Goal: Communication & Community: Participate in discussion

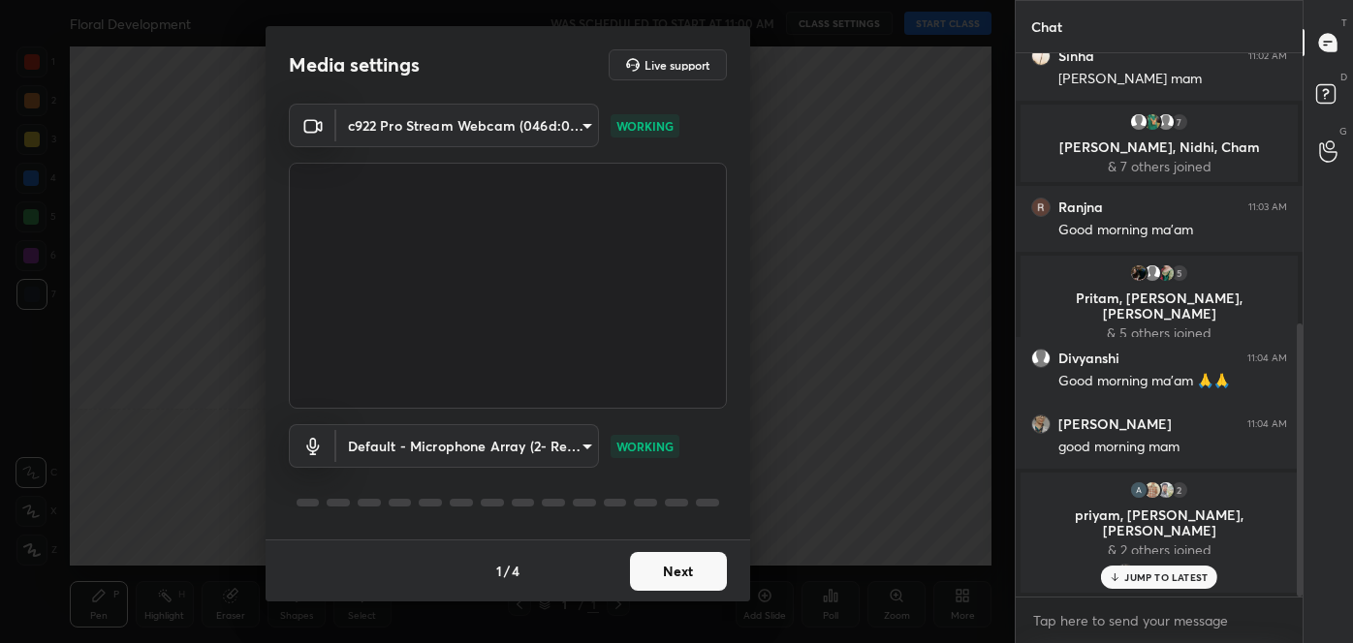
scroll to position [537, 0]
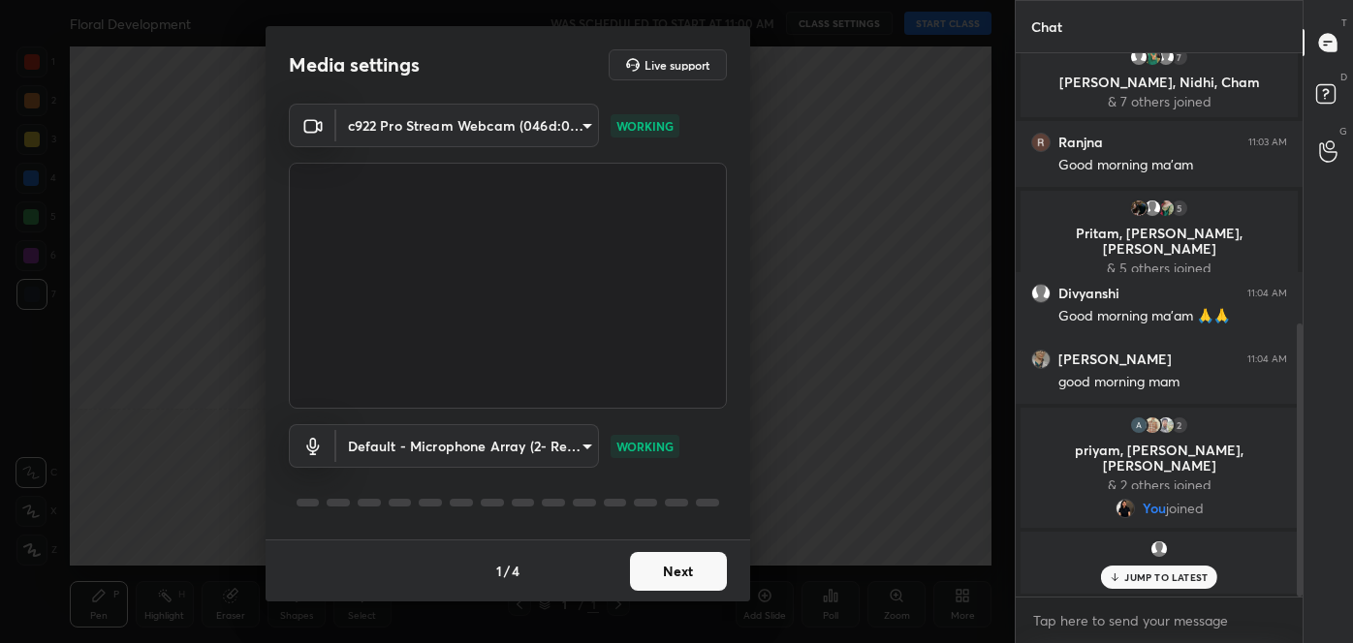
click at [664, 567] on button "Next" at bounding box center [678, 571] width 97 height 39
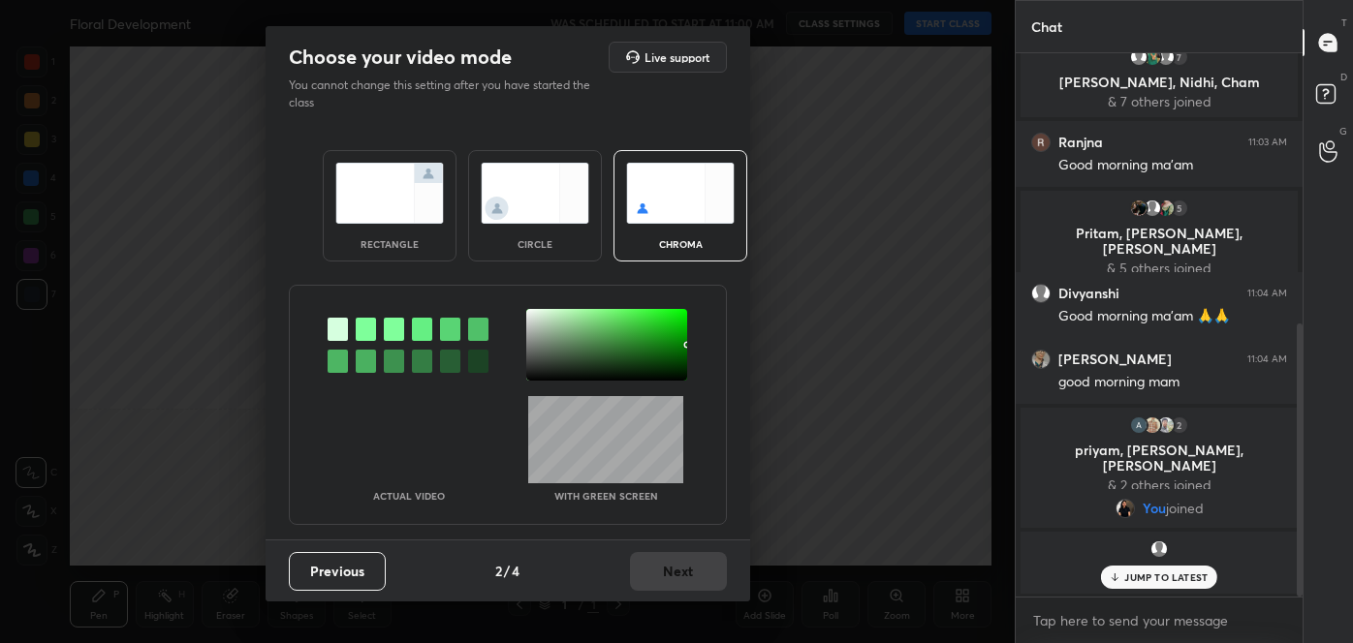
click at [343, 358] on div at bounding box center [338, 361] width 20 height 23
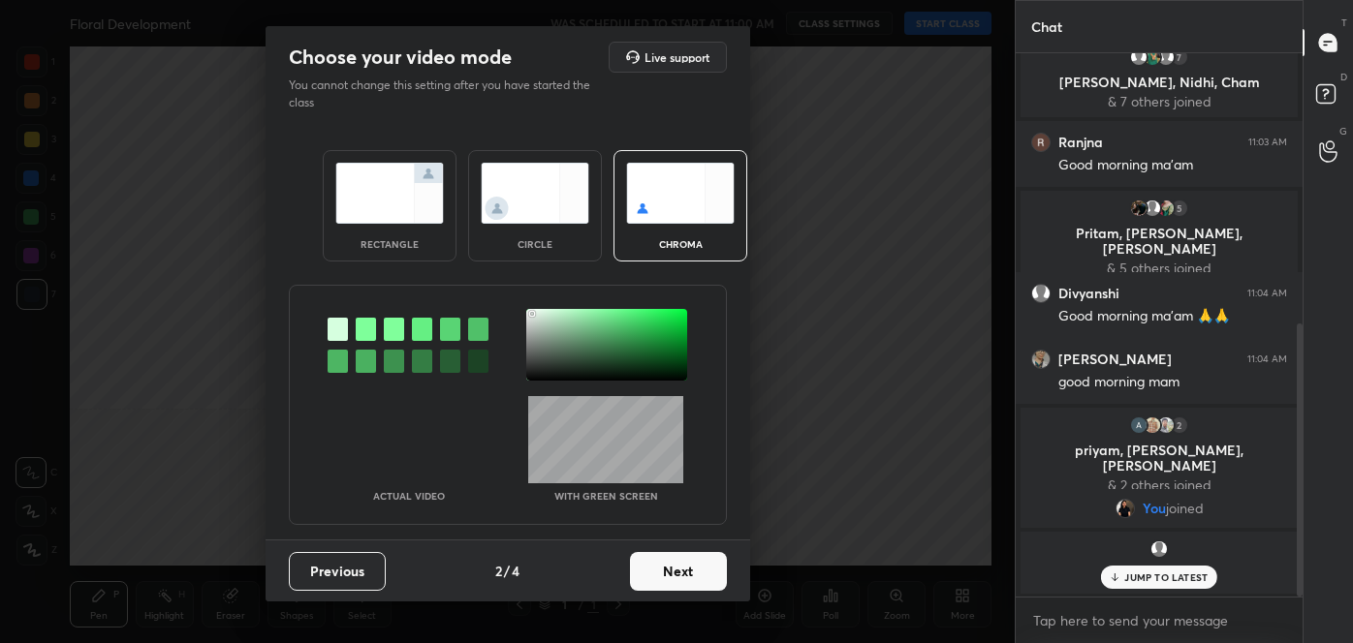
click at [532, 313] on div at bounding box center [606, 345] width 161 height 72
click at [532, 313] on div at bounding box center [532, 314] width 4 height 4
click at [335, 362] on div at bounding box center [338, 361] width 20 height 23
click at [532, 316] on div at bounding box center [606, 345] width 161 height 72
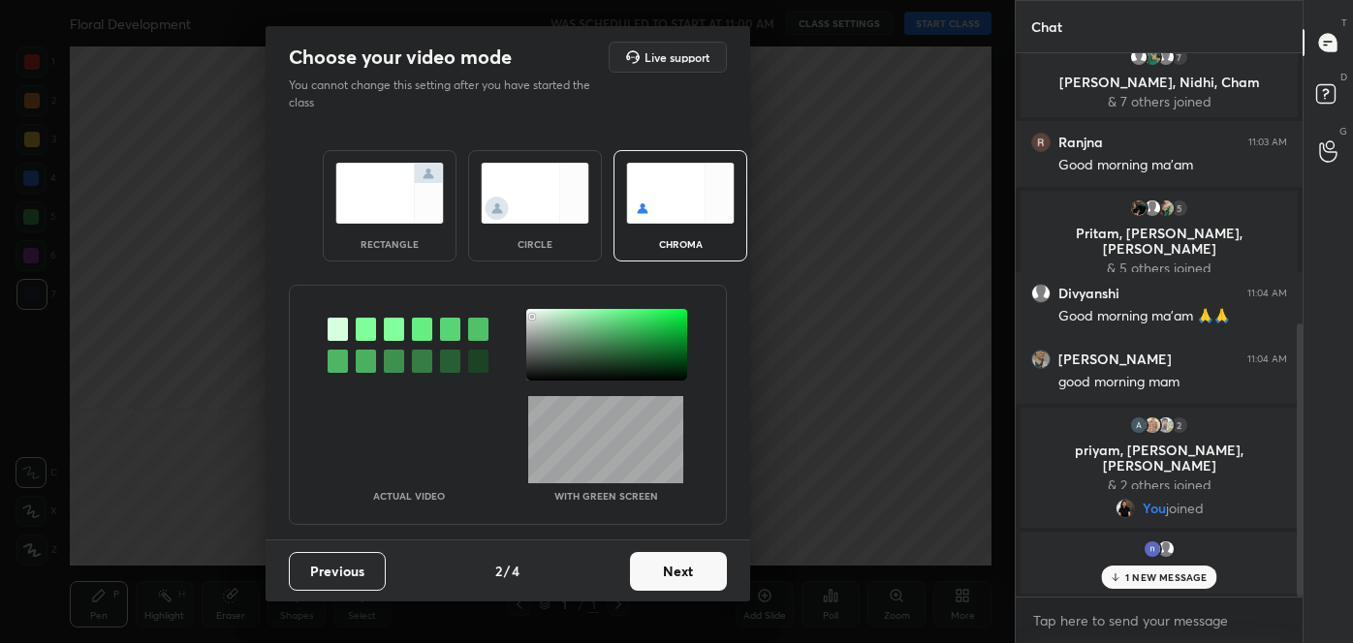
click at [666, 559] on button "Next" at bounding box center [678, 571] width 97 height 39
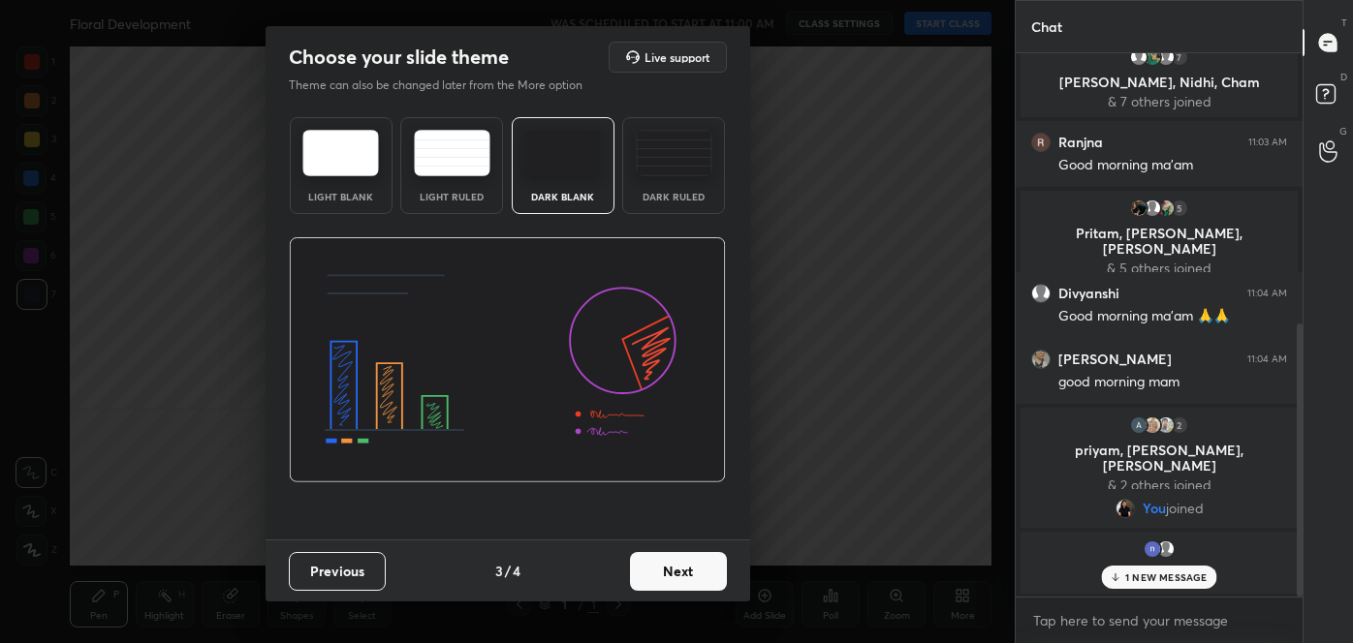
click at [697, 576] on button "Next" at bounding box center [678, 571] width 97 height 39
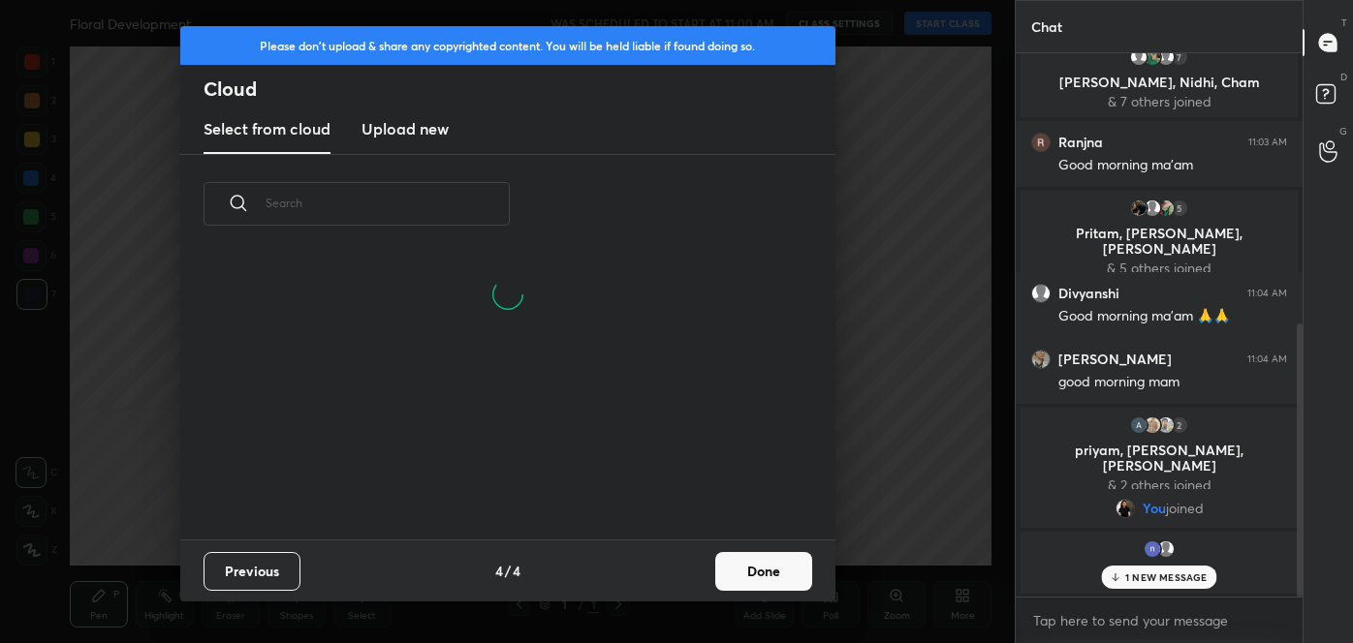
click at [783, 562] on button "Done" at bounding box center [763, 571] width 97 height 39
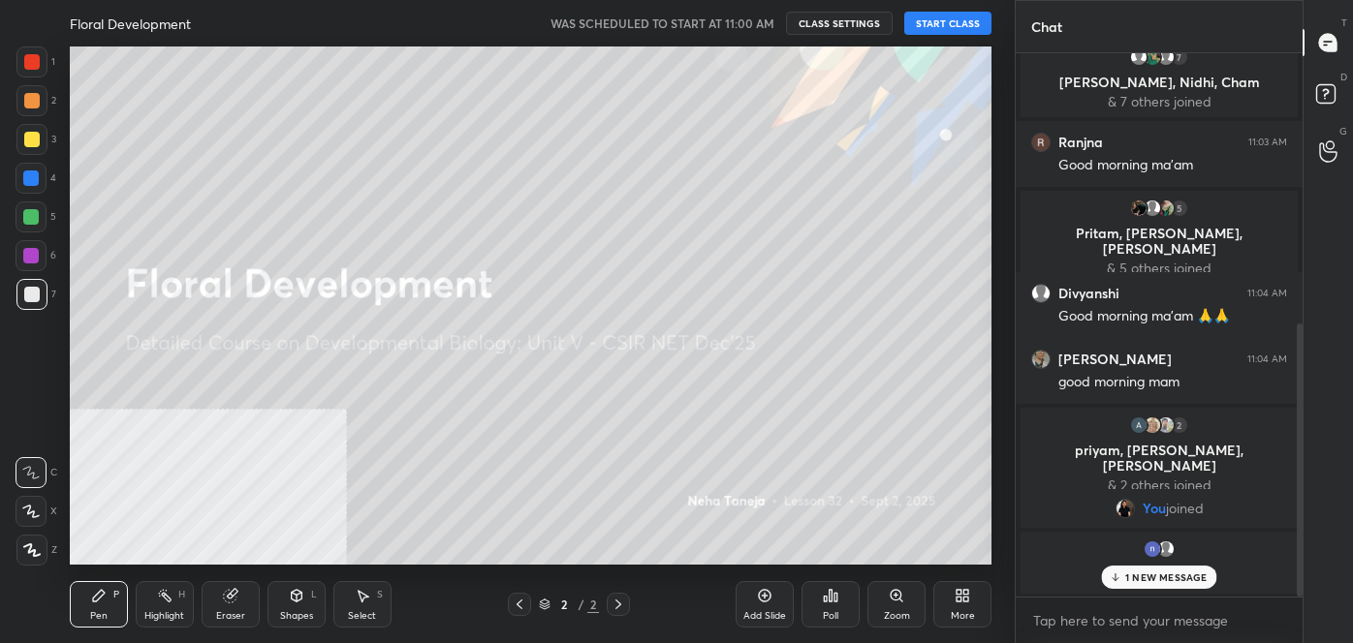
scroll to position [604, 0]
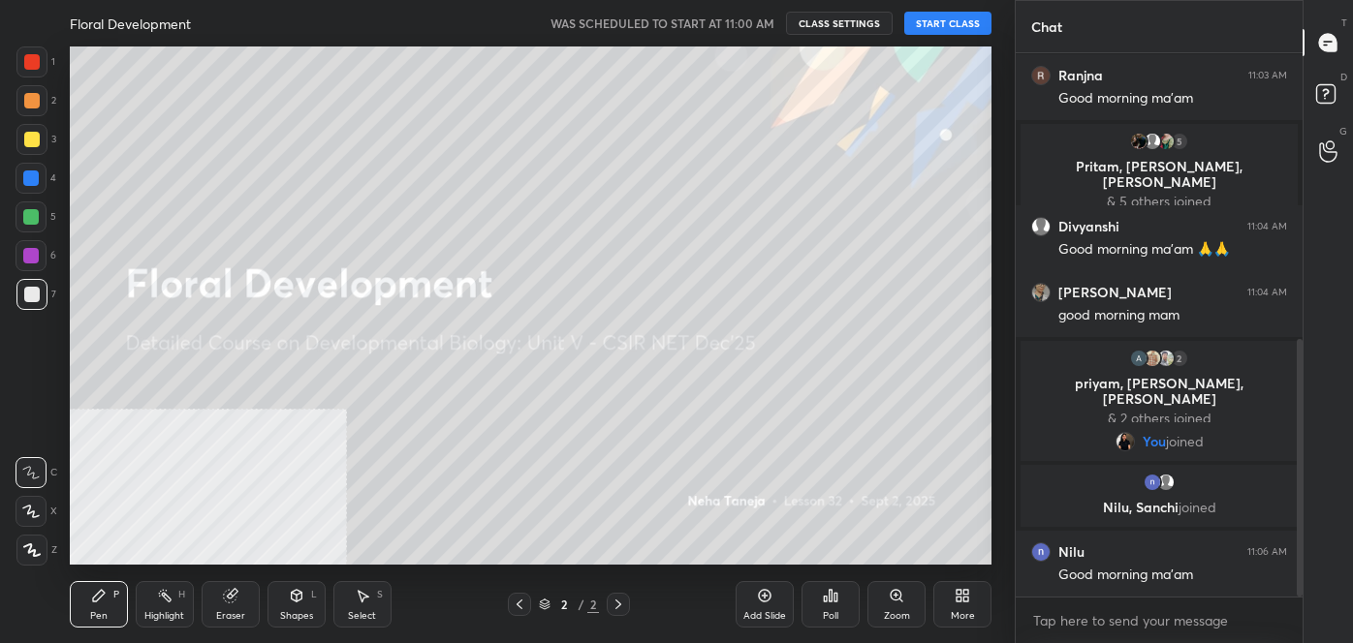
click at [950, 27] on button "START CLASS" at bounding box center [947, 23] width 87 height 23
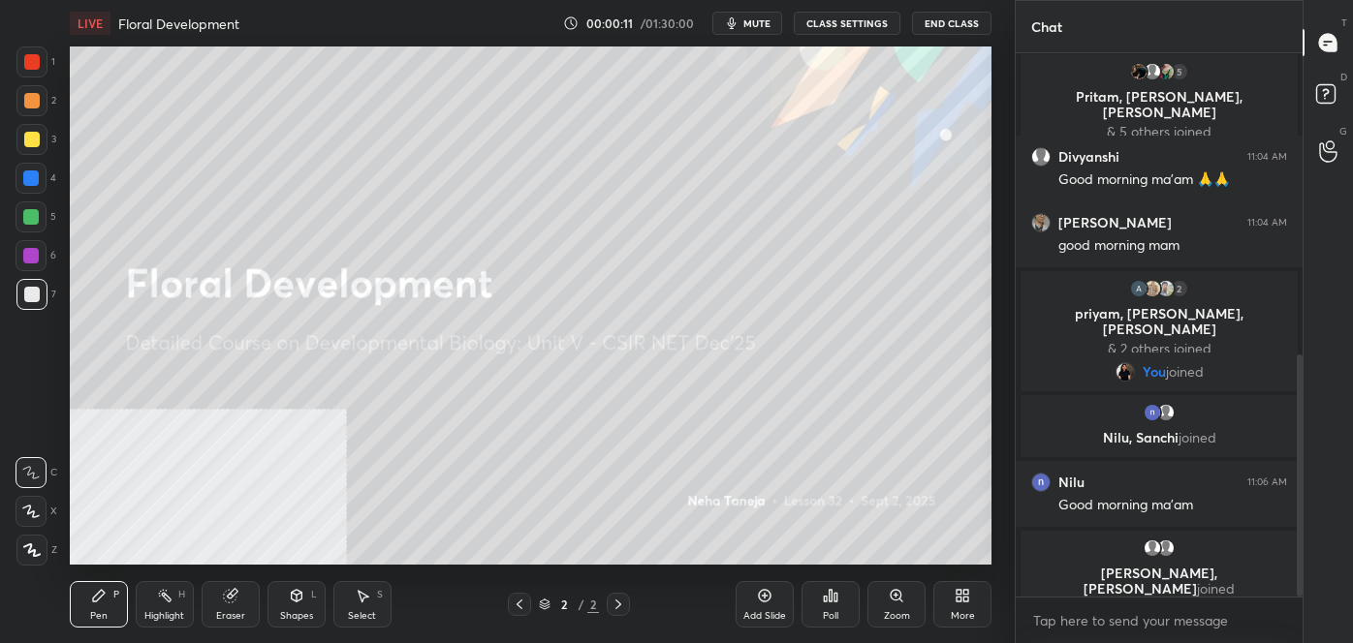
click at [833, 24] on button "CLASS SETTINGS" at bounding box center [847, 23] width 107 height 23
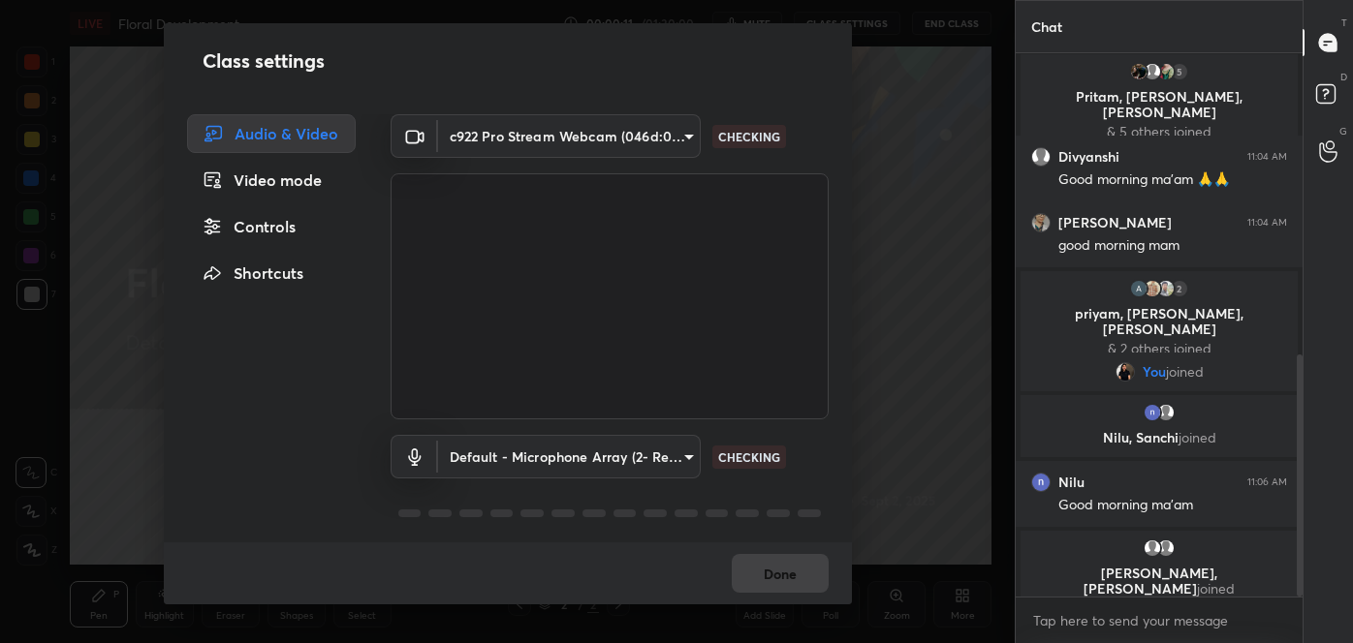
scroll to position [738, 0]
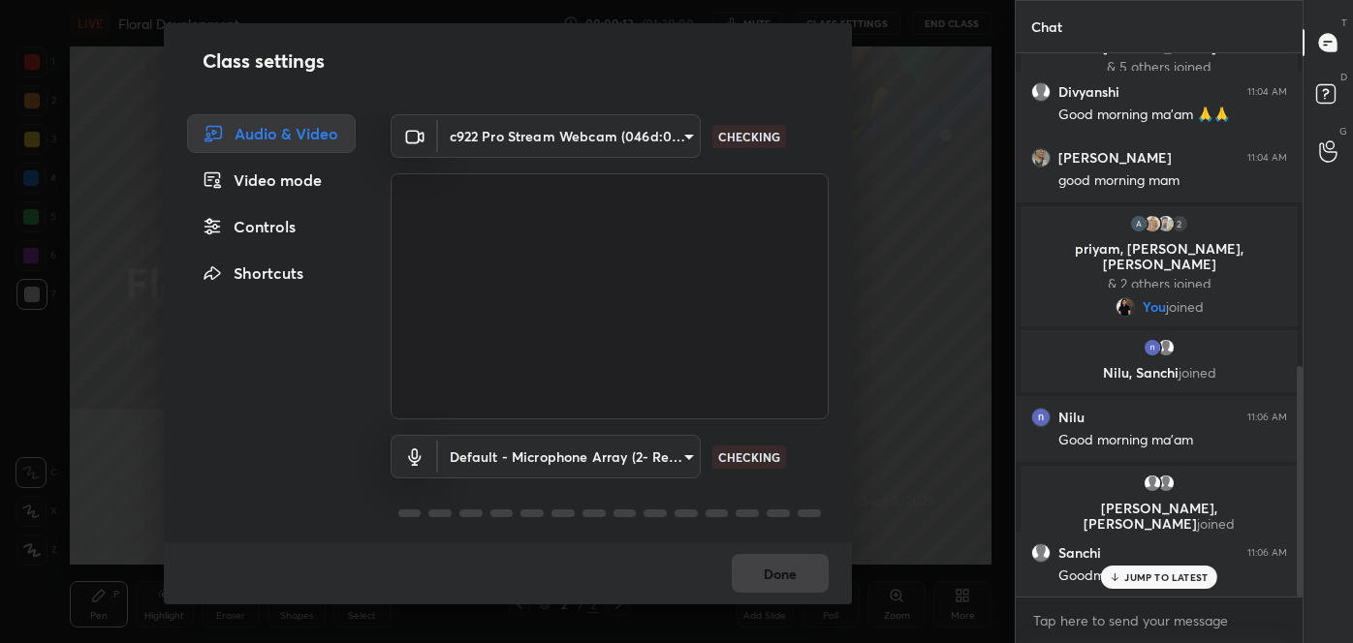
click at [300, 177] on div "Video mode" at bounding box center [271, 180] width 169 height 39
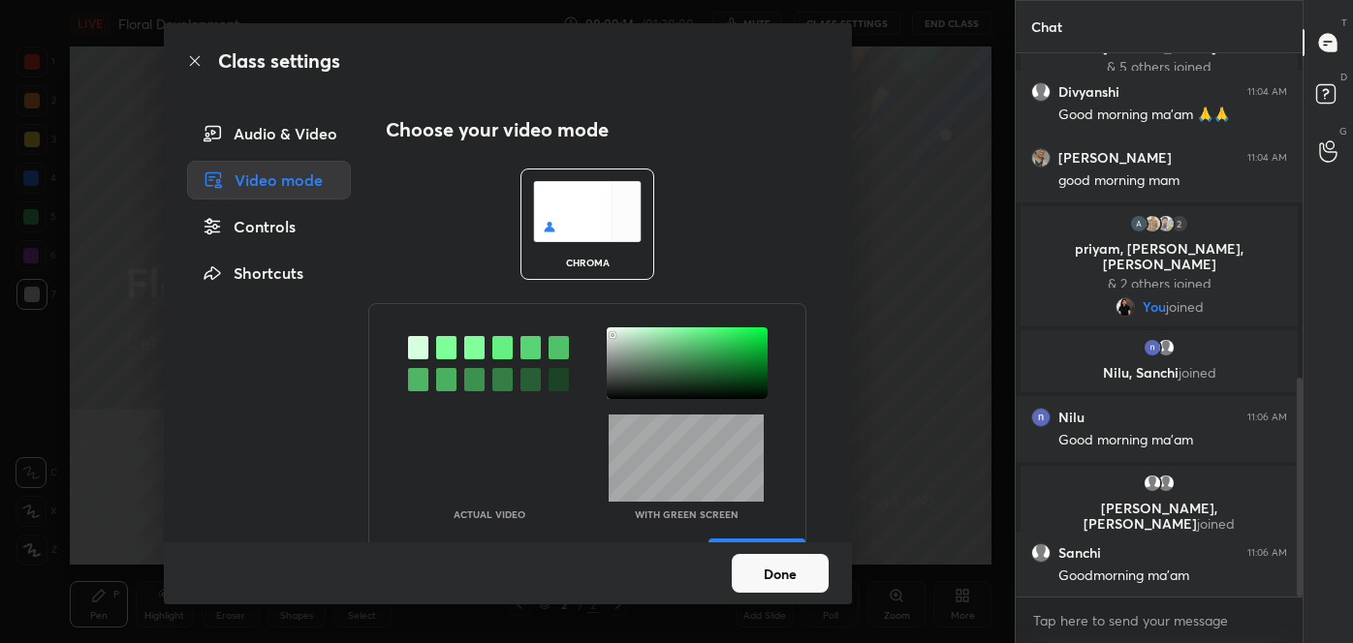
scroll to position [805, 0]
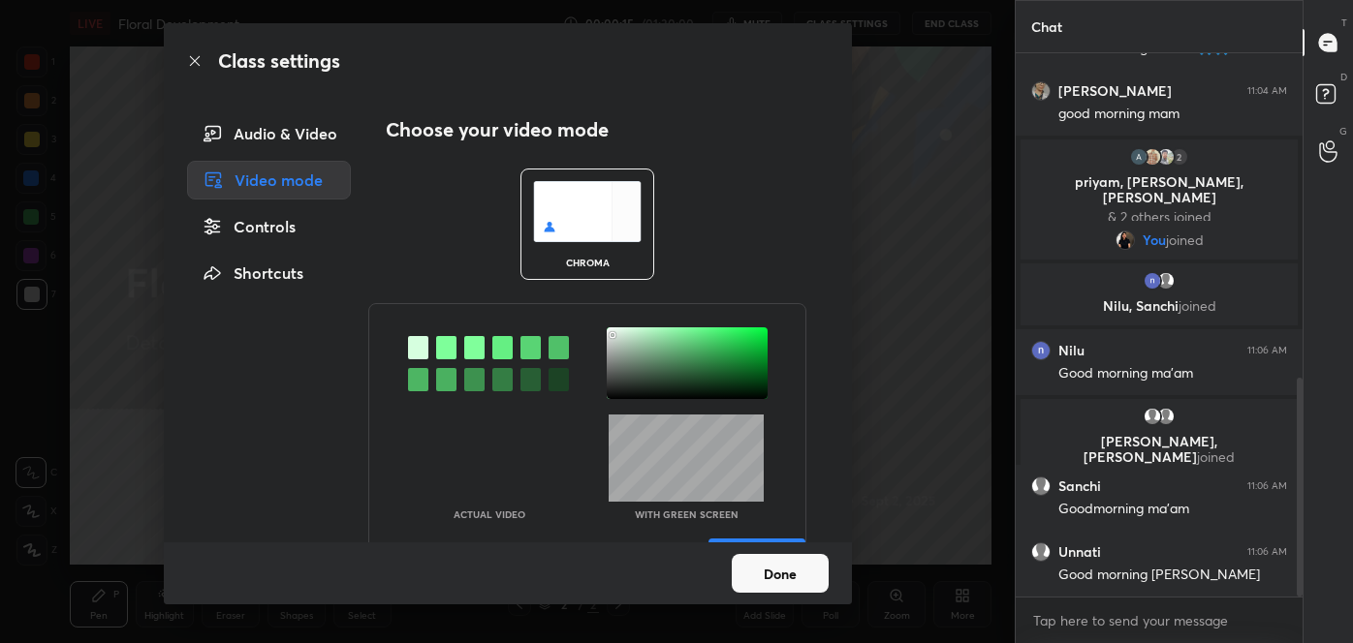
click at [412, 376] on div at bounding box center [418, 379] width 20 height 23
click at [607, 331] on div at bounding box center [687, 364] width 161 height 72
click at [608, 331] on div at bounding box center [610, 332] width 4 height 4
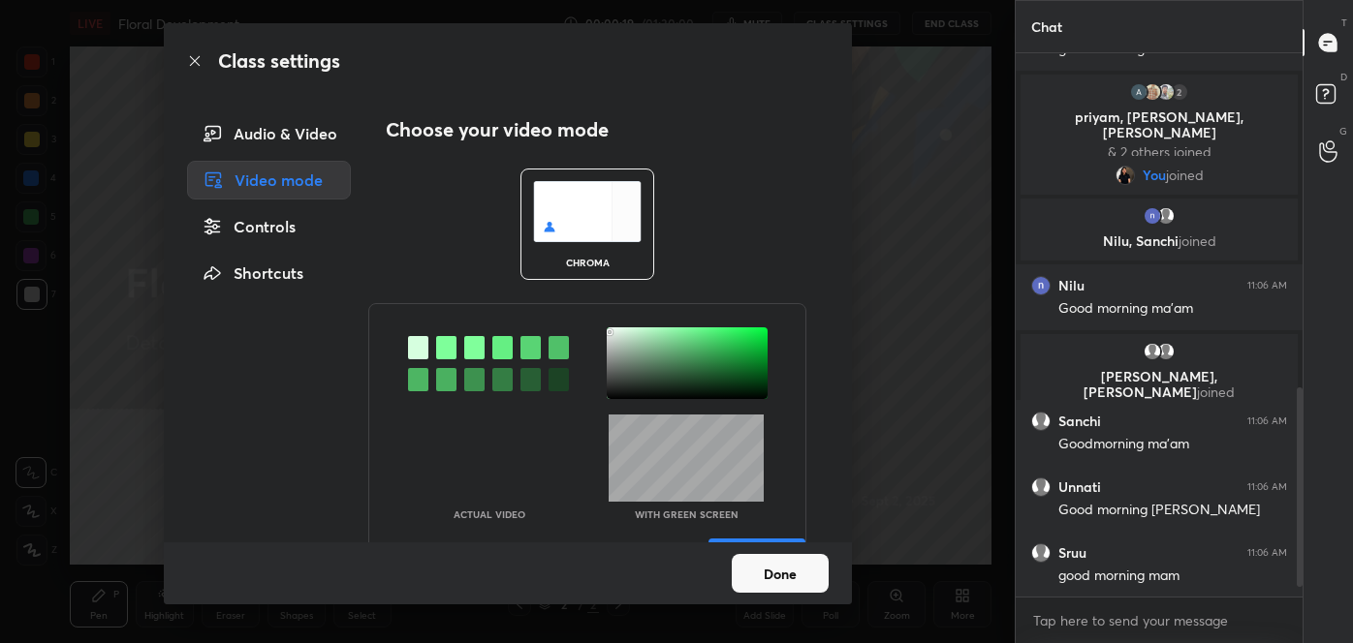
scroll to position [937, 0]
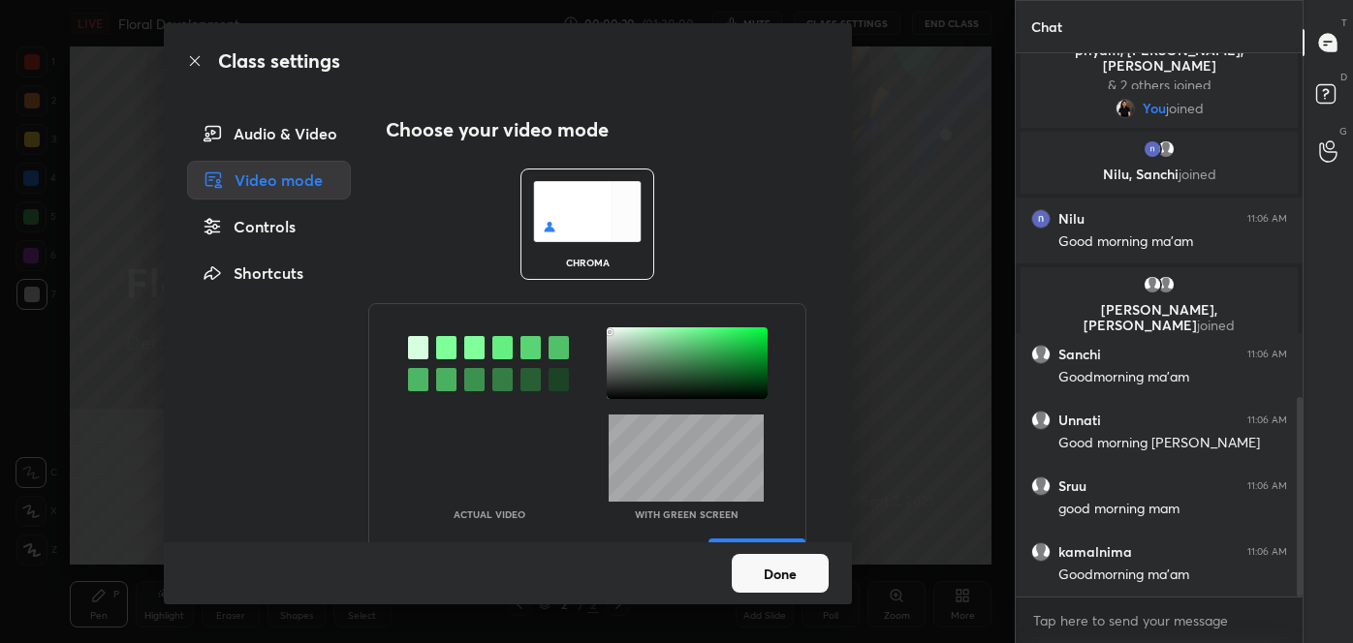
click at [777, 574] on button "Done" at bounding box center [780, 573] width 97 height 39
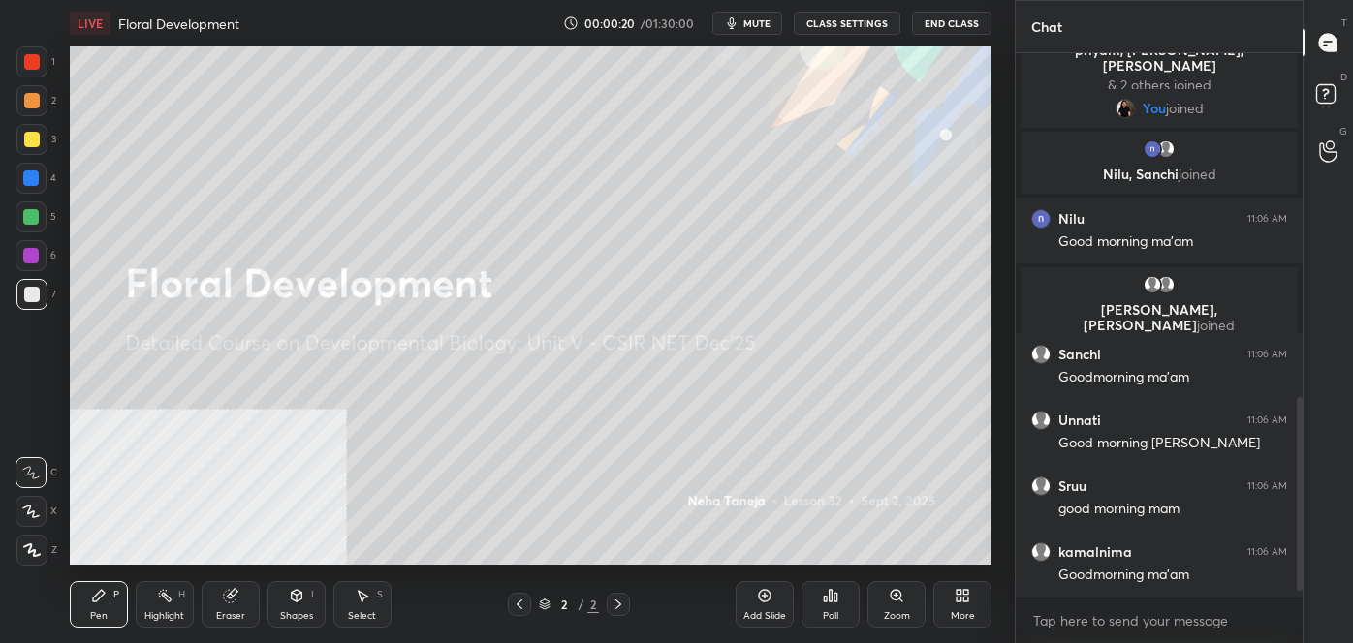
scroll to position [1002, 0]
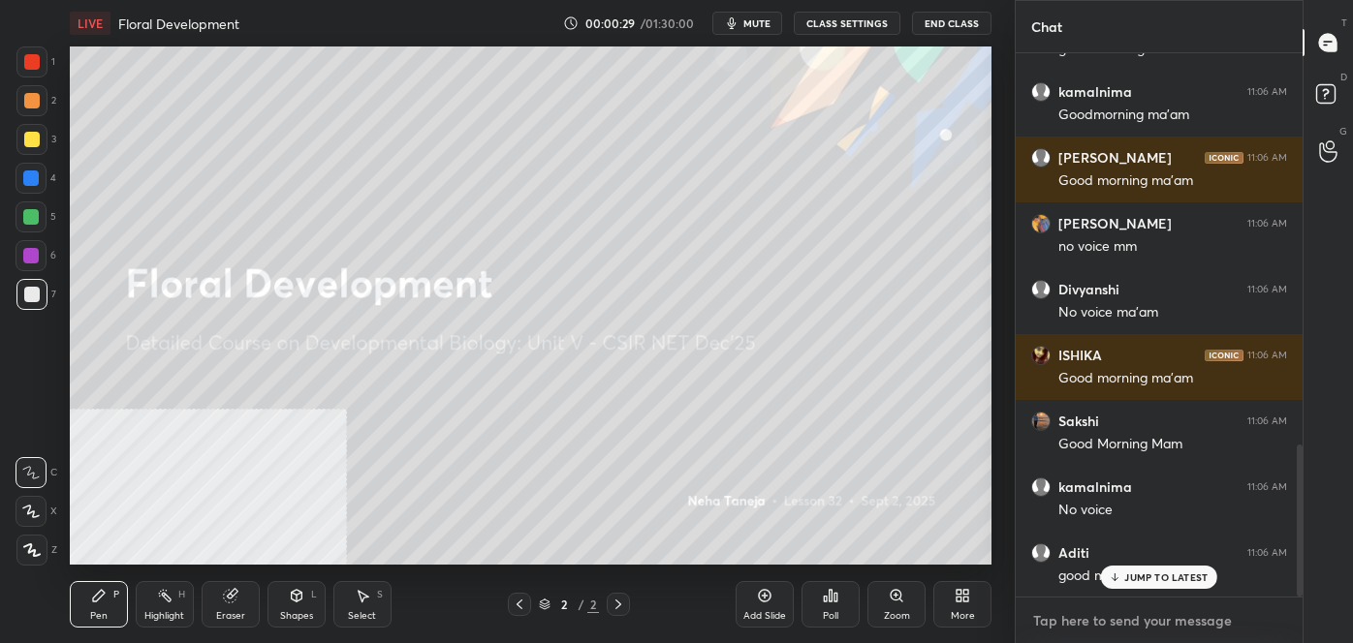
type textarea "x"
click at [1206, 622] on textarea at bounding box center [1159, 621] width 256 height 31
type textarea "P"
type textarea "x"
type textarea "PL"
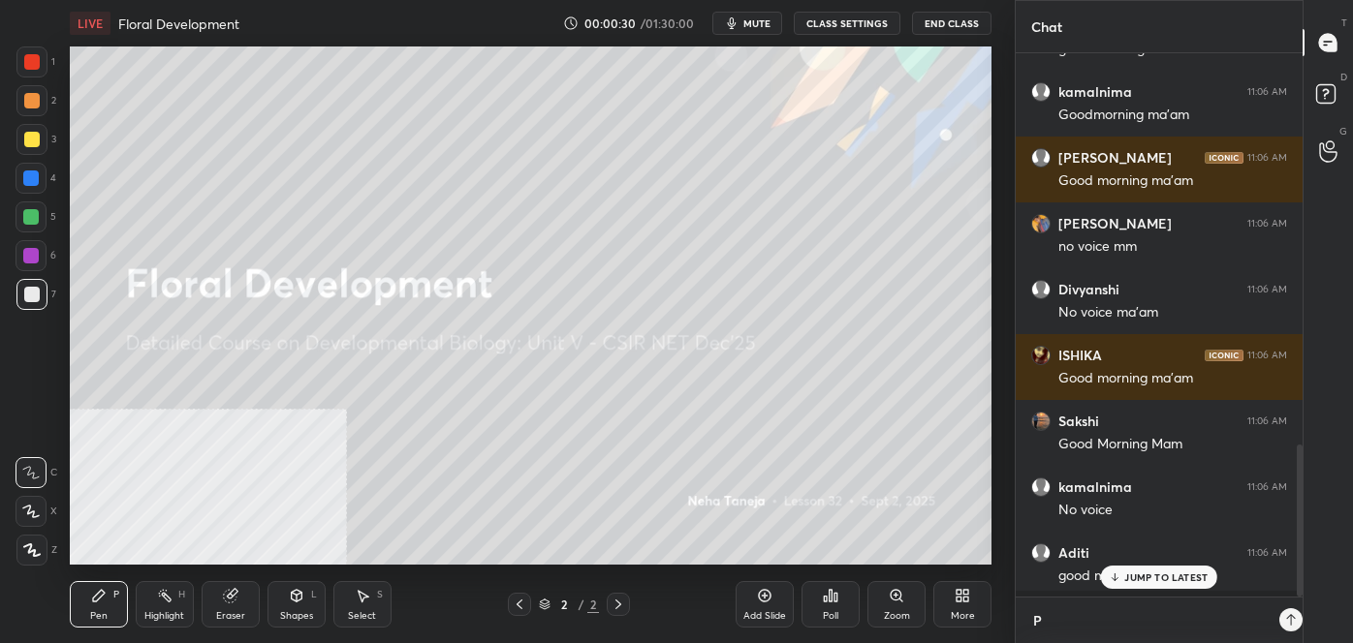
type textarea "x"
type textarea "PLS"
type textarea "x"
type textarea "PLS"
type textarea "x"
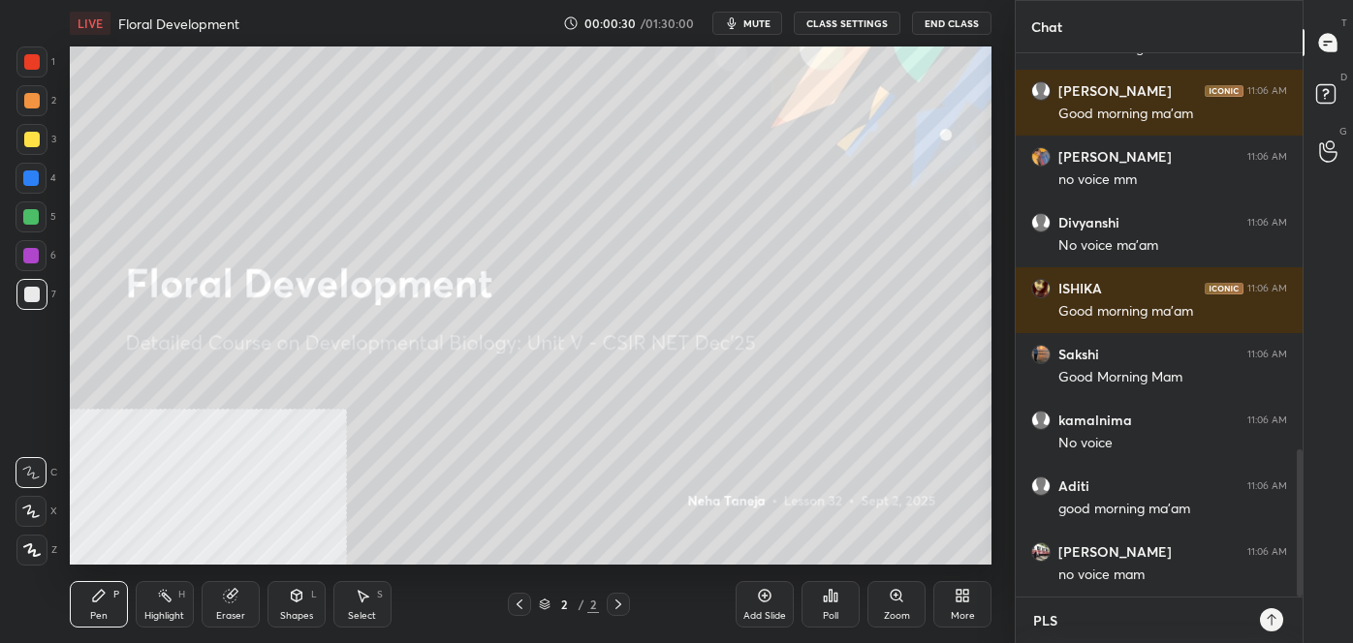
type textarea "PLS W"
type textarea "x"
type textarea "PLS WA"
type textarea "x"
type textarea "PLS WAI"
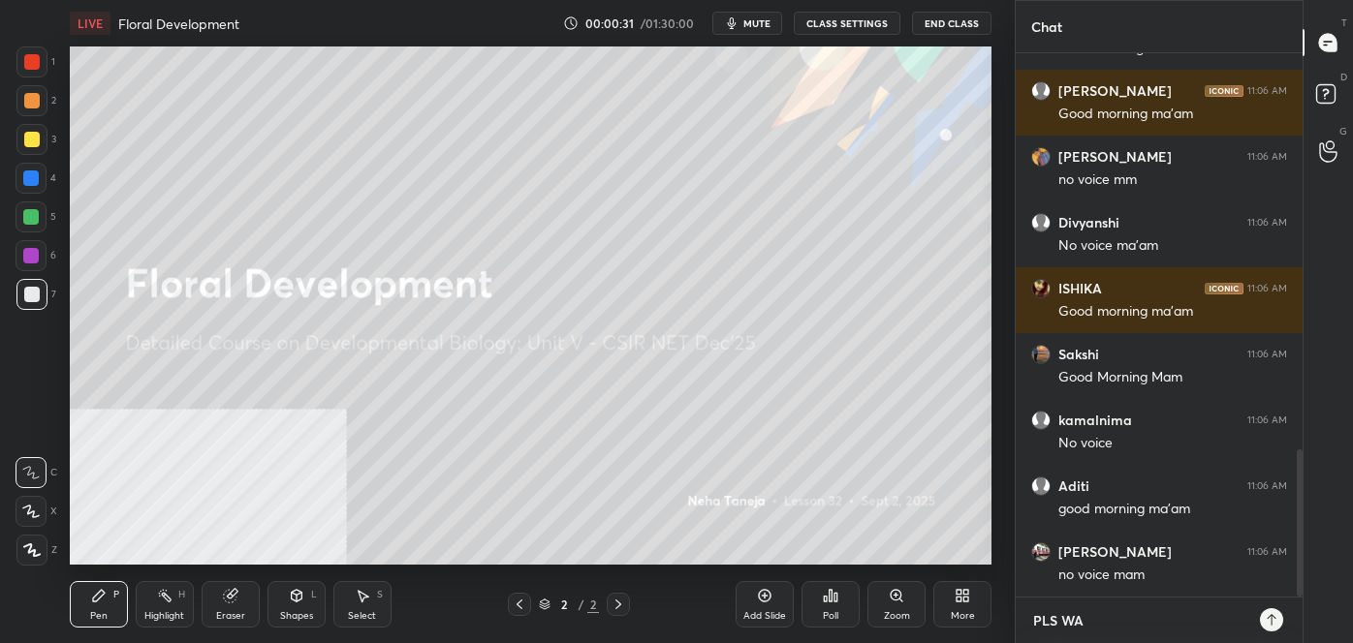
type textarea "x"
type textarea "PLS WAIT"
type textarea "x"
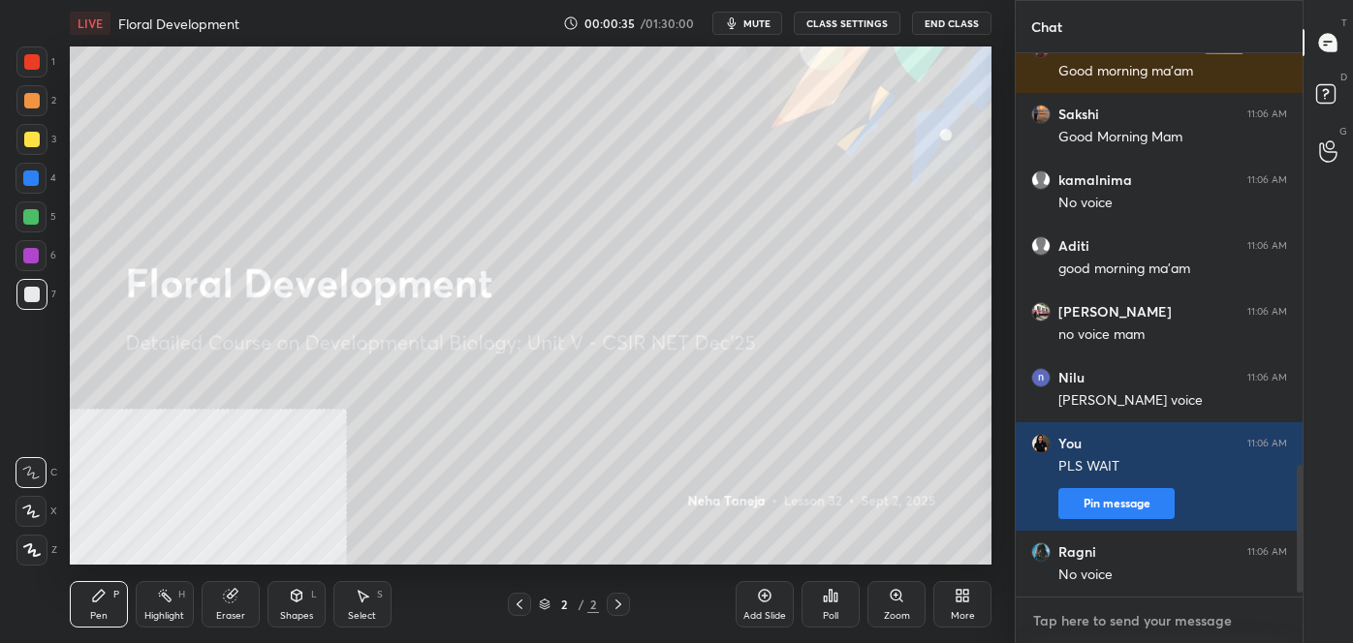
scroll to position [1769, 0]
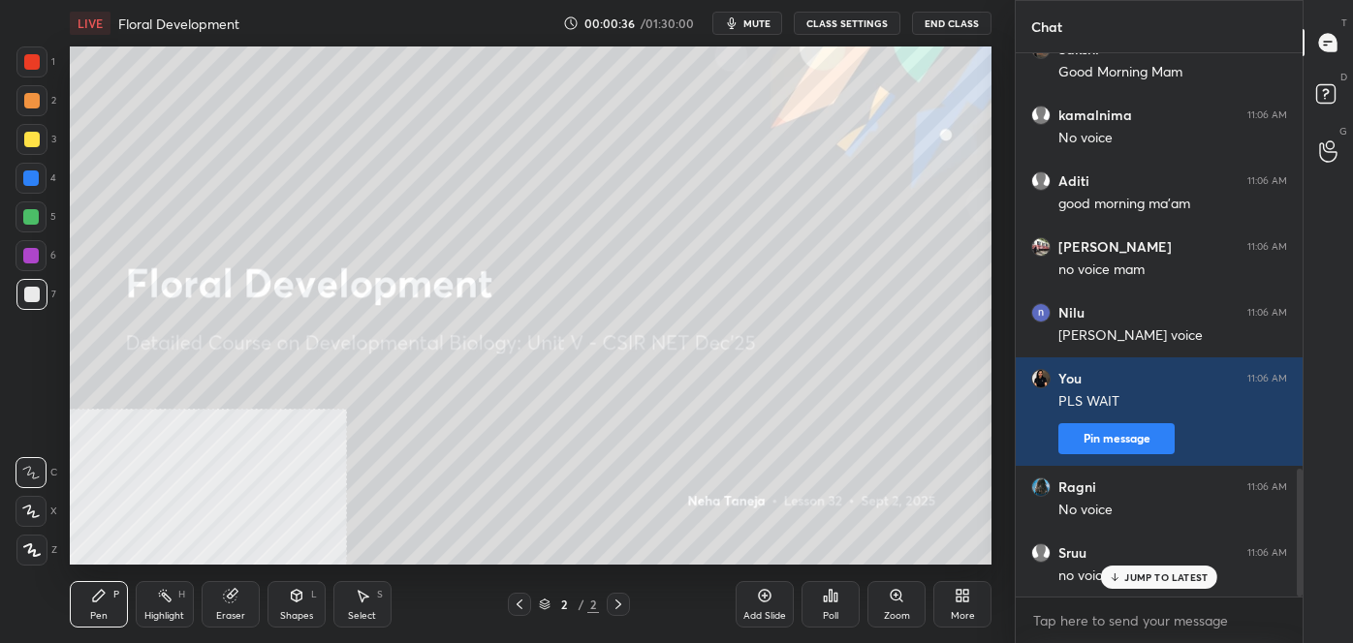
type textarea "x"
click at [861, 24] on button "CLASS SETTINGS" at bounding box center [847, 23] width 107 height 23
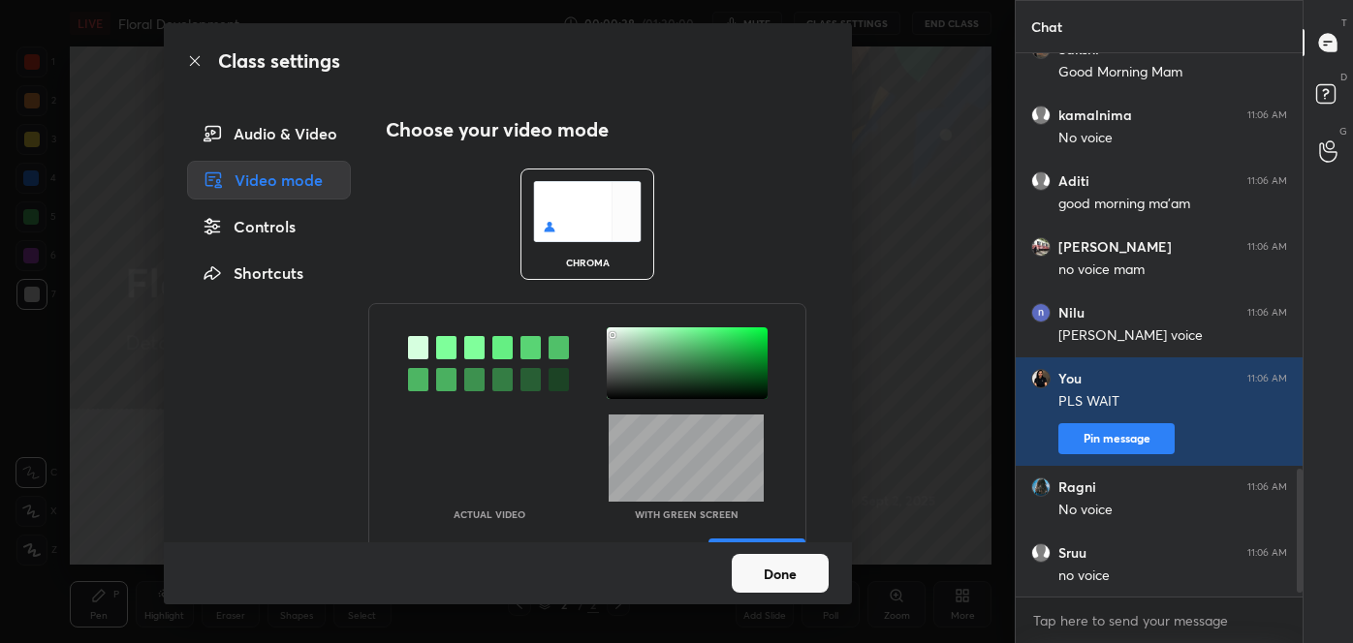
scroll to position [1836, 0]
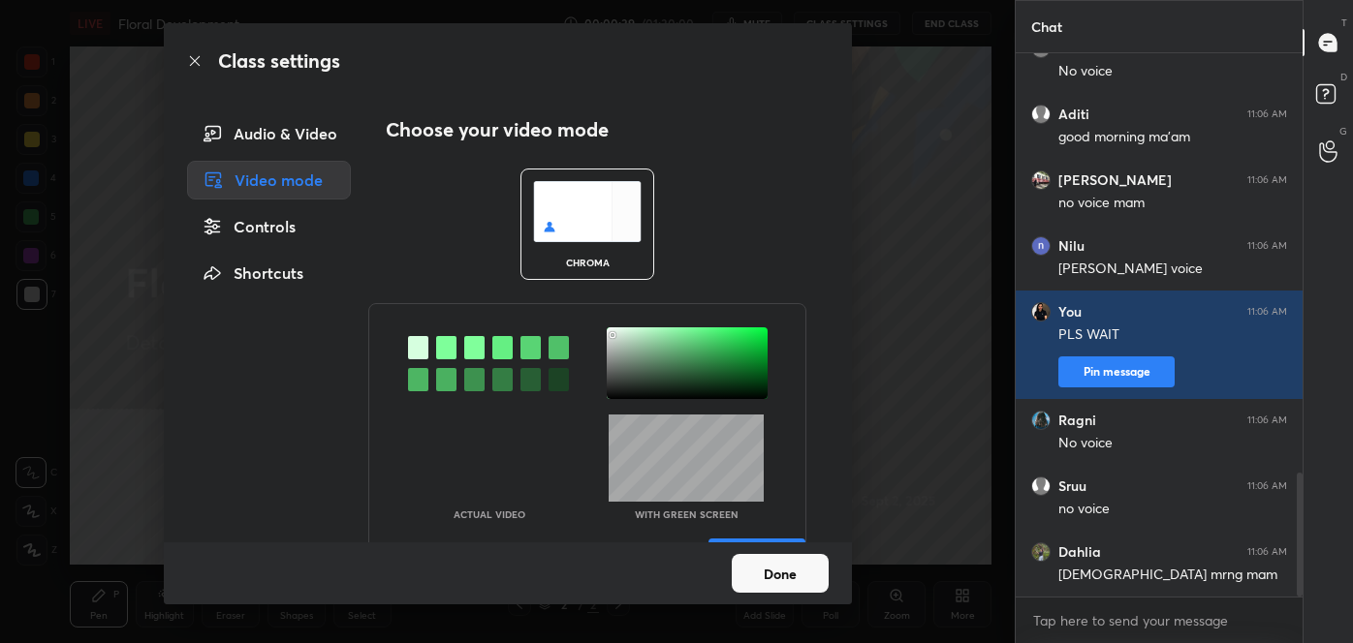
click at [290, 139] on div "Audio & Video" at bounding box center [269, 133] width 165 height 39
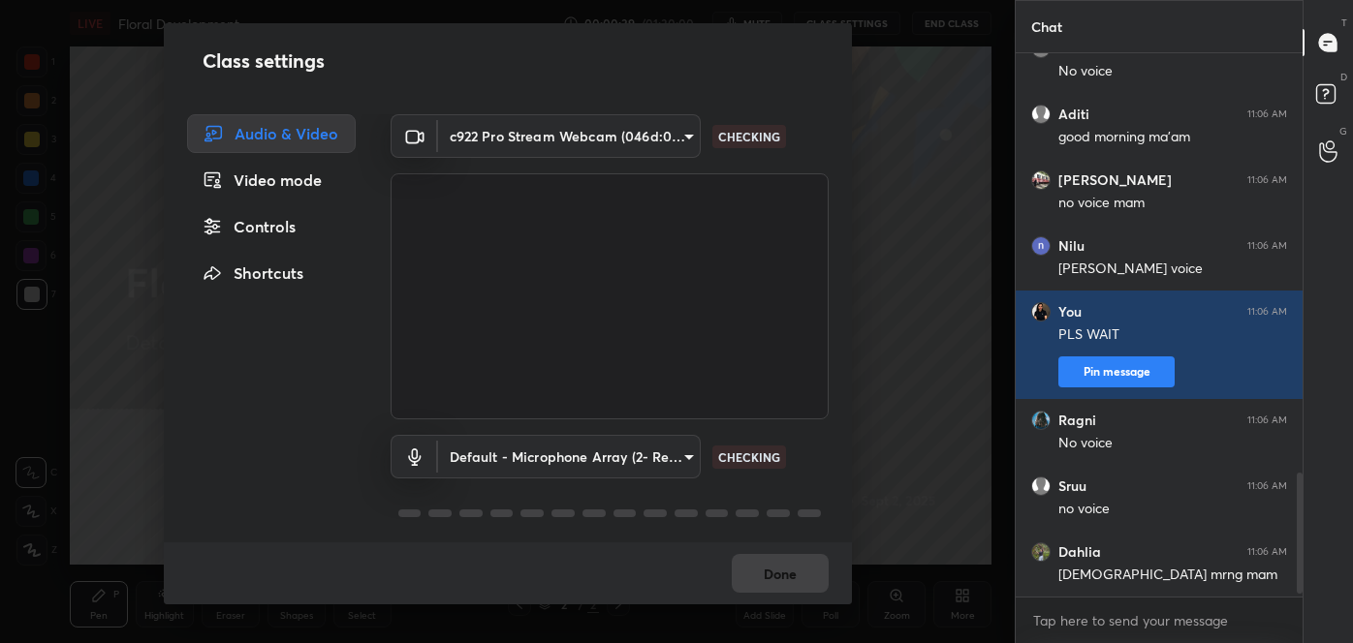
scroll to position [1901, 0]
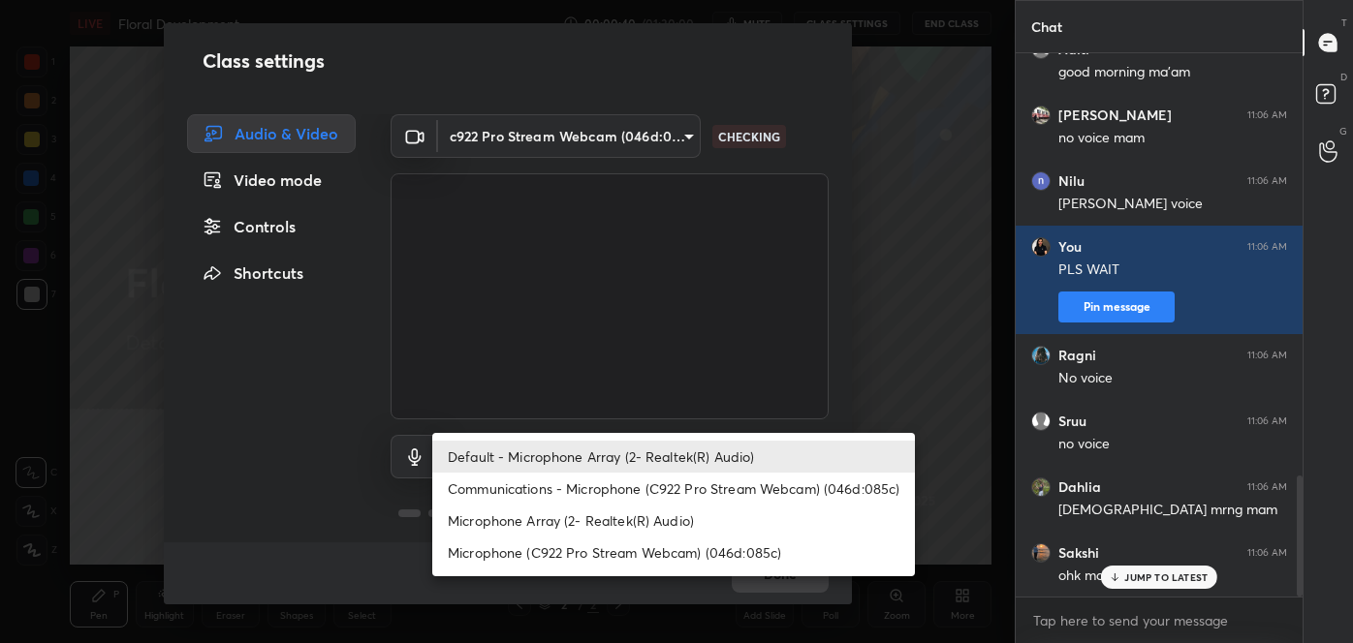
click at [585, 448] on body "1 2 3 4 5 6 7 C X Z C X Z E E Erase all H H LIVE Floral Development 00:00:40 / …" at bounding box center [676, 321] width 1353 height 643
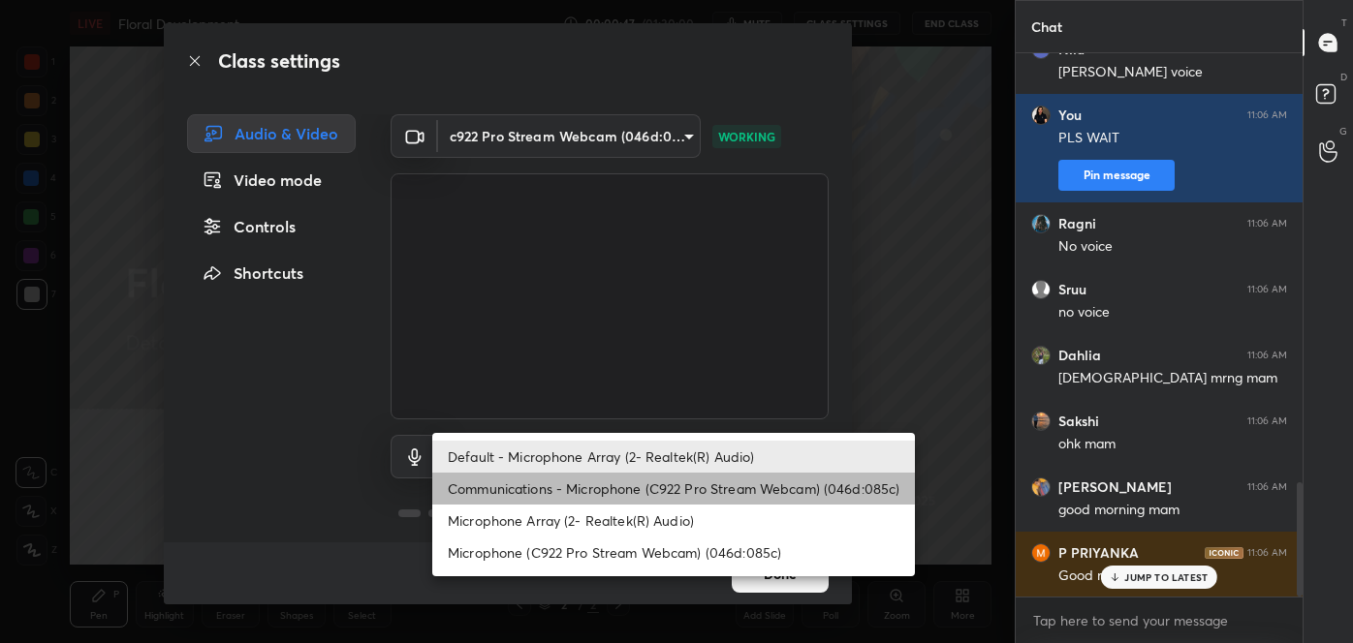
scroll to position [2100, 0]
click at [552, 491] on li "Communications - Microphone (C922 Pro Stream Webcam) (046d:085c)" at bounding box center [673, 489] width 483 height 32
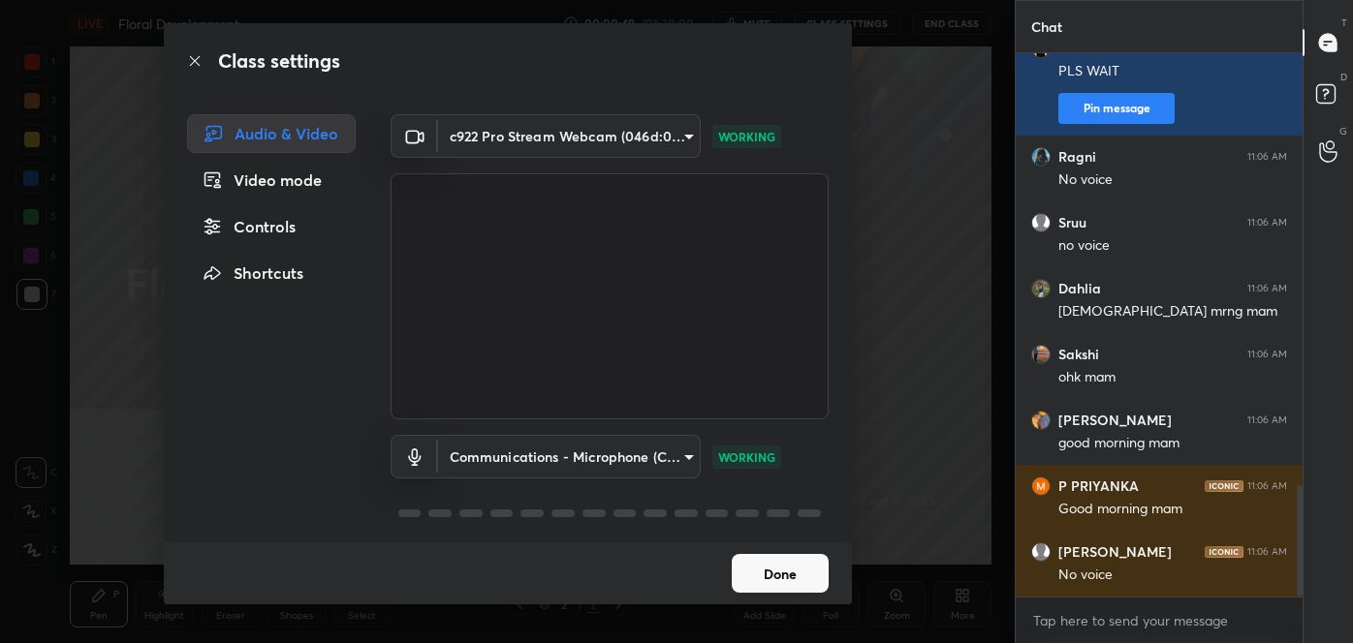
scroll to position [2165, 0]
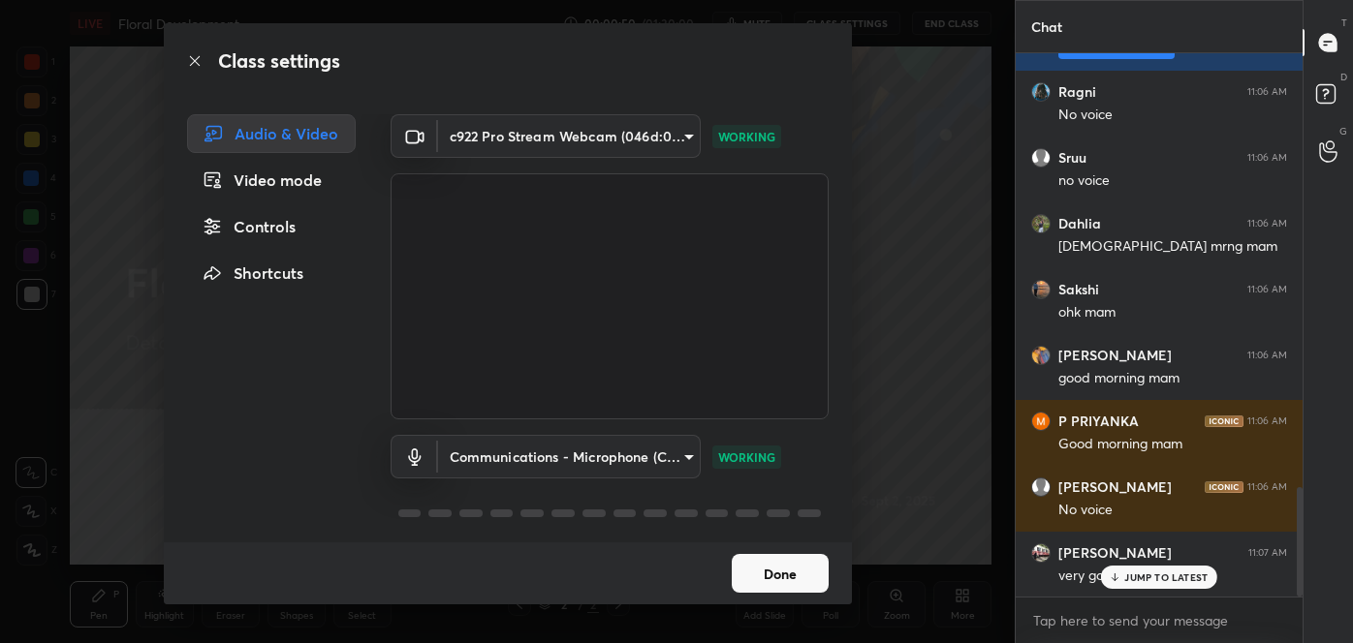
click at [566, 464] on body "1 2 3 4 5 6 7 C X Z C X Z E E Erase all H H LIVE Floral Development 00:00:50 / …" at bounding box center [676, 321] width 1353 height 643
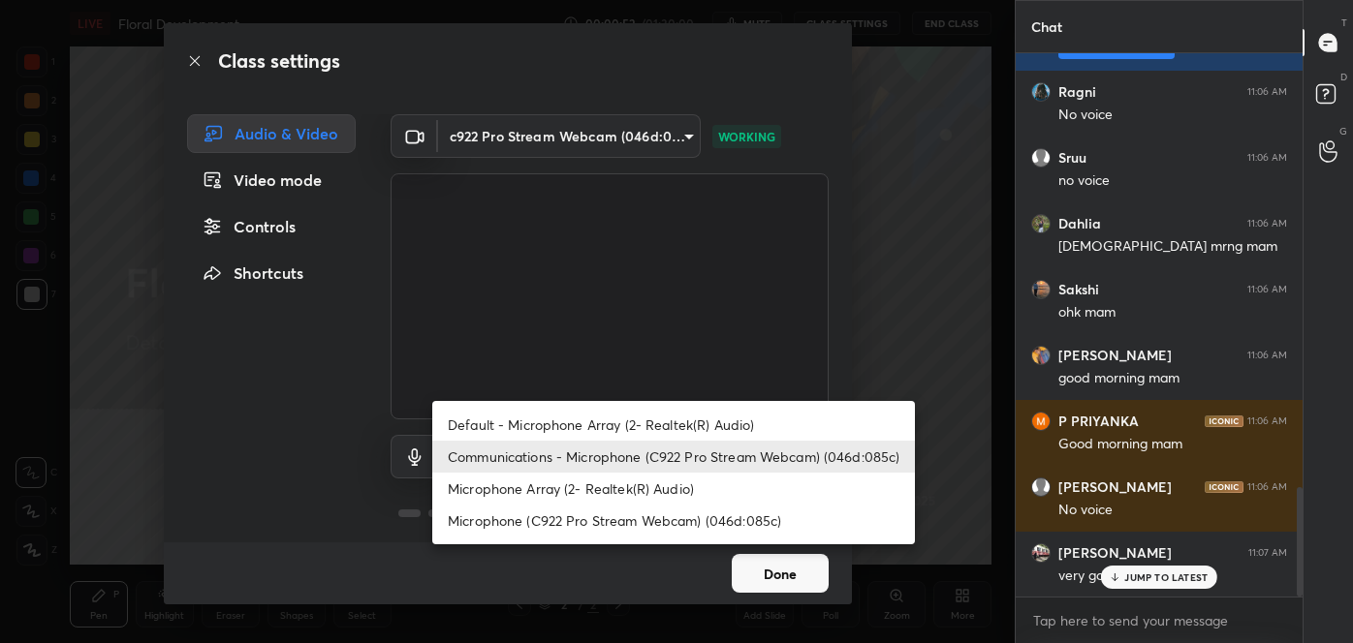
click at [562, 523] on li "Microphone (C922 Pro Stream Webcam) (046d:085c)" at bounding box center [673, 521] width 483 height 32
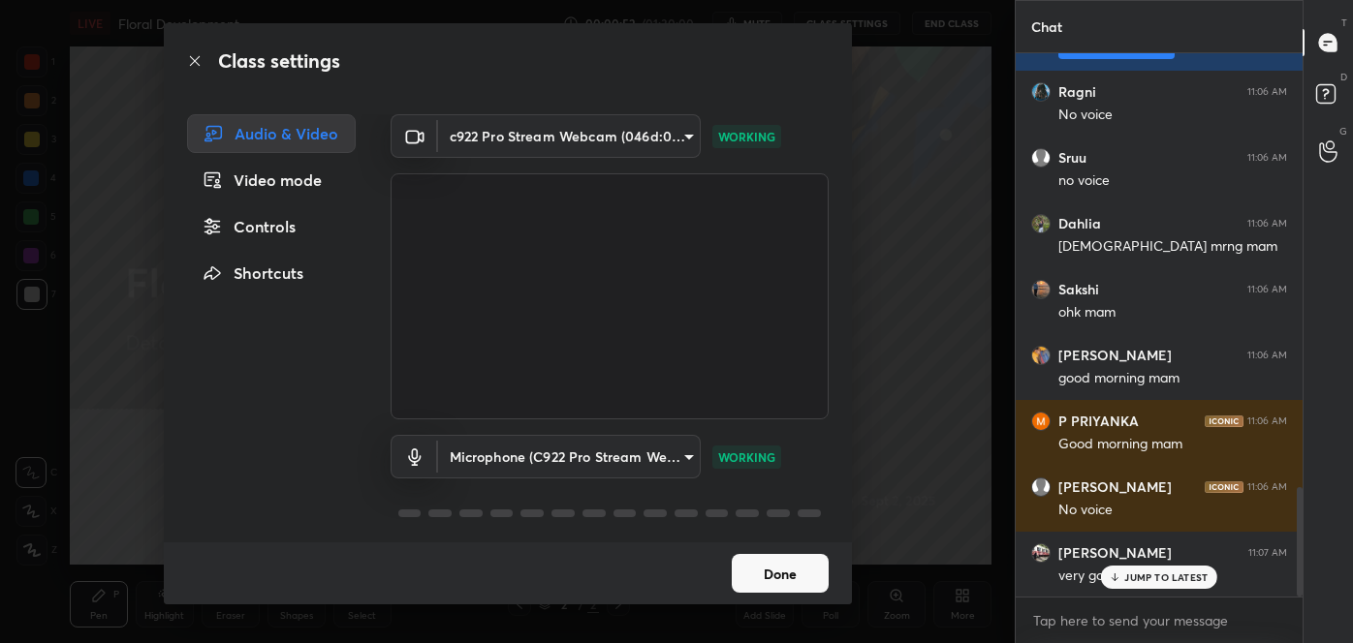
scroll to position [2232, 0]
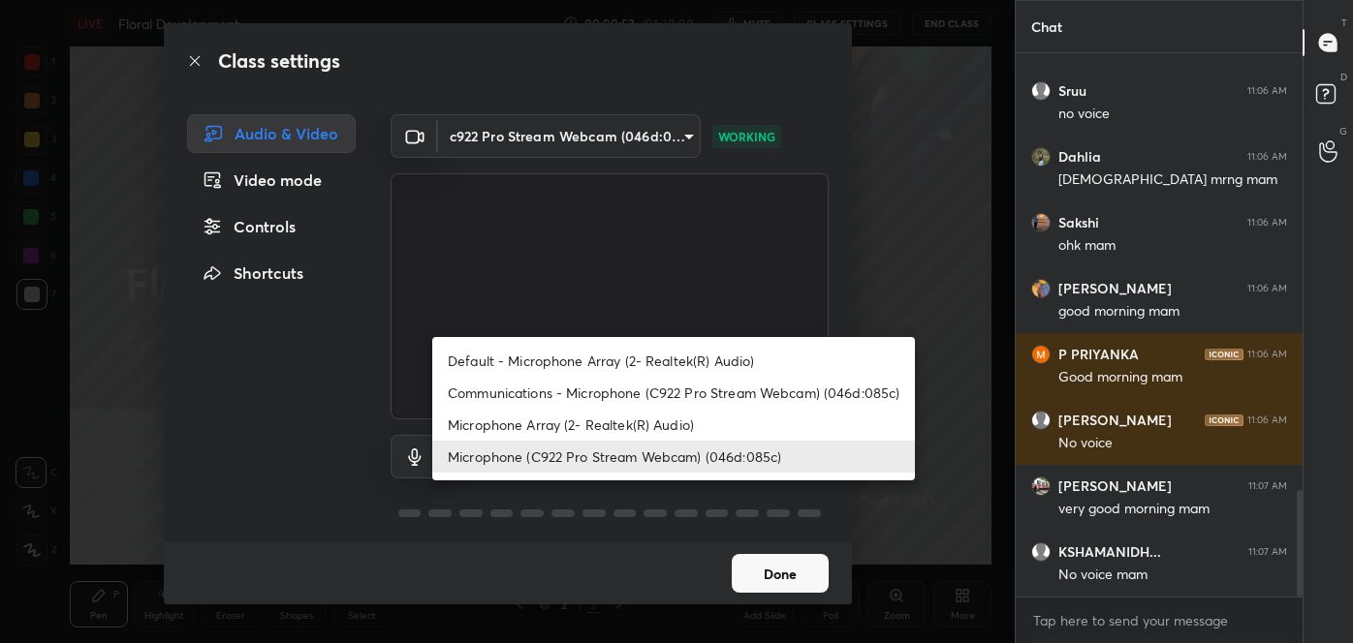
click at [555, 463] on body "1 2 3 4 5 6 7 C X Z C X Z E E Erase all H H LIVE Floral Development 00:00:53 / …" at bounding box center [676, 321] width 1353 height 643
click at [548, 432] on li "Microphone Array (2- Realtek(R) Audio)" at bounding box center [673, 425] width 483 height 32
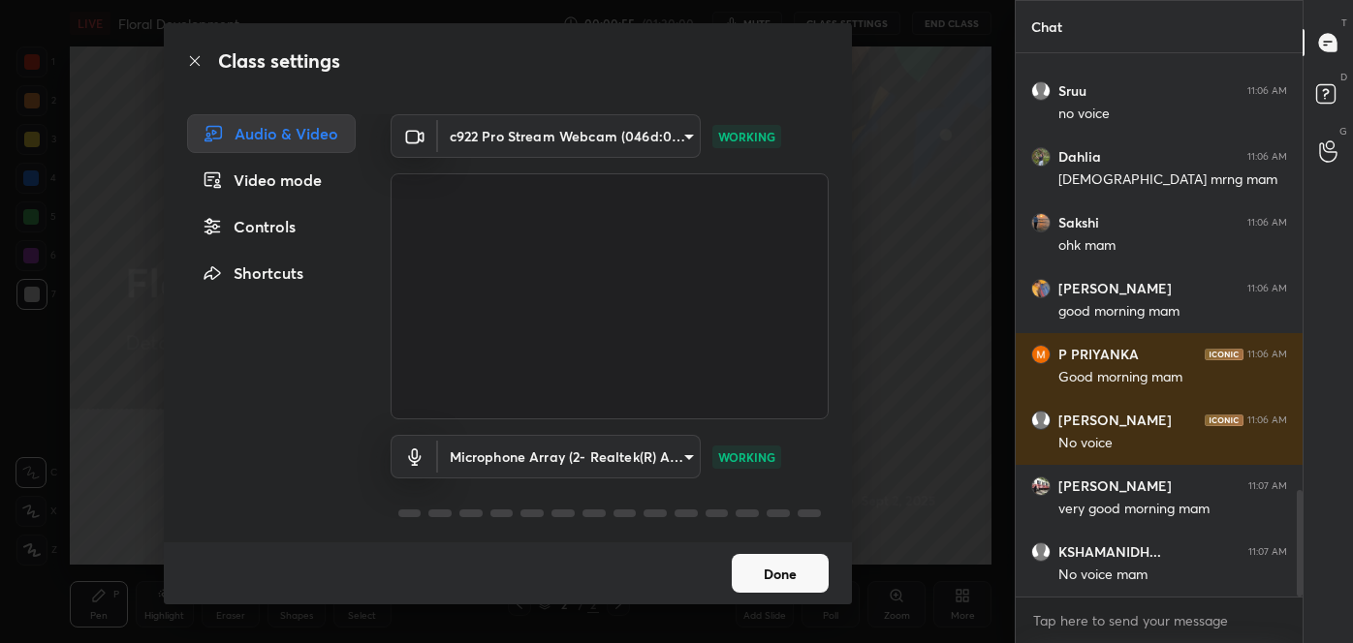
scroll to position [2297, 0]
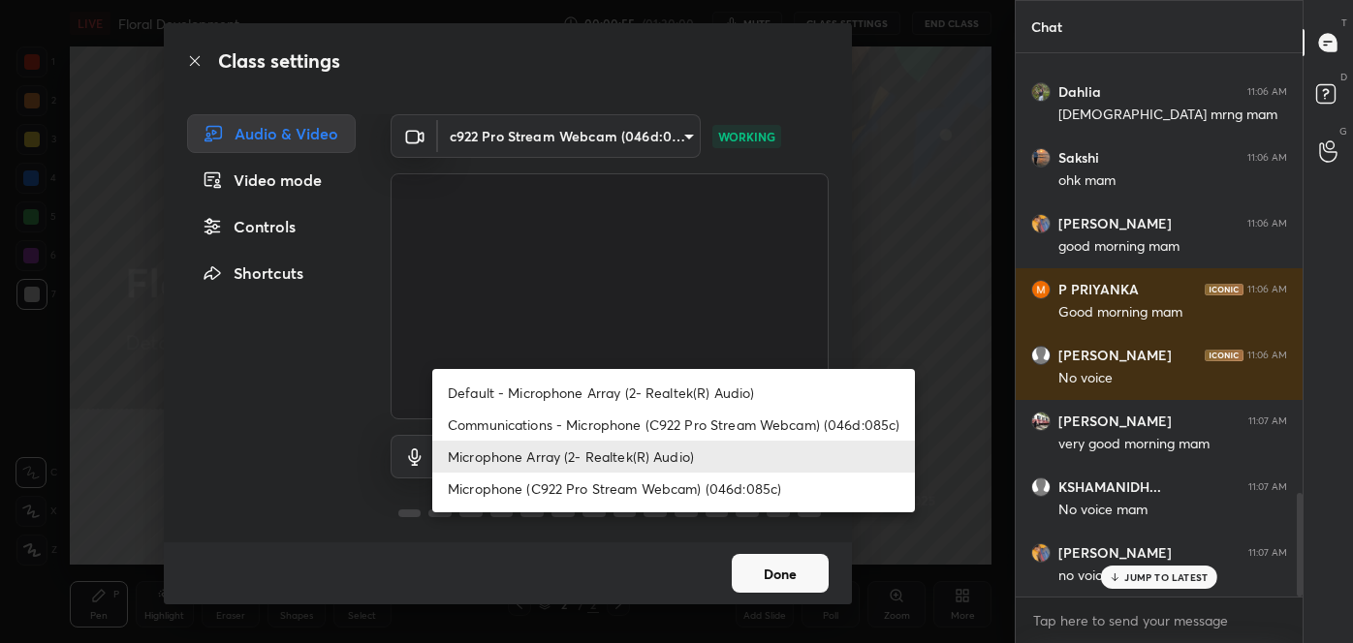
click at [548, 453] on body "1 2 3 4 5 6 7 C X Z C X Z E E Erase all H H LIVE Floral Development 00:00:55 / …" at bounding box center [676, 321] width 1353 height 643
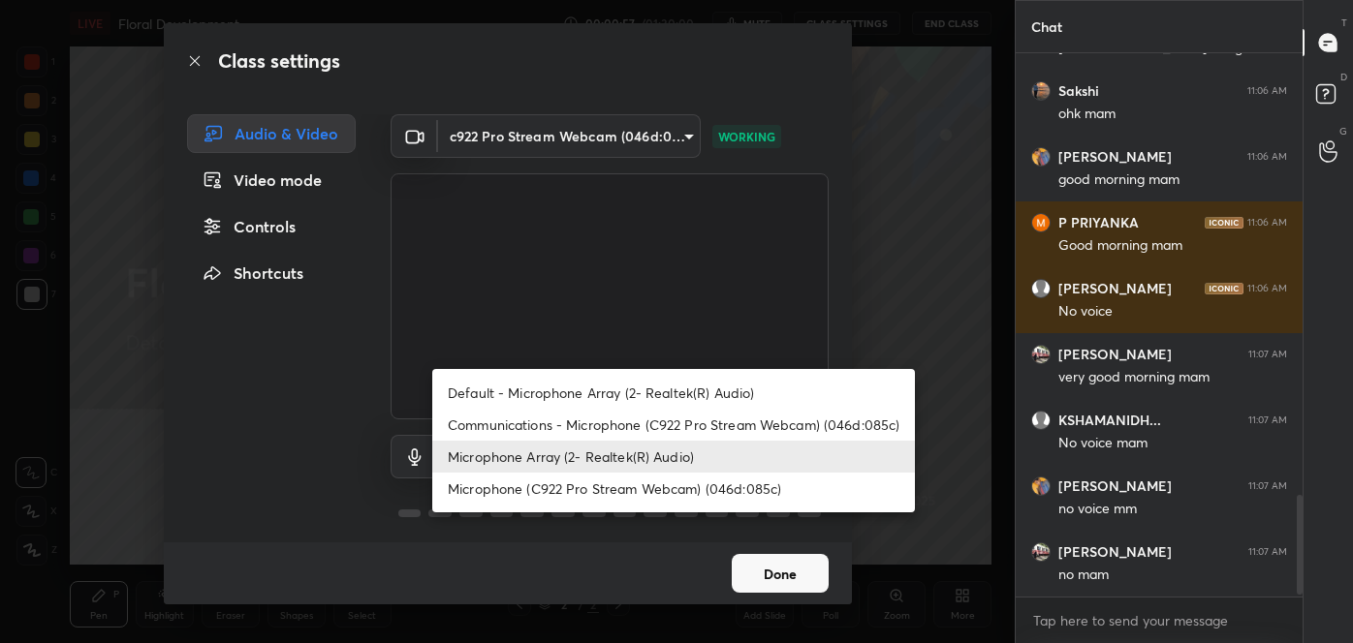
scroll to position [2428, 0]
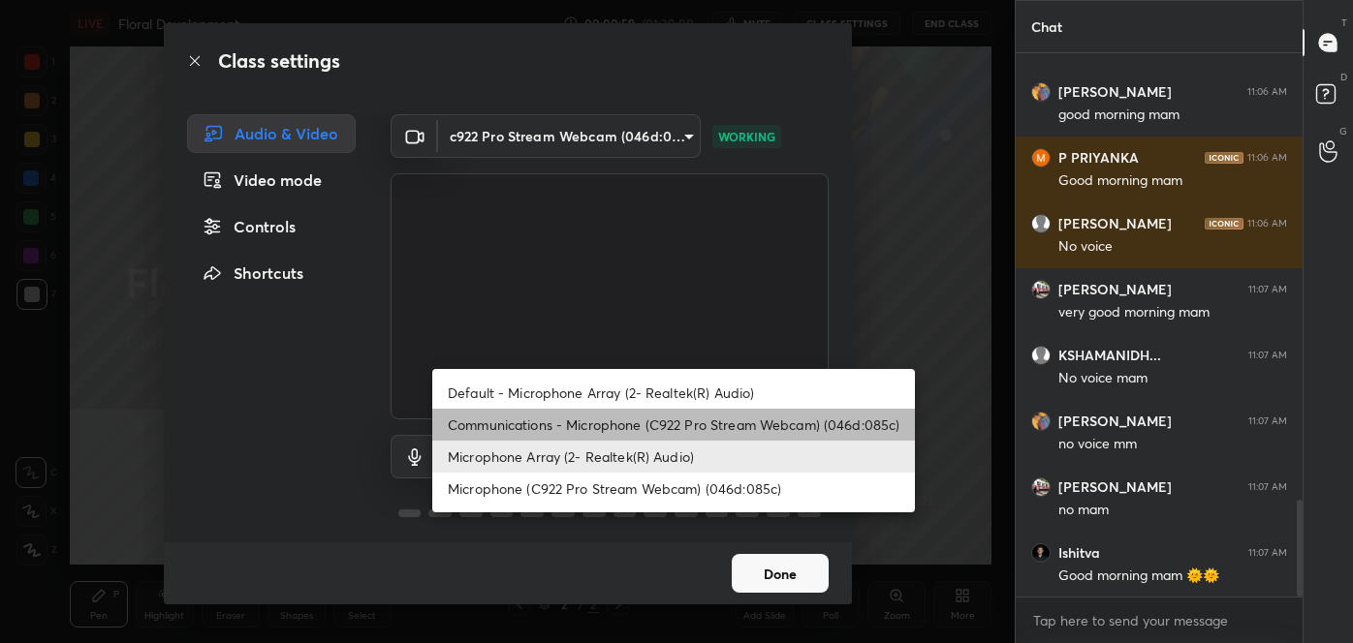
click at [552, 424] on li "Communications - Microphone (C922 Pro Stream Webcam) (046d:085c)" at bounding box center [673, 425] width 483 height 32
type input "communications"
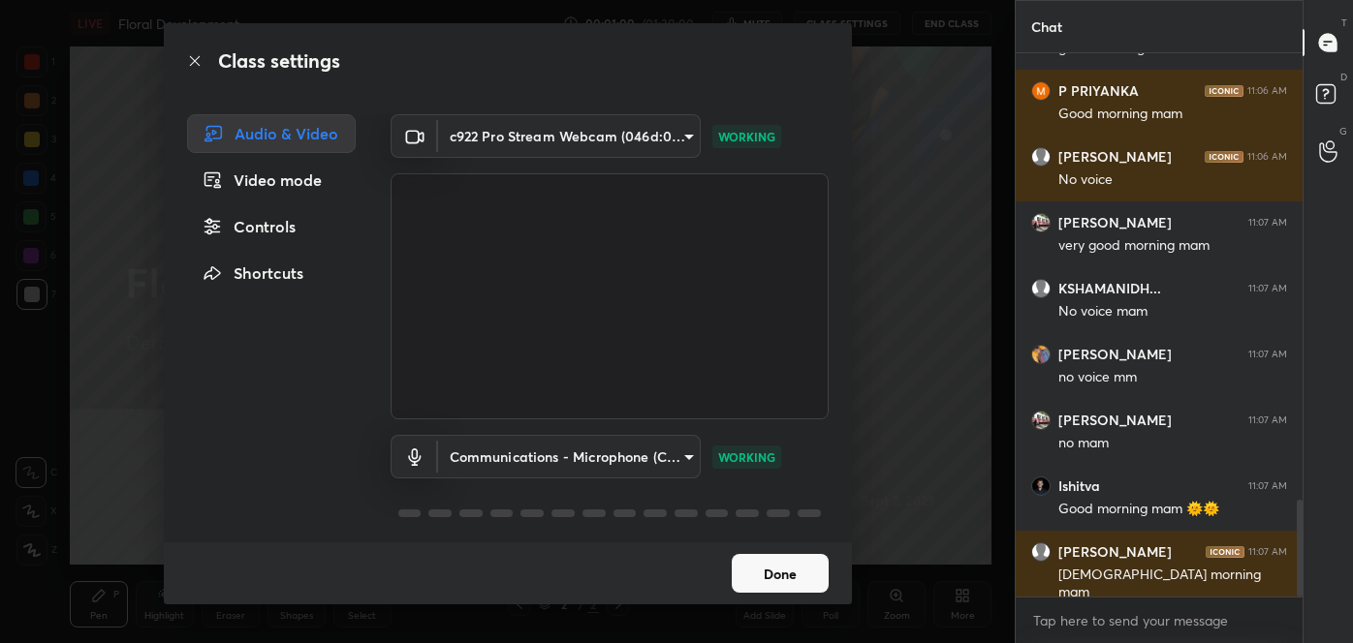
click at [772, 574] on button "Done" at bounding box center [780, 573] width 97 height 39
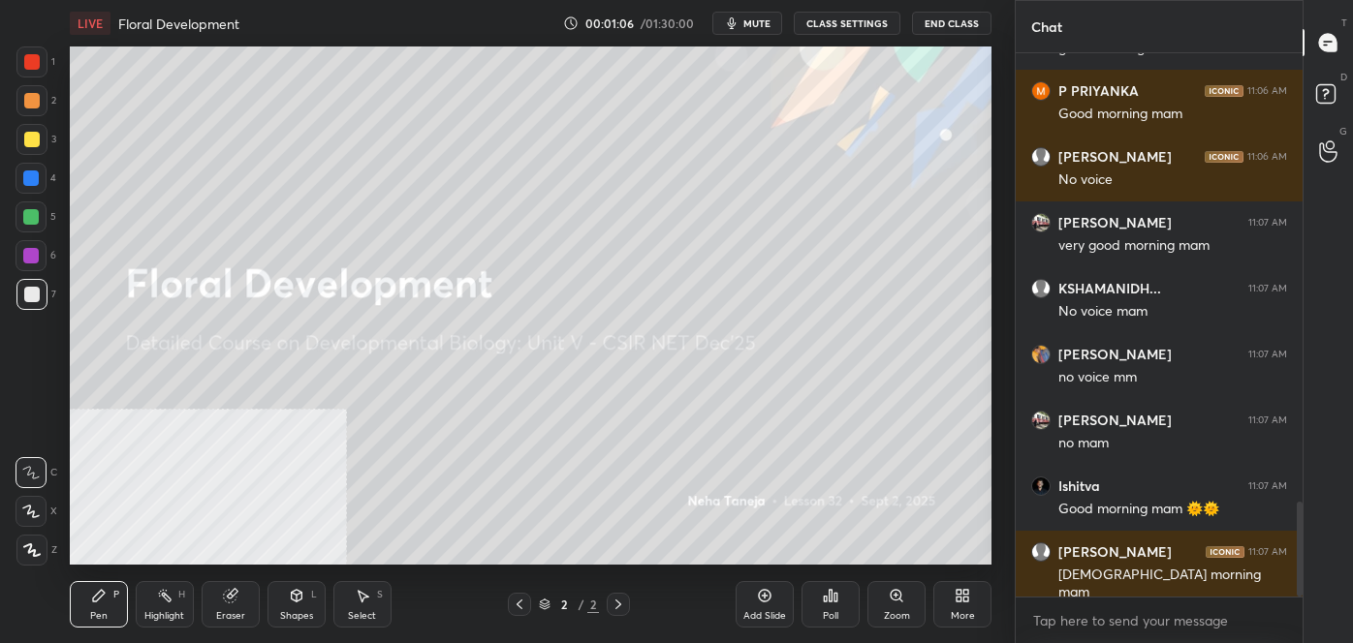
scroll to position [2565, 0]
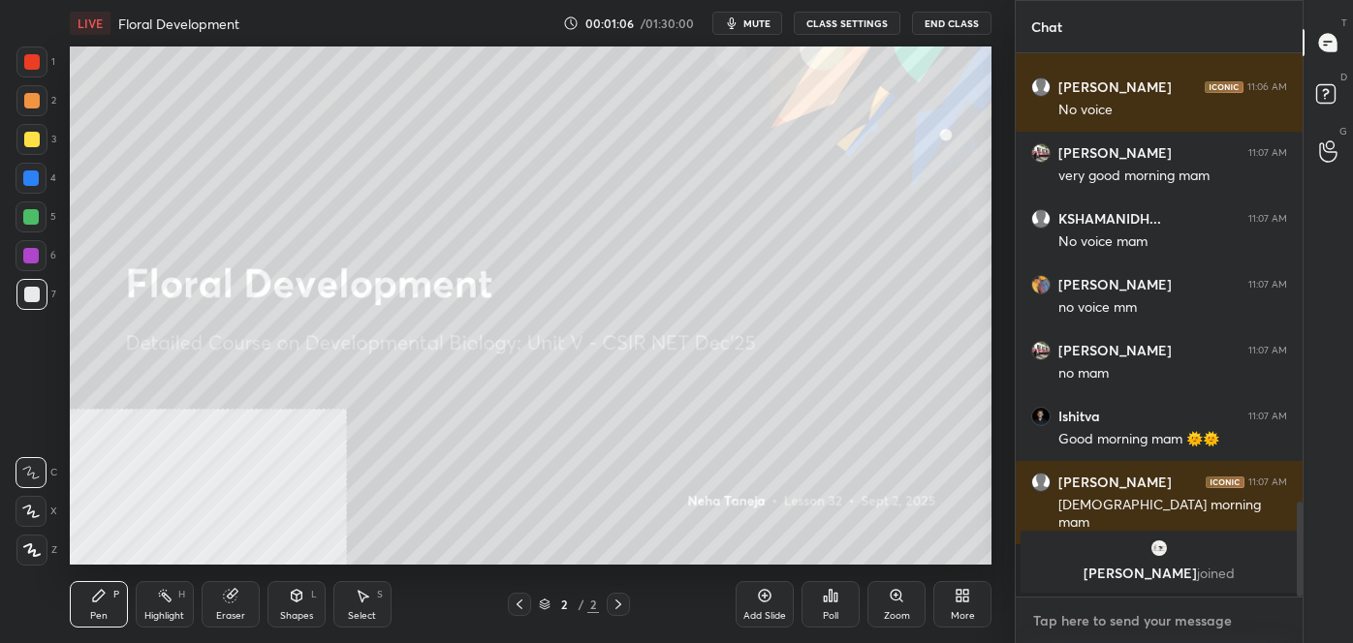
type textarea "x"
click at [1107, 618] on textarea at bounding box center [1159, 621] width 256 height 31
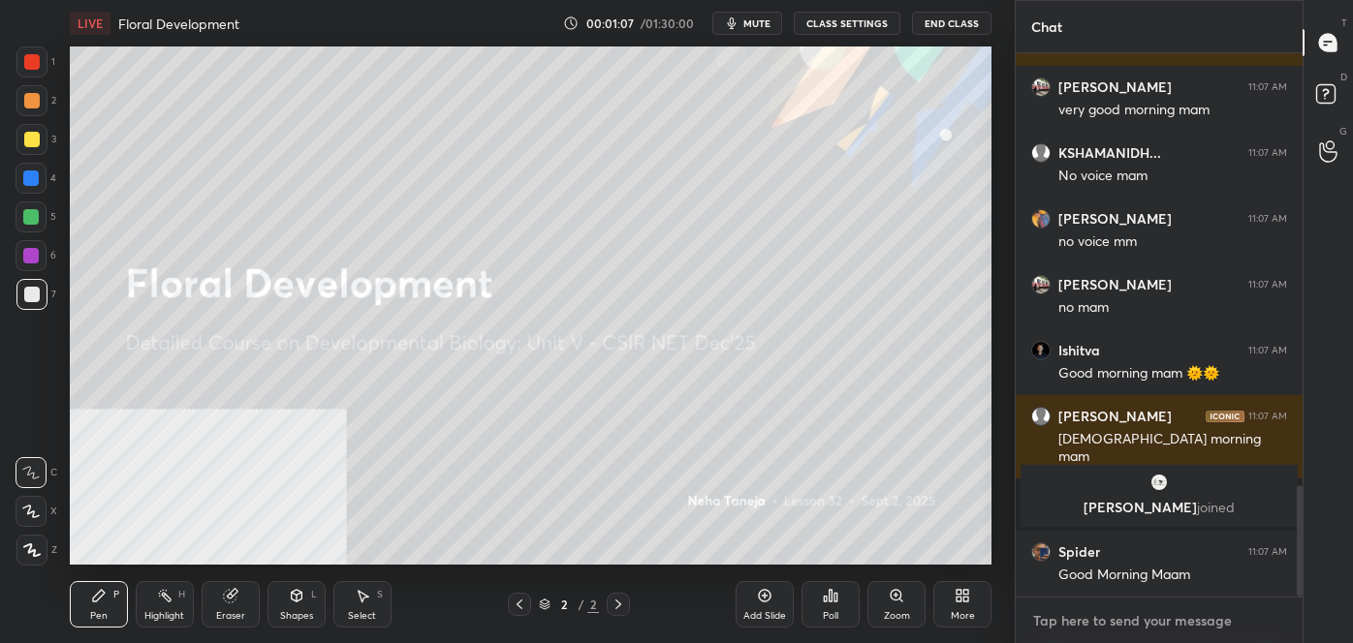
type textarea "N"
type textarea "x"
type textarea "NO"
type textarea "x"
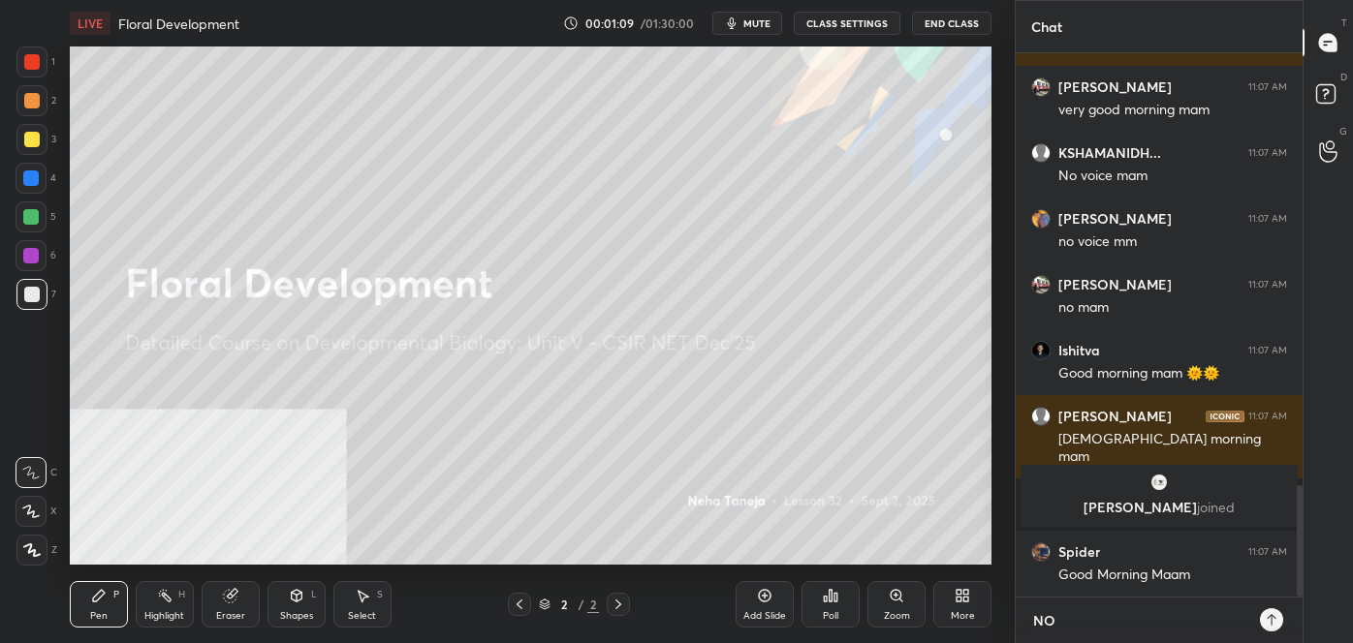
type textarea "NOW"
type textarea "x"
type textarea "NOW?"
type textarea "x"
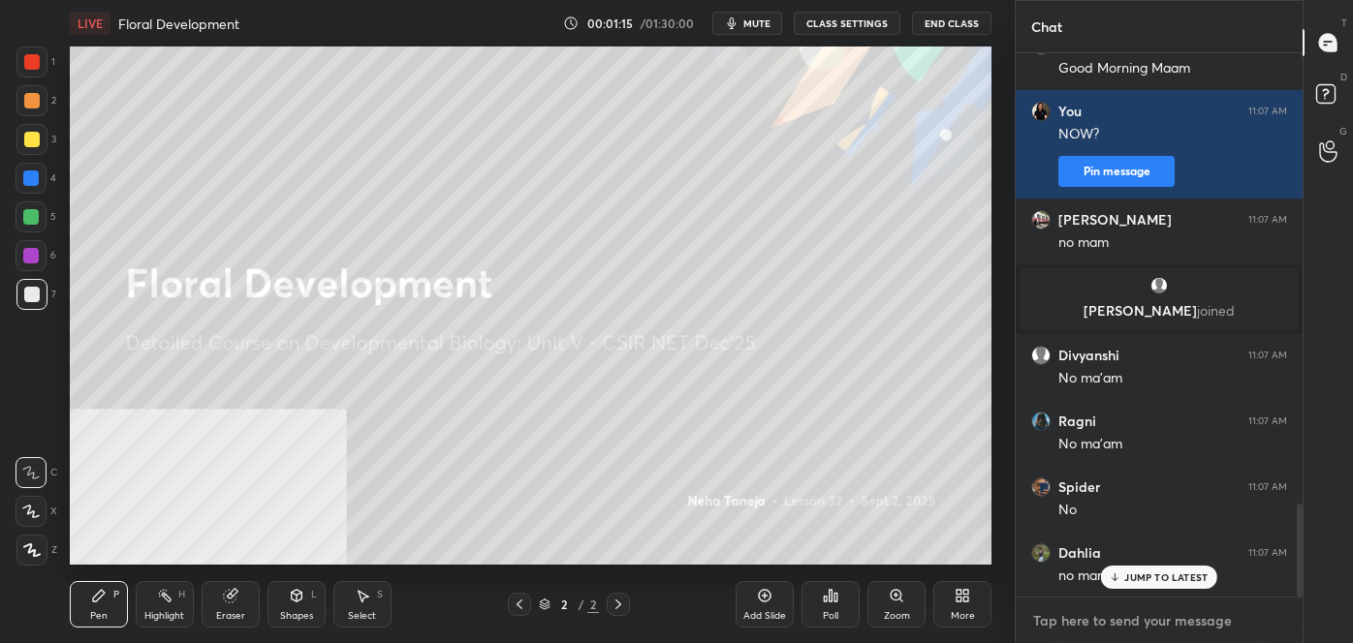
type textarea "P"
type textarea "x"
type textarea "PL"
type textarea "x"
type textarea "PLS"
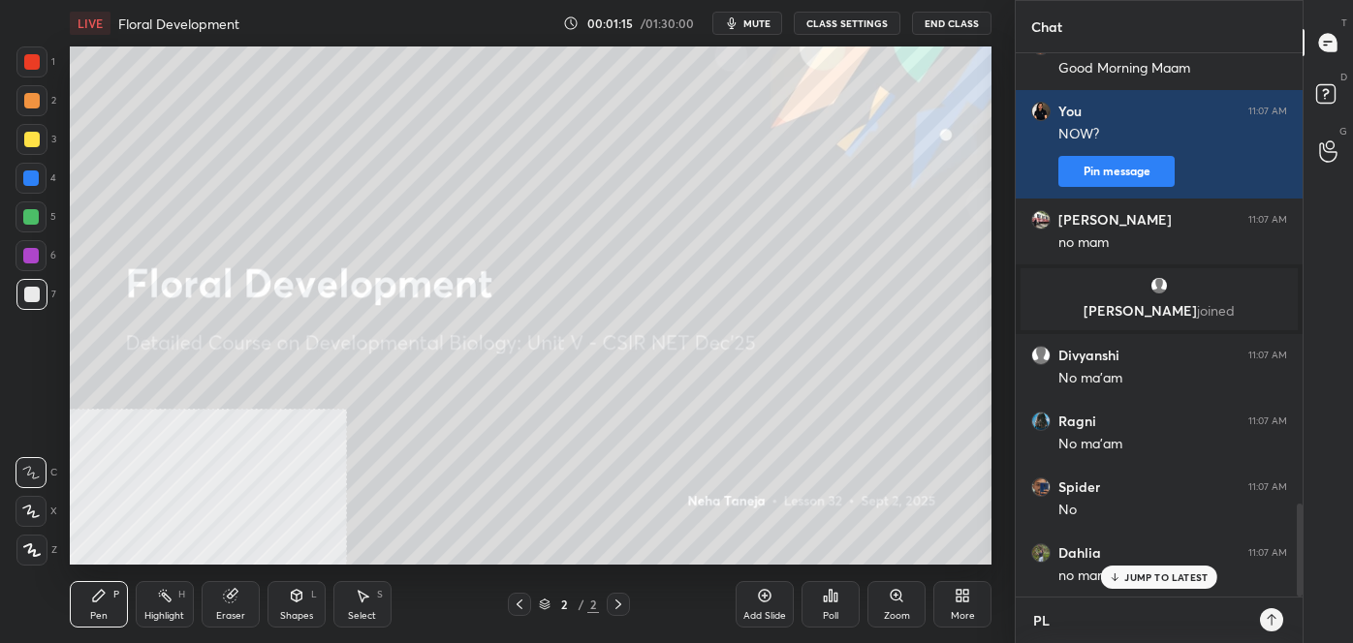
type textarea "x"
type textarea "PLS"
type textarea "x"
type textarea "PLS W"
type textarea "x"
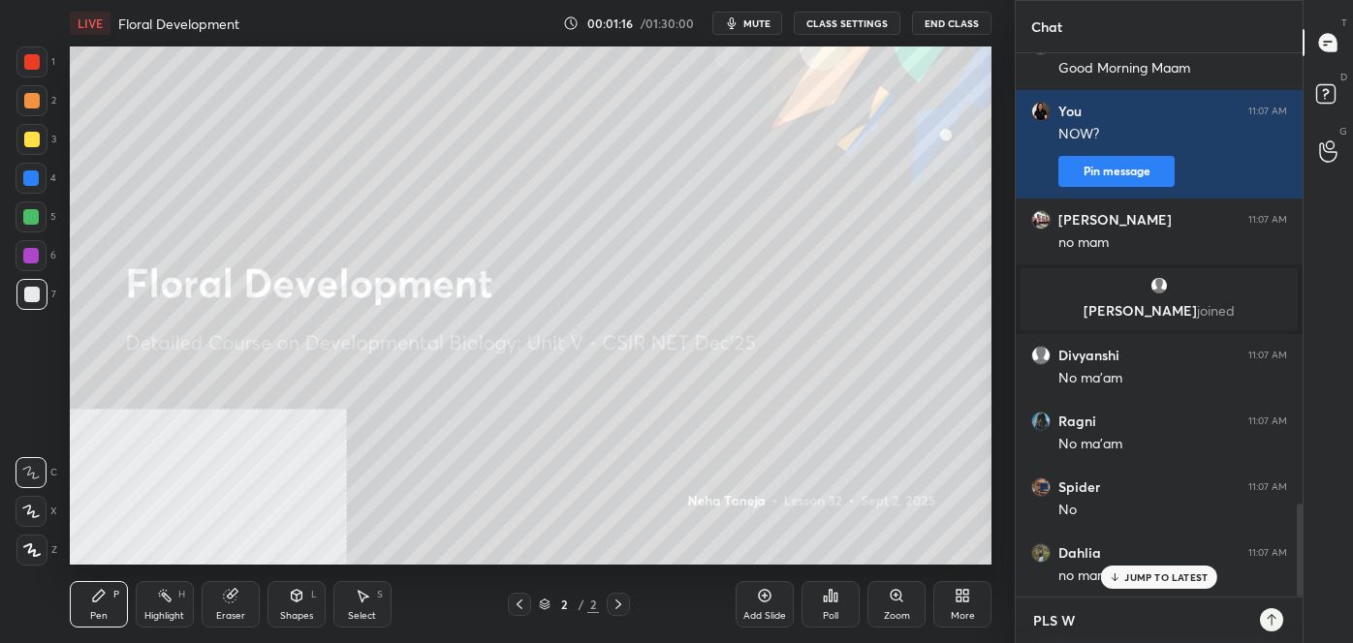
type textarea "PLS WA"
type textarea "x"
type textarea "PLS WAI"
type textarea "x"
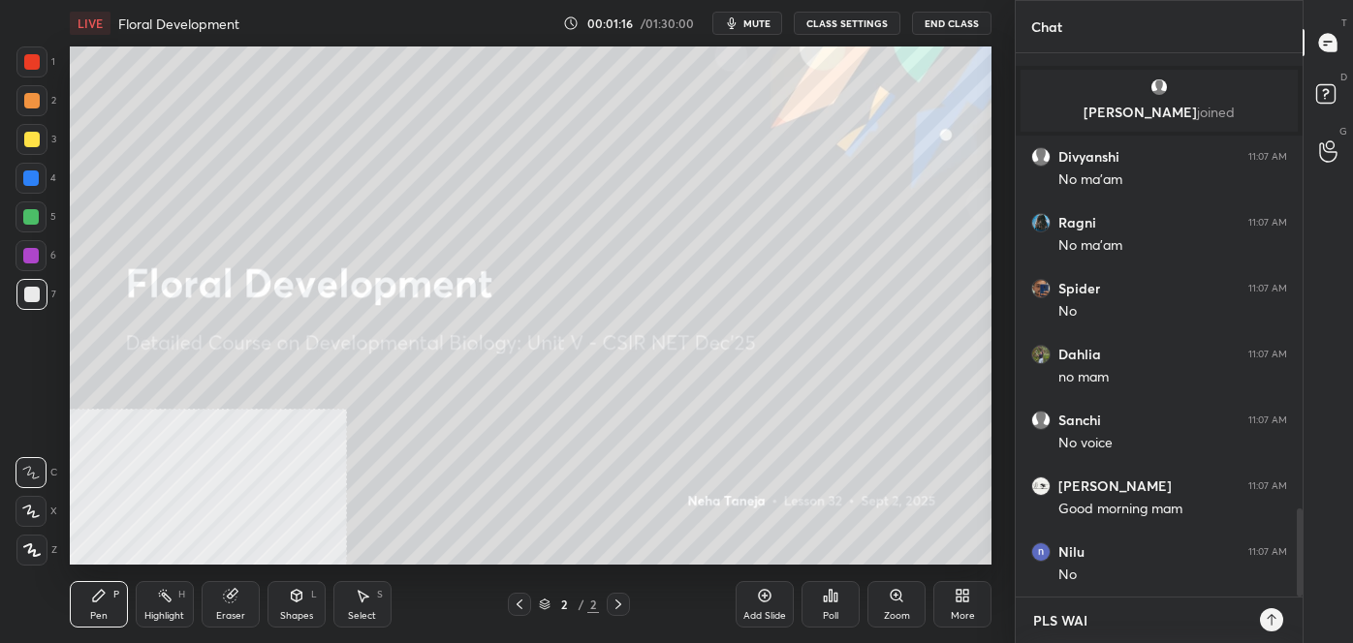
type textarea "PLS WAIT"
type textarea "x"
type textarea "PLS WAIT"
type textarea "x"
type textarea "PLS WAIT I"
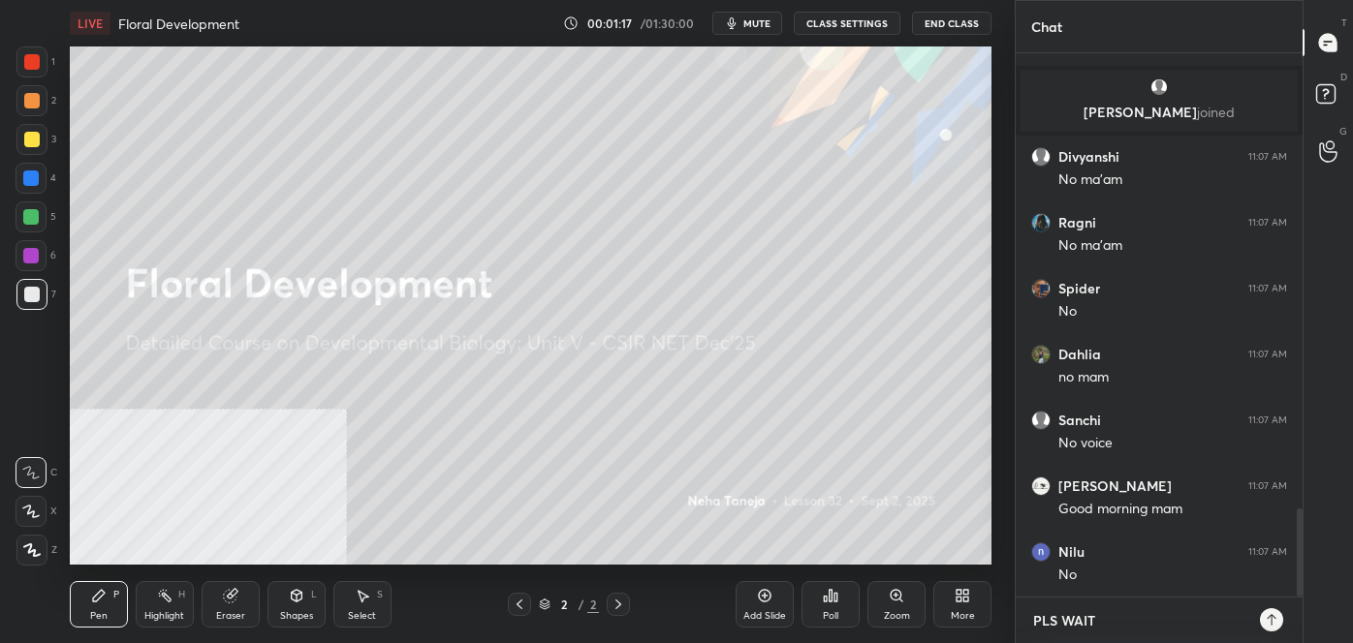
type textarea "x"
type textarea "PLS WAIT I"
type textarea "x"
type textarea "PLS WAIT I M"
type textarea "x"
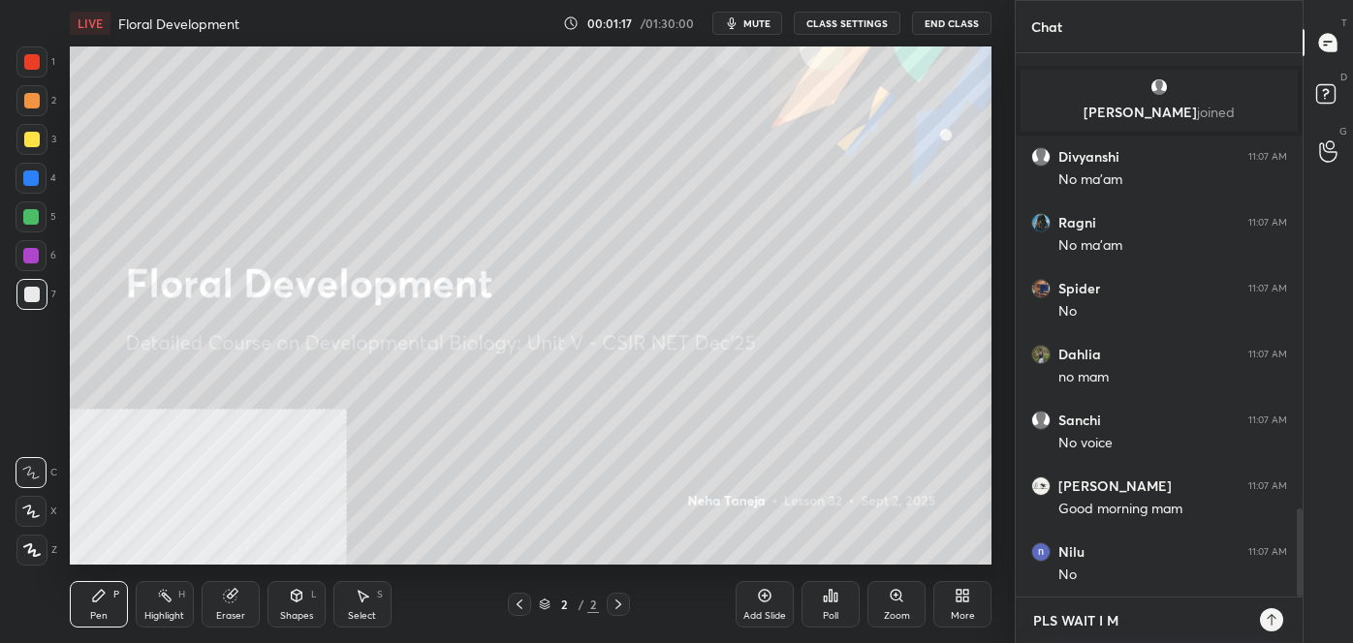
type textarea "PLS WAIT I M"
type textarea "x"
type textarea "PLS WAIT I M R"
type textarea "x"
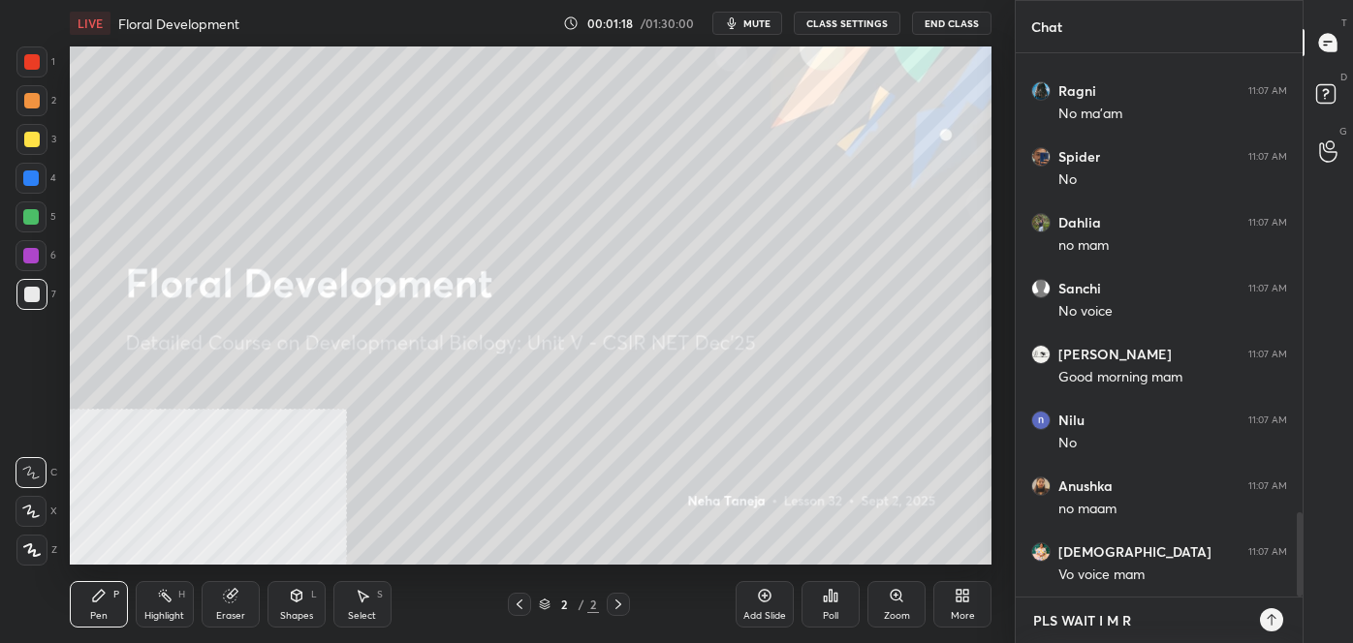
type textarea "PLS WAIT I M RE"
type textarea "x"
type textarea "PLS WAIT I M REJ"
type textarea "x"
type textarea "PLS WAIT I M REJO"
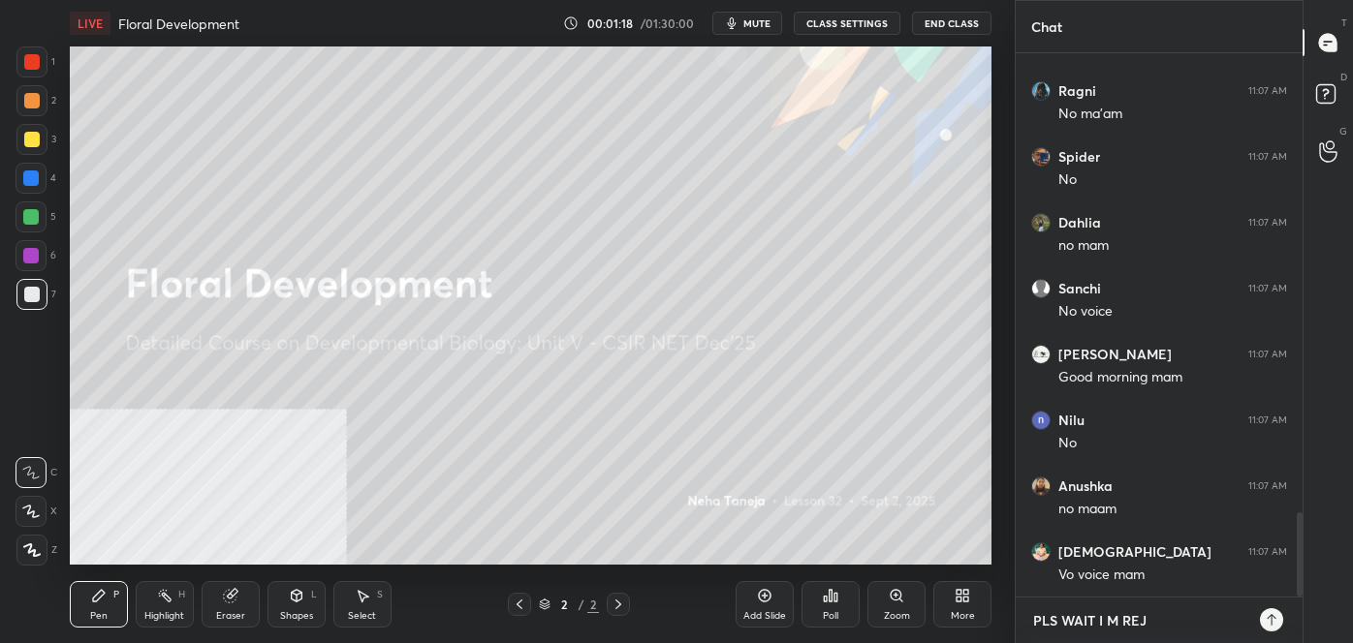
type textarea "x"
type textarea "PLS WAIT I M REJOI"
type textarea "x"
type textarea "PLS WAIT I M REJOIN"
type textarea "x"
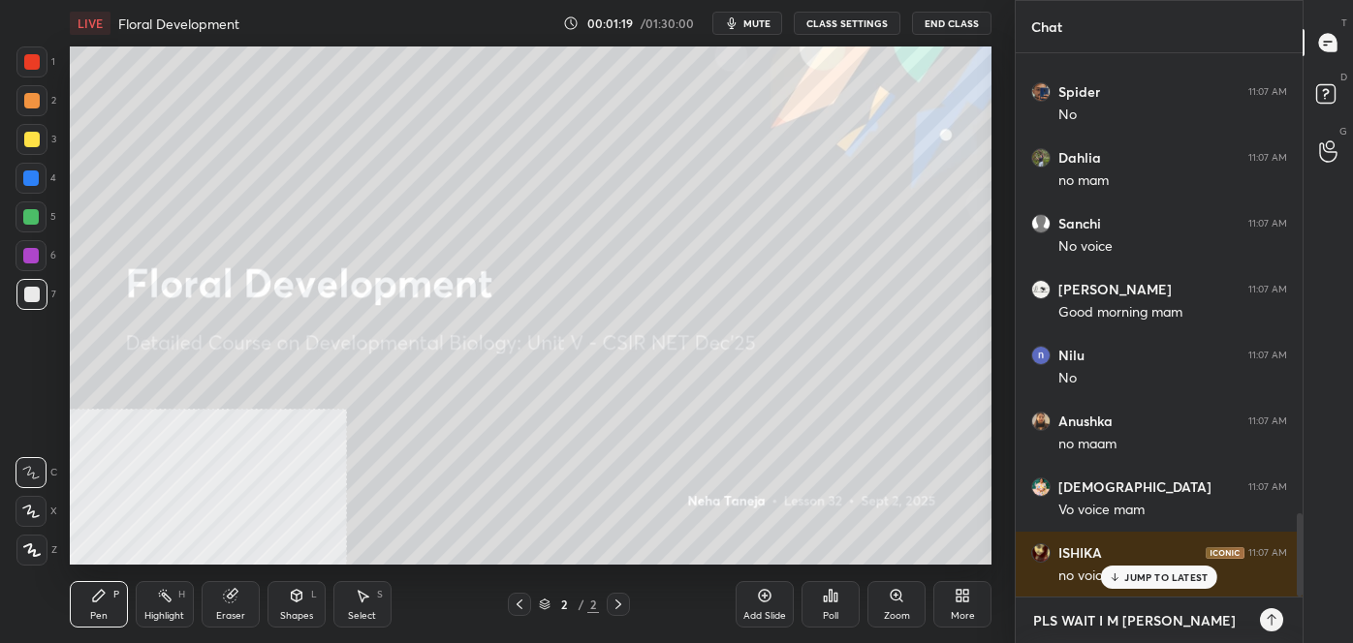
type textarea "PLS WAIT I M REJOINI"
type textarea "x"
type textarea "PLS WAIT I M REJOININ"
type textarea "x"
type textarea "PLS WAIT I M REJOINING"
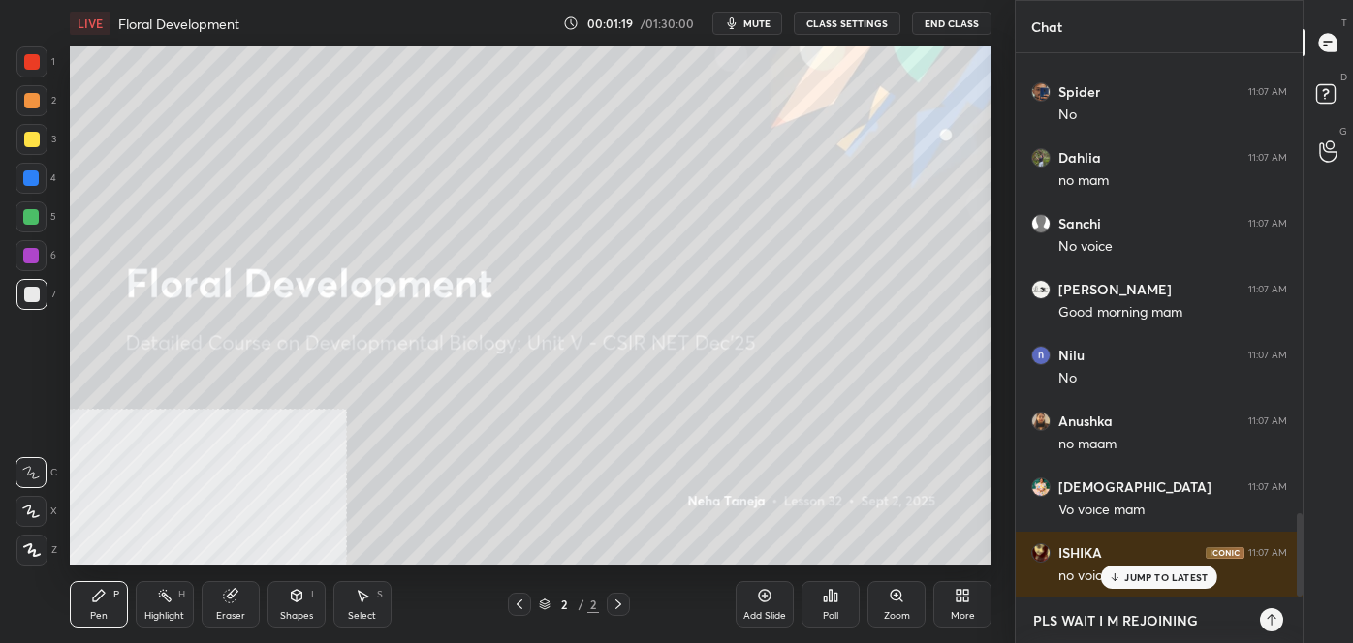
type textarea "x"
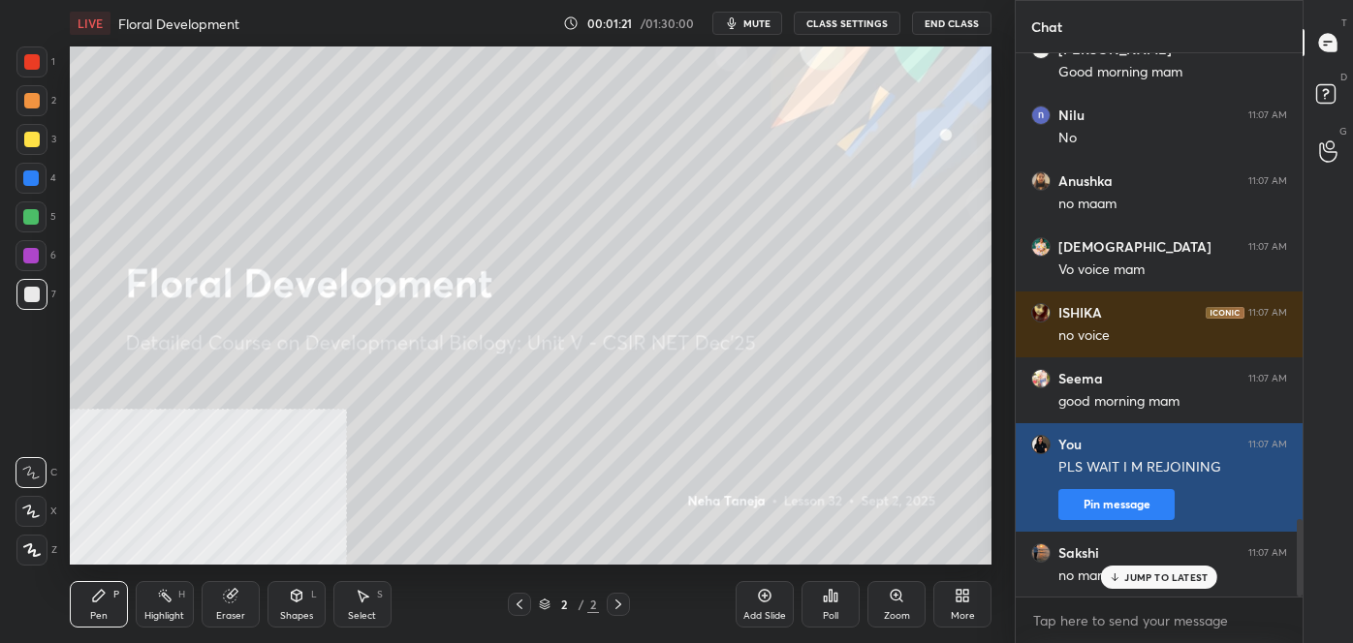
type textarea "x"
click at [1093, 502] on button "Pin message" at bounding box center [1116, 504] width 116 height 31
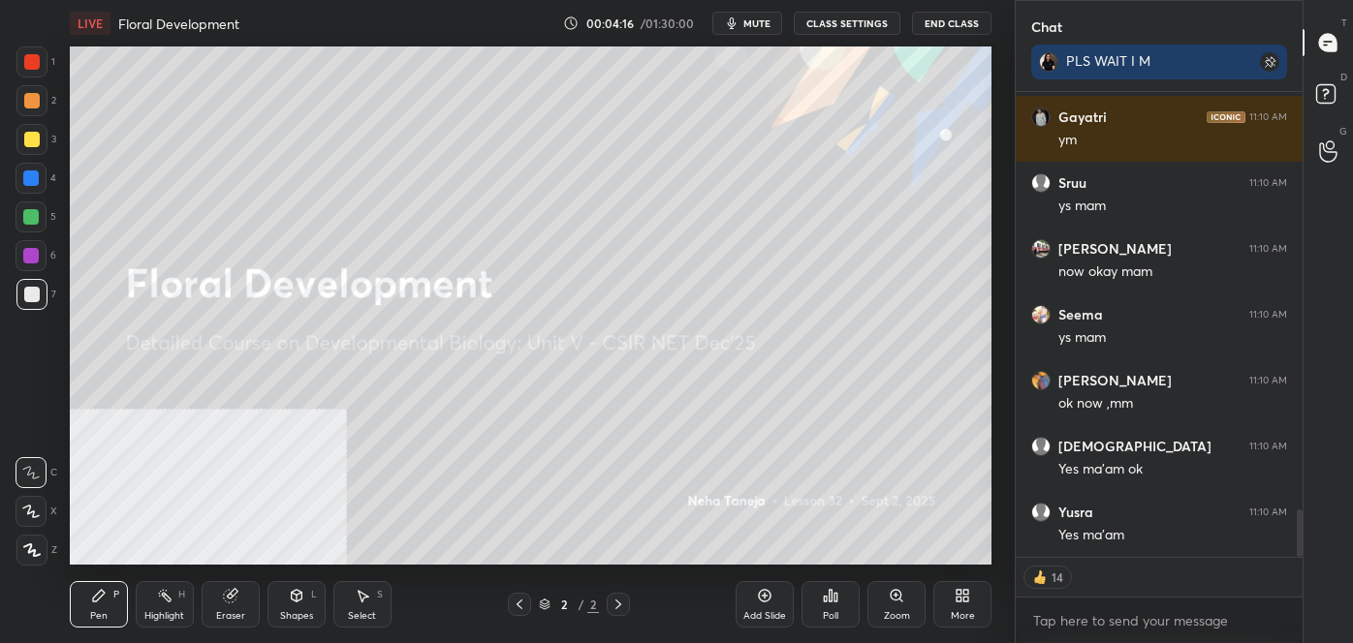
click at [963, 602] on icon at bounding box center [965, 599] width 5 height 5
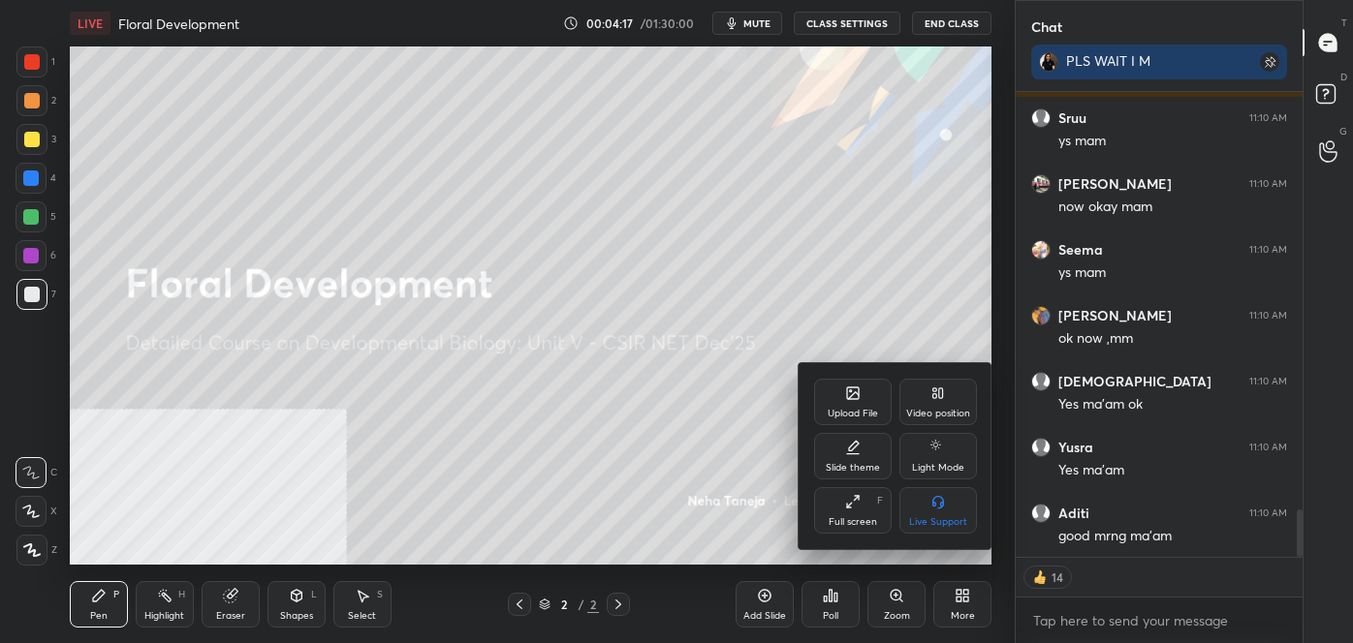
click at [842, 401] on div "Upload File" at bounding box center [853, 402] width 78 height 47
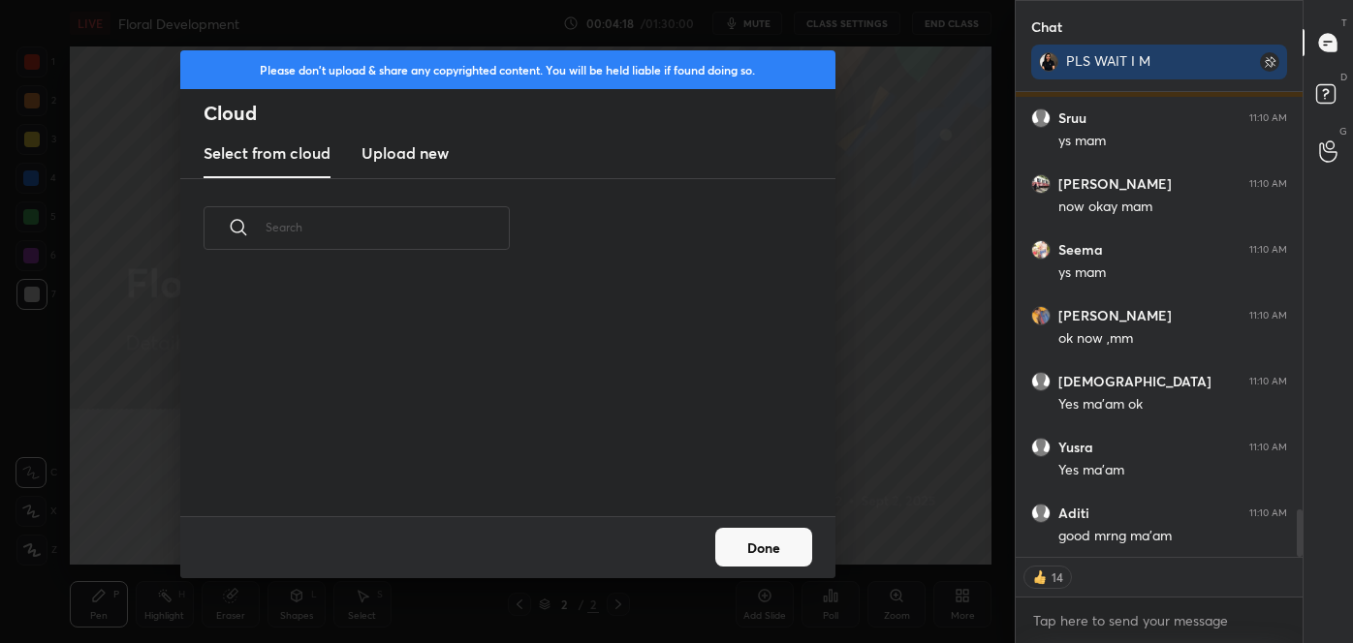
click at [383, 151] on h3 "Upload new" at bounding box center [404, 152] width 87 height 23
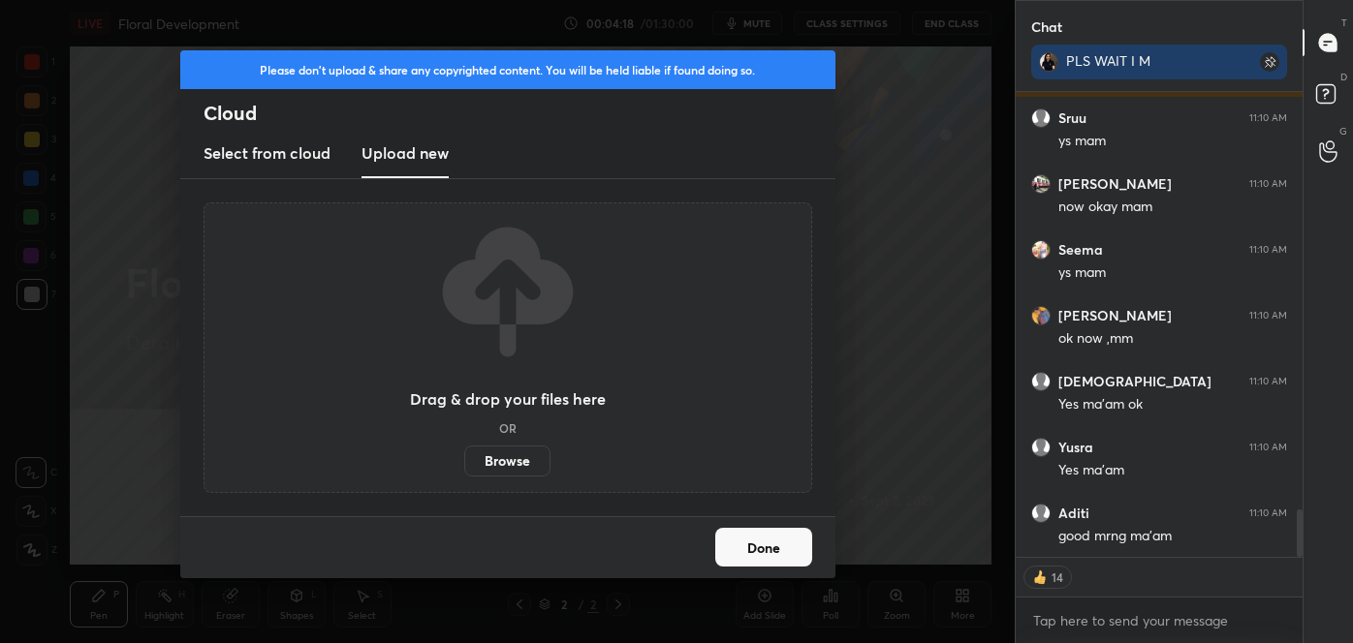
click at [506, 464] on label "Browse" at bounding box center [507, 461] width 86 height 31
click at [464, 464] on input "Browse" at bounding box center [464, 461] width 0 height 31
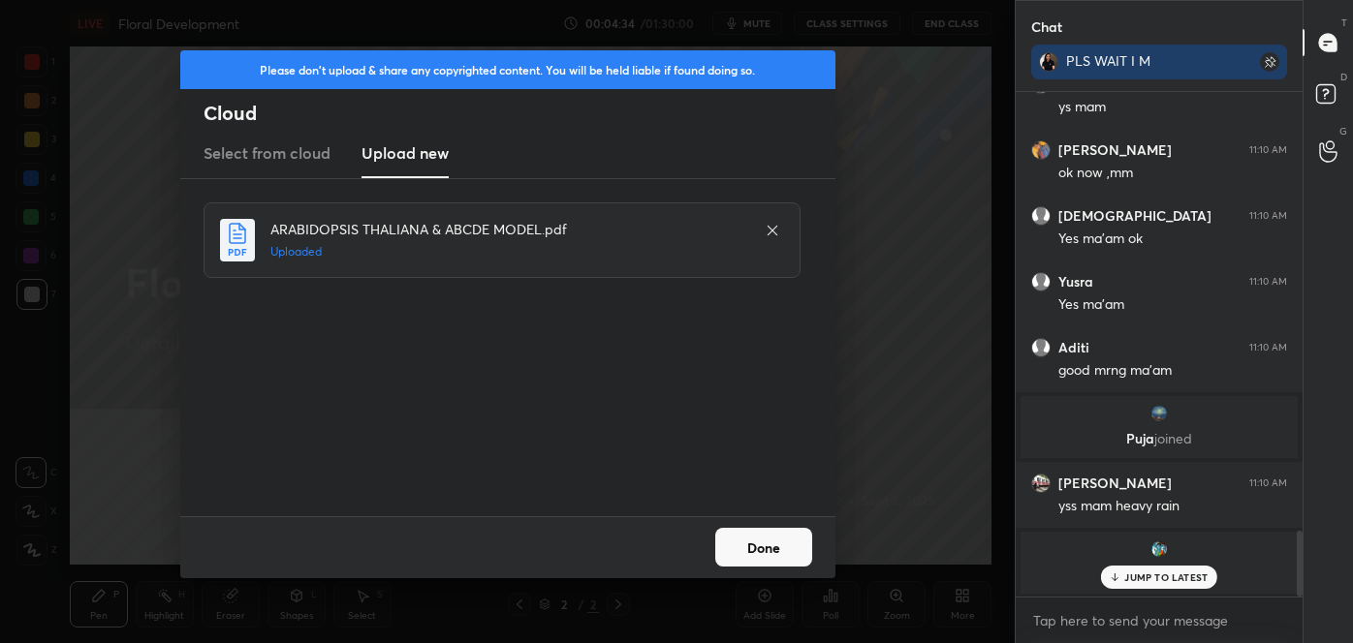
click at [742, 542] on button "Done" at bounding box center [763, 547] width 97 height 39
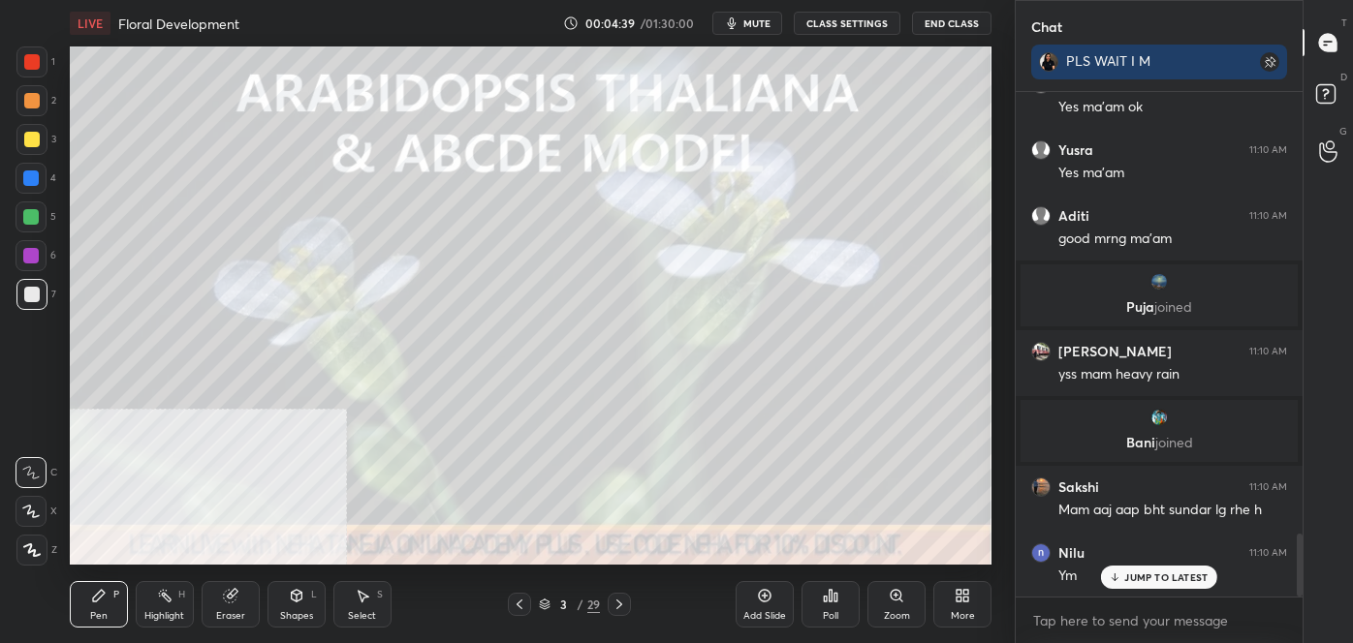
click at [923, 615] on div "Zoom" at bounding box center [896, 604] width 58 height 47
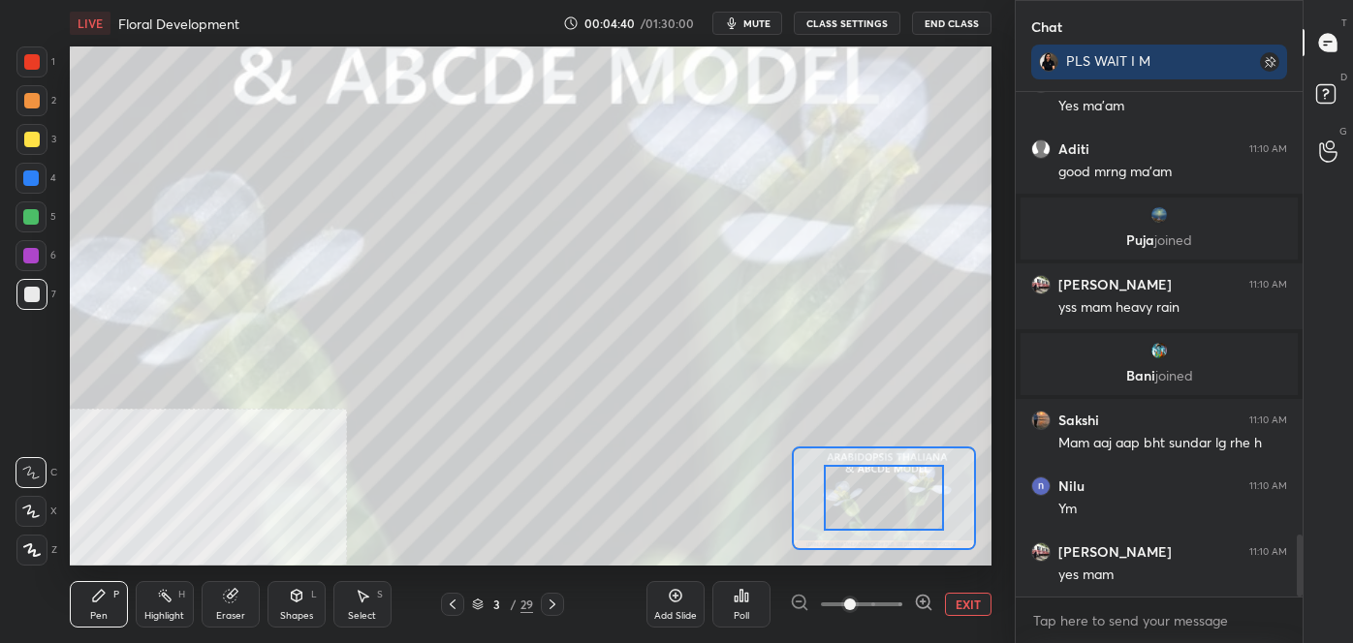
click at [966, 606] on button "EXIT" at bounding box center [968, 604] width 47 height 23
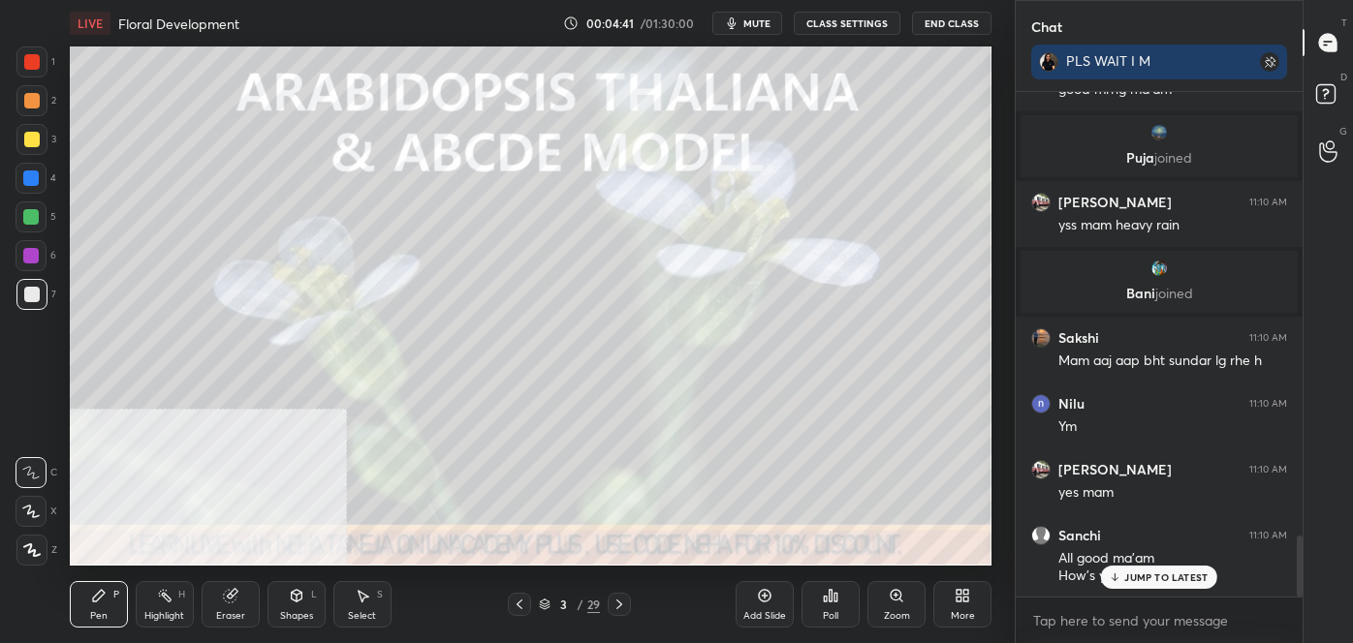
click at [969, 603] on icon at bounding box center [963, 596] width 16 height 16
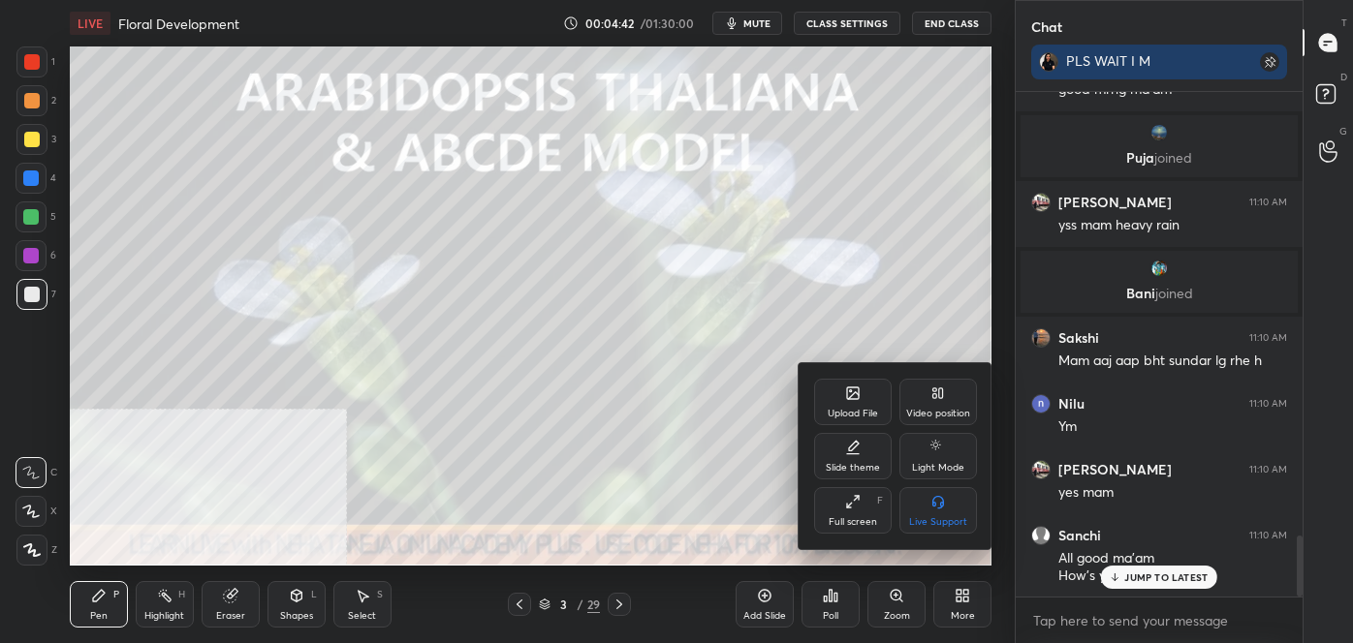
click at [943, 402] on div "Video position" at bounding box center [938, 402] width 78 height 47
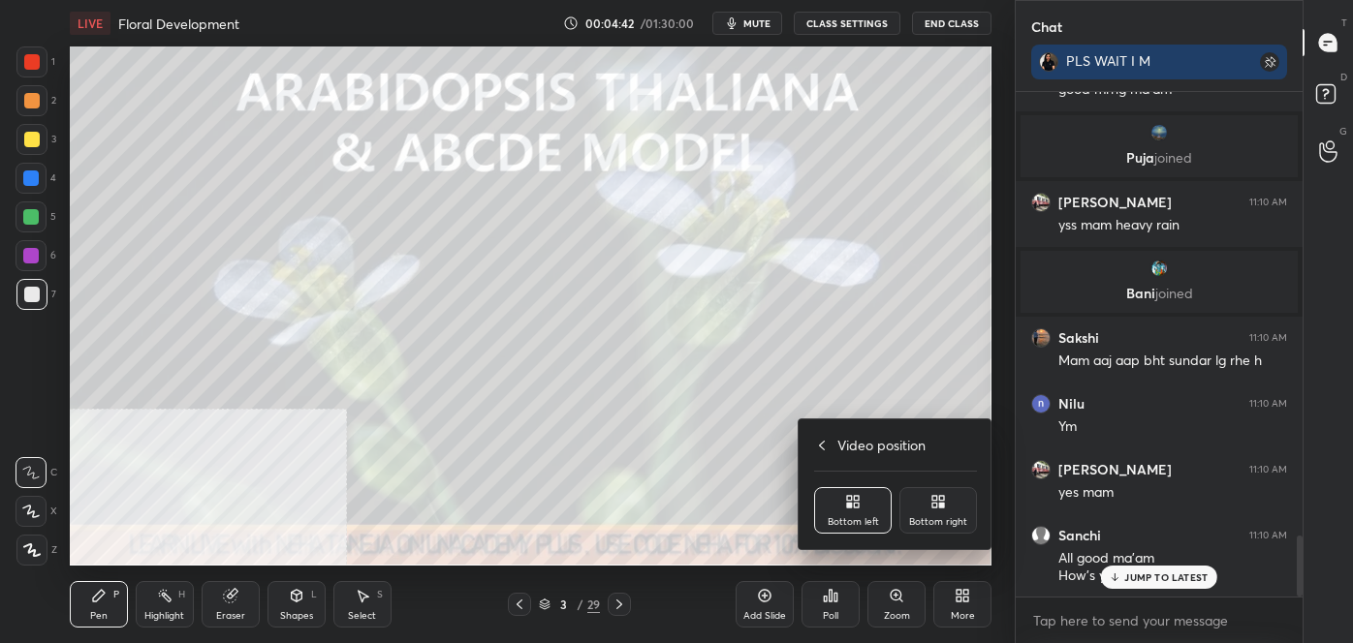
click at [952, 515] on div "Bottom right" at bounding box center [938, 510] width 78 height 47
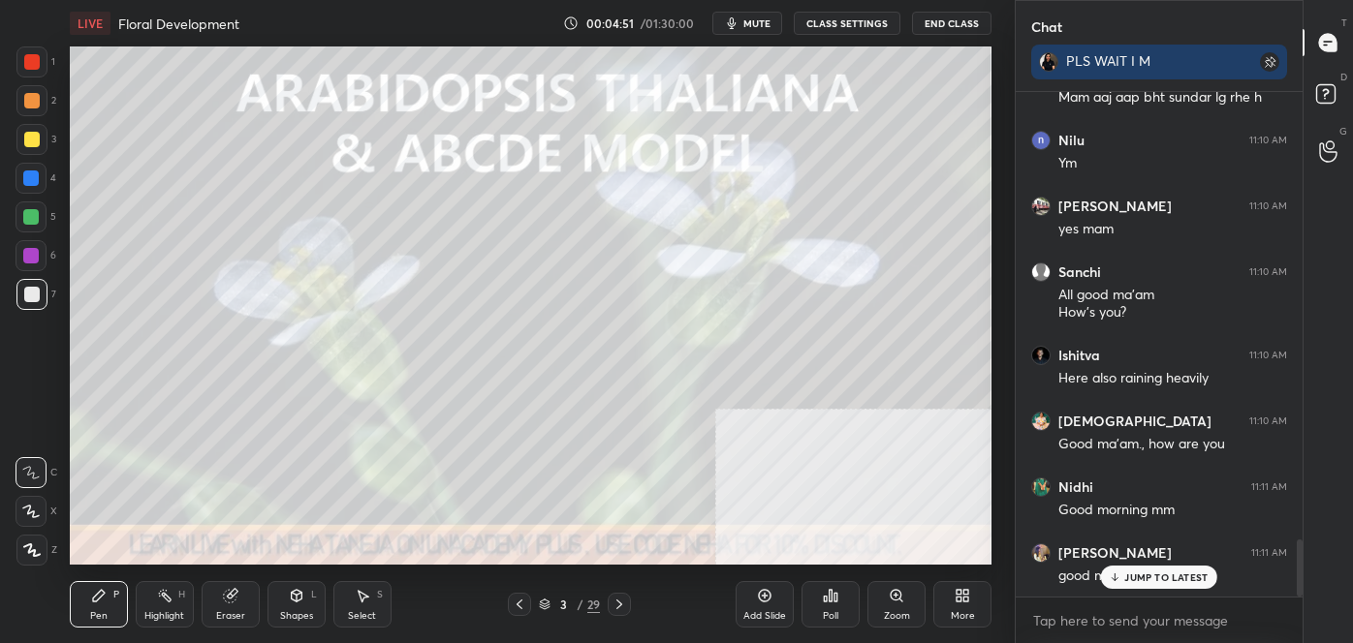
click at [280, 608] on div "Shapes L" at bounding box center [296, 604] width 58 height 47
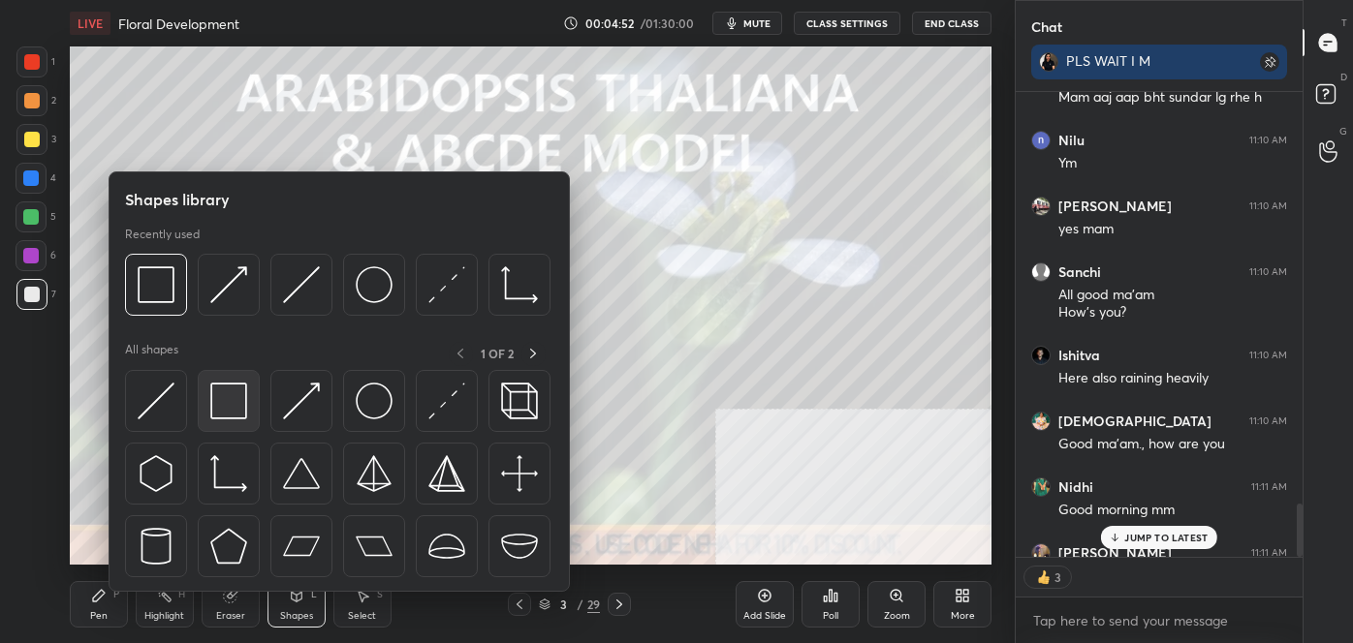
click at [245, 406] on img at bounding box center [228, 401] width 37 height 37
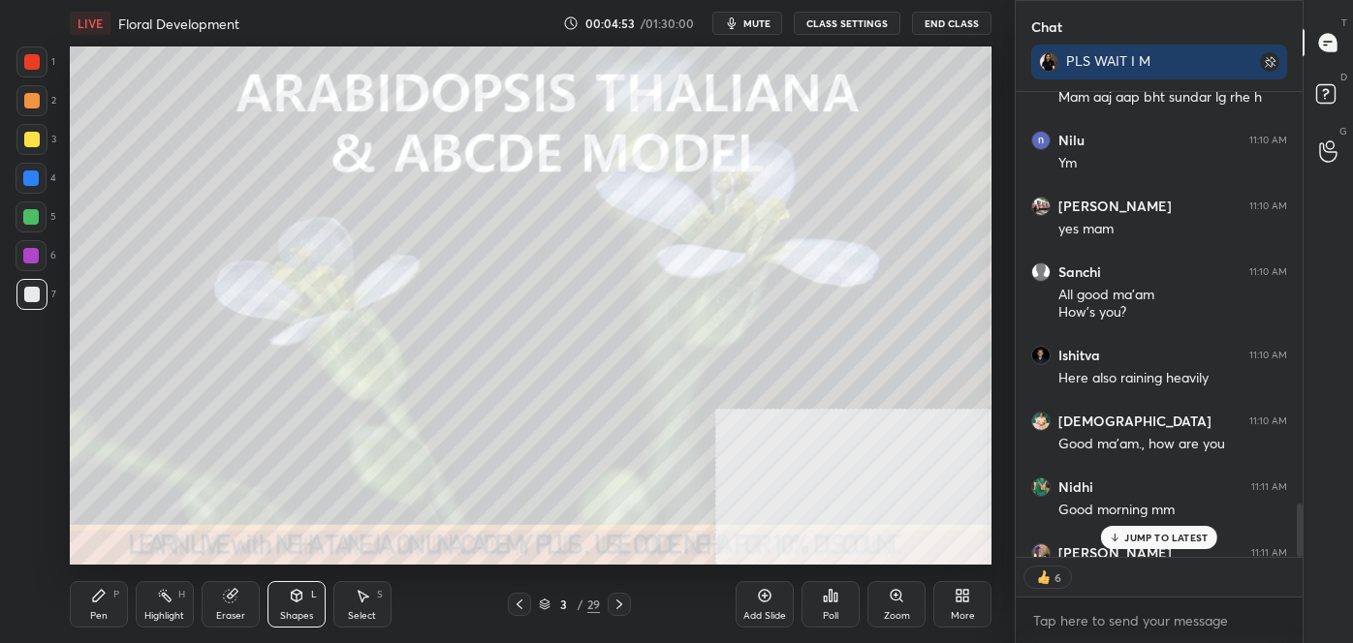
click at [24, 53] on div at bounding box center [31, 62] width 31 height 31
click at [32, 100] on div at bounding box center [32, 101] width 16 height 16
click at [38, 145] on div at bounding box center [32, 140] width 16 height 16
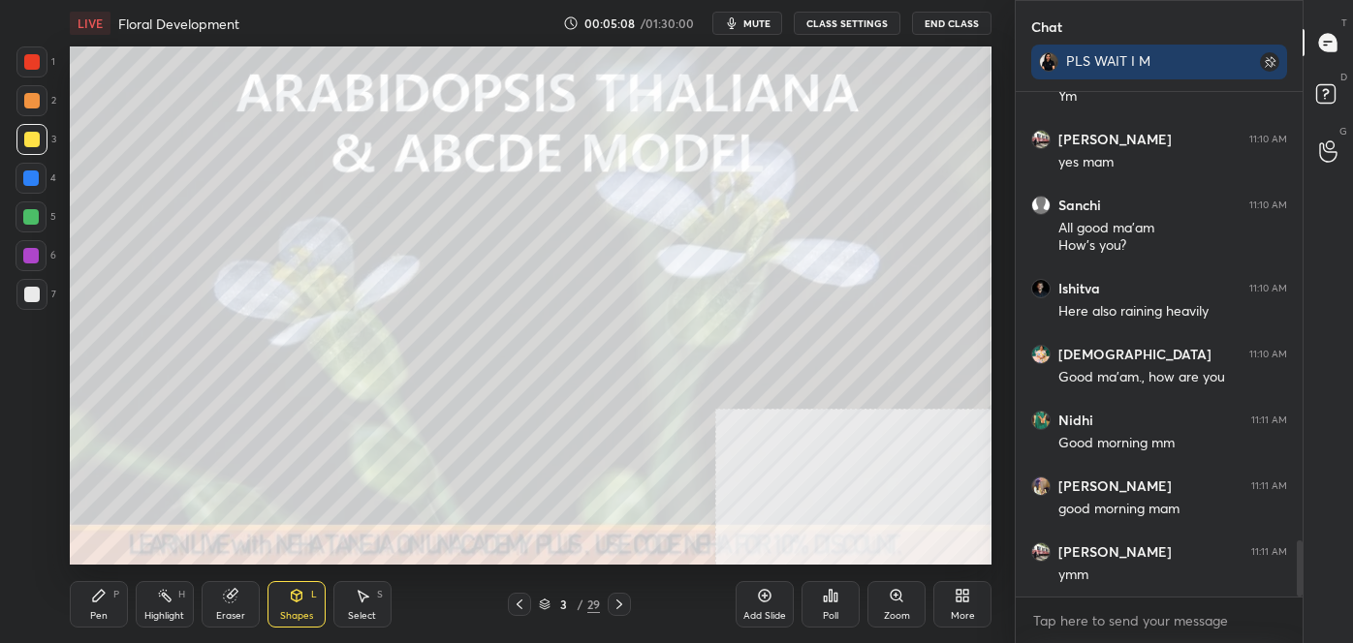
scroll to position [4064, 0]
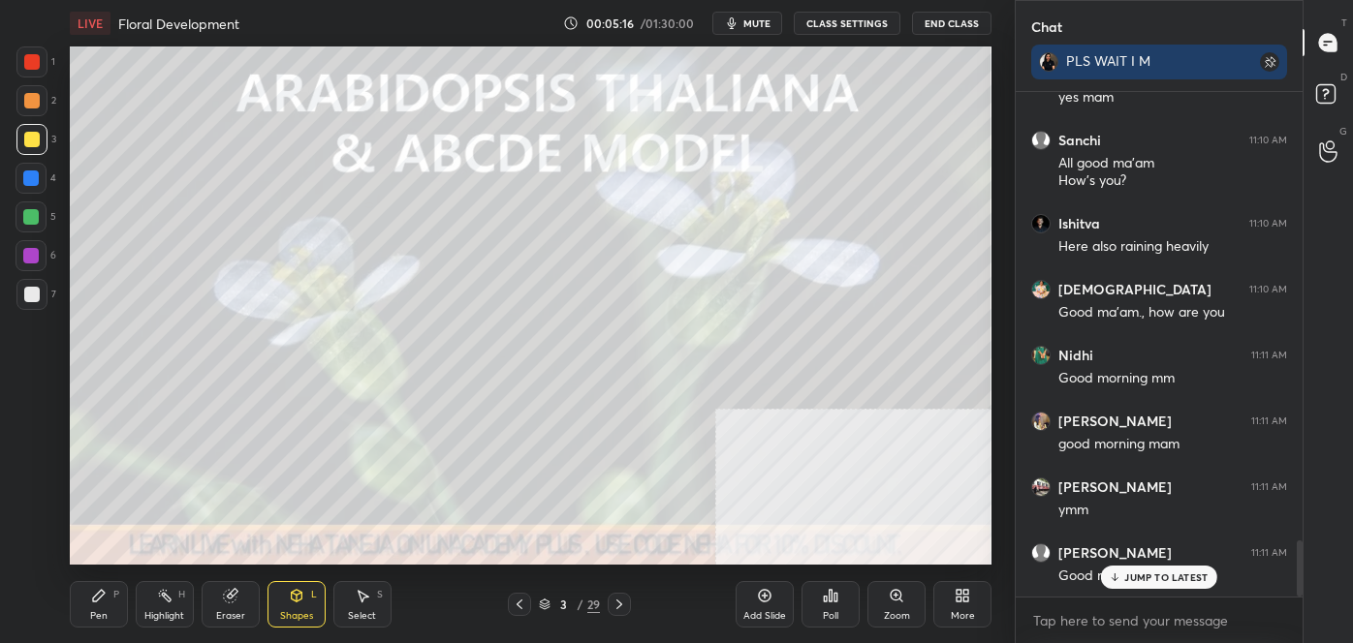
click at [519, 608] on icon at bounding box center [519, 605] width 6 height 10
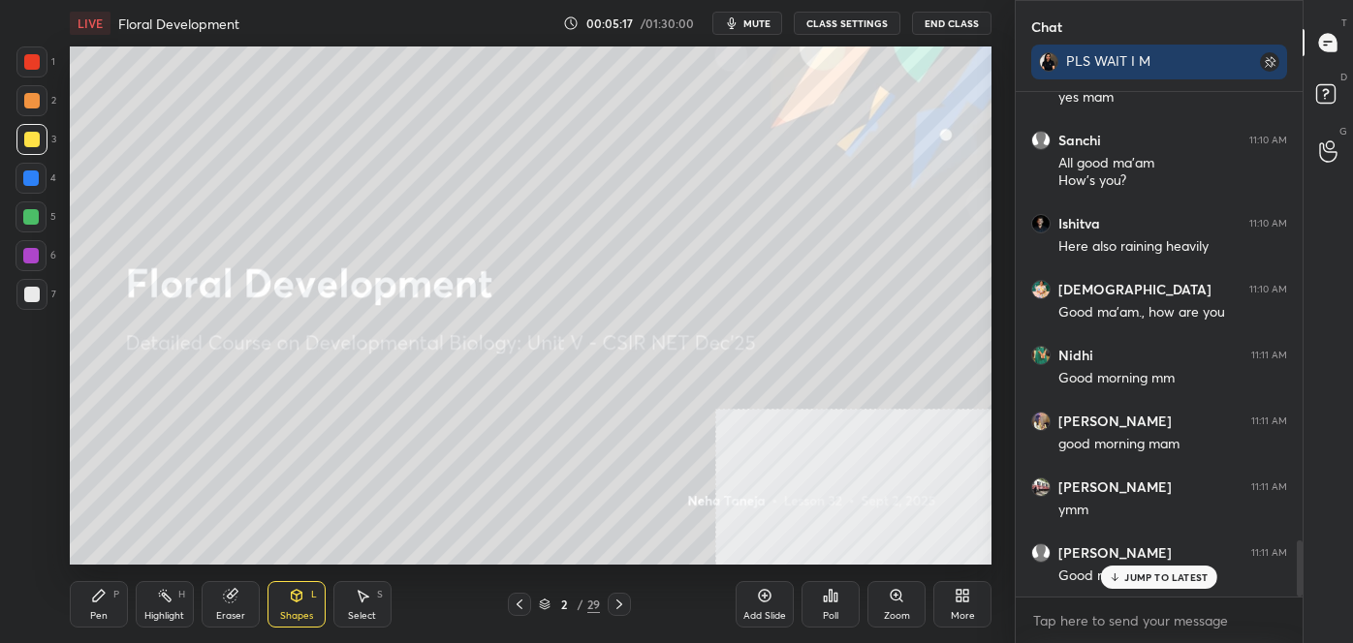
click at [110, 603] on div "Pen P" at bounding box center [99, 604] width 58 height 47
drag, startPoint x: 33, startPoint y: 468, endPoint x: 41, endPoint y: 504, distance: 36.7
click at [32, 467] on icon at bounding box center [30, 473] width 17 height 14
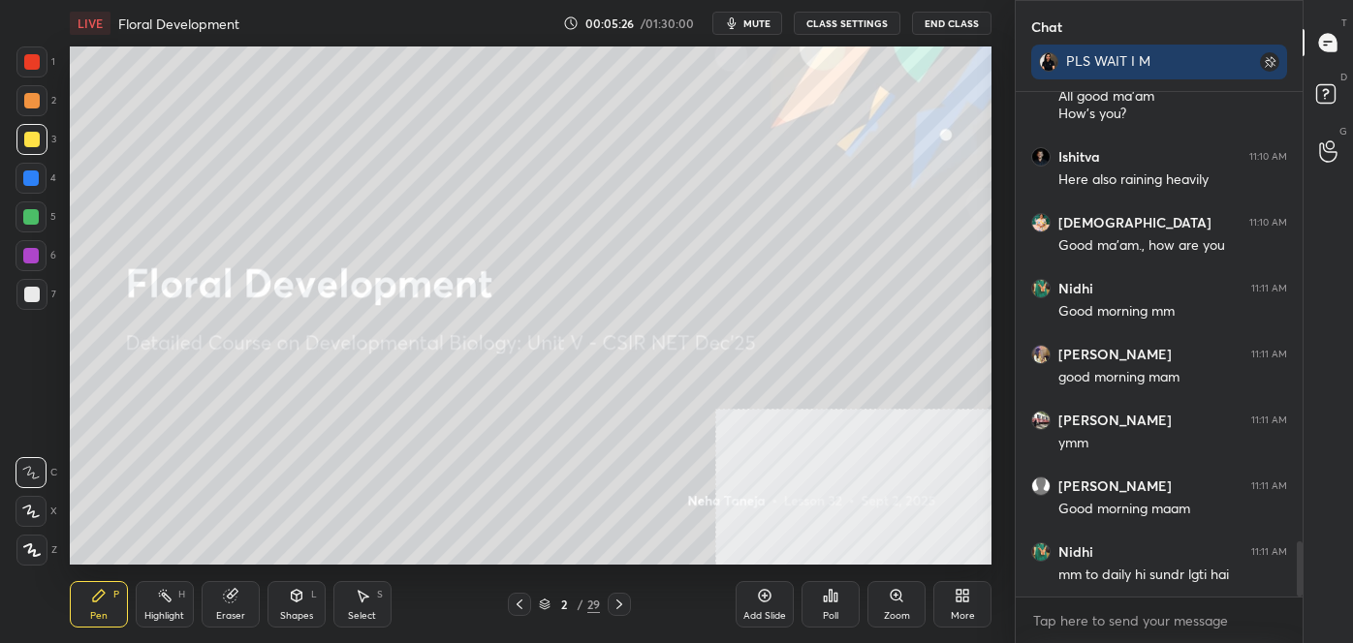
click at [25, 295] on div at bounding box center [32, 295] width 16 height 16
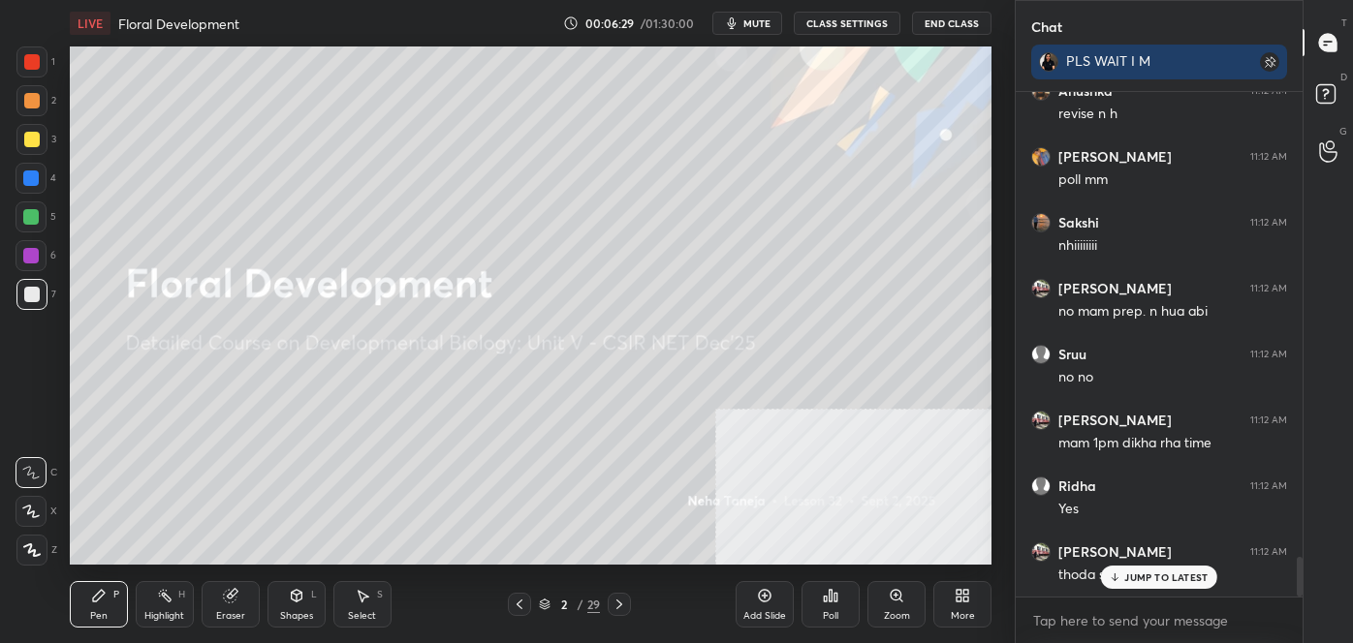
scroll to position [5979, 0]
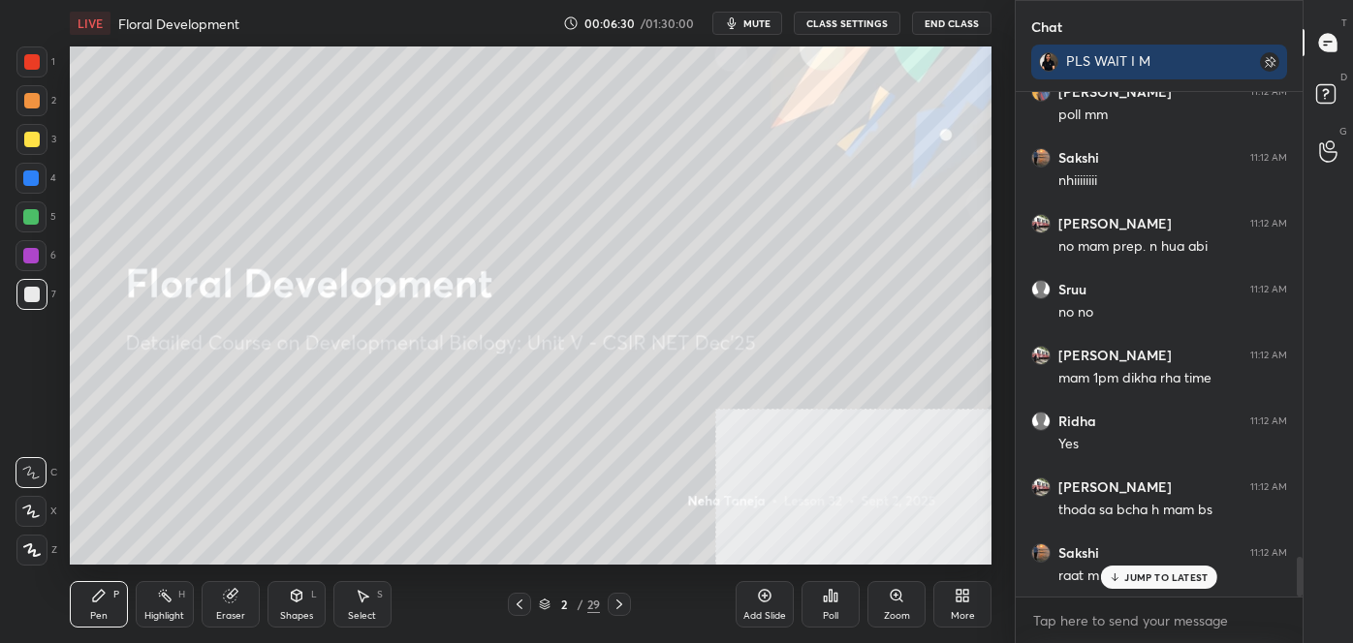
click at [249, 608] on div "Eraser" at bounding box center [231, 604] width 58 height 47
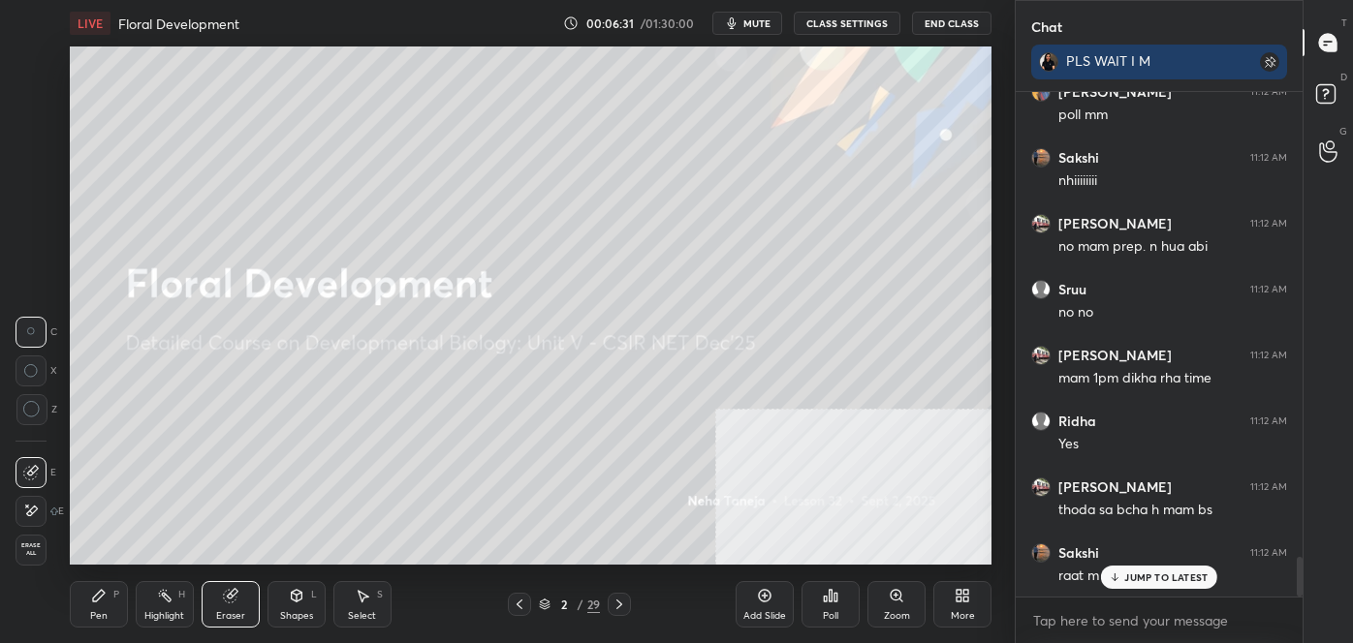
scroll to position [6046, 0]
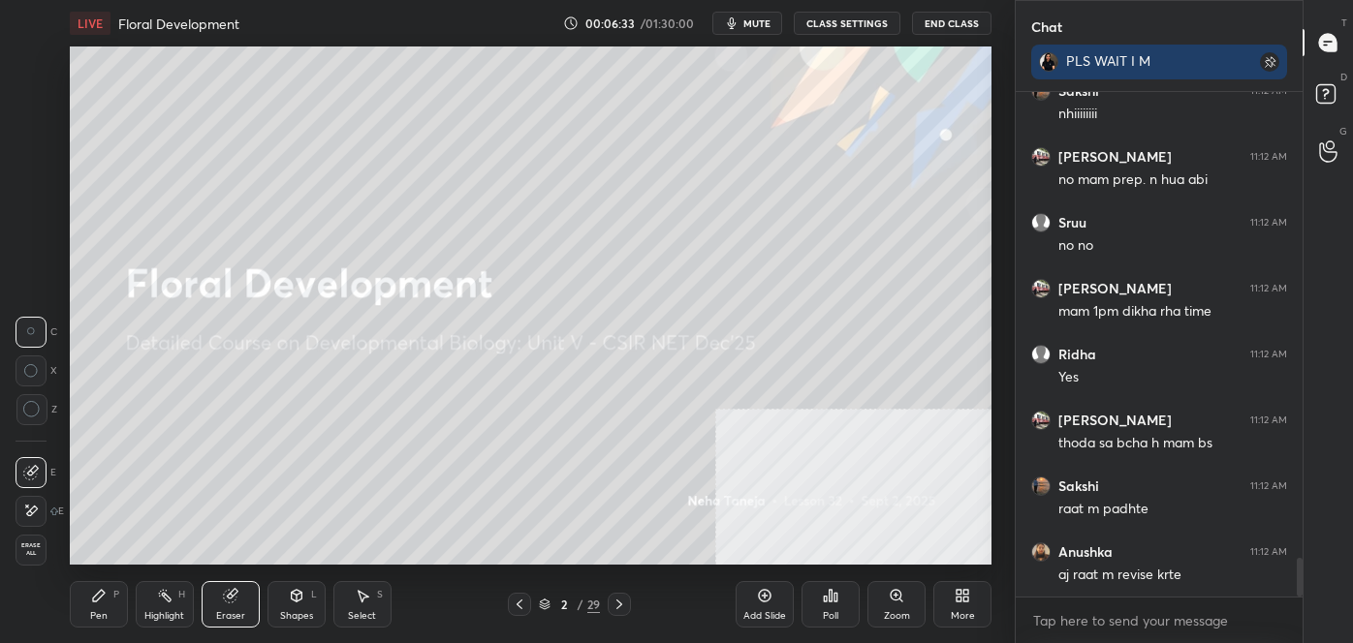
click at [103, 605] on div "Pen P" at bounding box center [99, 604] width 58 height 47
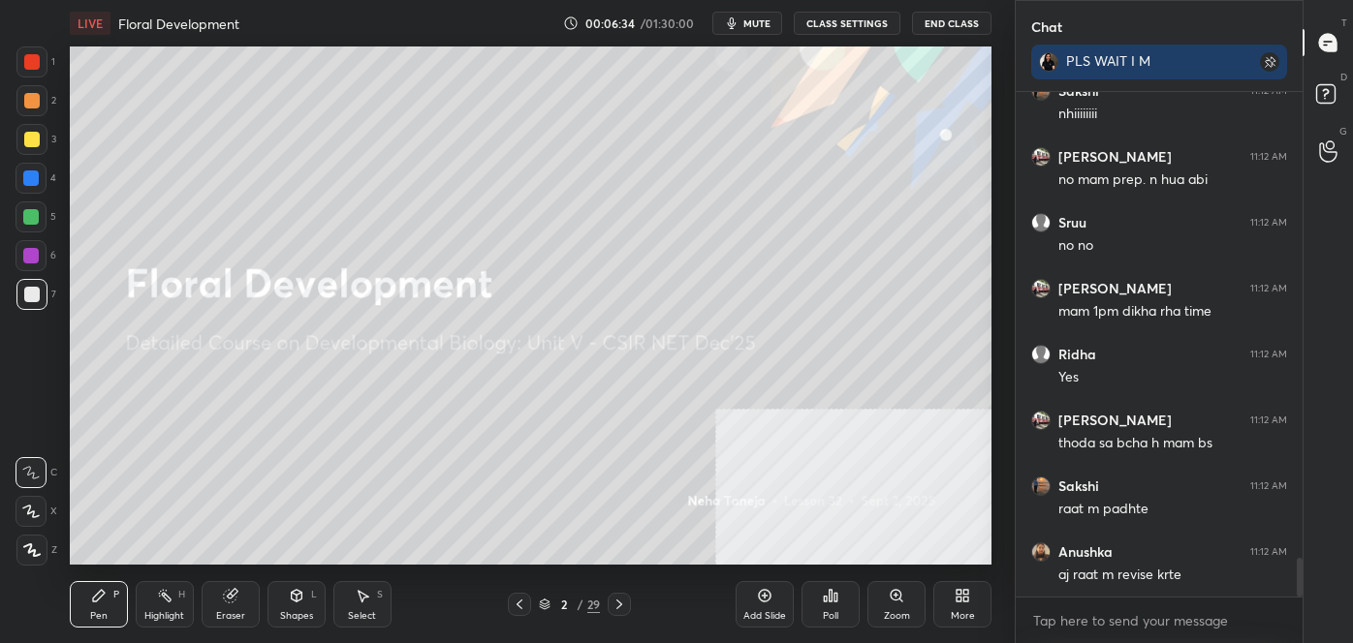
drag, startPoint x: 27, startPoint y: 467, endPoint x: 45, endPoint y: 438, distance: 33.9
click at [27, 469] on icon at bounding box center [30, 473] width 17 height 14
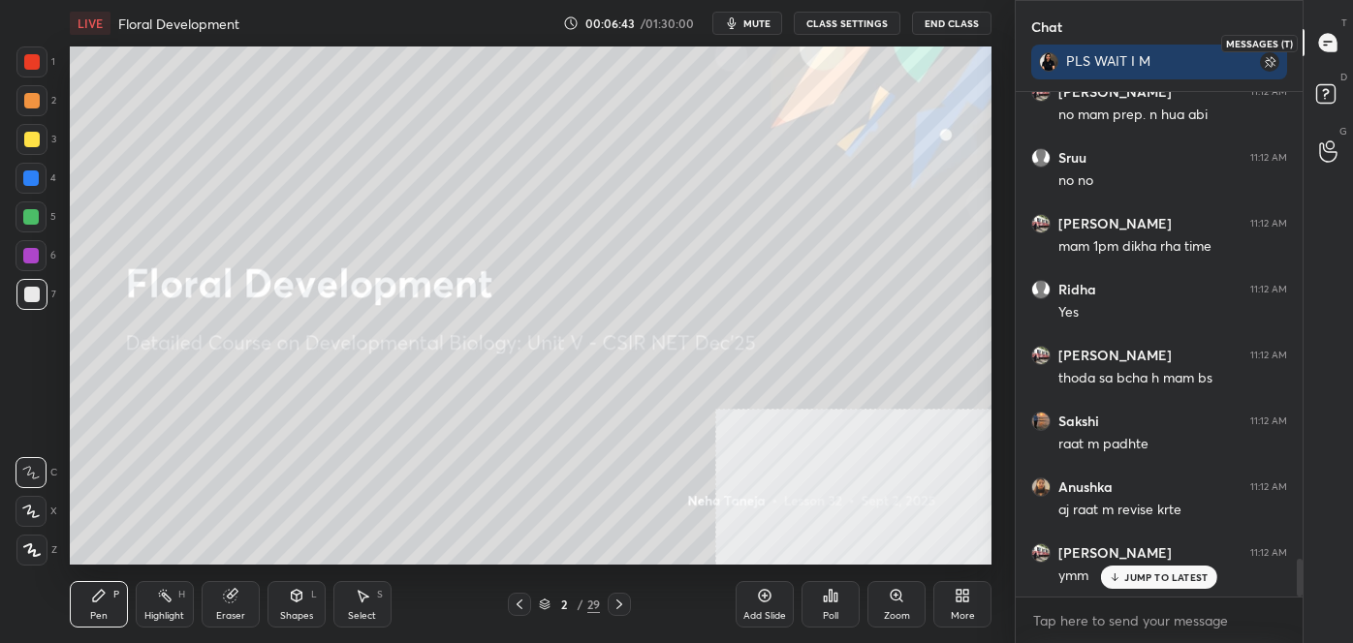
scroll to position [6181, 0]
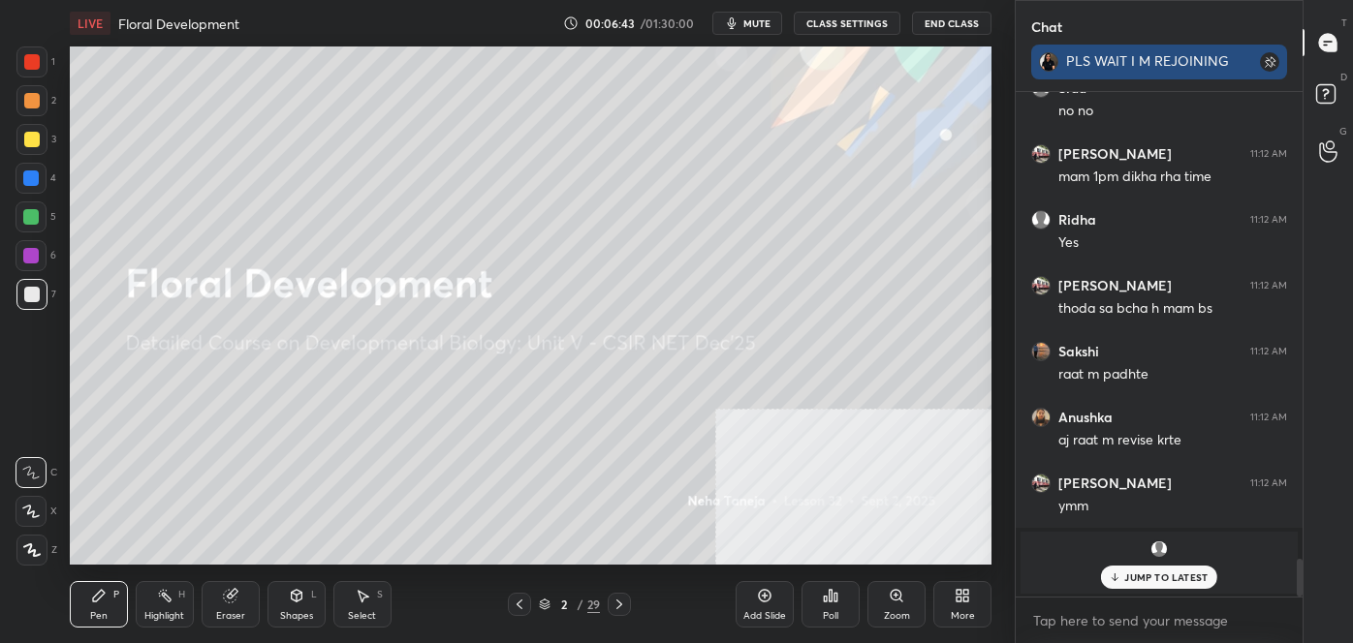
click at [1273, 65] on rect at bounding box center [1269, 61] width 19 height 19
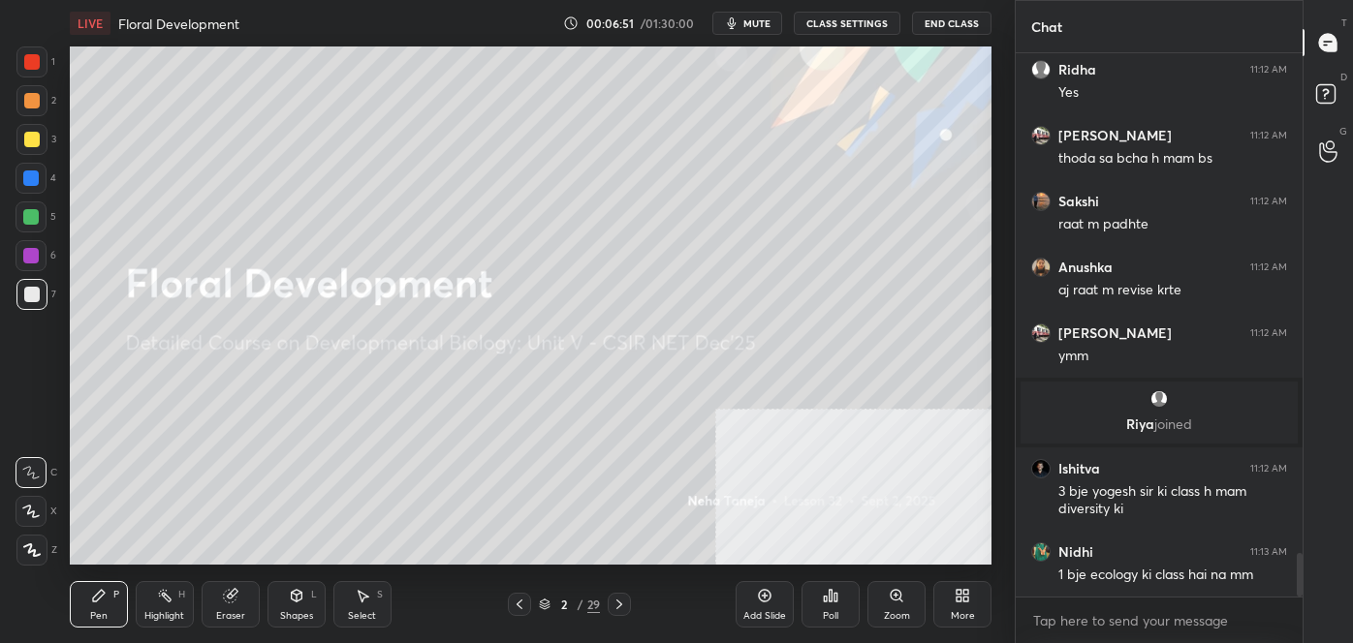
drag, startPoint x: 216, startPoint y: 603, endPoint x: 216, endPoint y: 579, distance: 23.3
click at [216, 602] on div "Eraser" at bounding box center [231, 604] width 58 height 47
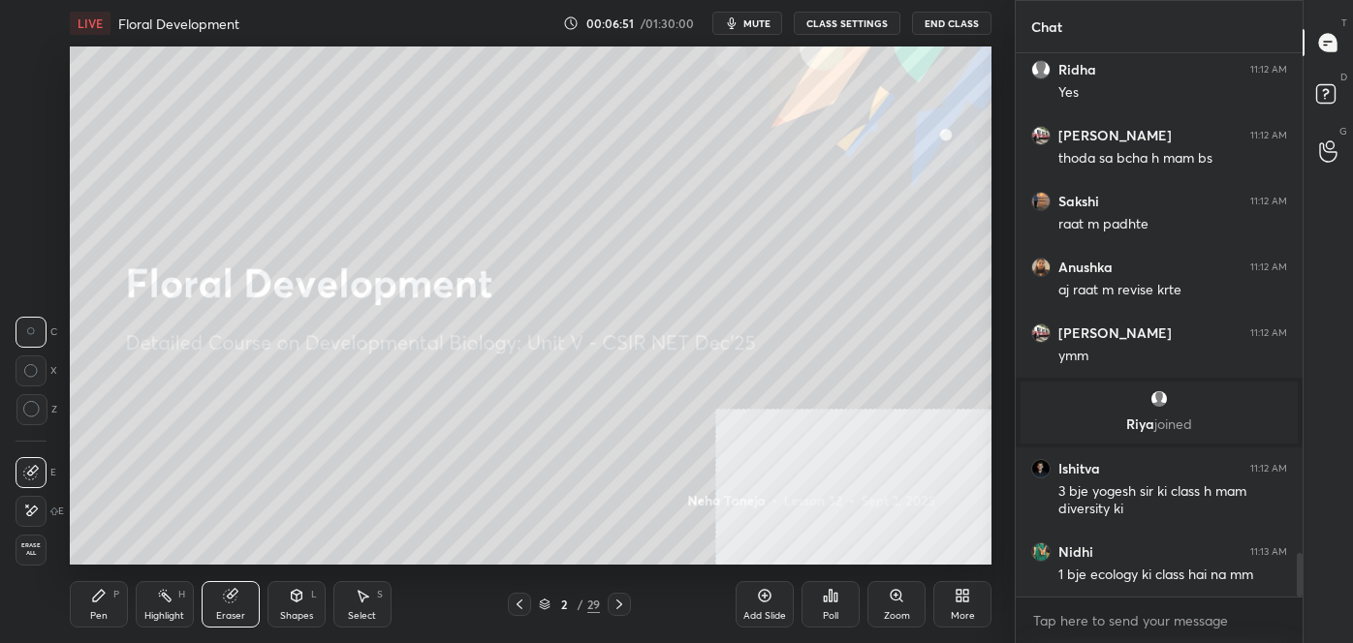
scroll to position [6357, 0]
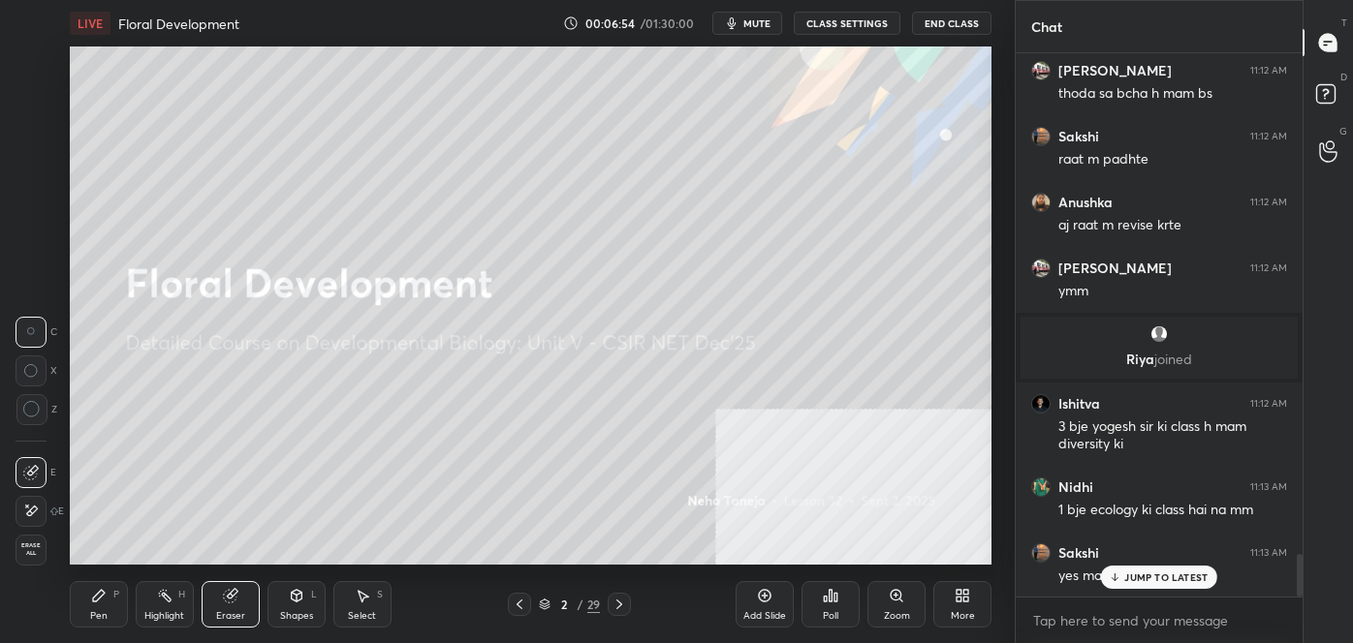
click at [103, 623] on div "Pen P" at bounding box center [99, 604] width 58 height 47
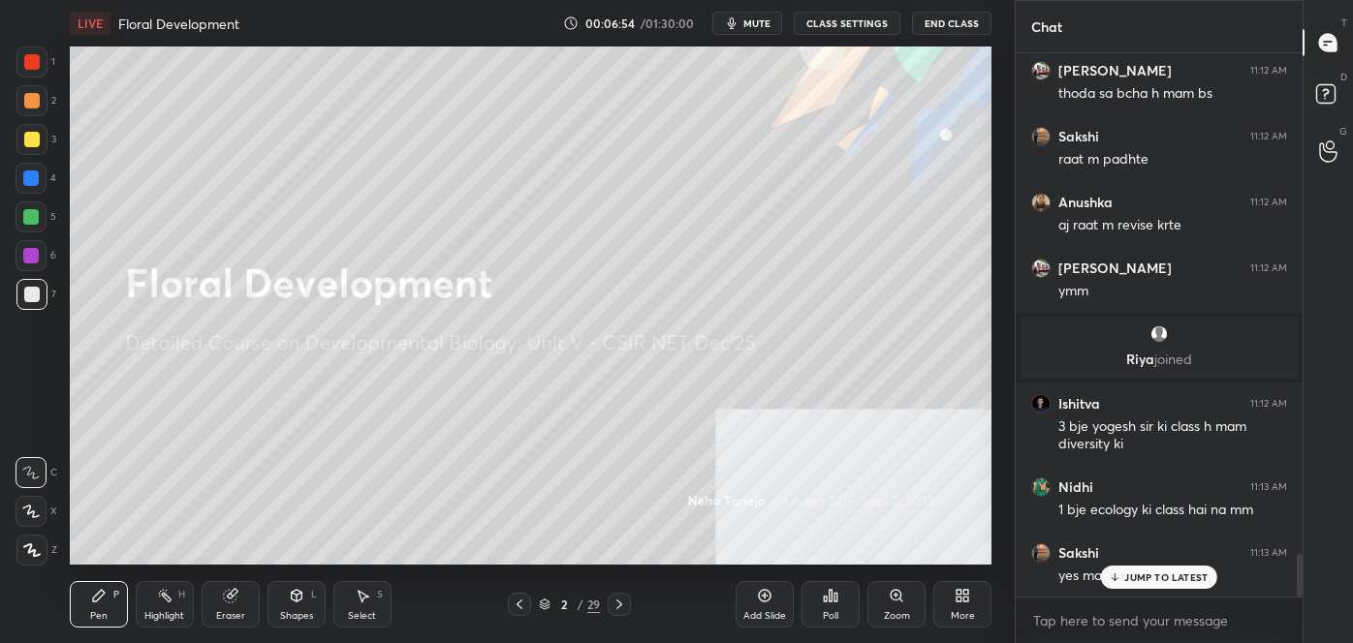
click at [44, 478] on div at bounding box center [31, 472] width 31 height 31
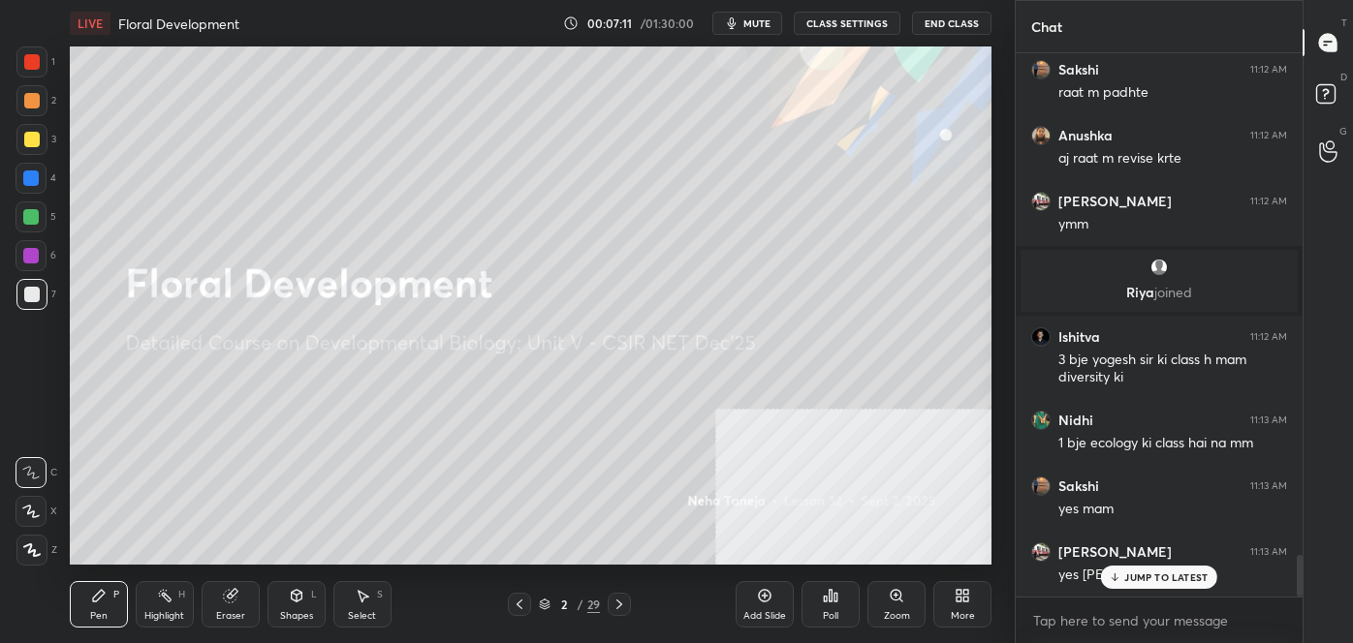
scroll to position [6489, 0]
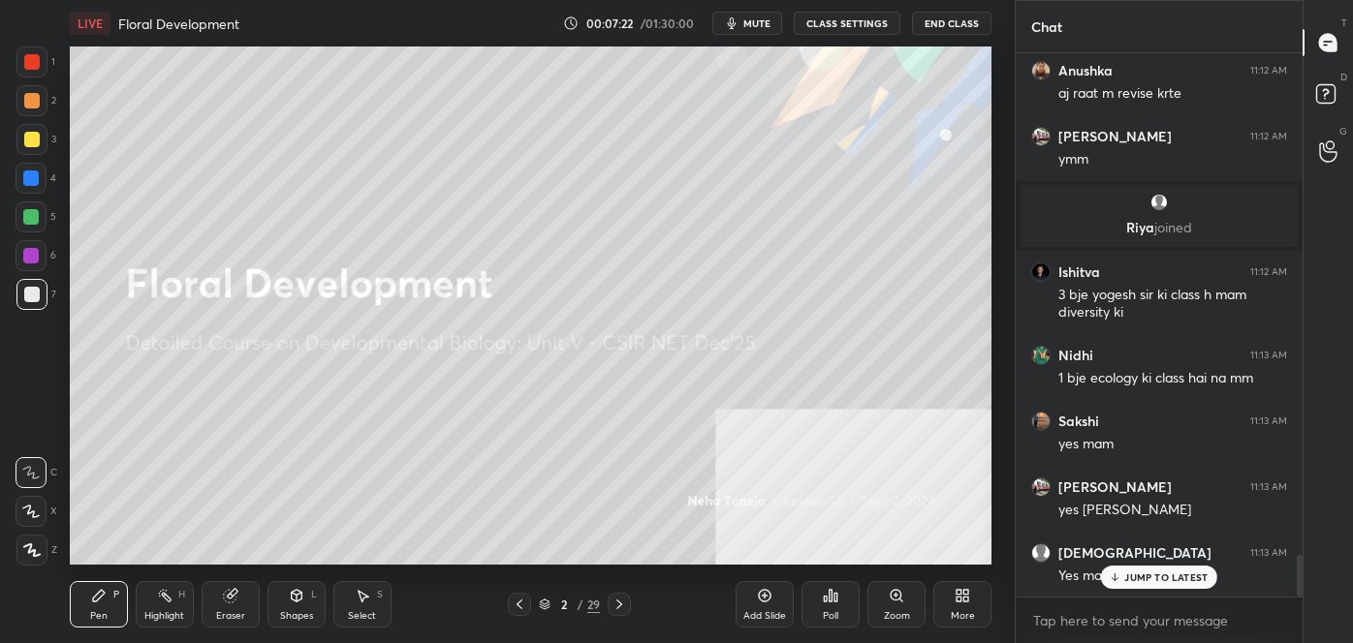
click at [622, 601] on icon at bounding box center [619, 605] width 16 height 16
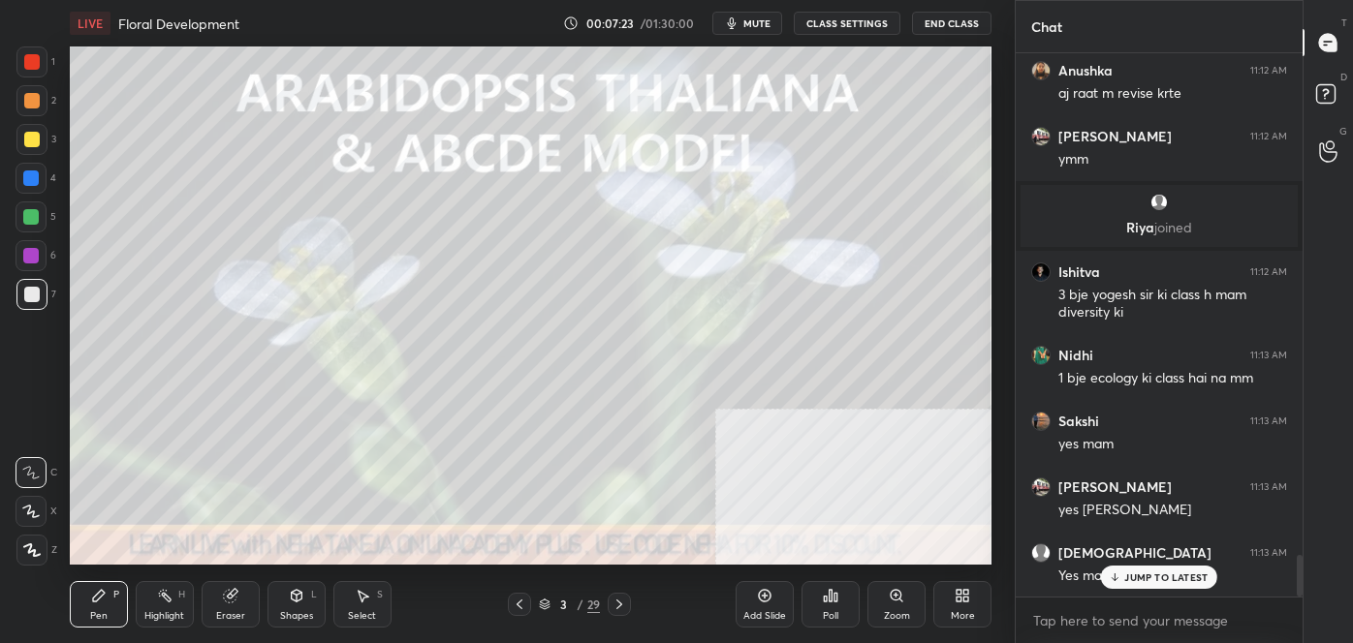
scroll to position [6556, 0]
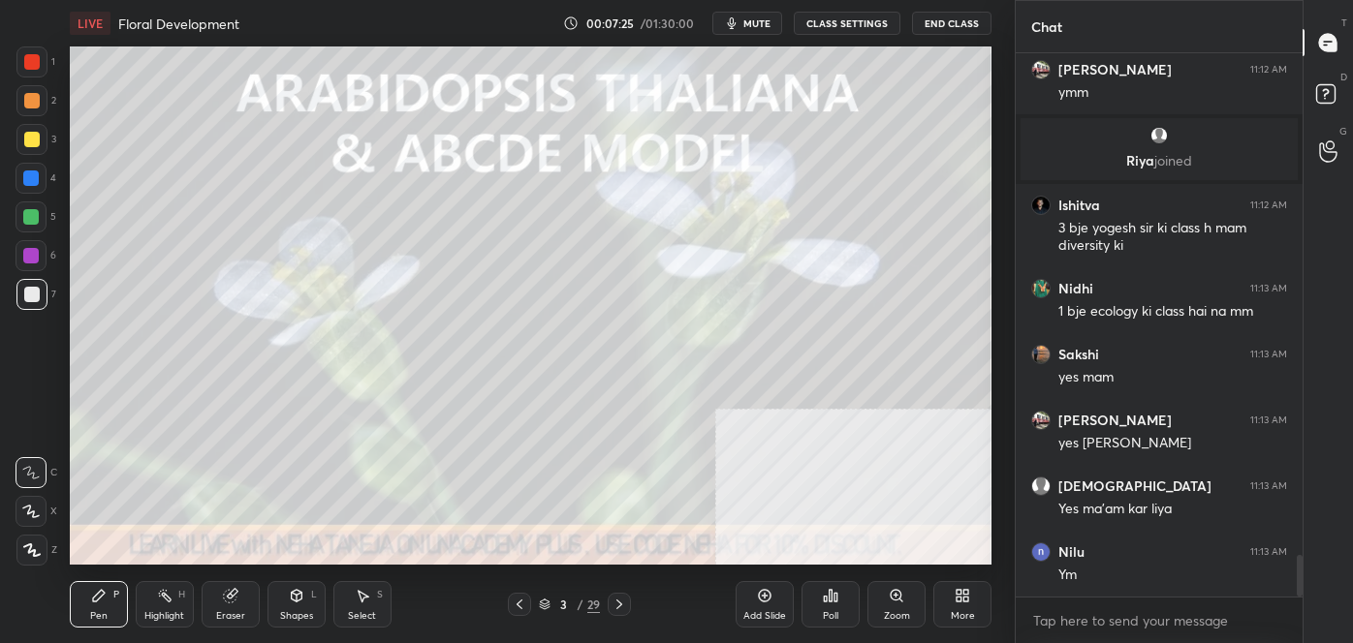
click at [206, 608] on div "Eraser" at bounding box center [231, 604] width 58 height 47
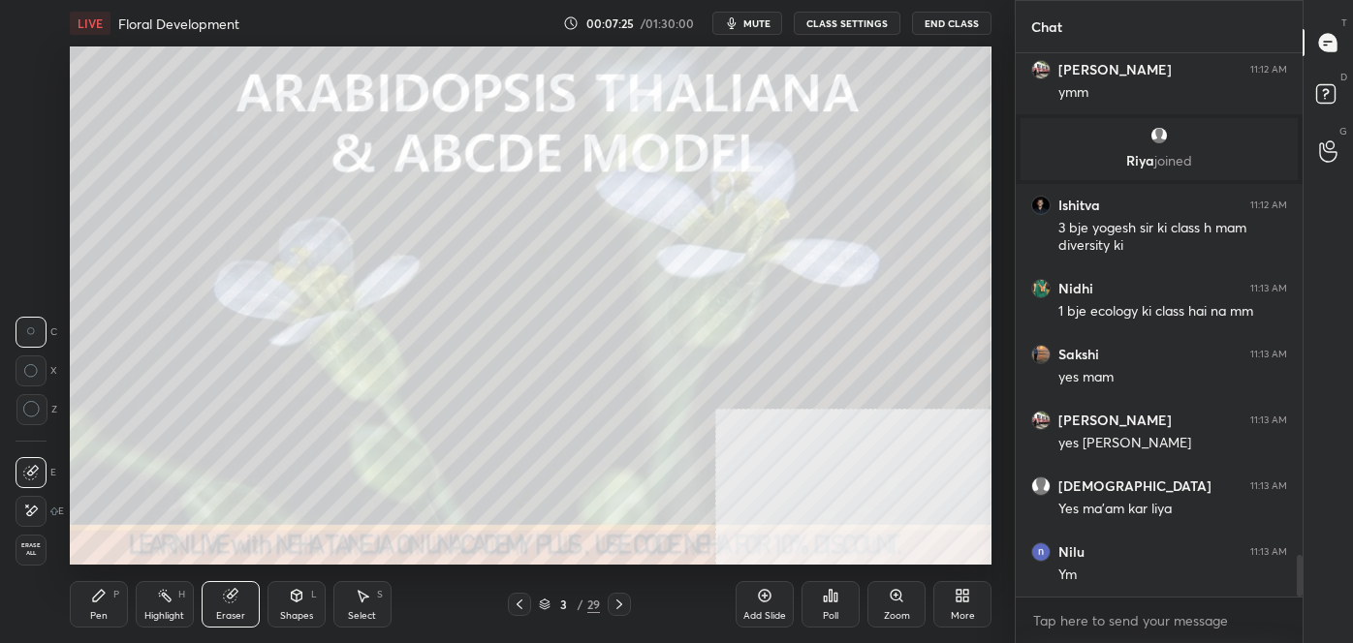
click at [23, 544] on span "Erase all" at bounding box center [30, 550] width 29 height 14
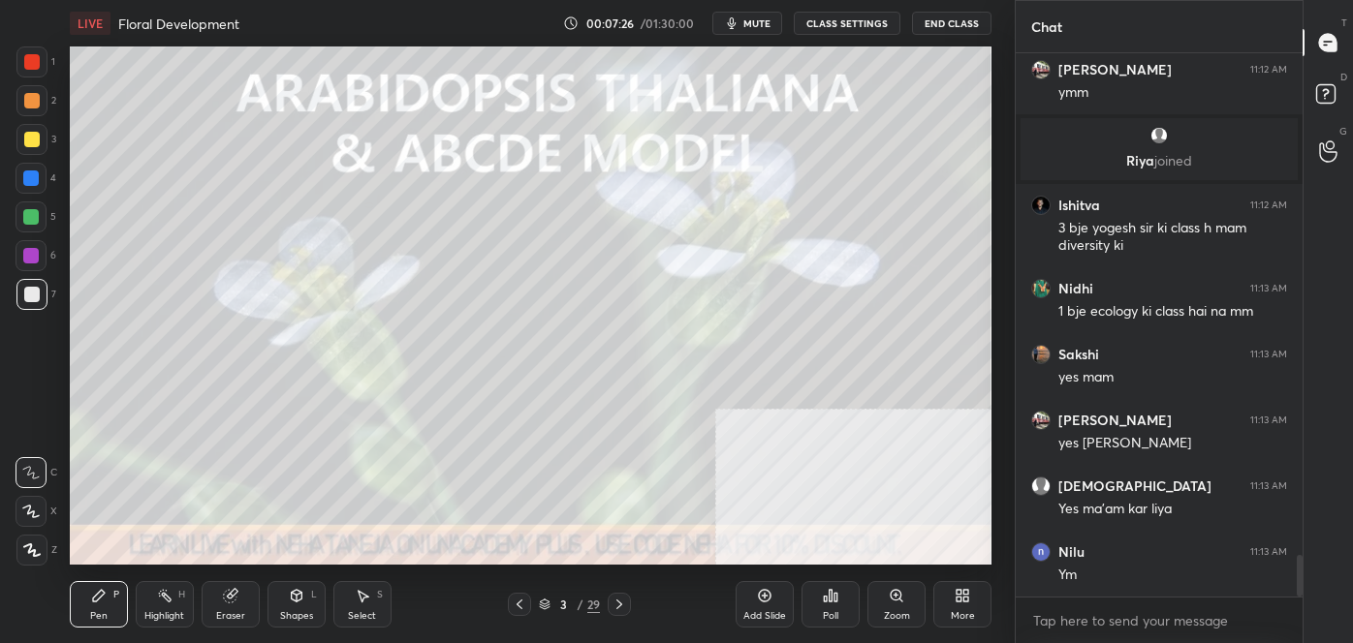
scroll to position [6620, 0]
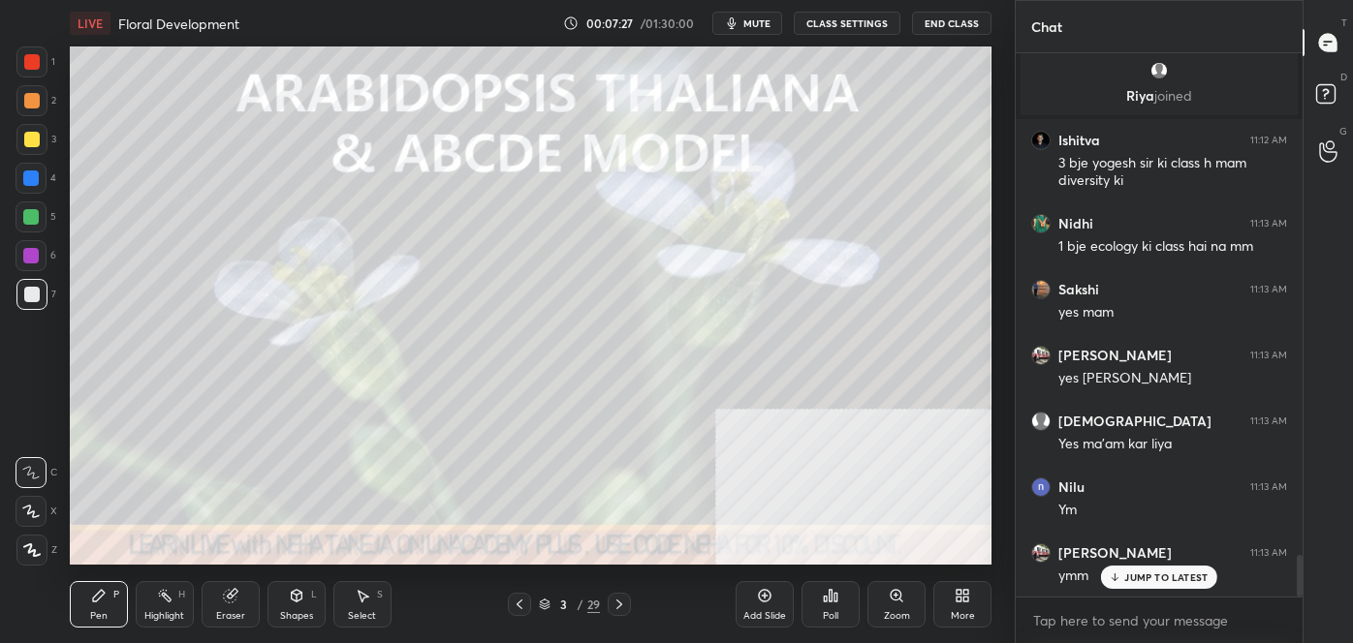
click at [624, 603] on icon at bounding box center [619, 605] width 16 height 16
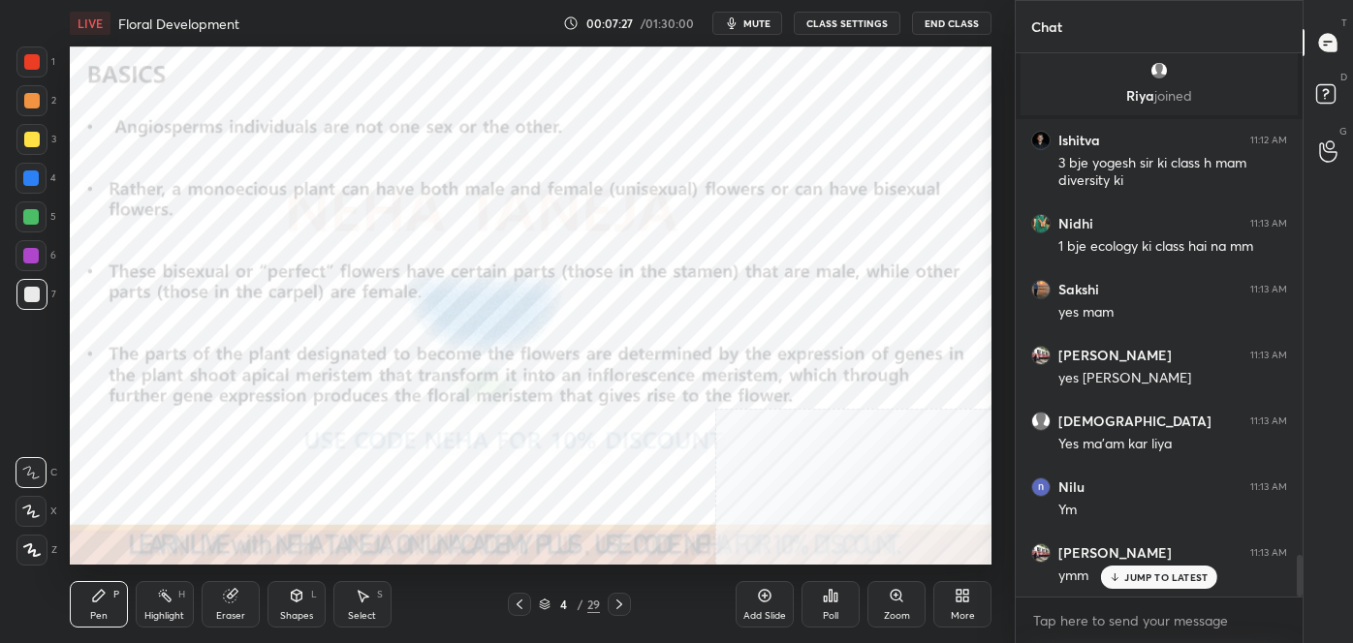
click at [623, 601] on icon at bounding box center [619, 605] width 16 height 16
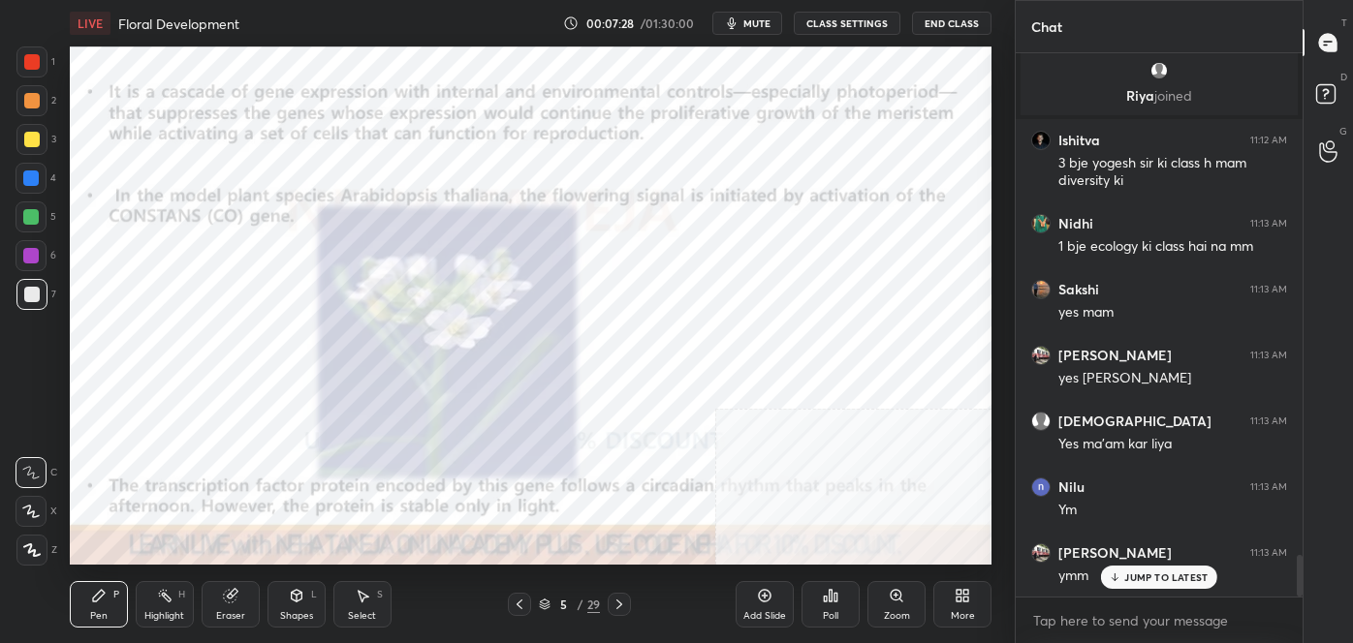
click at [622, 601] on icon at bounding box center [619, 605] width 16 height 16
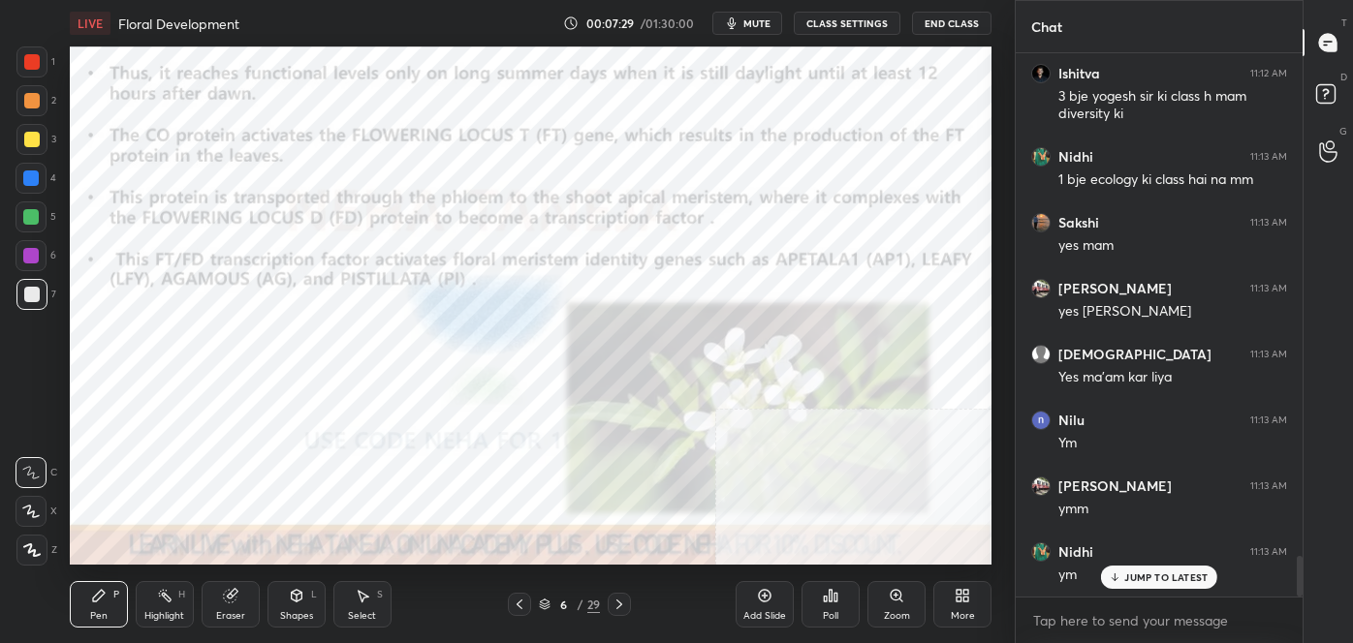
scroll to position [6752, 0]
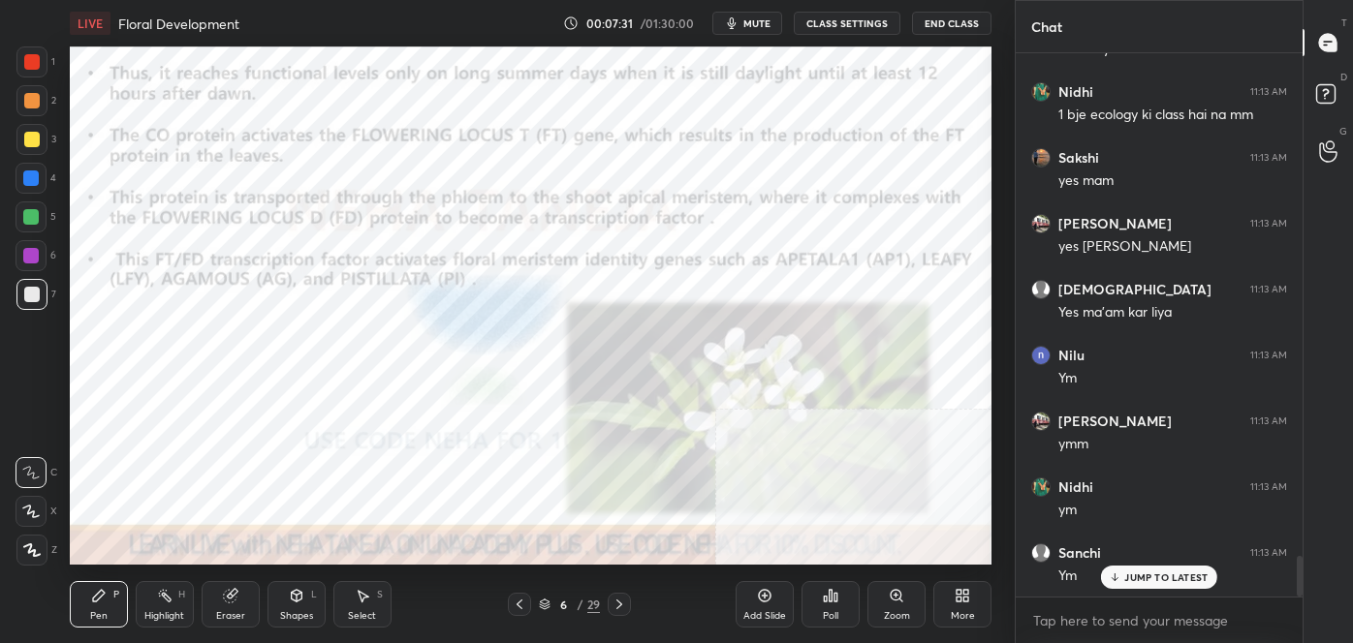
click at [620, 606] on icon at bounding box center [619, 605] width 16 height 16
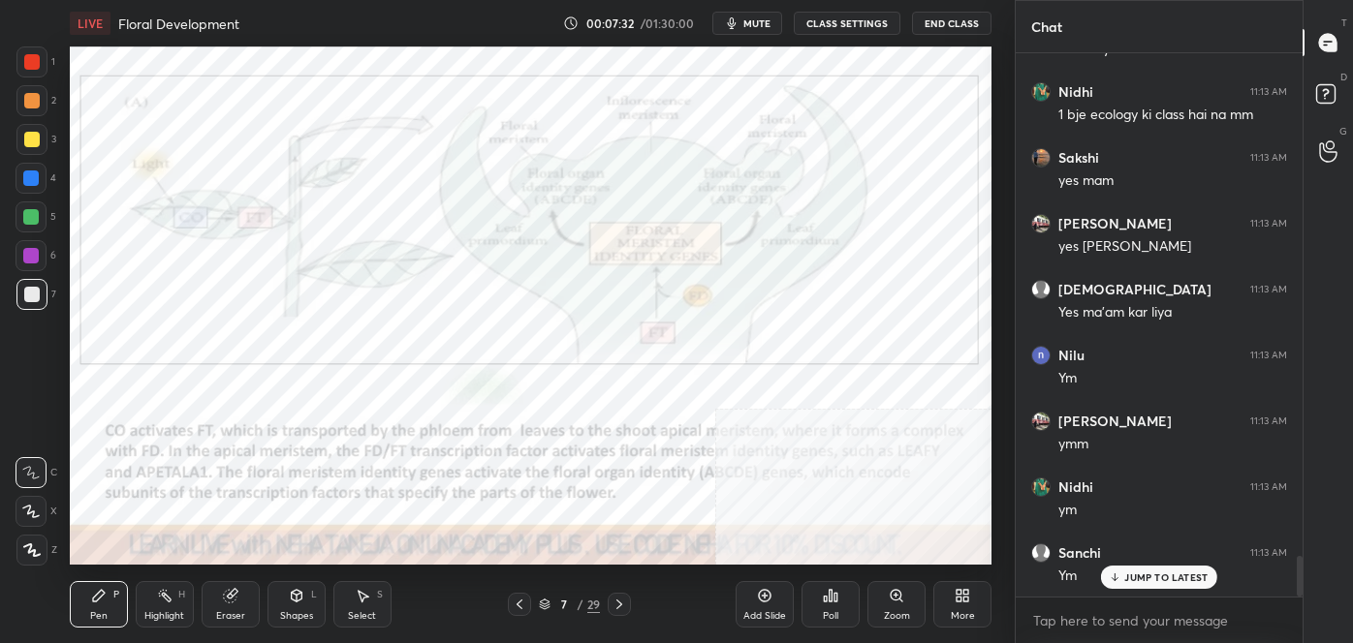
scroll to position [6819, 0]
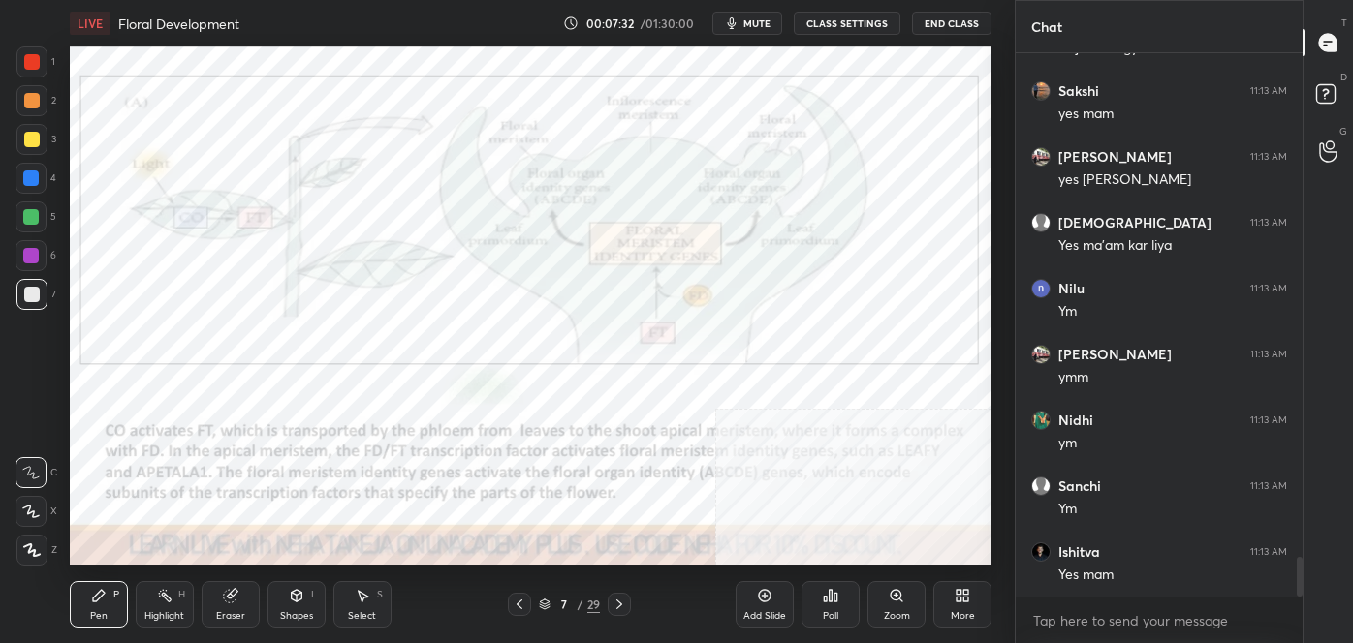
click at [620, 606] on icon at bounding box center [619, 605] width 16 height 16
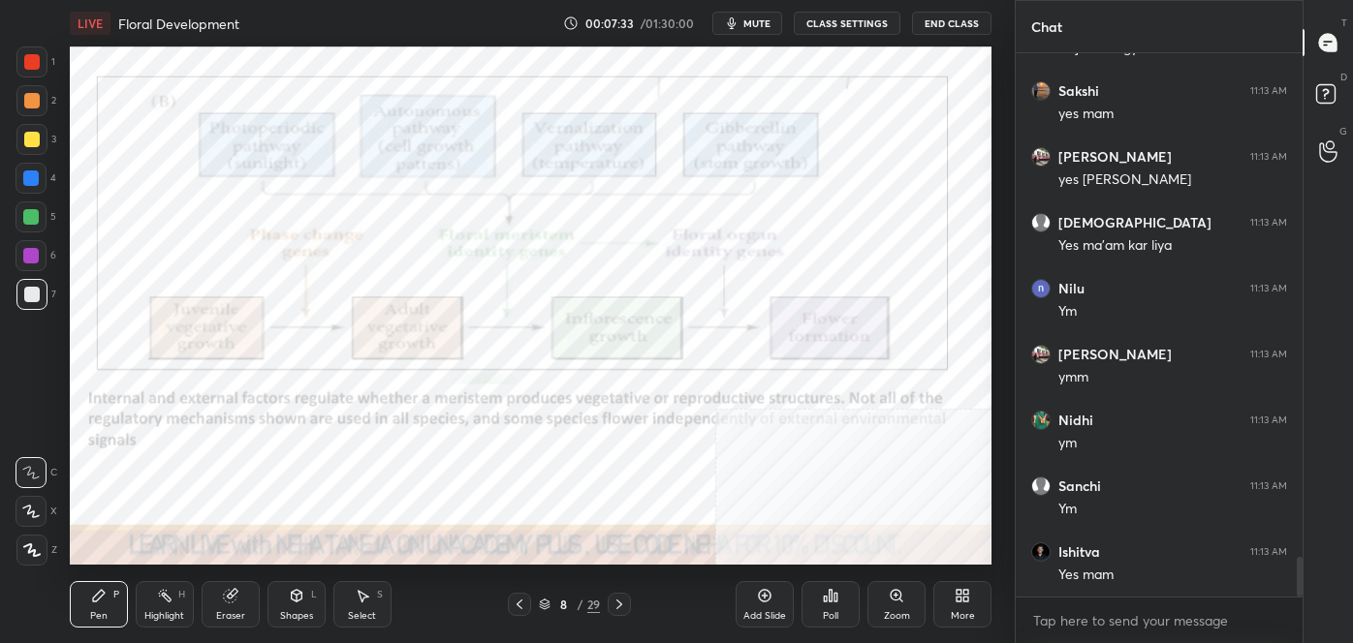
click at [620, 608] on icon at bounding box center [619, 605] width 16 height 16
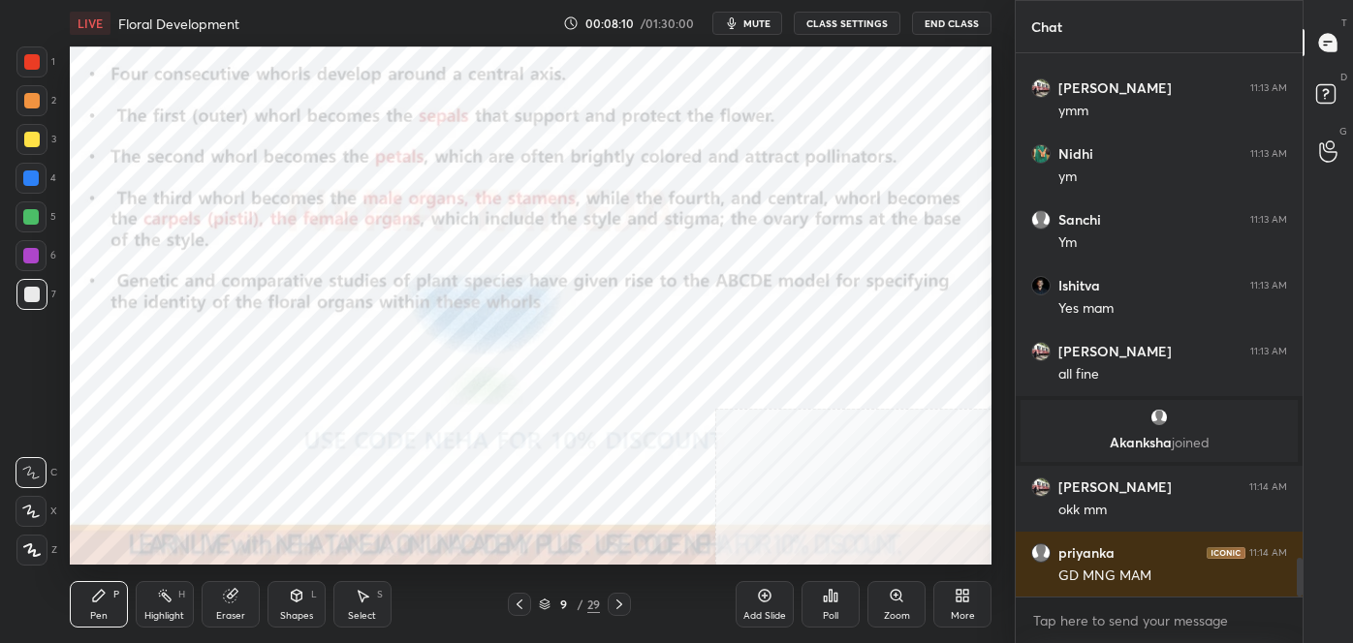
scroll to position [7155, 0]
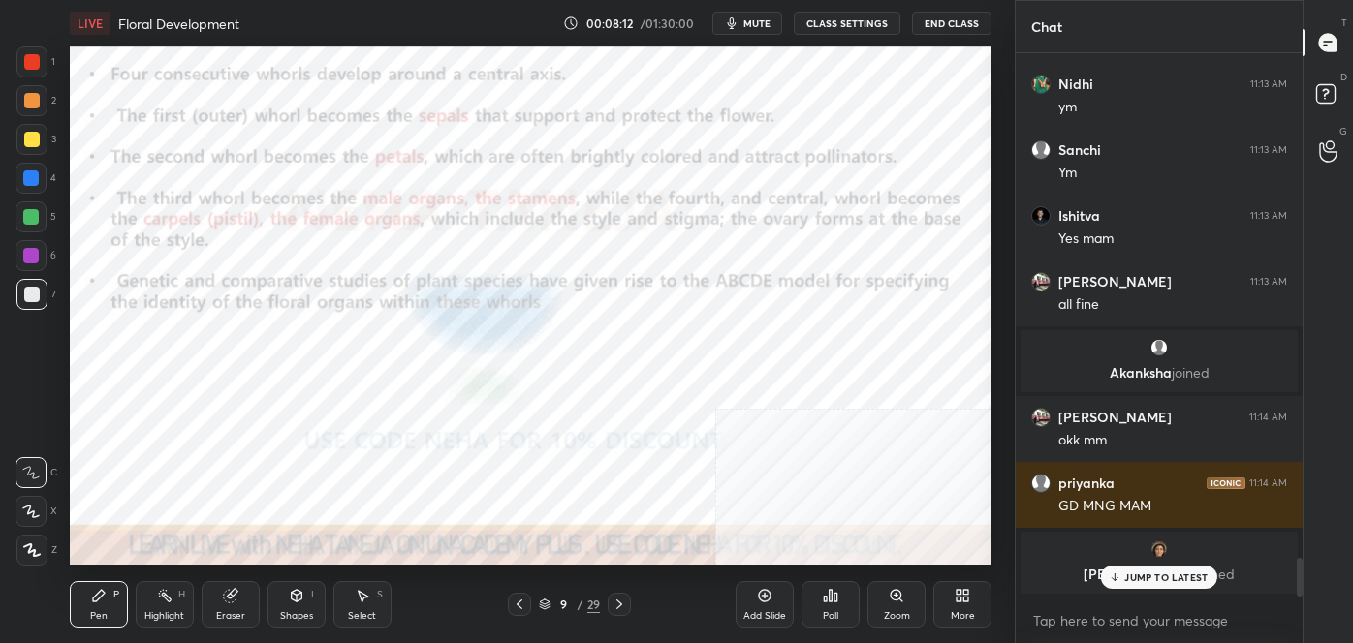
click at [300, 590] on icon at bounding box center [297, 596] width 16 height 16
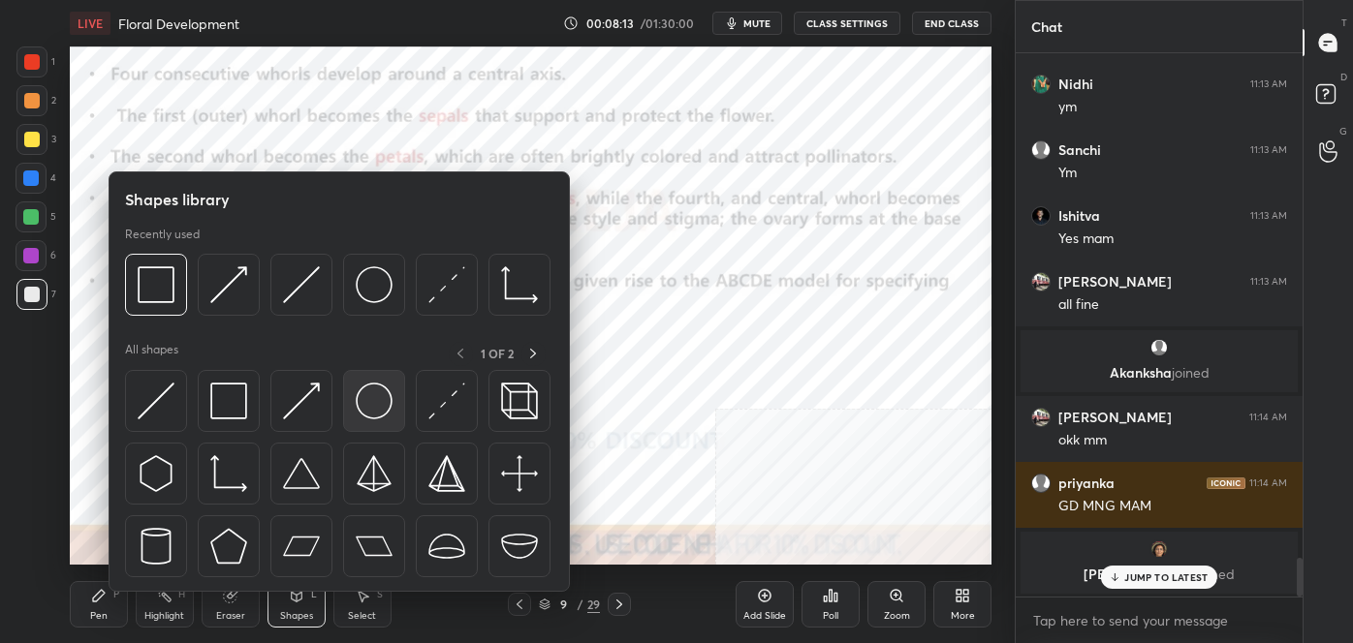
click at [389, 402] on img at bounding box center [374, 401] width 37 height 37
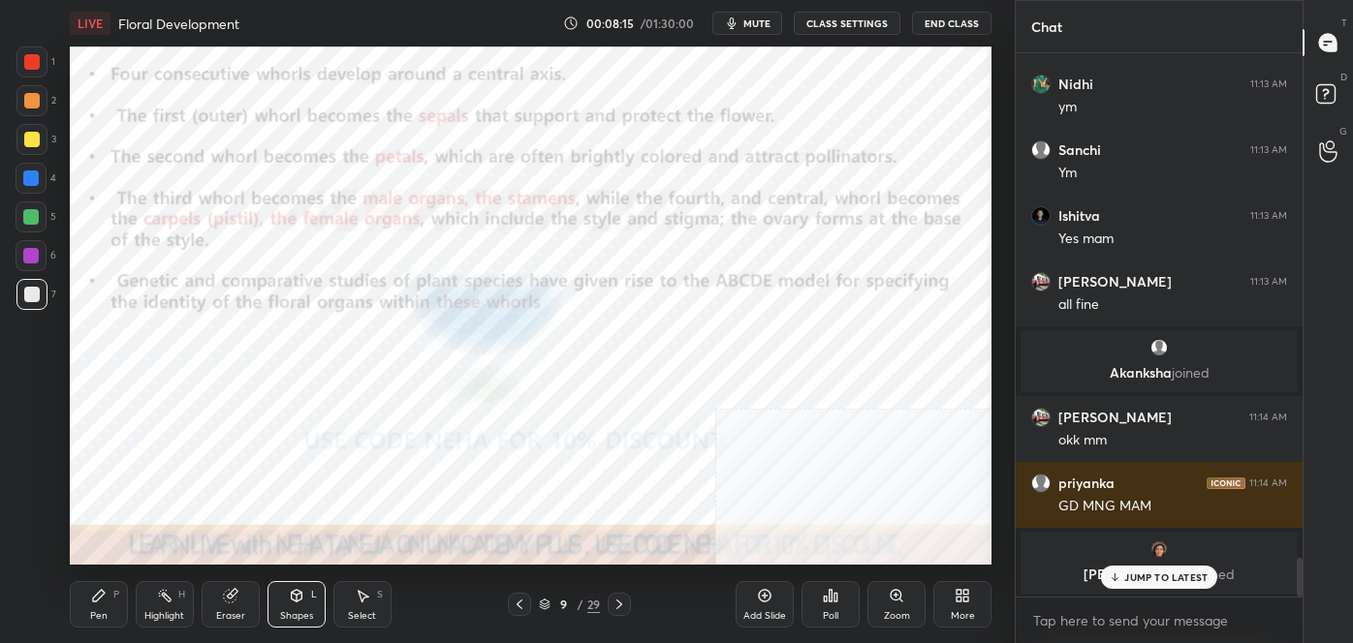
click at [25, 54] on div at bounding box center [32, 62] width 16 height 16
click at [274, 600] on div "Shapes L" at bounding box center [296, 604] width 58 height 47
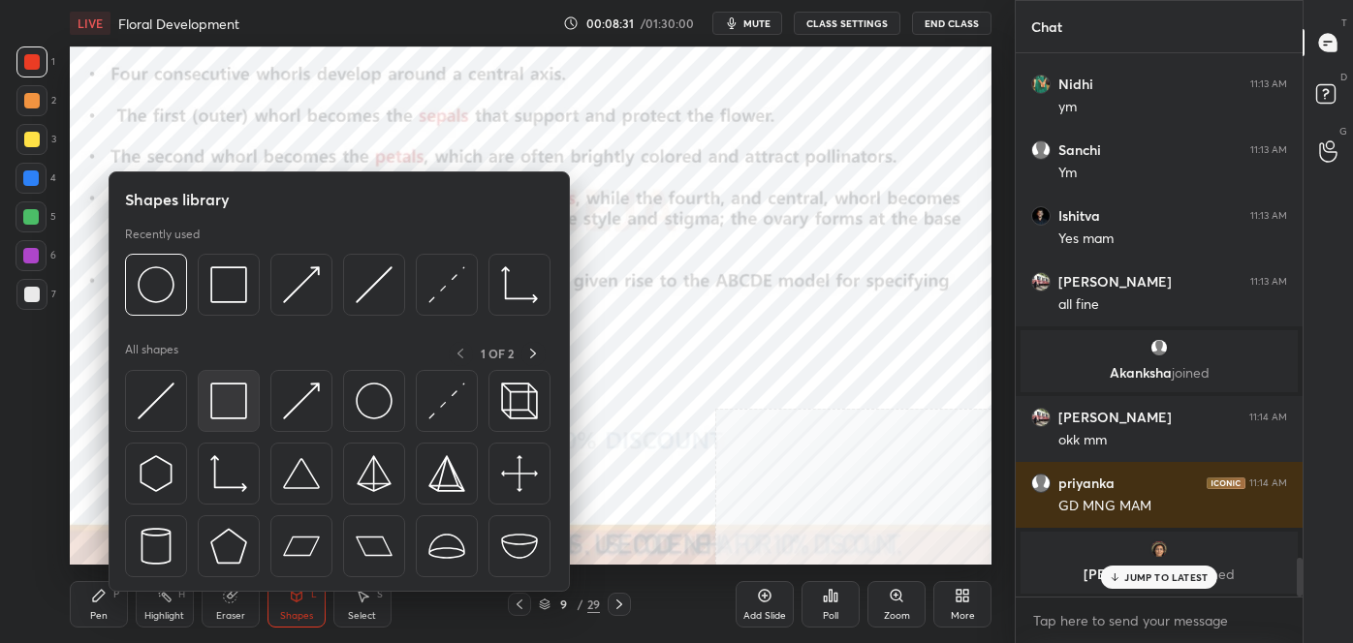
click at [216, 397] on img at bounding box center [228, 401] width 37 height 37
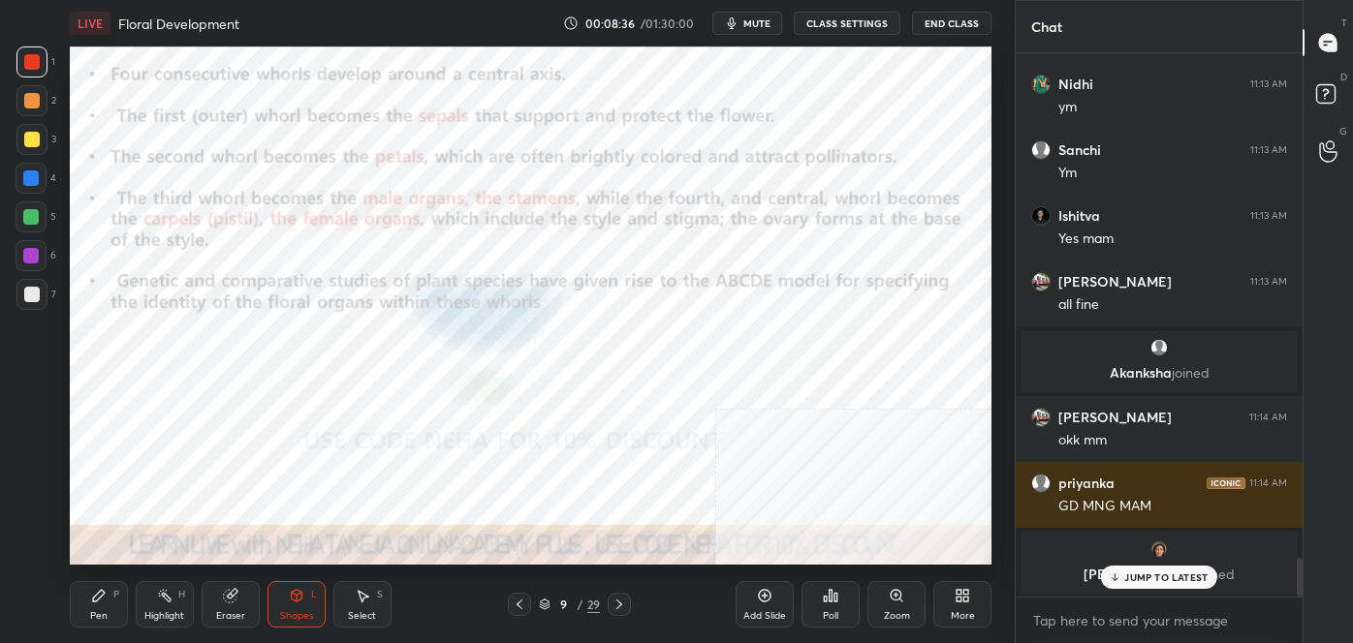
click at [291, 578] on div "Pen P Highlight H Eraser Shapes L Select S 9 / 29 Add Slide Poll Zoom More" at bounding box center [531, 605] width 922 height 78
click at [314, 596] on div "L" at bounding box center [314, 595] width 6 height 10
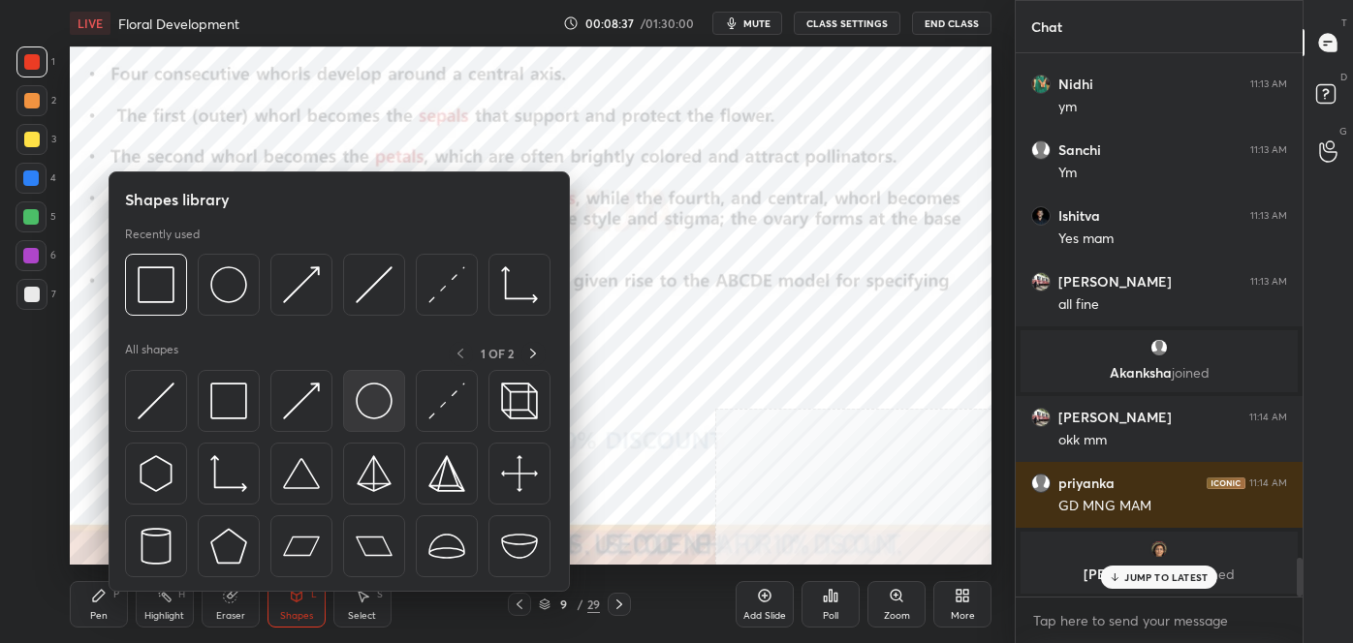
click at [369, 409] on img at bounding box center [374, 401] width 37 height 37
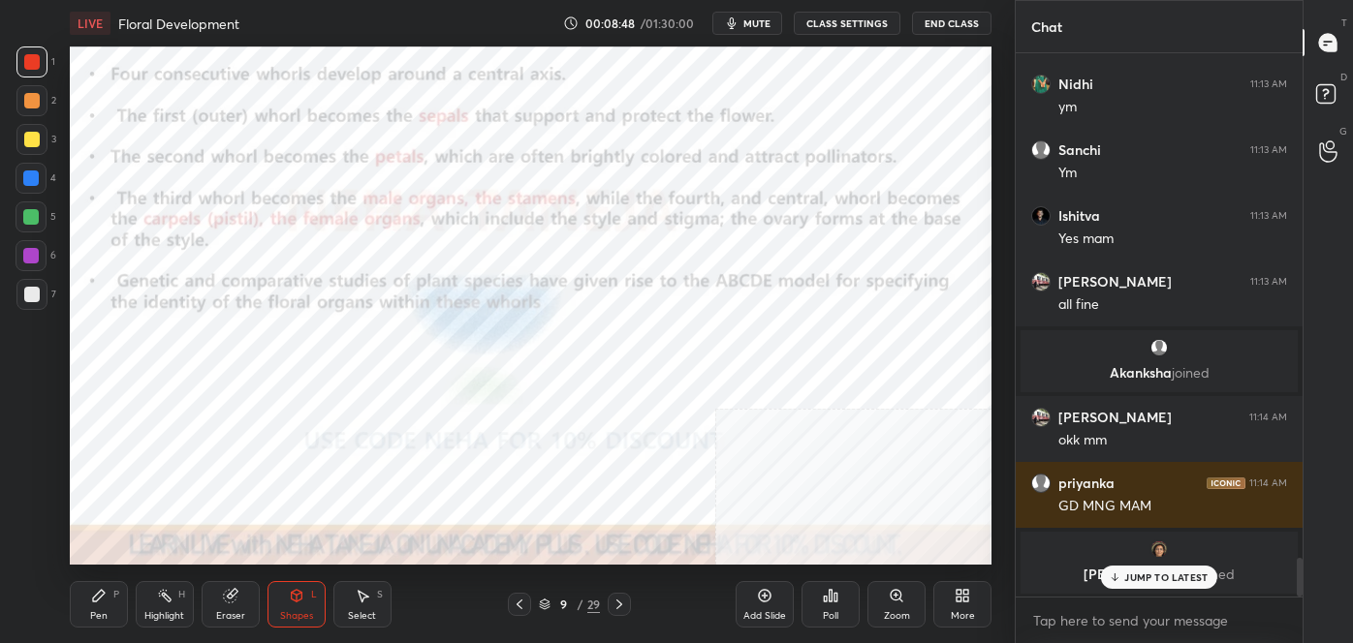
click at [27, 175] on div at bounding box center [31, 179] width 16 height 16
click at [295, 608] on div "Shapes L" at bounding box center [296, 604] width 58 height 47
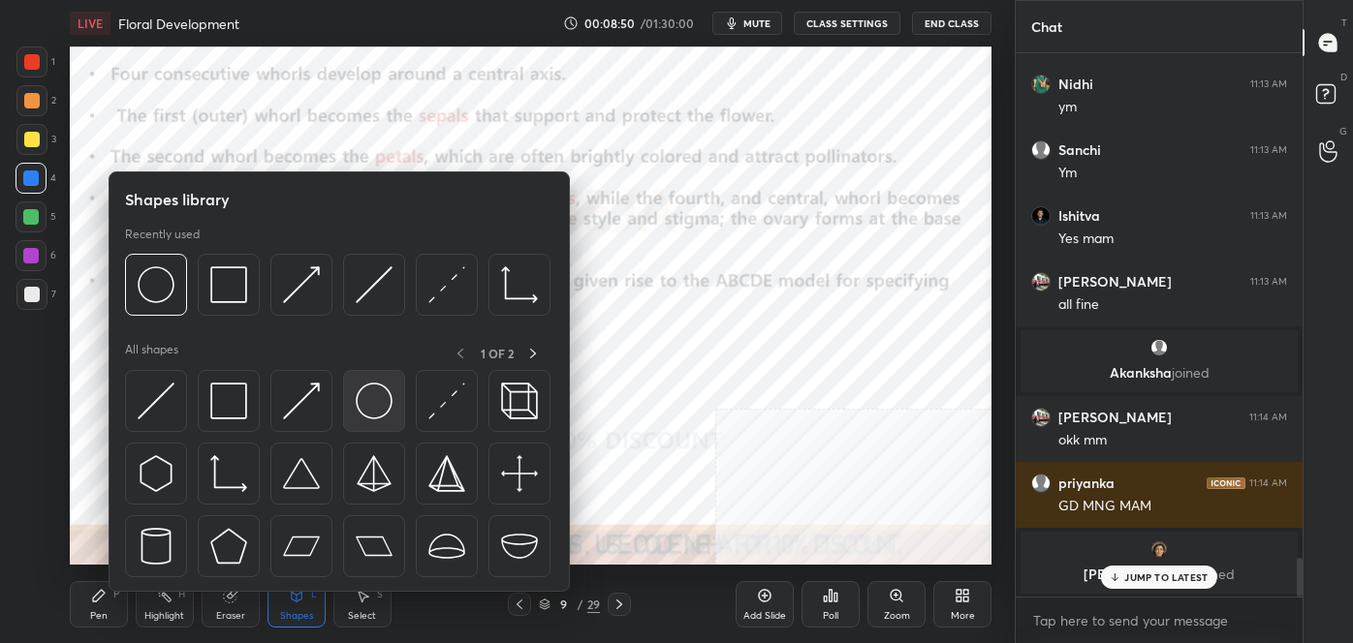
click at [388, 393] on img at bounding box center [374, 401] width 37 height 37
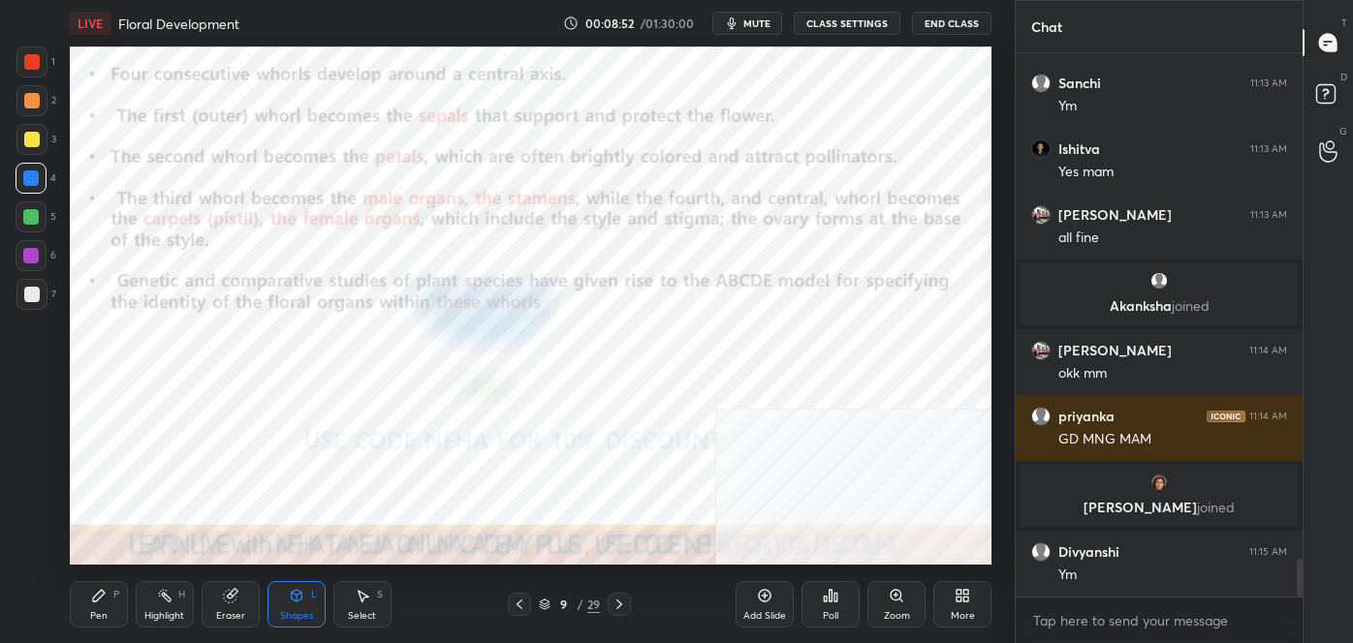
scroll to position [7287, 0]
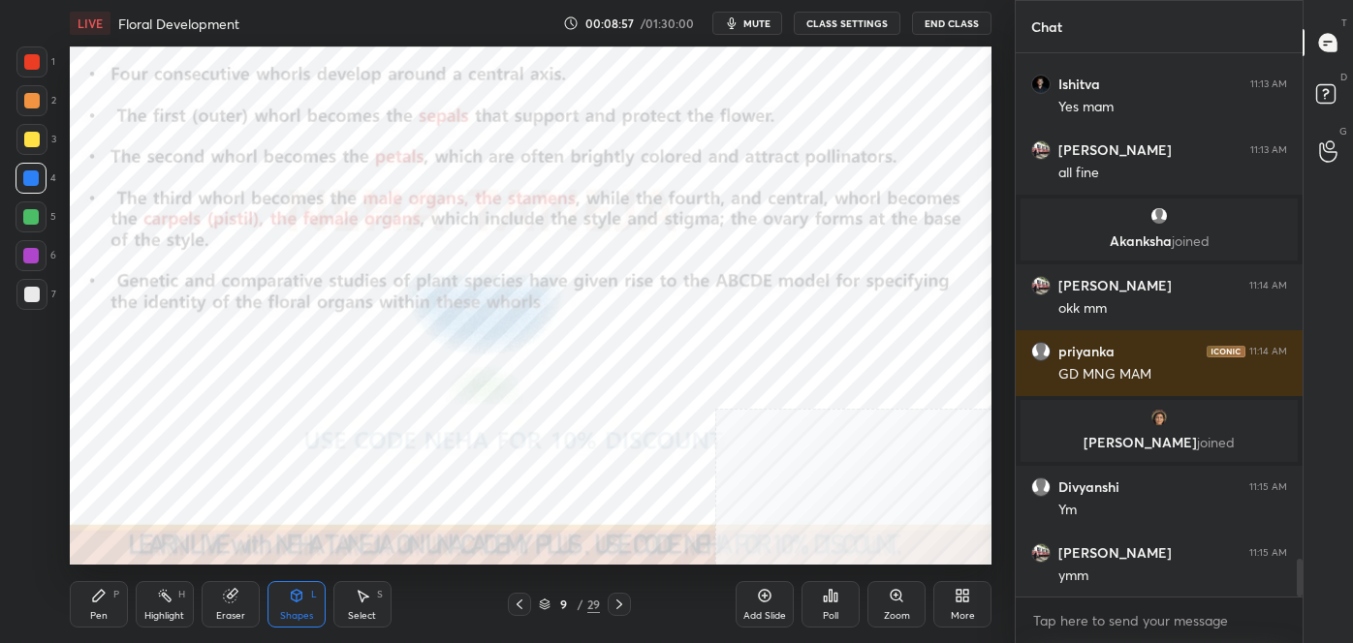
click at [302, 611] on div "Shapes" at bounding box center [296, 616] width 33 height 10
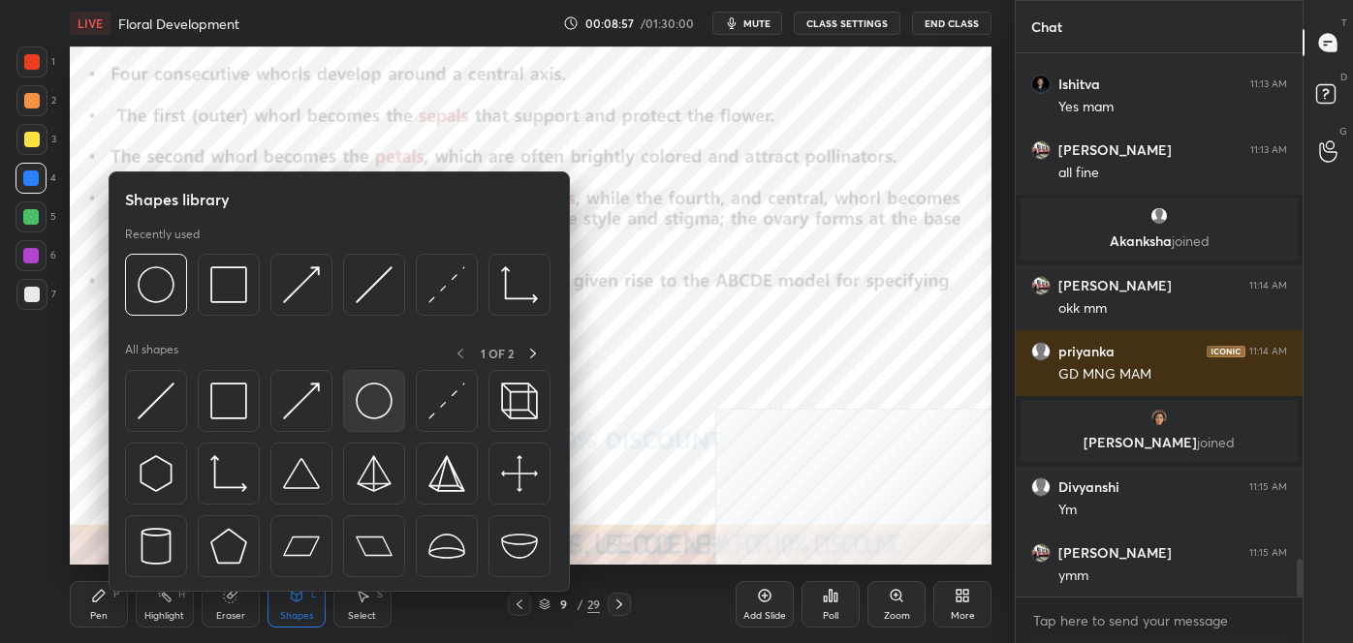
click at [383, 405] on img at bounding box center [374, 401] width 37 height 37
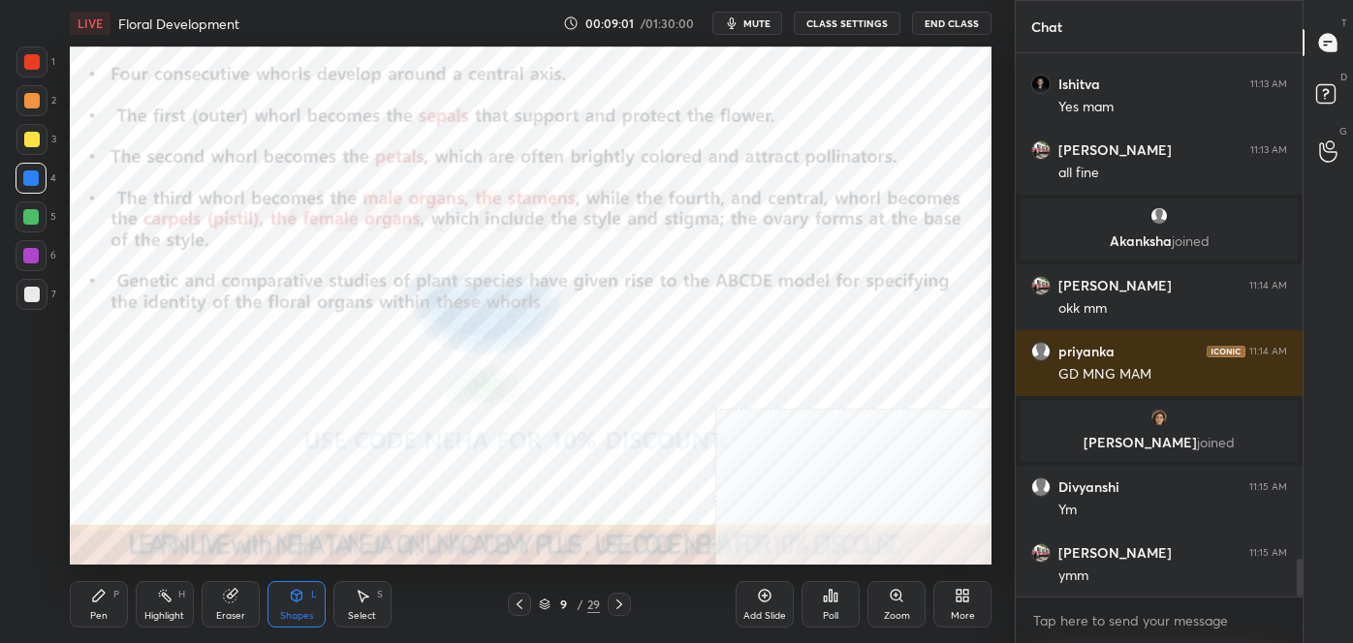
click at [30, 104] on div at bounding box center [32, 101] width 16 height 16
drag, startPoint x: 29, startPoint y: 254, endPoint x: 64, endPoint y: 228, distance: 43.6
click at [29, 253] on div at bounding box center [31, 256] width 16 height 16
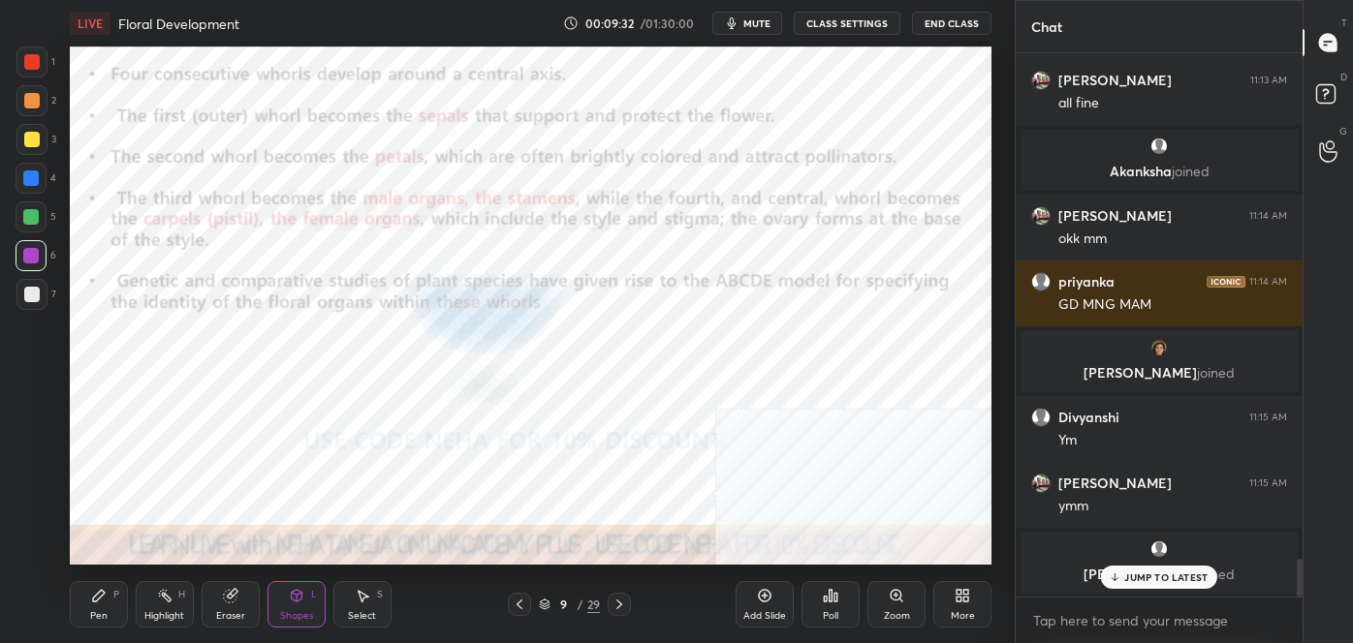
scroll to position [6331, 0]
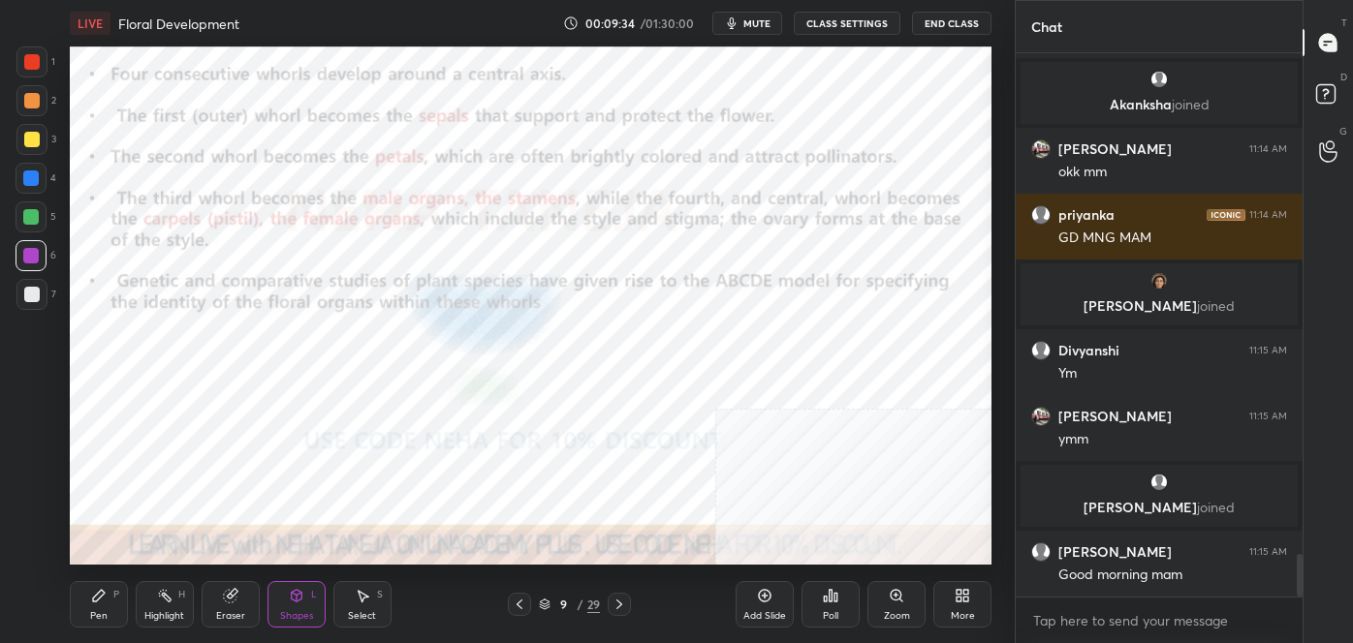
drag, startPoint x: 164, startPoint y: 610, endPoint x: 191, endPoint y: 586, distance: 36.4
click at [165, 611] on div "Highlight" at bounding box center [164, 616] width 40 height 10
click at [667, 606] on div "9 / 29" at bounding box center [569, 604] width 333 height 23
click at [624, 598] on icon at bounding box center [619, 605] width 16 height 16
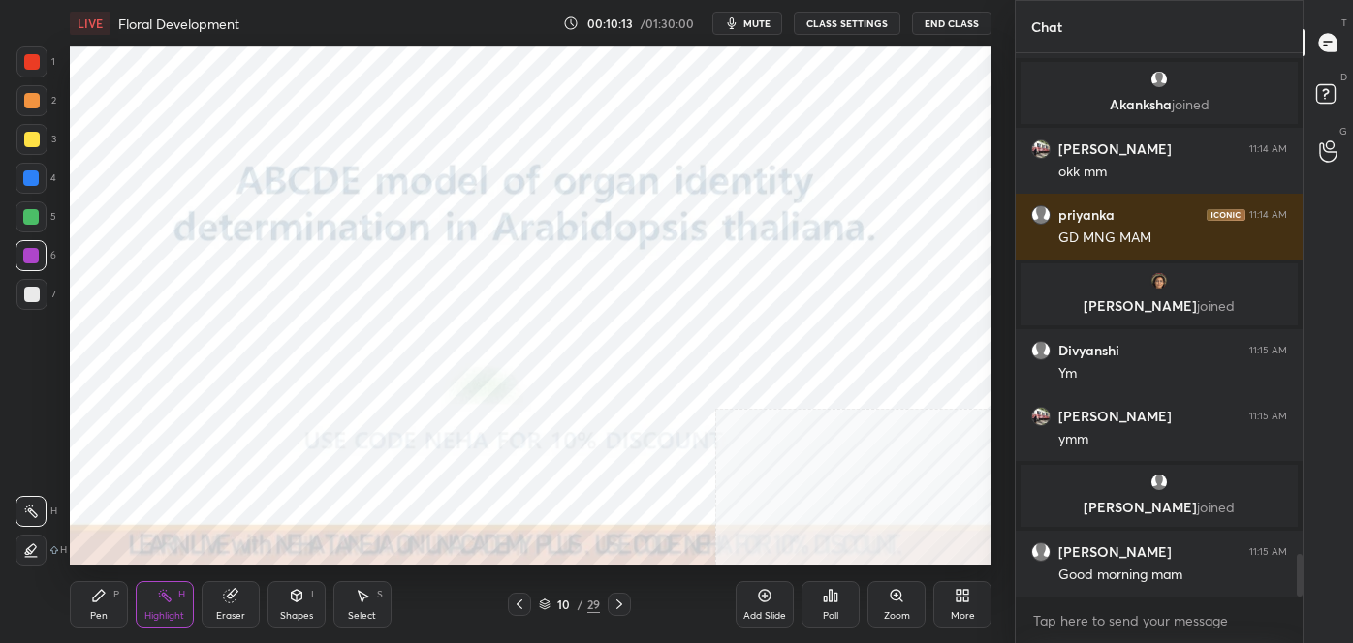
scroll to position [6396, 0]
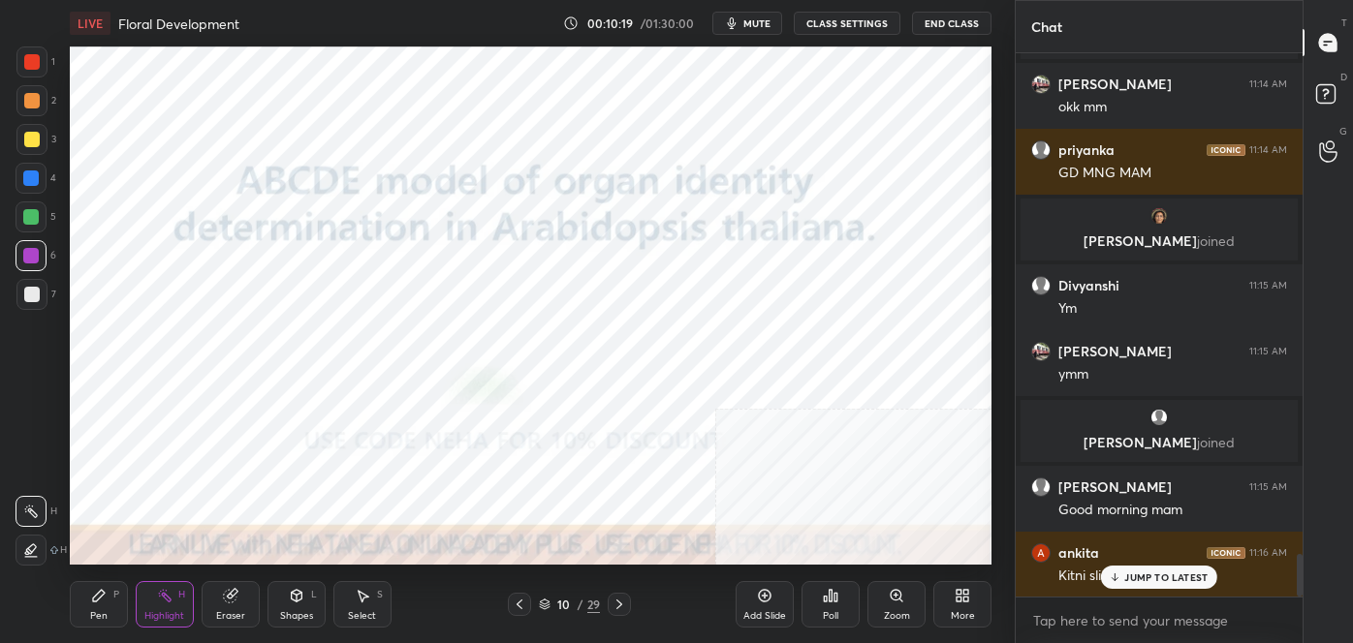
click at [623, 603] on icon at bounding box center [619, 605] width 16 height 16
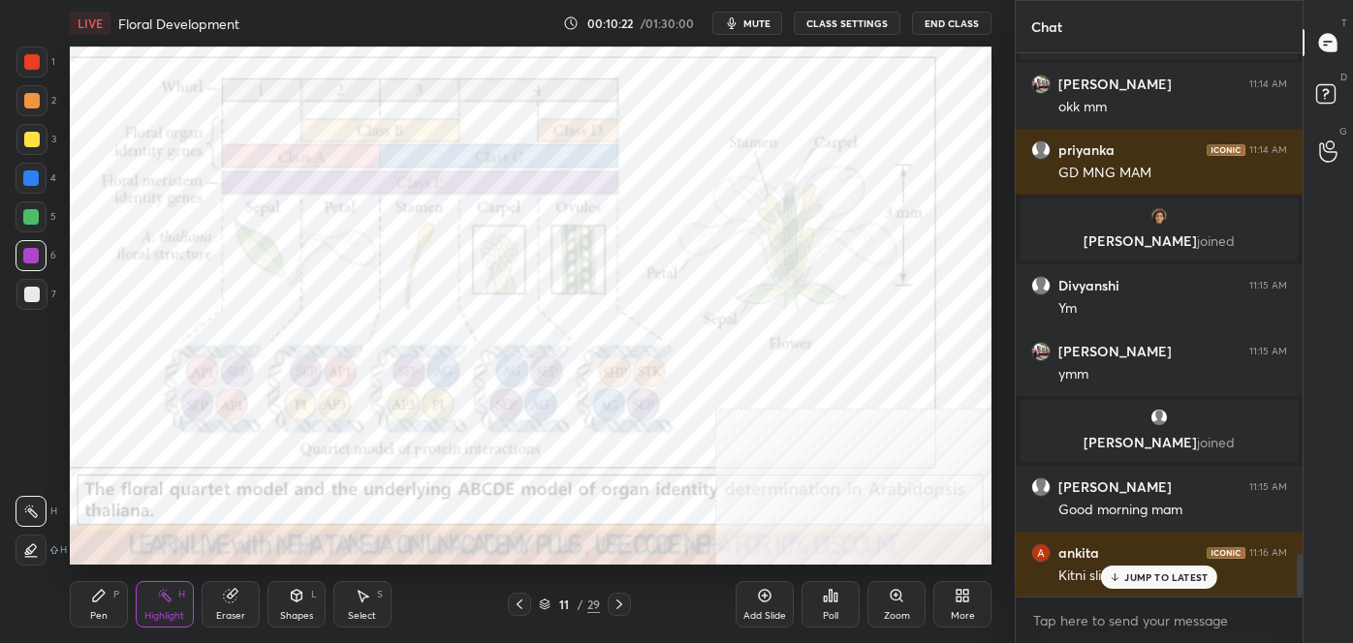
click at [99, 618] on div "Pen" at bounding box center [98, 616] width 17 height 10
drag, startPoint x: 37, startPoint y: 542, endPoint x: 19, endPoint y: 543, distance: 17.5
click at [33, 543] on div at bounding box center [31, 550] width 31 height 31
click at [167, 605] on div "Highlight H" at bounding box center [165, 604] width 58 height 47
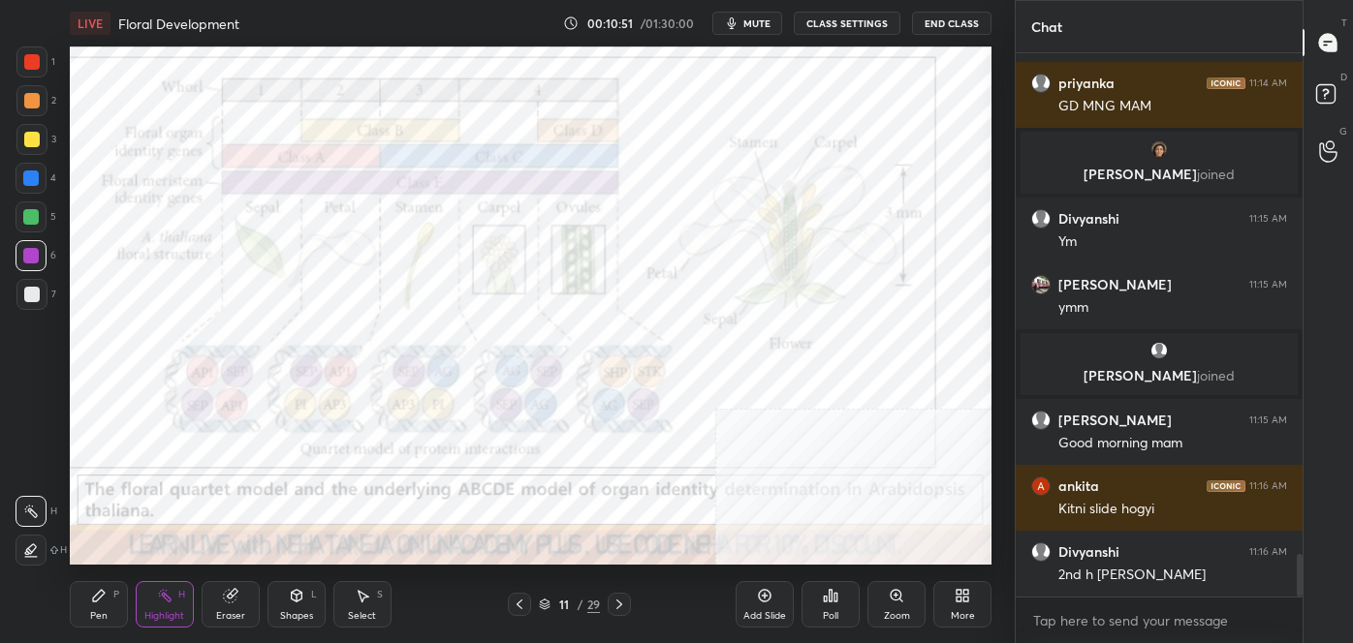
scroll to position [6527, 0]
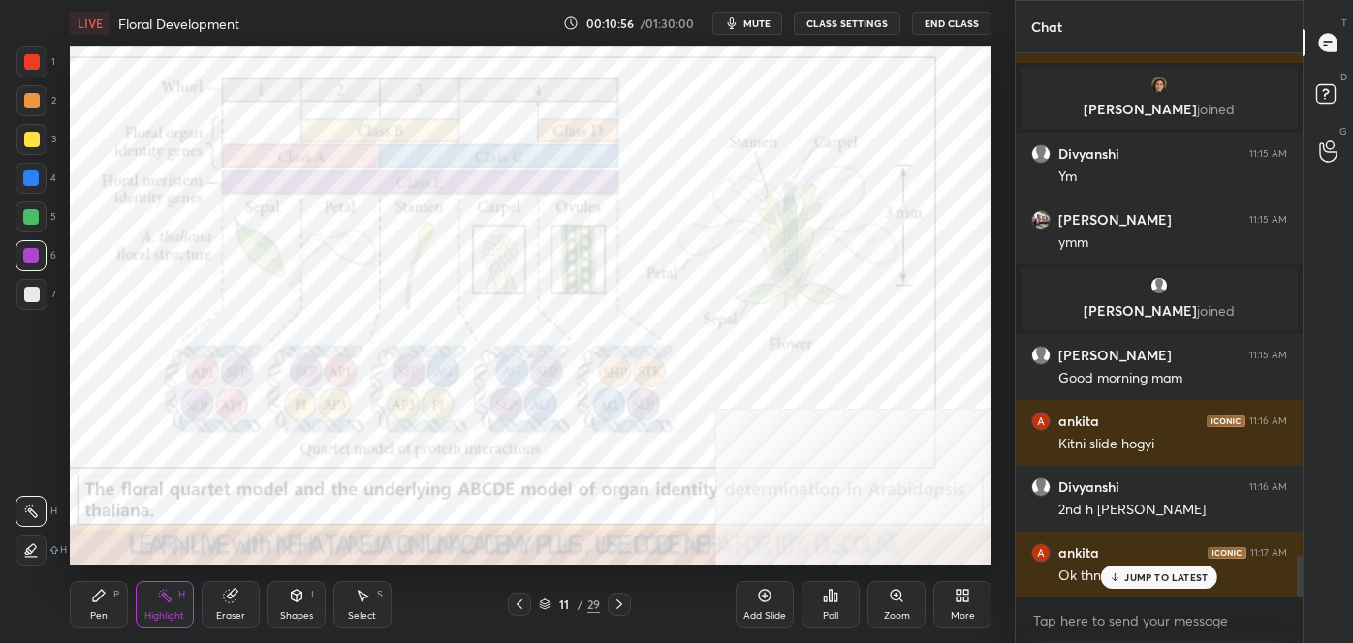
click at [518, 605] on icon at bounding box center [520, 605] width 16 height 16
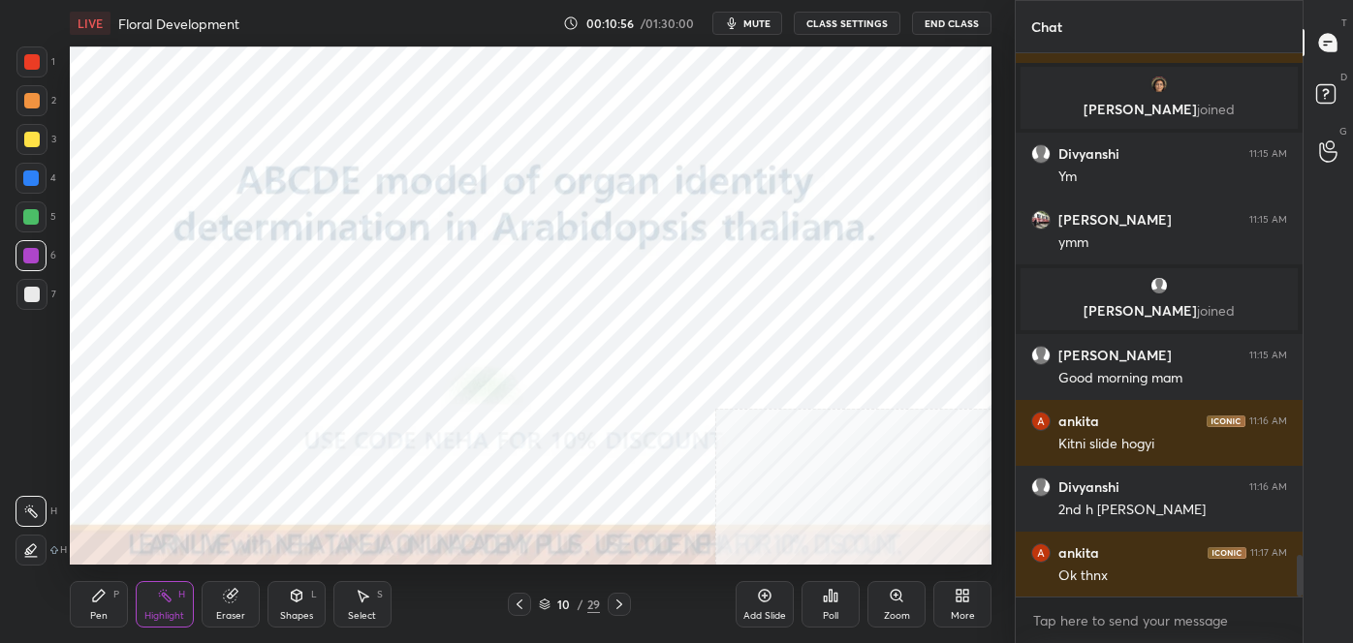
scroll to position [6597, 0]
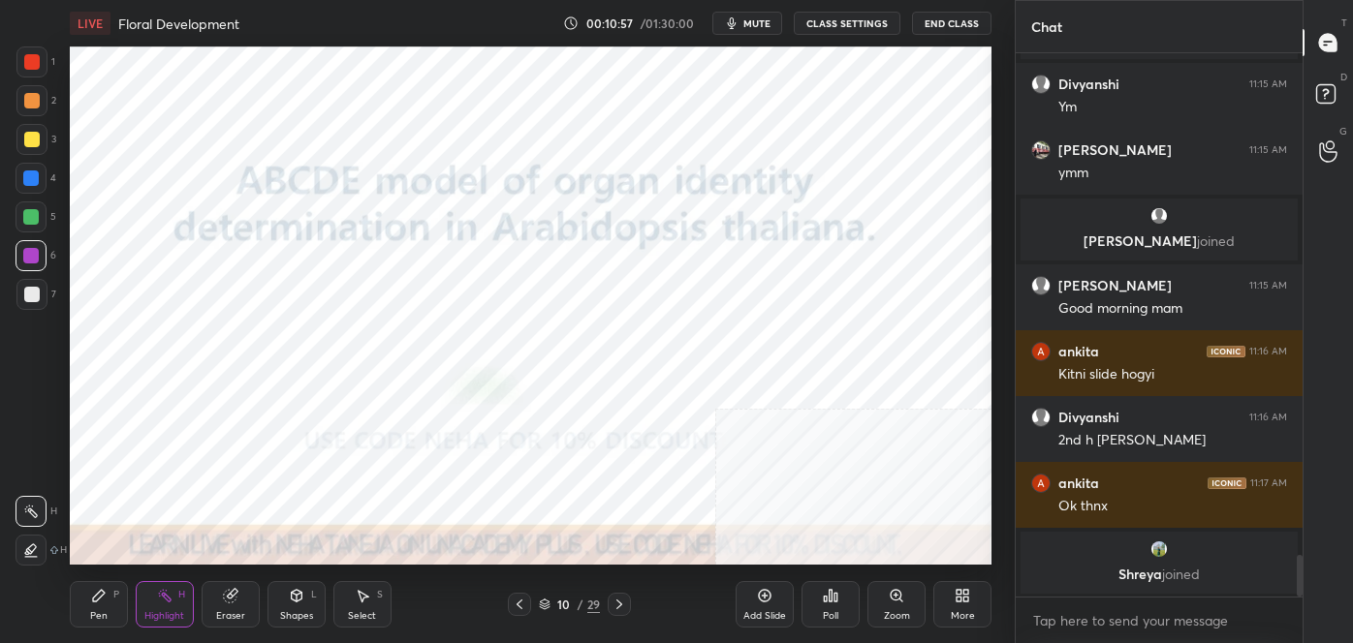
click at [521, 610] on icon at bounding box center [520, 605] width 16 height 16
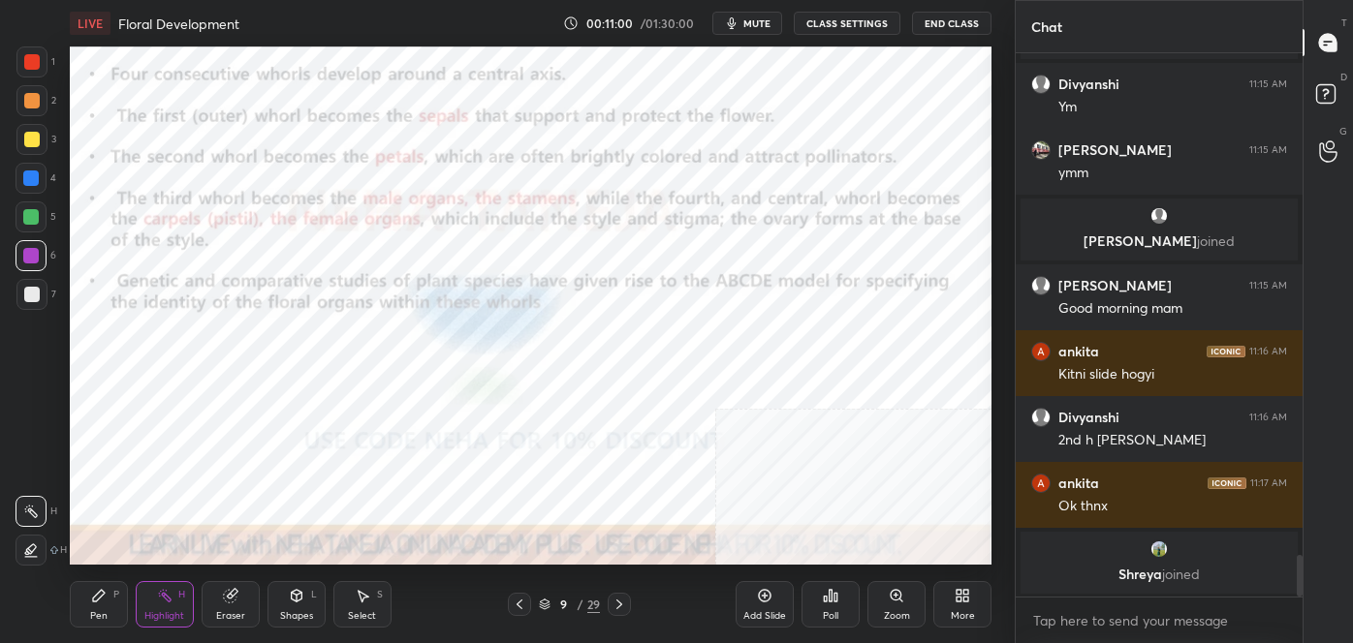
drag, startPoint x: 614, startPoint y: 610, endPoint x: 607, endPoint y: 617, distance: 11.0
click at [614, 608] on icon at bounding box center [619, 605] width 16 height 16
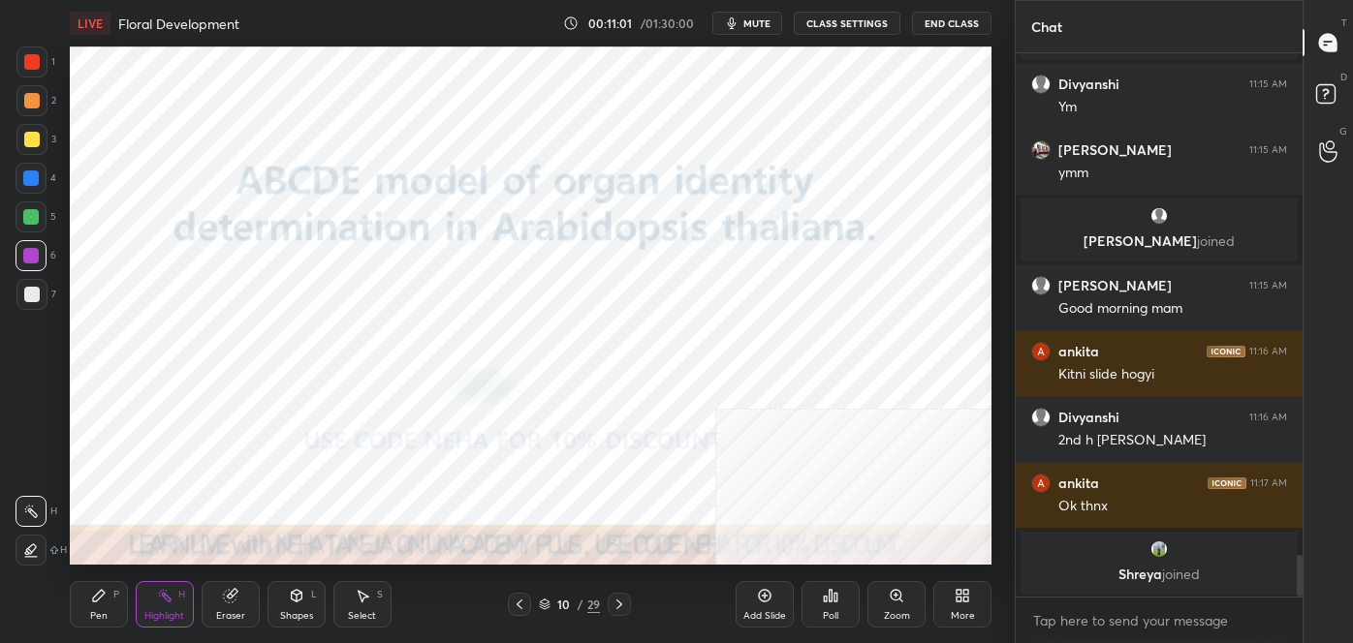
click at [618, 606] on icon at bounding box center [619, 605] width 16 height 16
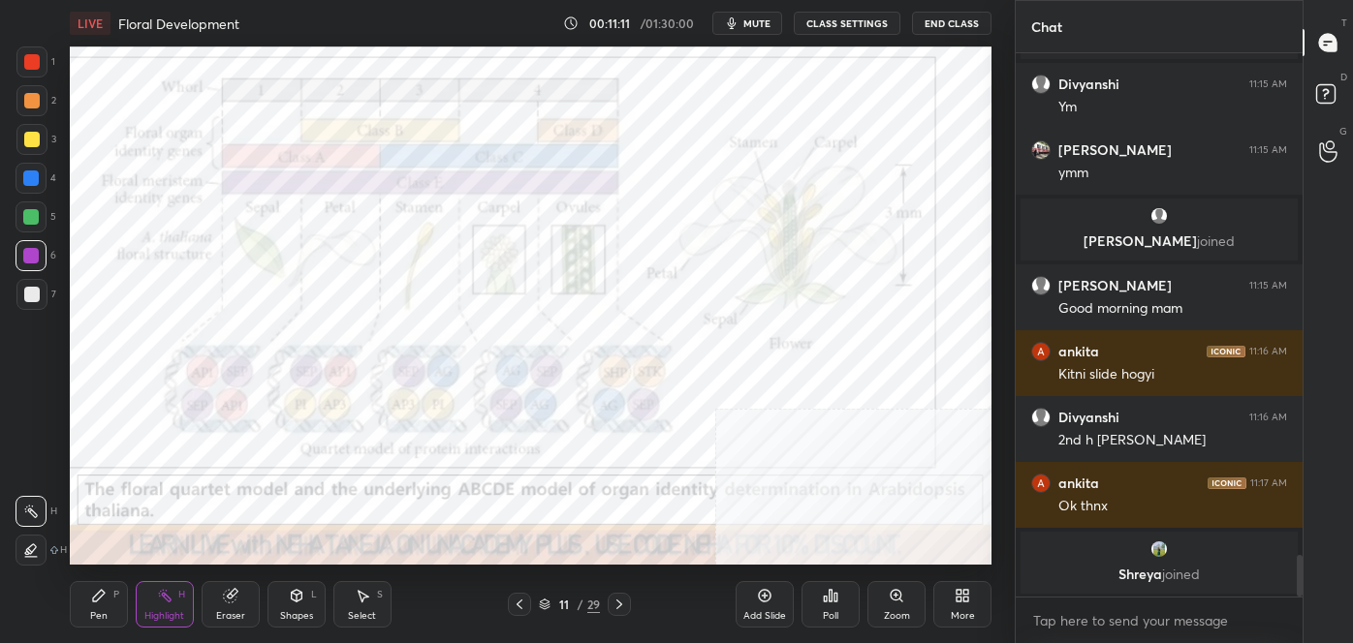
click at [34, 217] on div at bounding box center [31, 217] width 16 height 16
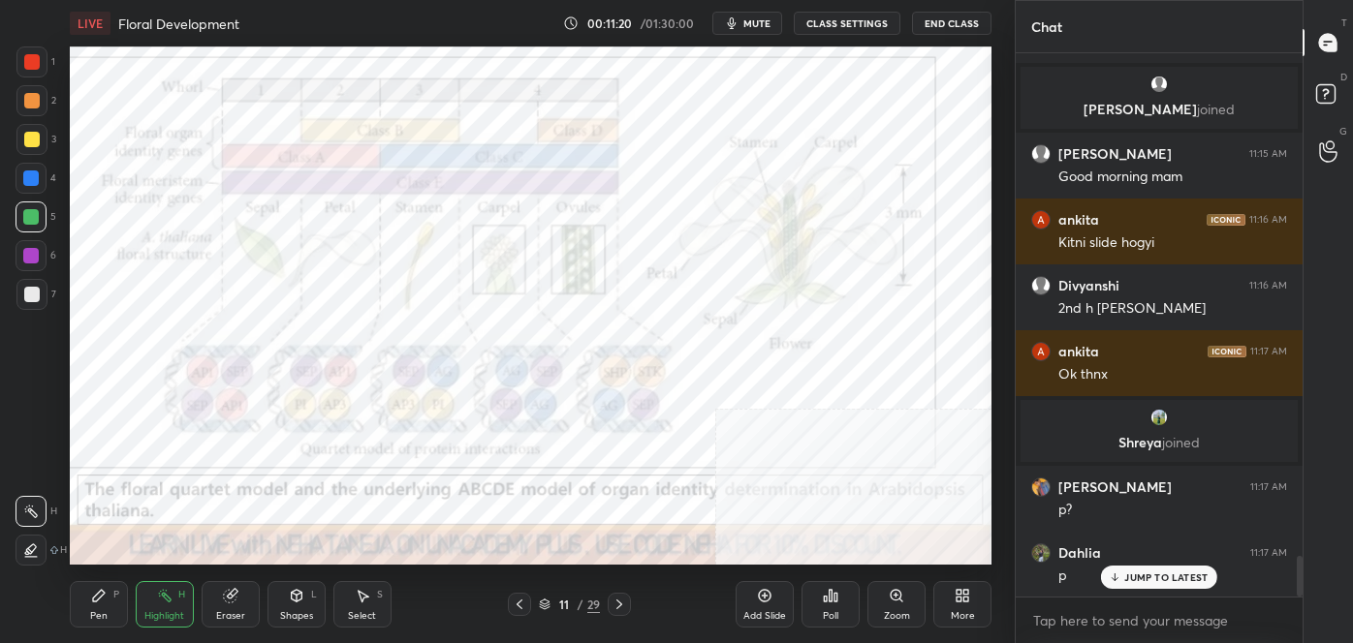
scroll to position [6796, 0]
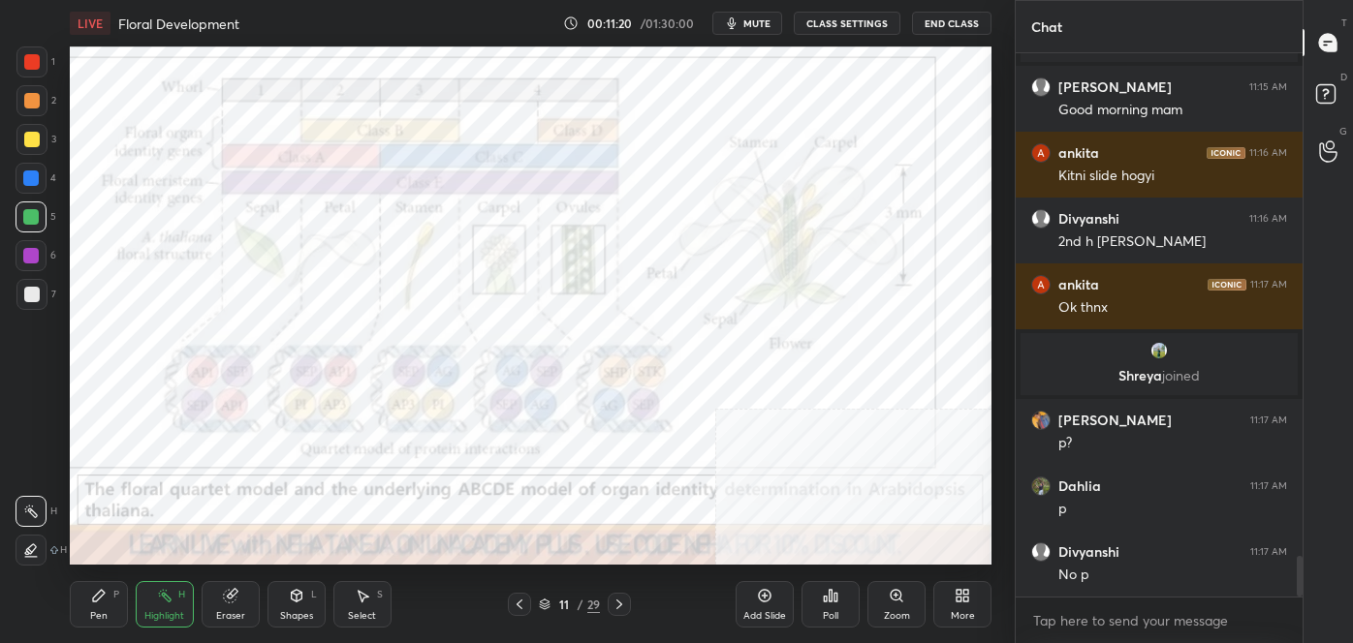
click at [36, 257] on div at bounding box center [31, 256] width 16 height 16
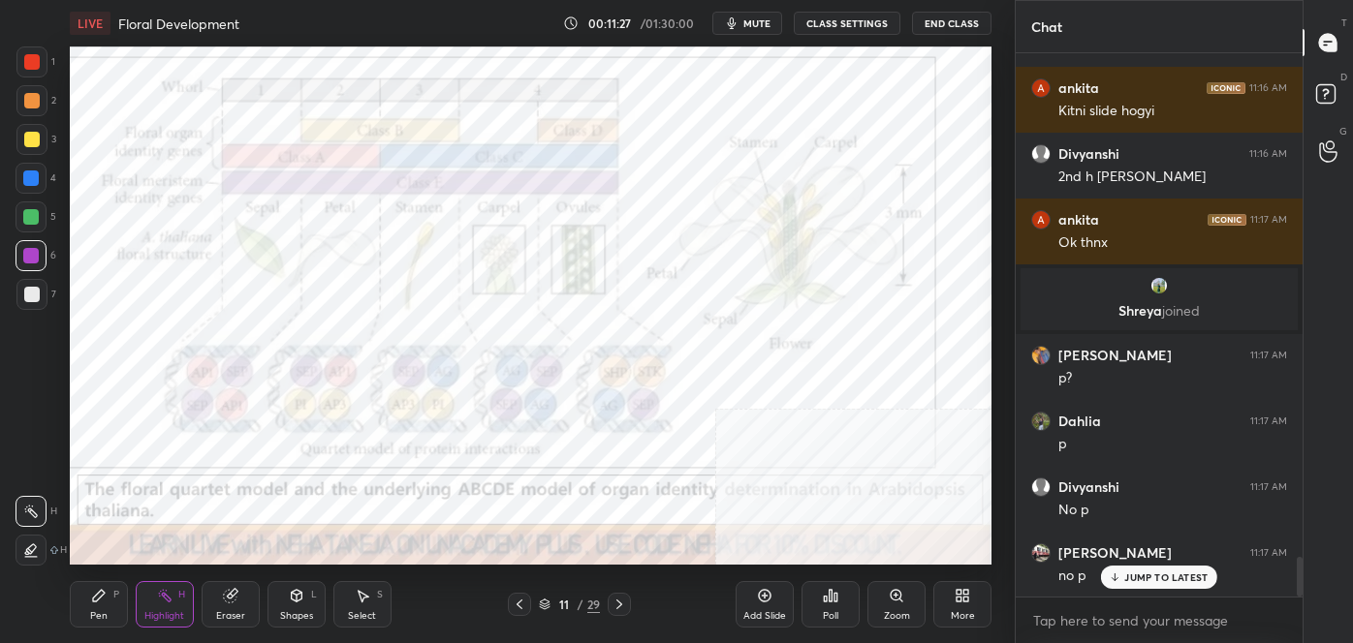
scroll to position [6881, 0]
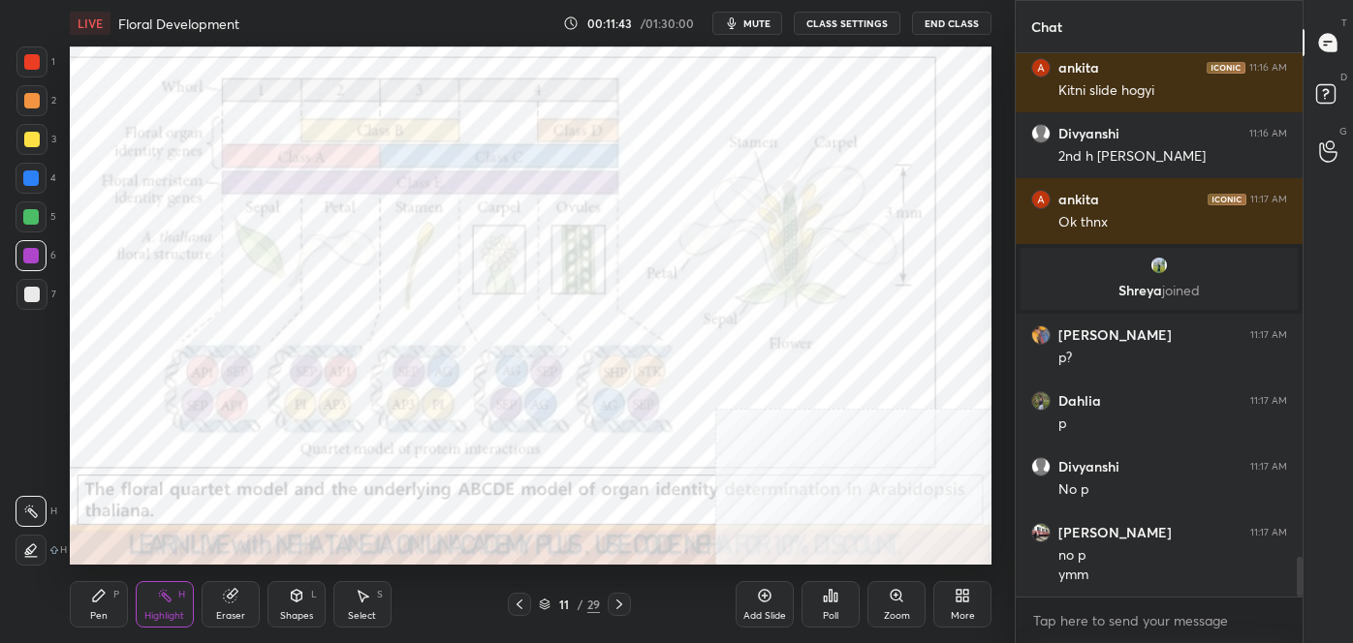
click at [514, 598] on icon at bounding box center [520, 605] width 16 height 16
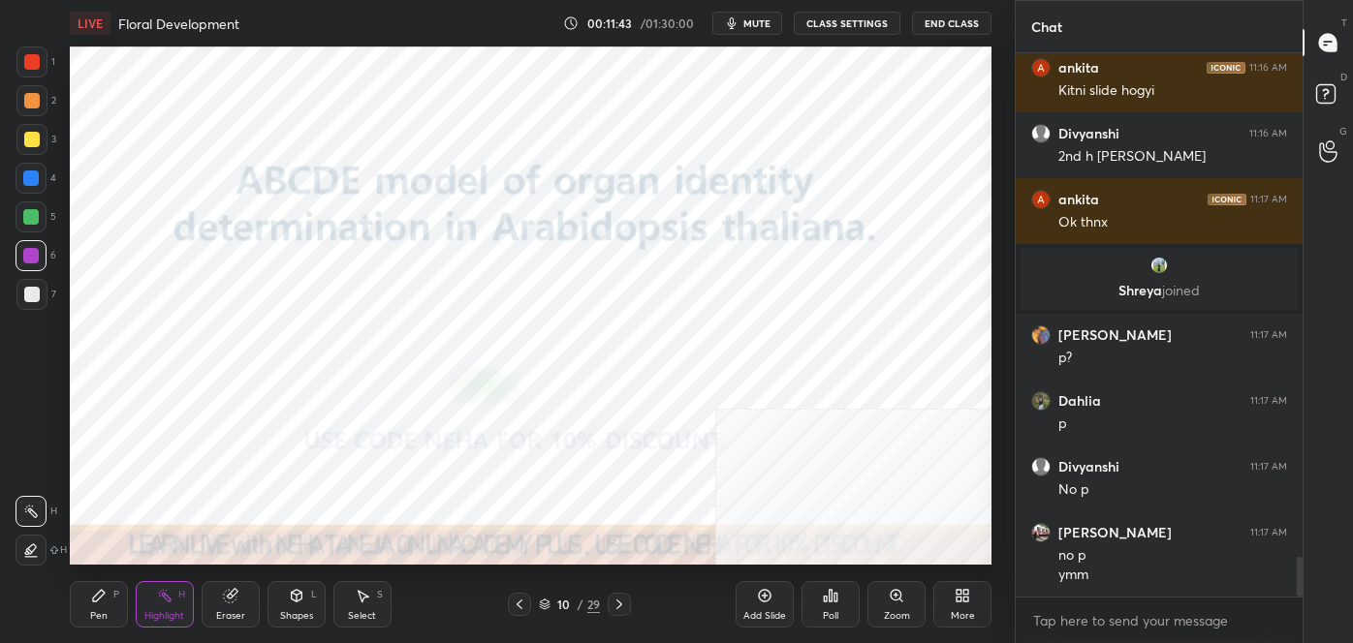
click at [516, 598] on icon at bounding box center [520, 605] width 16 height 16
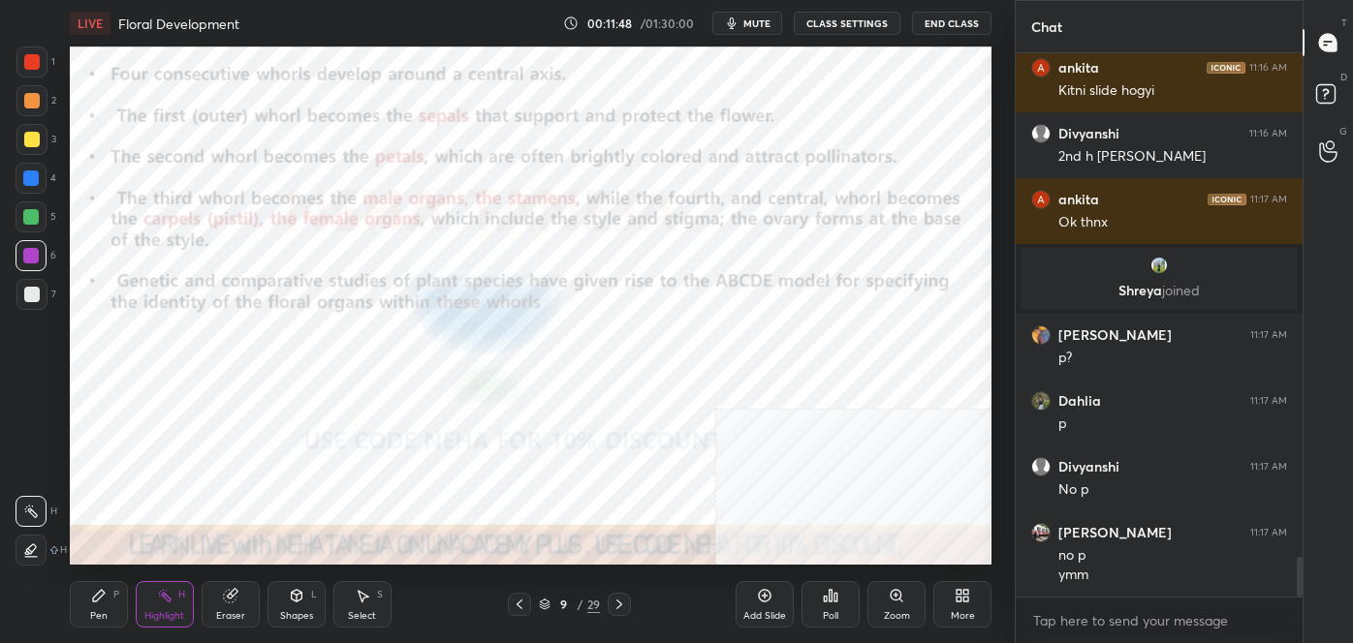
click at [623, 606] on icon at bounding box center [619, 605] width 16 height 16
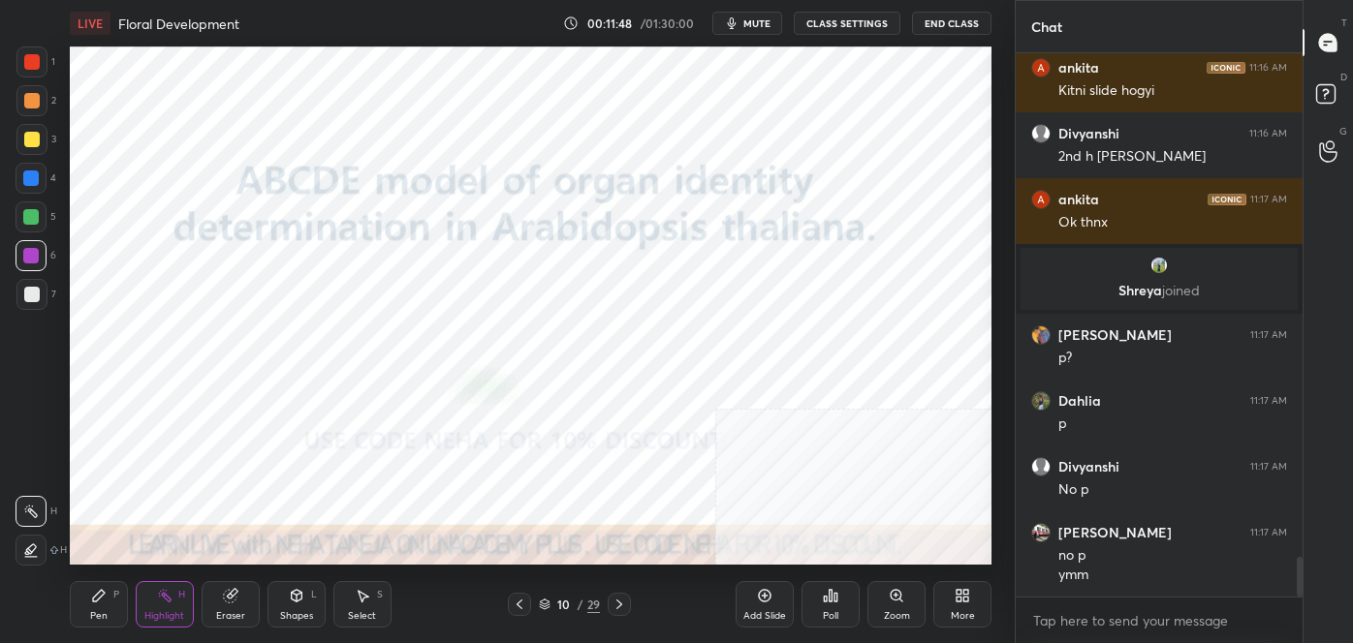
click at [622, 606] on icon at bounding box center [619, 605] width 16 height 16
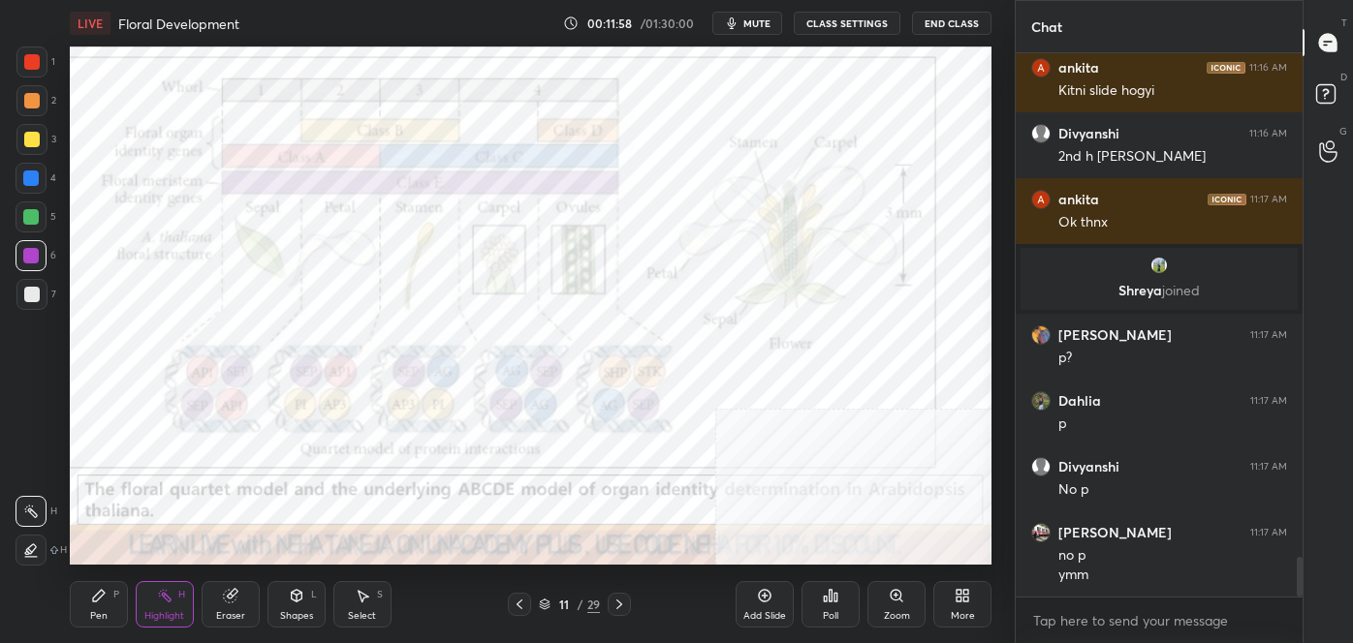
click at [44, 61] on div at bounding box center [31, 62] width 31 height 31
drag, startPoint x: 37, startPoint y: 261, endPoint x: 64, endPoint y: 256, distance: 27.6
click at [42, 261] on div at bounding box center [31, 255] width 31 height 31
click at [618, 605] on icon at bounding box center [619, 605] width 16 height 16
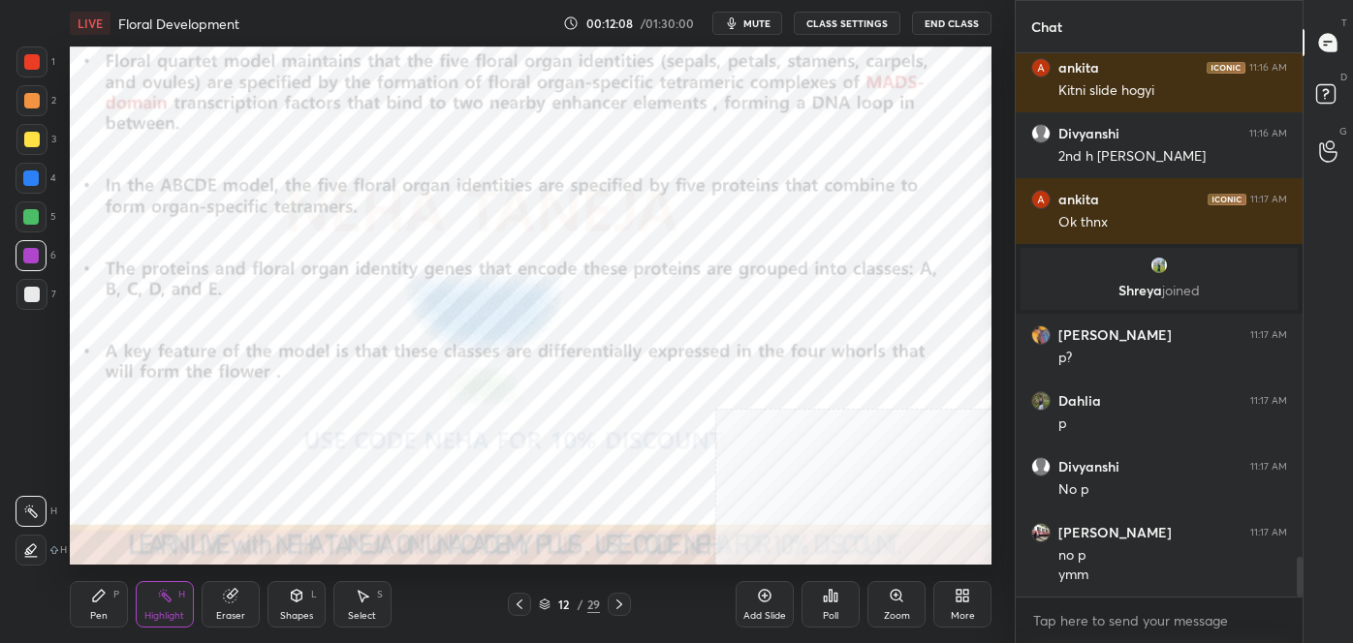
click at [619, 605] on icon at bounding box center [619, 605] width 16 height 16
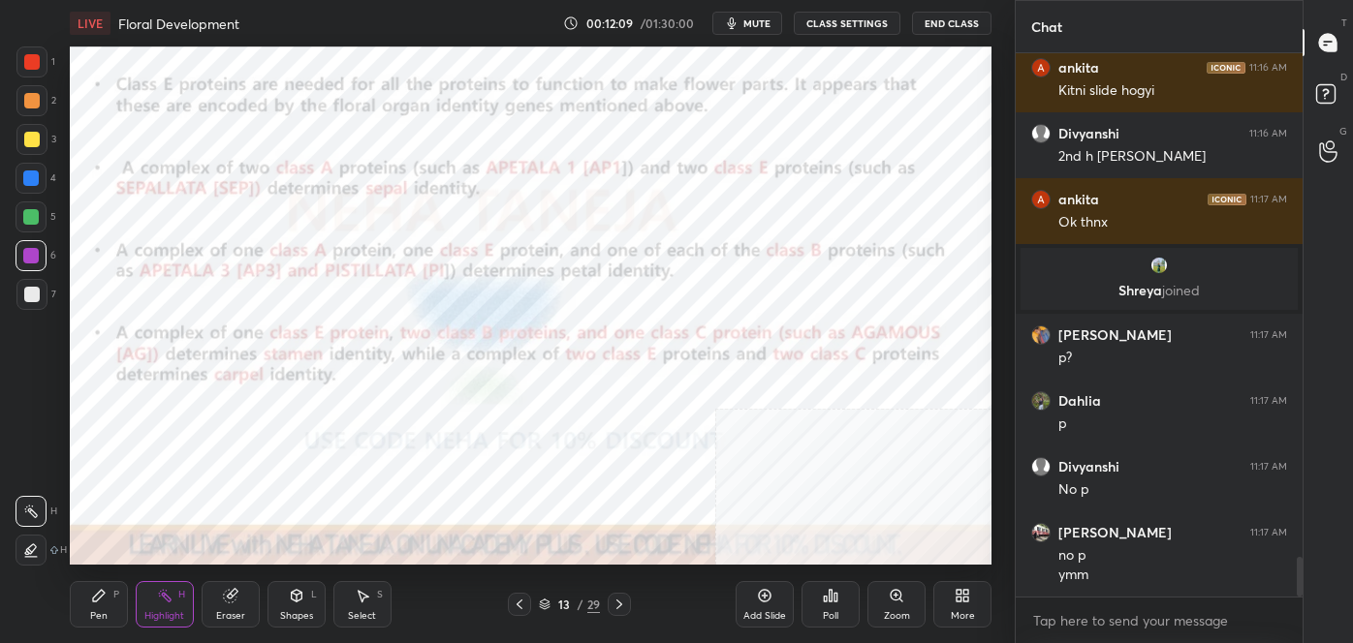
click at [619, 605] on icon at bounding box center [619, 605] width 16 height 16
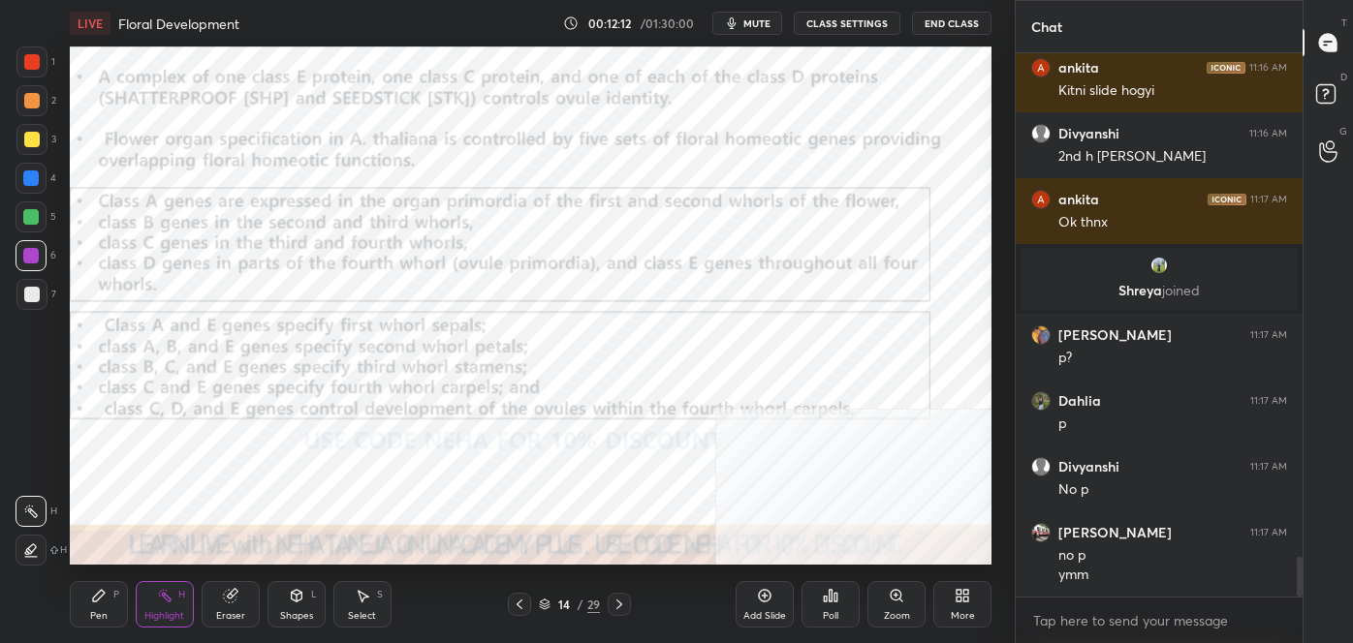
click at [517, 604] on icon at bounding box center [519, 605] width 6 height 10
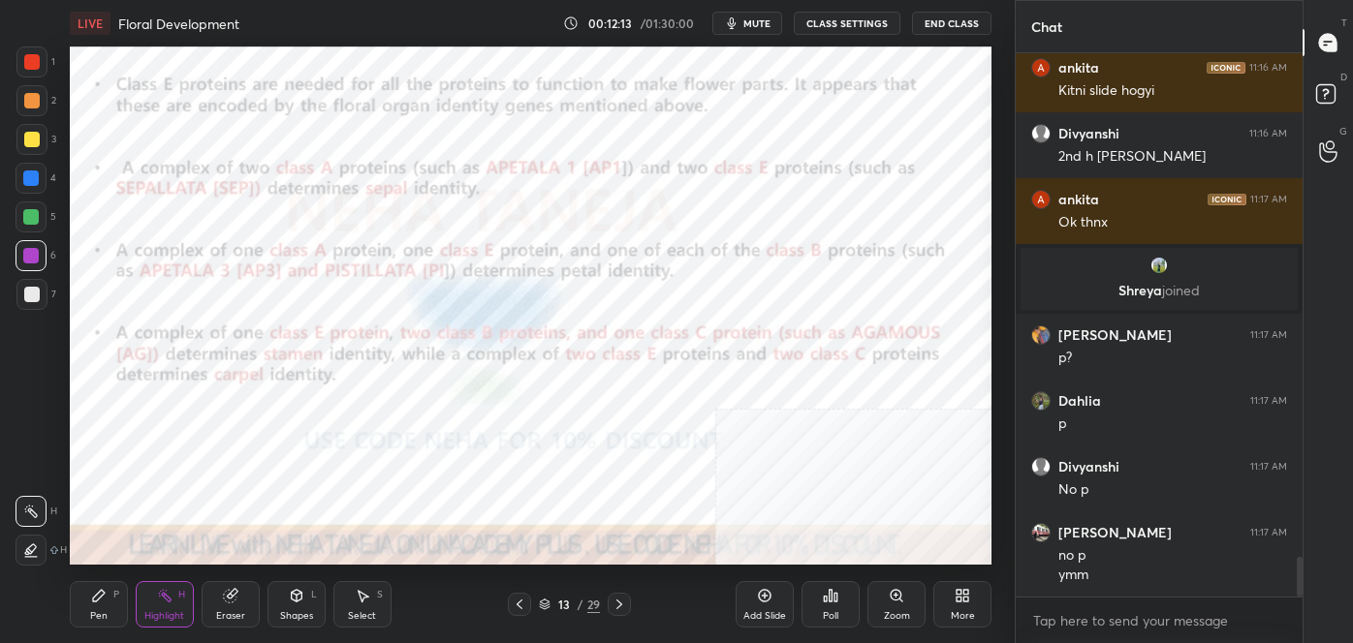
click at [521, 604] on icon at bounding box center [520, 605] width 16 height 16
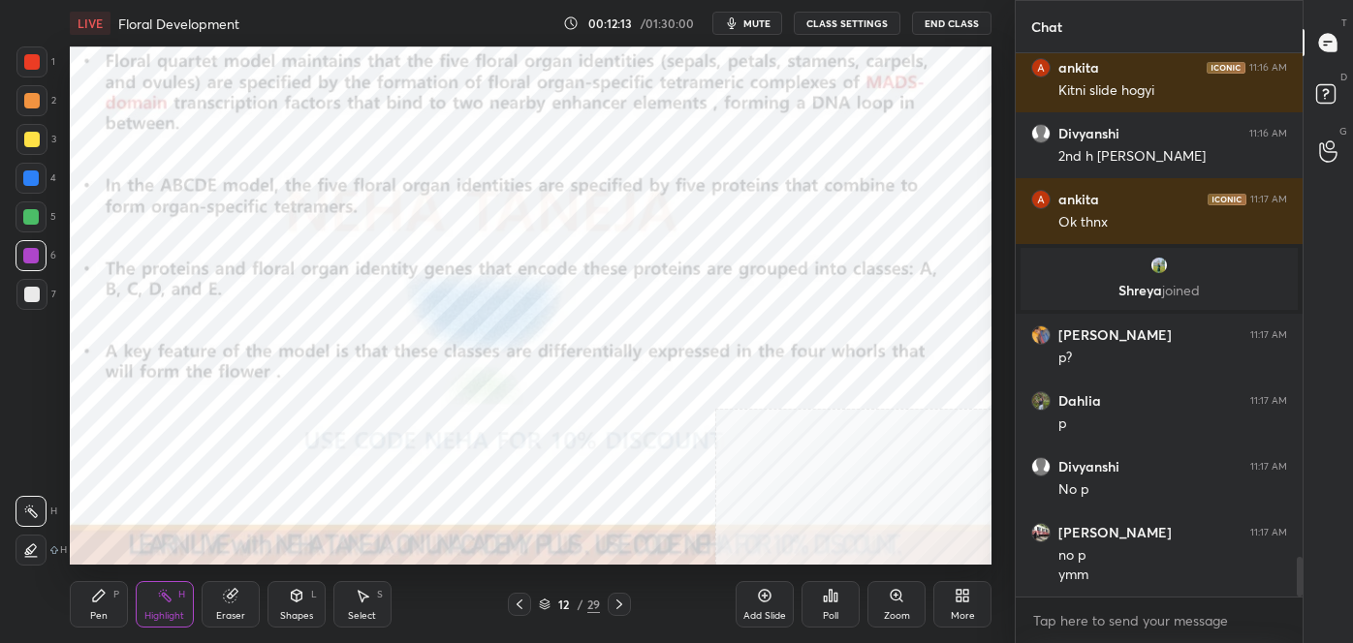
click at [521, 601] on icon at bounding box center [520, 605] width 16 height 16
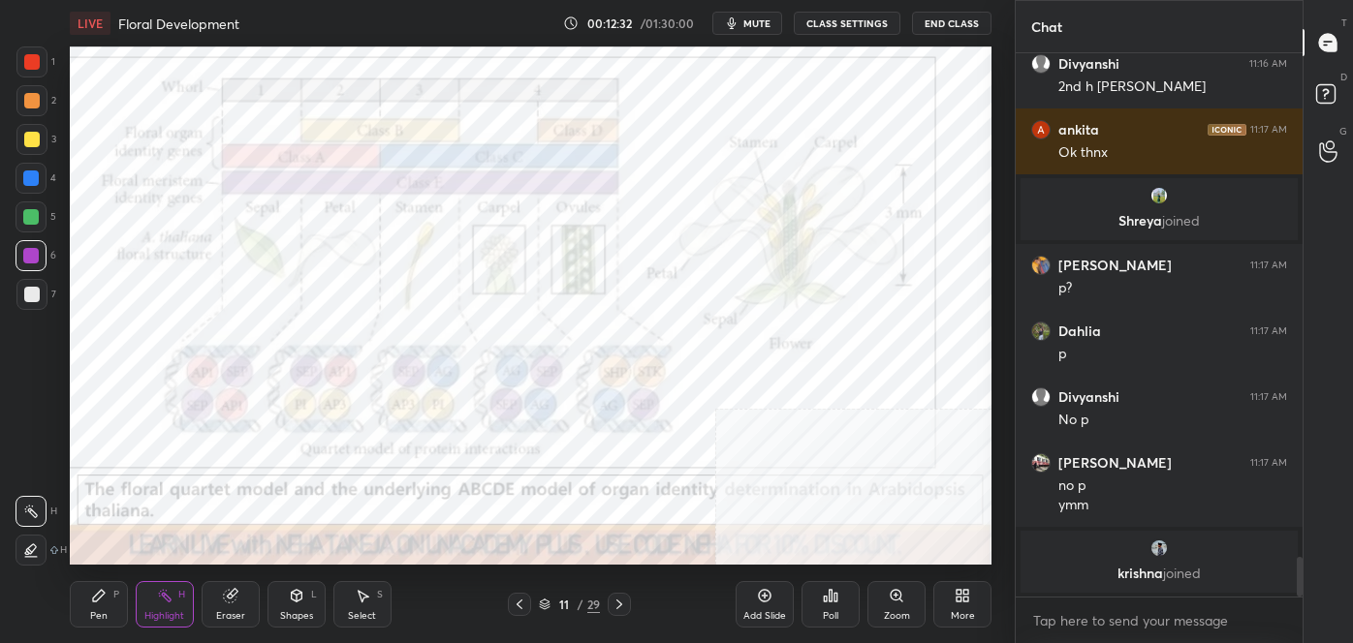
scroll to position [6838, 0]
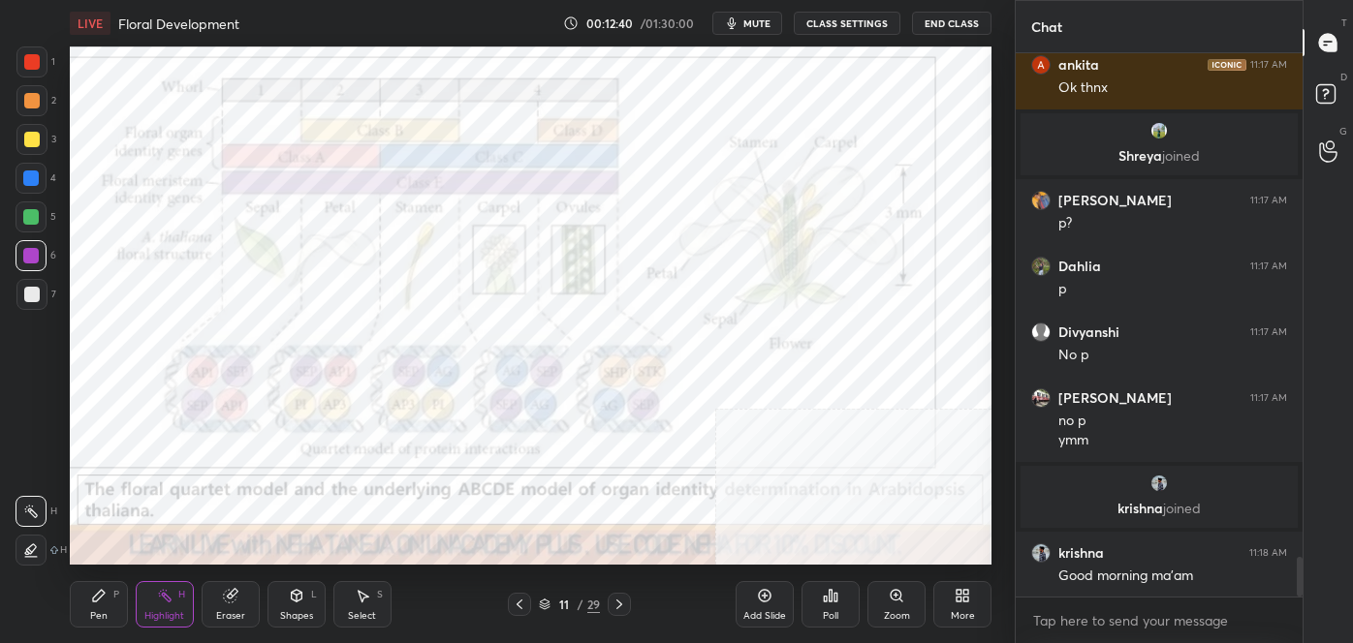
drag, startPoint x: 90, startPoint y: 608, endPoint x: 93, endPoint y: 592, distance: 15.8
click at [93, 606] on div "Pen P" at bounding box center [99, 604] width 58 height 47
click at [34, 479] on icon at bounding box center [30, 473] width 17 height 14
click at [155, 605] on div "Highlight H" at bounding box center [165, 604] width 58 height 47
click at [35, 141] on div at bounding box center [32, 140] width 16 height 16
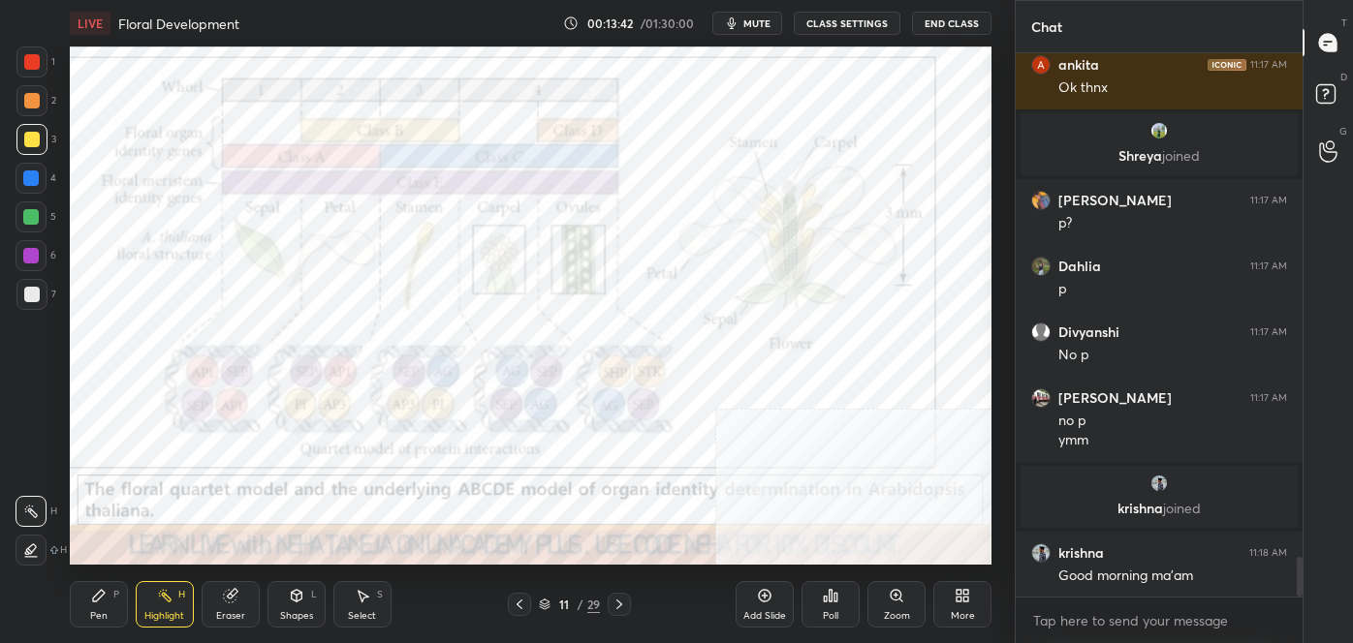
click at [27, 62] on div at bounding box center [32, 62] width 16 height 16
drag, startPoint x: 16, startPoint y: 131, endPoint x: 28, endPoint y: 128, distance: 12.0
click at [23, 130] on div at bounding box center [31, 139] width 31 height 31
click at [32, 248] on div at bounding box center [31, 256] width 16 height 16
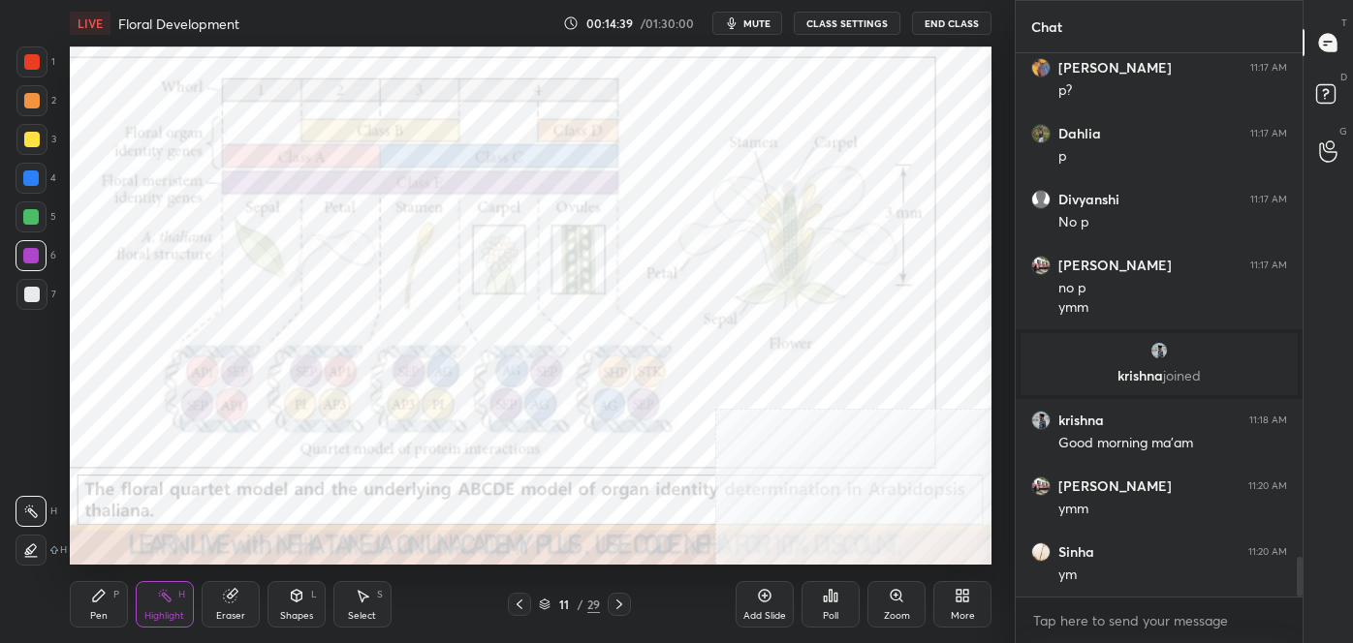
scroll to position [7036, 0]
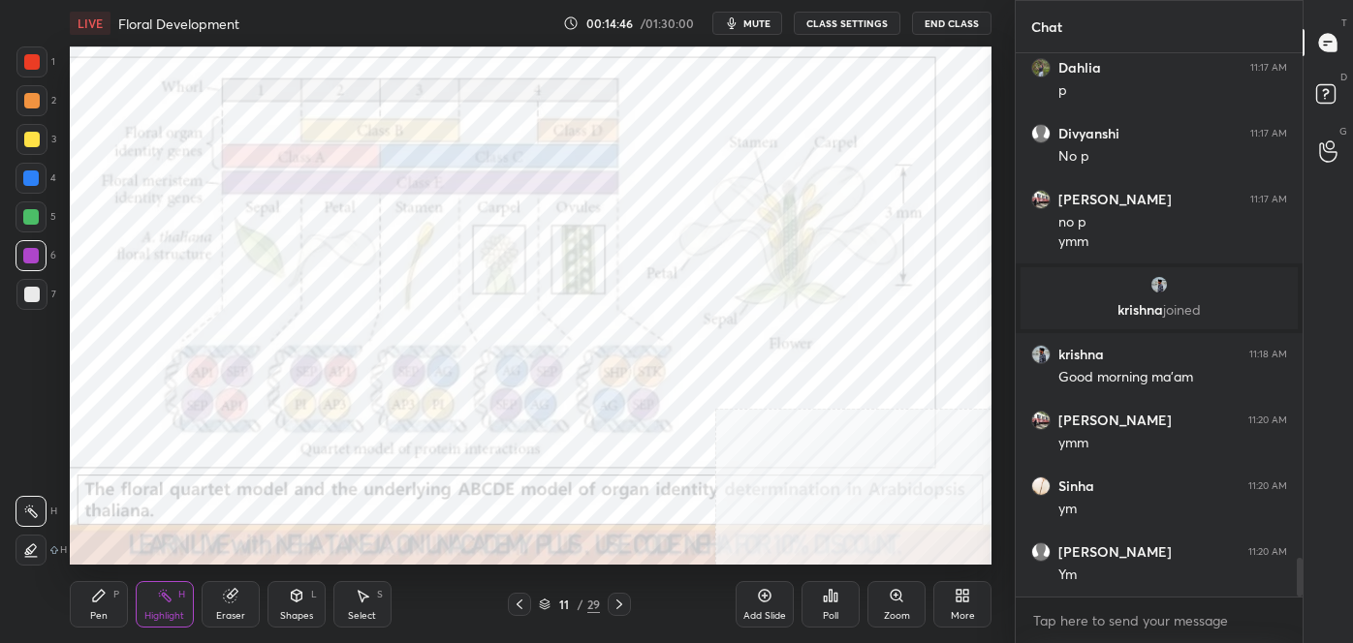
drag, startPoint x: 29, startPoint y: 178, endPoint x: 22, endPoint y: 167, distance: 13.5
click at [27, 179] on div at bounding box center [31, 179] width 16 height 16
click at [32, 251] on div at bounding box center [31, 256] width 16 height 16
click at [32, 179] on div at bounding box center [31, 179] width 16 height 16
click at [26, 140] on div at bounding box center [32, 140] width 16 height 16
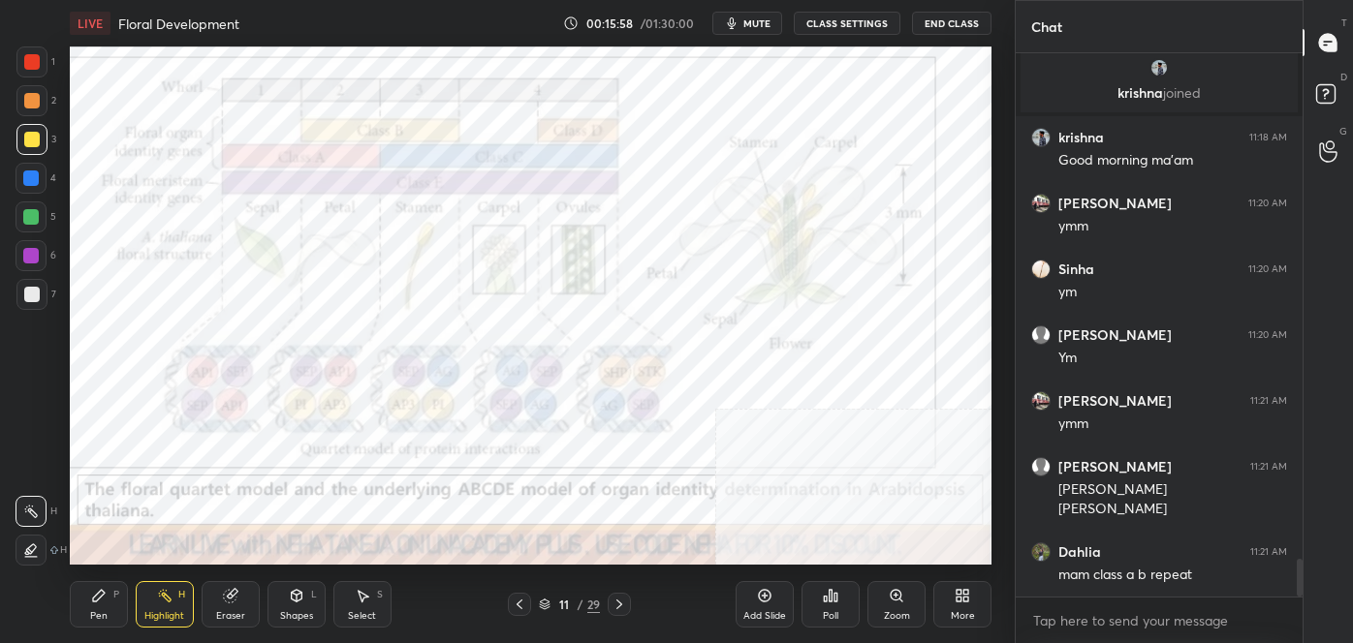
scroll to position [7318, 0]
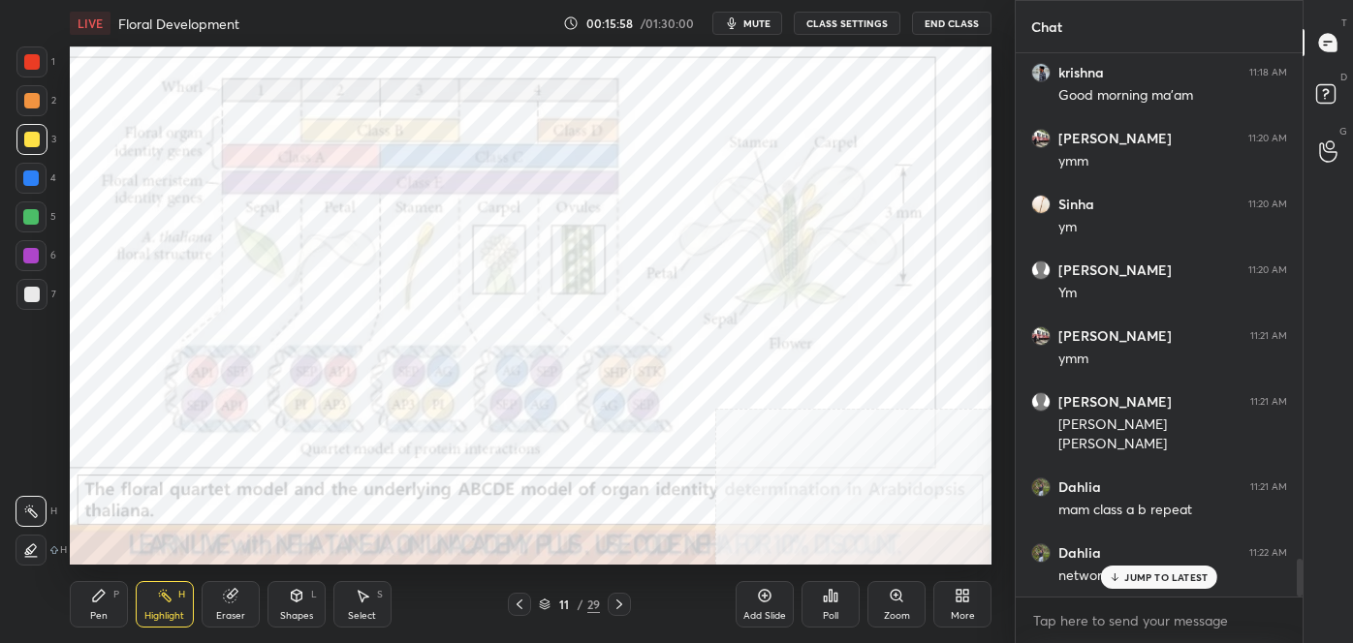
drag, startPoint x: 32, startPoint y: 78, endPoint x: 28, endPoint y: 68, distance: 10.4
click at [31, 77] on div "1" at bounding box center [35, 66] width 39 height 39
click at [28, 66] on div at bounding box center [32, 62] width 16 height 16
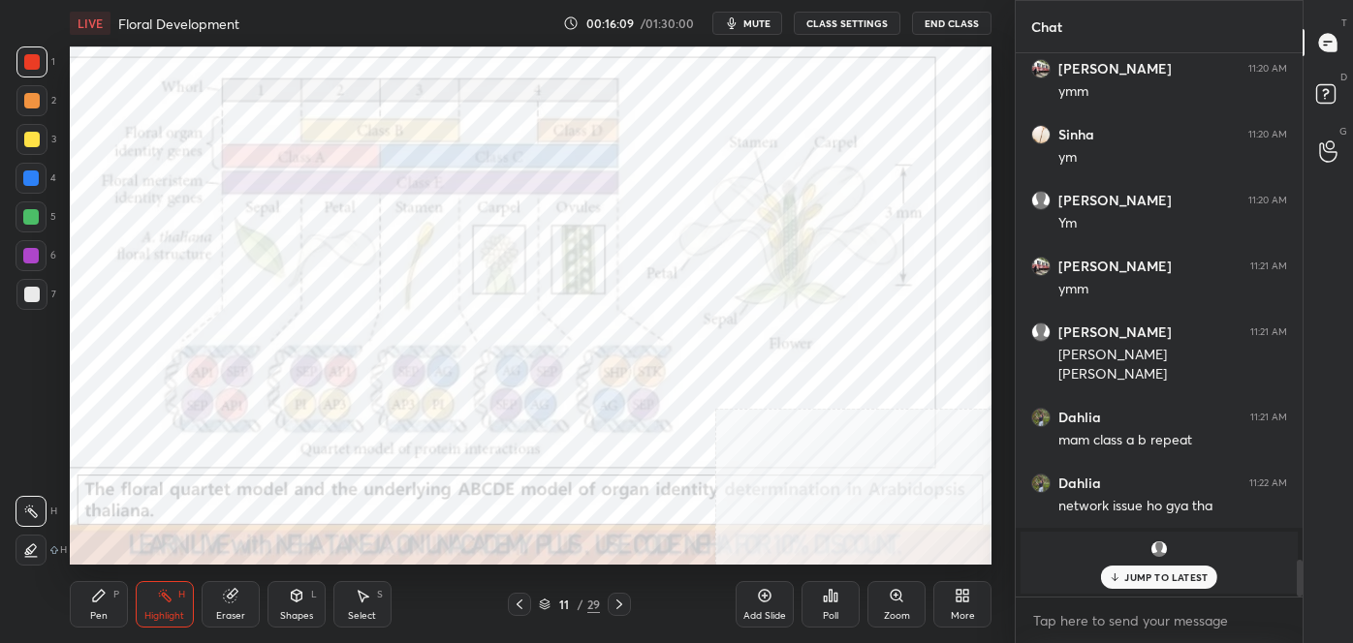
click at [29, 204] on div "1 2 3 4 5 6 7" at bounding box center [36, 182] width 41 height 271
drag, startPoint x: 31, startPoint y: 219, endPoint x: 20, endPoint y: 166, distance: 54.4
click at [30, 215] on div at bounding box center [31, 217] width 16 height 16
drag, startPoint x: 39, startPoint y: 209, endPoint x: 54, endPoint y: 202, distance: 17.3
click at [41, 209] on div at bounding box center [31, 217] width 31 height 31
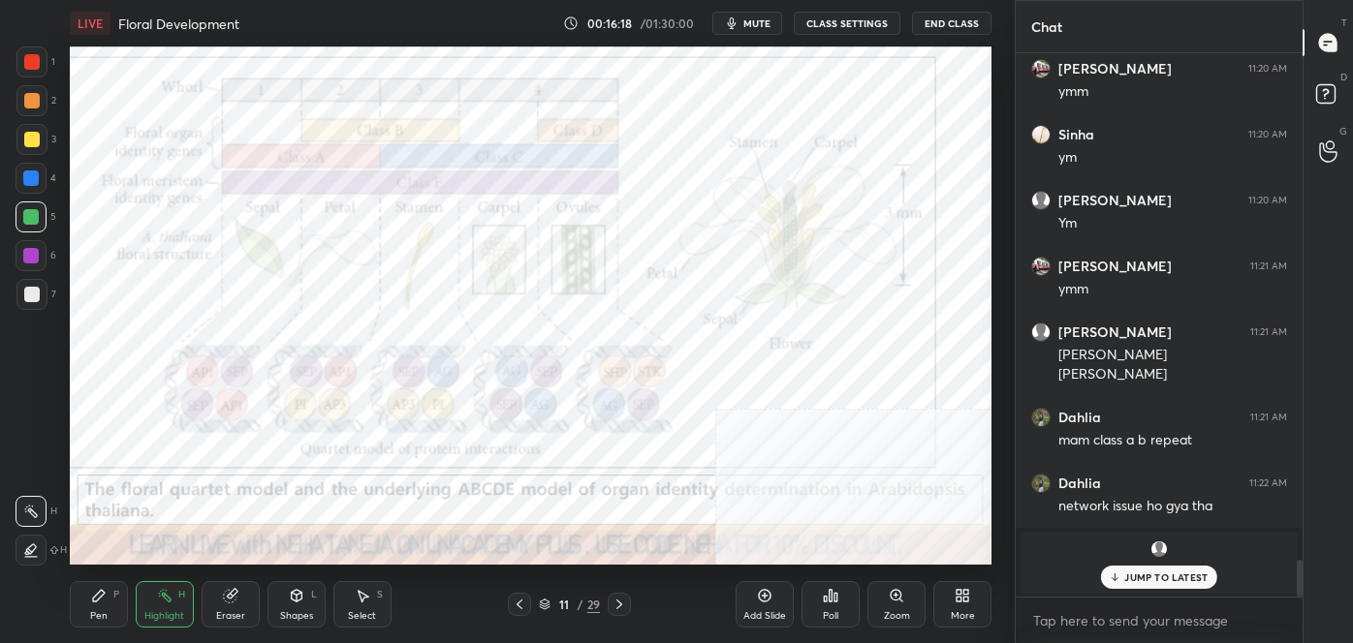
click at [19, 183] on div at bounding box center [31, 178] width 31 height 31
click at [23, 183] on div at bounding box center [31, 179] width 16 height 16
click at [28, 251] on div at bounding box center [31, 256] width 16 height 16
drag, startPoint x: 31, startPoint y: 263, endPoint x: 64, endPoint y: 248, distance: 36.0
click at [36, 261] on div at bounding box center [31, 256] width 16 height 16
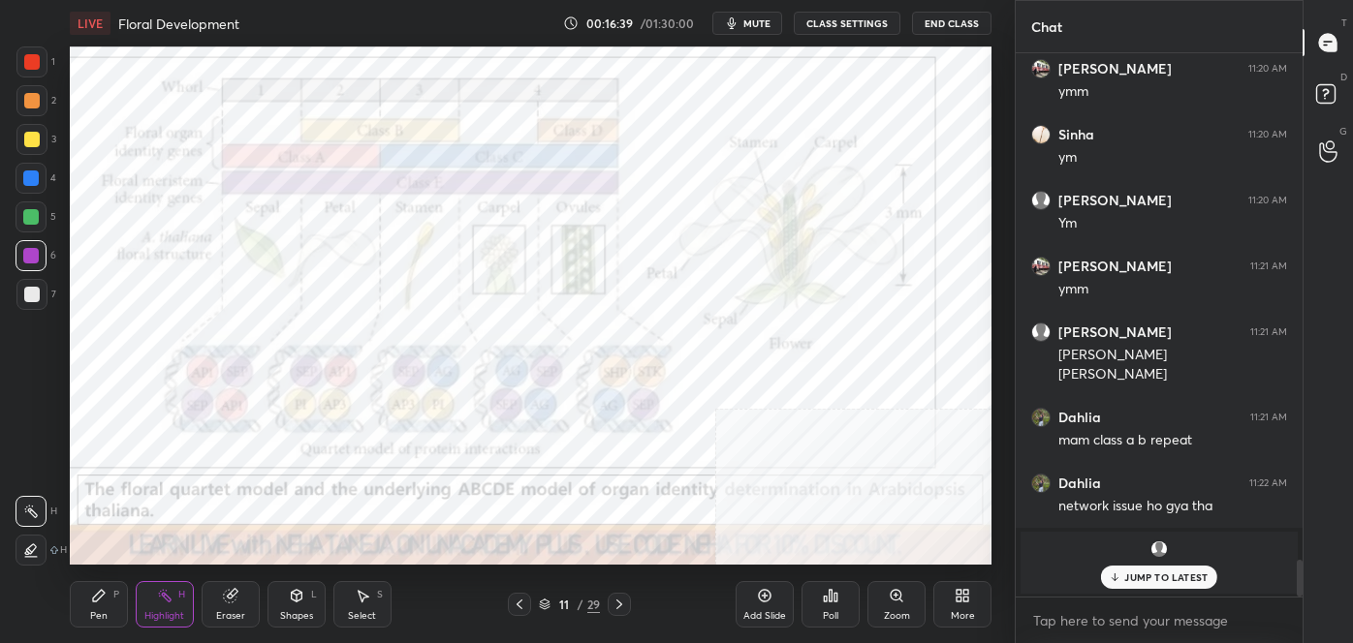
click at [32, 101] on div at bounding box center [32, 101] width 16 height 16
drag, startPoint x: 25, startPoint y: 181, endPoint x: 68, endPoint y: 174, distance: 43.2
click at [25, 181] on div at bounding box center [31, 179] width 16 height 16
drag, startPoint x: 35, startPoint y: 99, endPoint x: 63, endPoint y: 100, distance: 28.1
click at [37, 99] on div at bounding box center [32, 101] width 16 height 16
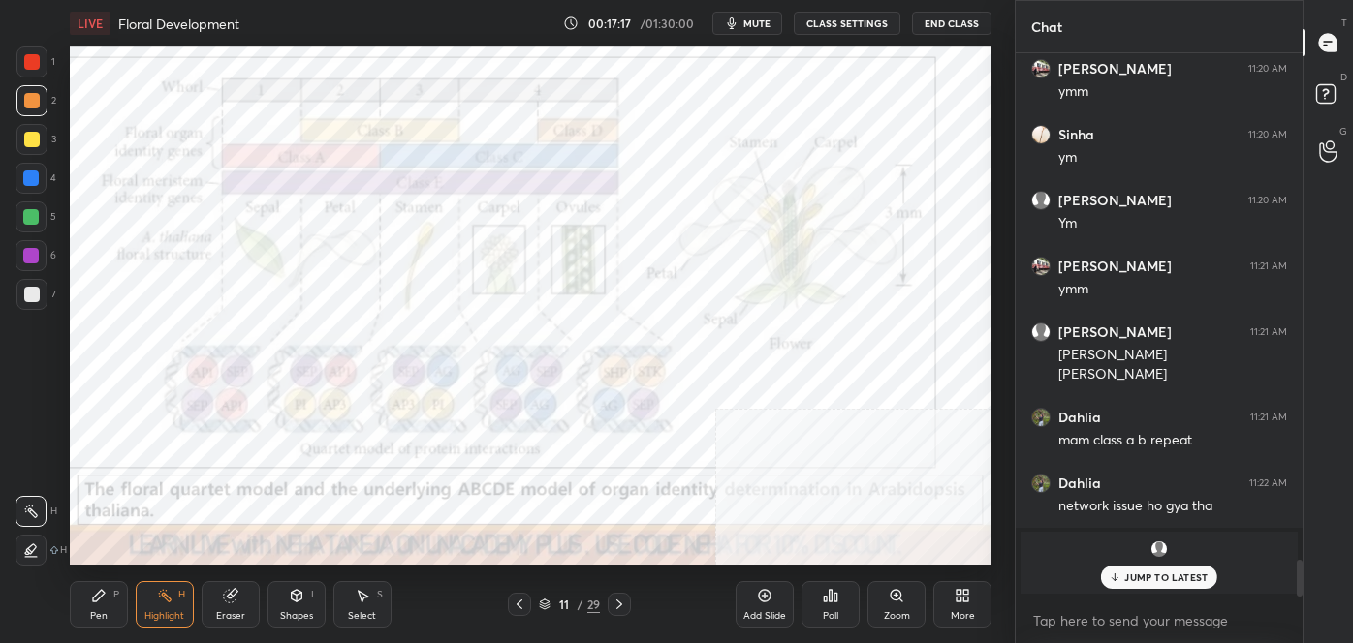
click at [28, 180] on div at bounding box center [31, 179] width 16 height 16
click at [31, 246] on div at bounding box center [31, 255] width 31 height 31
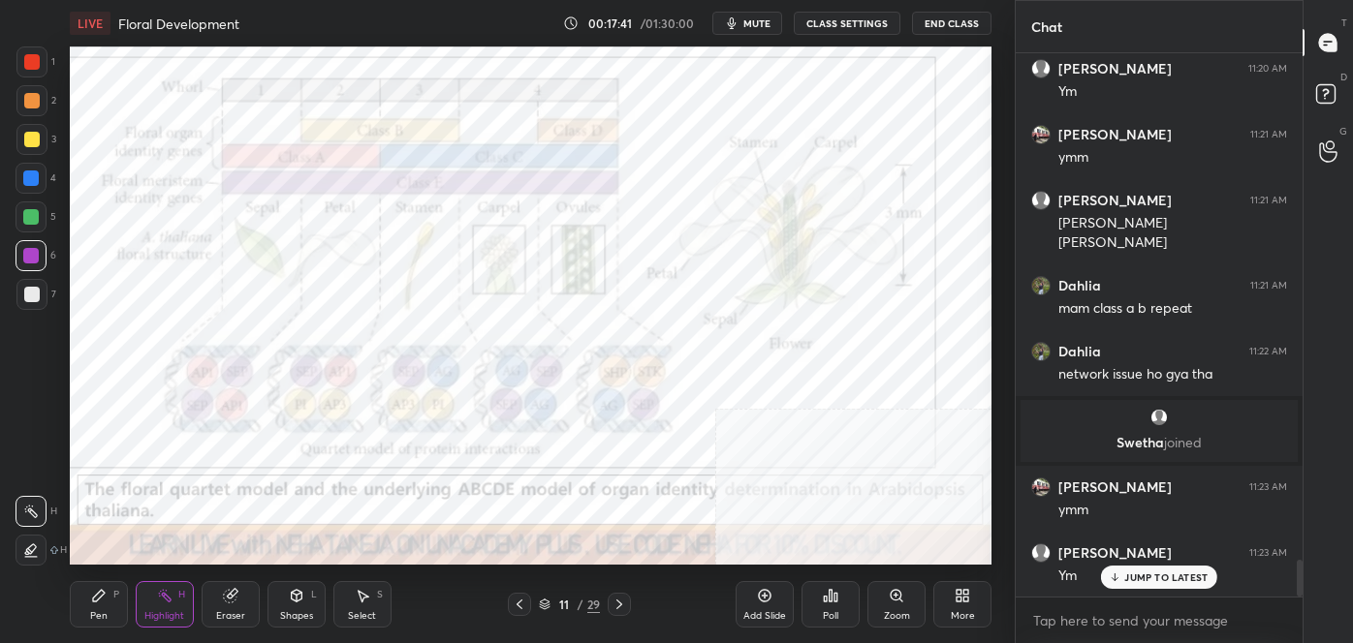
scroll to position [7587, 0]
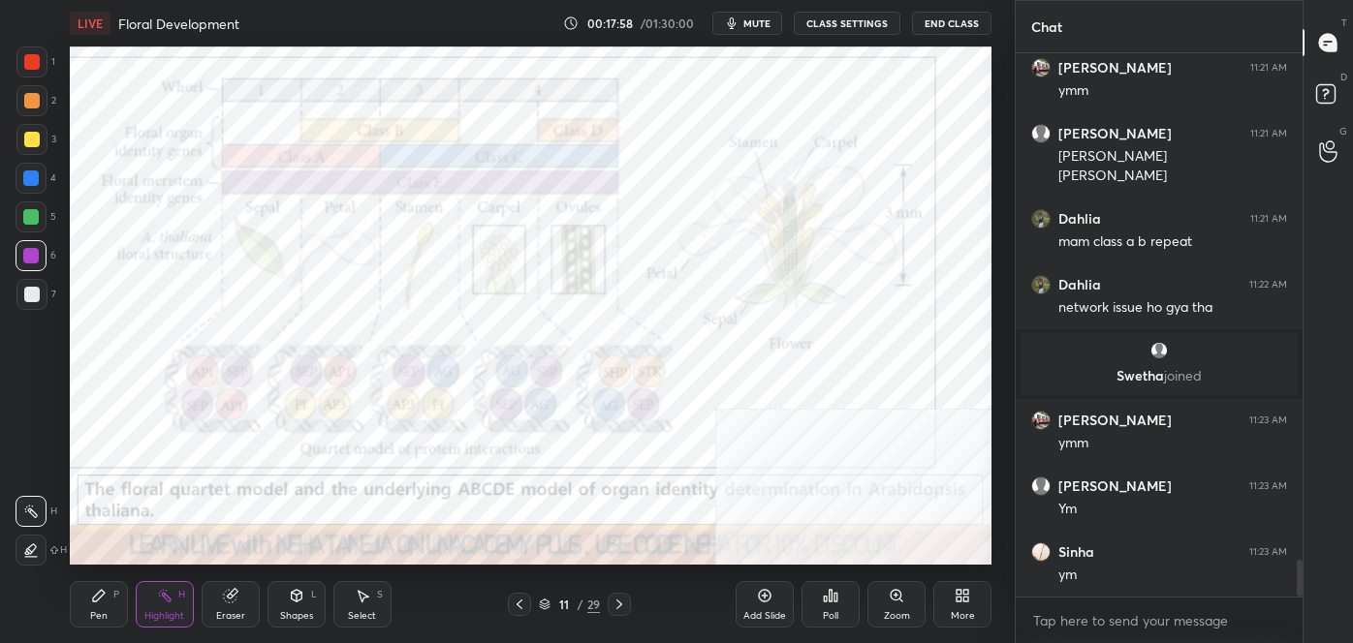
click at [622, 603] on icon at bounding box center [619, 605] width 16 height 16
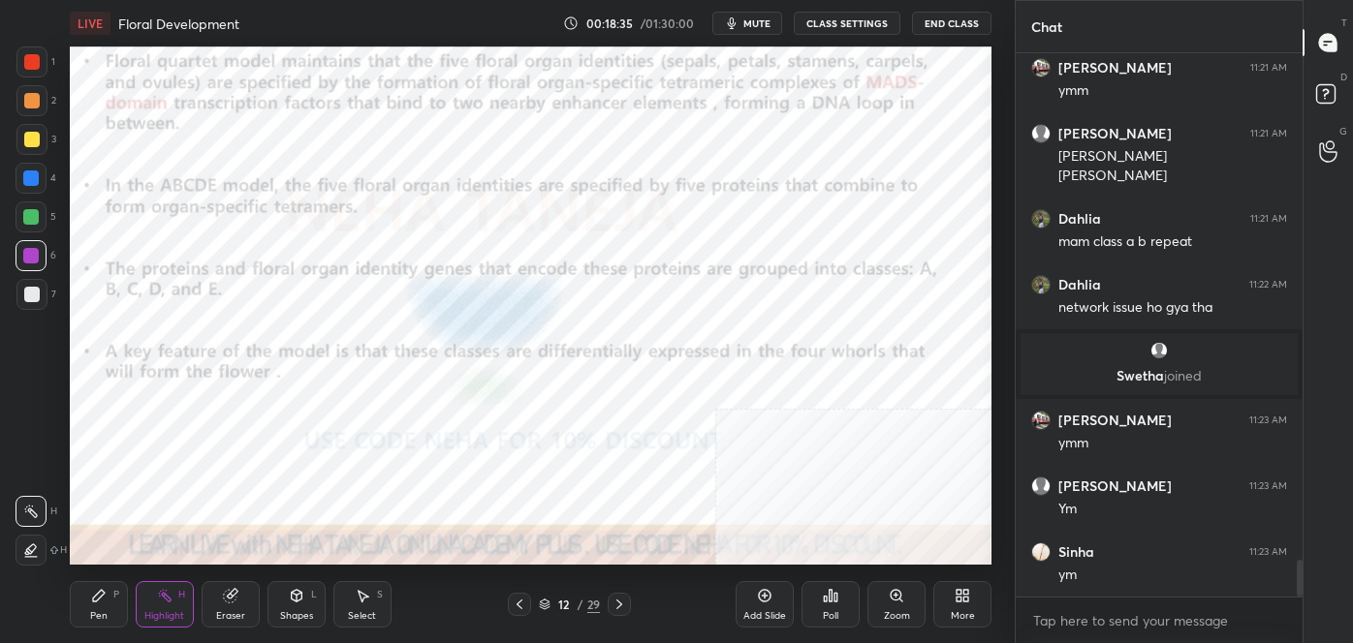
click at [28, 214] on div at bounding box center [31, 217] width 16 height 16
click at [26, 93] on div at bounding box center [32, 101] width 16 height 16
click at [29, 556] on icon at bounding box center [31, 556] width 12 height 0
click at [24, 146] on div at bounding box center [32, 140] width 16 height 16
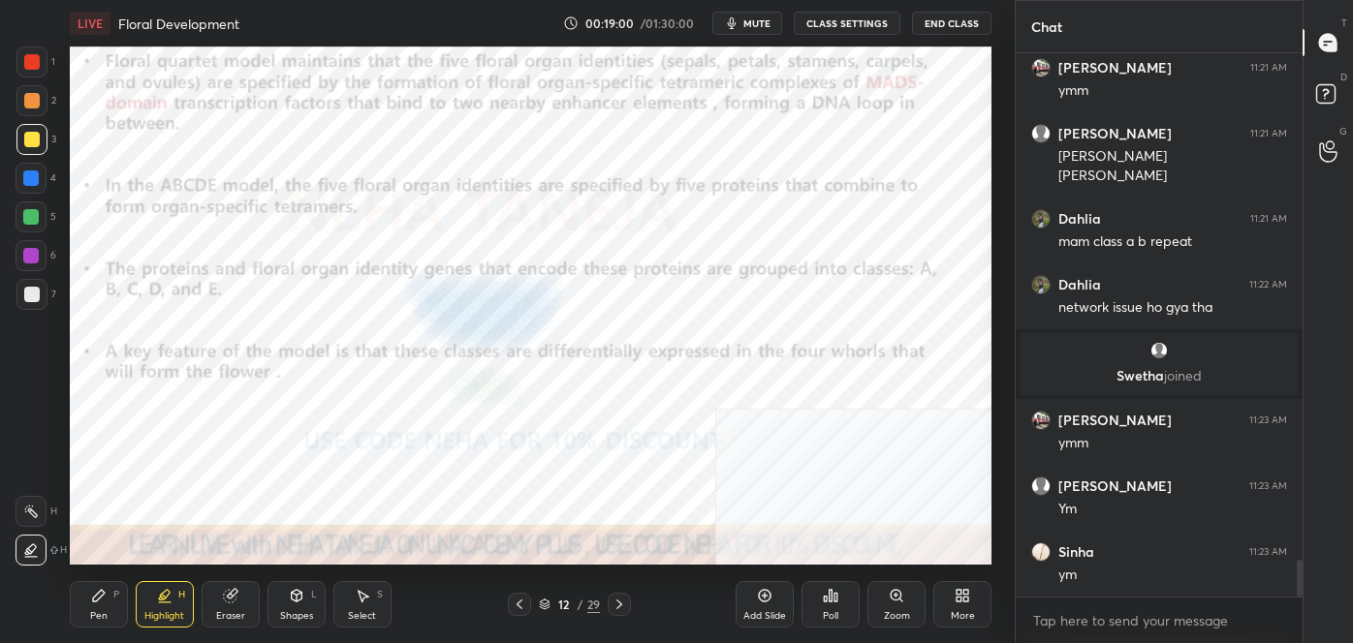
click at [32, 522] on div at bounding box center [31, 511] width 31 height 31
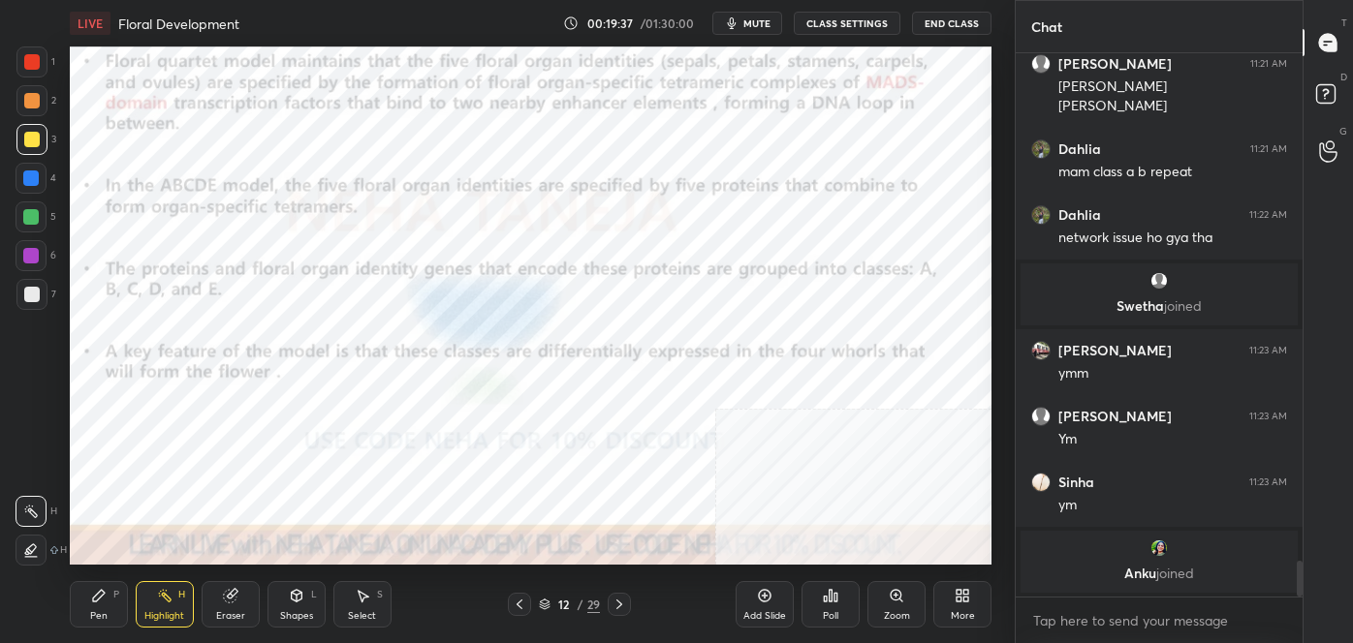
click at [632, 609] on div "12 / 29" at bounding box center [569, 604] width 333 height 23
click at [620, 602] on icon at bounding box center [619, 605] width 16 height 16
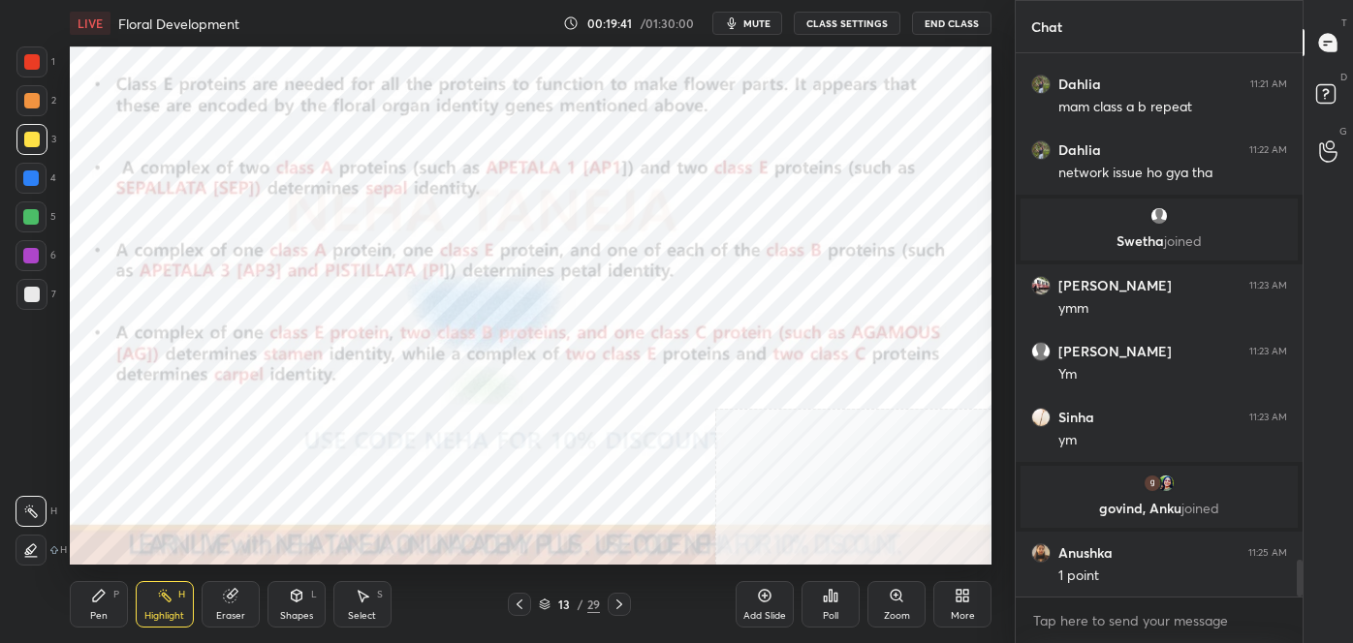
click at [516, 605] on icon at bounding box center [519, 605] width 6 height 10
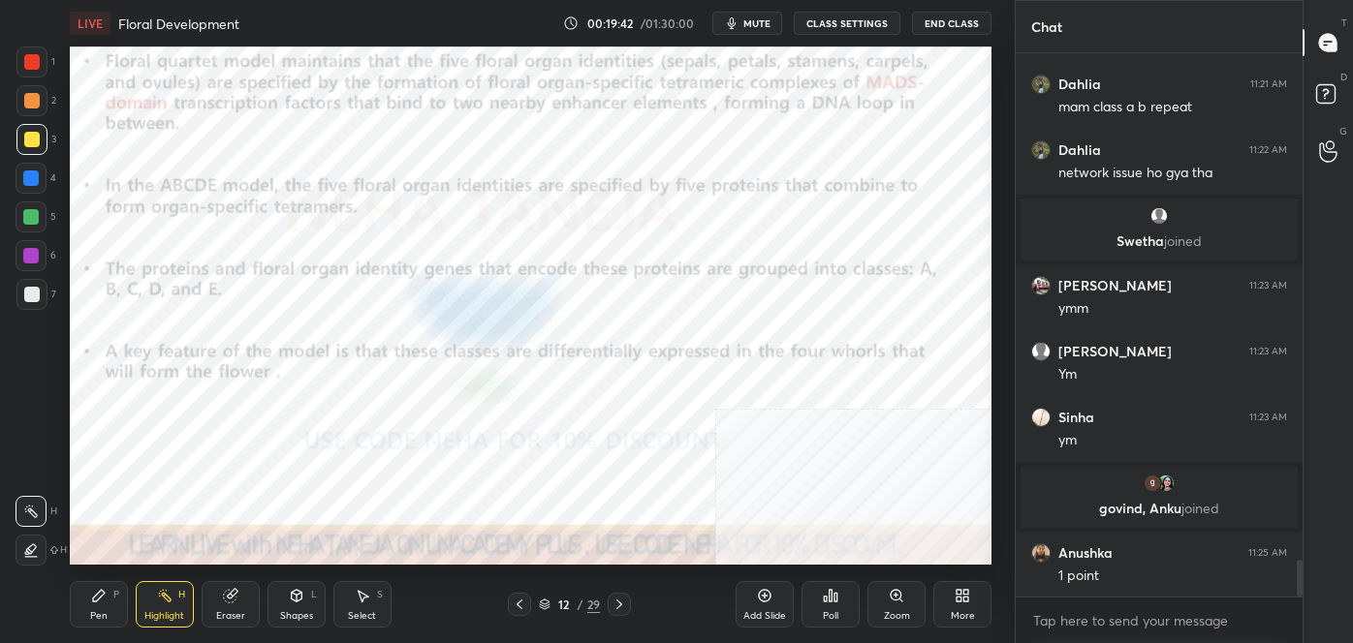
click at [516, 605] on icon at bounding box center [519, 605] width 6 height 10
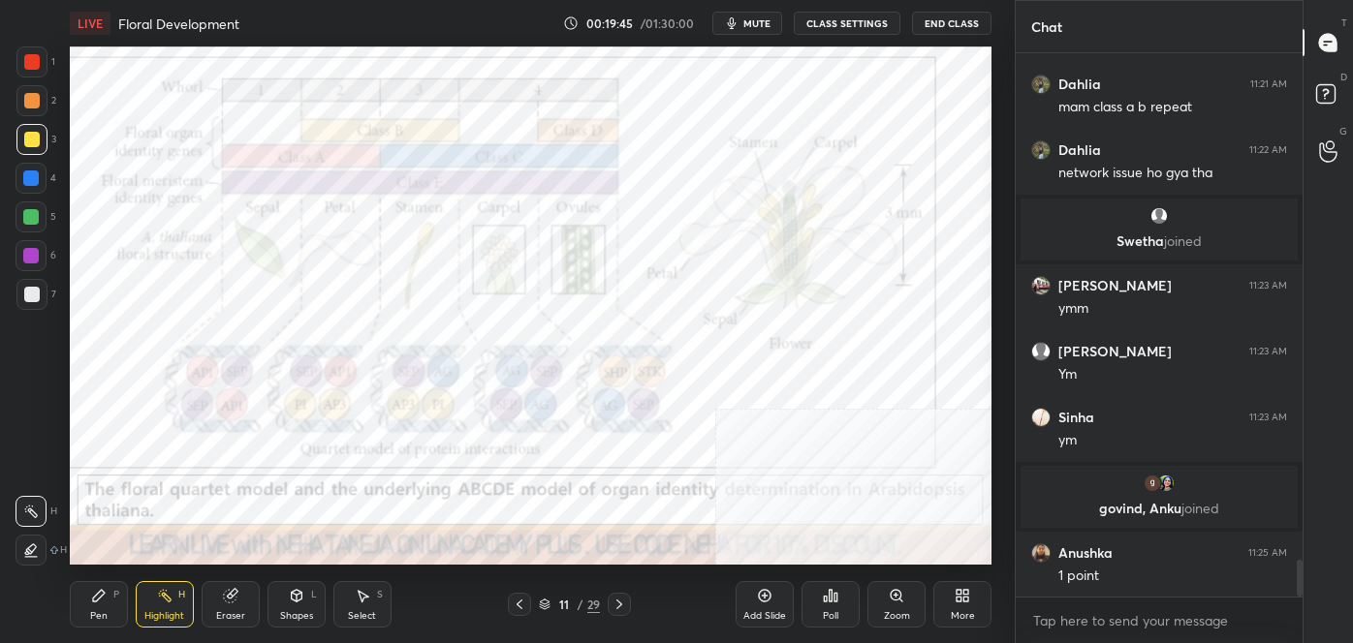
click at [622, 601] on icon at bounding box center [619, 605] width 16 height 16
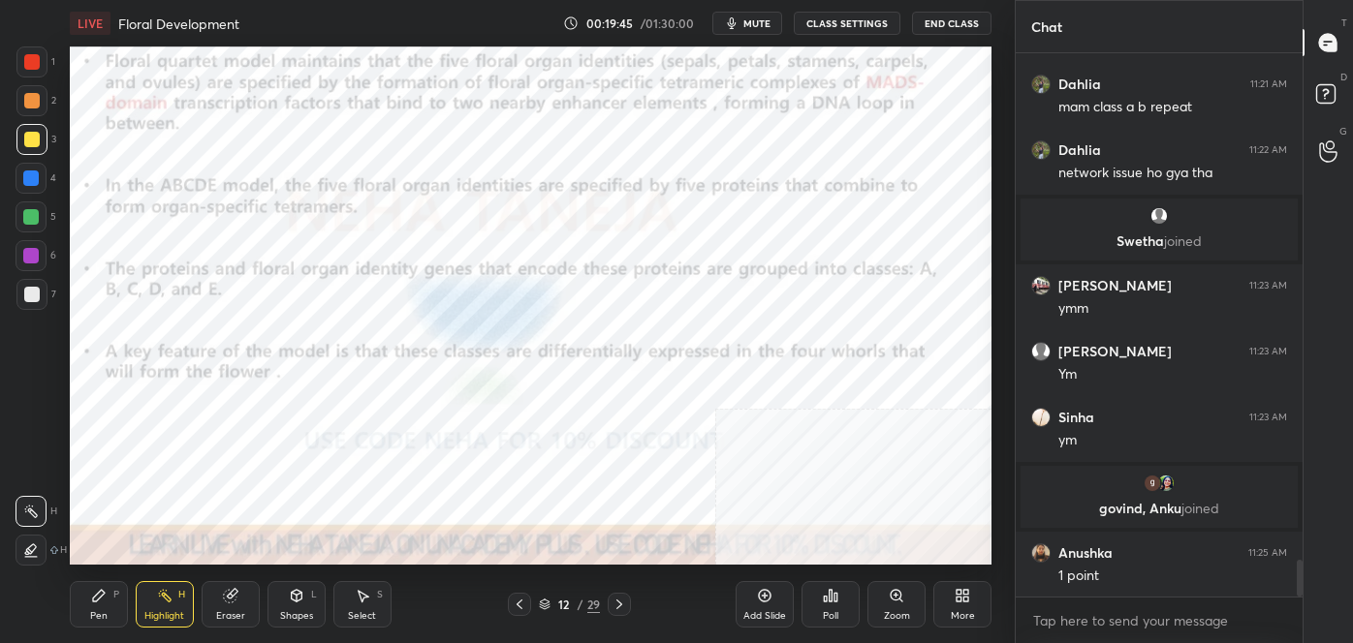
click at [624, 603] on icon at bounding box center [619, 605] width 16 height 16
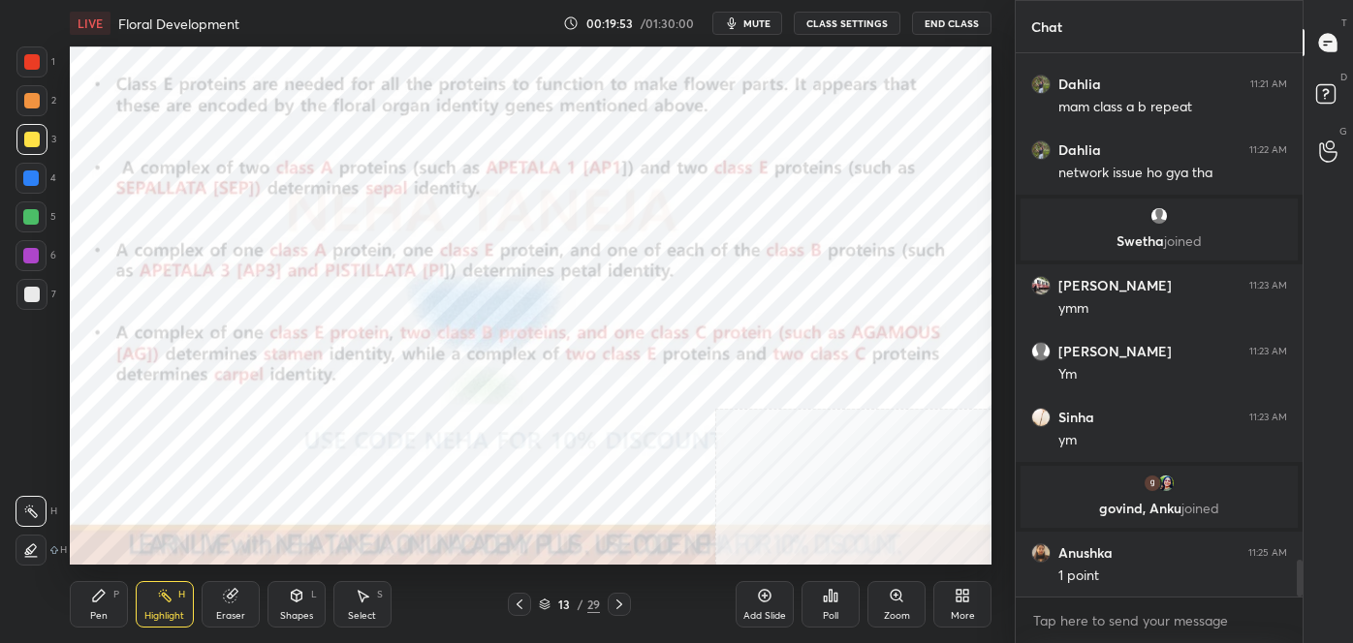
drag, startPoint x: 82, startPoint y: 604, endPoint x: 70, endPoint y: 585, distance: 22.3
click at [83, 604] on div "Pen P" at bounding box center [99, 604] width 58 height 47
click at [21, 535] on div at bounding box center [31, 550] width 31 height 31
click at [33, 81] on div "1" at bounding box center [35, 66] width 39 height 39
drag, startPoint x: 31, startPoint y: 181, endPoint x: 68, endPoint y: 142, distance: 53.5
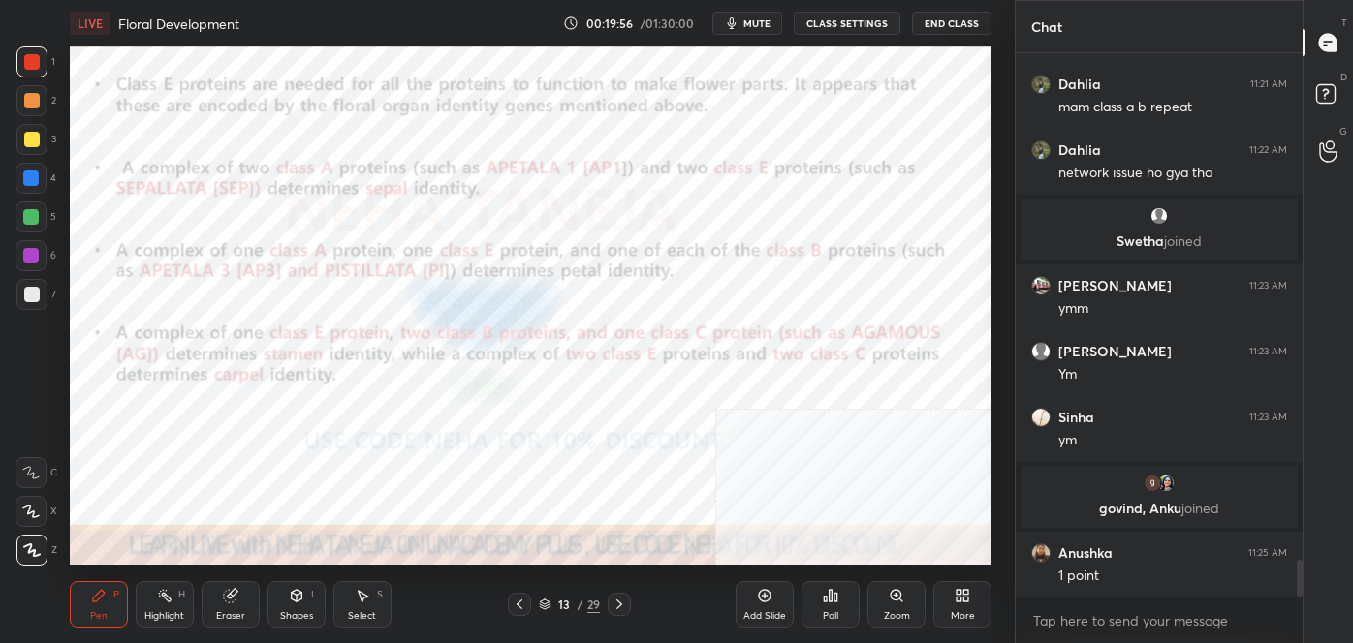
click at [31, 178] on div at bounding box center [31, 179] width 16 height 16
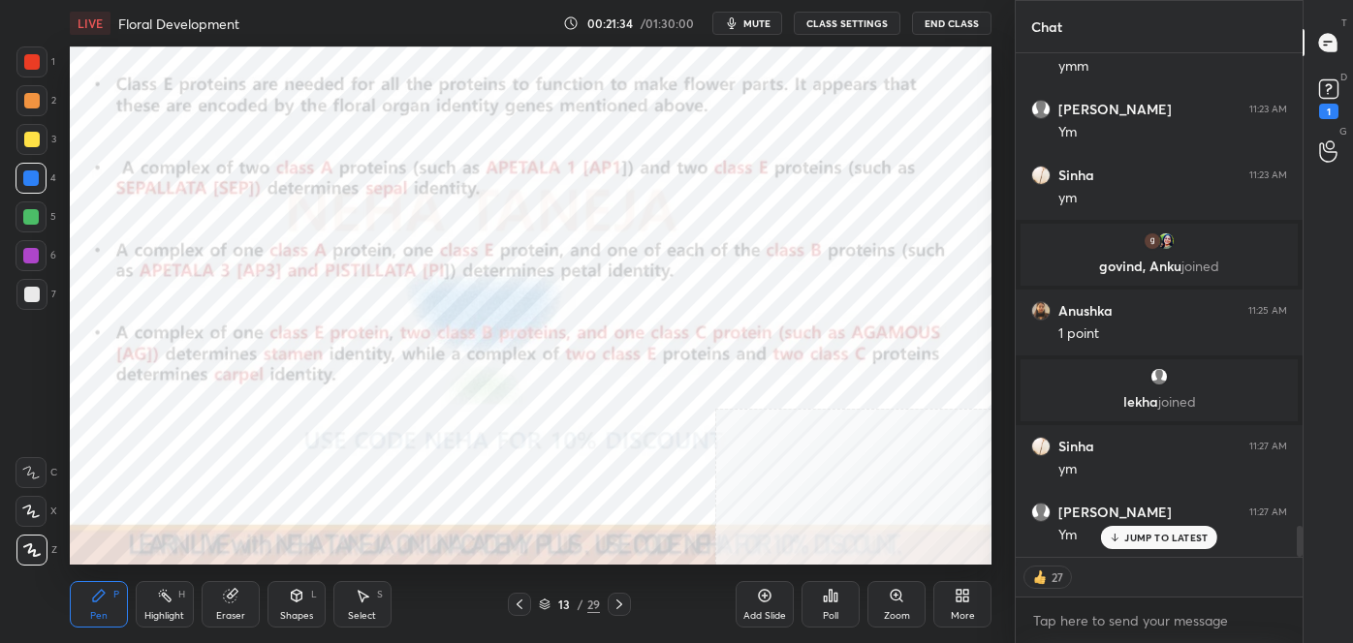
scroll to position [7734, 0]
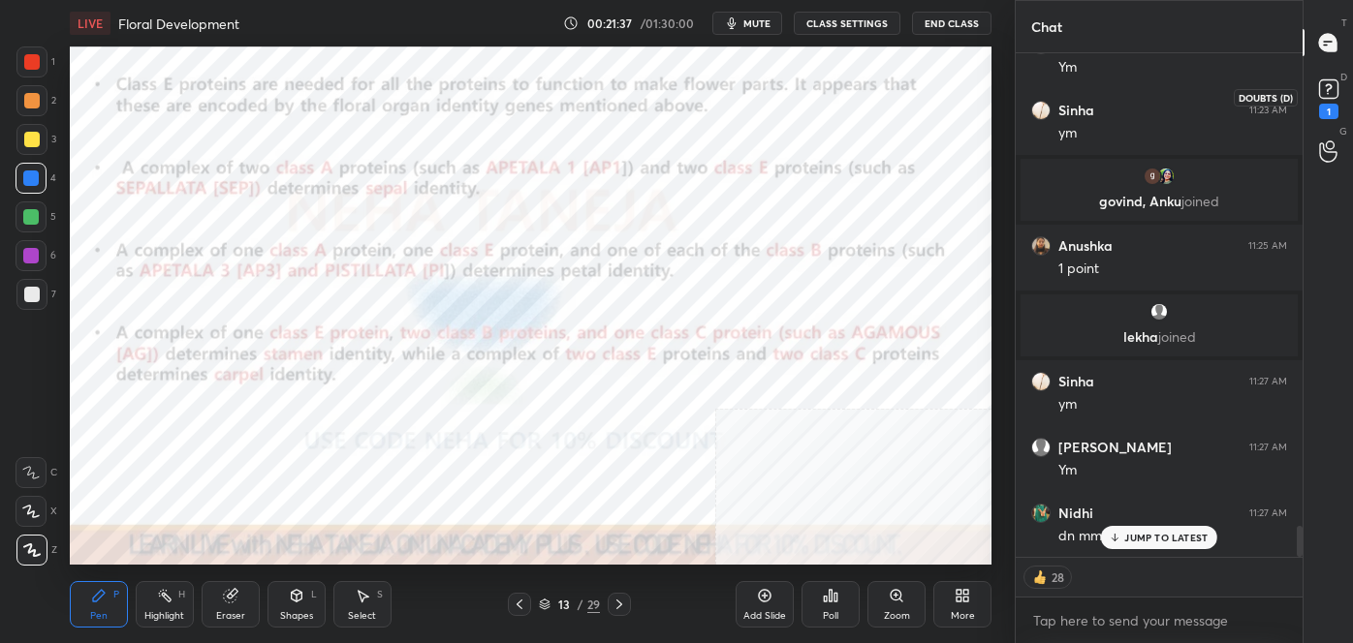
click at [1339, 83] on icon at bounding box center [1328, 89] width 29 height 29
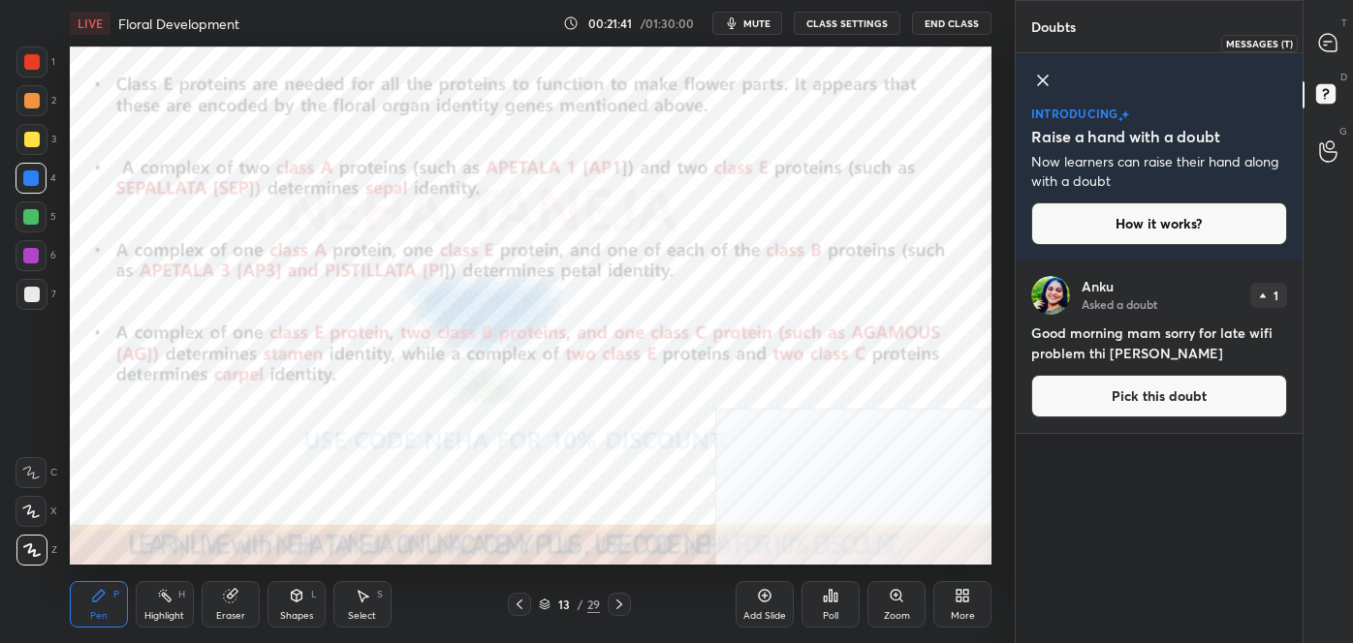
click at [1333, 49] on icon at bounding box center [1327, 42] width 17 height 17
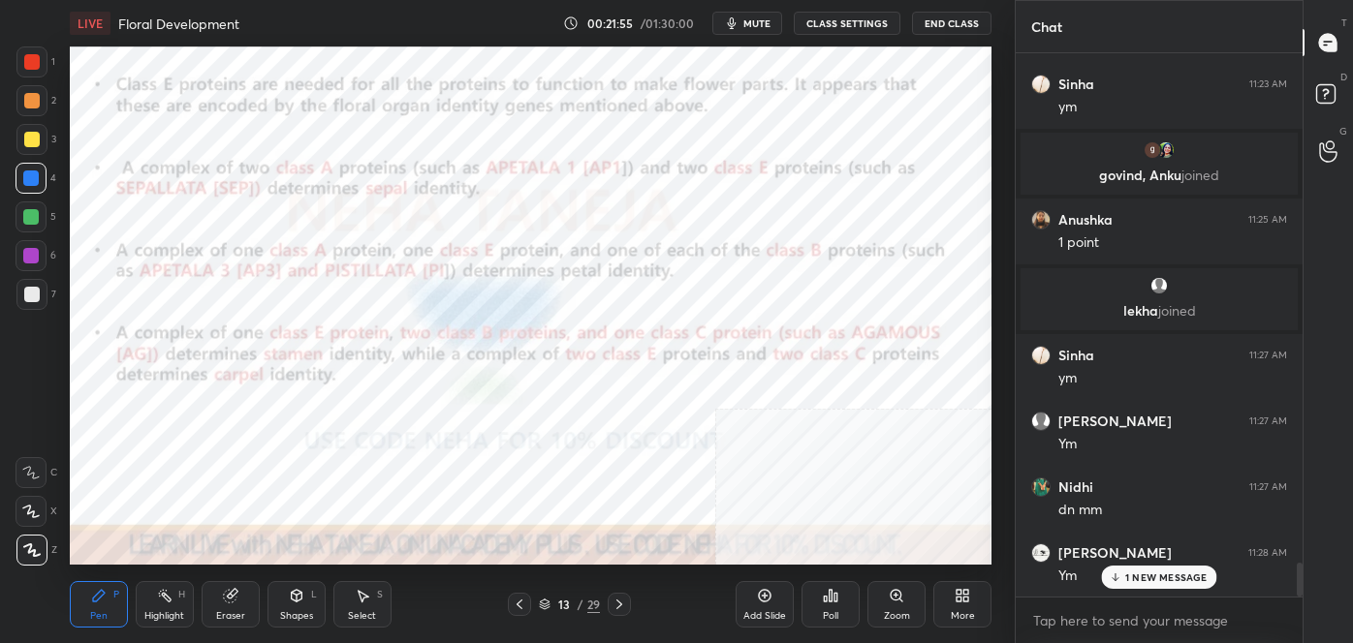
scroll to position [8240, 0]
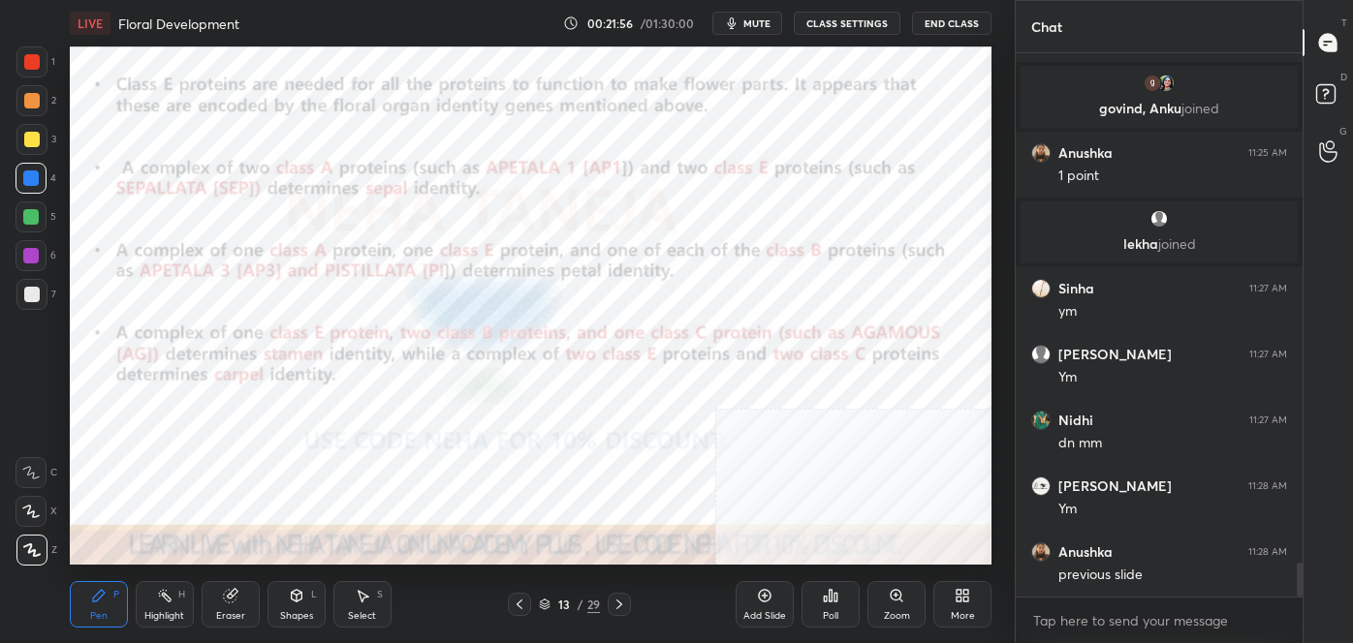
click at [521, 606] on icon at bounding box center [520, 605] width 16 height 16
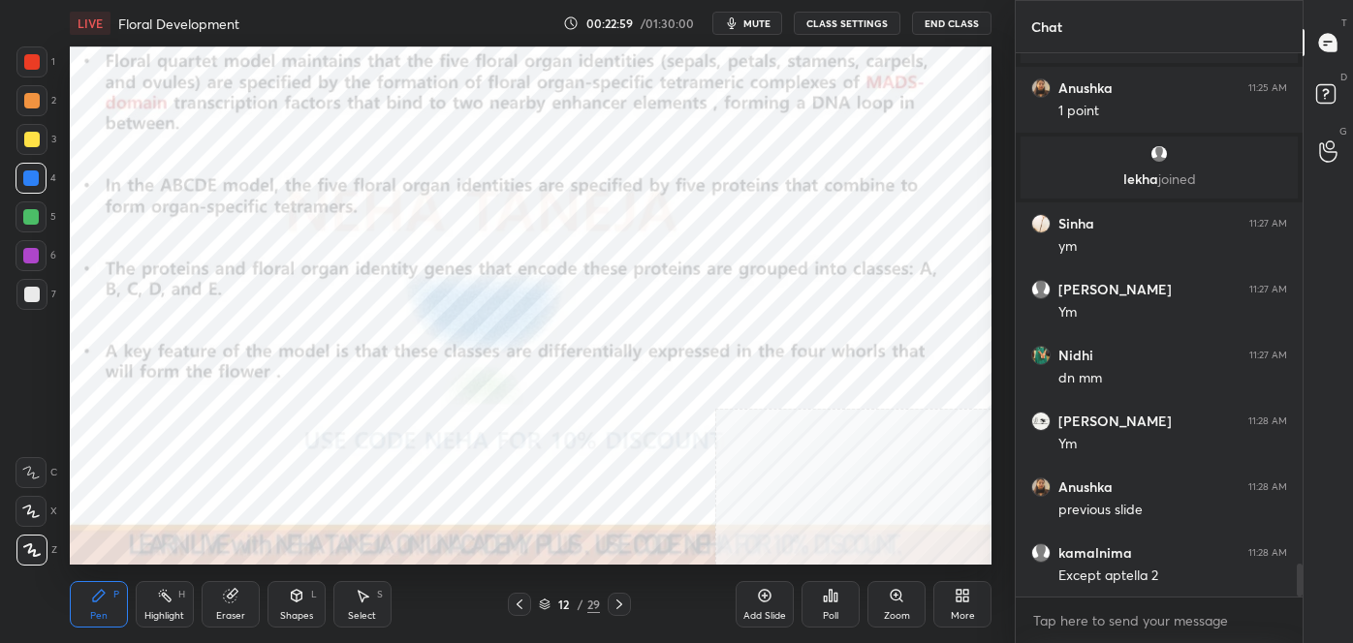
scroll to position [8372, 0]
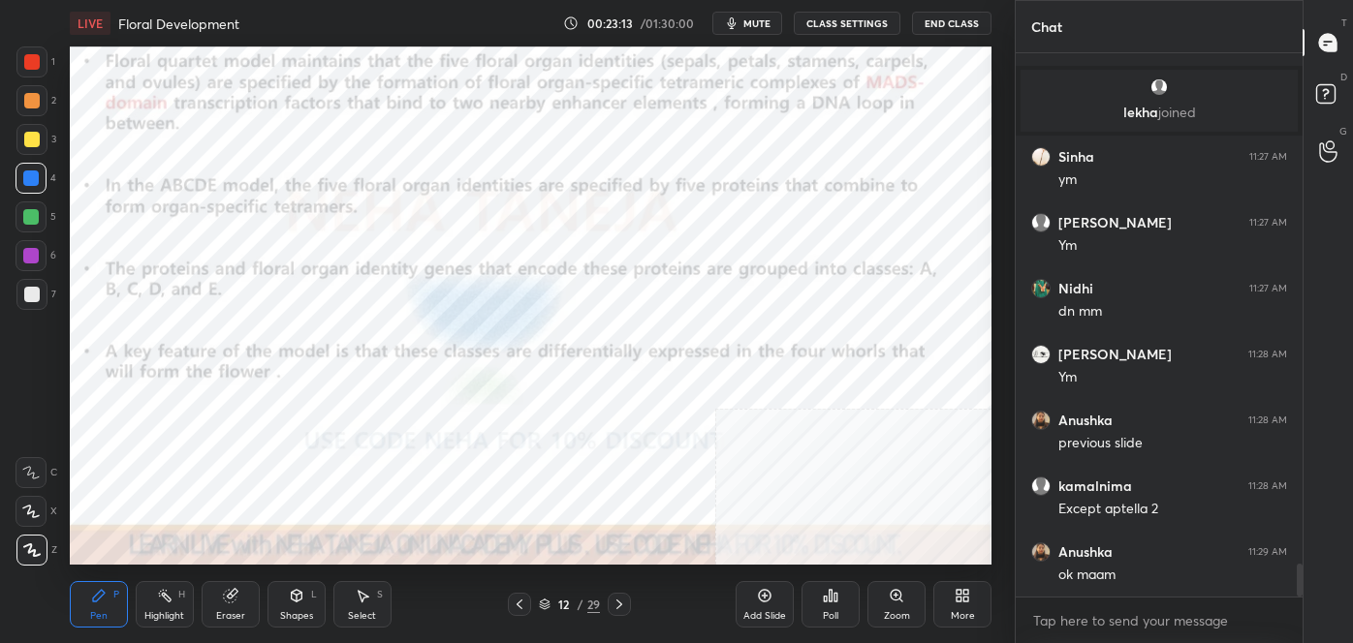
click at [516, 603] on icon at bounding box center [520, 605] width 16 height 16
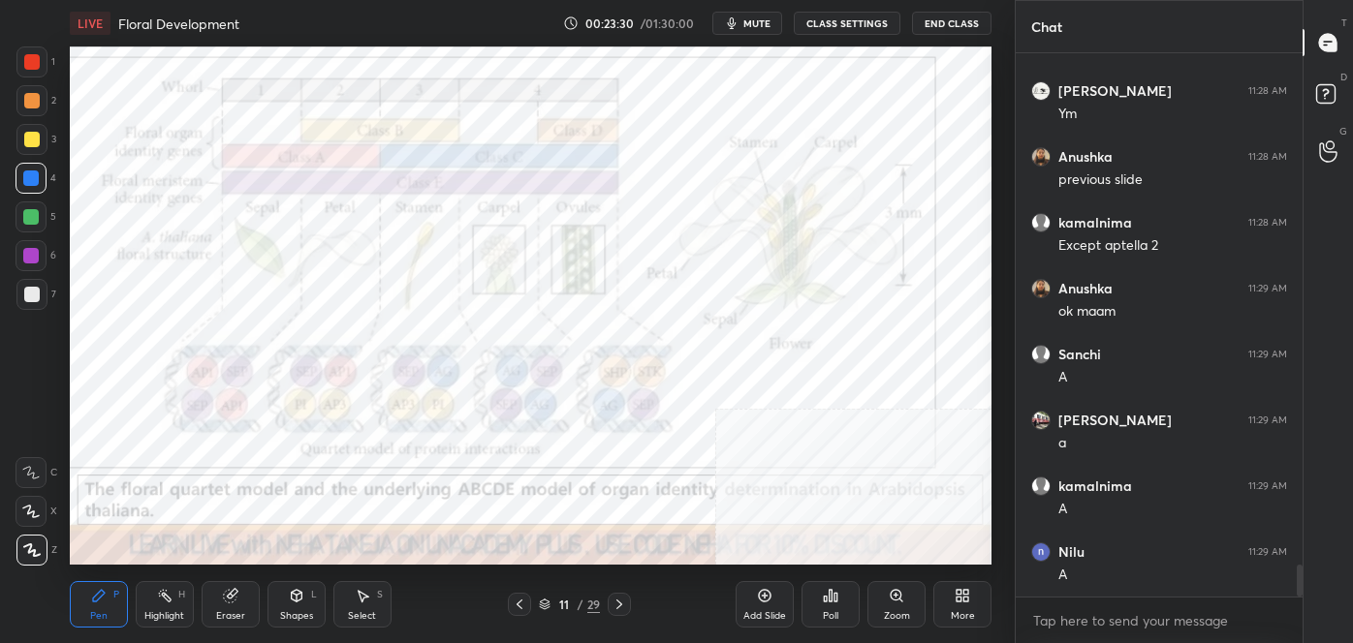
scroll to position [8705, 0]
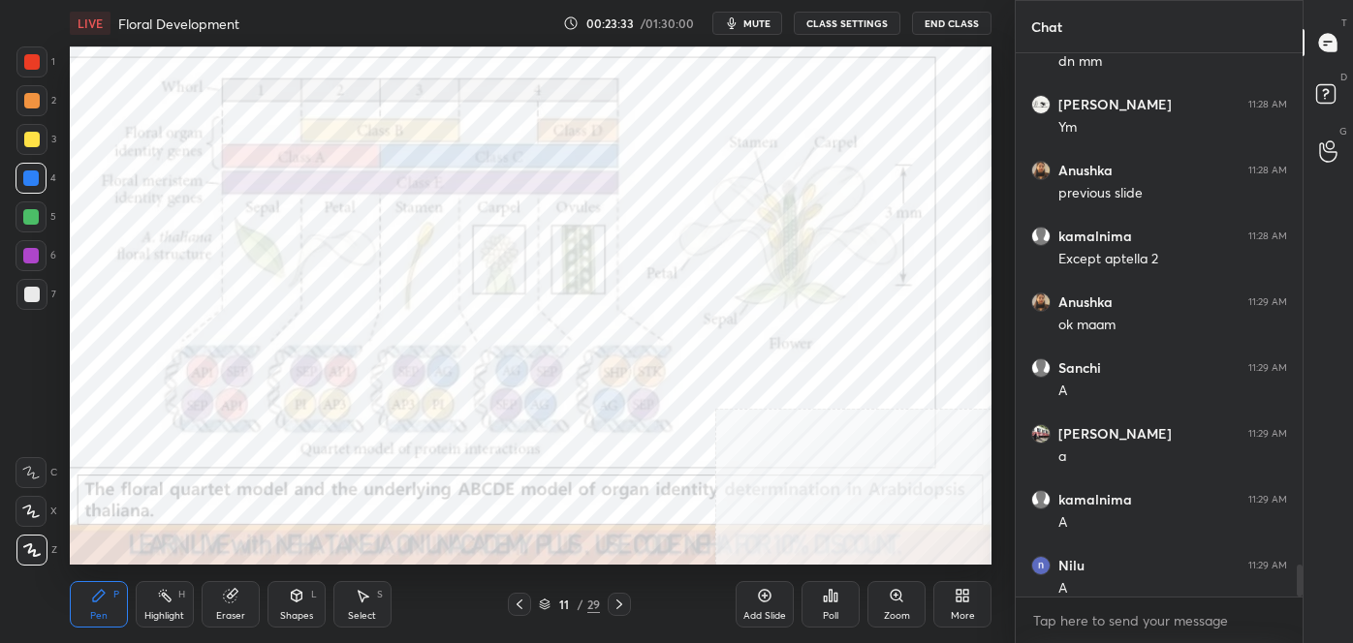
click at [161, 611] on div "Highlight" at bounding box center [164, 616] width 40 height 10
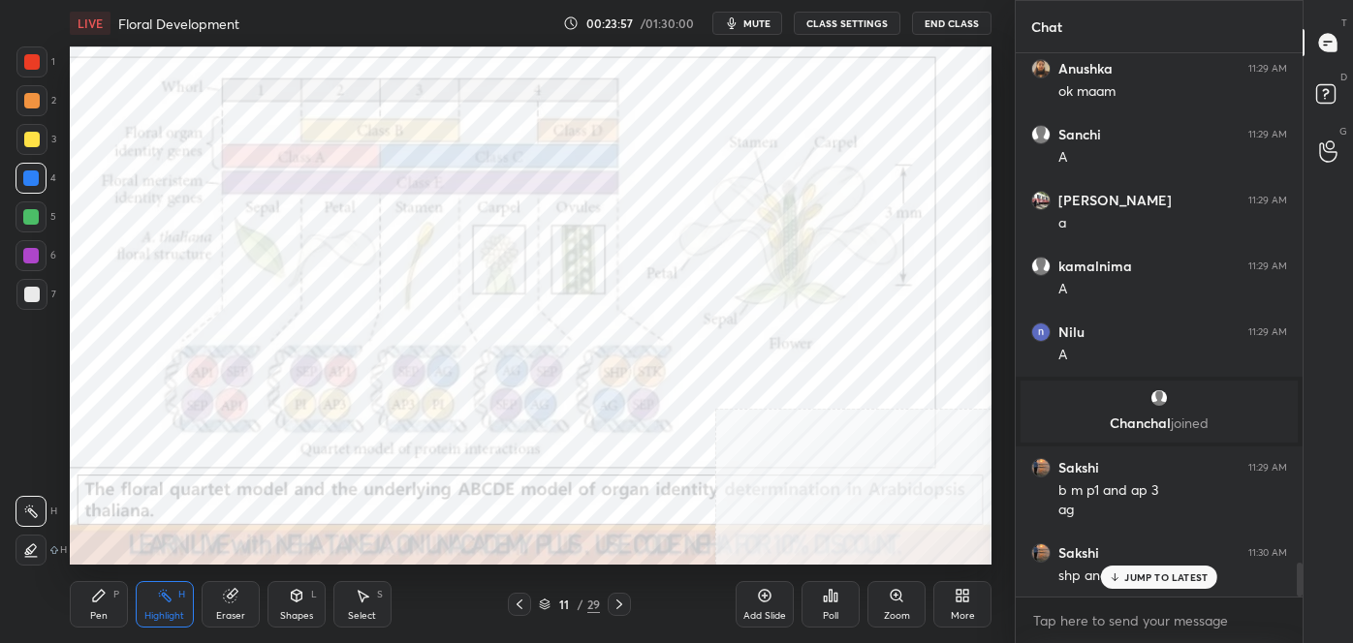
scroll to position [8294, 0]
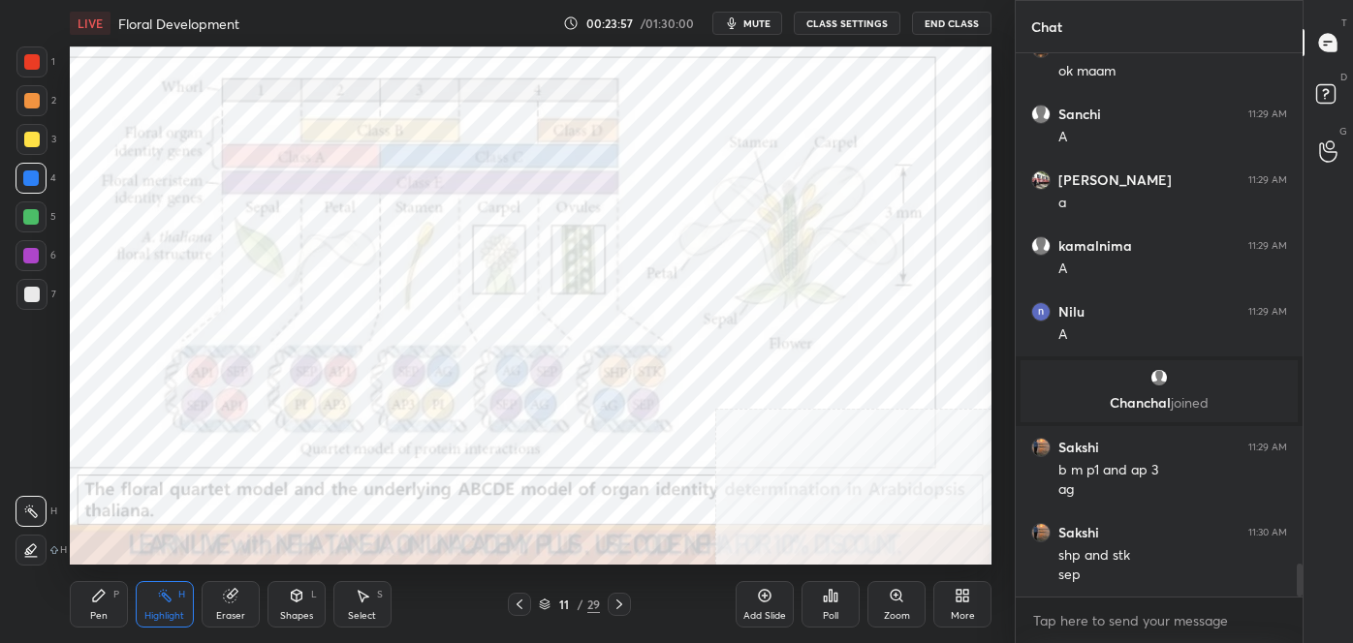
click at [616, 603] on icon at bounding box center [619, 605] width 16 height 16
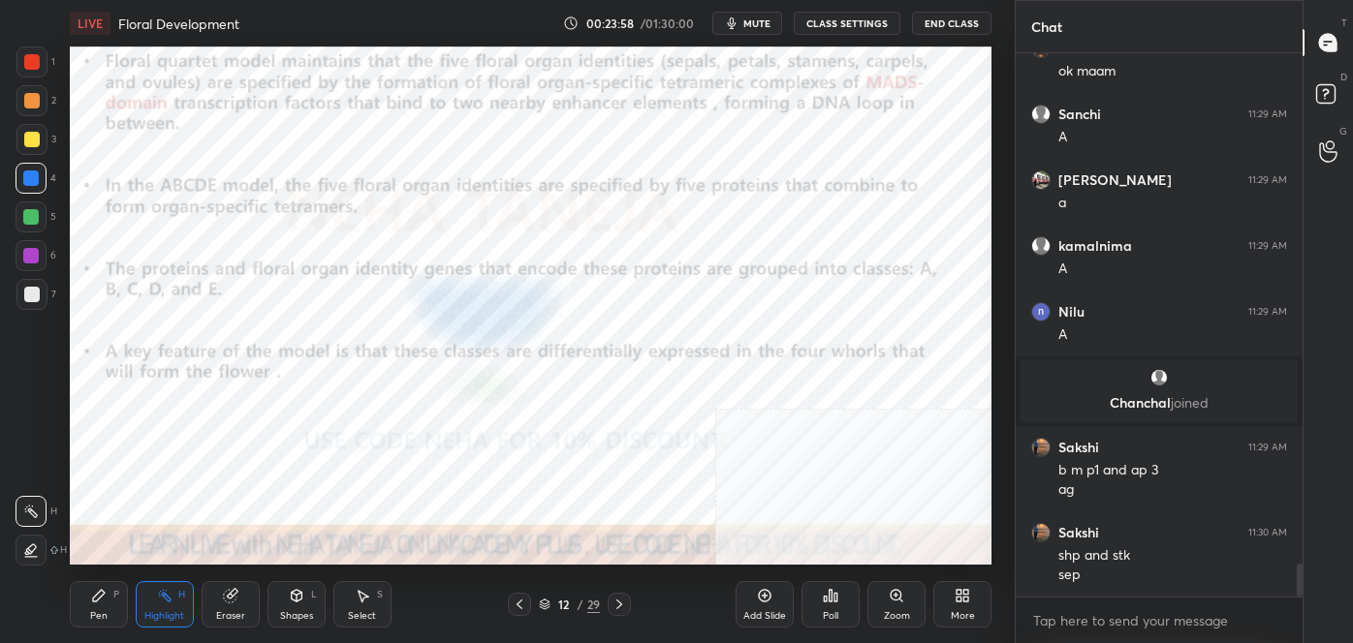
click at [617, 603] on icon at bounding box center [619, 605] width 16 height 16
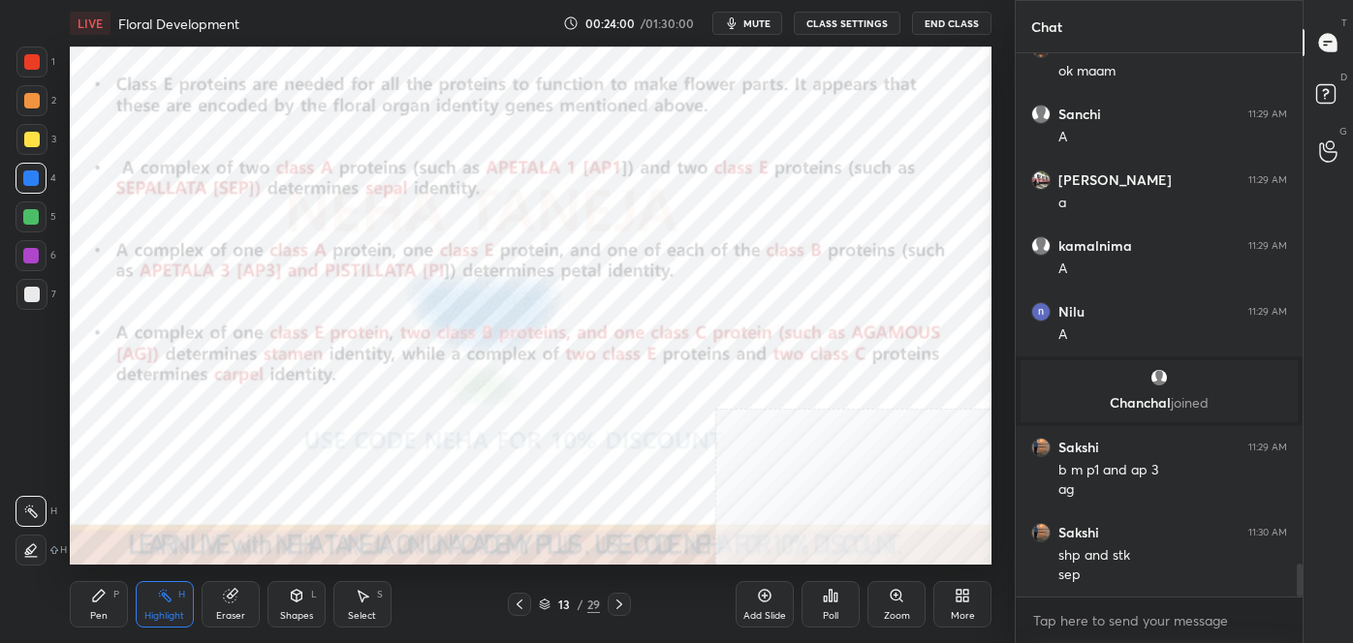
click at [617, 604] on icon at bounding box center [619, 605] width 16 height 16
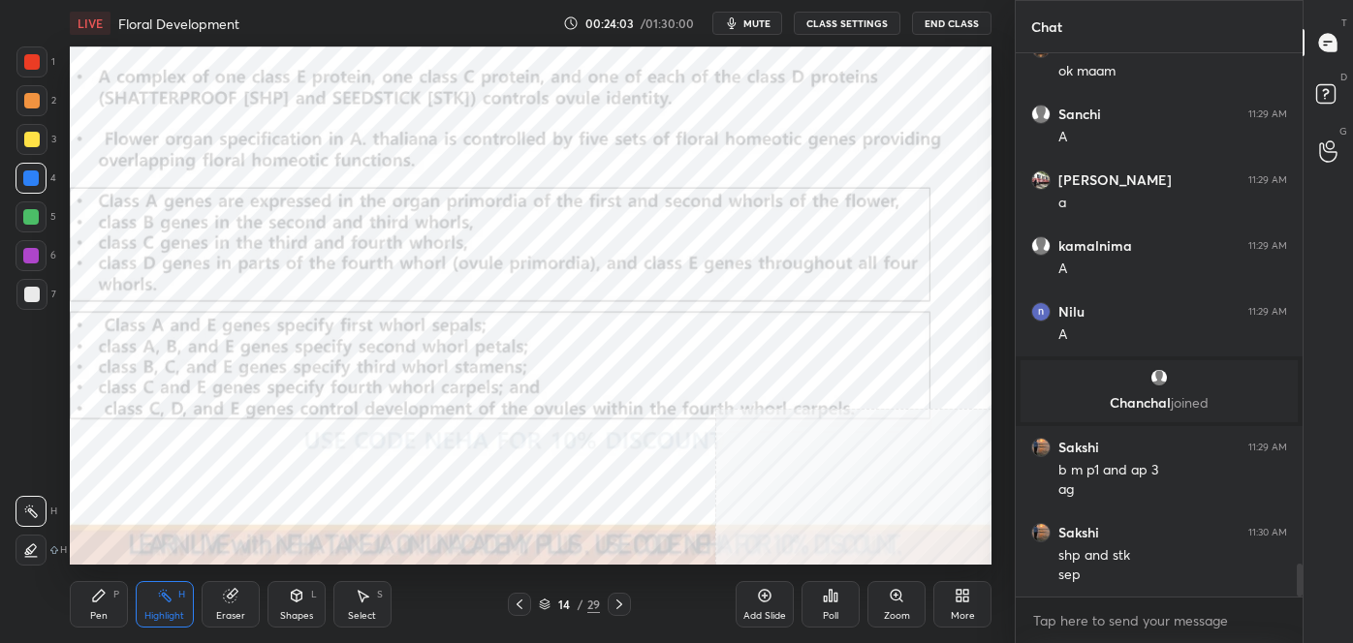
scroll to position [8359, 0]
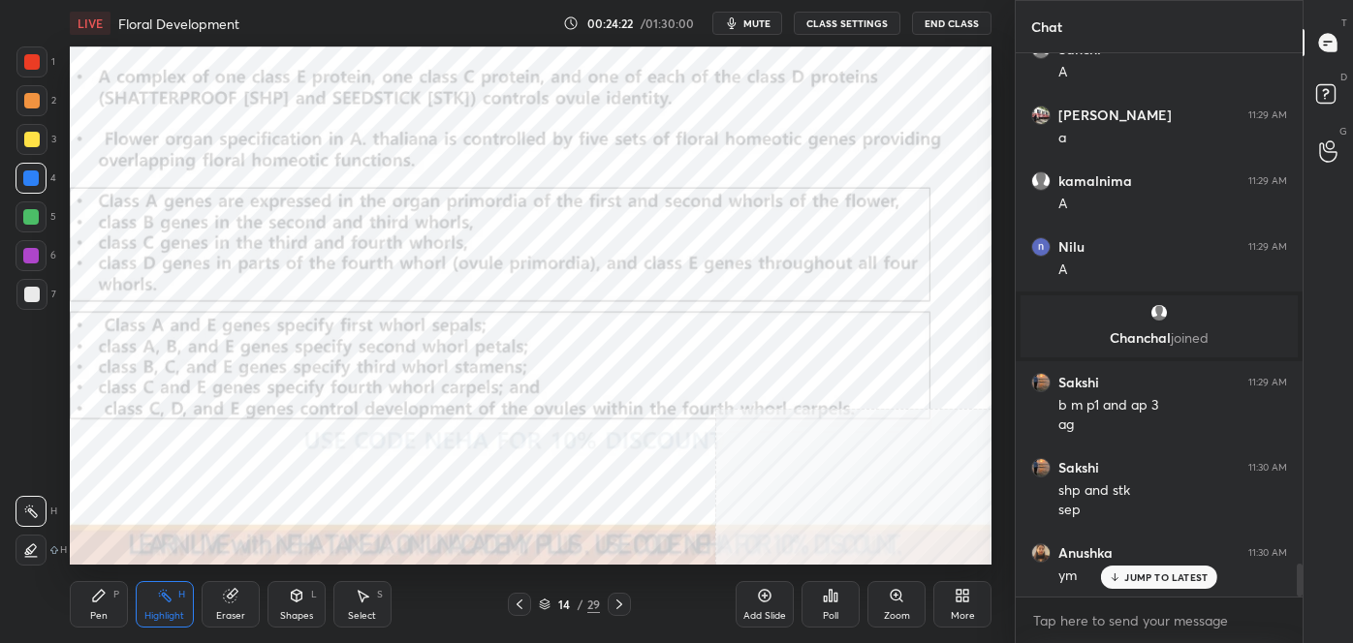
click at [516, 601] on icon at bounding box center [520, 605] width 16 height 16
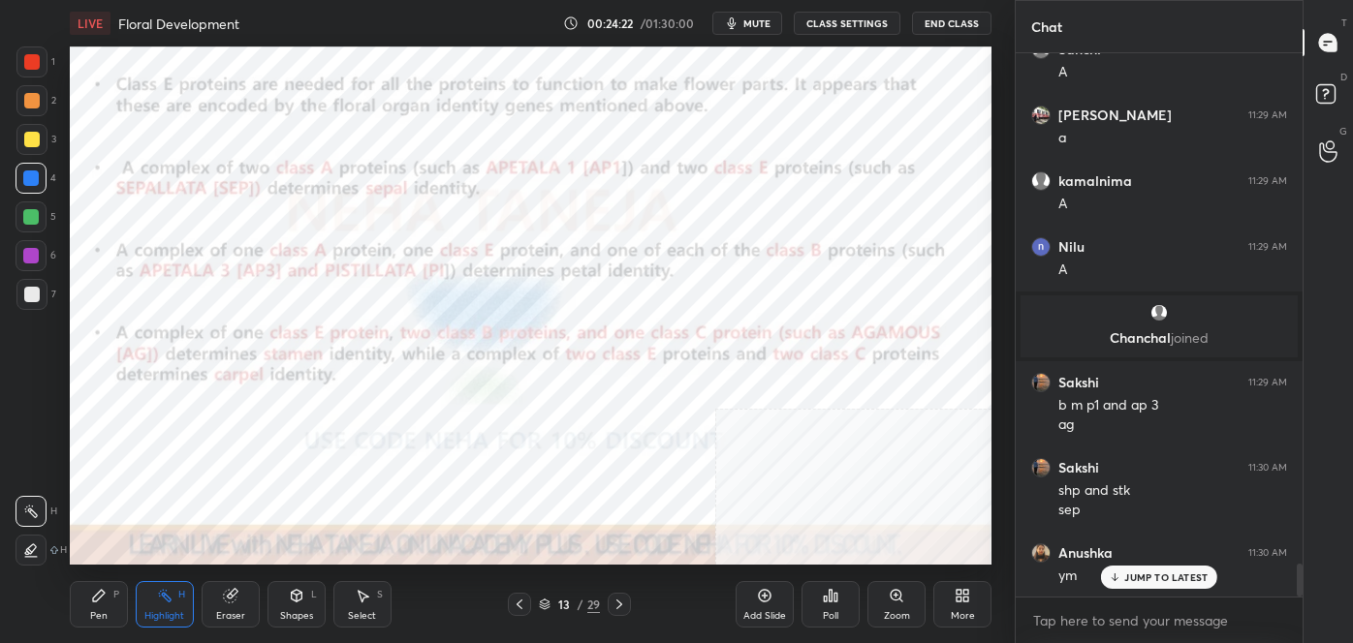
click at [517, 600] on icon at bounding box center [520, 605] width 16 height 16
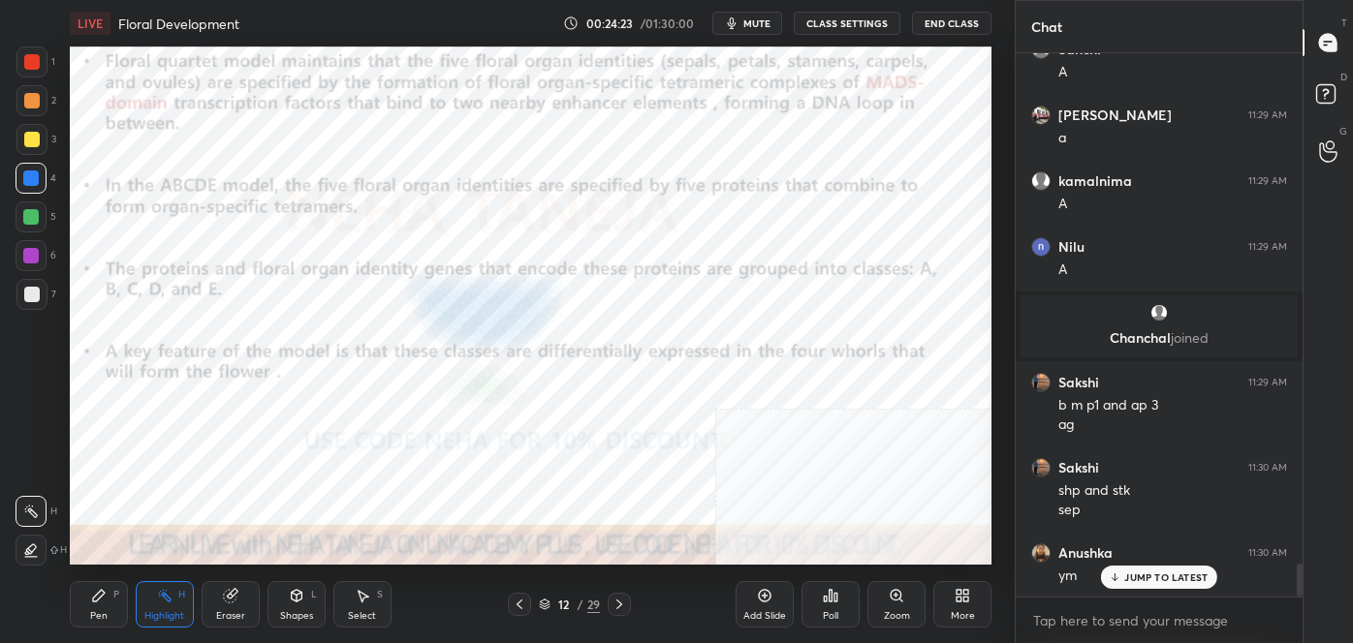
click at [517, 600] on icon at bounding box center [520, 605] width 16 height 16
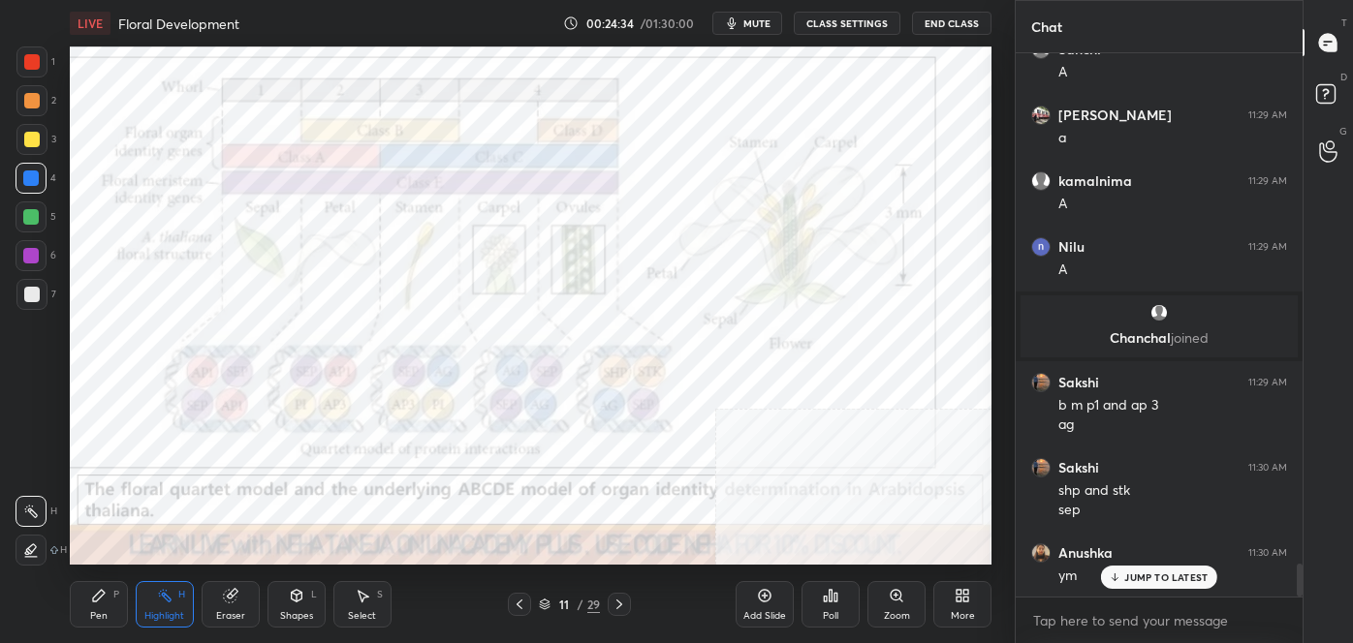
scroll to position [8429, 0]
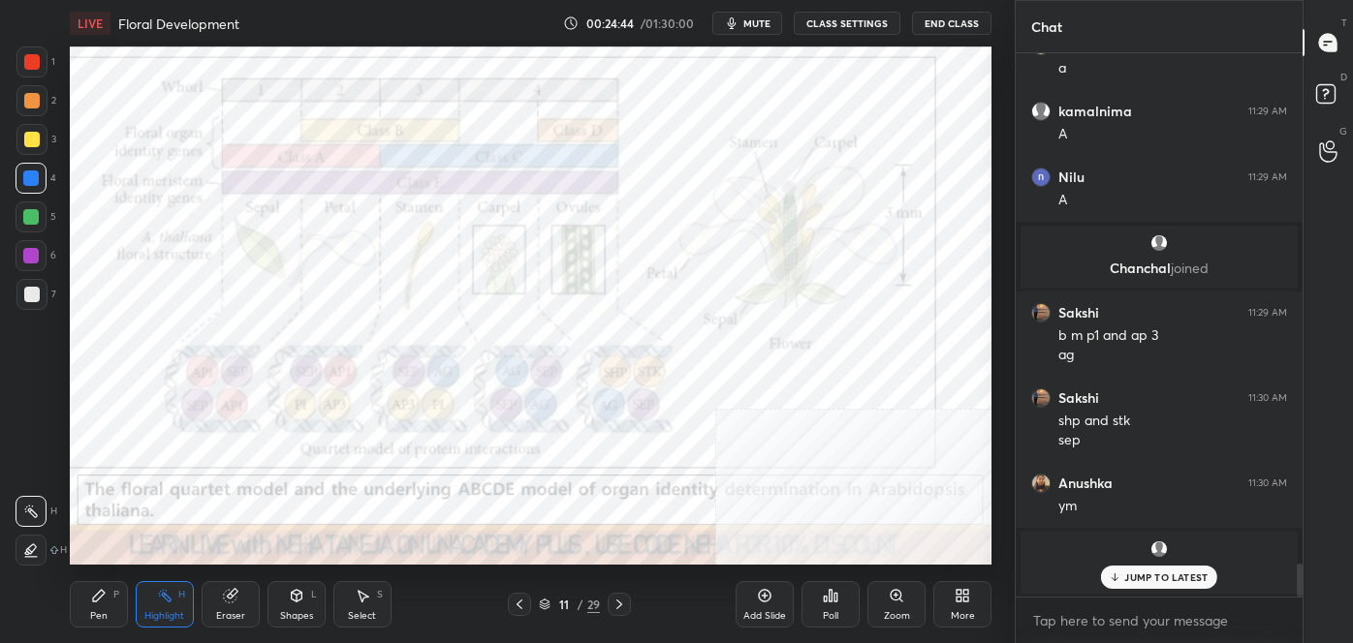
click at [627, 606] on div at bounding box center [619, 604] width 23 height 23
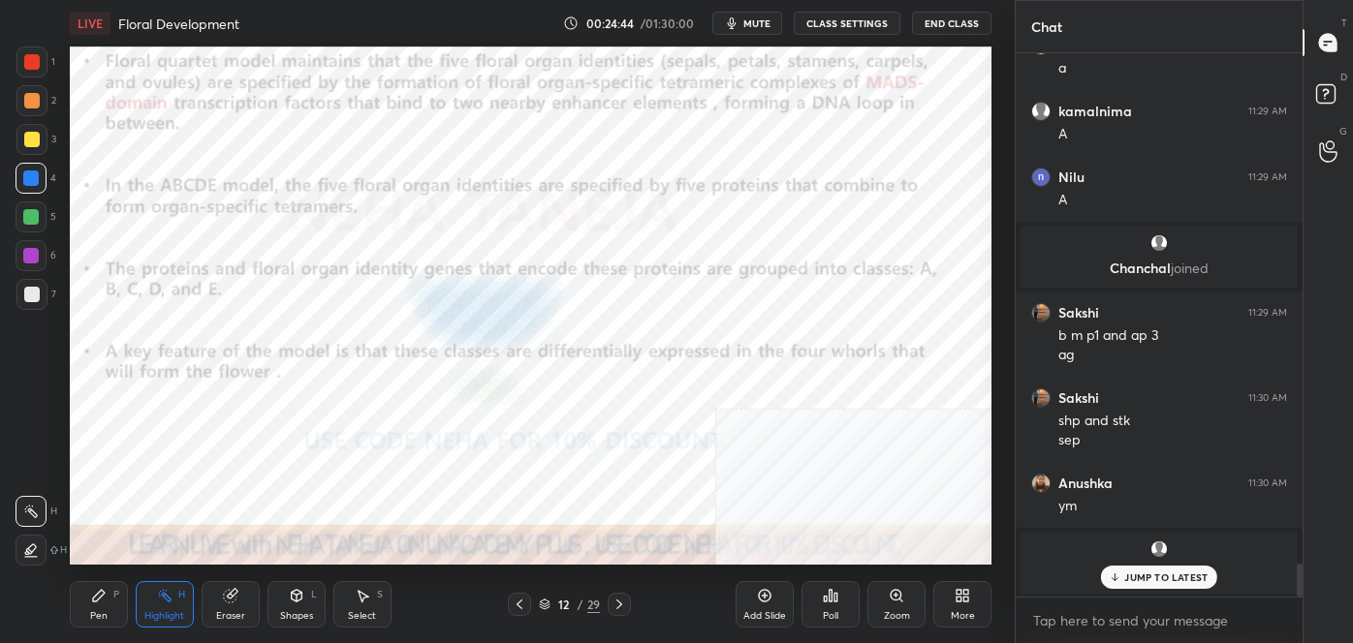
click at [626, 608] on icon at bounding box center [619, 605] width 16 height 16
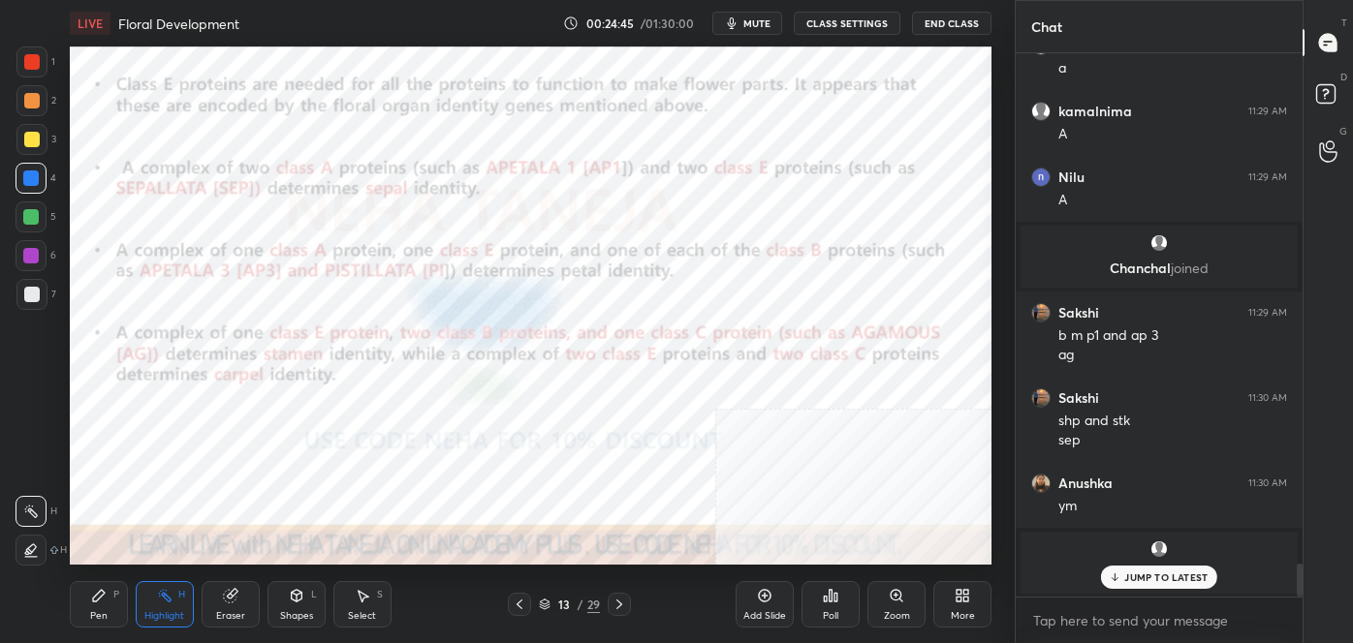
click at [625, 604] on icon at bounding box center [619, 605] width 16 height 16
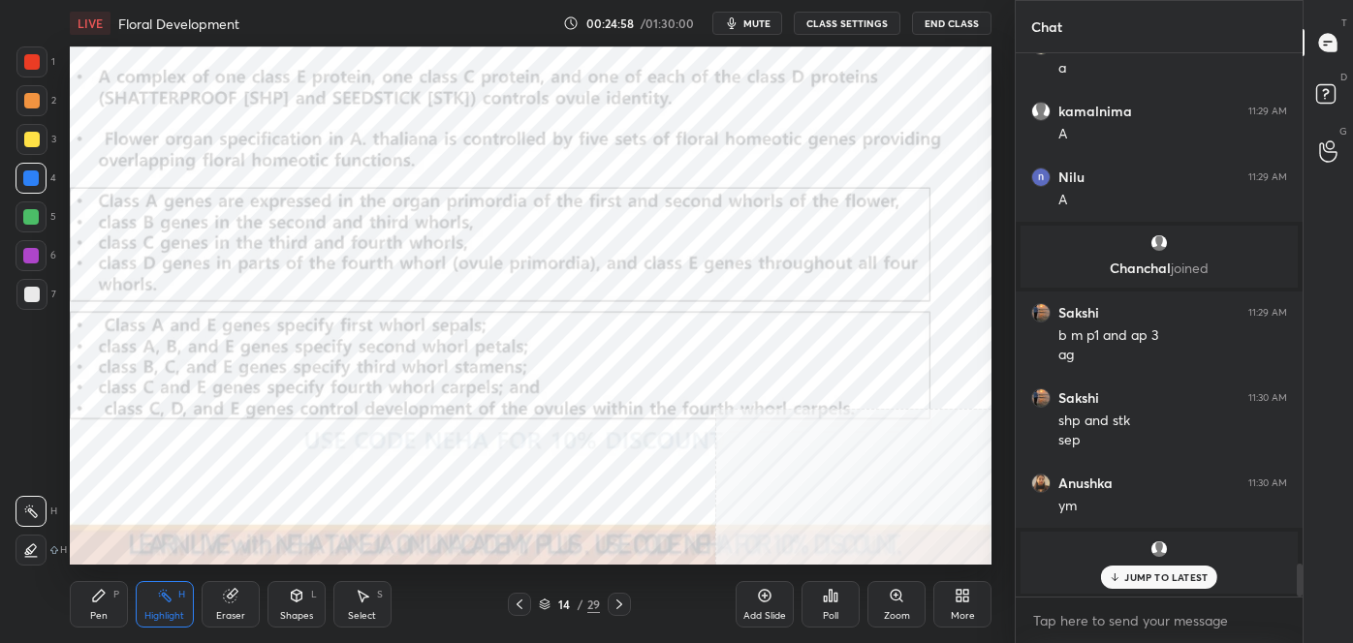
click at [622, 598] on icon at bounding box center [619, 605] width 16 height 16
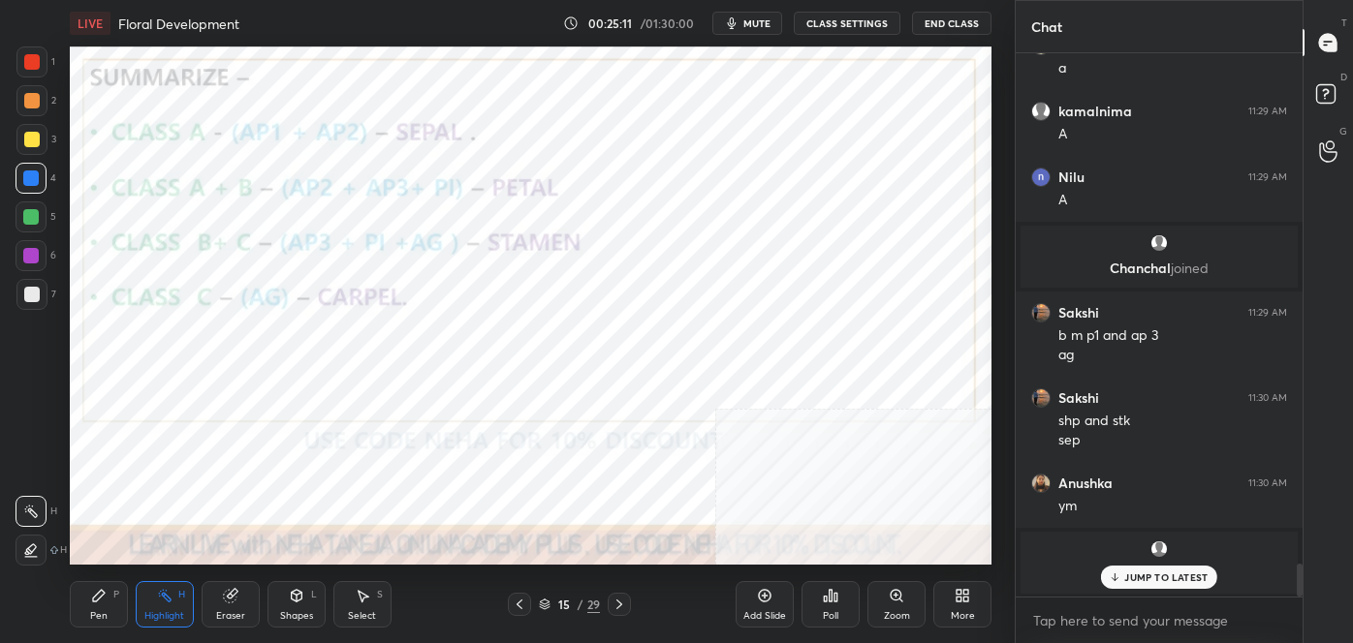
click at [512, 602] on icon at bounding box center [520, 605] width 16 height 16
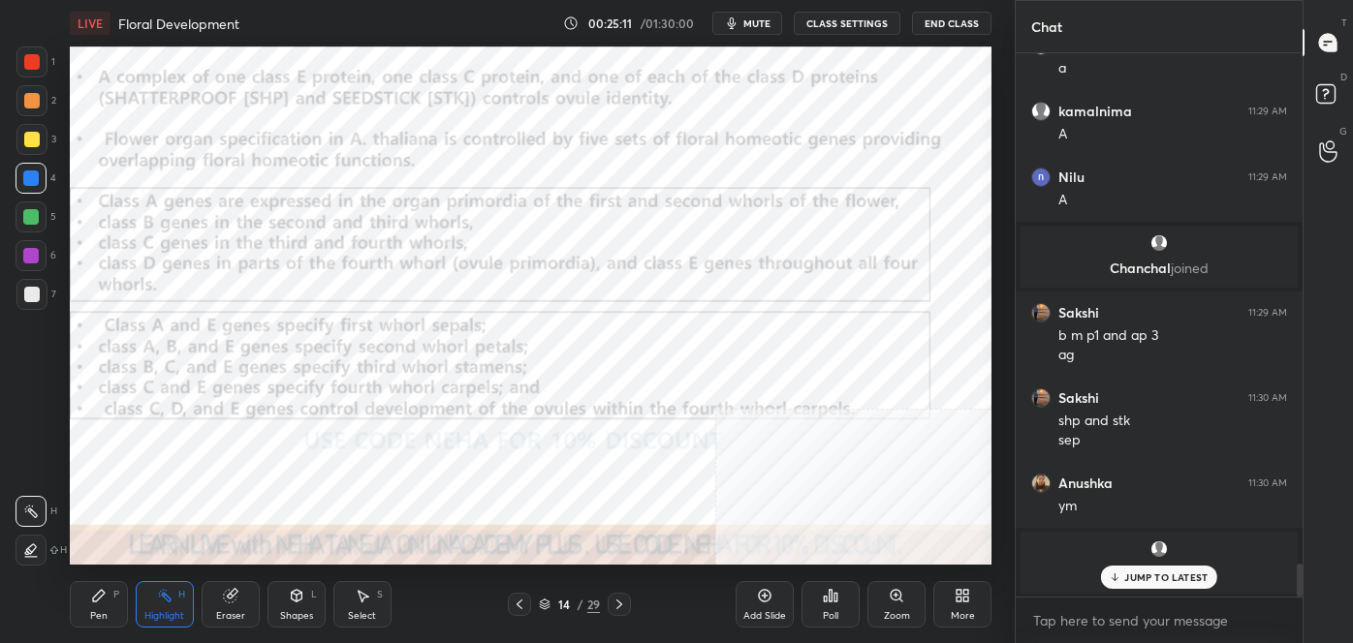
click at [512, 601] on icon at bounding box center [520, 605] width 16 height 16
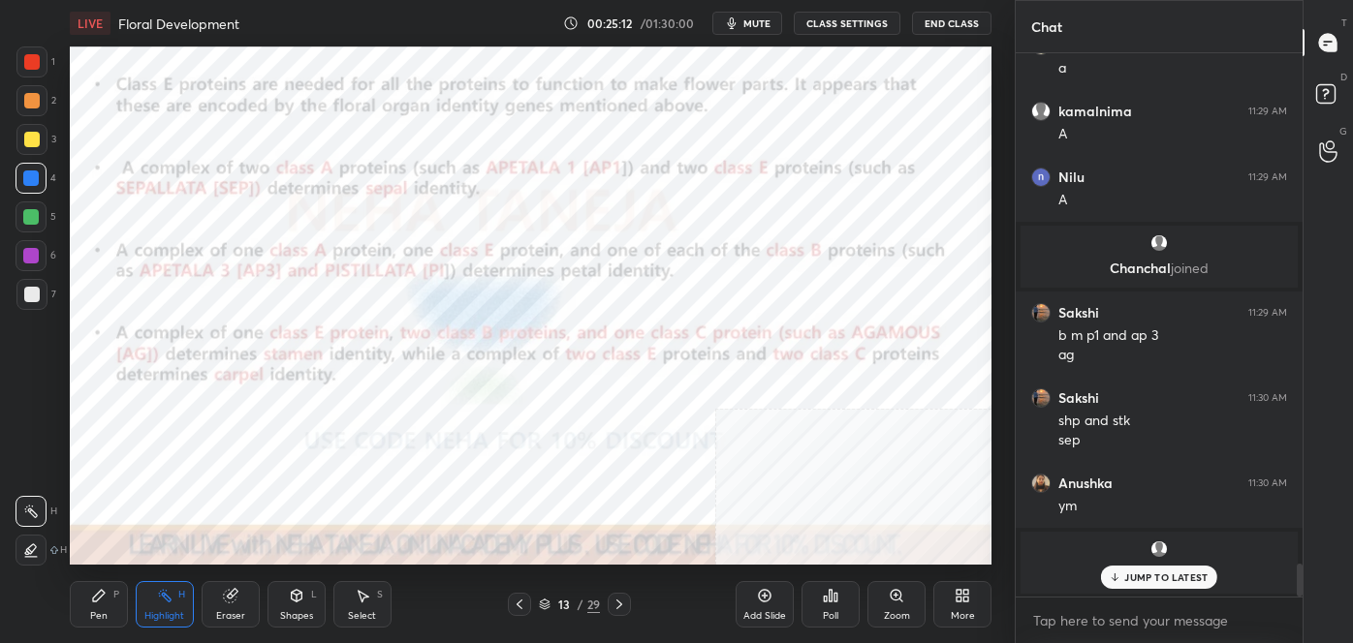
click at [512, 601] on icon at bounding box center [520, 605] width 16 height 16
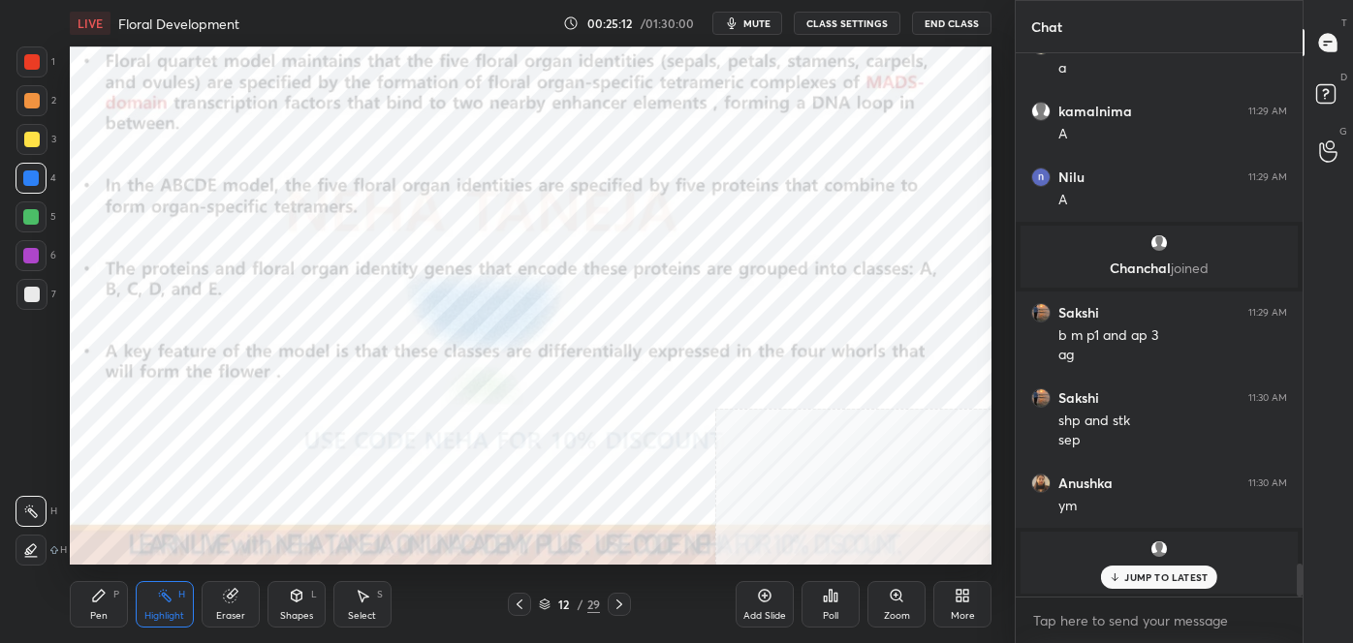
click at [512, 600] on icon at bounding box center [520, 605] width 16 height 16
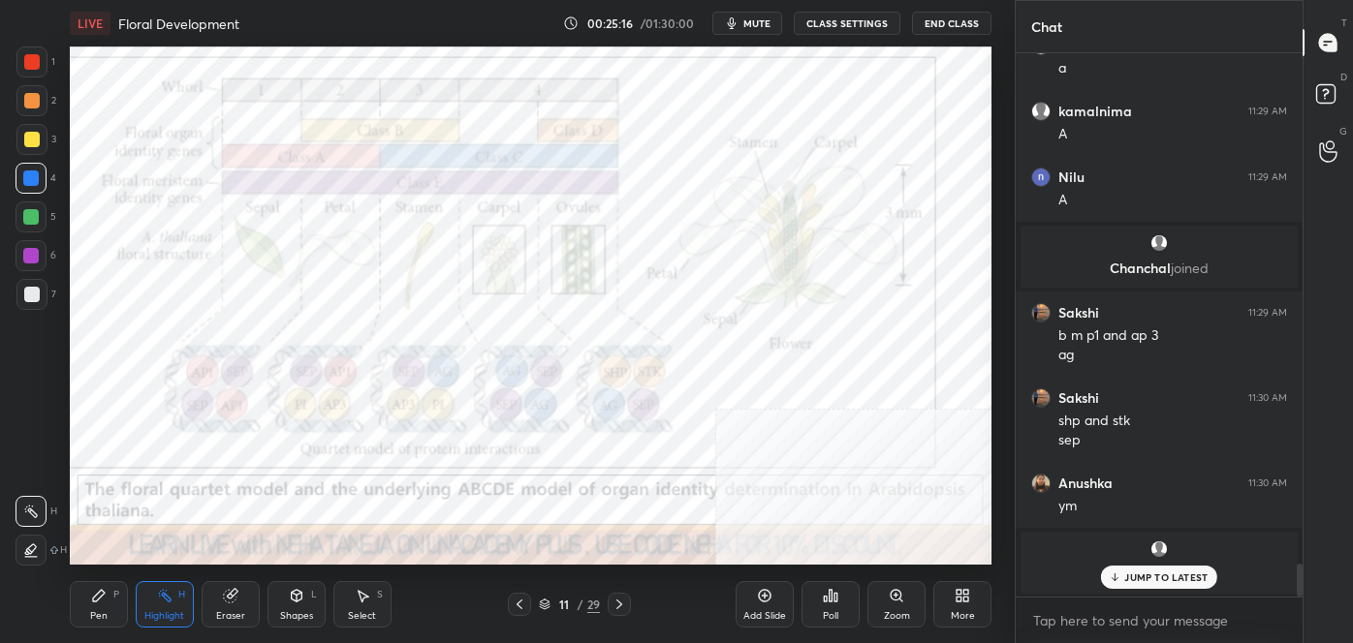
click at [31, 60] on div at bounding box center [32, 62] width 16 height 16
drag, startPoint x: 106, startPoint y: 596, endPoint x: 102, endPoint y: 572, distance: 24.5
click at [108, 596] on div "Pen P" at bounding box center [99, 604] width 58 height 47
click at [37, 475] on icon at bounding box center [30, 473] width 17 height 14
click at [44, 546] on div at bounding box center [31, 550] width 31 height 31
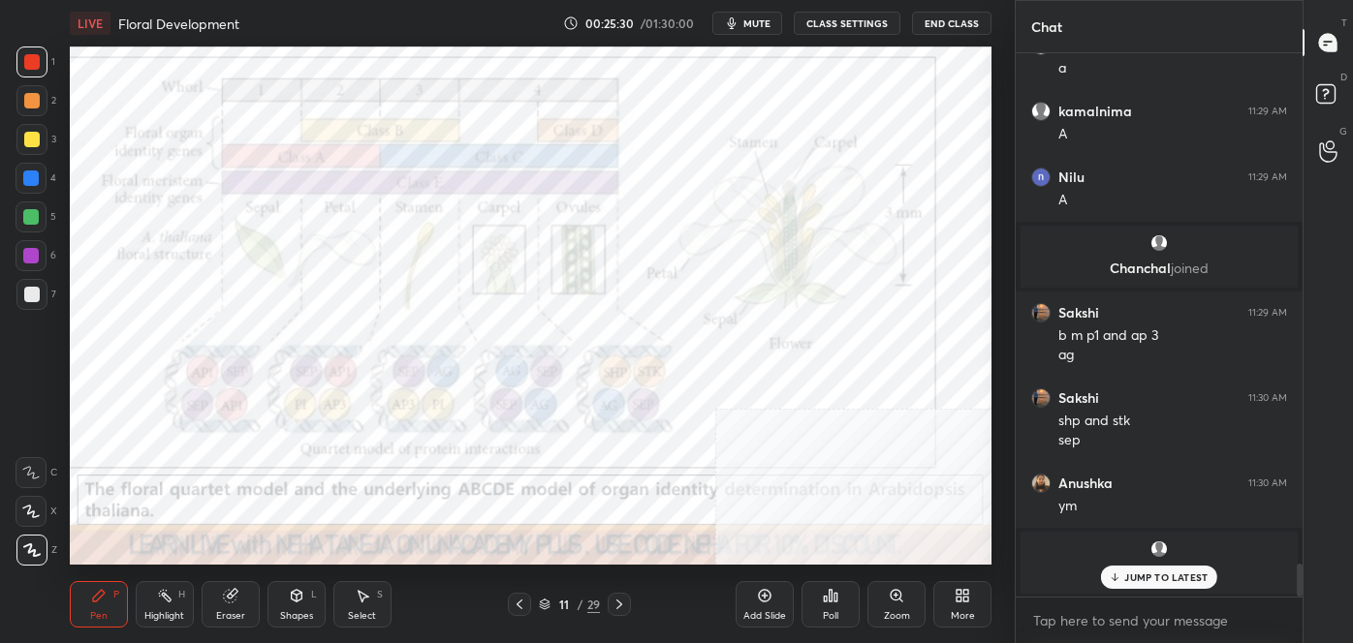
click at [617, 606] on icon at bounding box center [619, 605] width 16 height 16
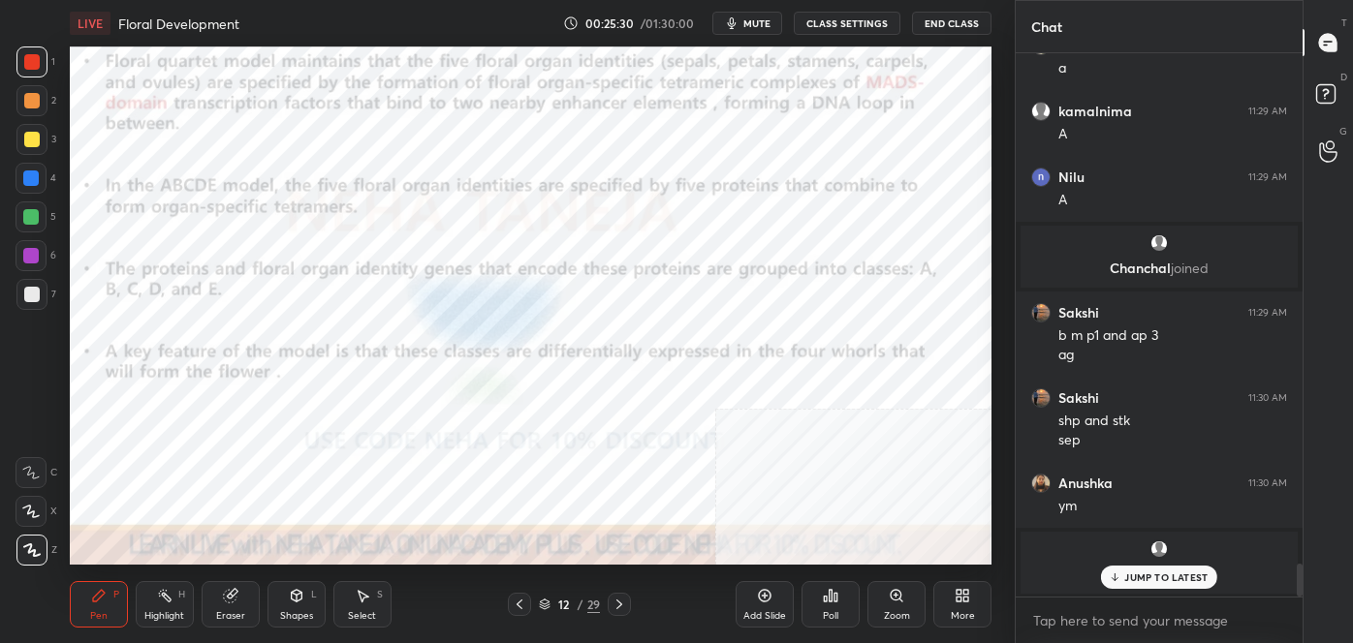
click at [618, 604] on icon at bounding box center [619, 605] width 16 height 16
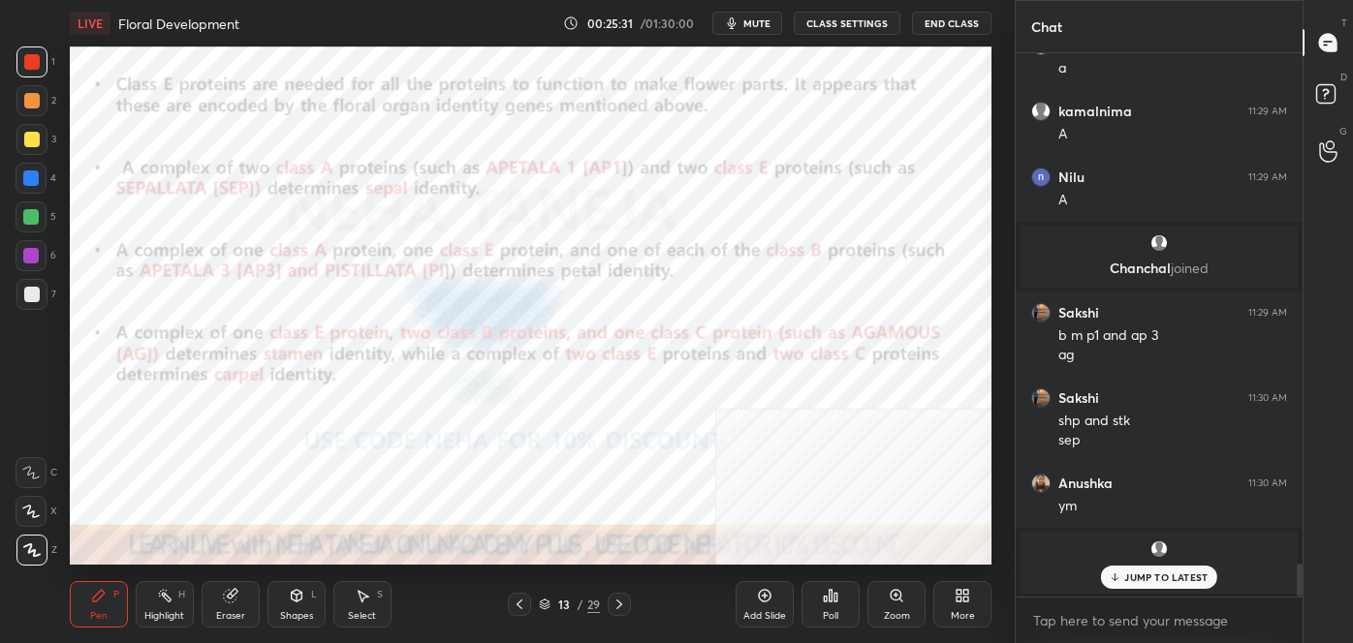
click at [624, 600] on icon at bounding box center [619, 605] width 16 height 16
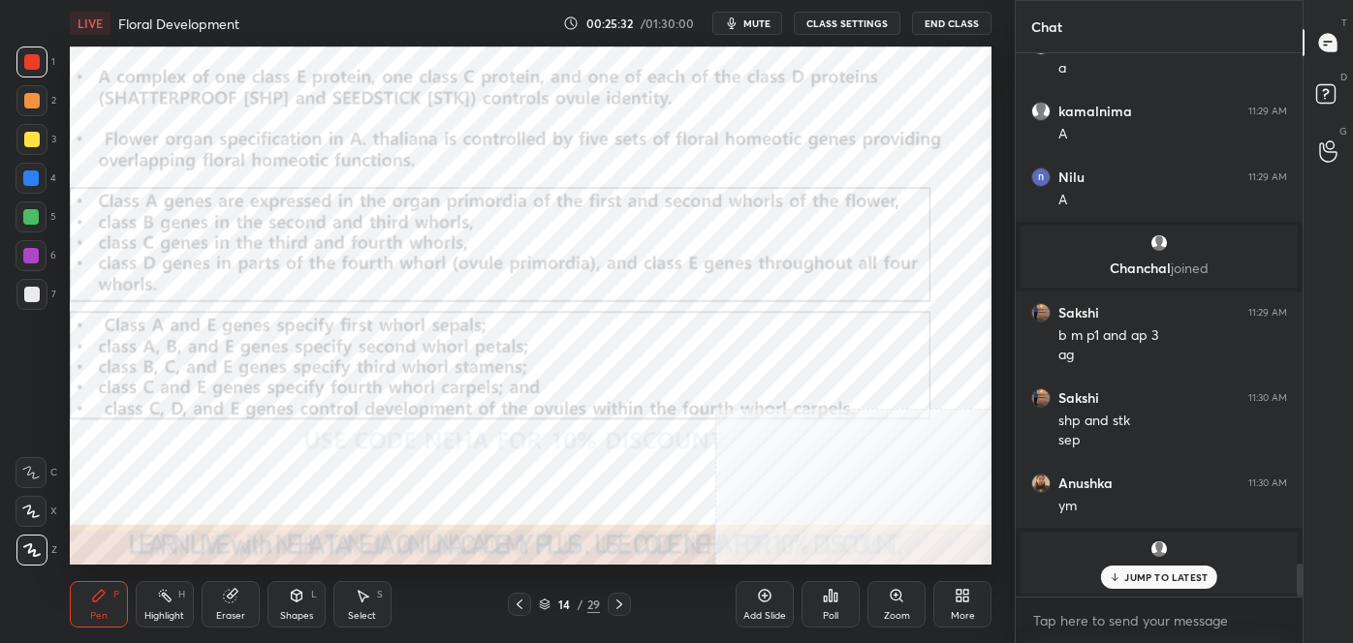
click at [626, 600] on div at bounding box center [619, 604] width 23 height 23
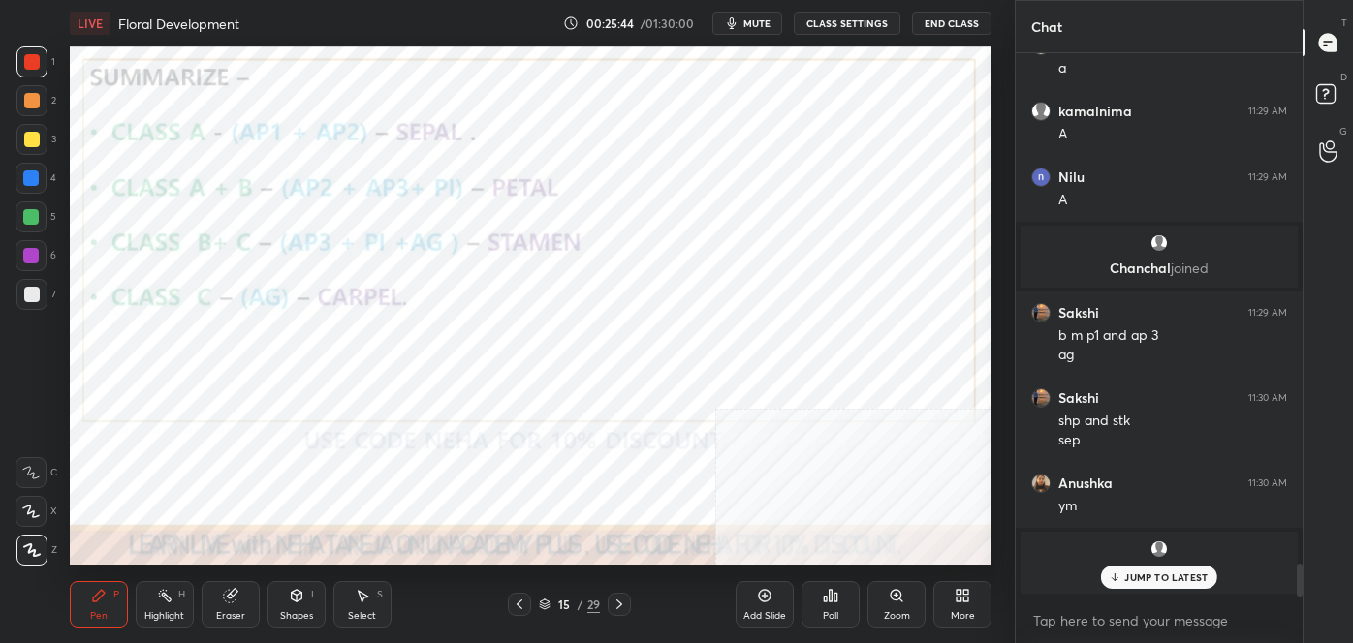
click at [230, 603] on icon at bounding box center [231, 596] width 16 height 16
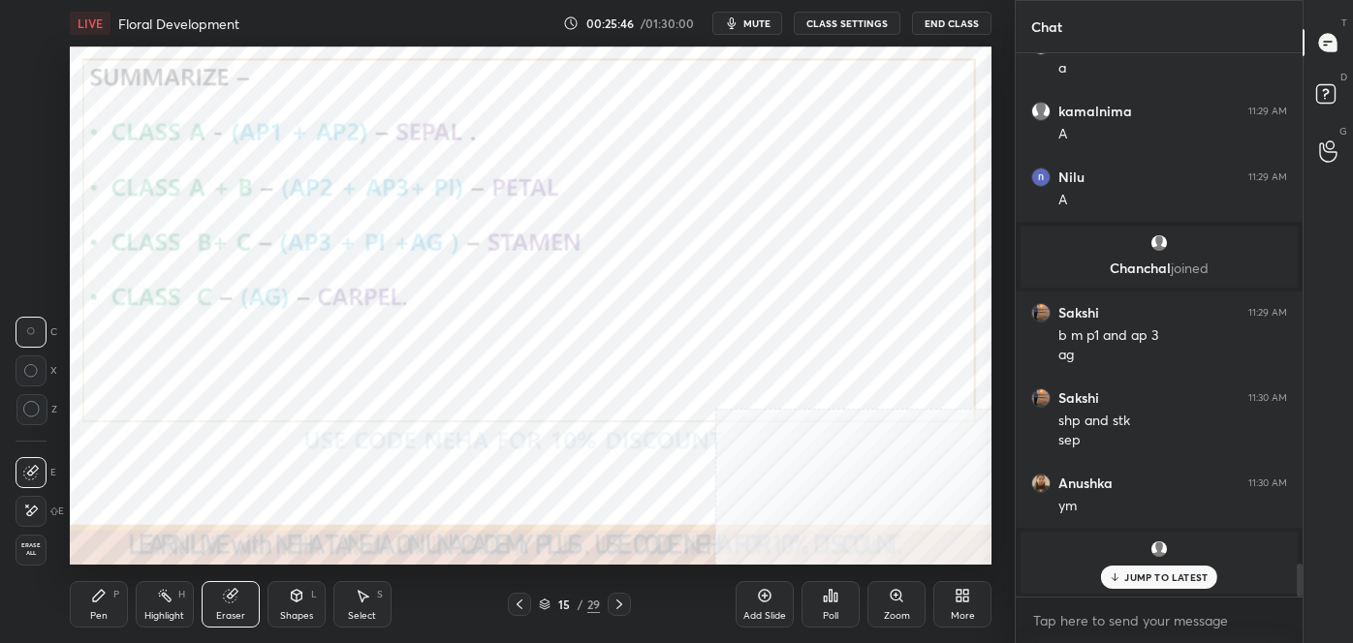
click at [100, 598] on icon at bounding box center [99, 596] width 16 height 16
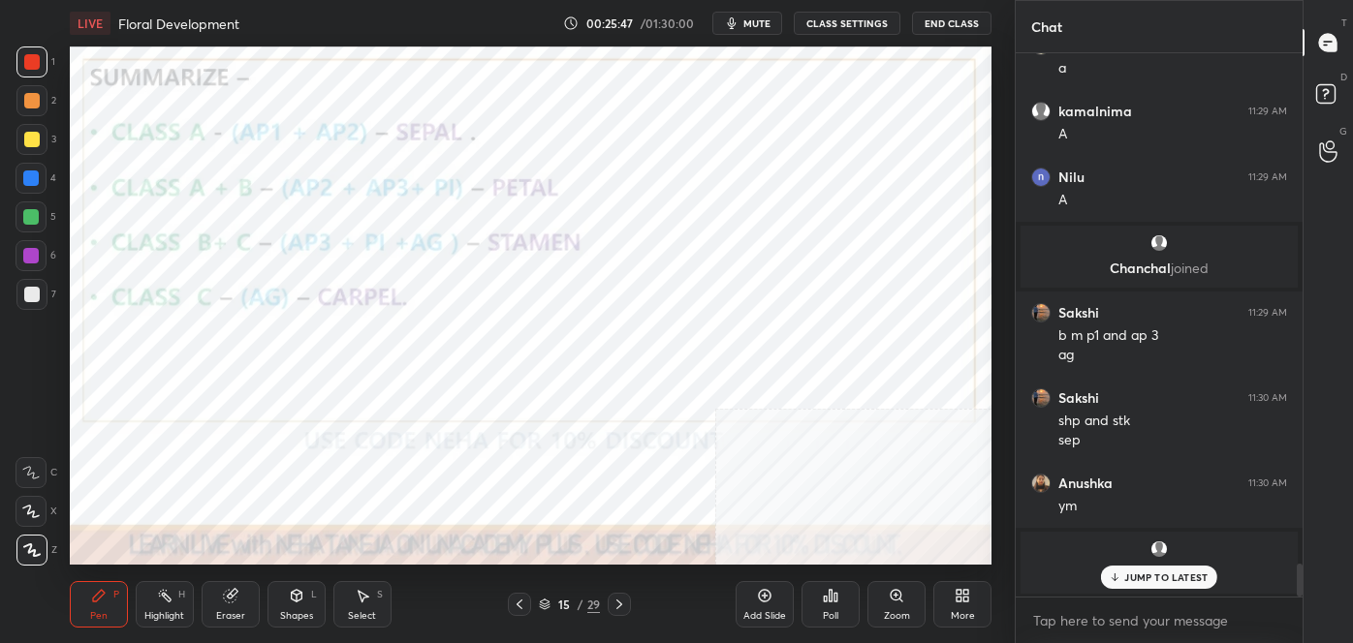
click at [21, 548] on div at bounding box center [31, 550] width 31 height 31
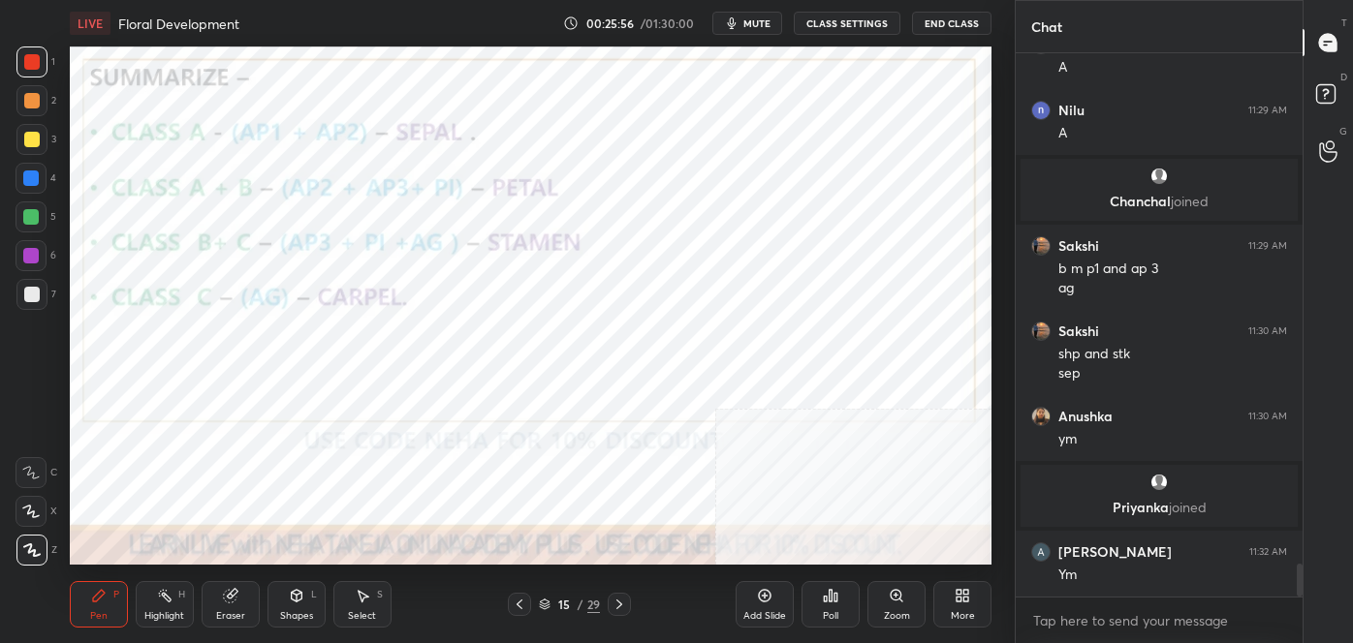
click at [28, 173] on div at bounding box center [31, 179] width 16 height 16
click at [27, 172] on div at bounding box center [31, 179] width 16 height 16
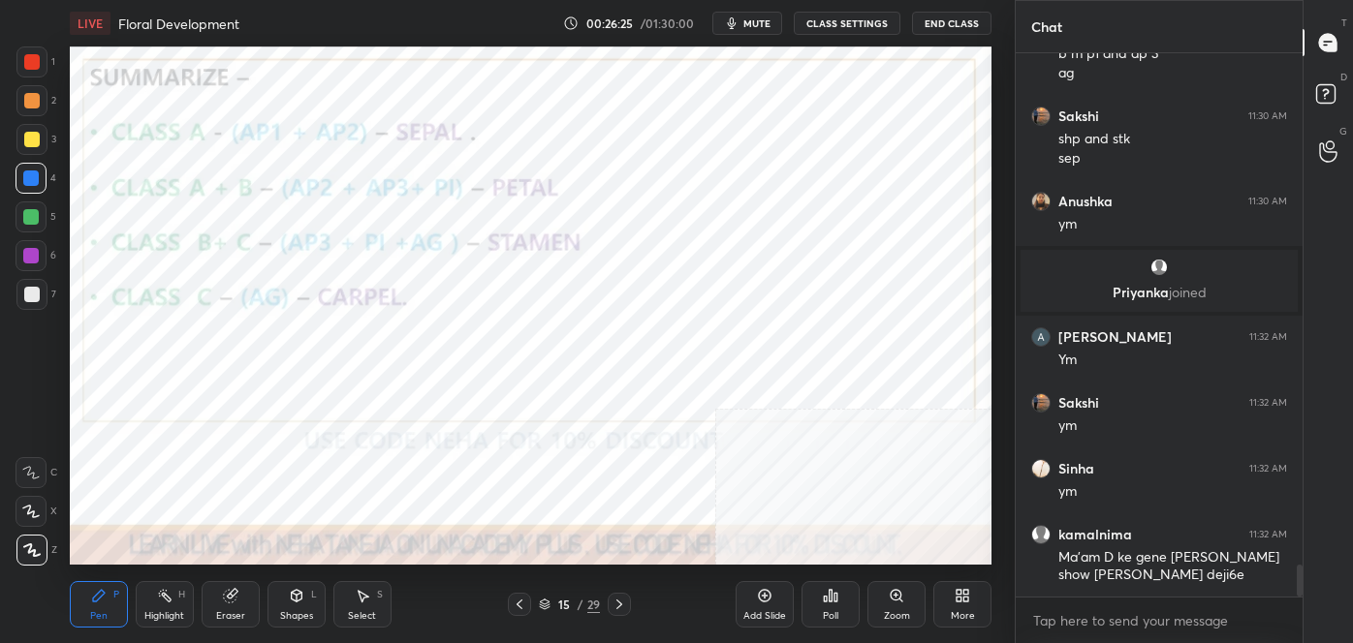
scroll to position [8776, 0]
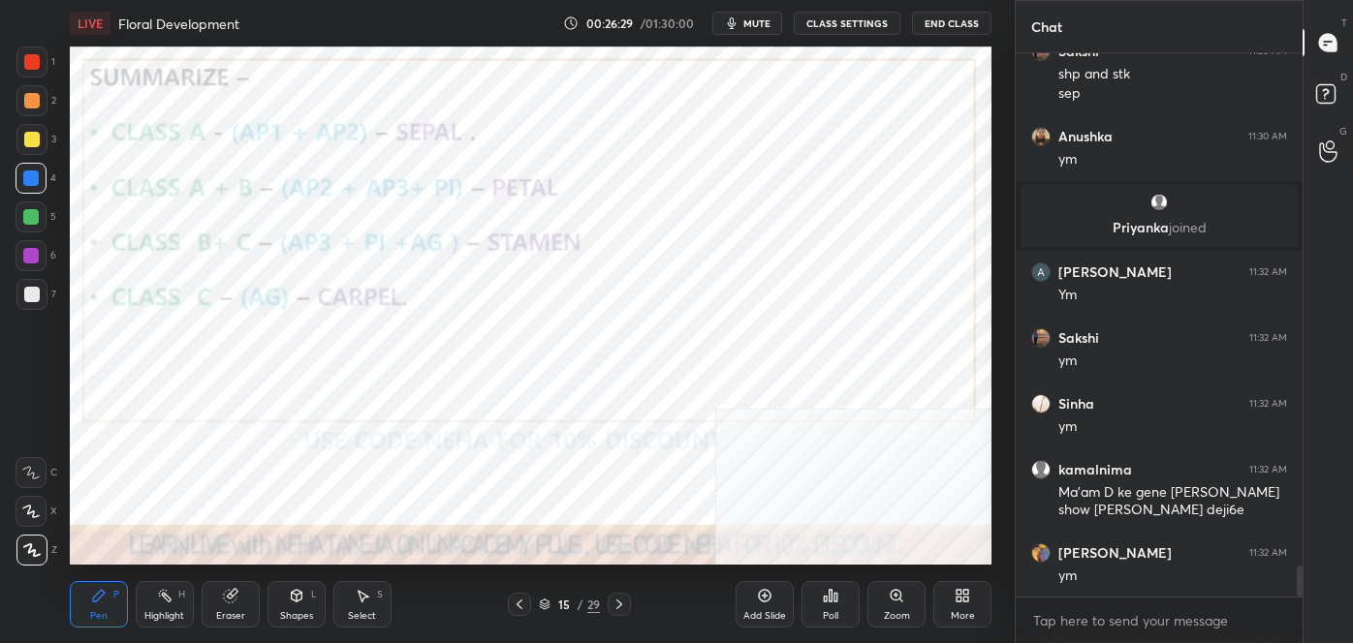
click at [517, 600] on icon at bounding box center [520, 605] width 16 height 16
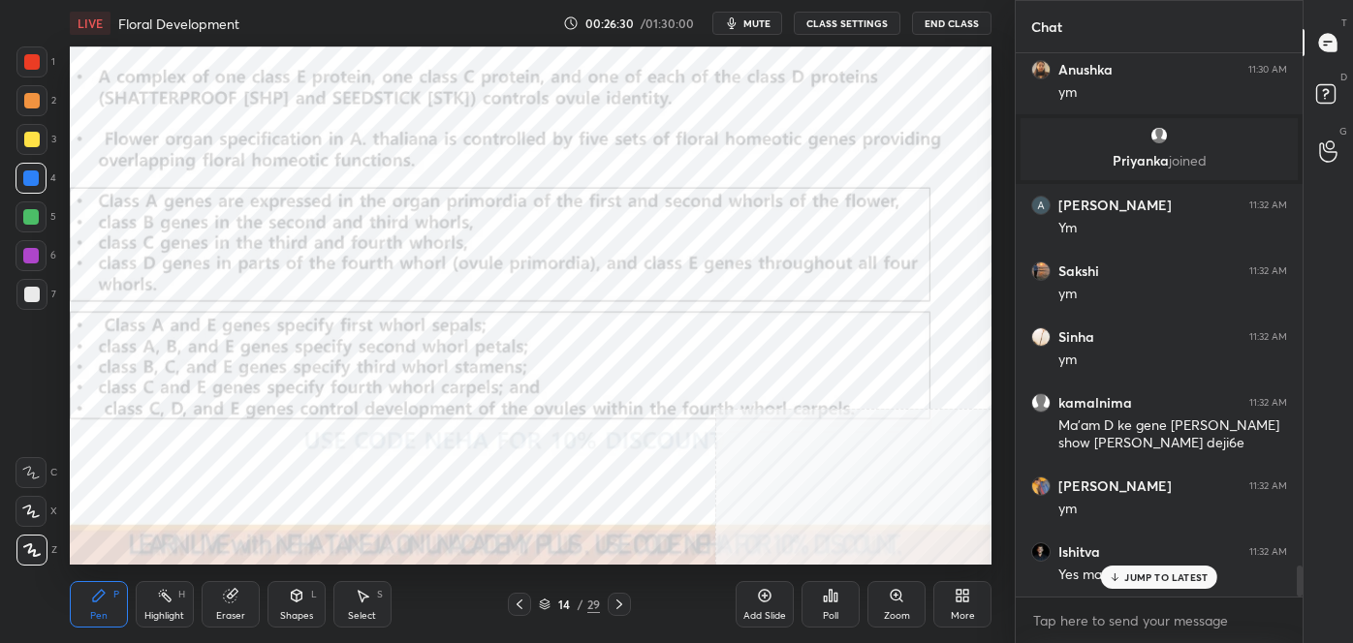
scroll to position [8907, 0]
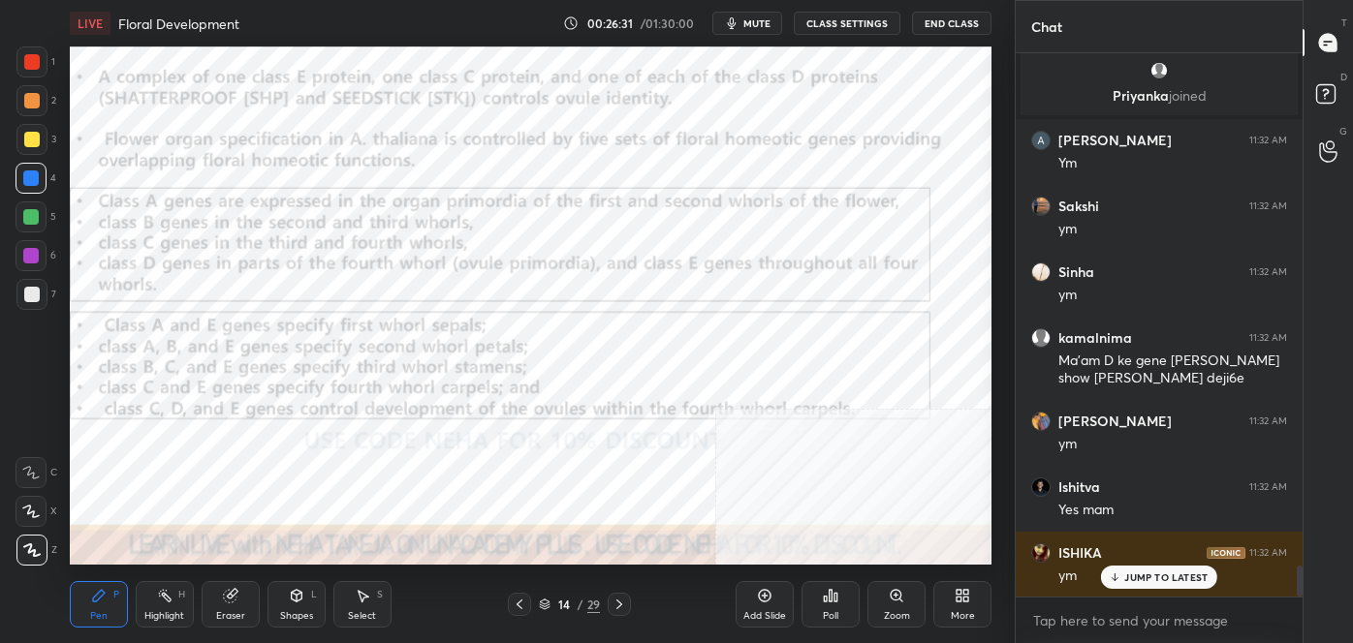
click at [535, 470] on div "LIVE Floral Development 00:26:31 / 01:30:00 mute CLASS SETTINGS End Class Setti…" at bounding box center [530, 321] width 937 height 643
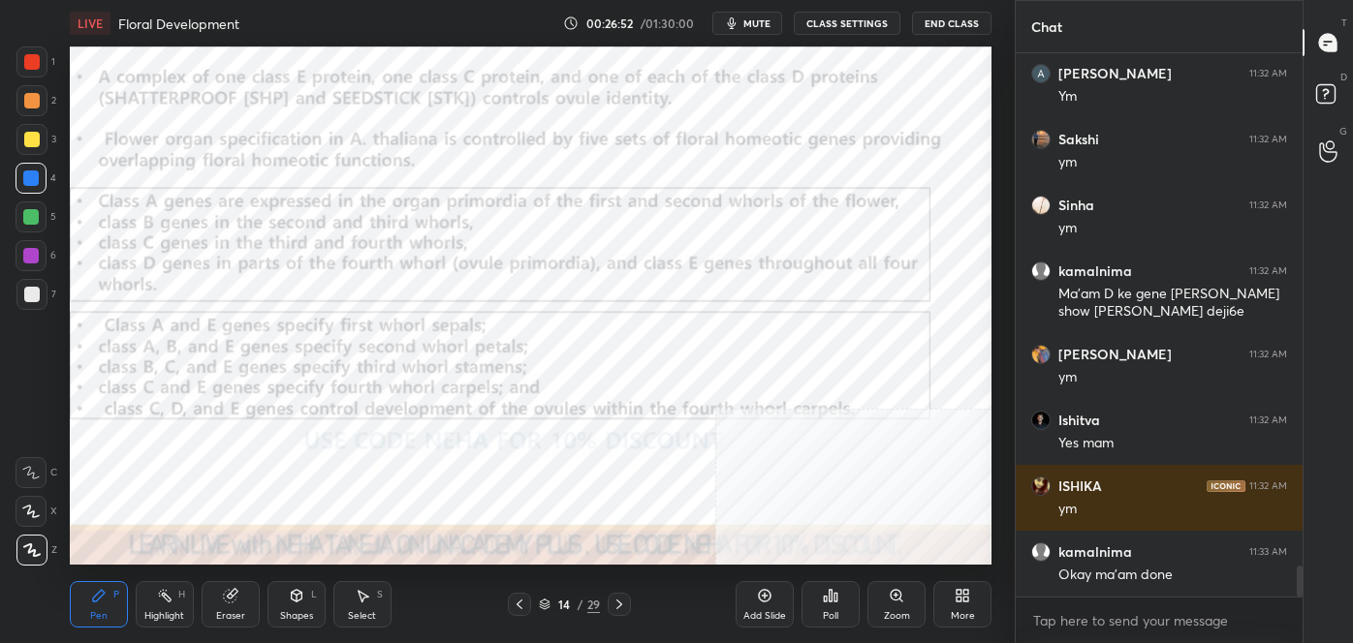
click at [615, 603] on icon at bounding box center [619, 605] width 16 height 16
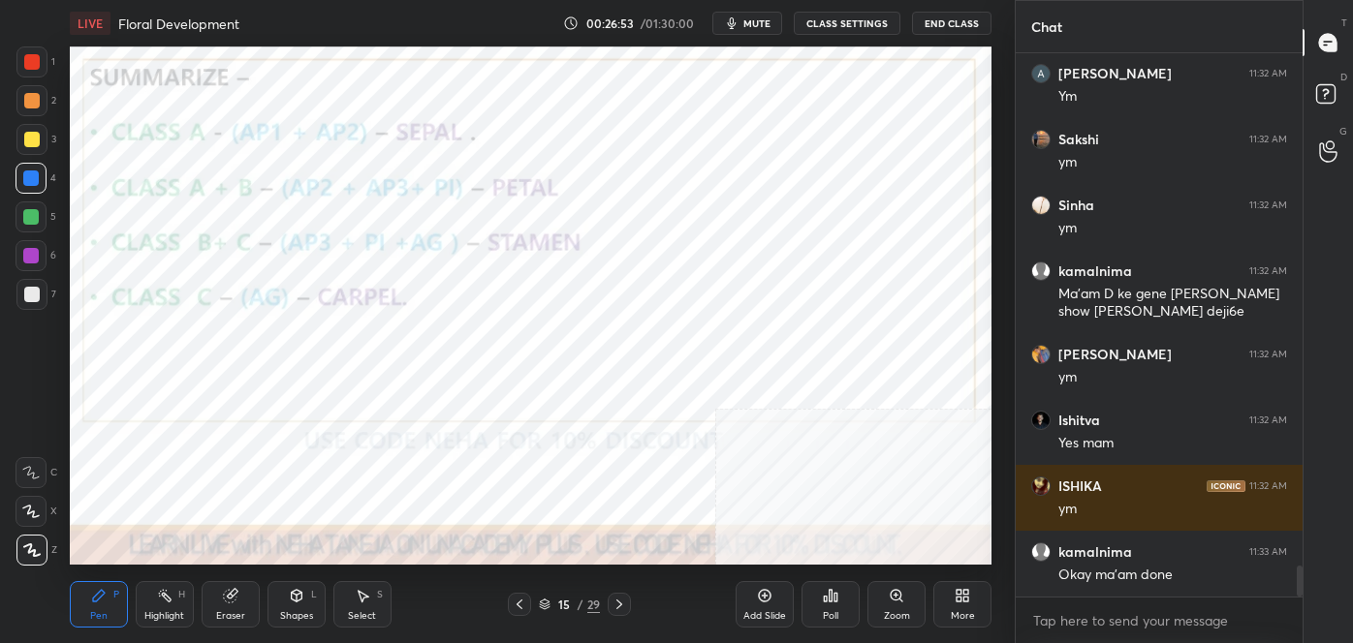
click at [616, 602] on icon at bounding box center [619, 605] width 16 height 16
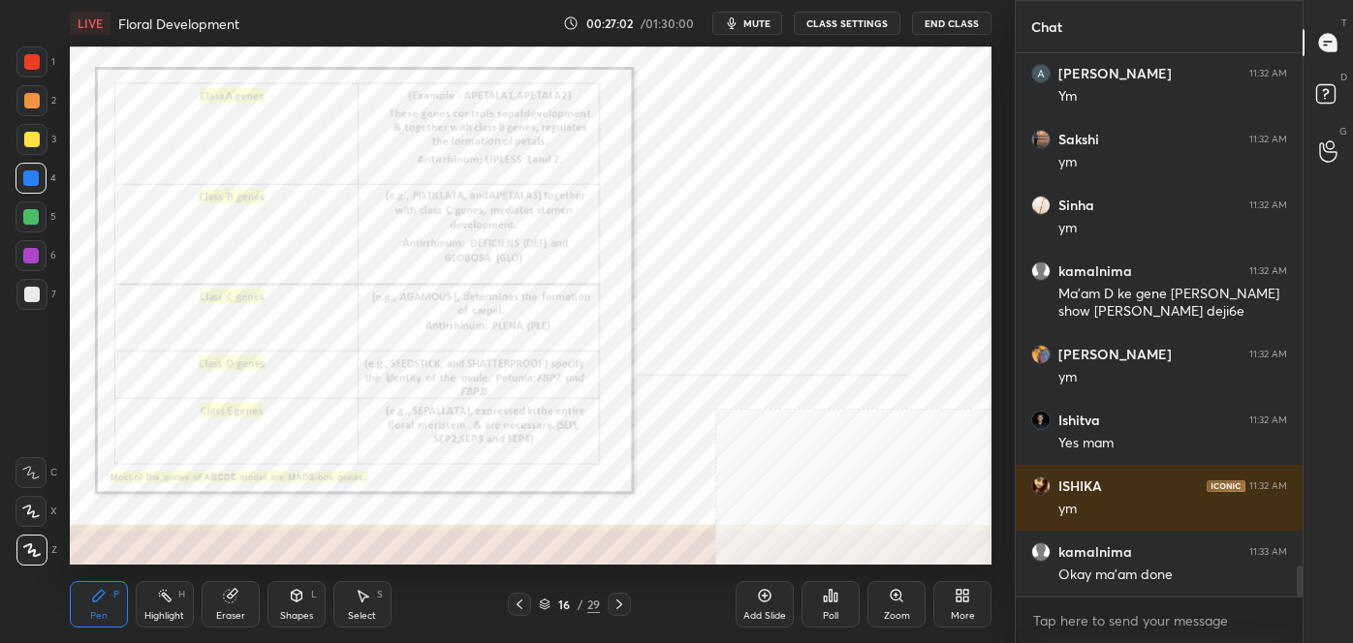
click at [176, 611] on div "Highlight" at bounding box center [164, 616] width 40 height 10
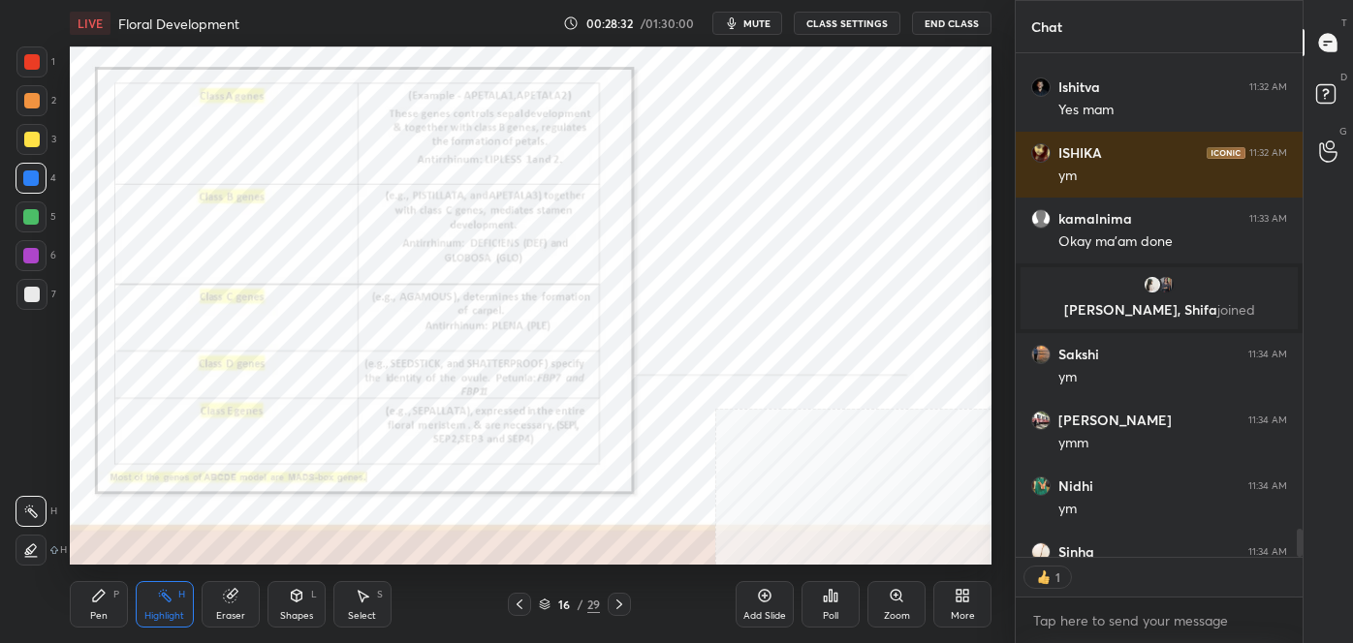
scroll to position [498, 281]
click at [87, 605] on div "Pen P" at bounding box center [99, 604] width 58 height 47
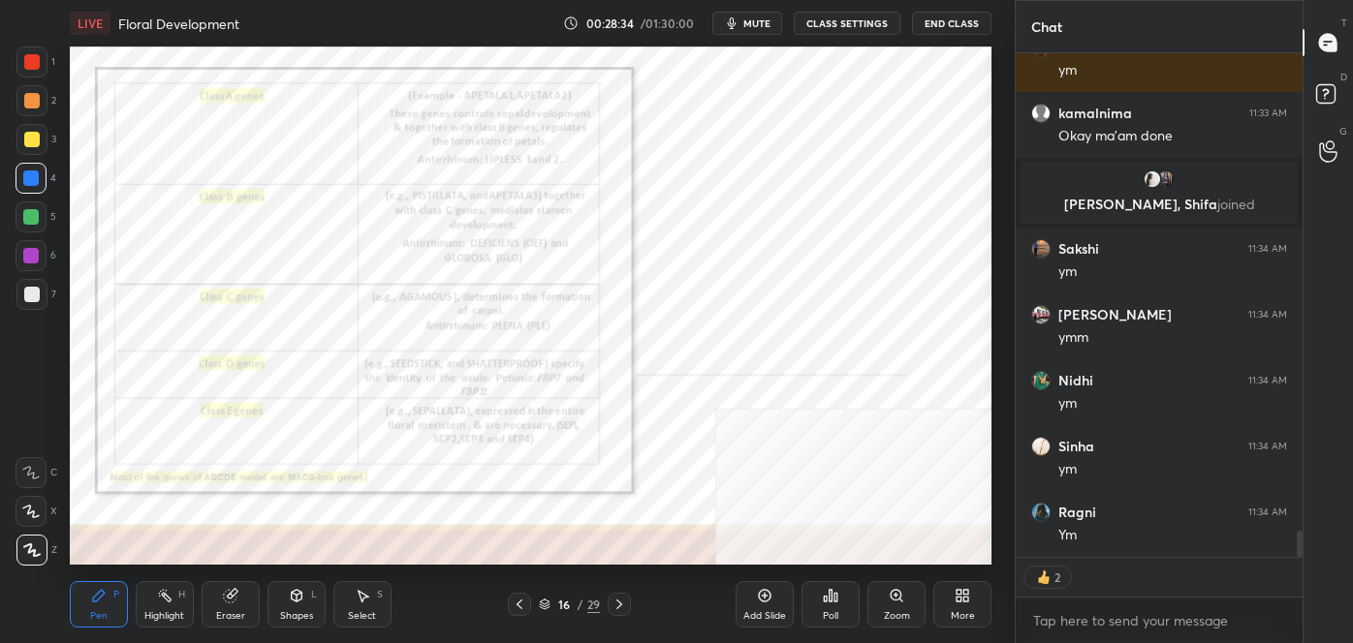
click at [31, 474] on icon at bounding box center [30, 473] width 17 height 14
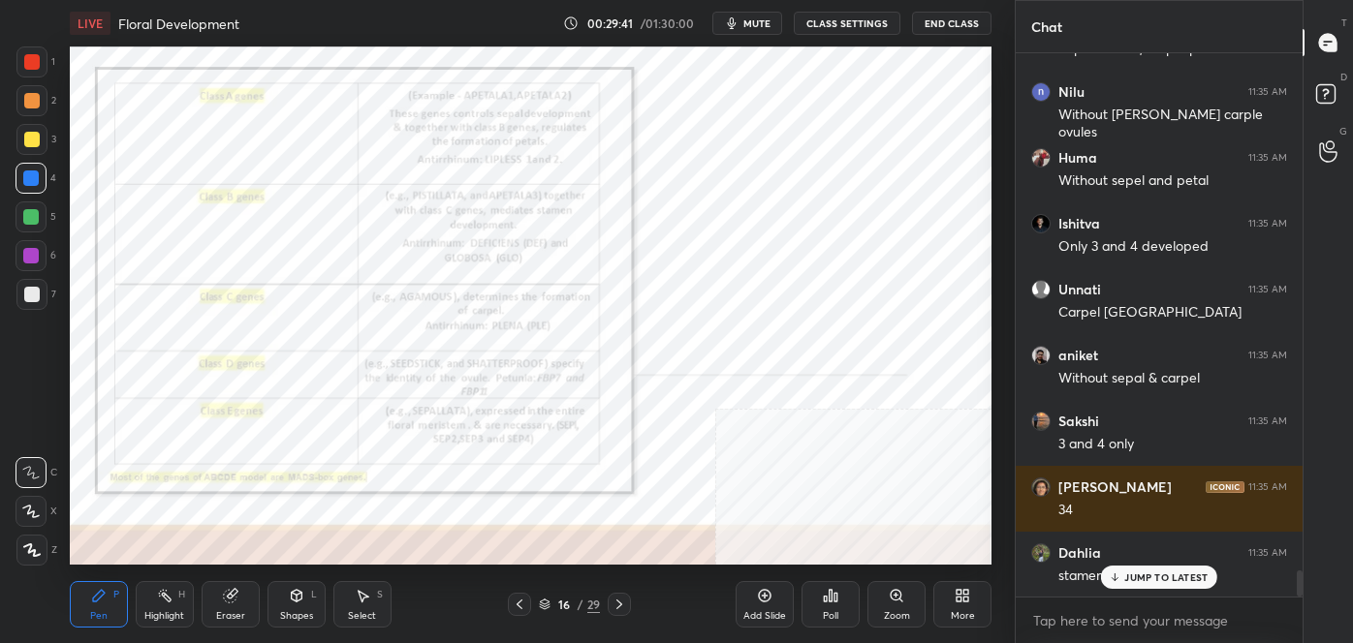
scroll to position [10720, 0]
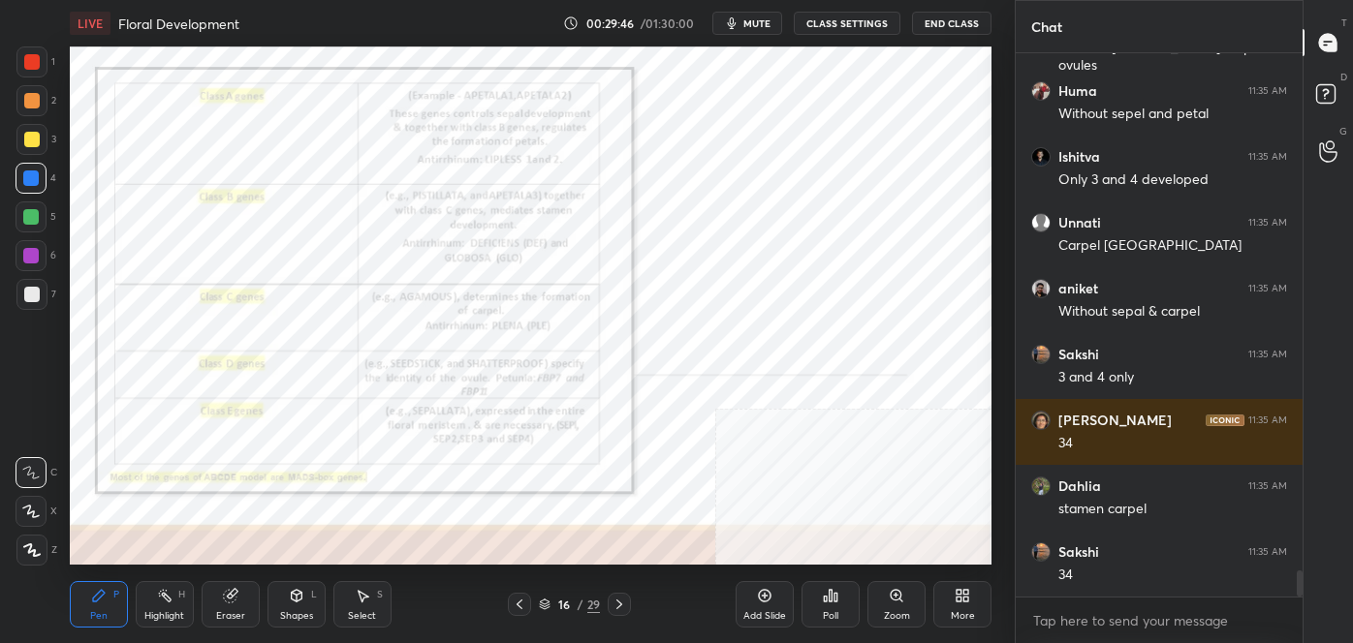
click at [32, 60] on div at bounding box center [32, 62] width 16 height 16
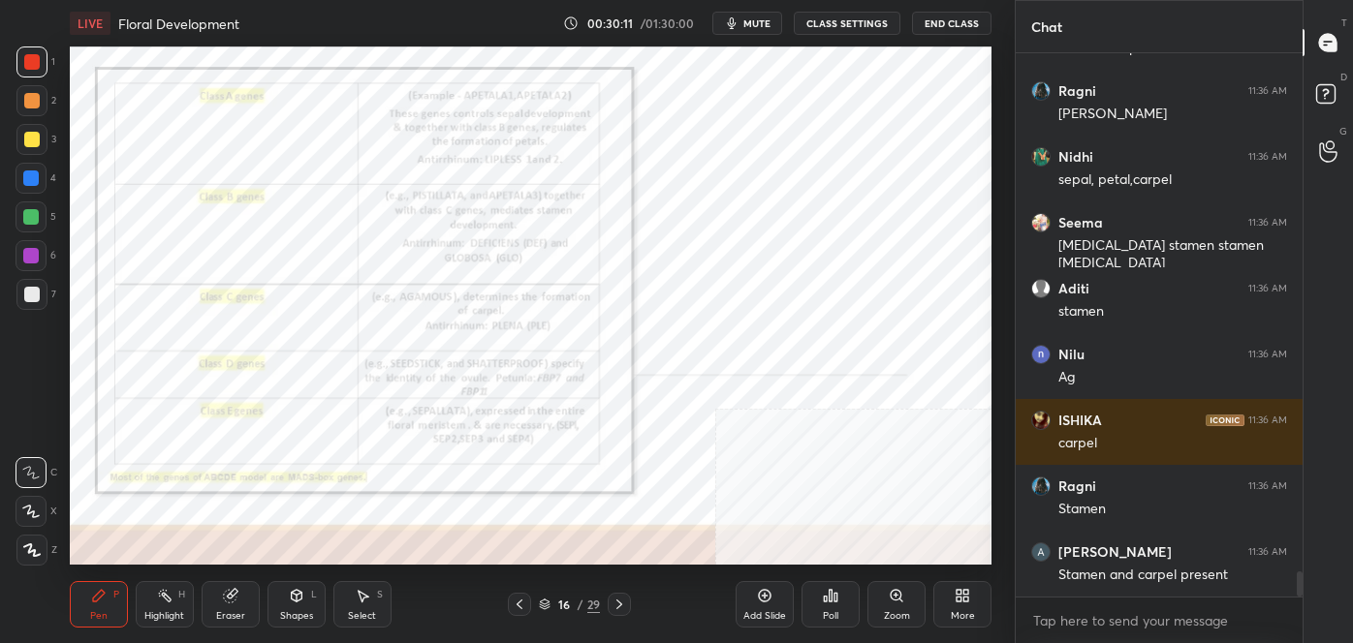
scroll to position [11444, 0]
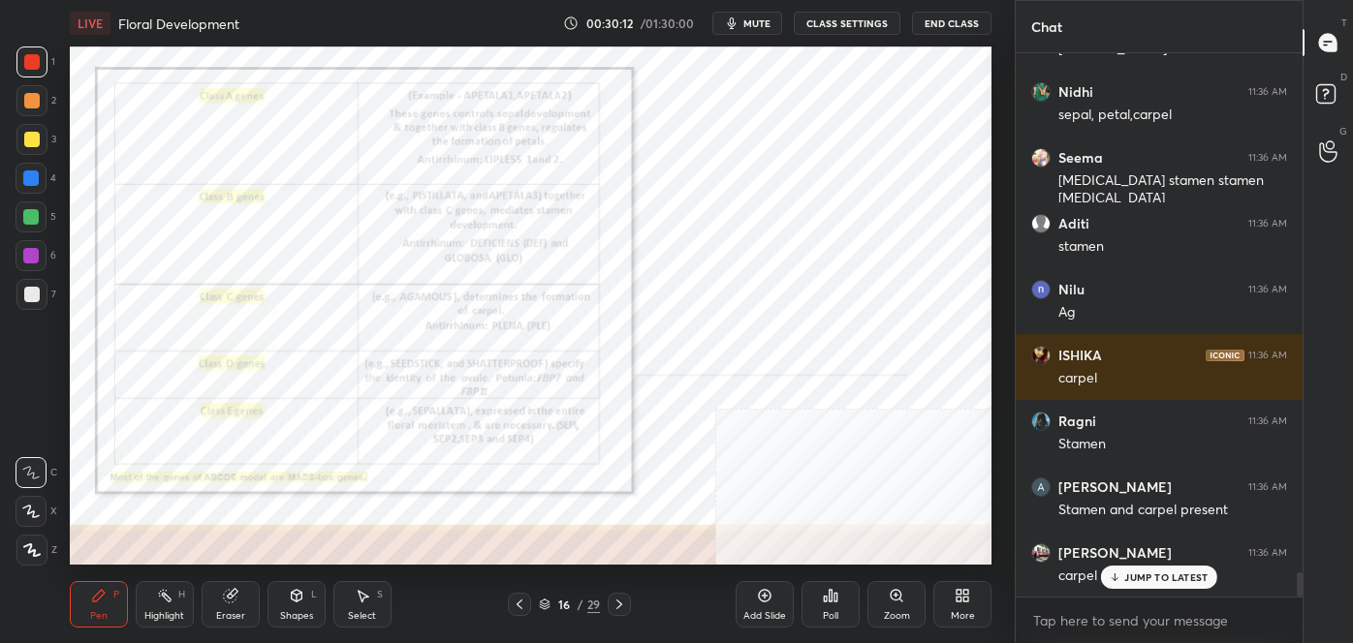
click at [523, 606] on icon at bounding box center [520, 605] width 16 height 16
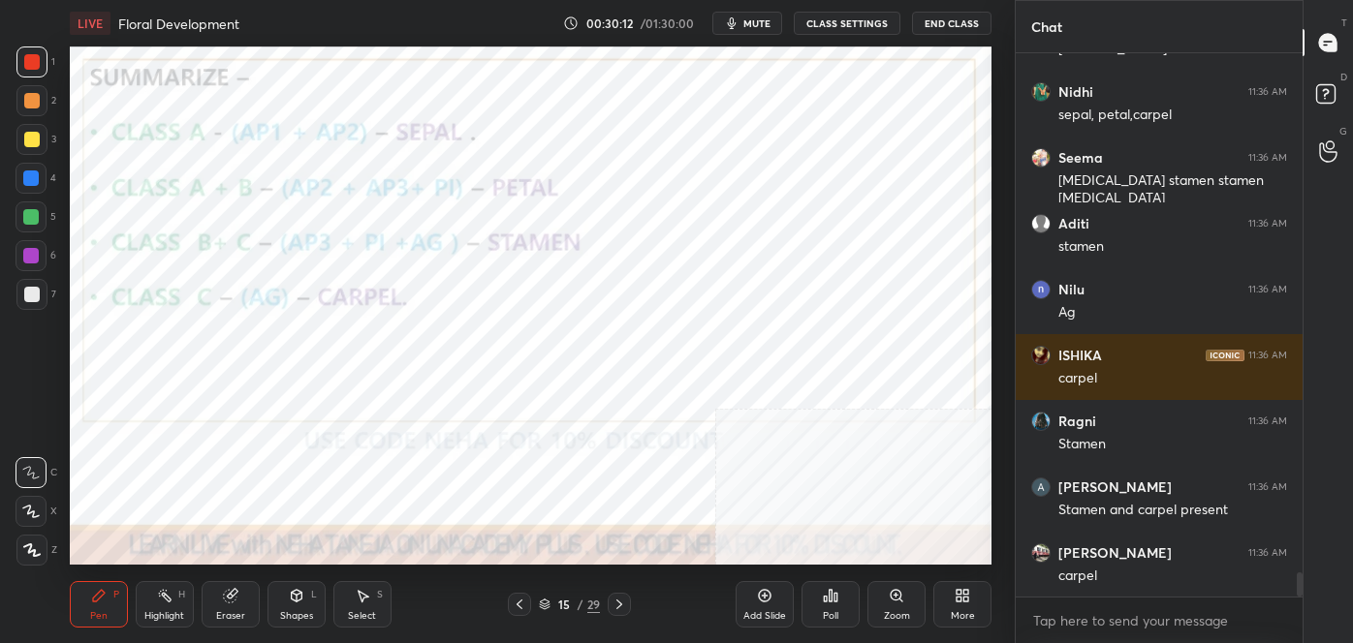
click at [521, 607] on icon at bounding box center [520, 605] width 16 height 16
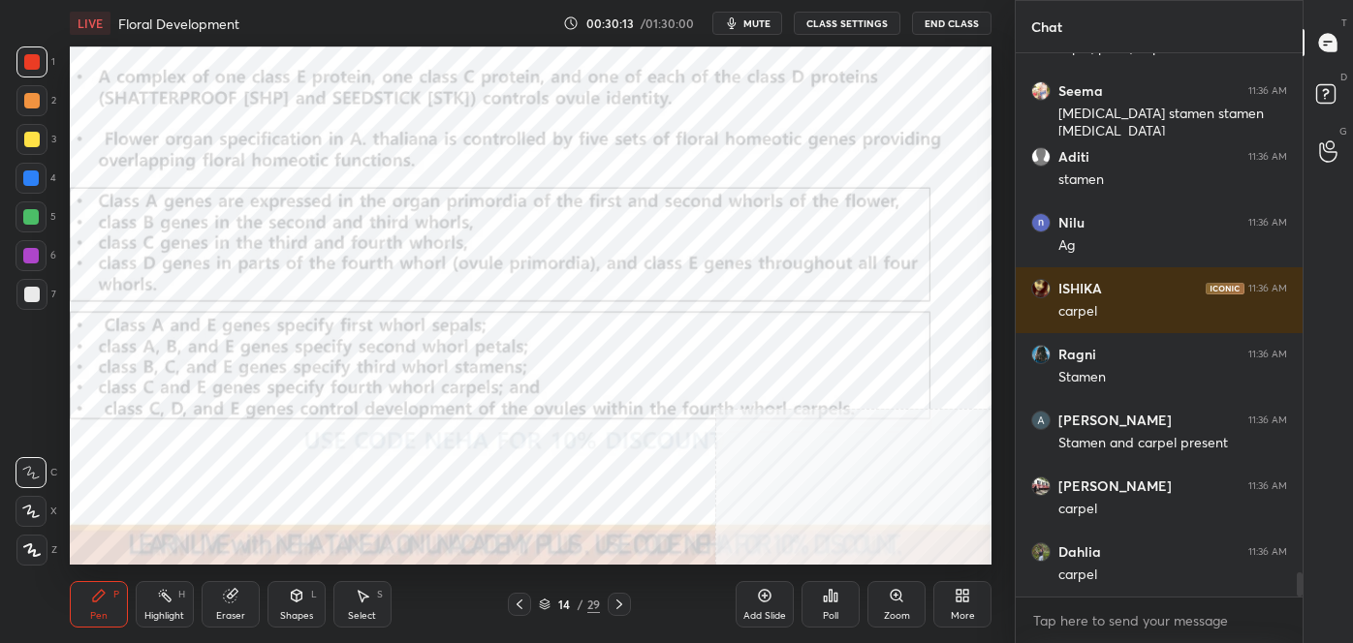
click at [521, 607] on icon at bounding box center [520, 605] width 16 height 16
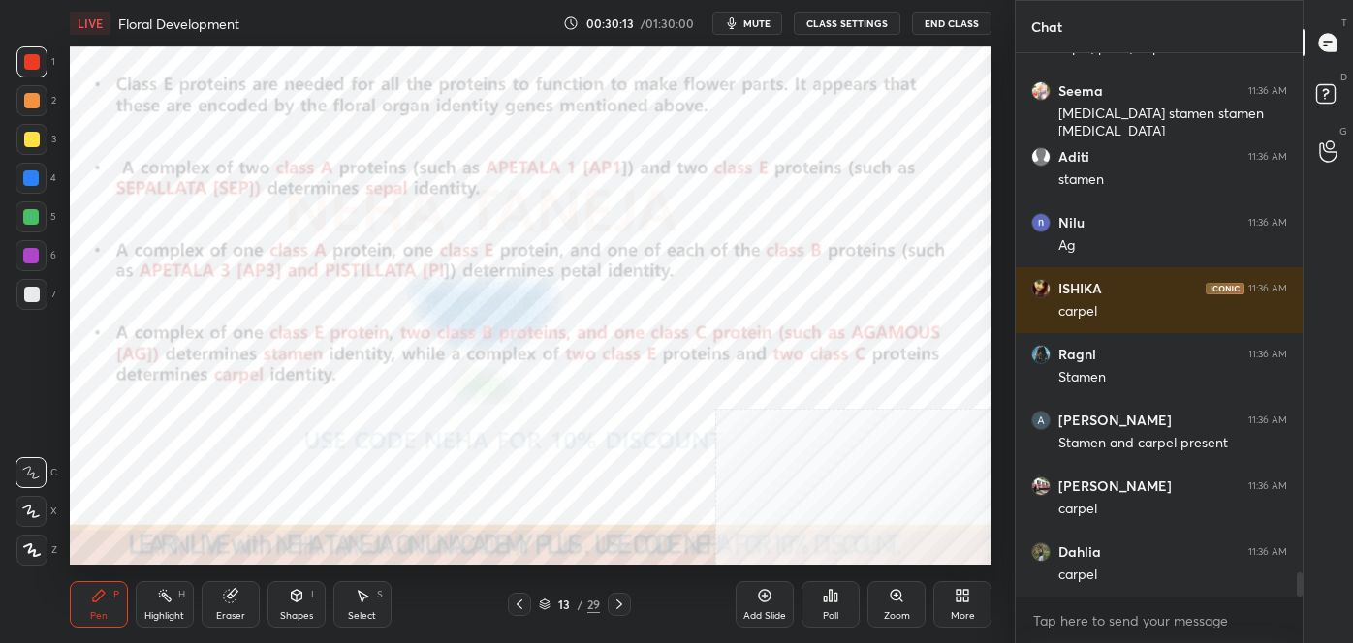
click at [522, 607] on icon at bounding box center [520, 605] width 16 height 16
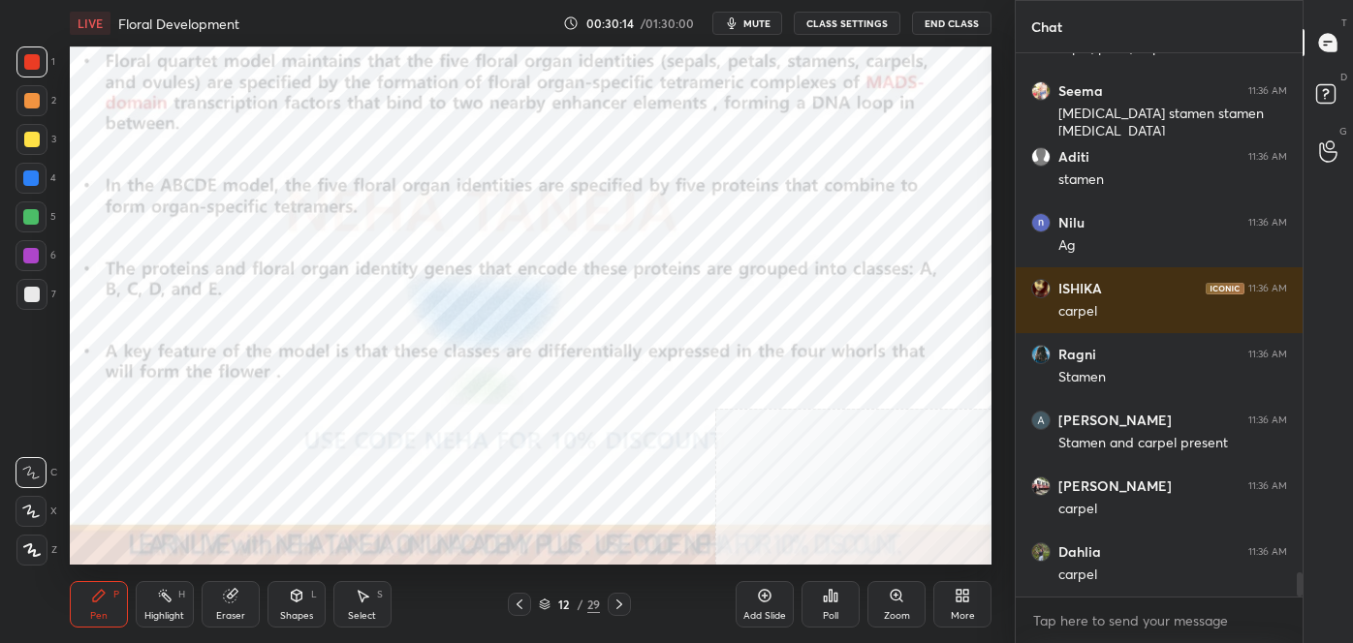
click at [523, 607] on icon at bounding box center [520, 605] width 16 height 16
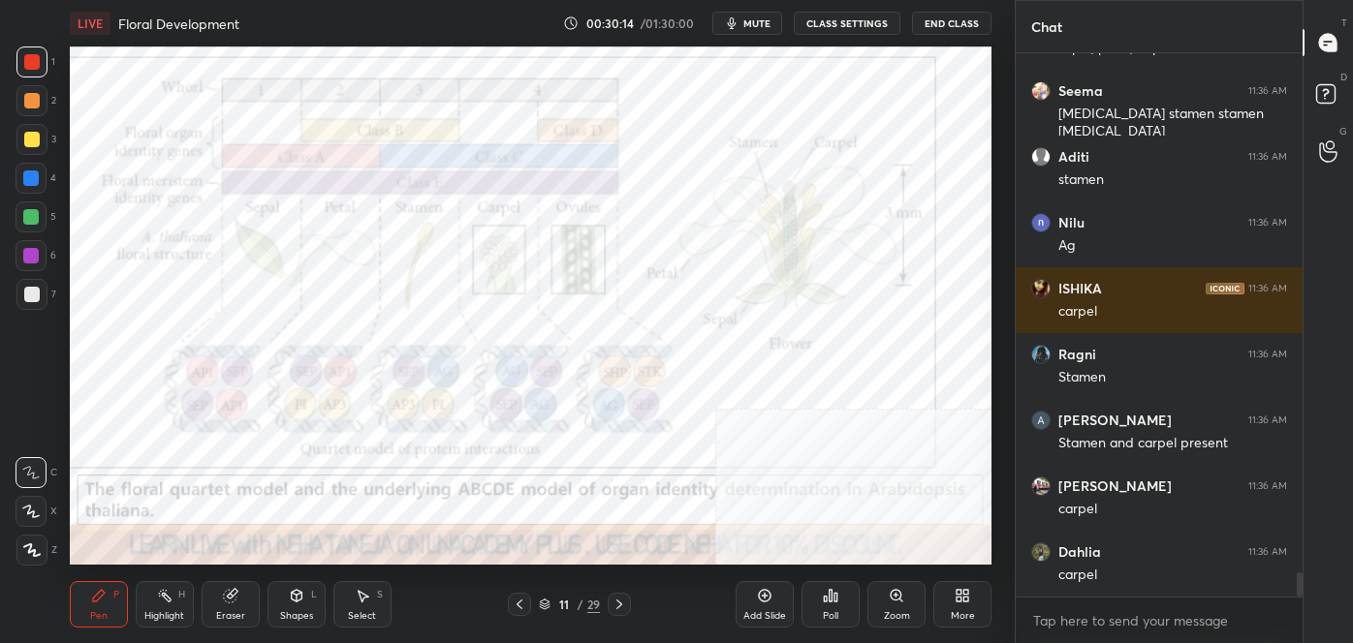
scroll to position [11576, 0]
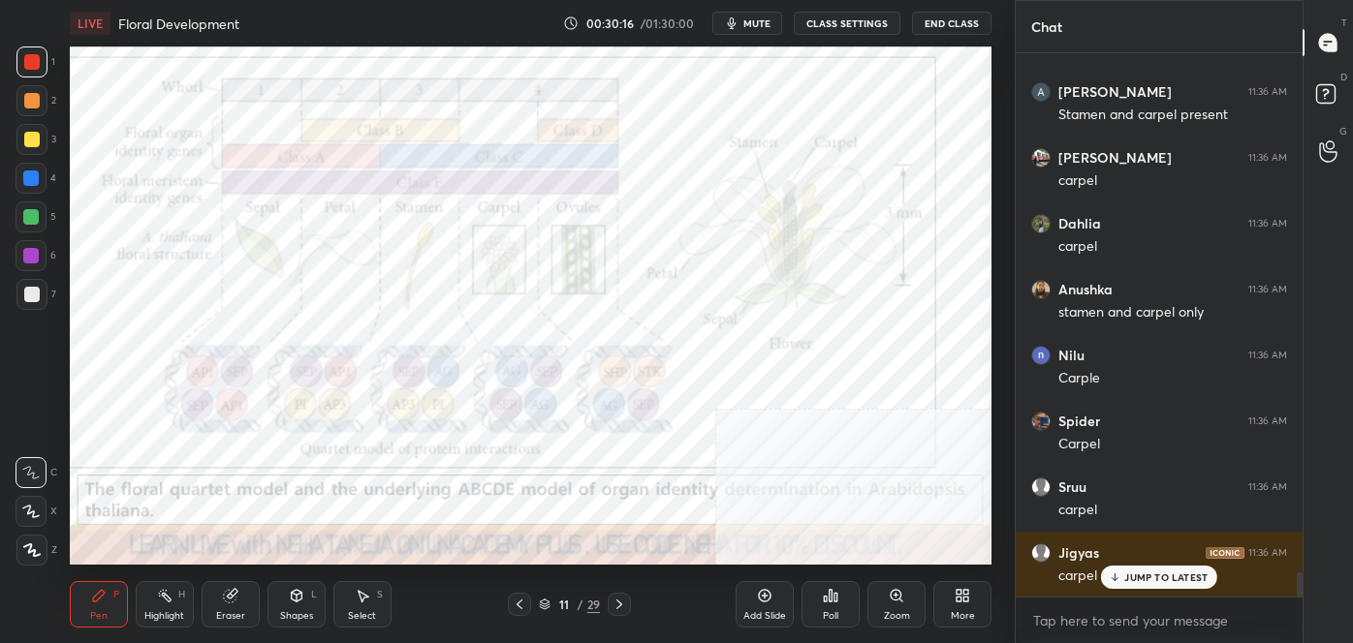
click at [172, 611] on div "Highlight" at bounding box center [164, 616] width 40 height 10
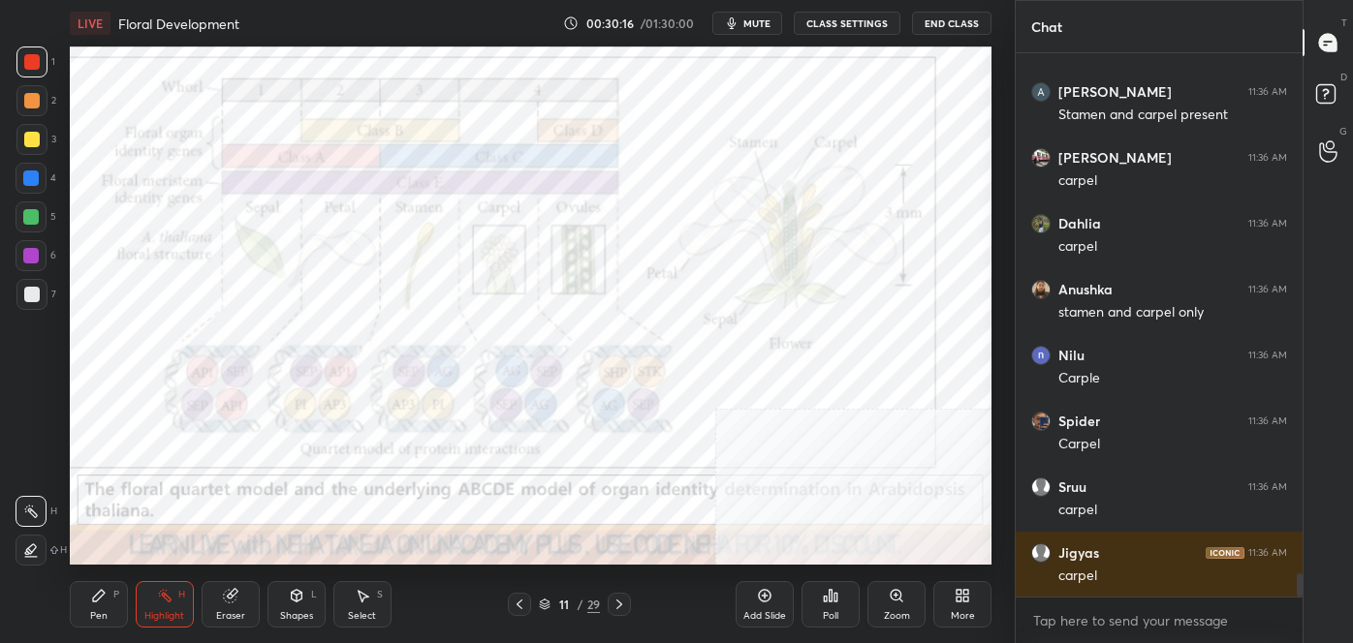
scroll to position [11907, 0]
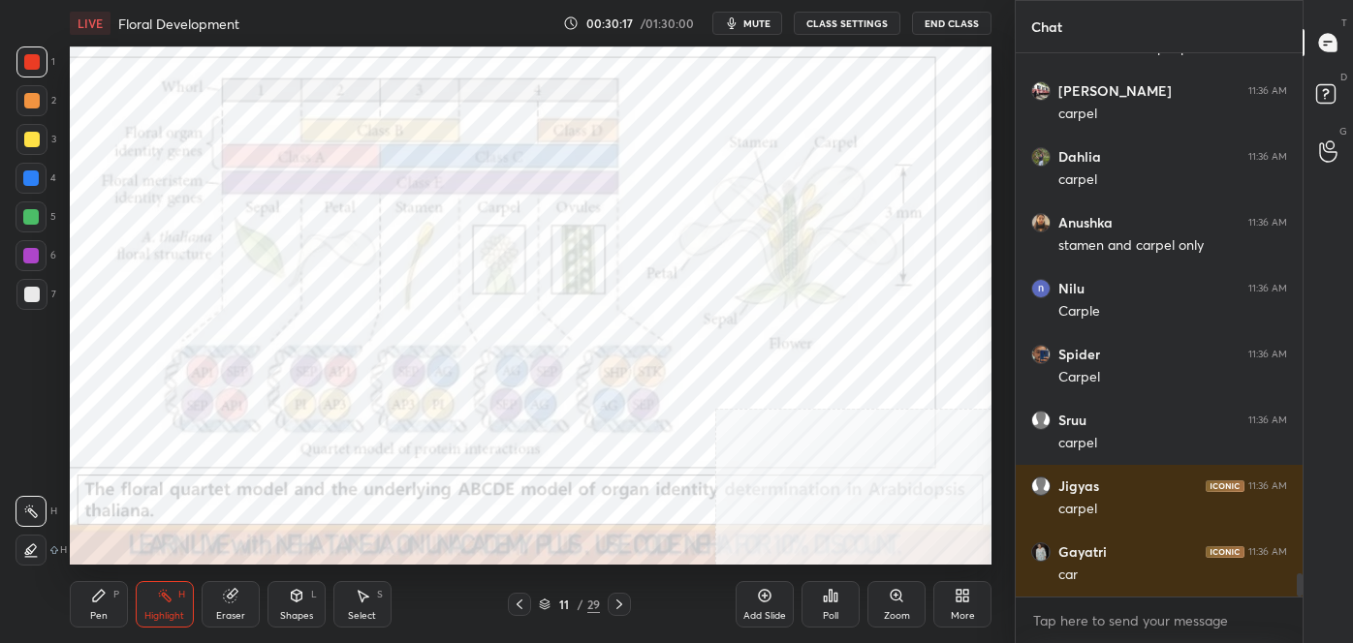
click at [34, 188] on div at bounding box center [31, 178] width 31 height 31
drag, startPoint x: 34, startPoint y: 188, endPoint x: 59, endPoint y: 189, distance: 25.2
click at [39, 188] on div at bounding box center [31, 178] width 31 height 31
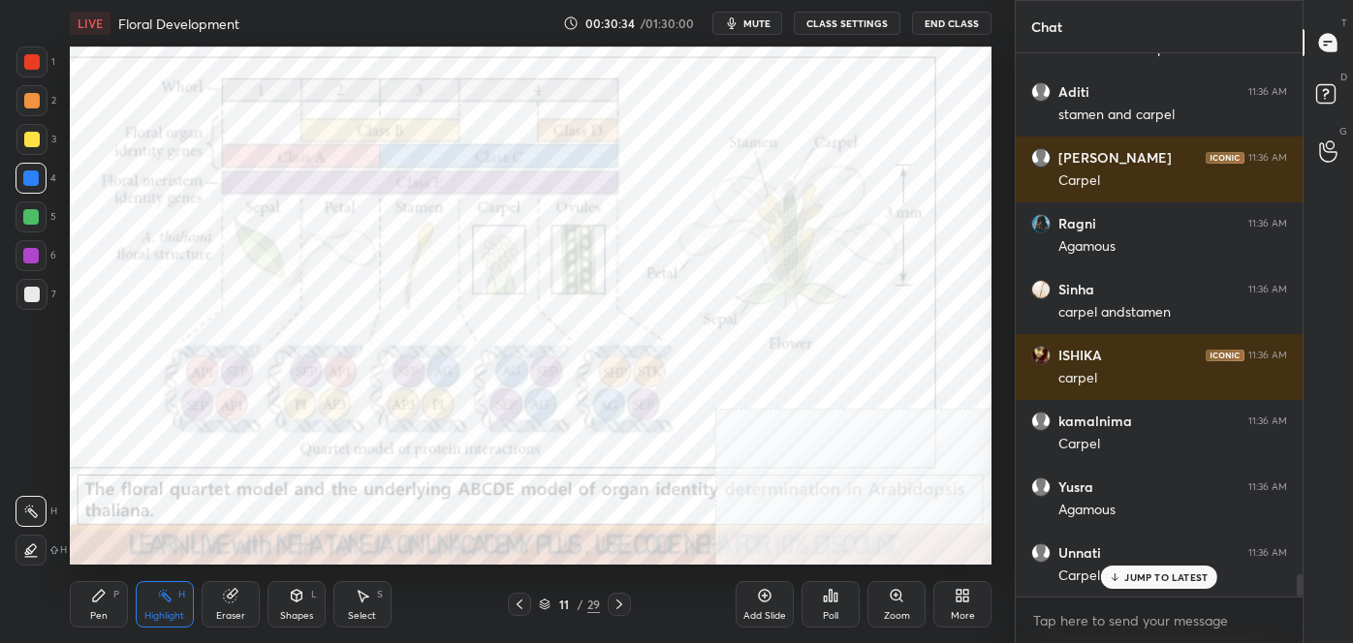
scroll to position [12697, 0]
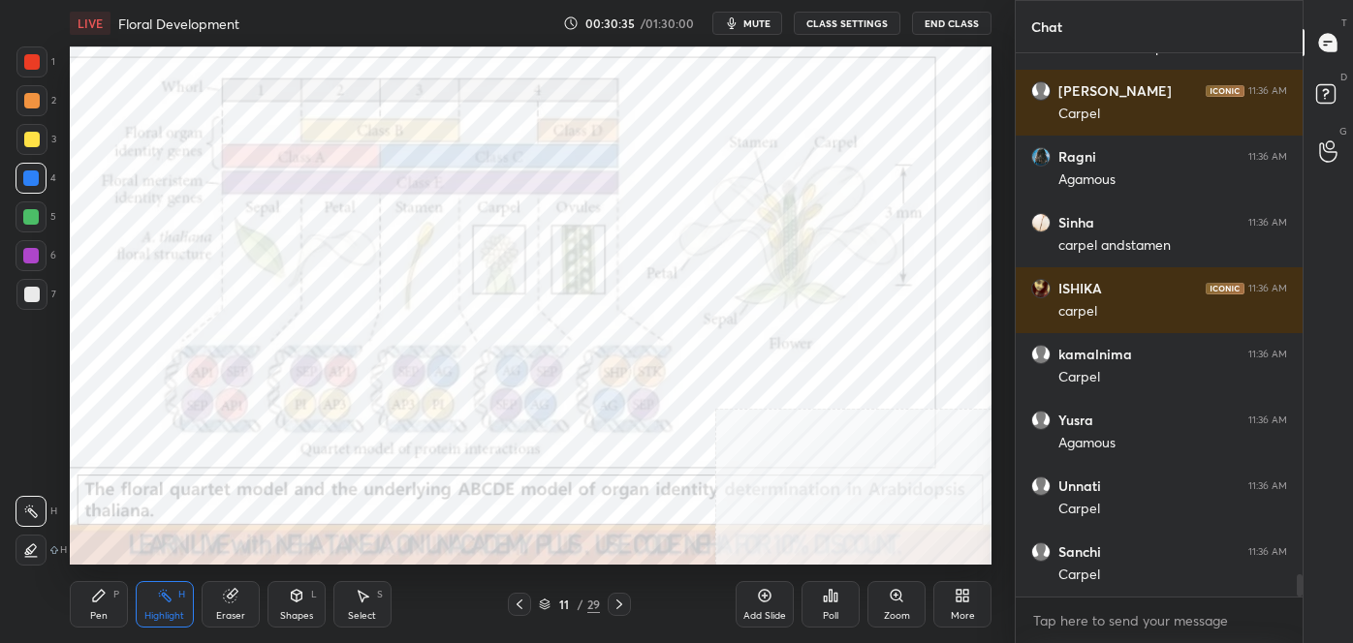
click at [620, 595] on div at bounding box center [619, 604] width 23 height 23
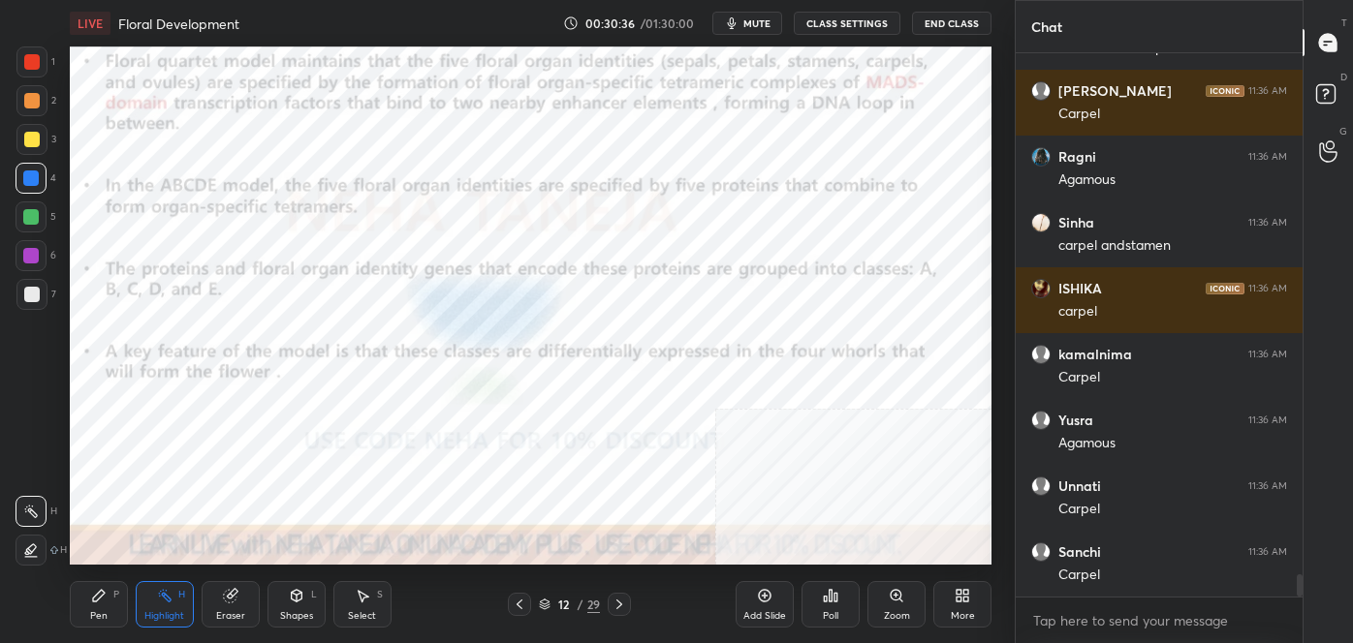
click at [620, 600] on icon at bounding box center [619, 605] width 16 height 16
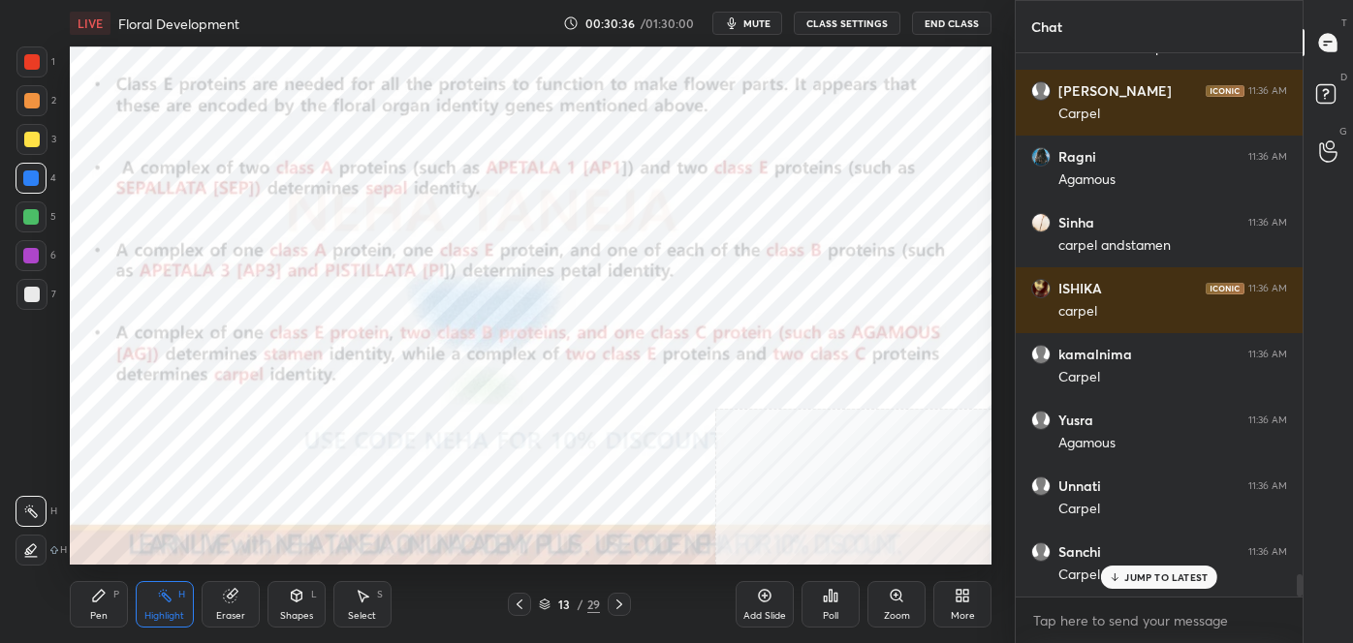
scroll to position [12762, 0]
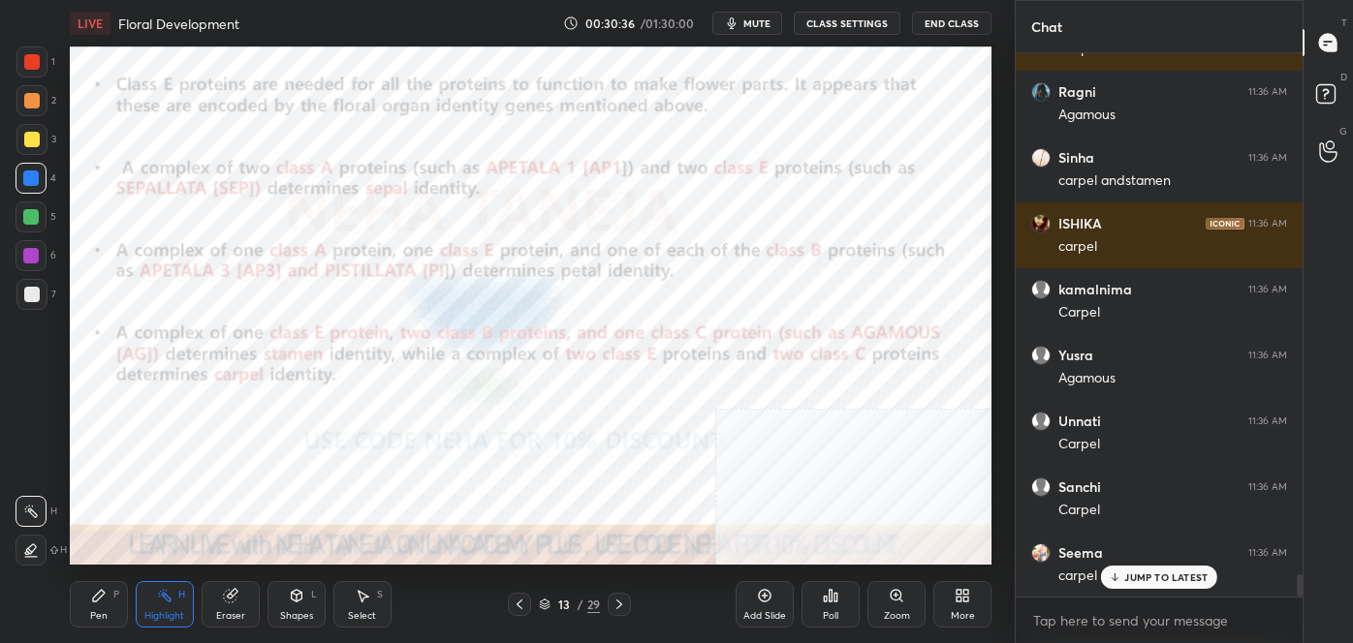
click at [620, 600] on icon at bounding box center [619, 605] width 16 height 16
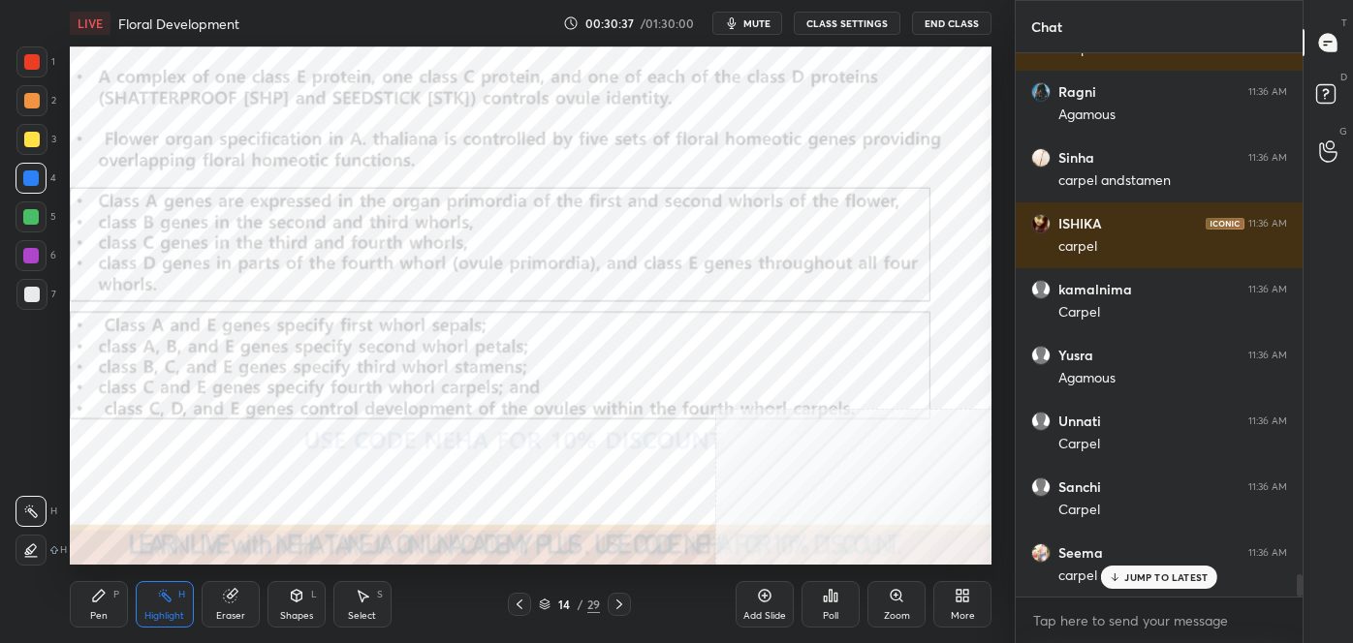
click at [620, 602] on icon at bounding box center [619, 605] width 16 height 16
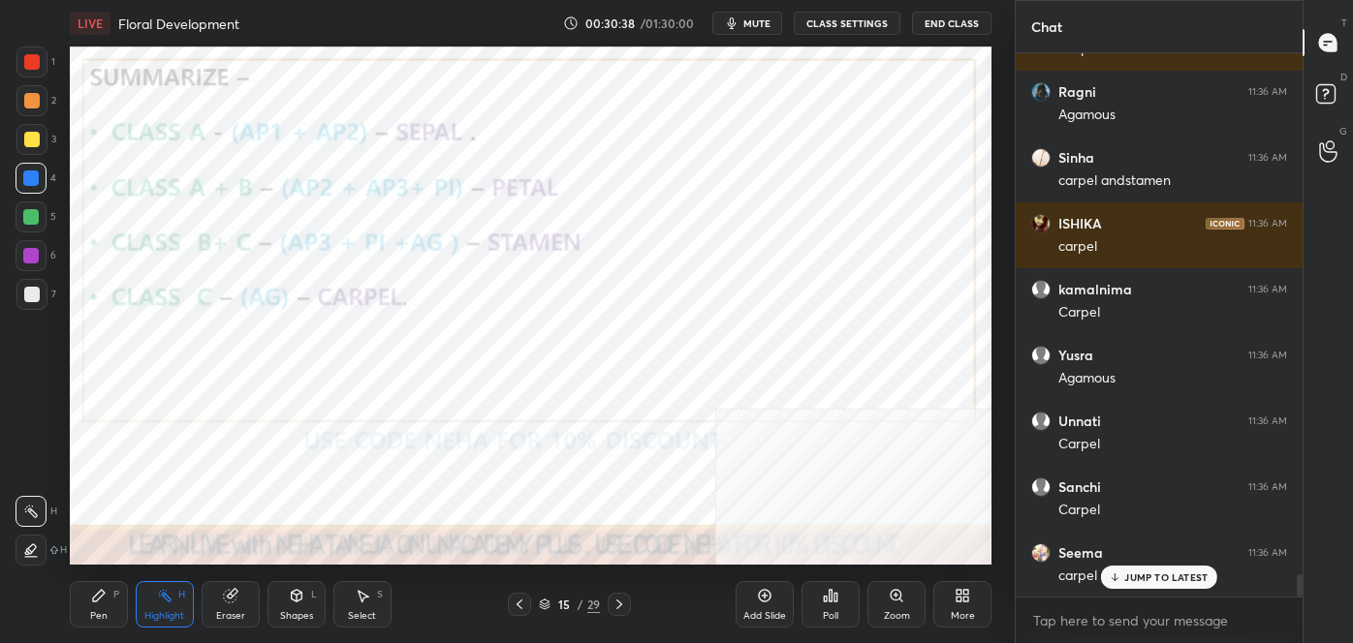
click at [622, 604] on icon at bounding box center [619, 605] width 16 height 16
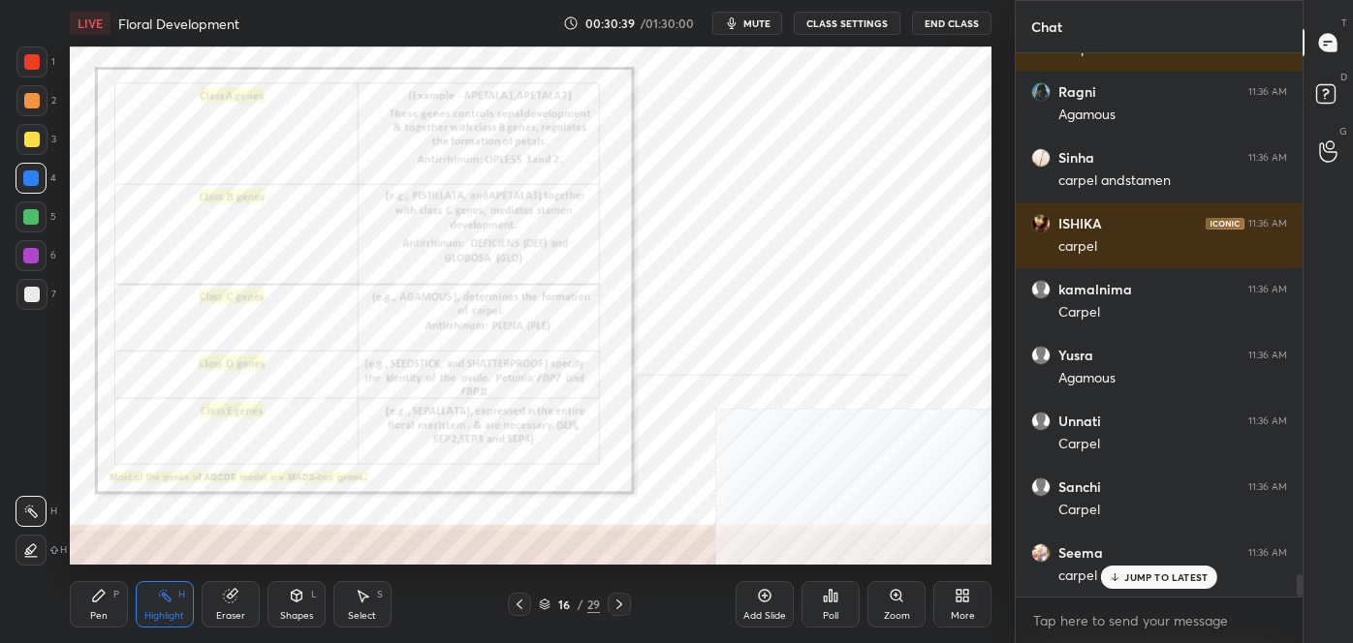
click at [83, 605] on div "Pen P" at bounding box center [99, 604] width 58 height 47
drag, startPoint x: 32, startPoint y: 476, endPoint x: 51, endPoint y: 471, distance: 20.0
click at [29, 477] on icon at bounding box center [30, 473] width 17 height 14
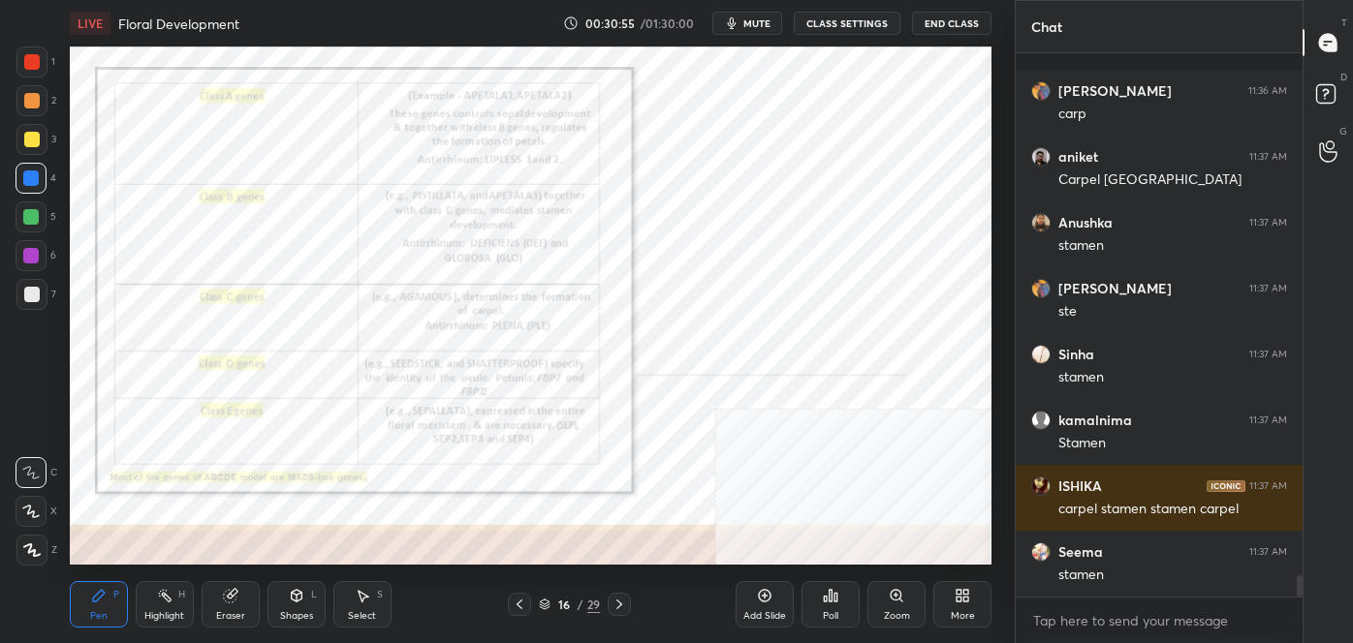
scroll to position [13488, 0]
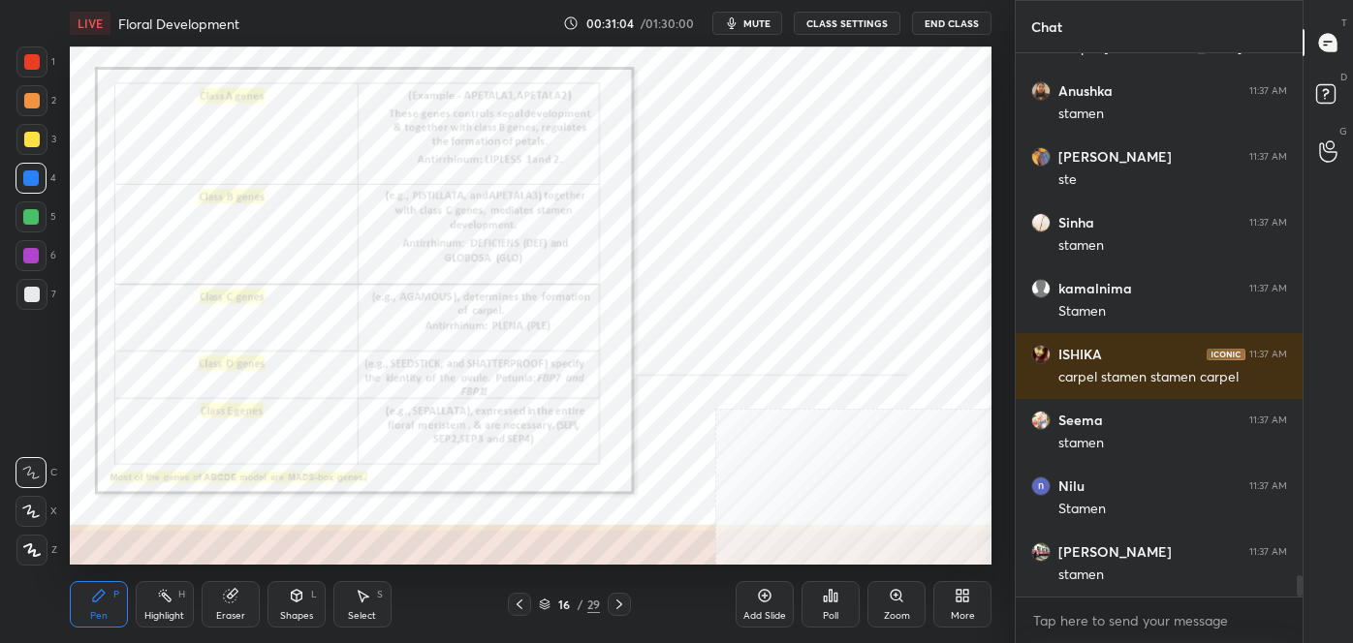
click at [960, 611] on div "More" at bounding box center [963, 616] width 24 height 10
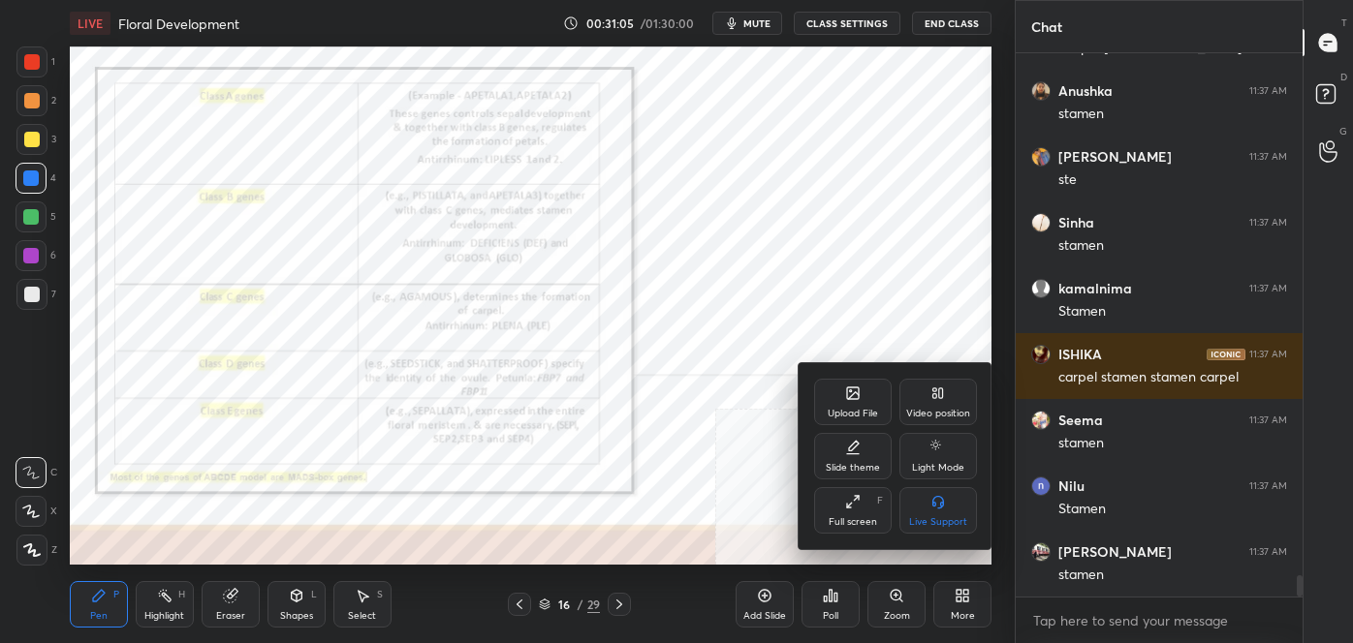
click at [936, 407] on div "Video position" at bounding box center [938, 402] width 78 height 47
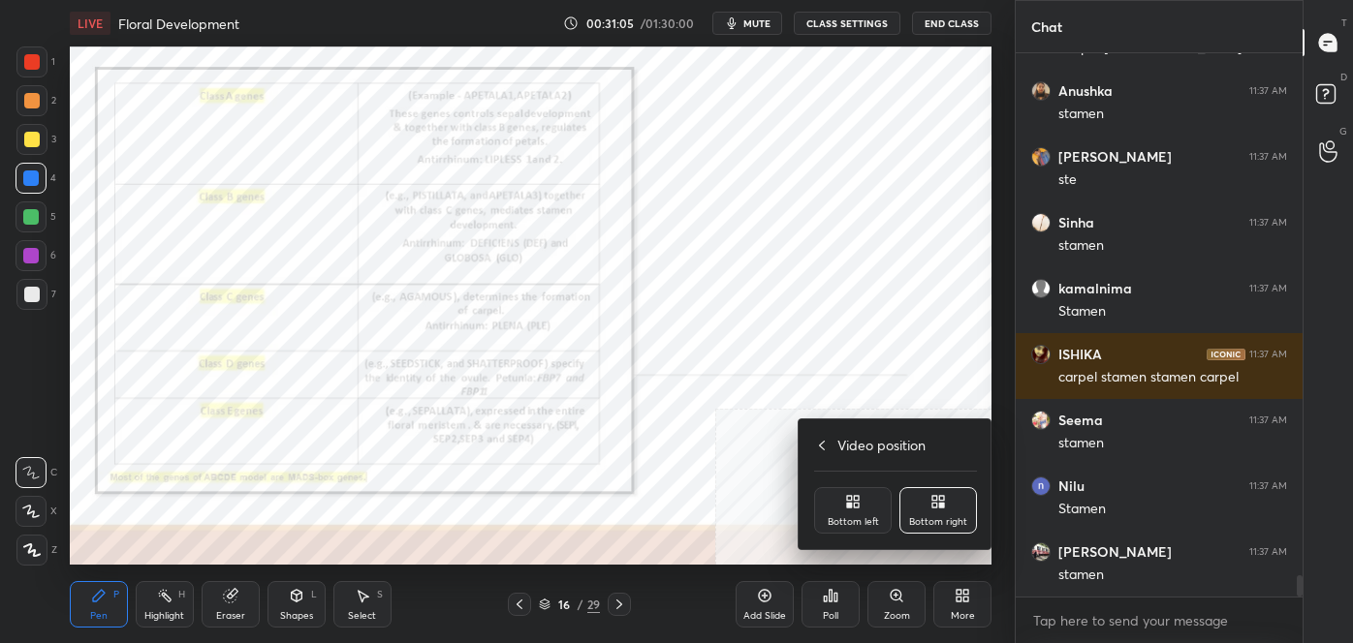
click at [858, 530] on div "Bottom left" at bounding box center [853, 510] width 78 height 47
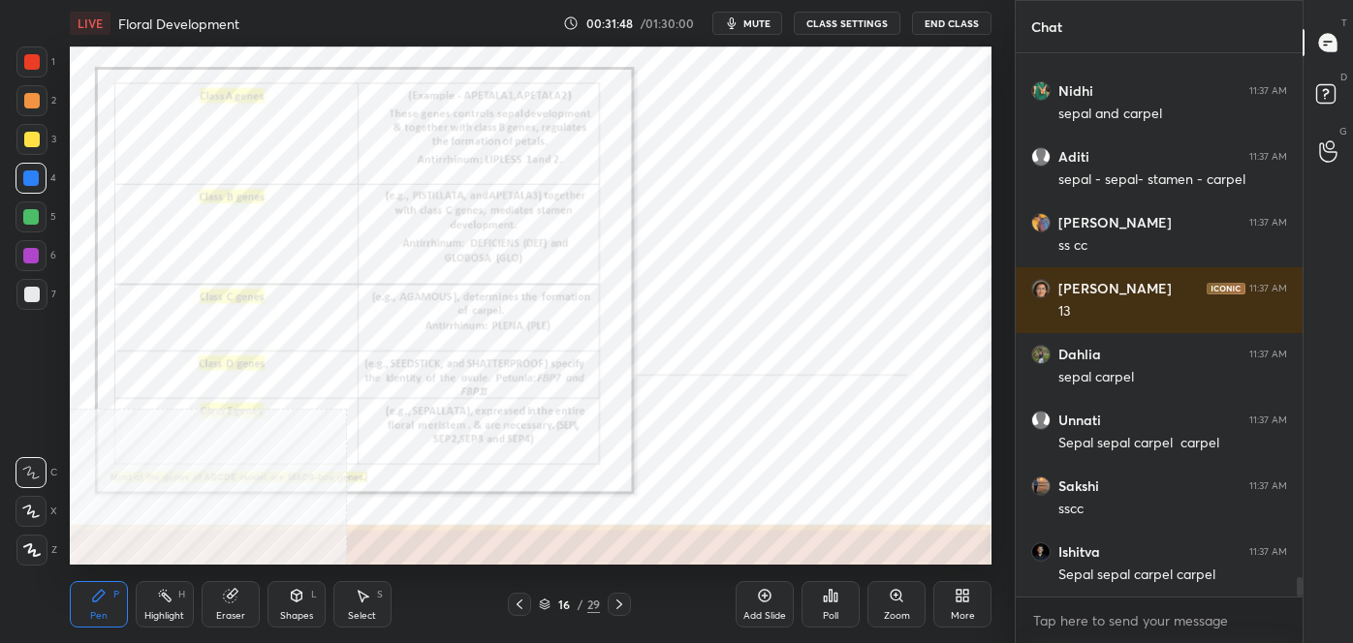
scroll to position [13116, 0]
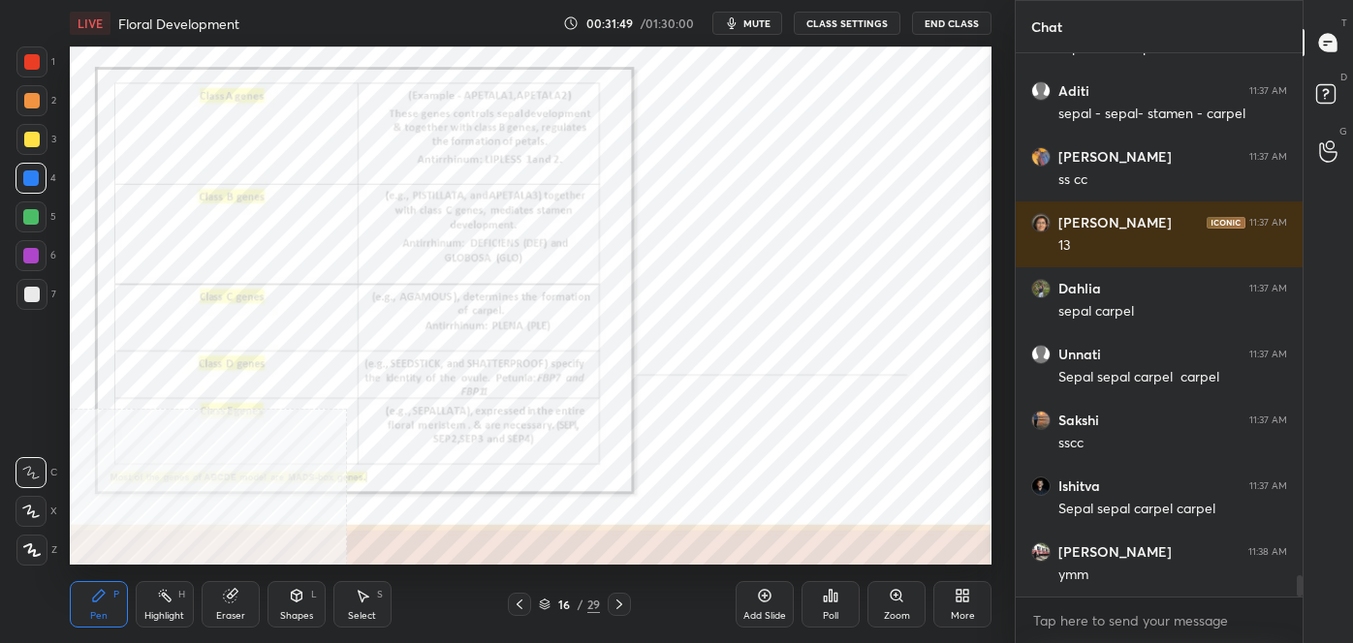
click at [34, 547] on icon at bounding box center [31, 551] width 17 height 14
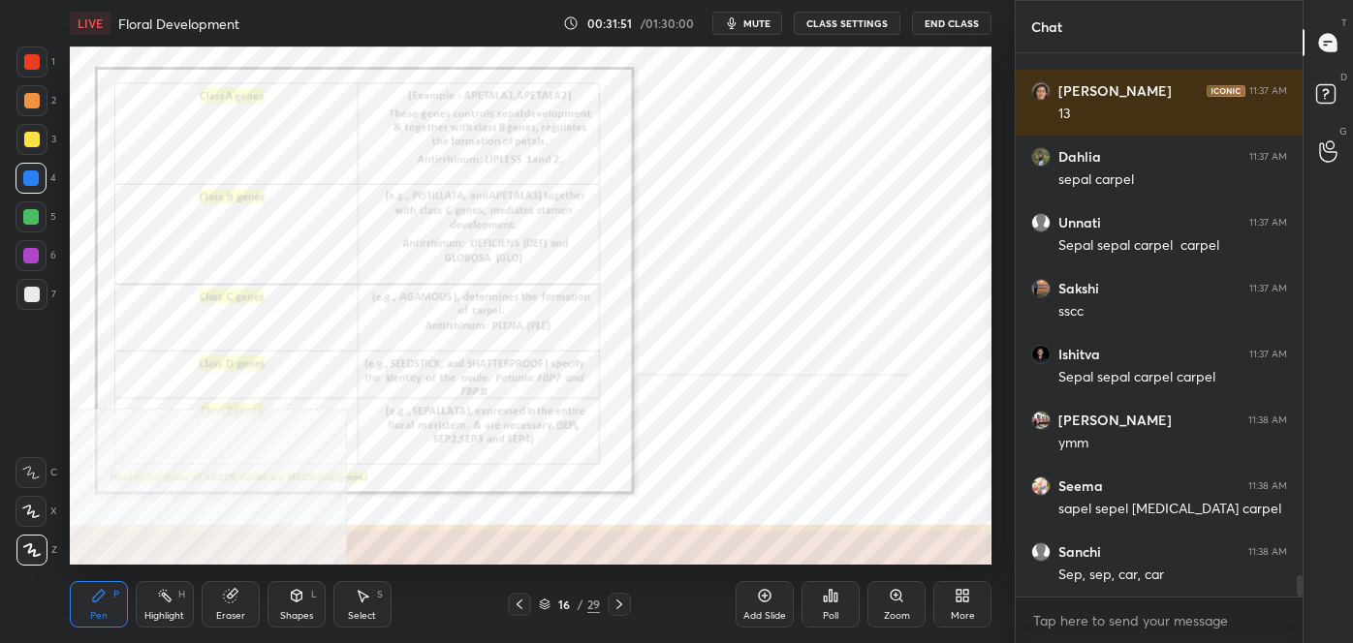
click at [28, 54] on div at bounding box center [32, 62] width 16 height 16
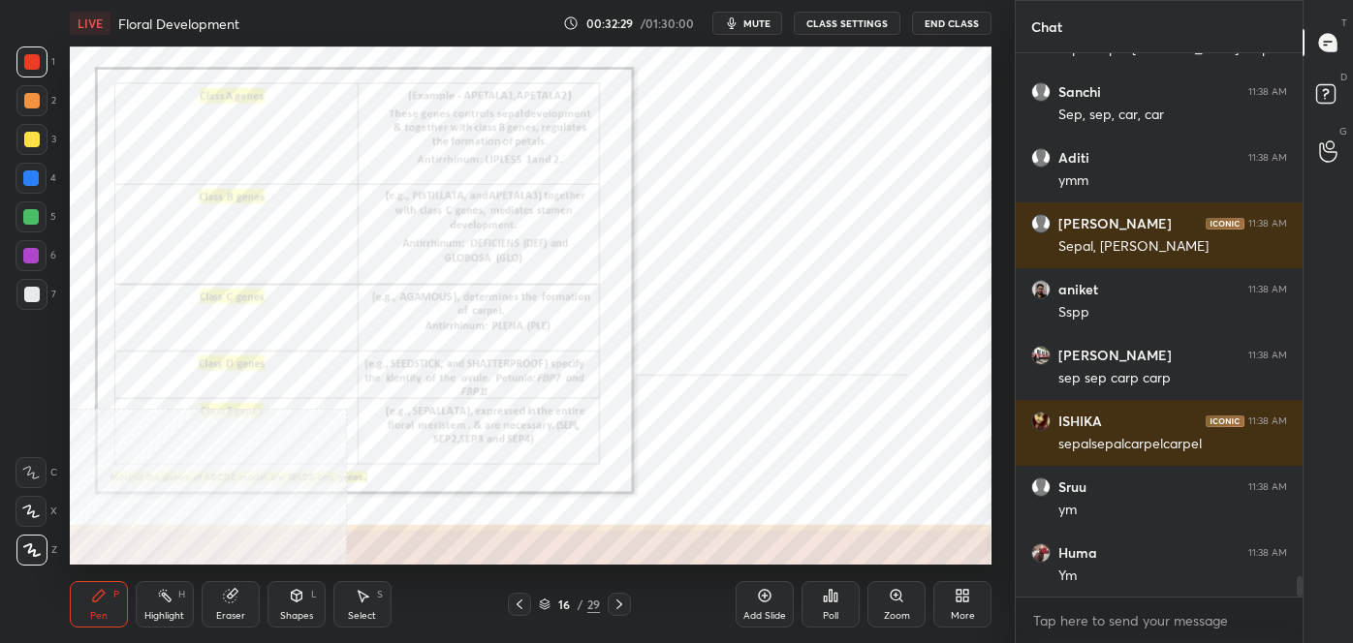
scroll to position [13775, 0]
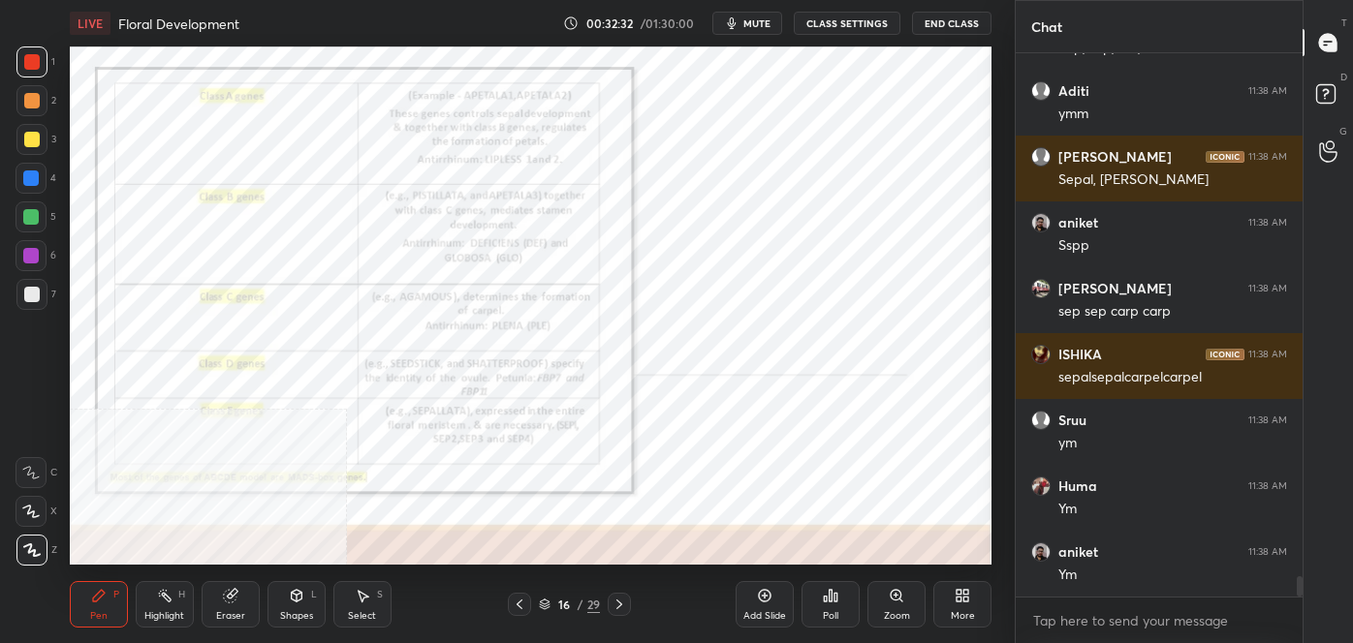
click at [23, 284] on div at bounding box center [31, 294] width 31 height 31
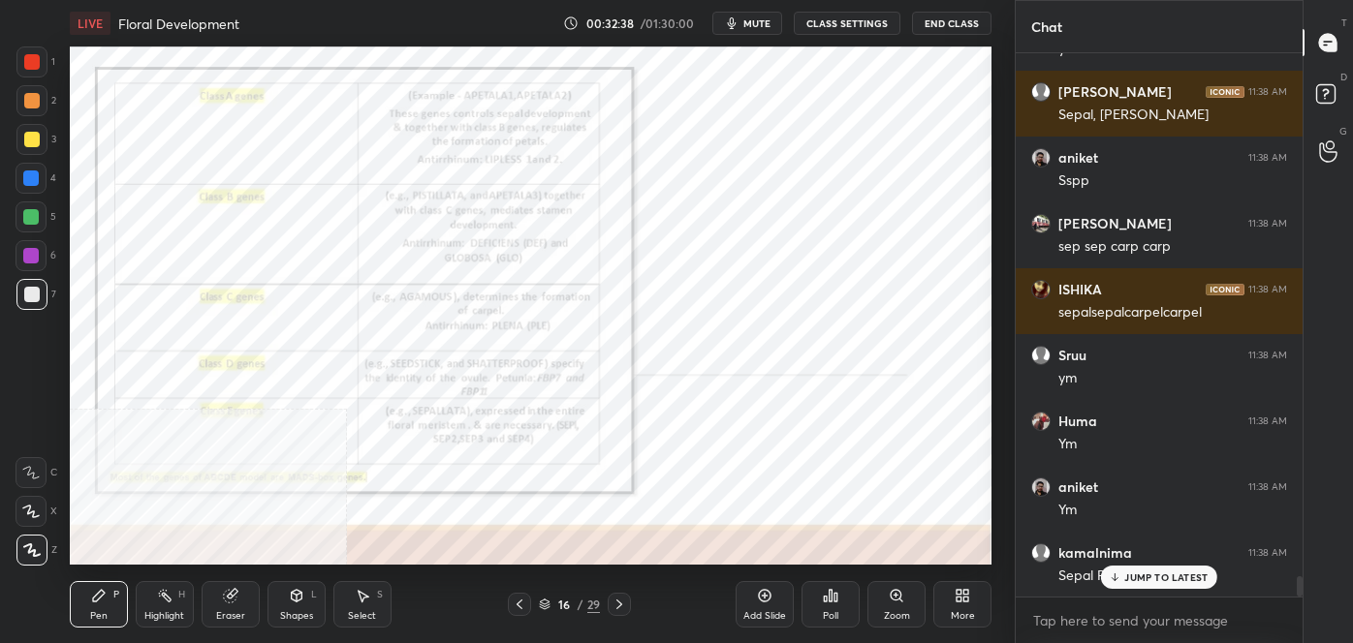
click at [790, 552] on div "LIVE Floral Development 00:32:38 / 01:30:00 mute CLASS SETTINGS End Class Setti…" at bounding box center [530, 321] width 937 height 643
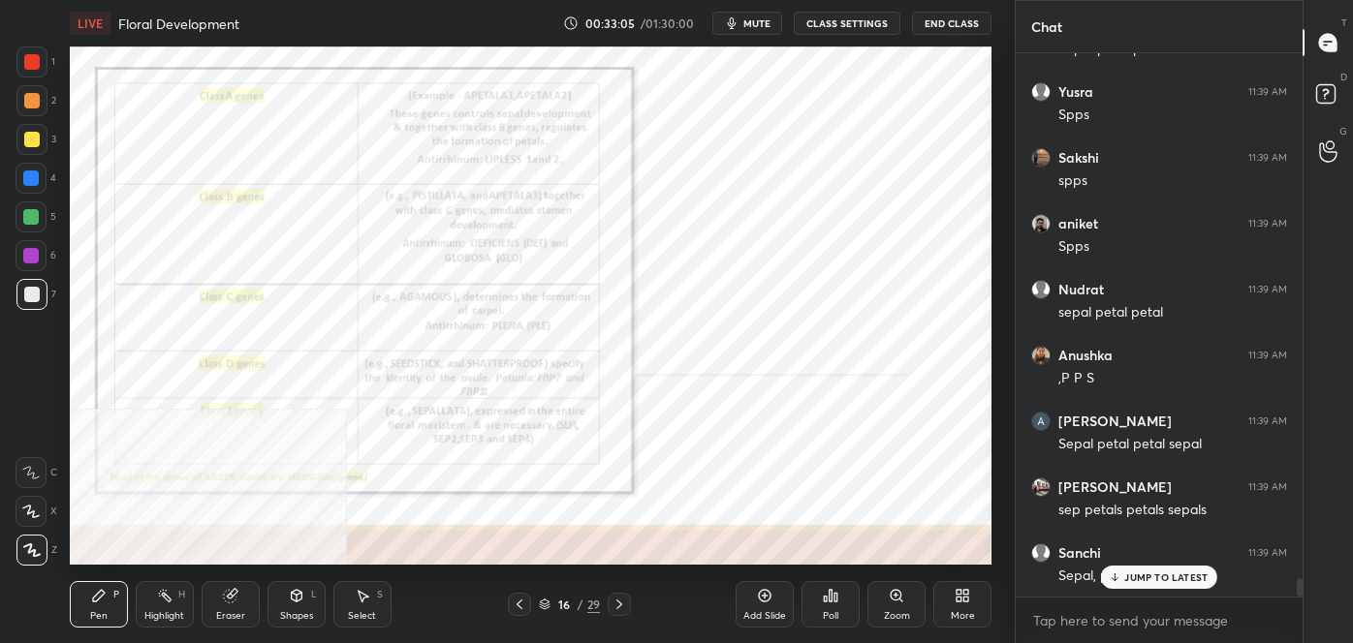
scroll to position [15488, 0]
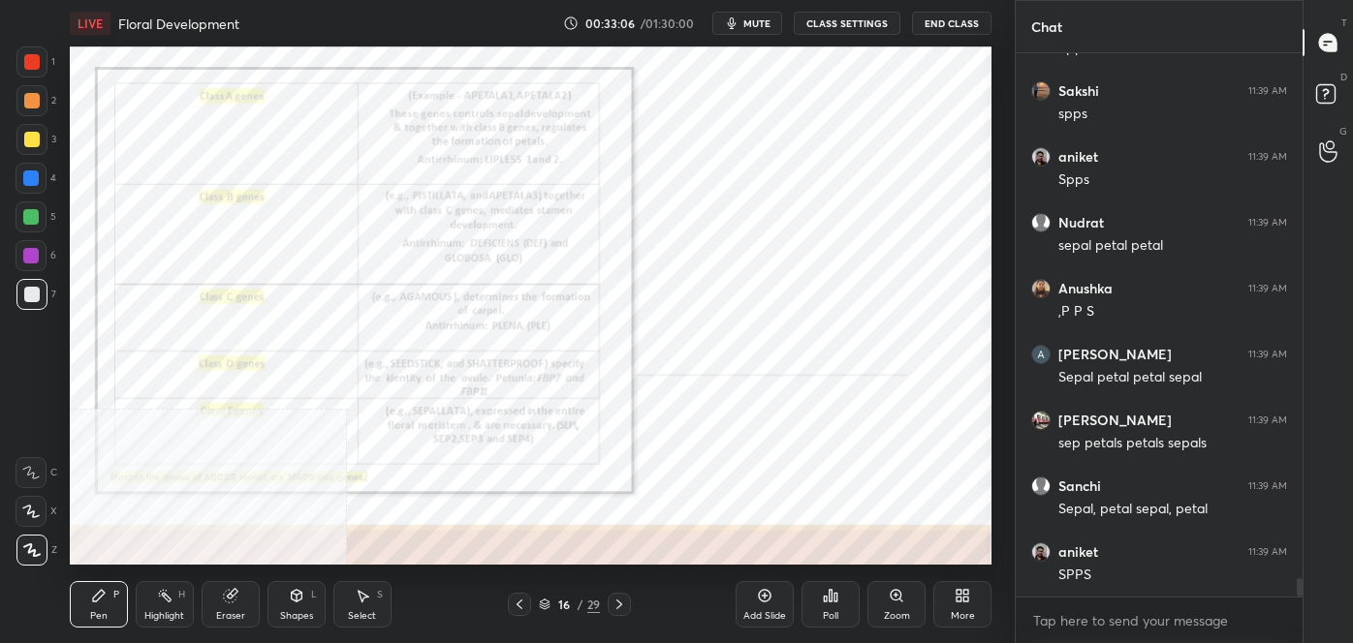
click at [951, 606] on div "More" at bounding box center [962, 604] width 58 height 47
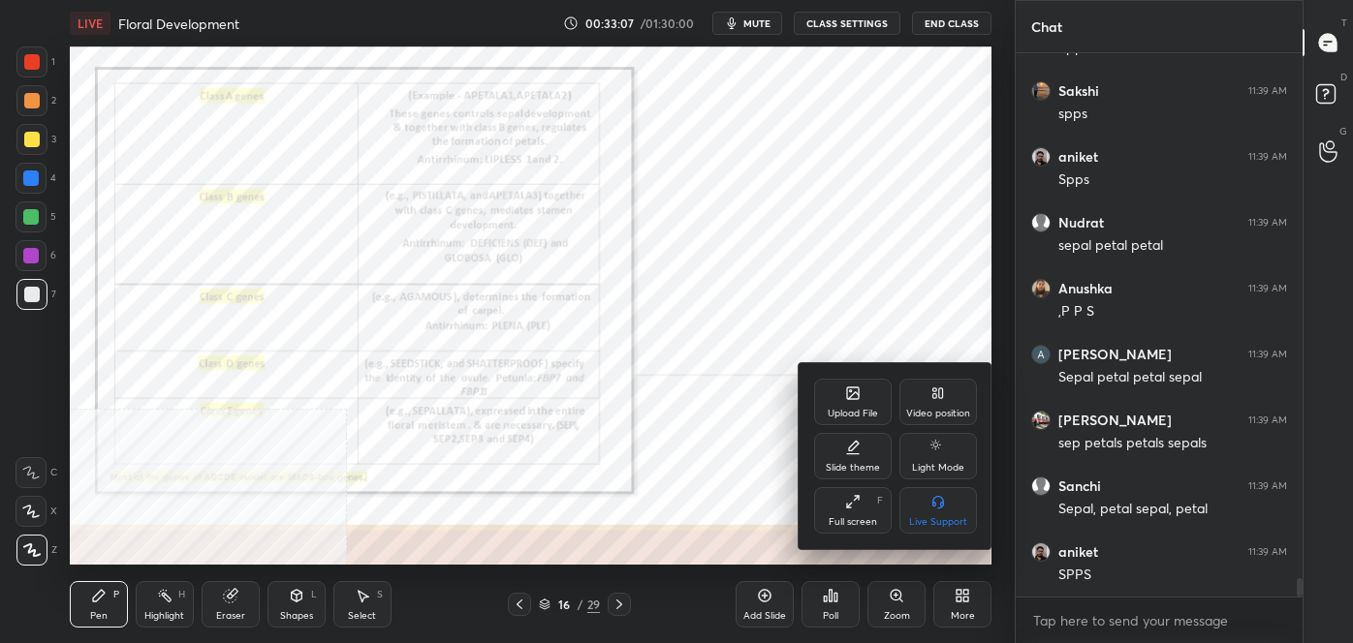
click at [956, 388] on div "Video position" at bounding box center [938, 402] width 78 height 47
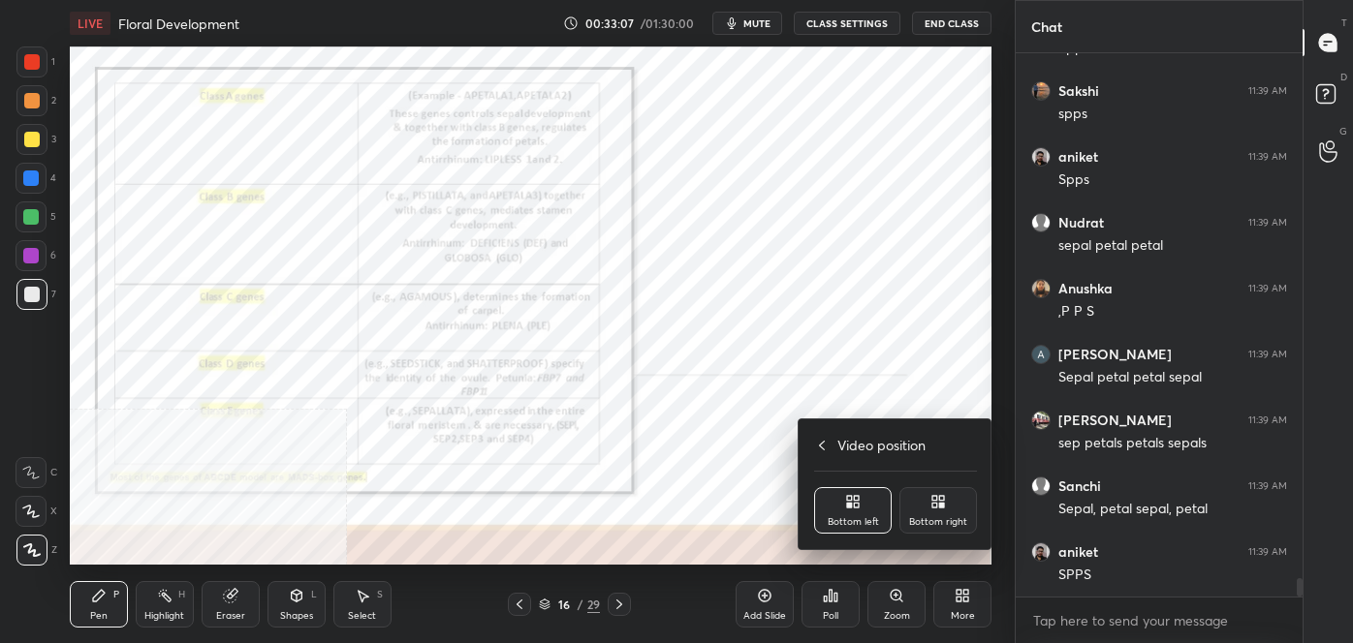
click at [965, 525] on div "Bottom right" at bounding box center [938, 510] width 78 height 47
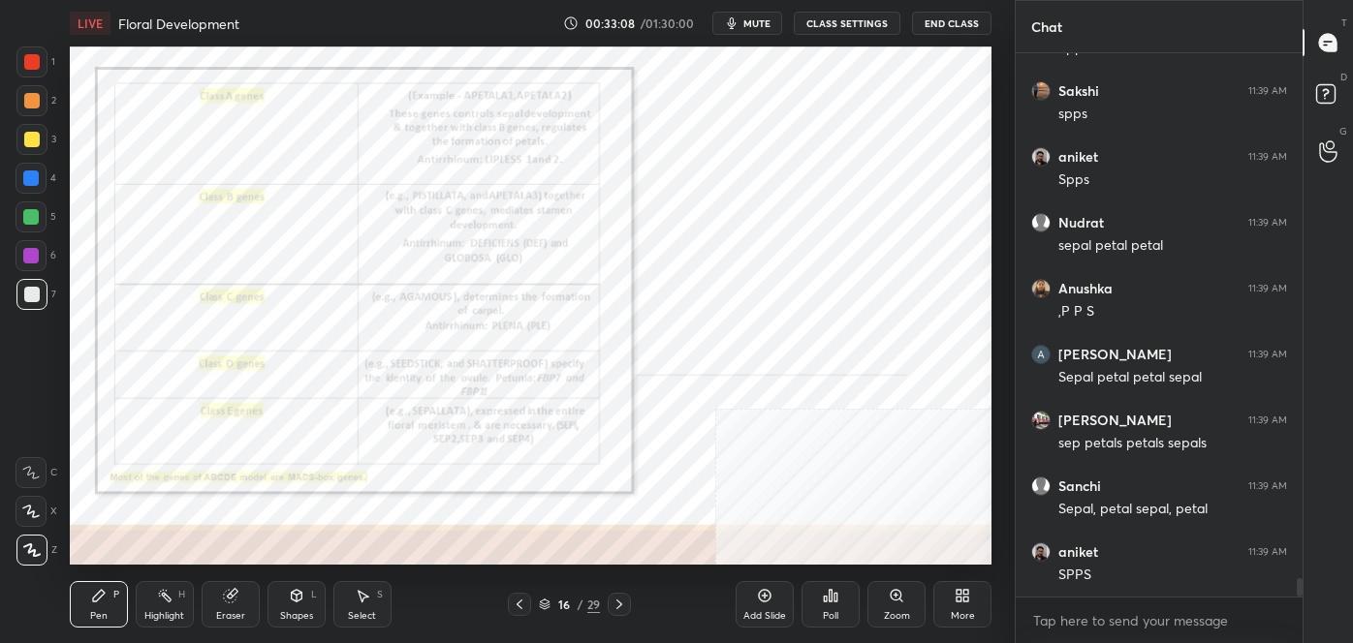
scroll to position [15553, 0]
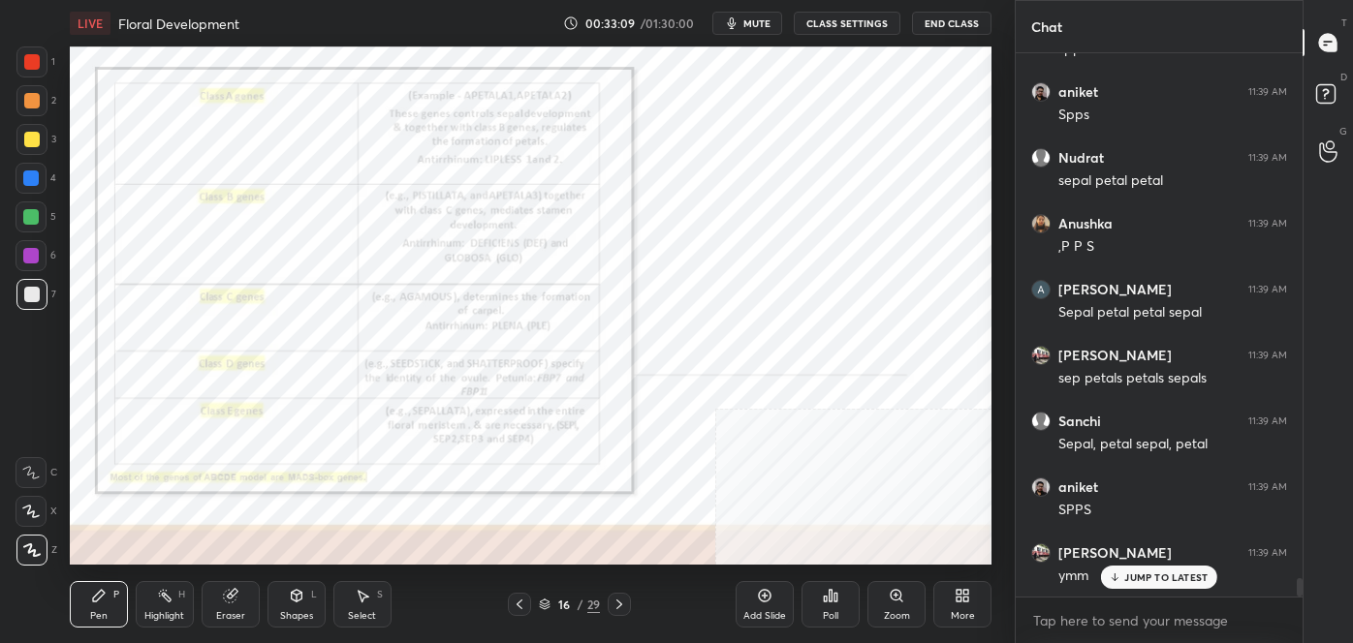
click at [620, 598] on icon at bounding box center [619, 605] width 16 height 16
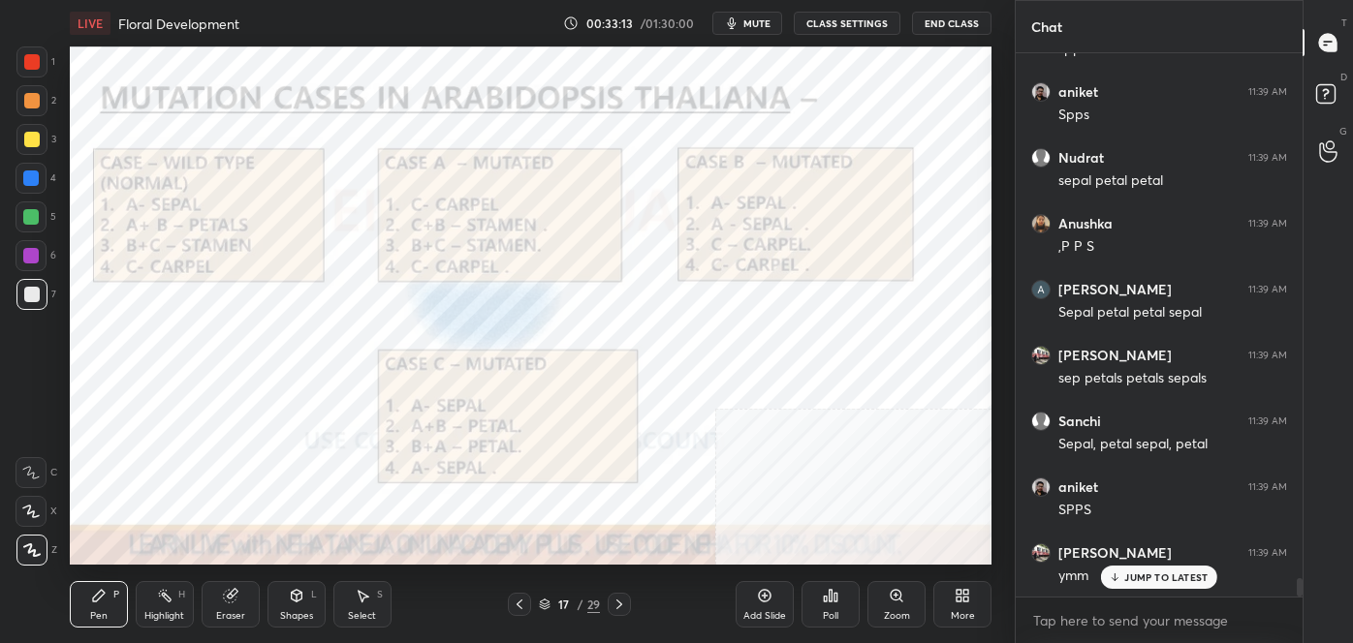
click at [517, 605] on icon at bounding box center [519, 605] width 6 height 10
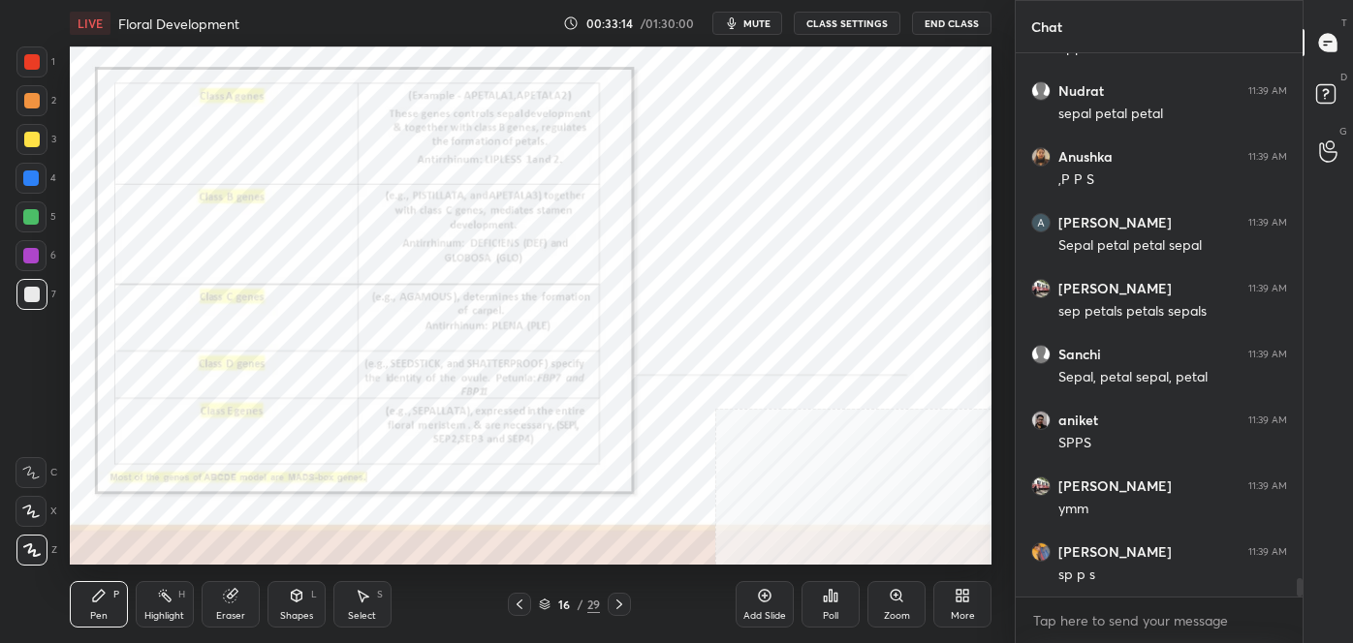
click at [209, 608] on div "Eraser" at bounding box center [231, 604] width 58 height 47
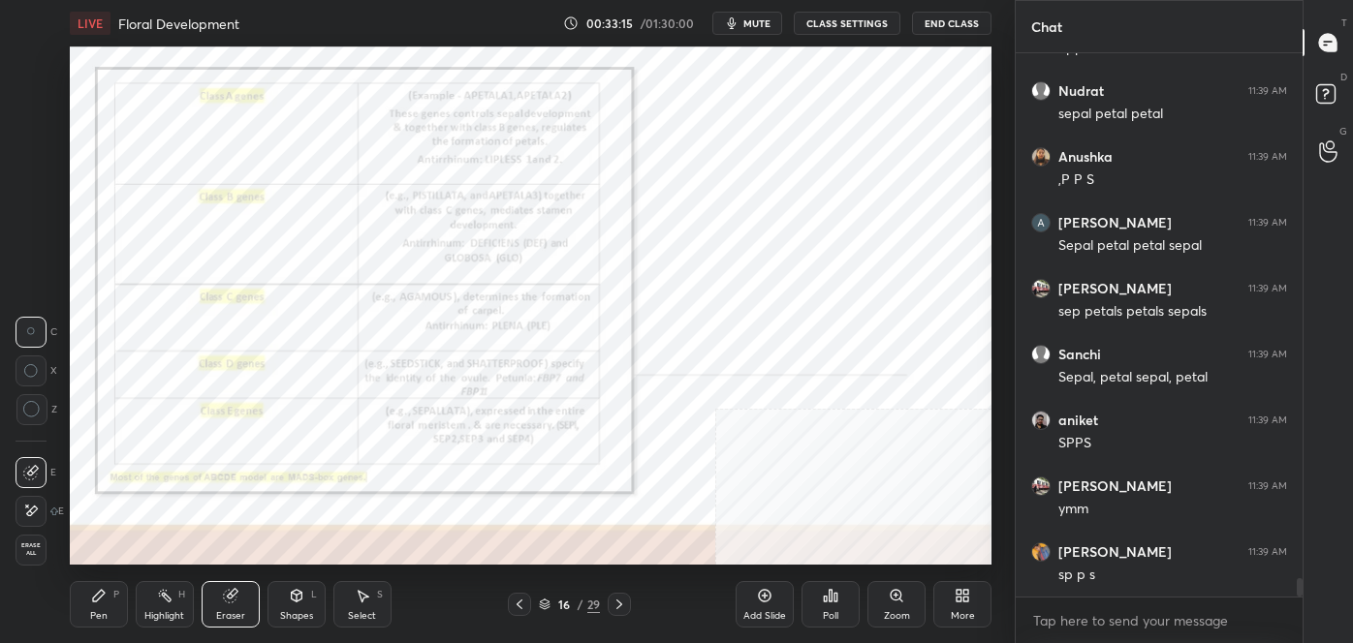
scroll to position [15685, 0]
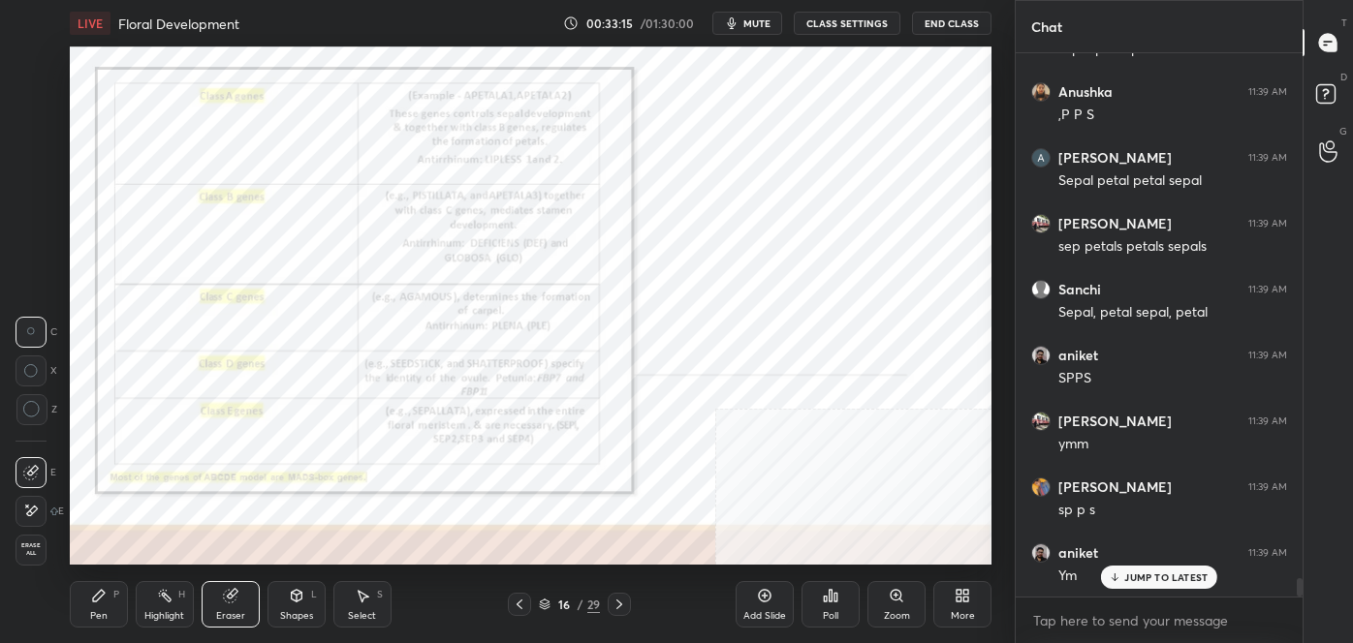
click at [8, 550] on div "1 2 3 4 5 6 7 C X Z C X Z E E Erase all H H" at bounding box center [31, 306] width 62 height 518
click at [13, 550] on div "1 2 3 4 5 6 7 C X Z C X Z E E Erase all H H" at bounding box center [31, 306] width 62 height 518
click at [26, 547] on span "Erase all" at bounding box center [30, 550] width 29 height 14
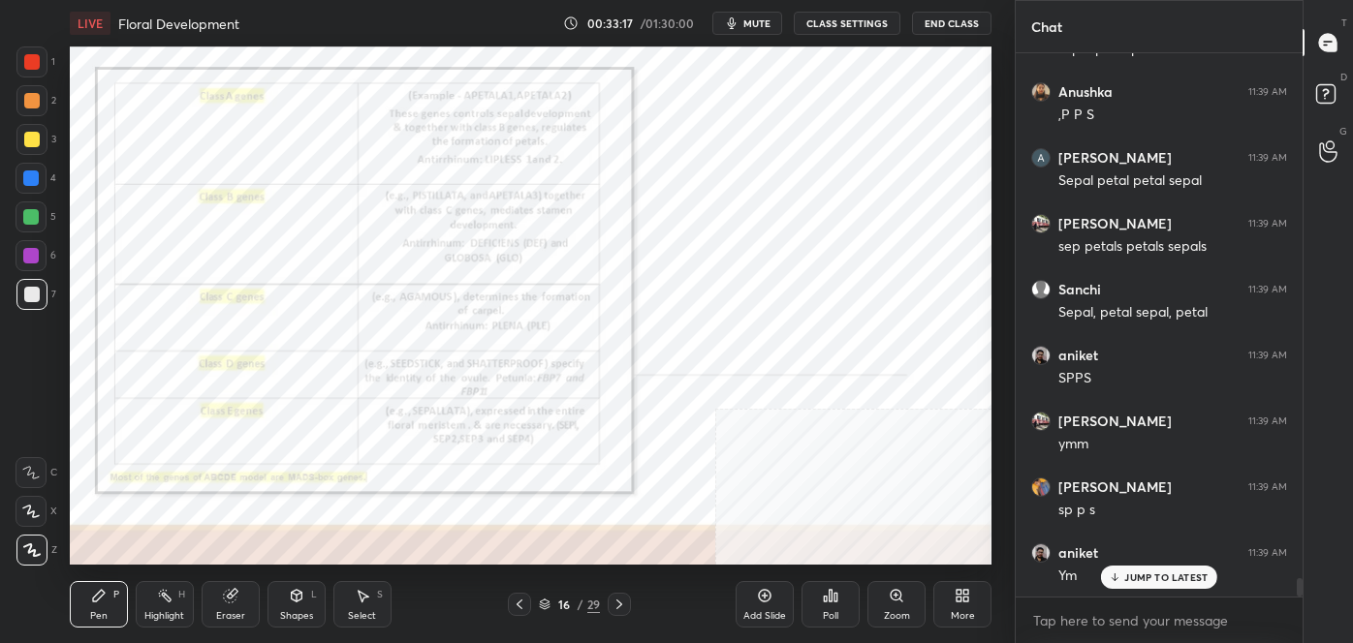
click at [618, 602] on icon at bounding box center [619, 605] width 6 height 10
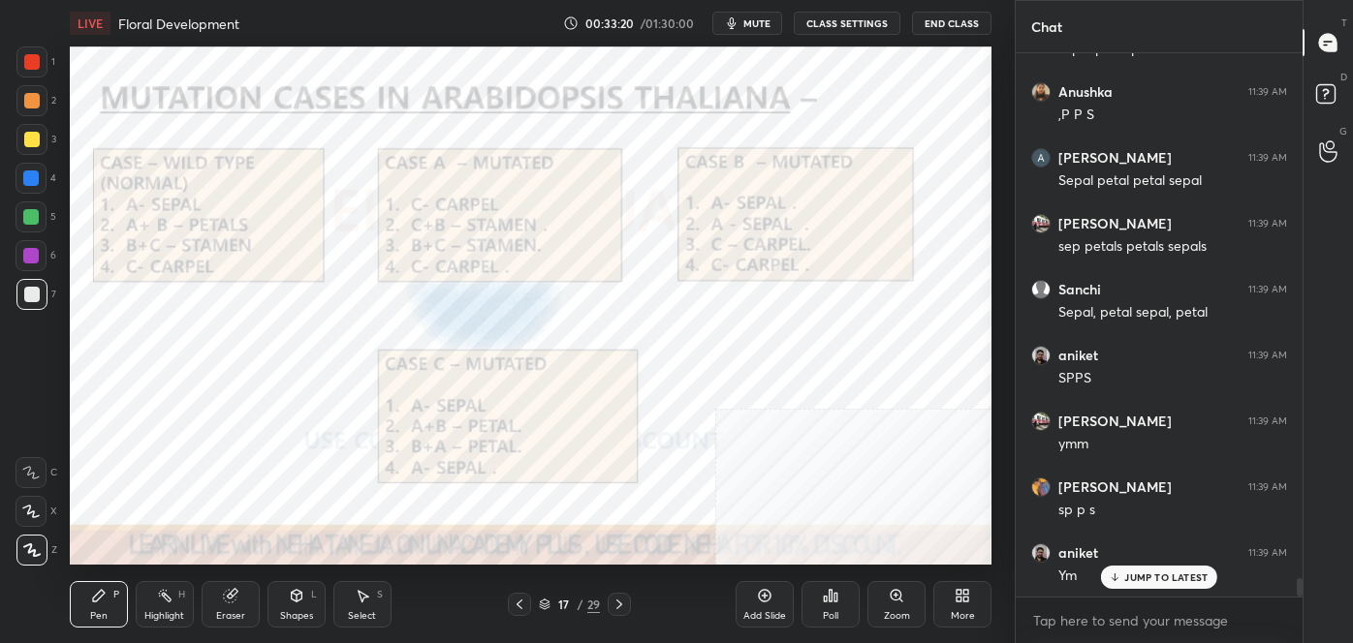
click at [33, 555] on icon at bounding box center [32, 551] width 16 height 12
drag, startPoint x: 29, startPoint y: 60, endPoint x: 62, endPoint y: 73, distance: 35.3
click at [31, 60] on div at bounding box center [32, 62] width 16 height 16
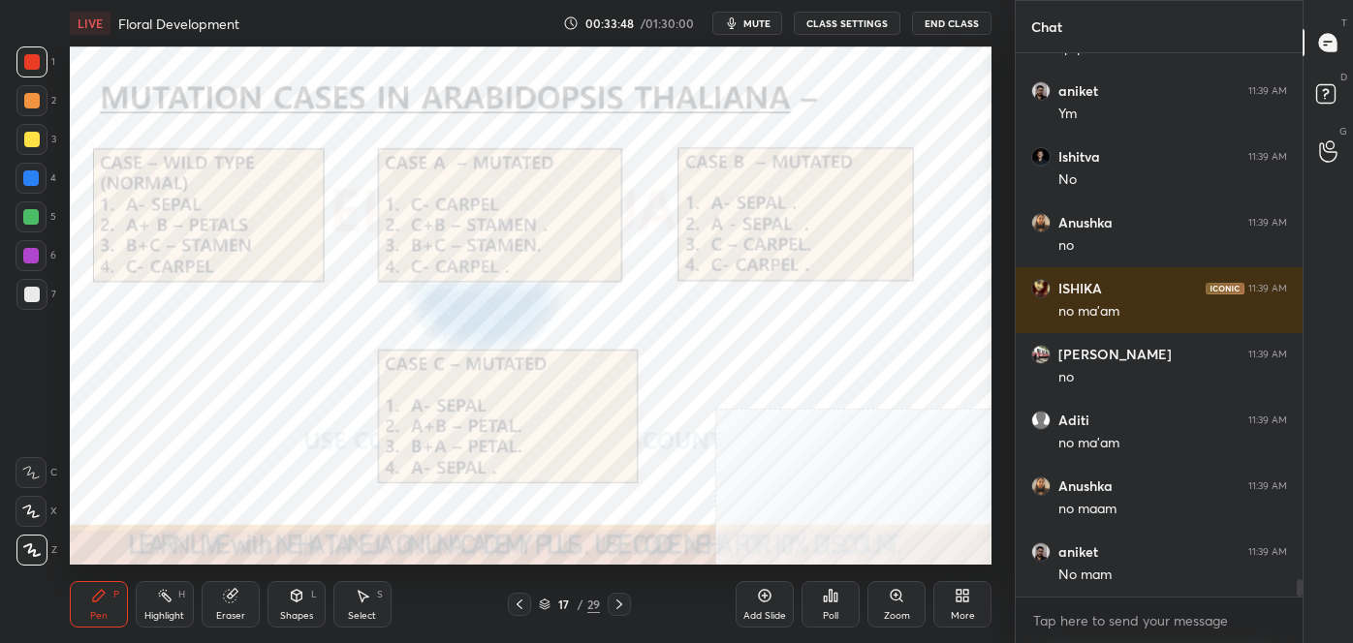
scroll to position [16212, 0]
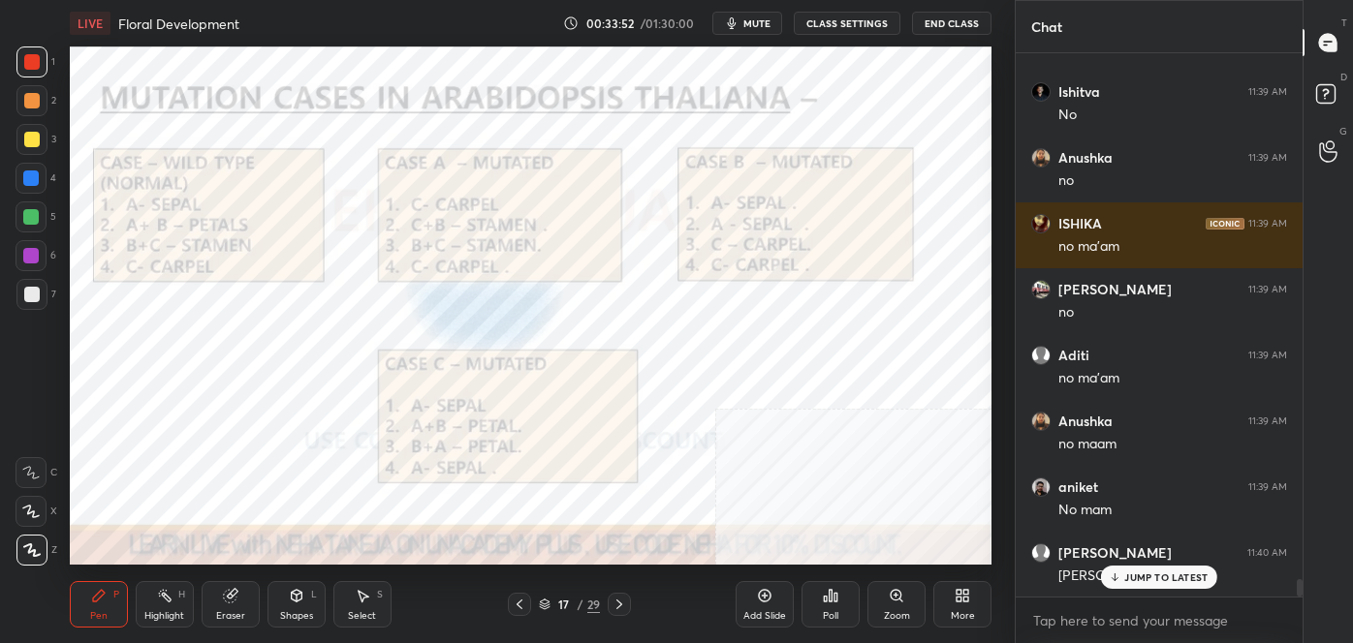
click at [617, 602] on icon at bounding box center [619, 605] width 16 height 16
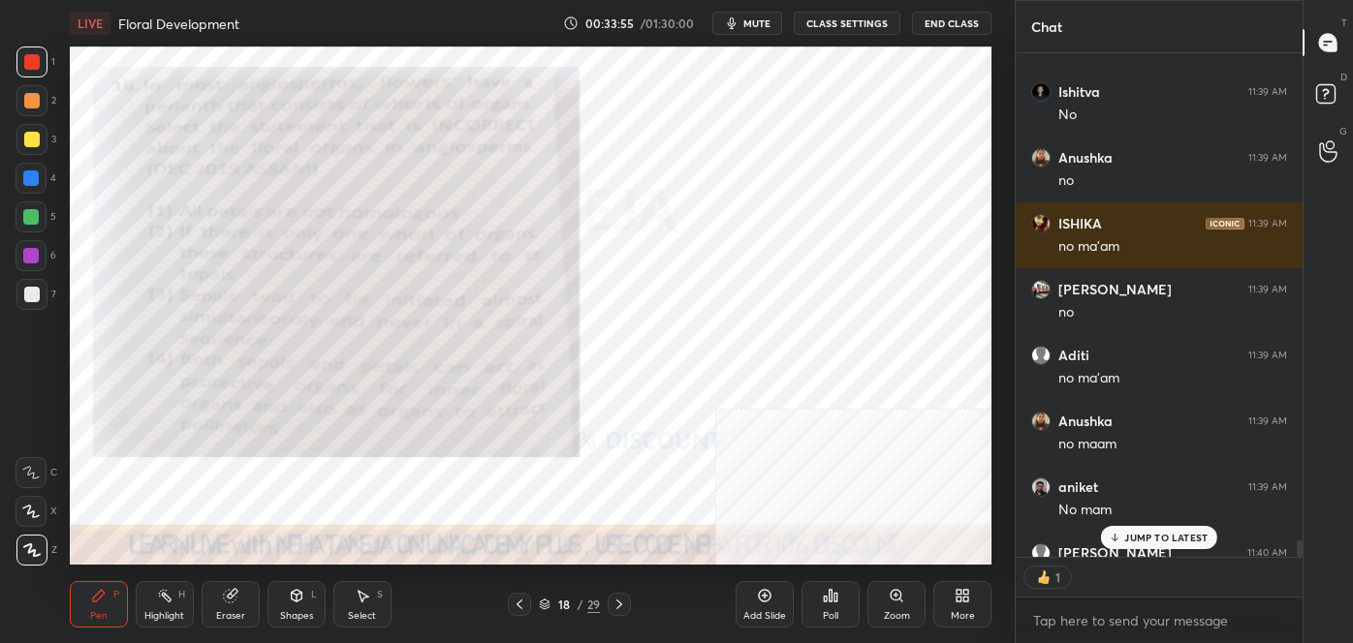
scroll to position [6, 5]
click at [23, 55] on div at bounding box center [31, 62] width 31 height 31
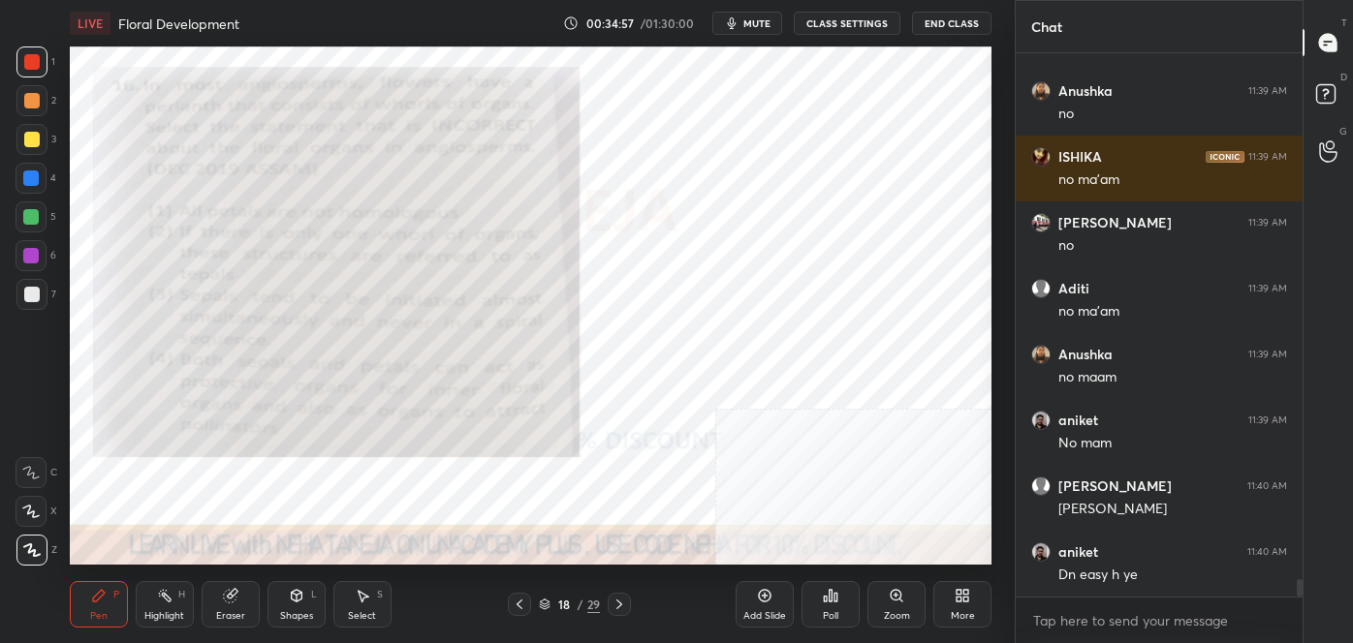
scroll to position [16344, 0]
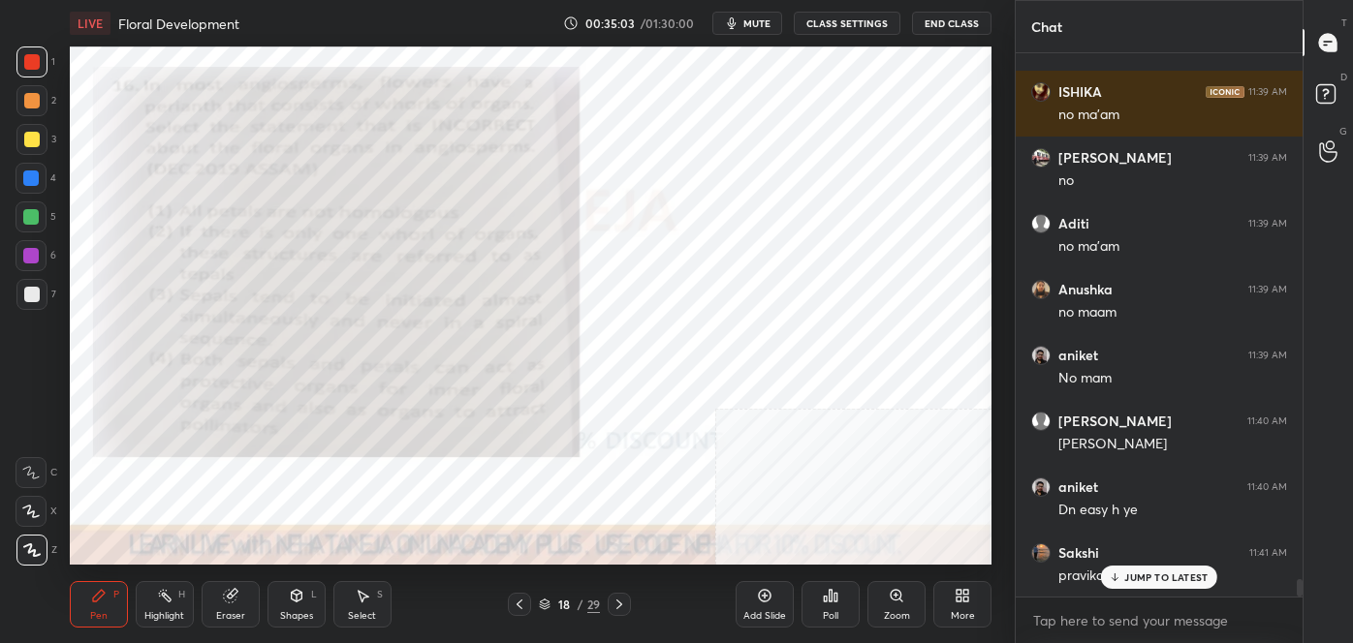
click at [822, 595] on div "Poll" at bounding box center [830, 604] width 58 height 47
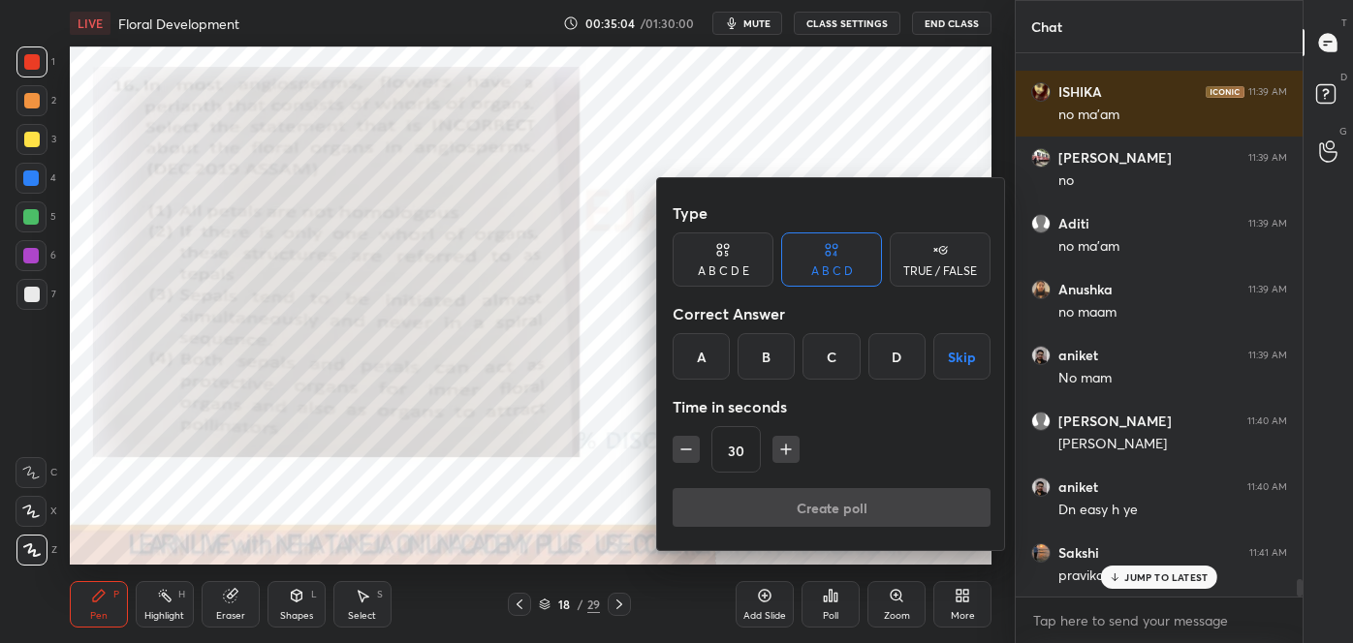
click at [824, 360] on div "C" at bounding box center [830, 356] width 57 height 47
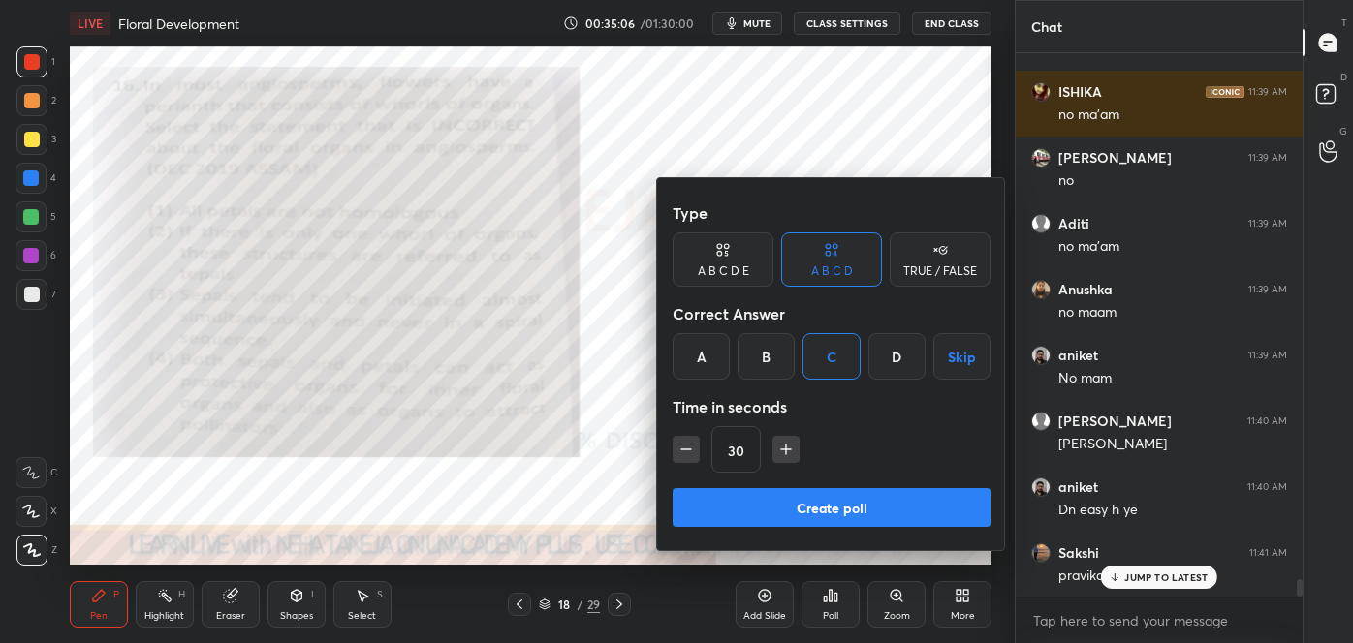
click at [863, 516] on button "Create poll" at bounding box center [832, 507] width 318 height 39
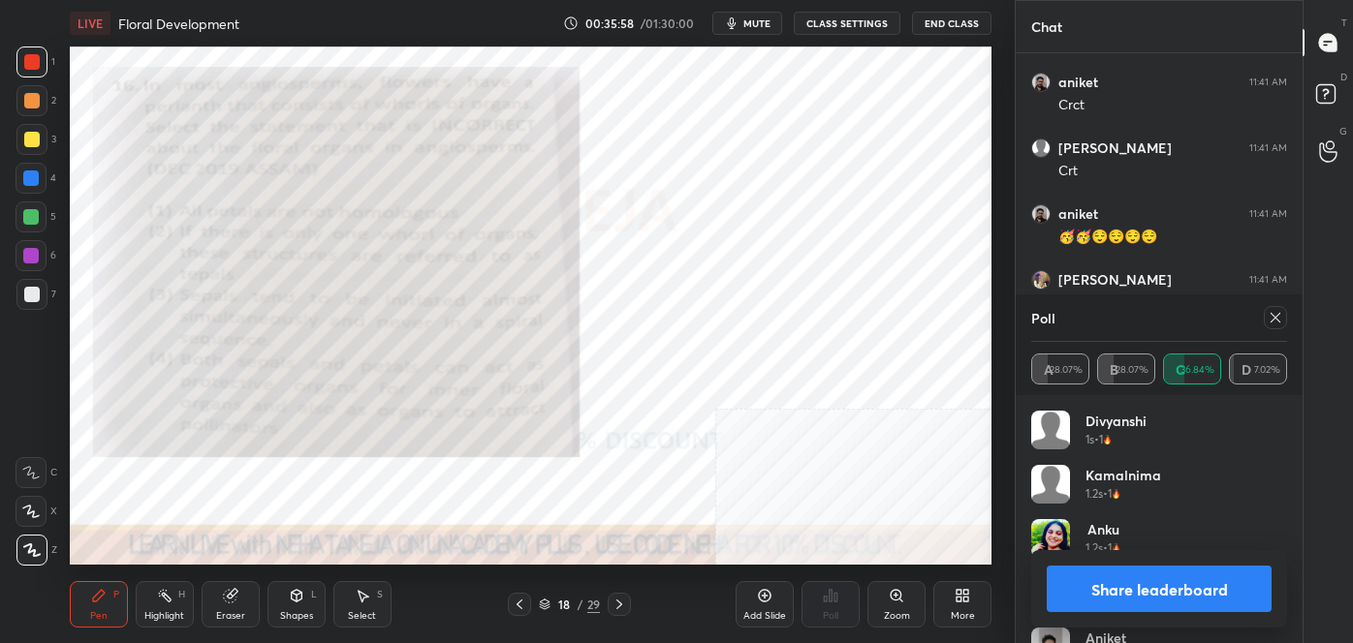
scroll to position [16947, 0]
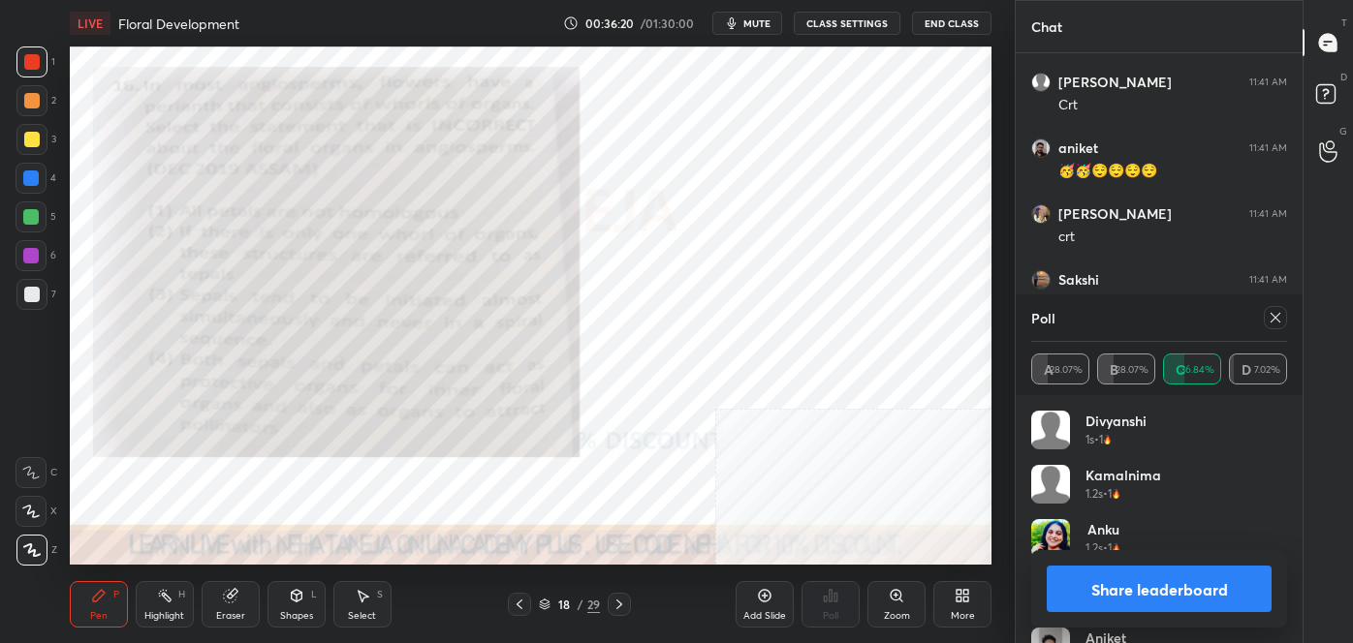
click at [1132, 570] on button "Share leaderboard" at bounding box center [1159, 589] width 225 height 47
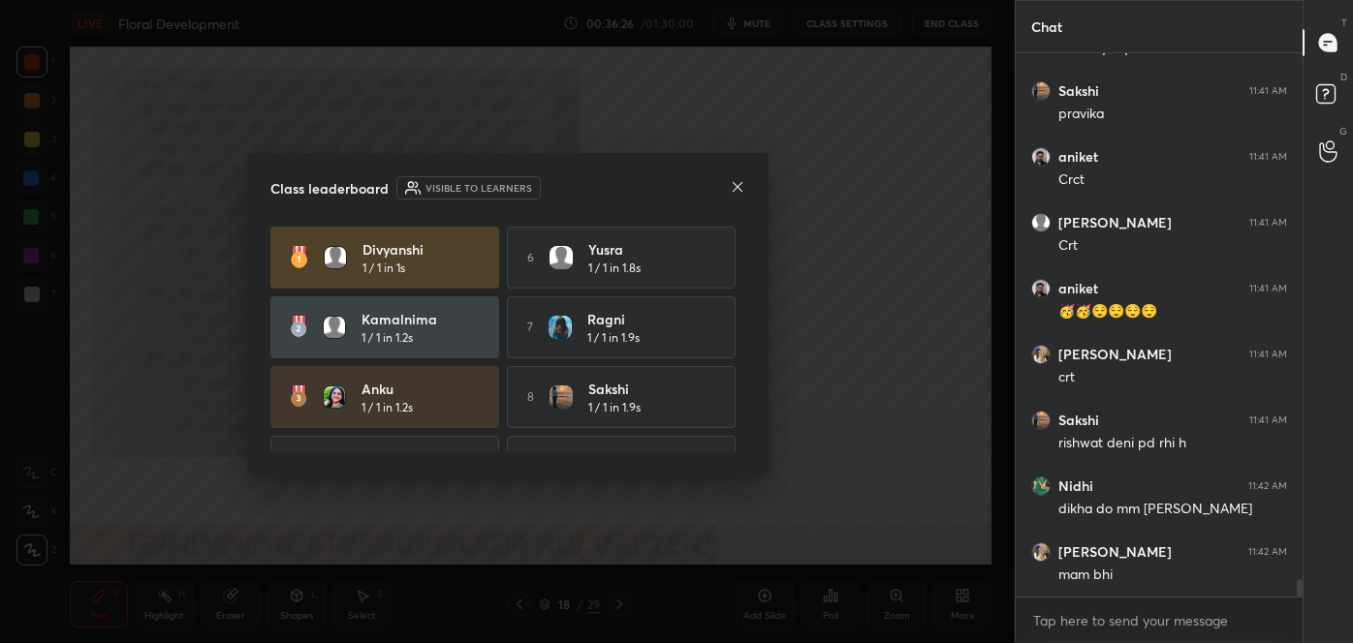
scroll to position [16871, 0]
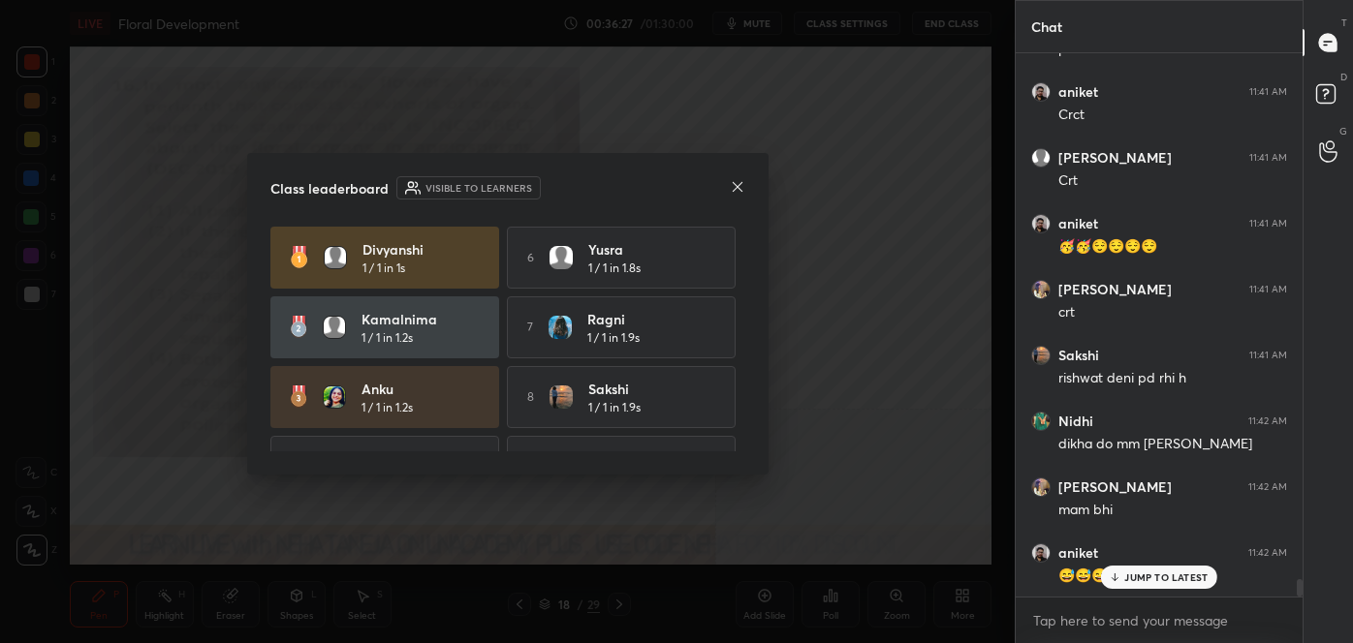
click at [736, 185] on icon at bounding box center [738, 187] width 16 height 16
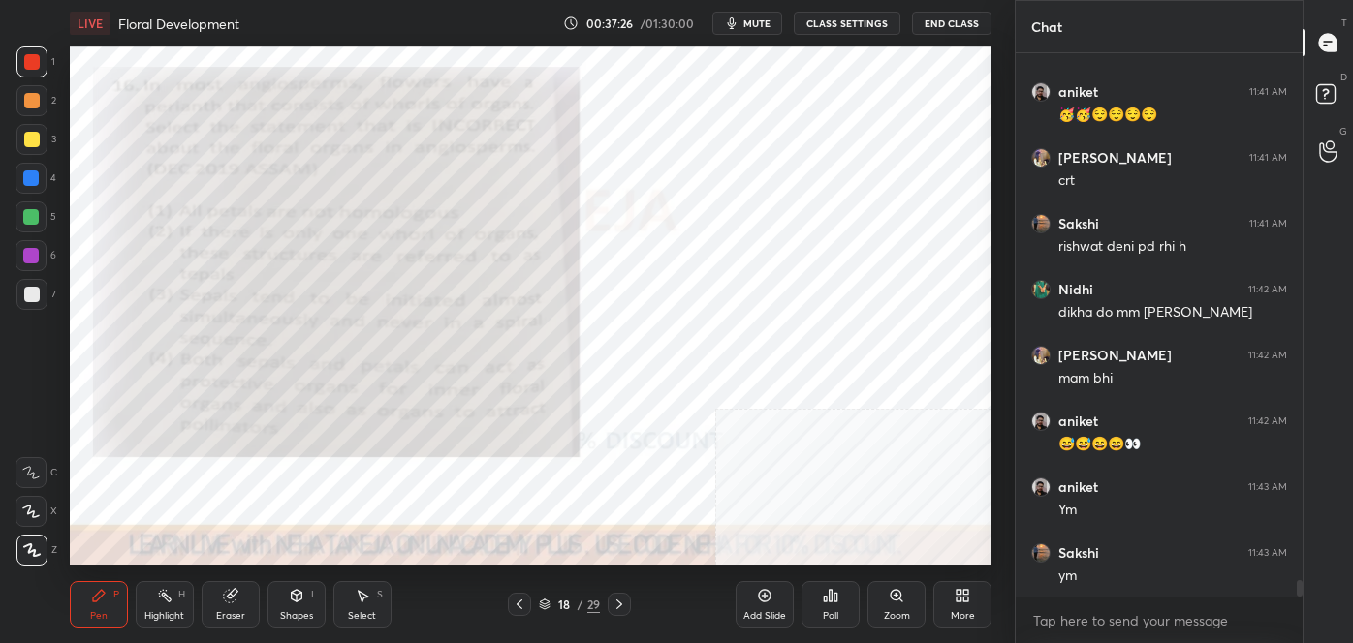
scroll to position [17070, 0]
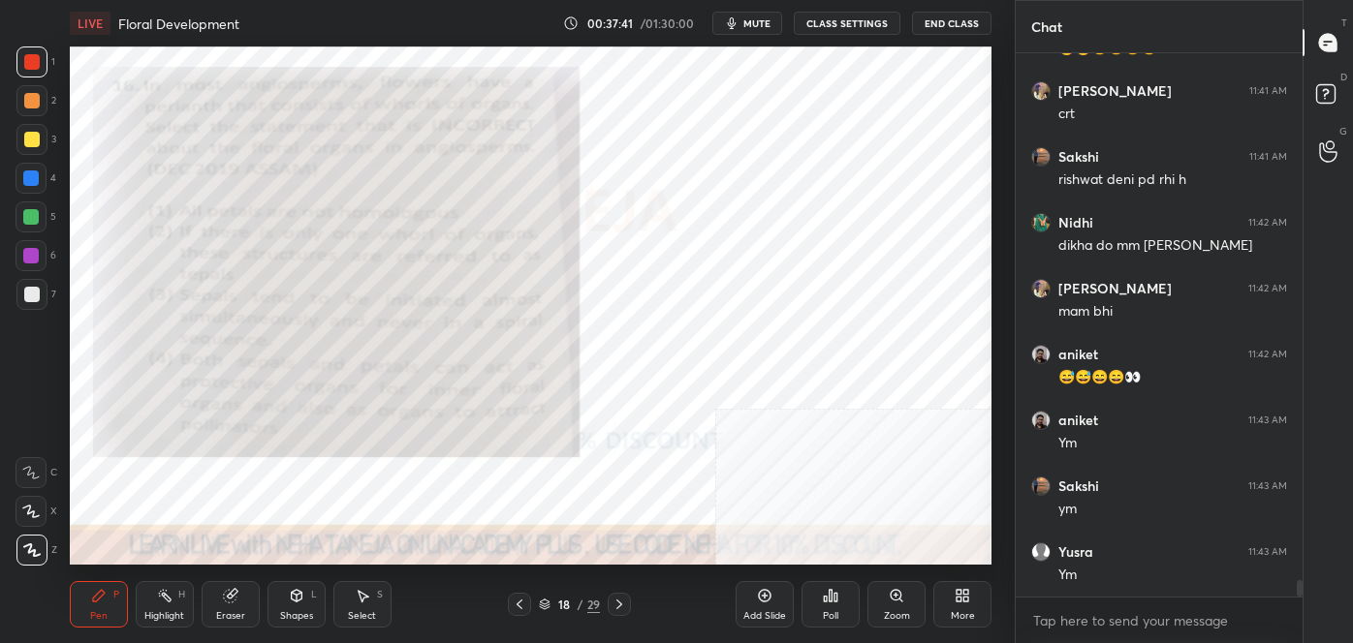
click at [628, 604] on div at bounding box center [619, 604] width 23 height 23
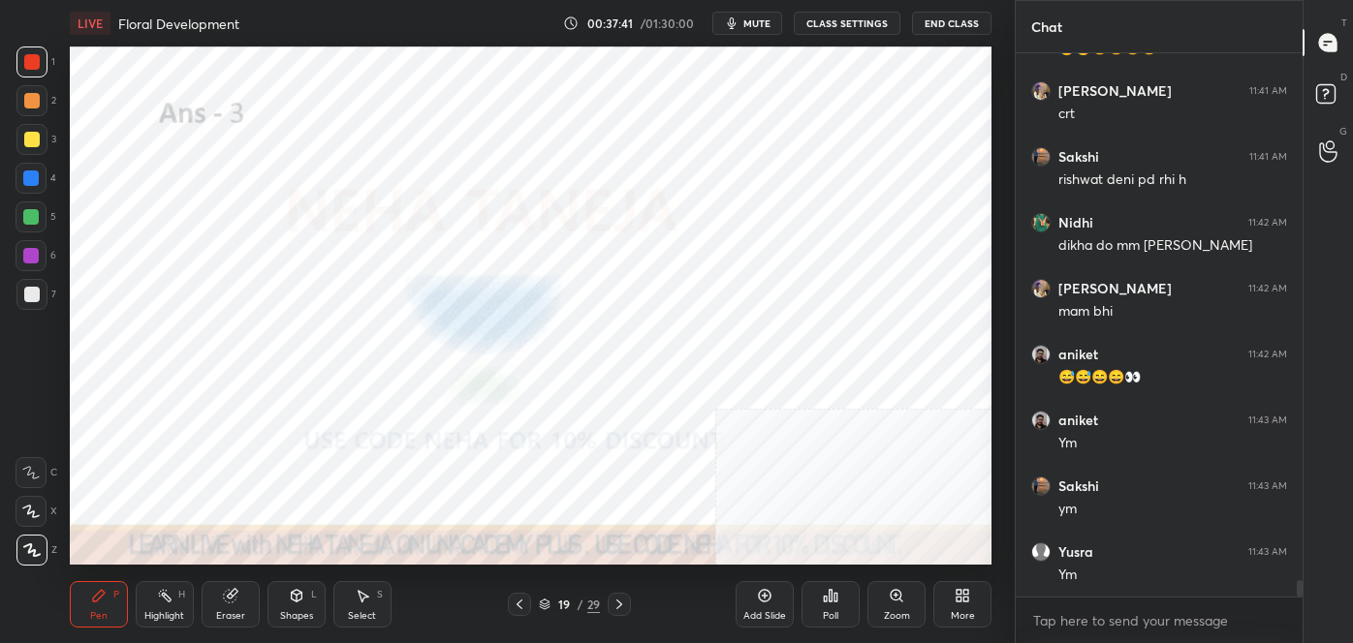
click at [625, 605] on icon at bounding box center [619, 605] width 16 height 16
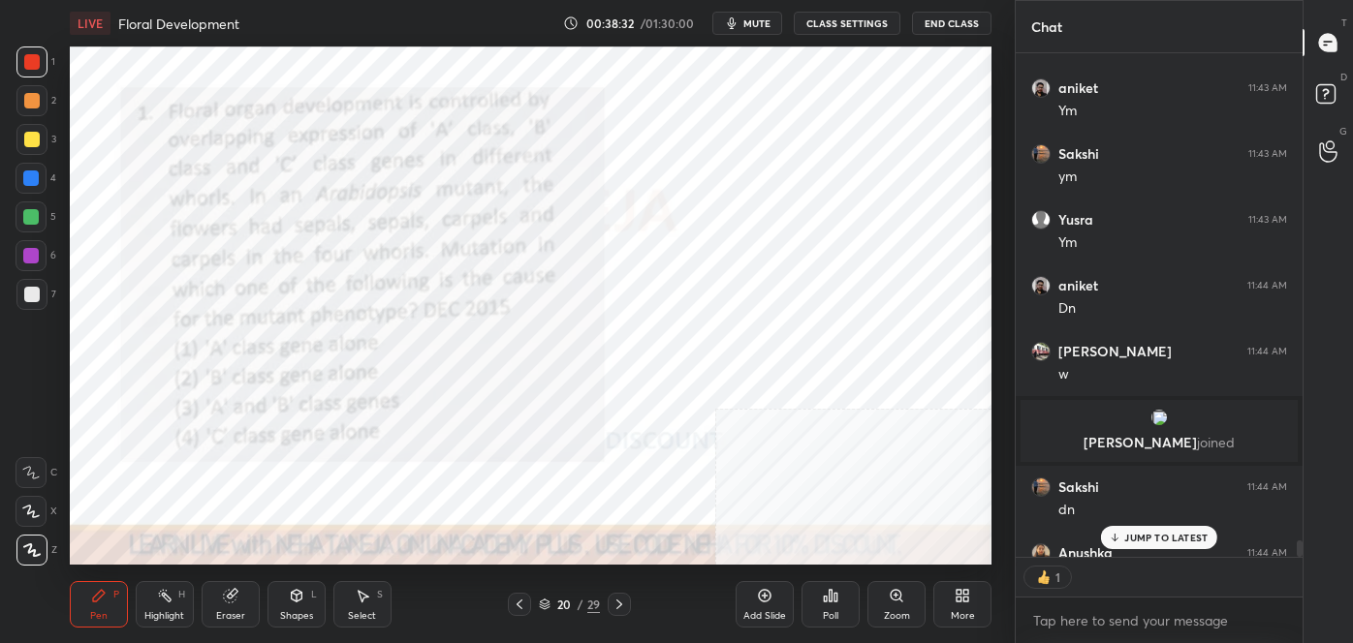
scroll to position [6, 5]
click at [844, 616] on div "Poll" at bounding box center [830, 604] width 58 height 47
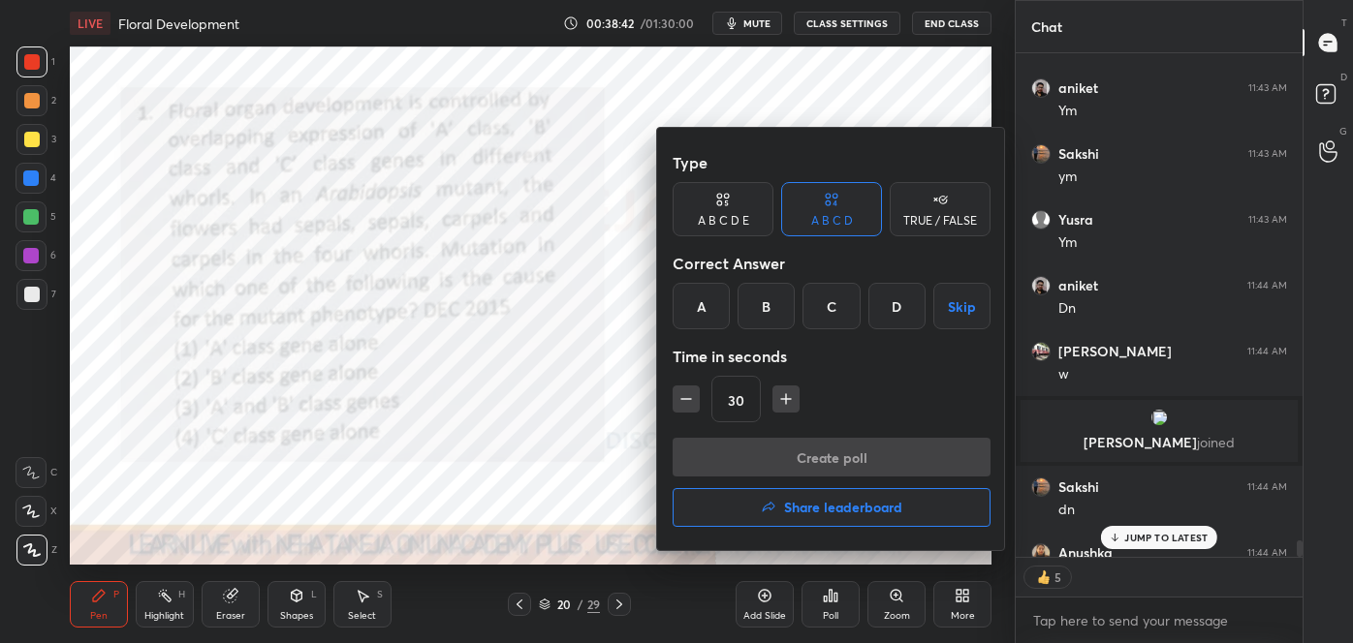
click at [767, 297] on div "B" at bounding box center [765, 306] width 57 height 47
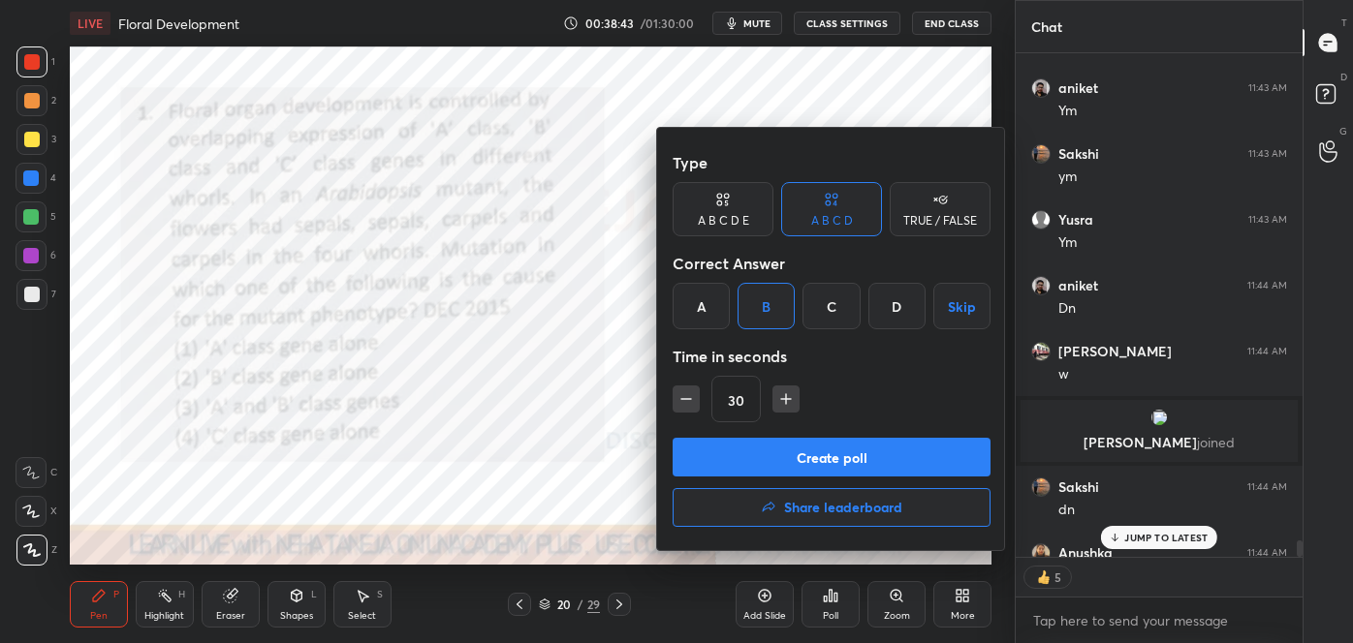
click at [800, 452] on button "Create poll" at bounding box center [832, 457] width 318 height 39
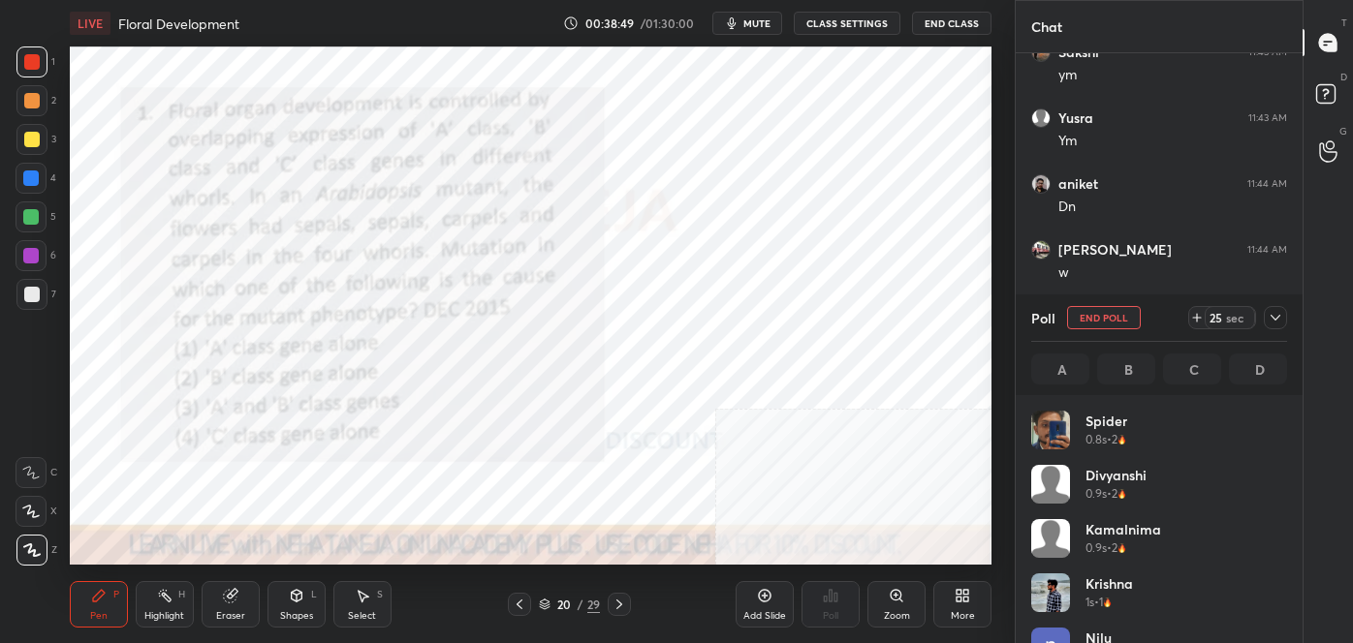
scroll to position [16418, 0]
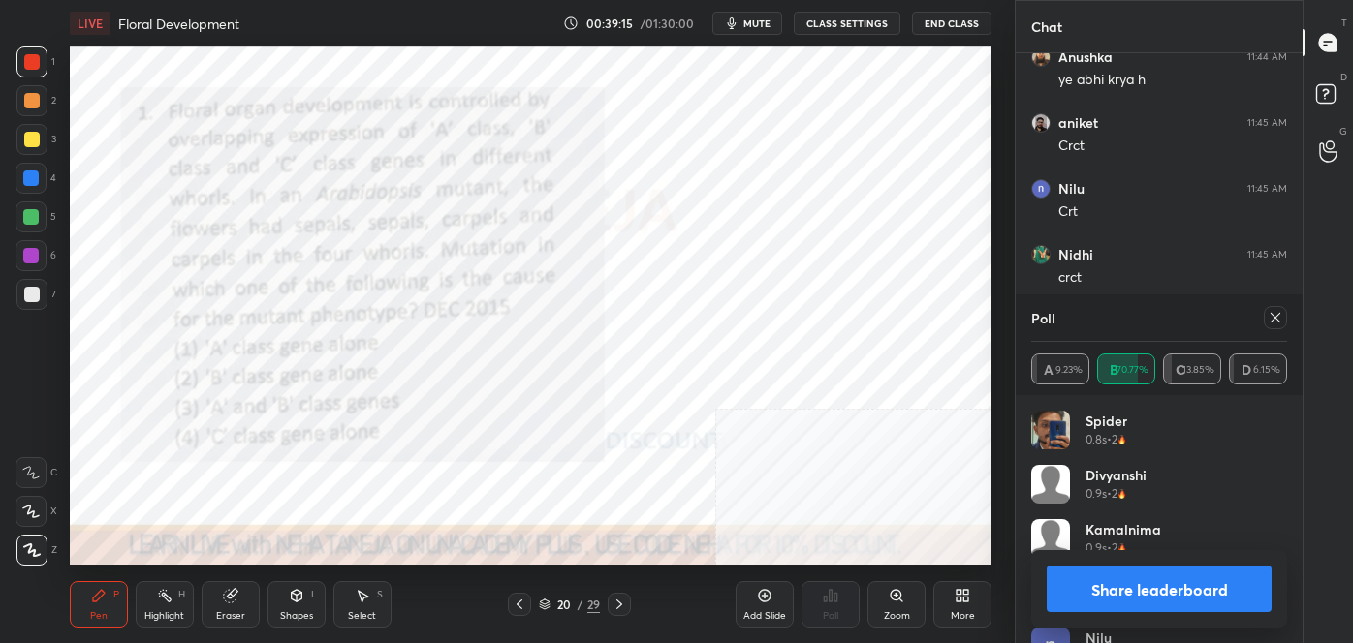
click at [1141, 590] on button "Share leaderboard" at bounding box center [1159, 589] width 225 height 47
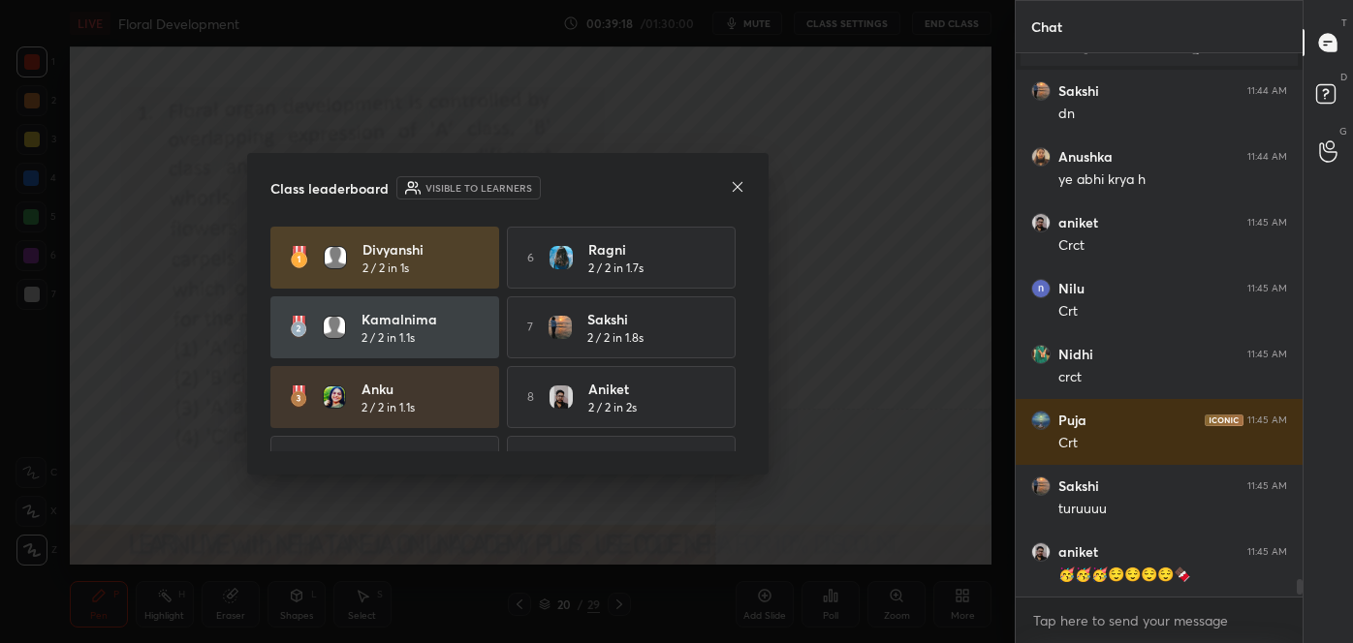
click at [738, 187] on icon at bounding box center [738, 187] width 16 height 16
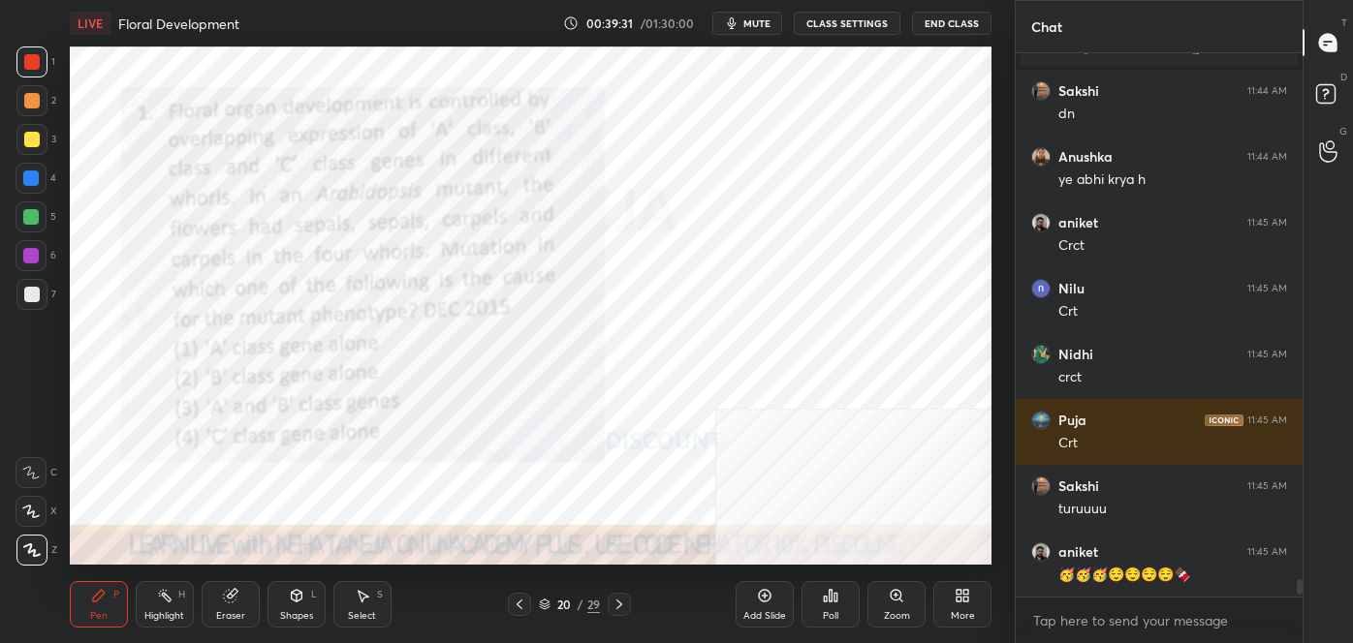
click at [620, 602] on icon at bounding box center [619, 605] width 16 height 16
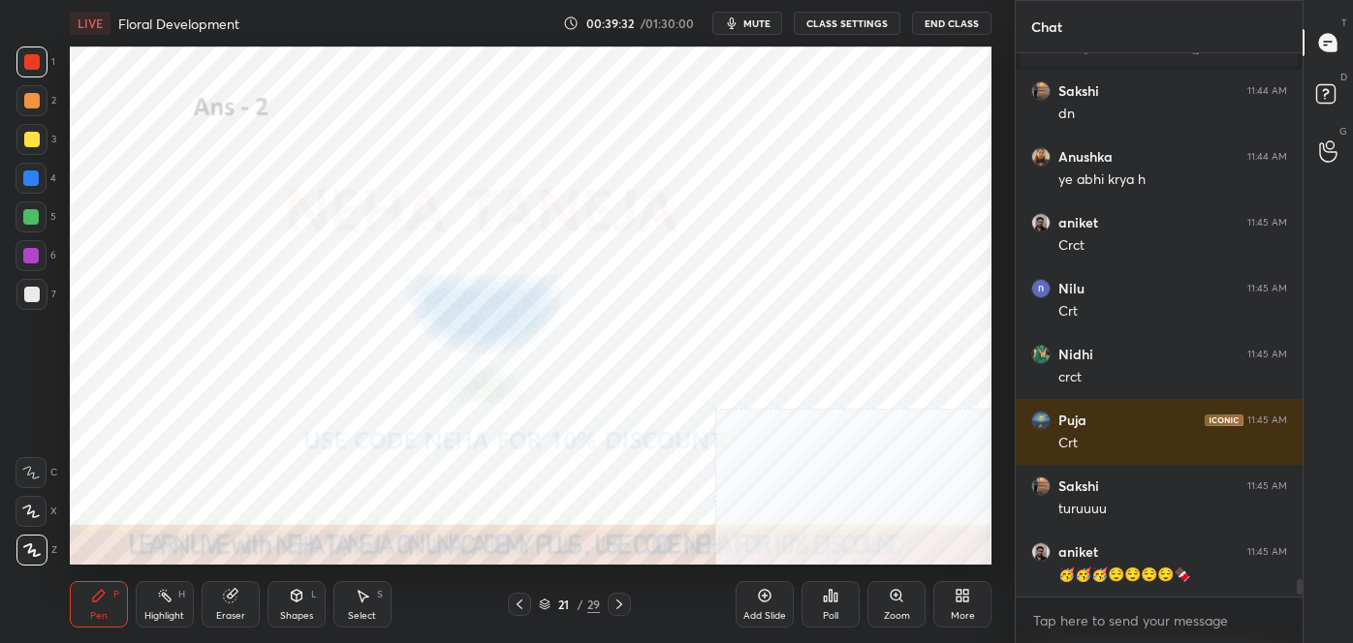
click at [627, 601] on div at bounding box center [619, 604] width 23 height 23
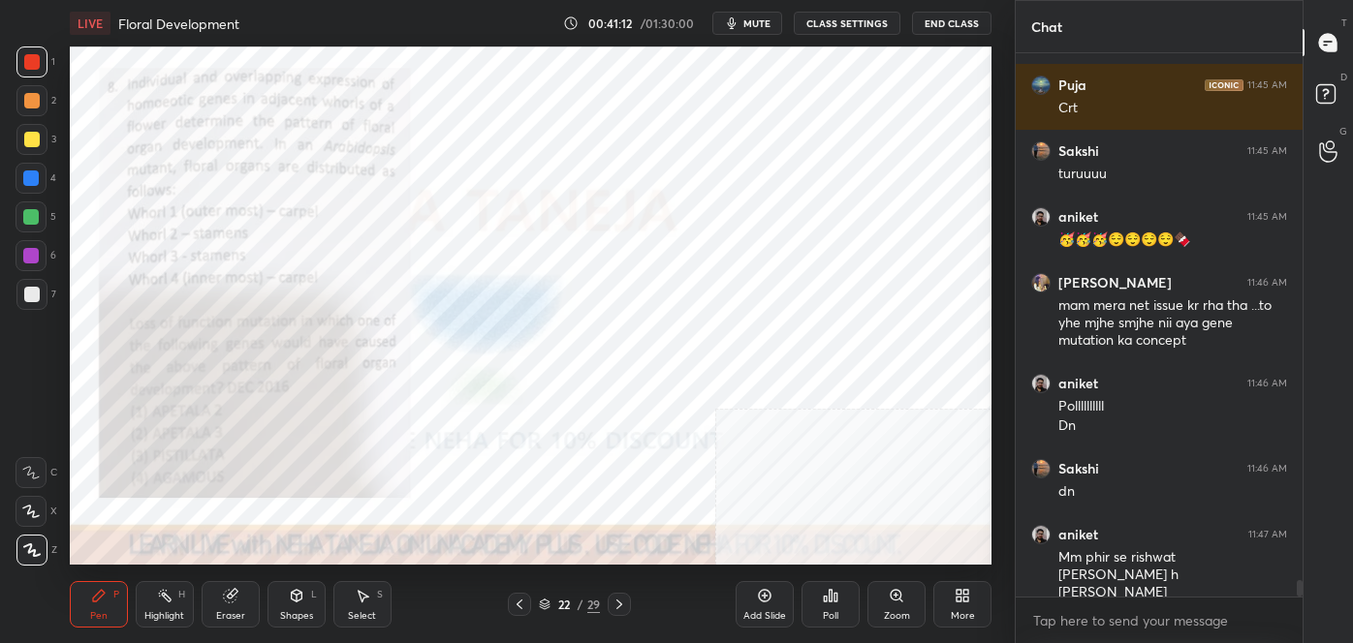
scroll to position [16982, 0]
click at [829, 597] on icon at bounding box center [830, 596] width 3 height 12
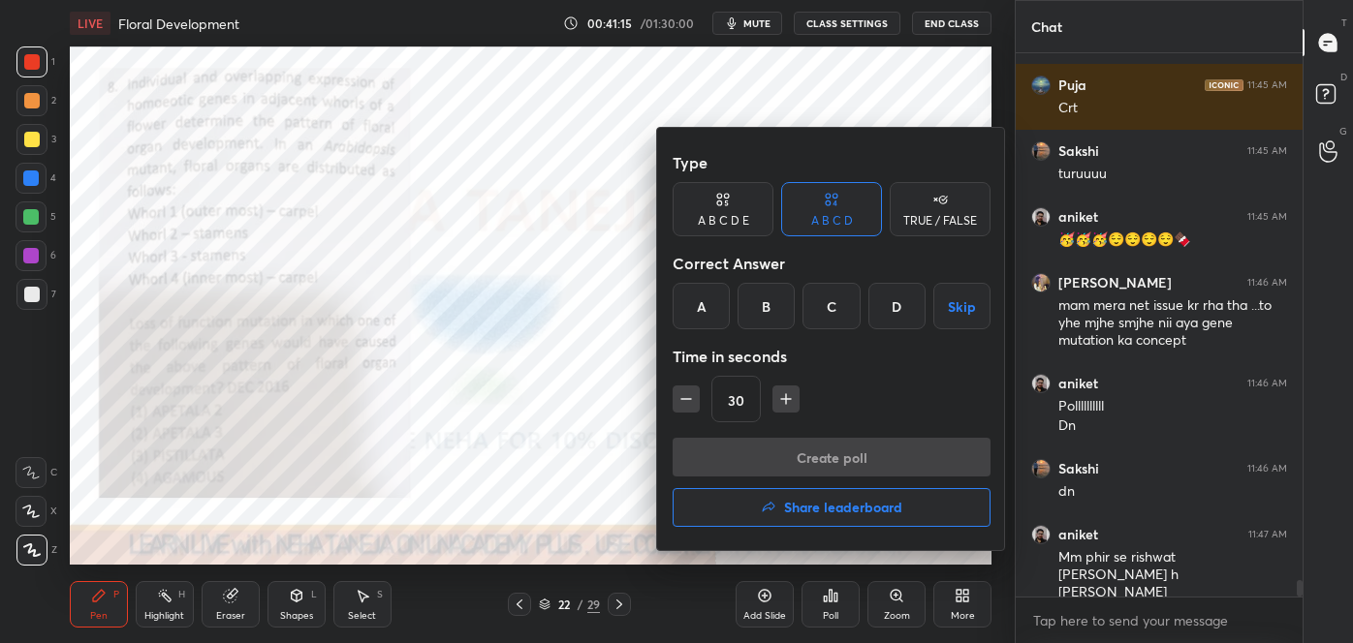
click at [696, 312] on div "A" at bounding box center [701, 306] width 57 height 47
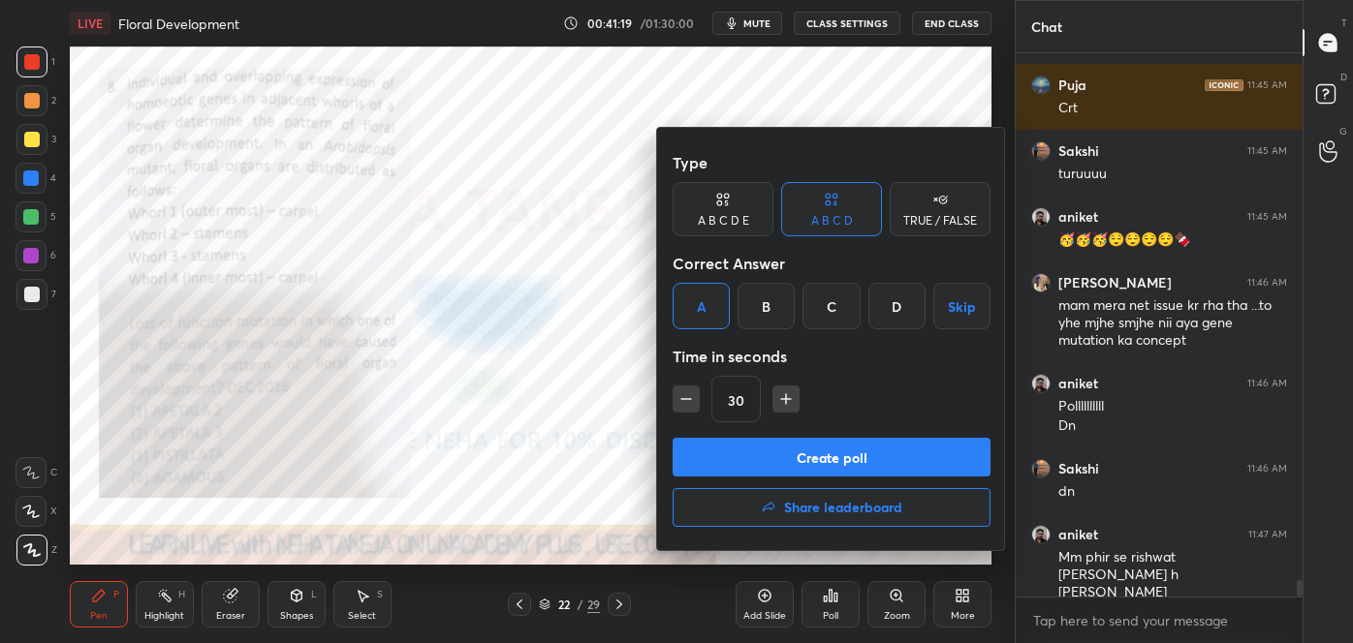
click at [738, 454] on button "Create poll" at bounding box center [832, 457] width 318 height 39
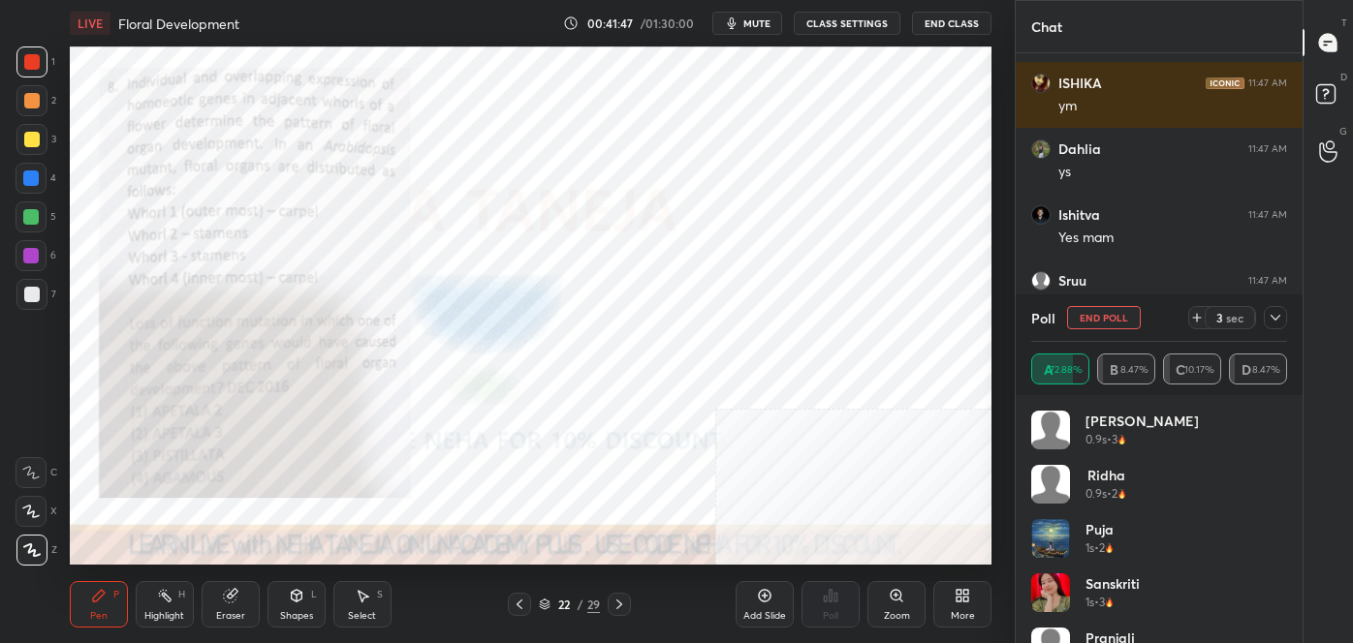
scroll to position [17933, 0]
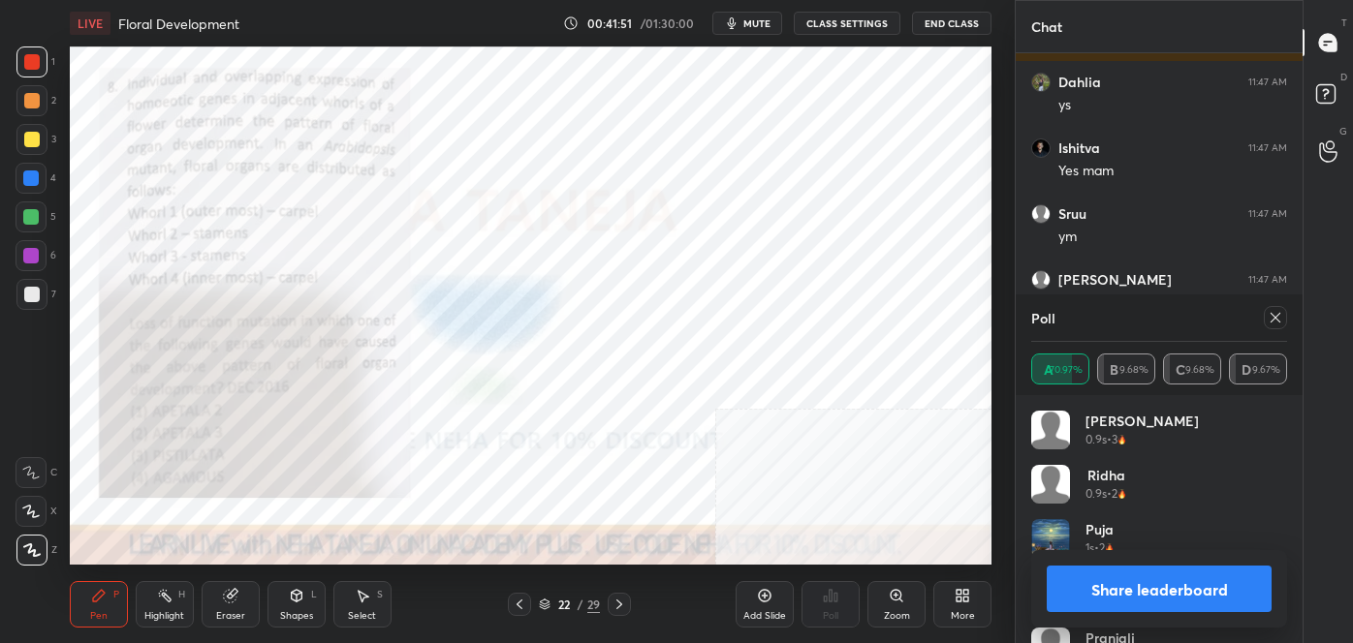
click at [1135, 600] on button "Share leaderboard" at bounding box center [1159, 589] width 225 height 47
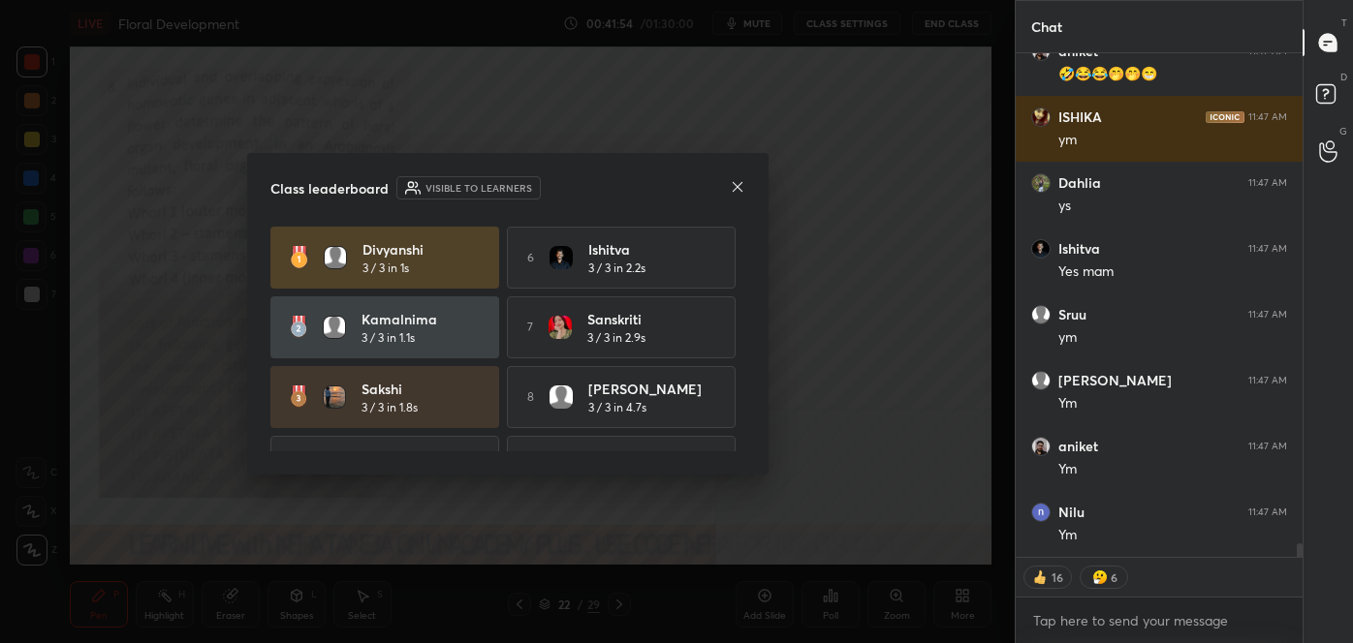
click at [740, 190] on icon at bounding box center [737, 186] width 10 height 10
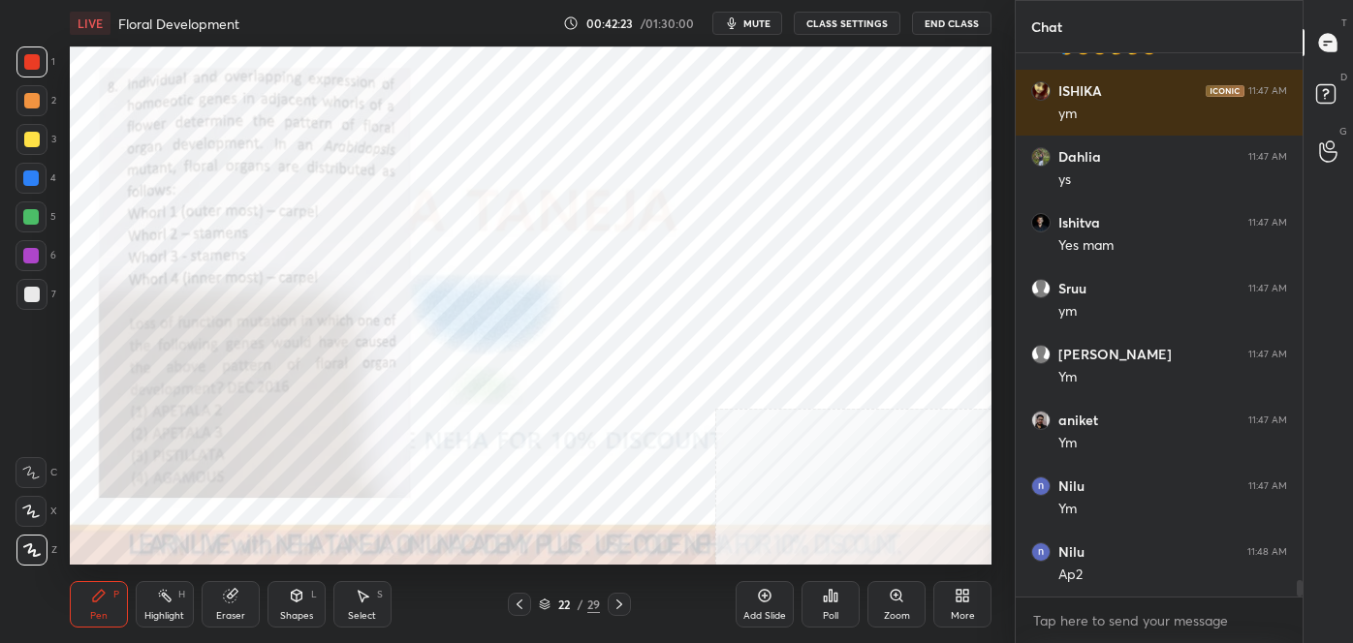
click at [622, 607] on icon at bounding box center [619, 605] width 16 height 16
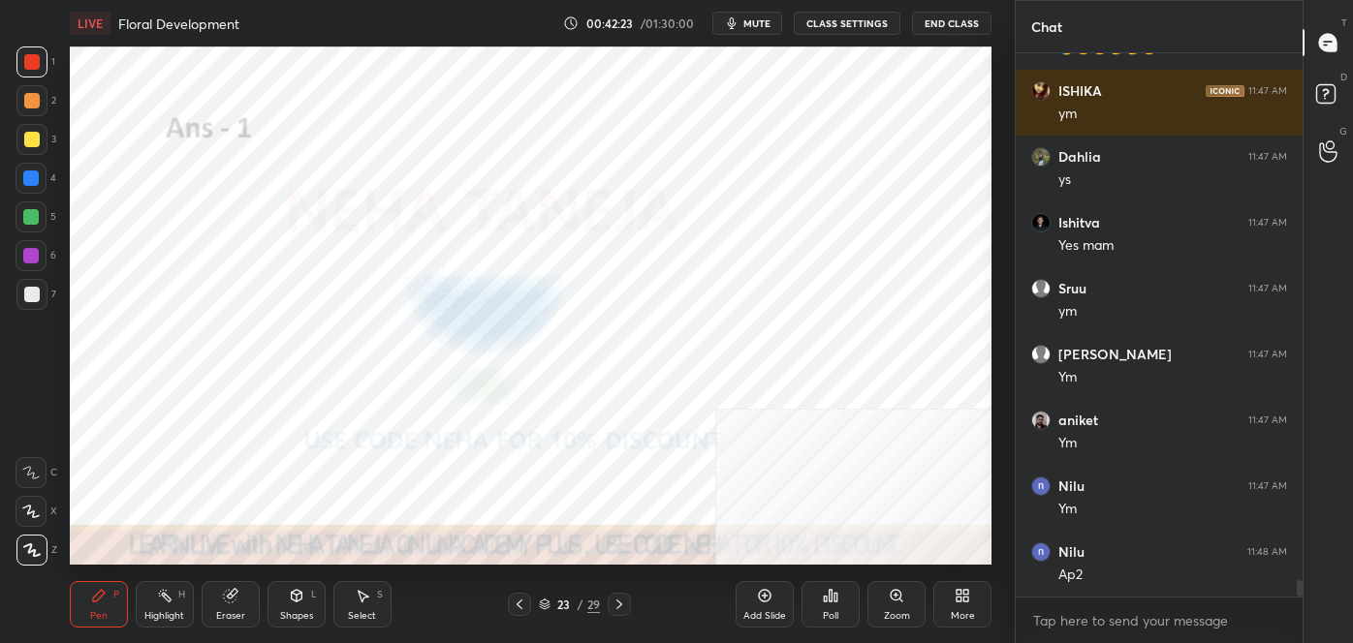
click at [624, 605] on icon at bounding box center [619, 605] width 16 height 16
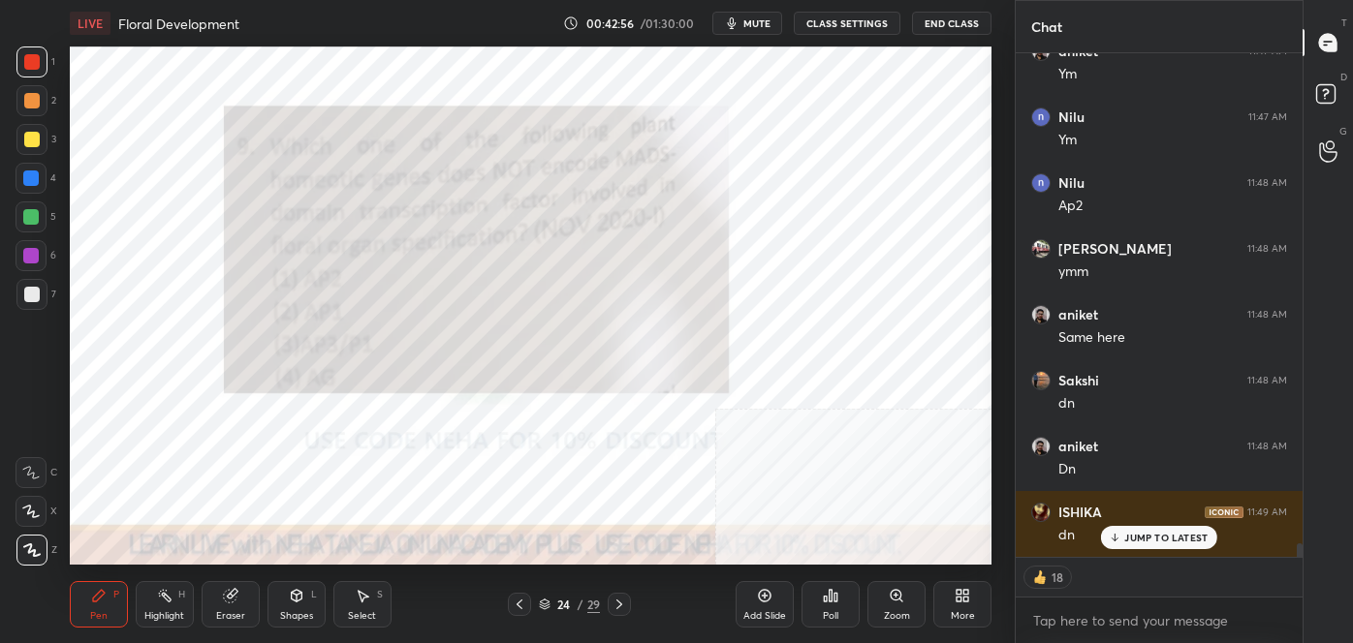
scroll to position [18293, 0]
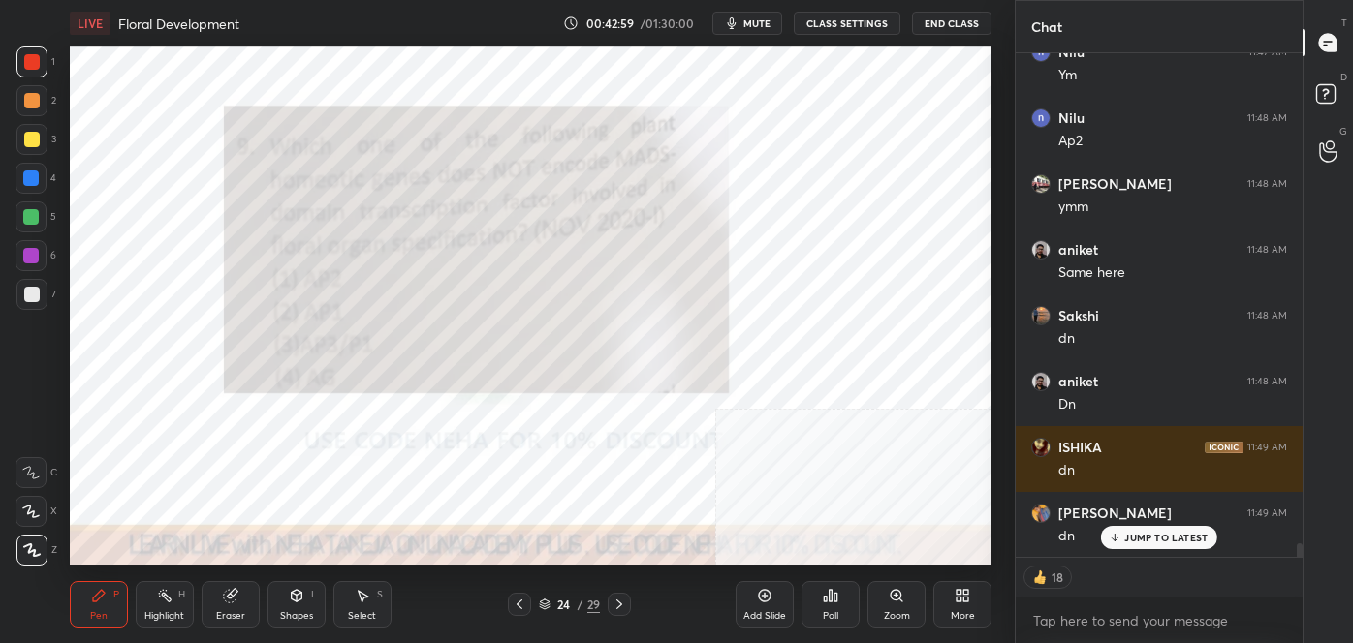
click at [835, 607] on div "Poll" at bounding box center [830, 604] width 58 height 47
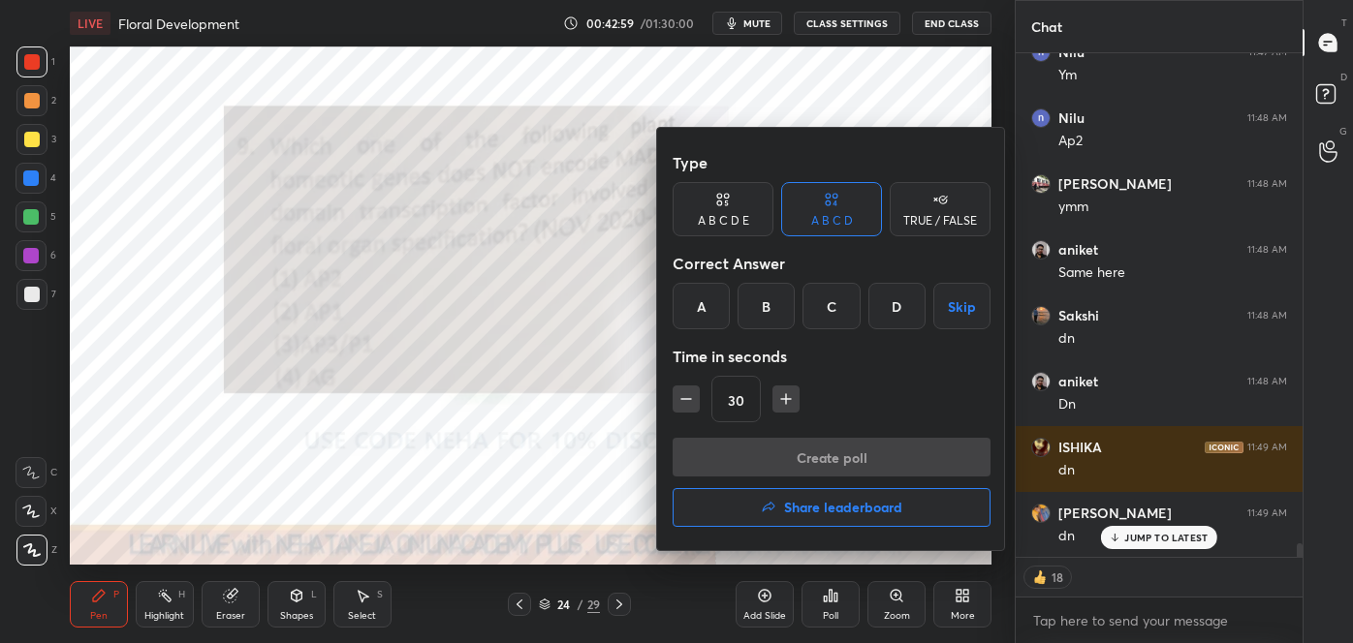
scroll to position [18359, 0]
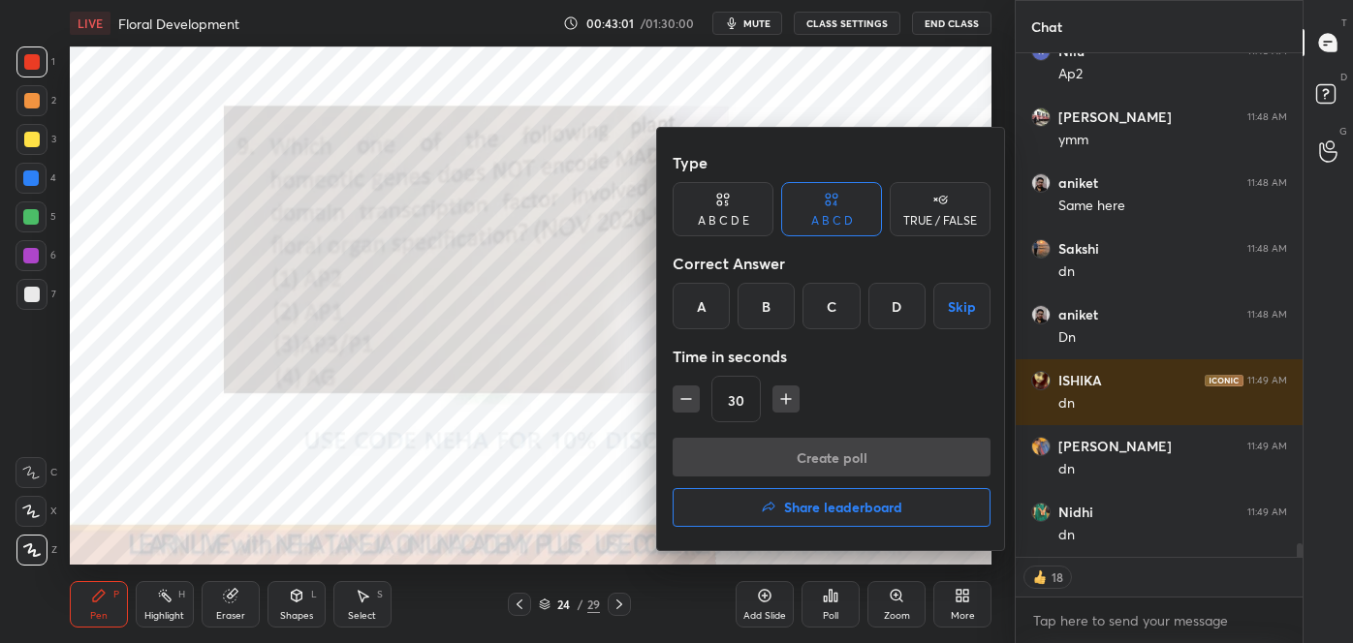
click at [701, 310] on div "A" at bounding box center [701, 306] width 57 height 47
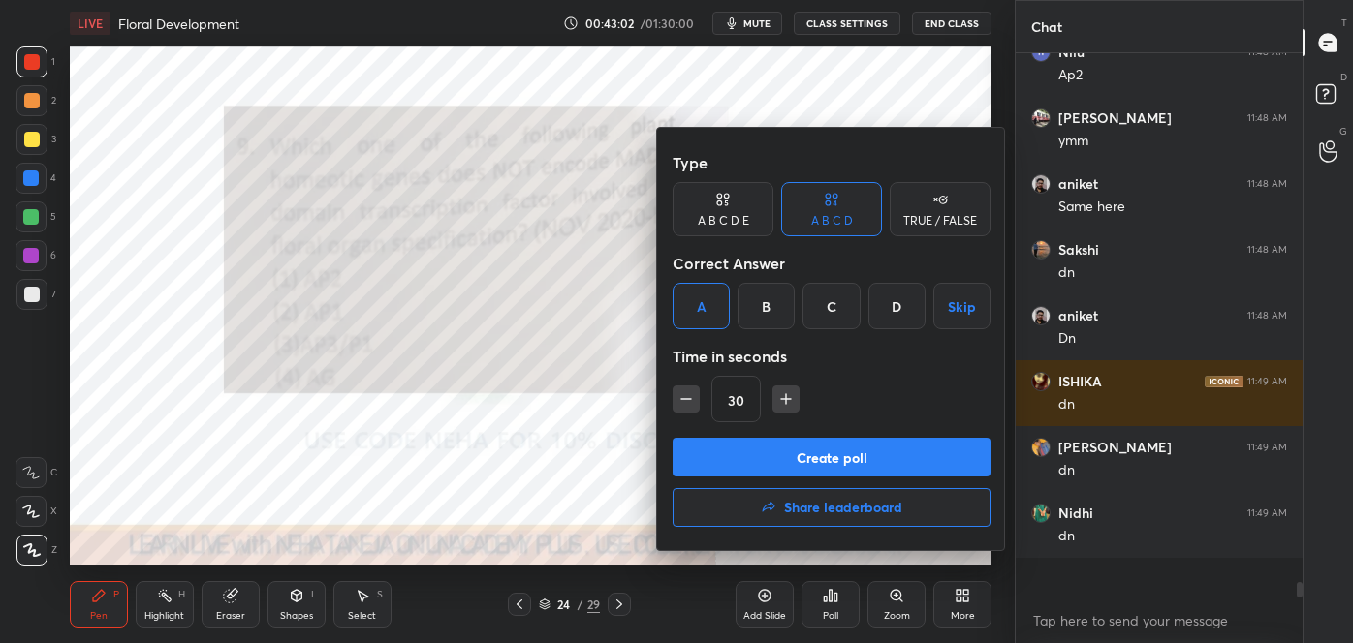
scroll to position [18320, 0]
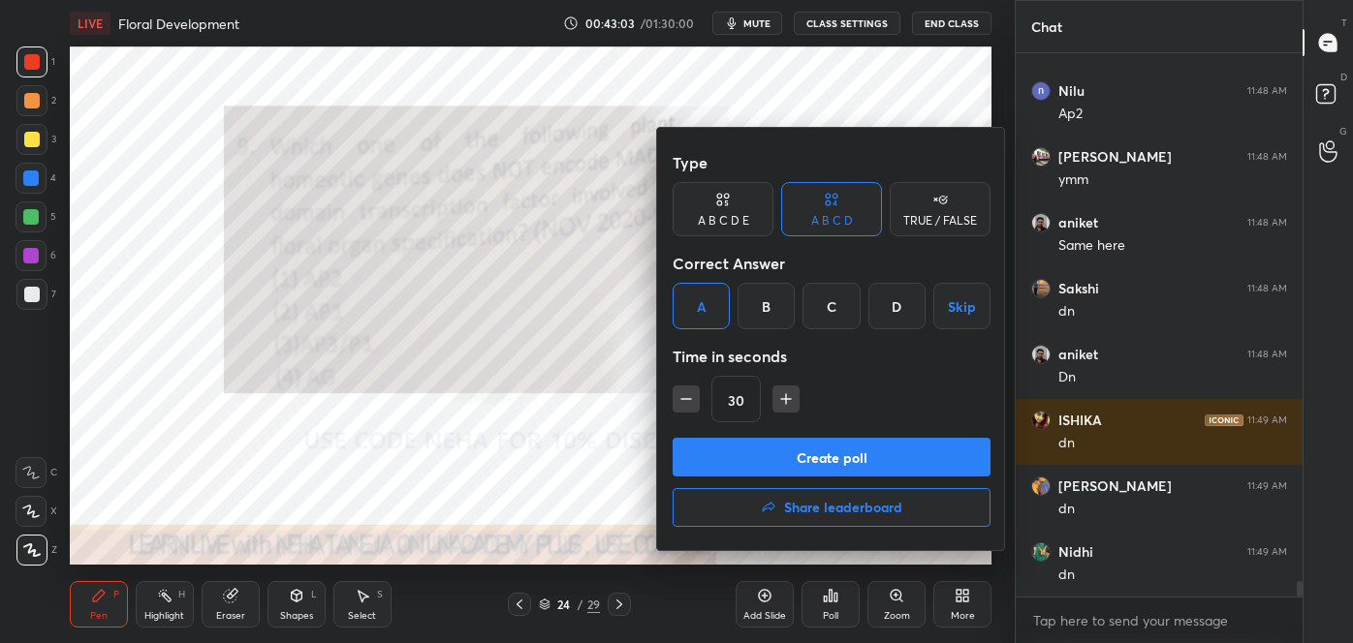
click at [744, 449] on button "Create poll" at bounding box center [832, 457] width 318 height 39
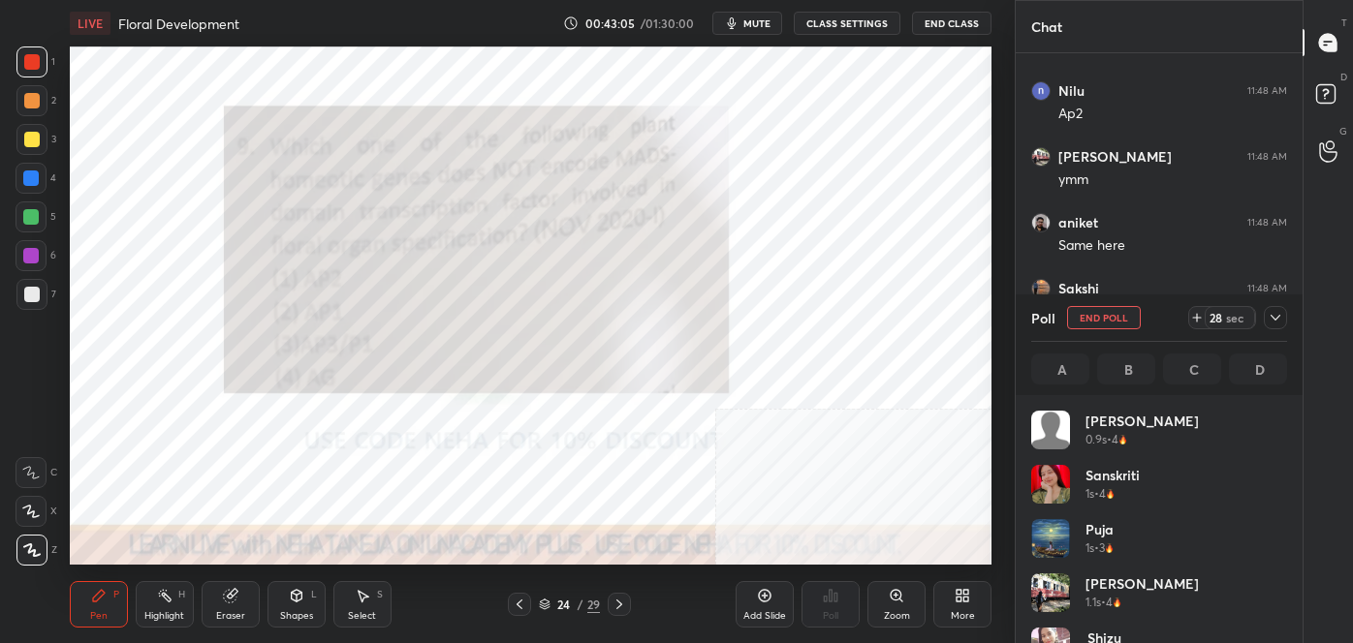
scroll to position [6, 5]
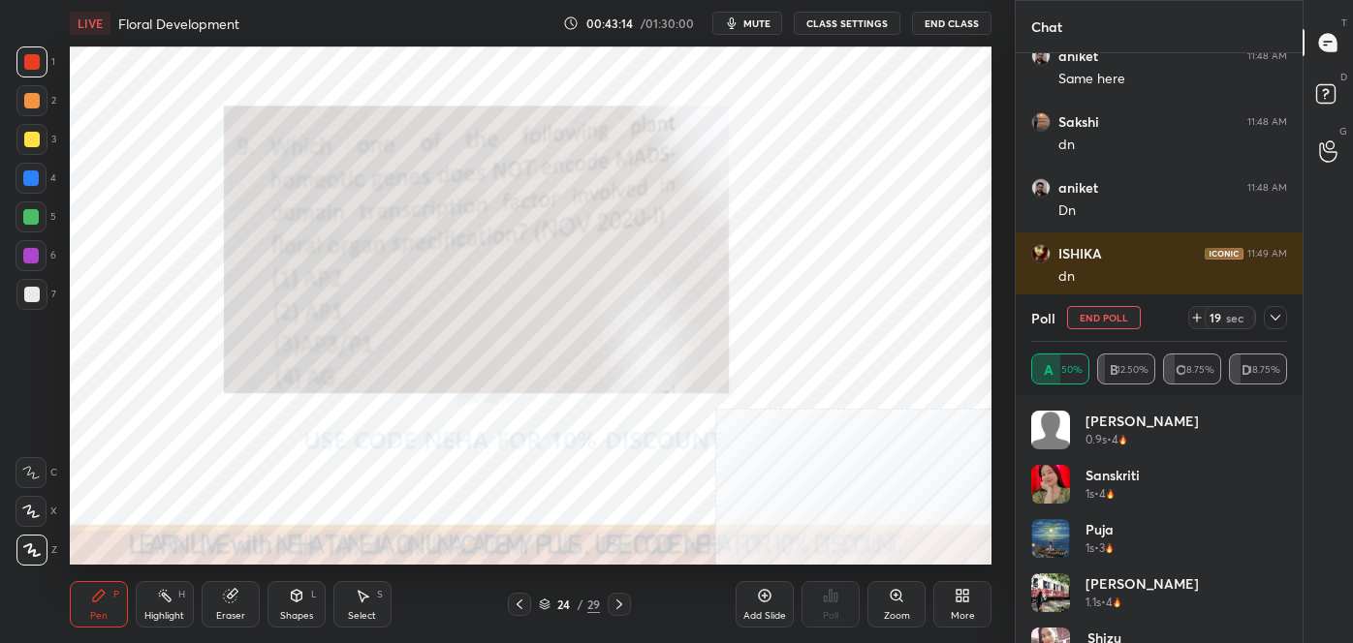
click at [34, 297] on div at bounding box center [32, 295] width 16 height 16
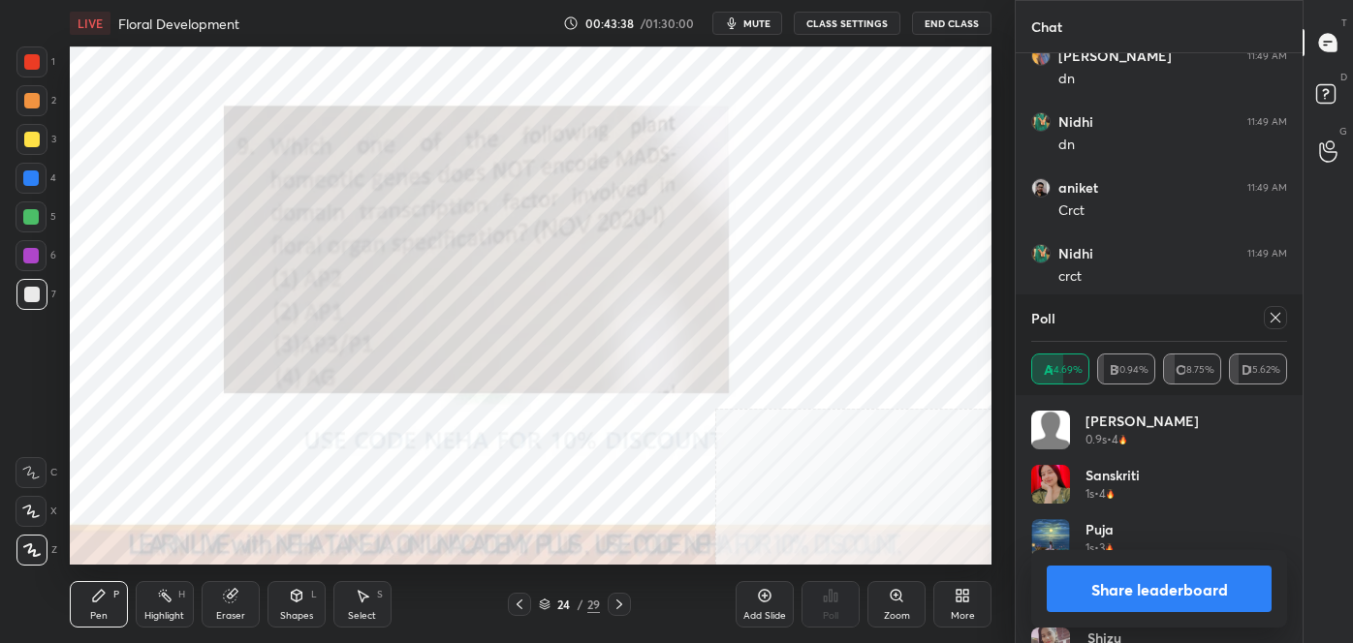
click at [1198, 584] on button "Share leaderboard" at bounding box center [1159, 589] width 225 height 47
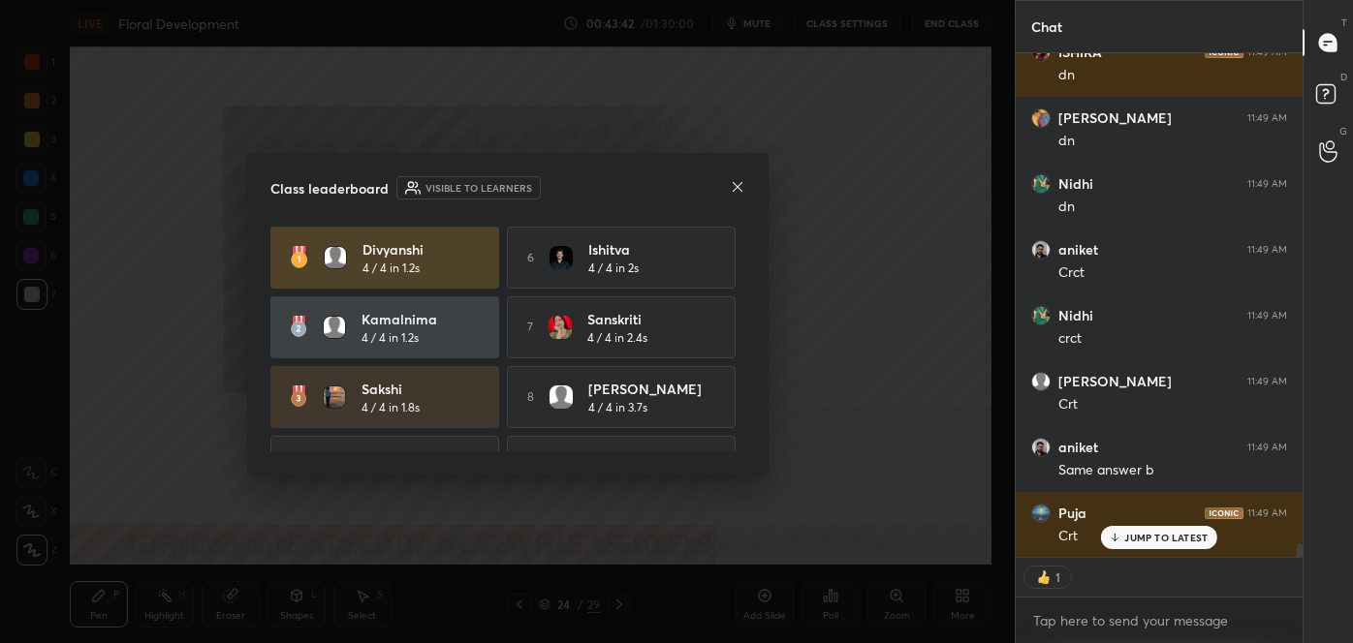
click at [736, 182] on icon at bounding box center [738, 187] width 16 height 16
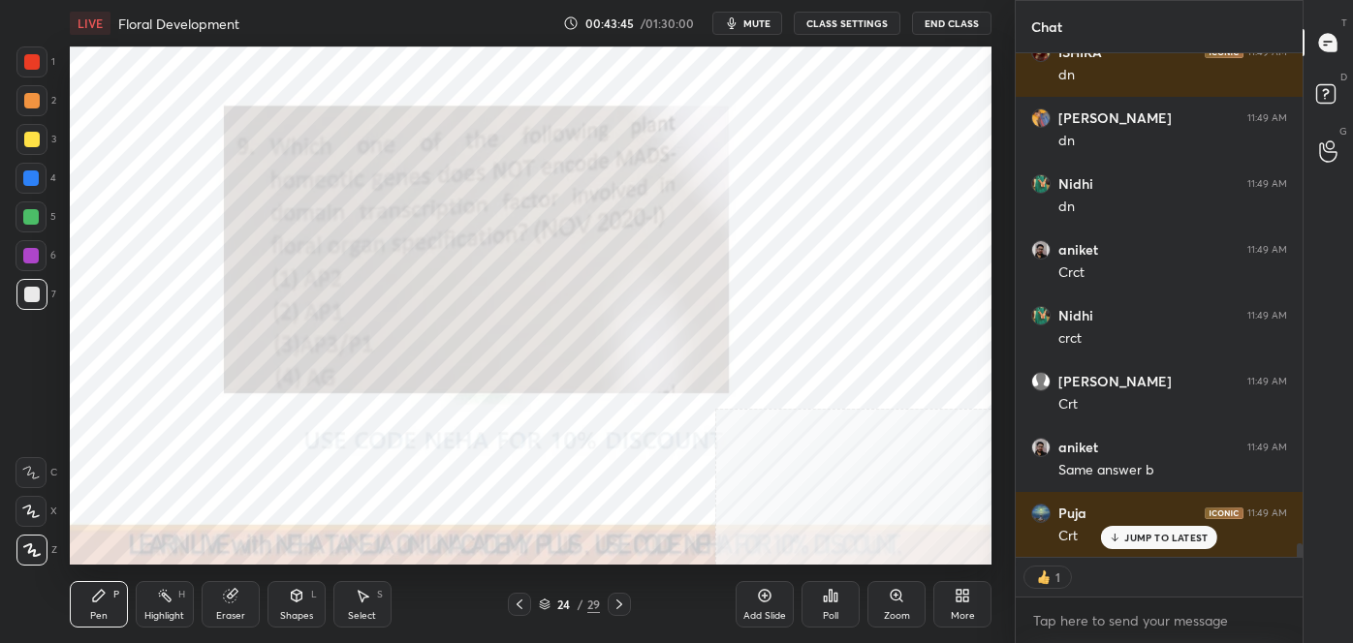
click at [628, 603] on div at bounding box center [619, 604] width 23 height 23
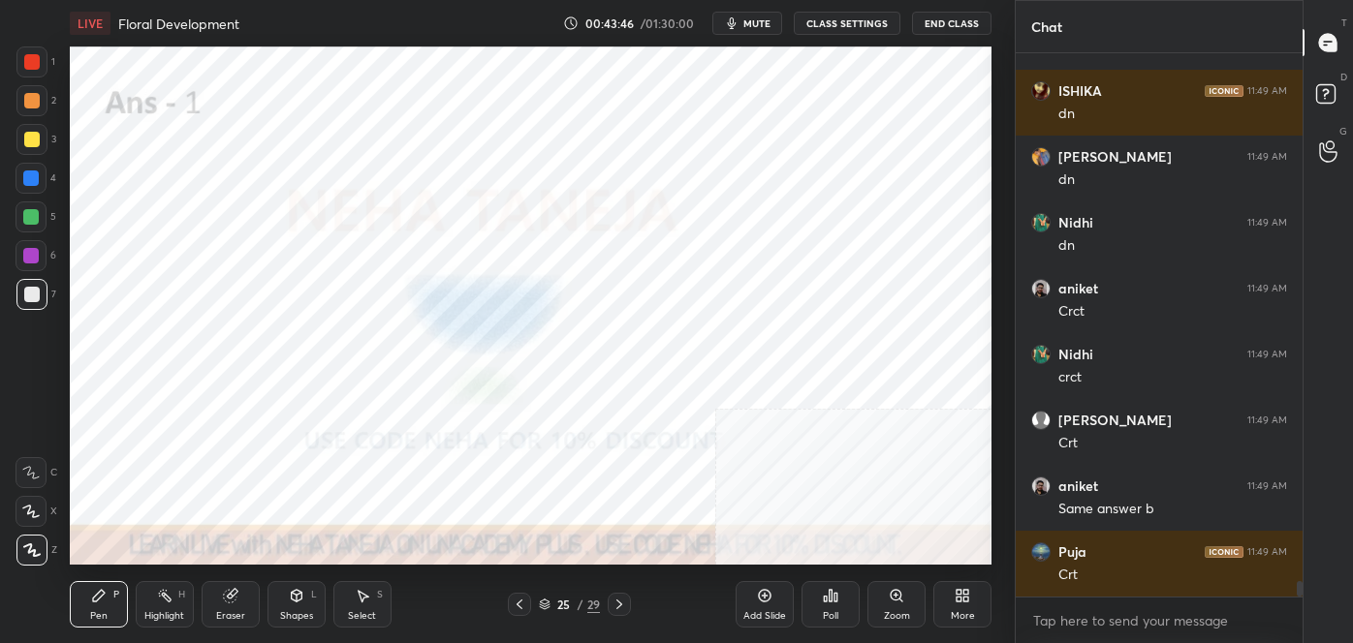
click at [627, 602] on div at bounding box center [619, 604] width 23 height 23
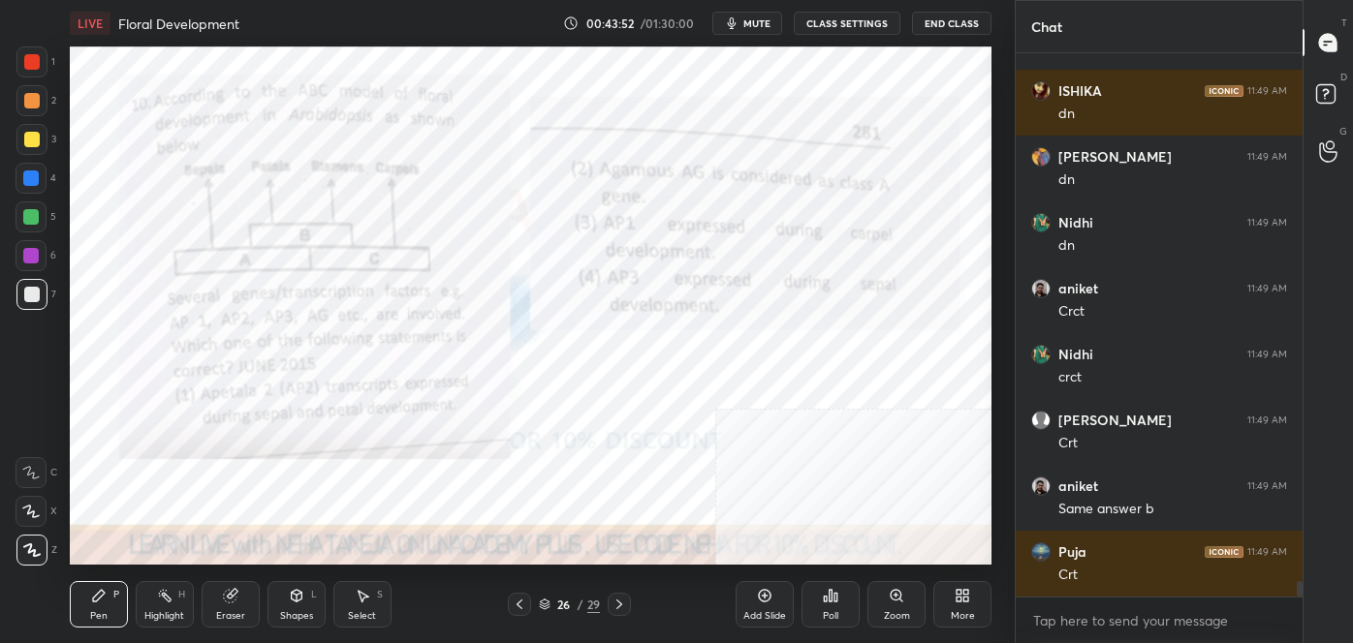
drag, startPoint x: 28, startPoint y: 62, endPoint x: 41, endPoint y: 61, distance: 12.6
click at [28, 62] on div at bounding box center [32, 62] width 16 height 16
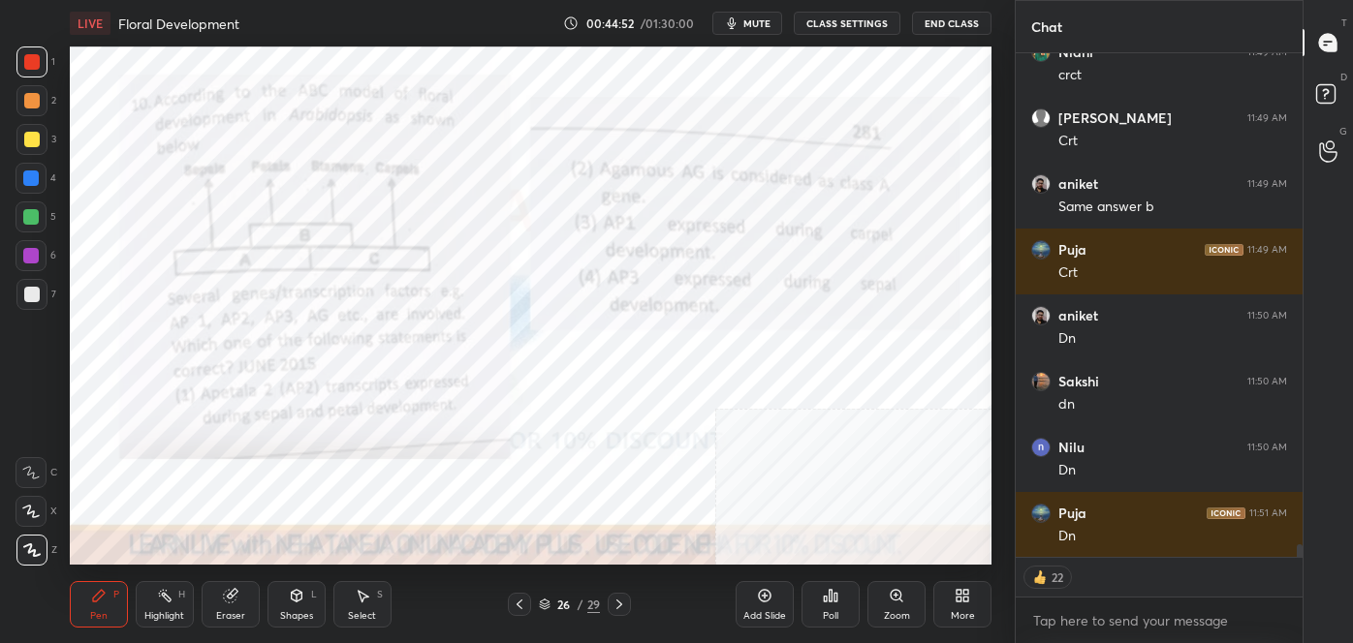
scroll to position [19018, 0]
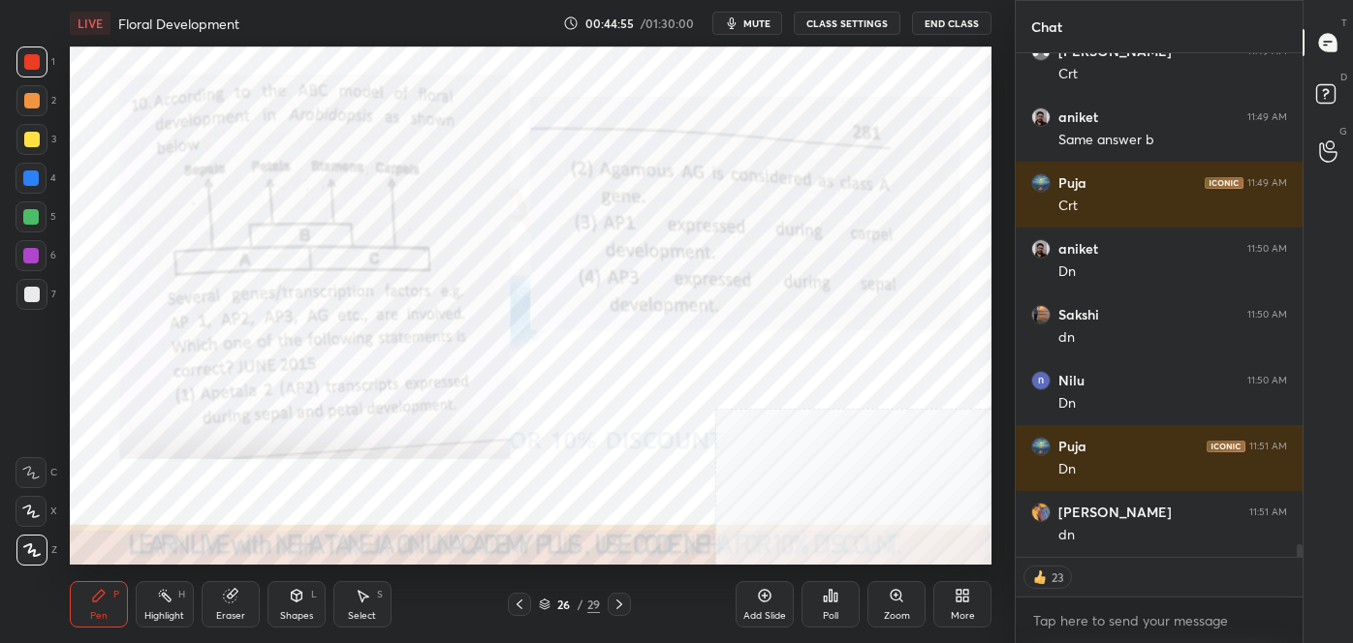
click at [844, 592] on div "Poll" at bounding box center [830, 604] width 58 height 47
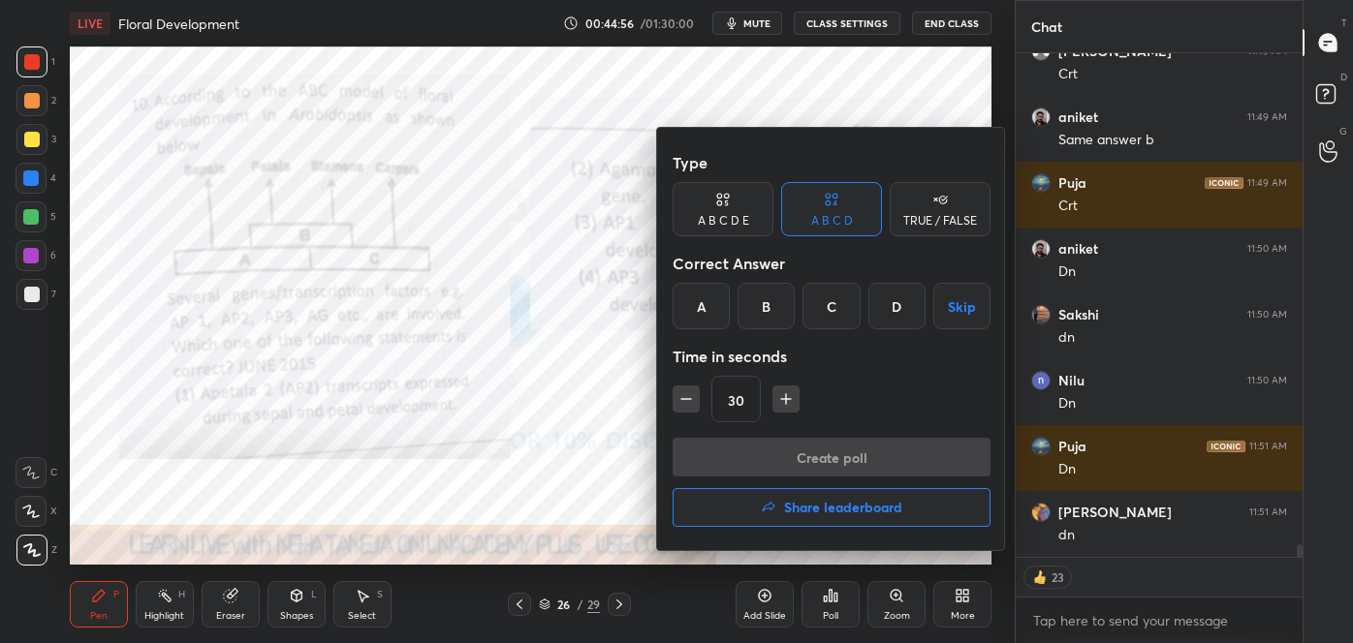
click at [702, 314] on div "A" at bounding box center [701, 306] width 57 height 47
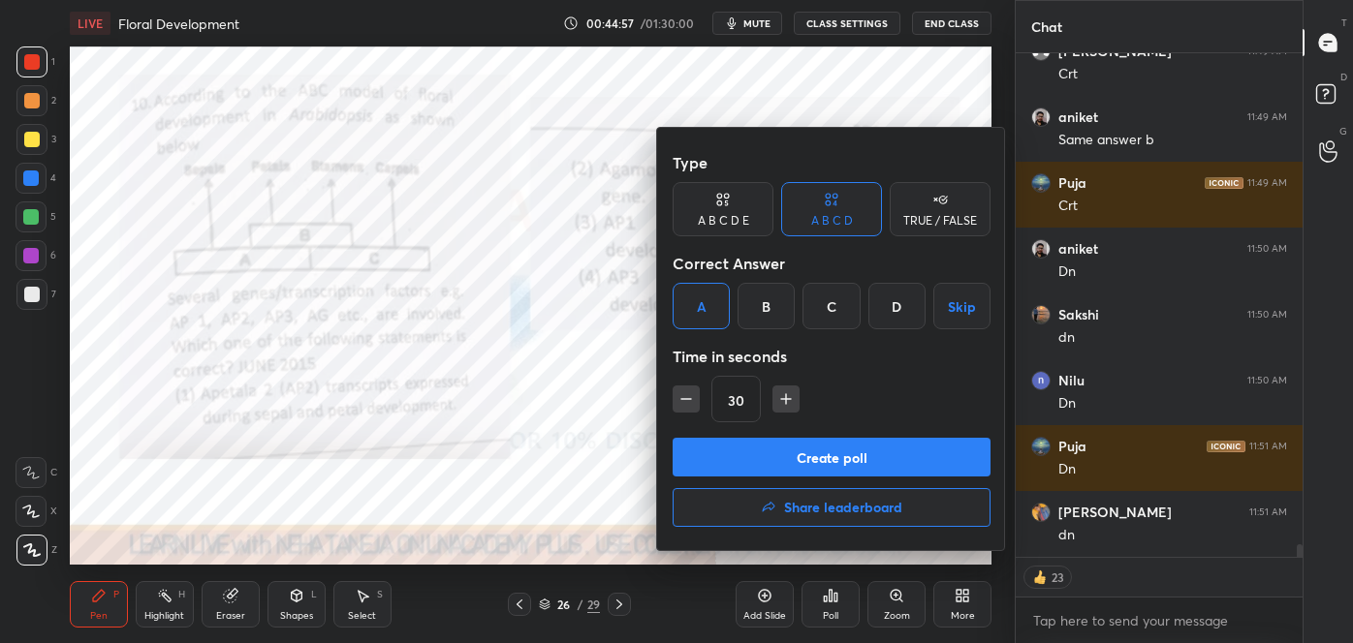
click at [753, 465] on button "Create poll" at bounding box center [832, 457] width 318 height 39
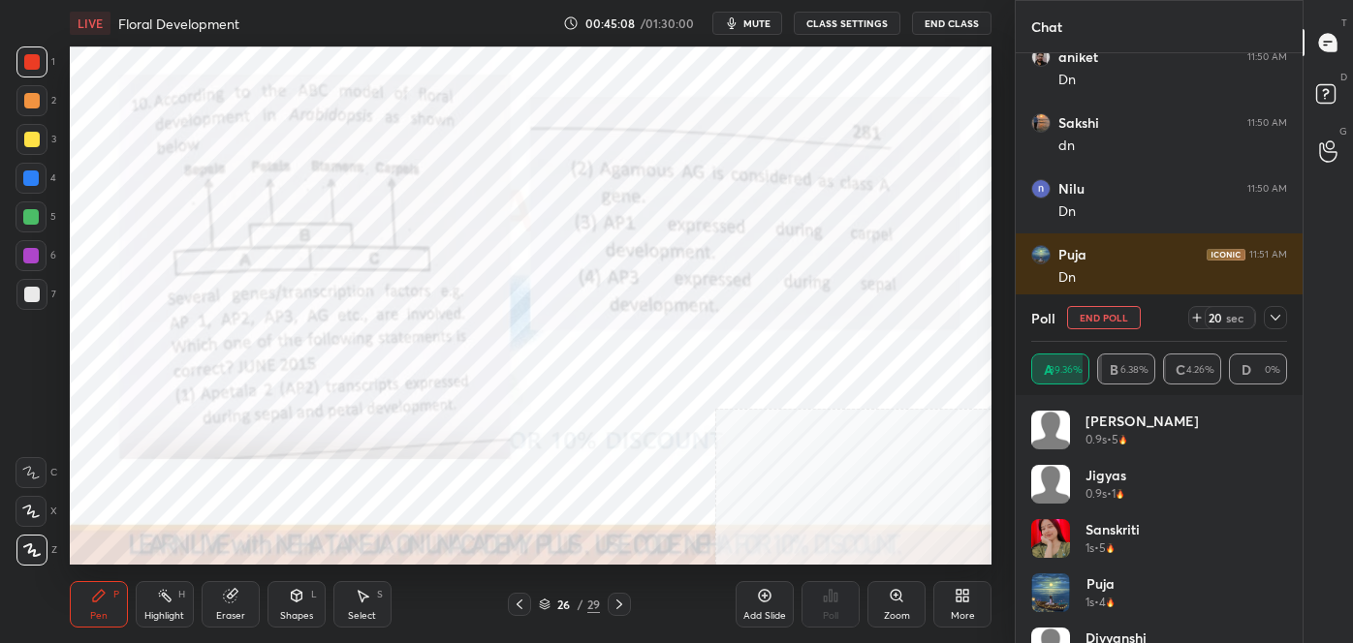
scroll to position [19277, 0]
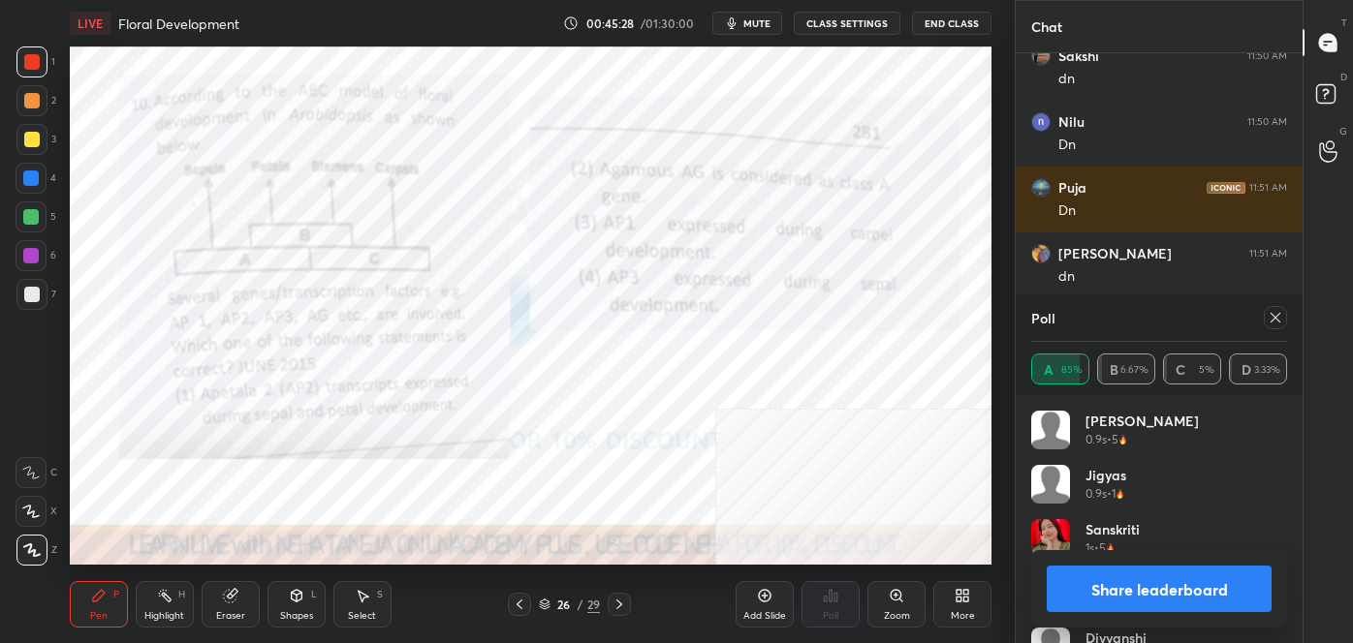
click at [1170, 589] on button "Share leaderboard" at bounding box center [1159, 589] width 225 height 47
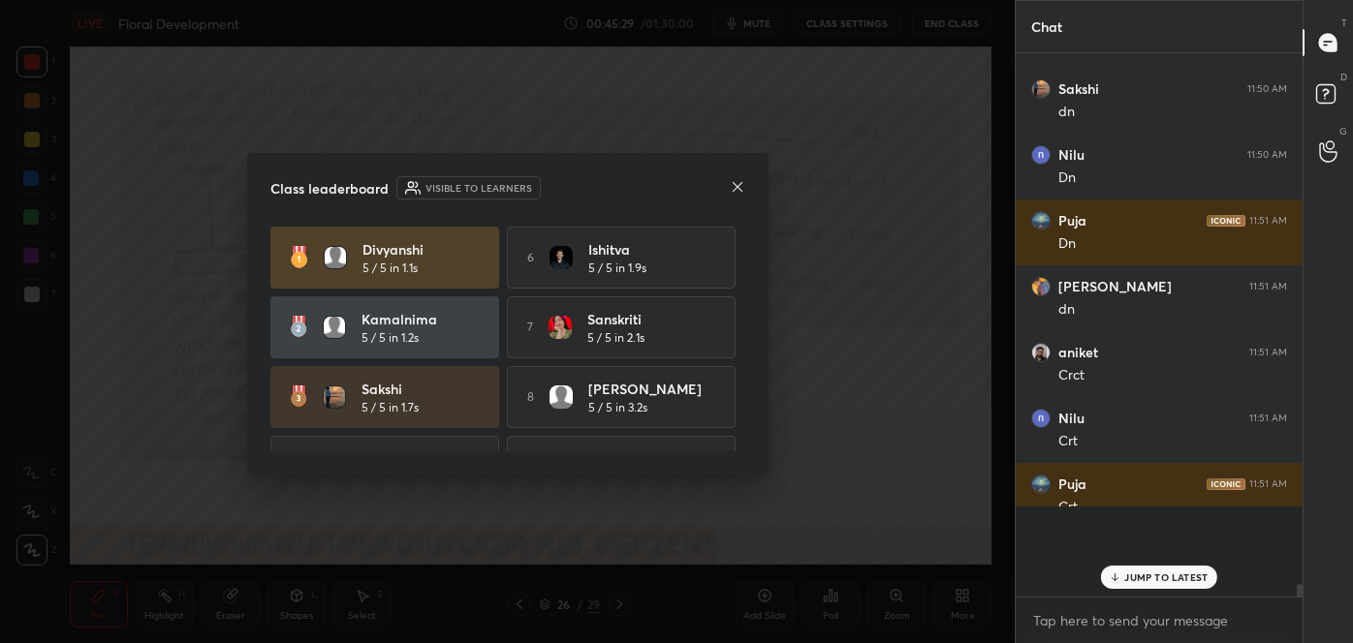
scroll to position [366, 281]
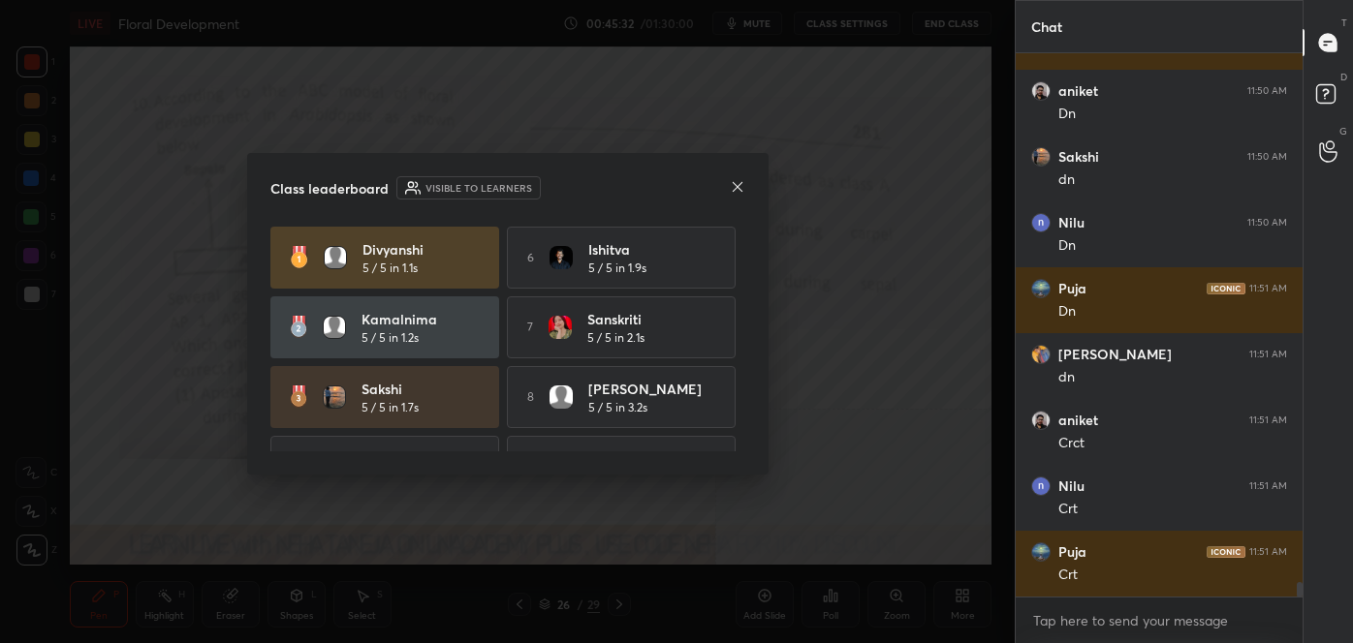
click at [737, 184] on icon at bounding box center [737, 186] width 10 height 10
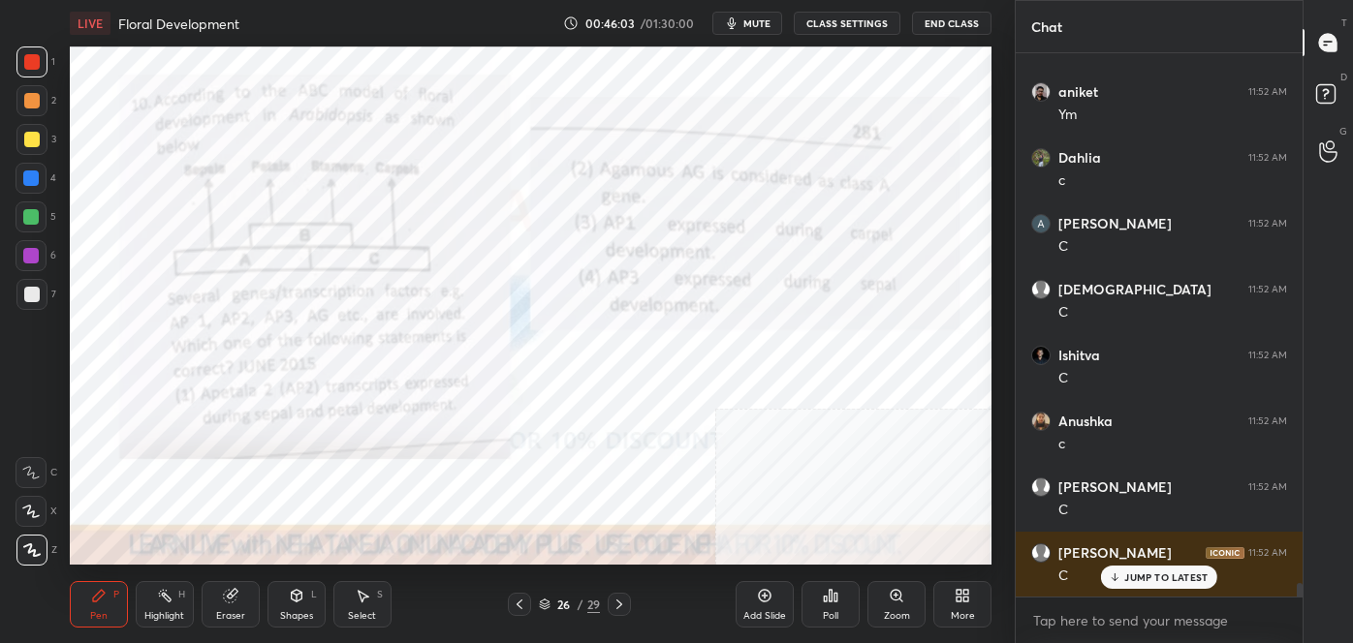
scroll to position [20626, 0]
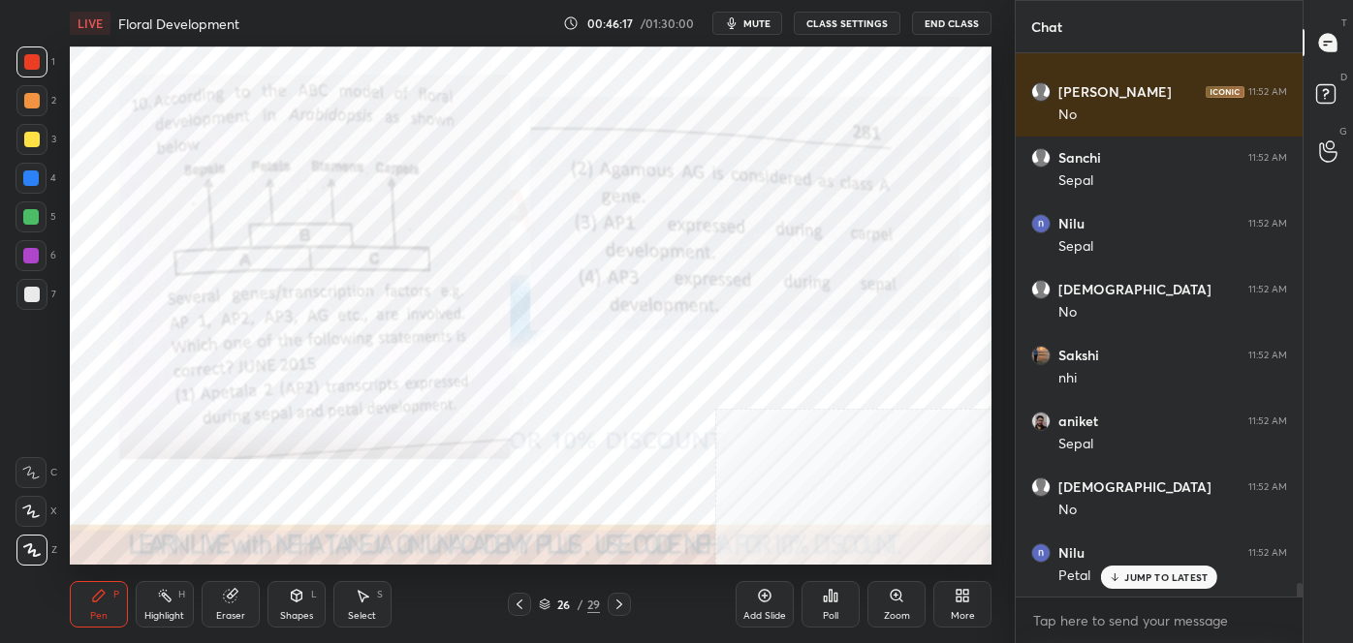
click at [622, 603] on icon at bounding box center [619, 605] width 16 height 16
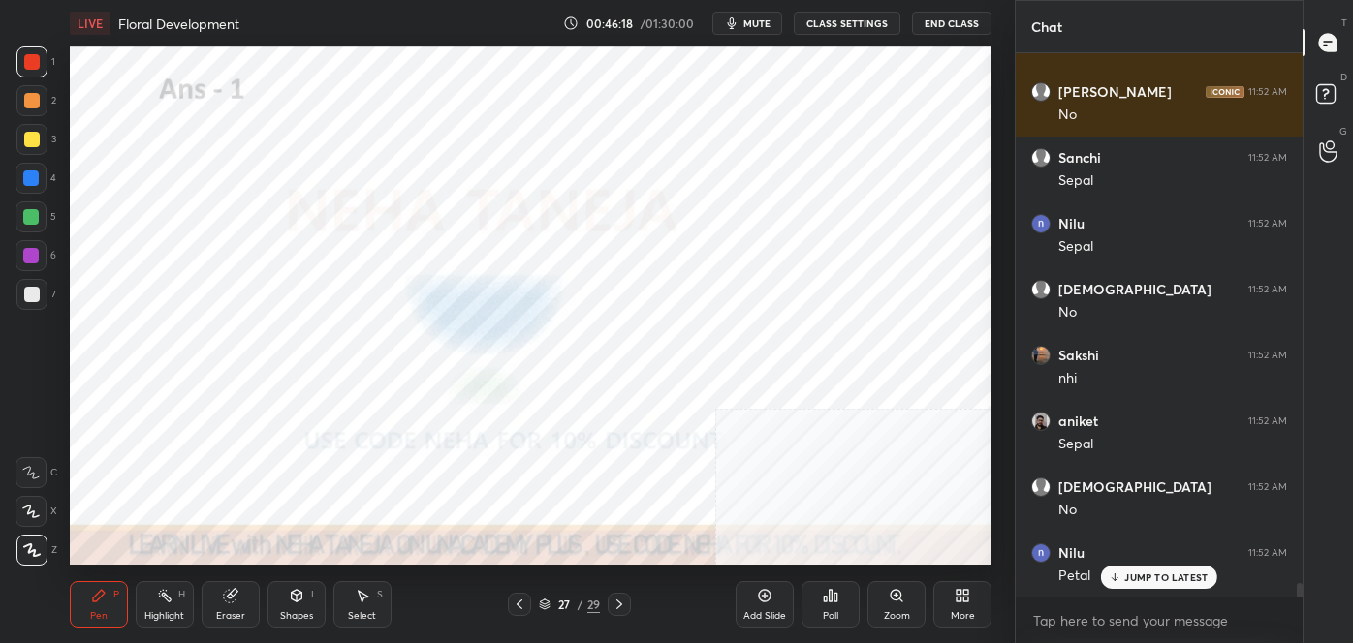
click at [622, 603] on icon at bounding box center [619, 605] width 16 height 16
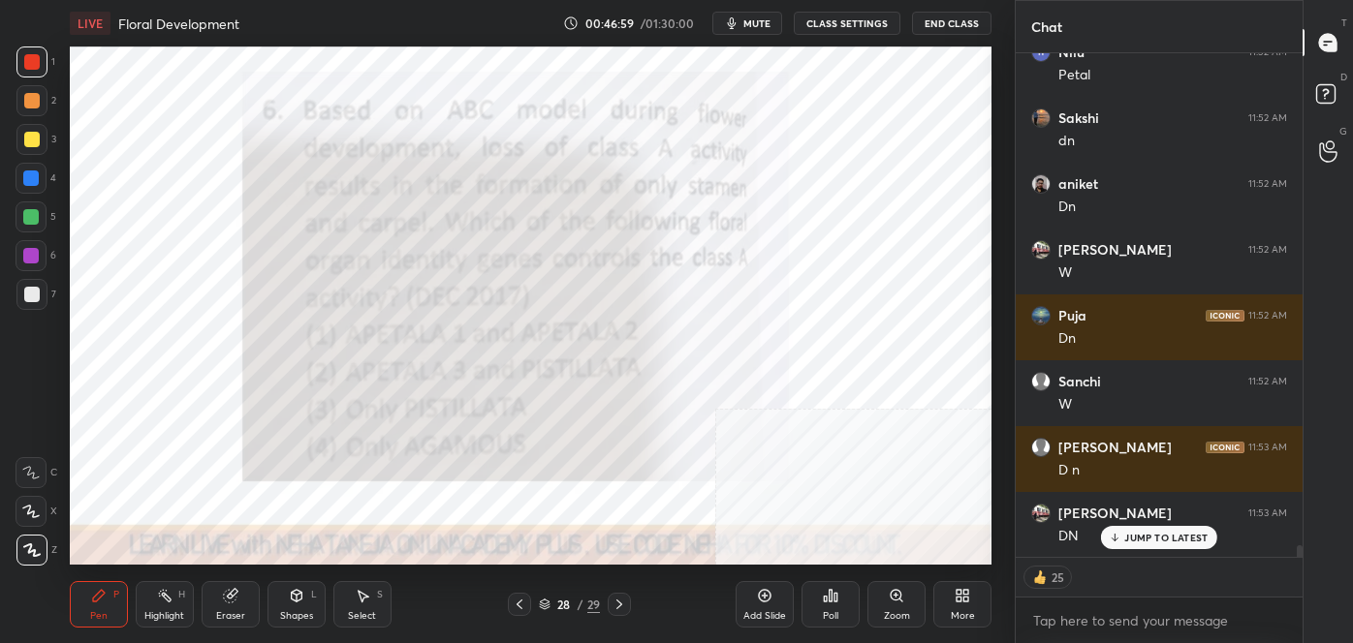
scroll to position [21786, 0]
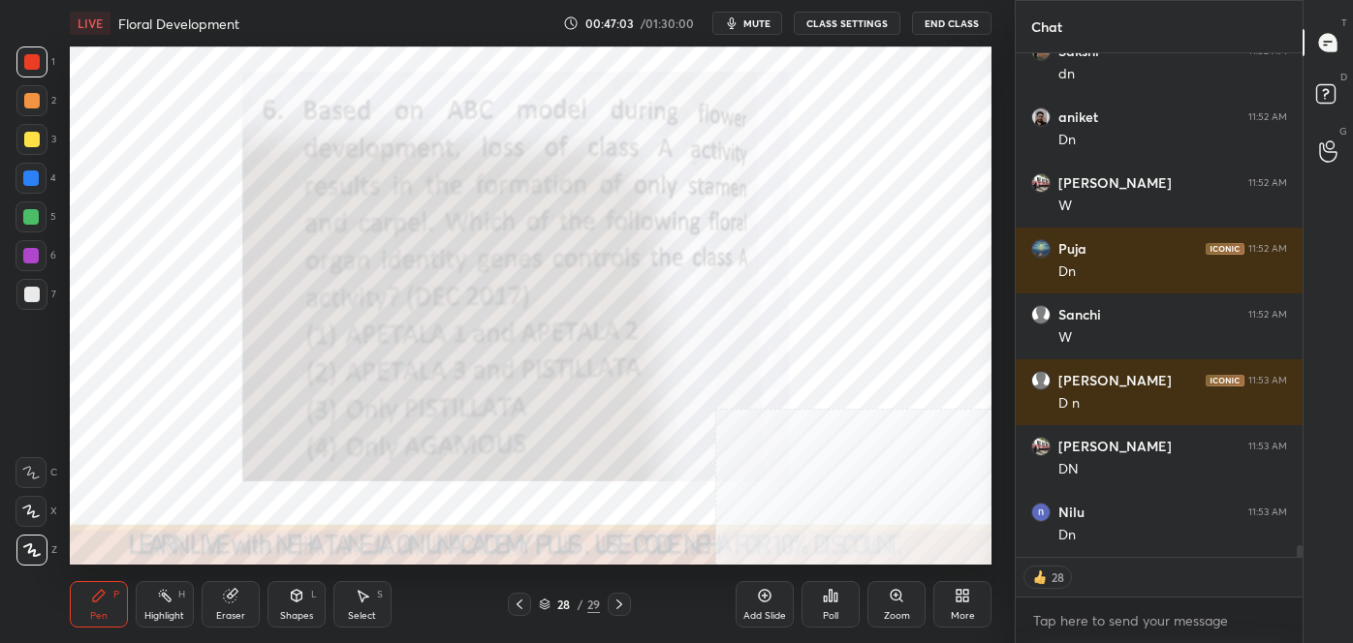
click at [819, 600] on div "Poll" at bounding box center [830, 604] width 58 height 47
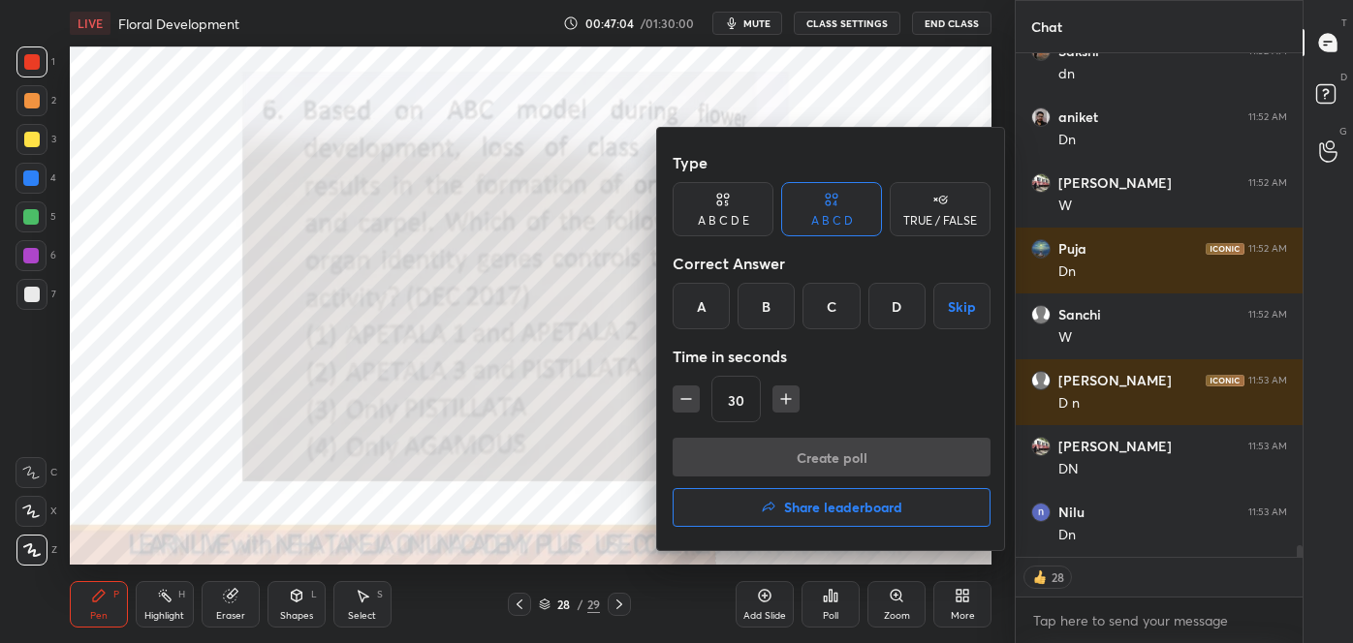
click at [691, 324] on div "A" at bounding box center [701, 306] width 57 height 47
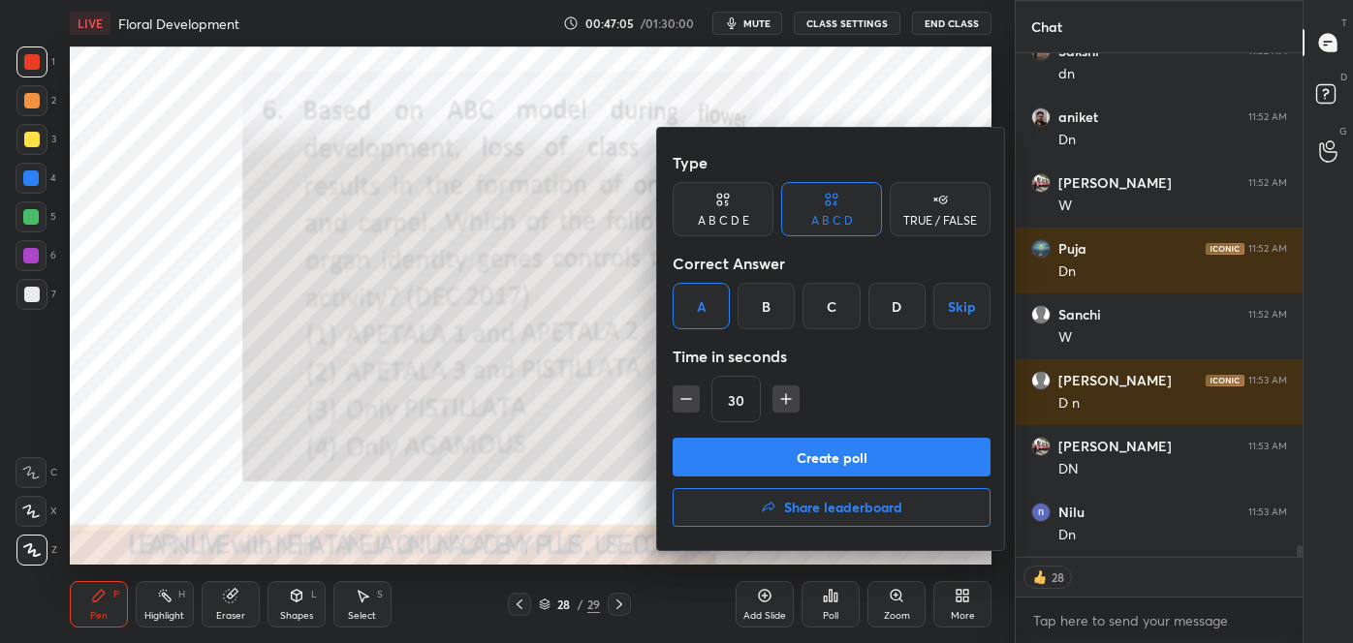
click at [715, 450] on button "Create poll" at bounding box center [832, 457] width 318 height 39
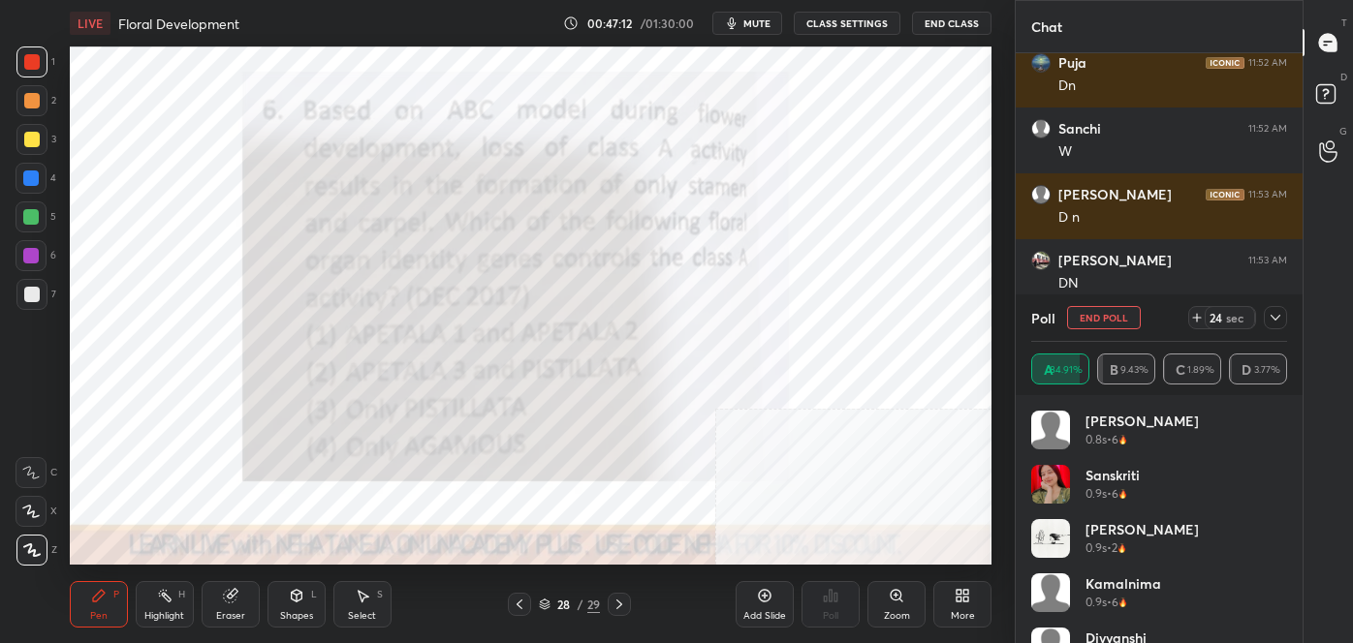
scroll to position [437, 281]
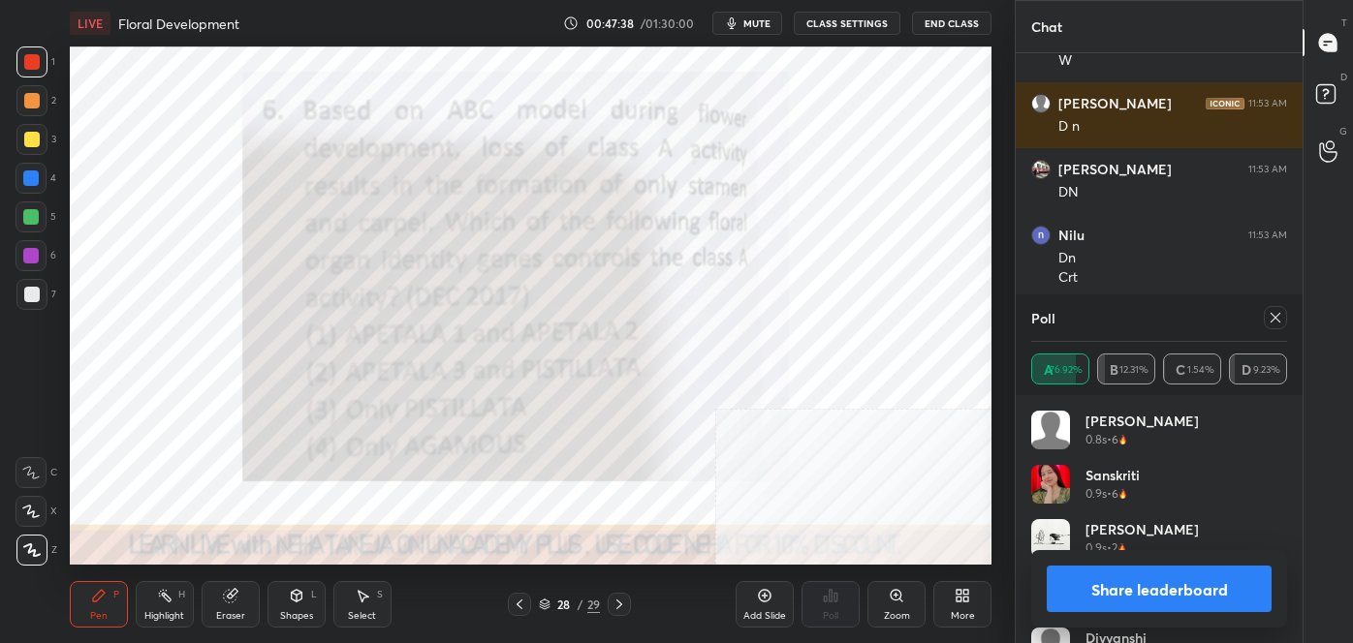
click at [1109, 587] on button "Share leaderboard" at bounding box center [1159, 589] width 225 height 47
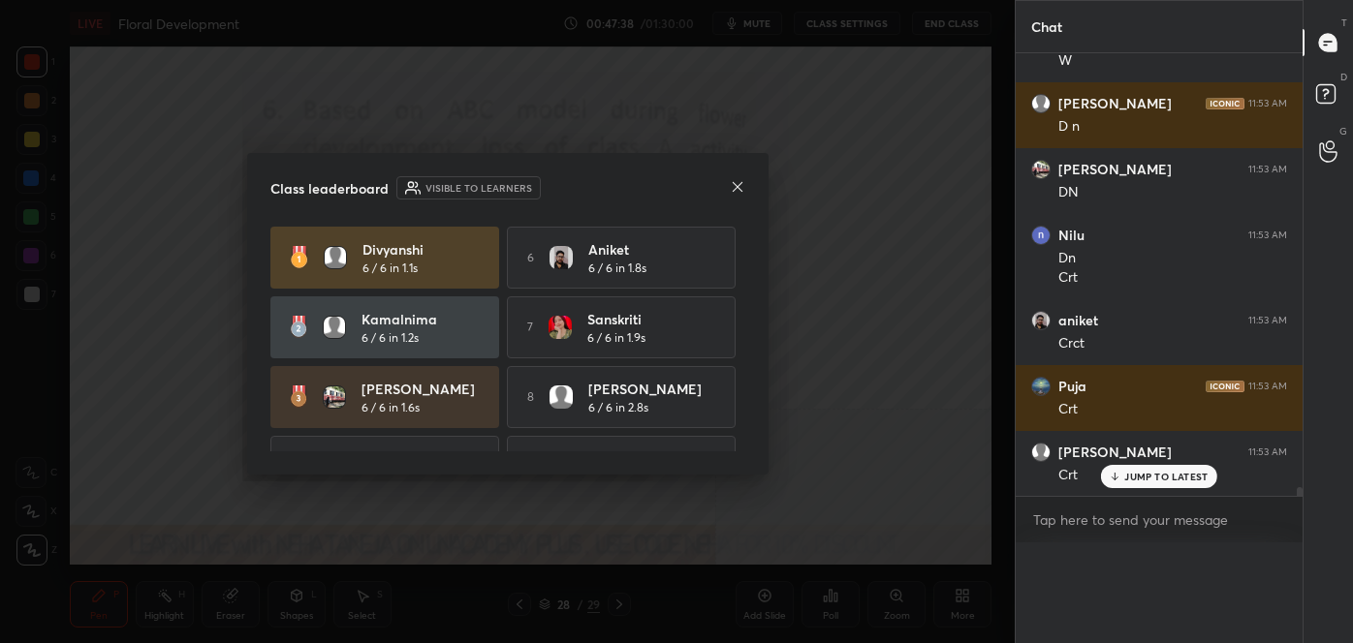
scroll to position [85, 250]
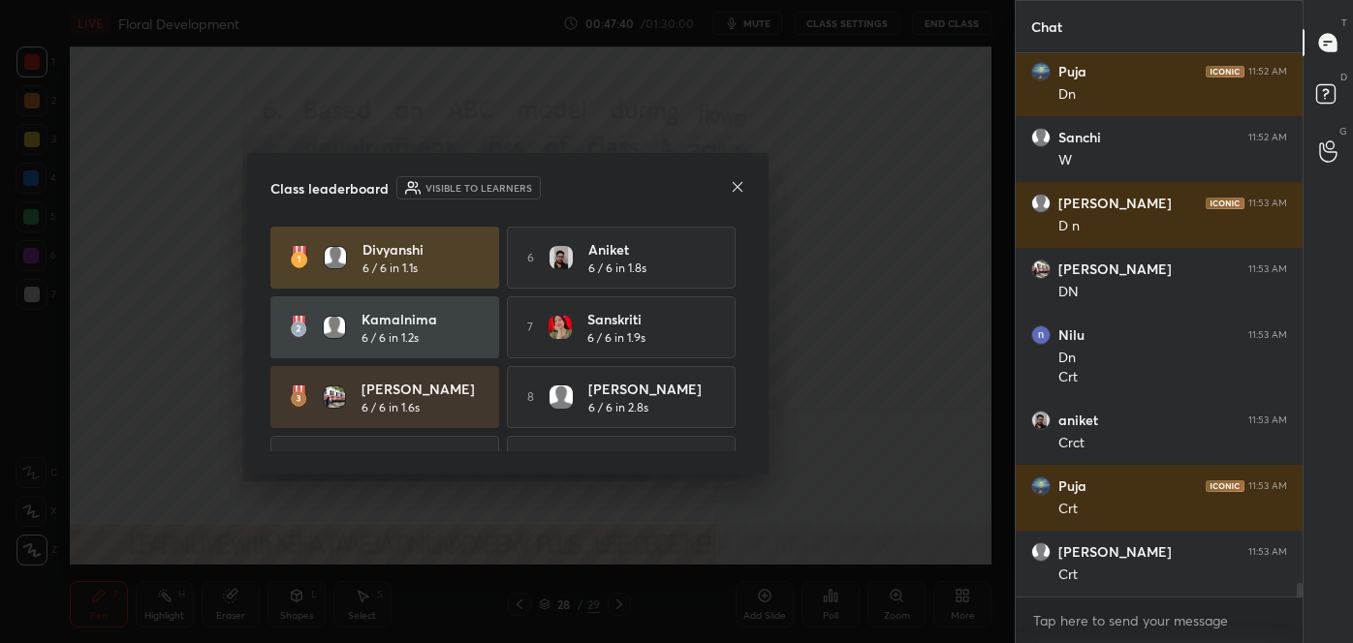
click at [734, 182] on icon at bounding box center [738, 187] width 16 height 16
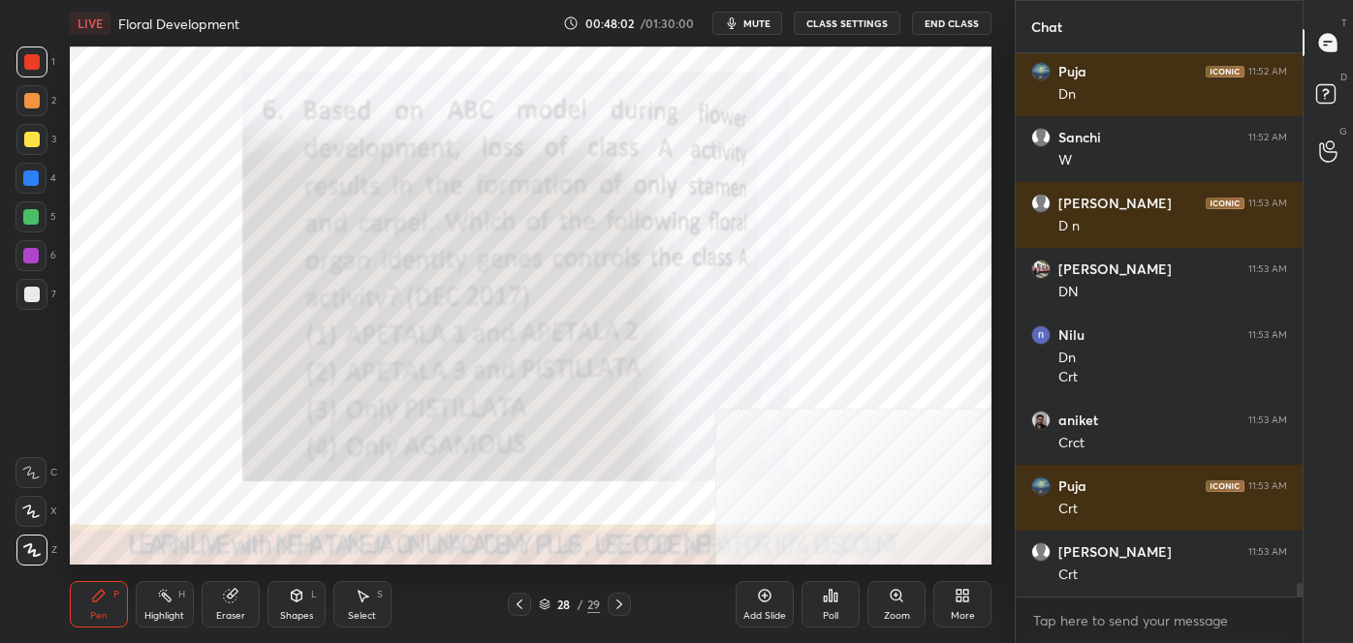
click at [625, 603] on icon at bounding box center [619, 605] width 16 height 16
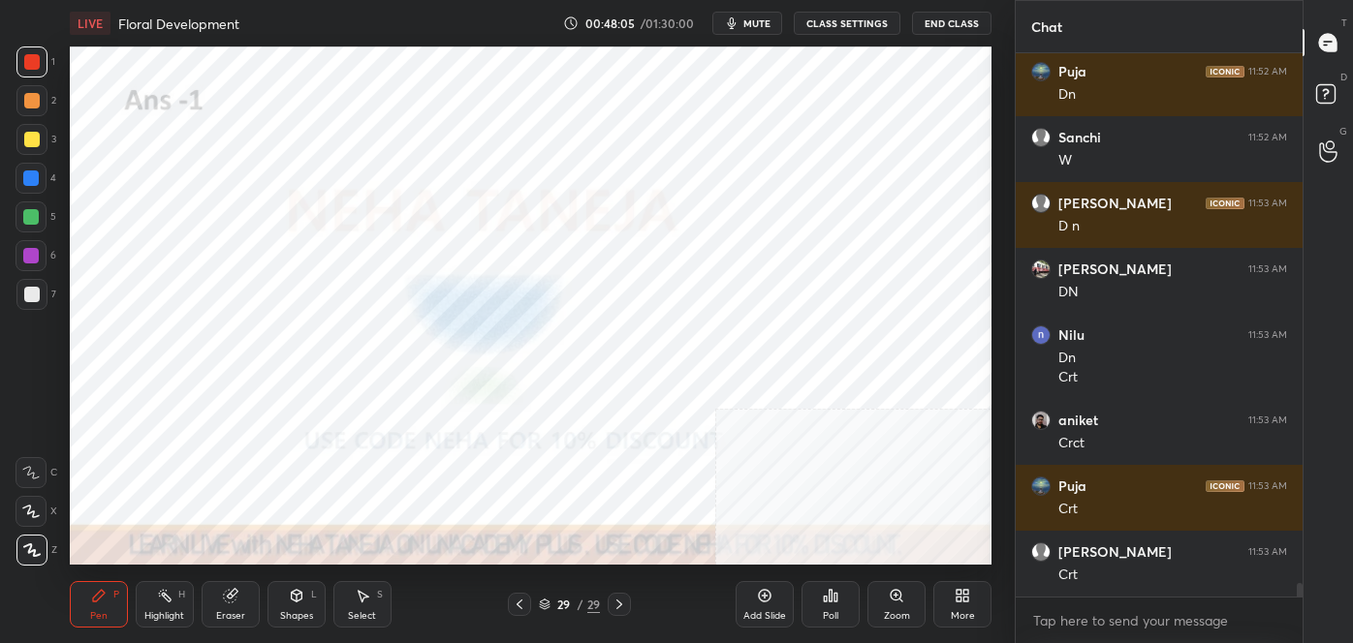
scroll to position [22029, 0]
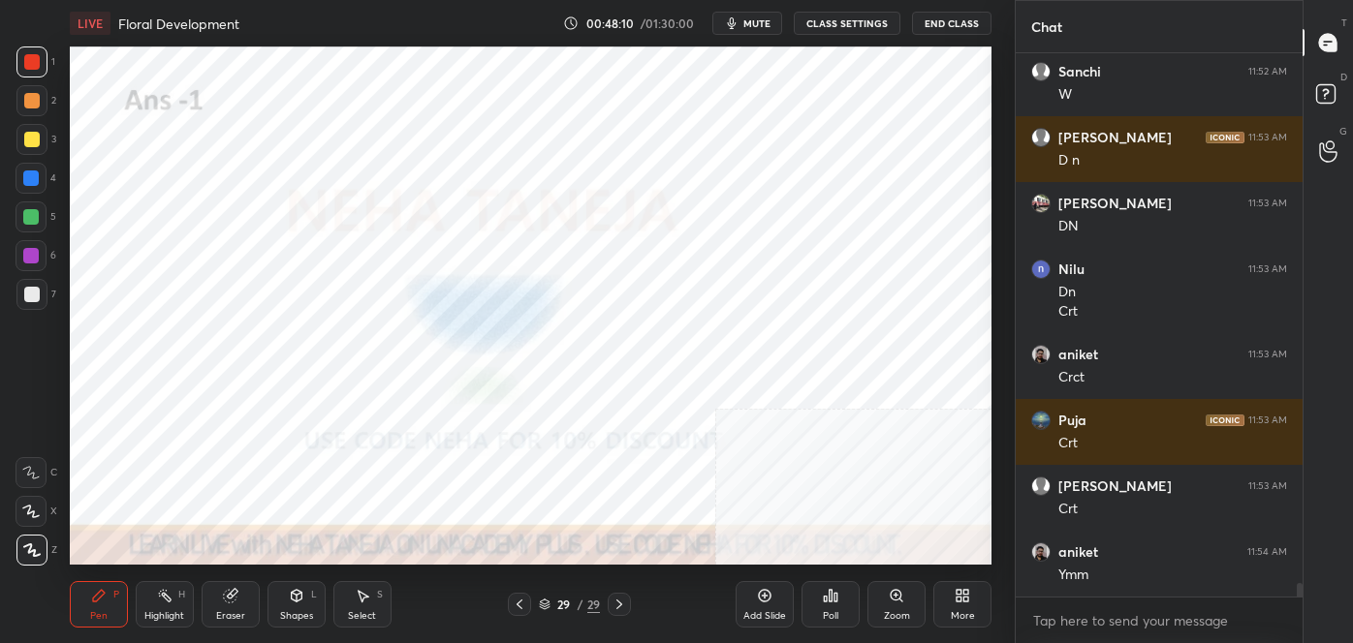
click at [966, 608] on div "More" at bounding box center [962, 604] width 58 height 47
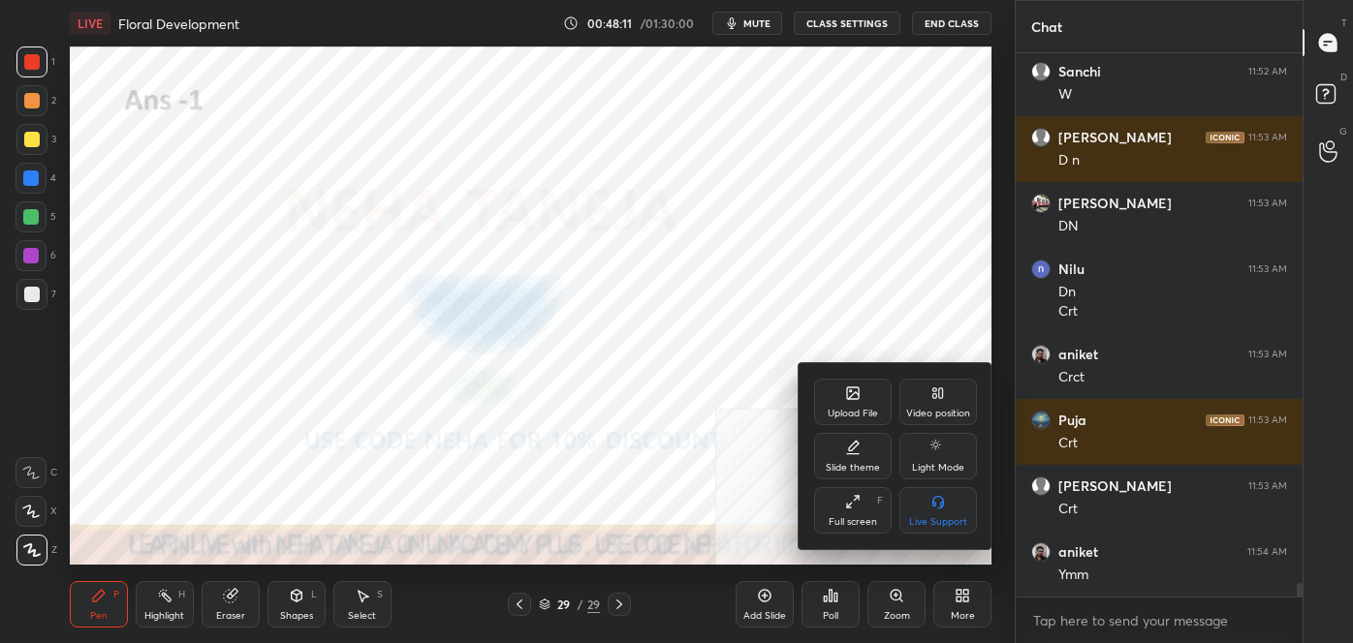
click at [857, 382] on div "Upload File" at bounding box center [853, 402] width 78 height 47
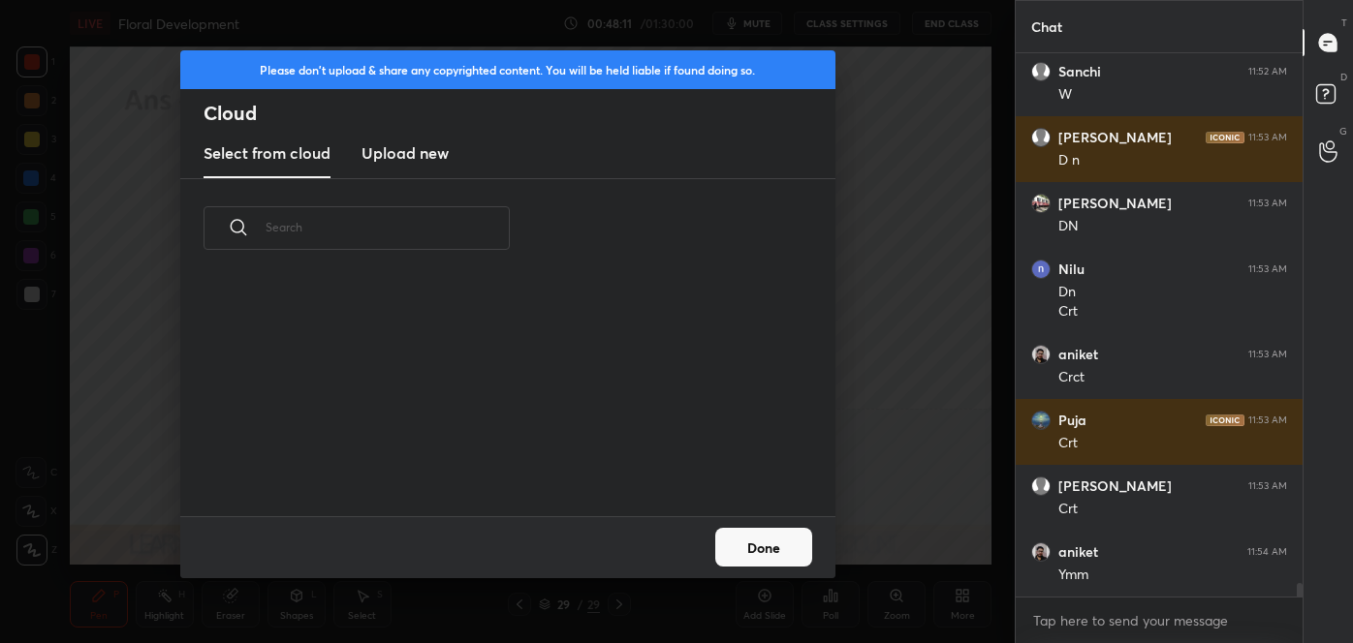
scroll to position [239, 622]
click at [387, 147] on h3 "Upload new" at bounding box center [404, 152] width 87 height 23
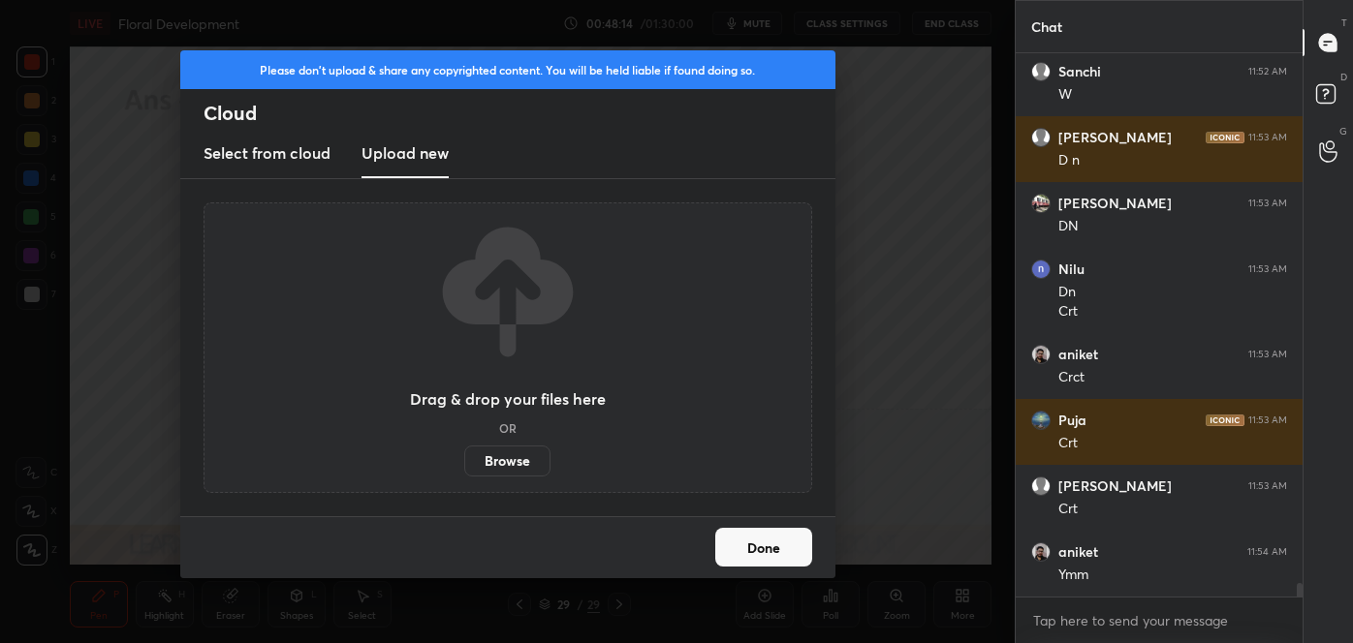
click at [514, 457] on label "Browse" at bounding box center [507, 461] width 86 height 31
click at [464, 457] on input "Browse" at bounding box center [464, 461] width 0 height 31
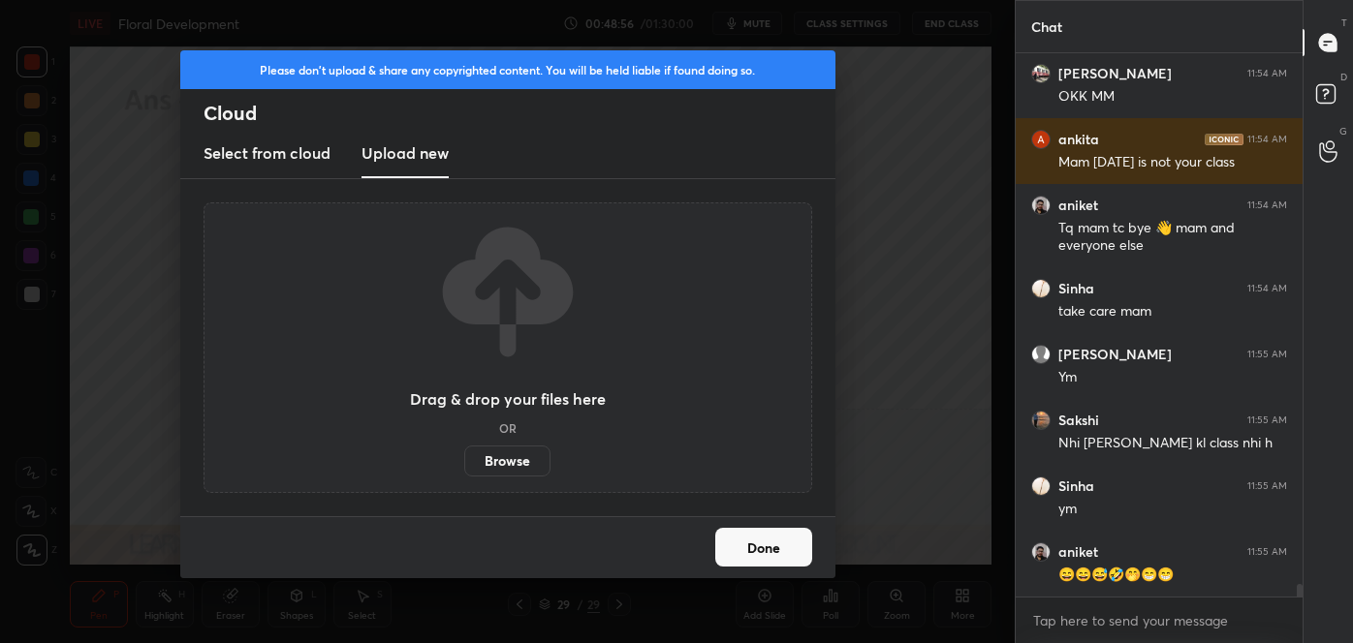
scroll to position [22657, 0]
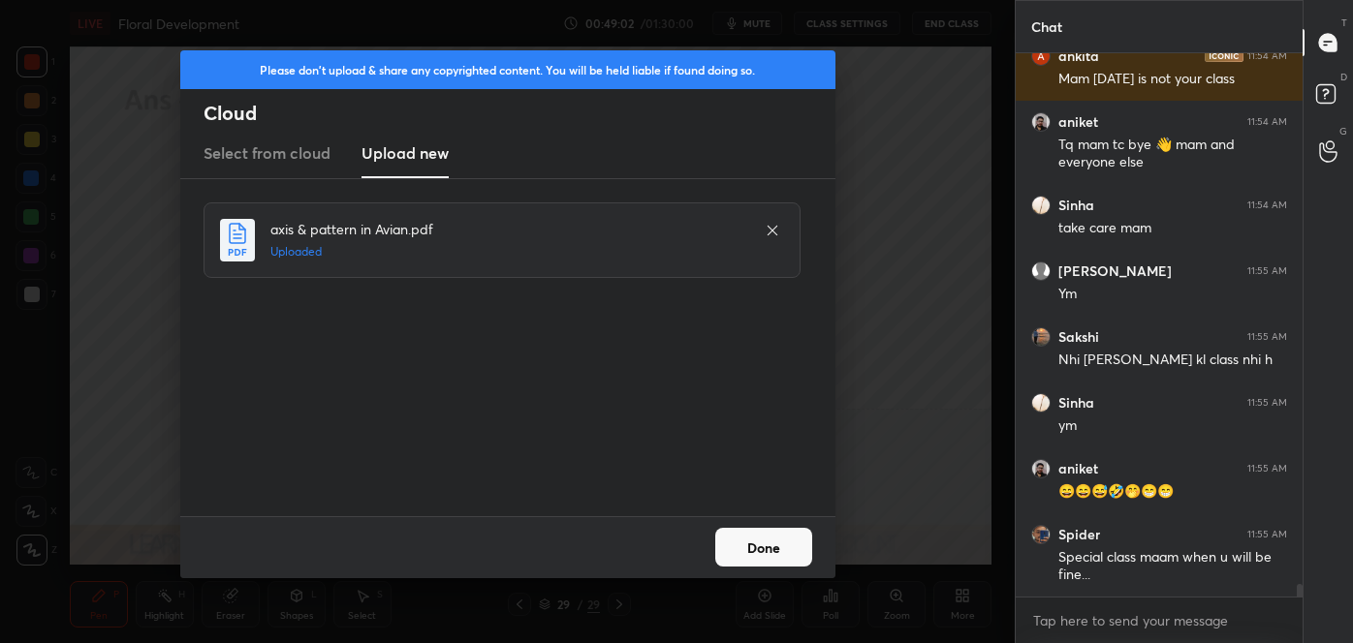
click at [761, 545] on button "Done" at bounding box center [763, 547] width 97 height 39
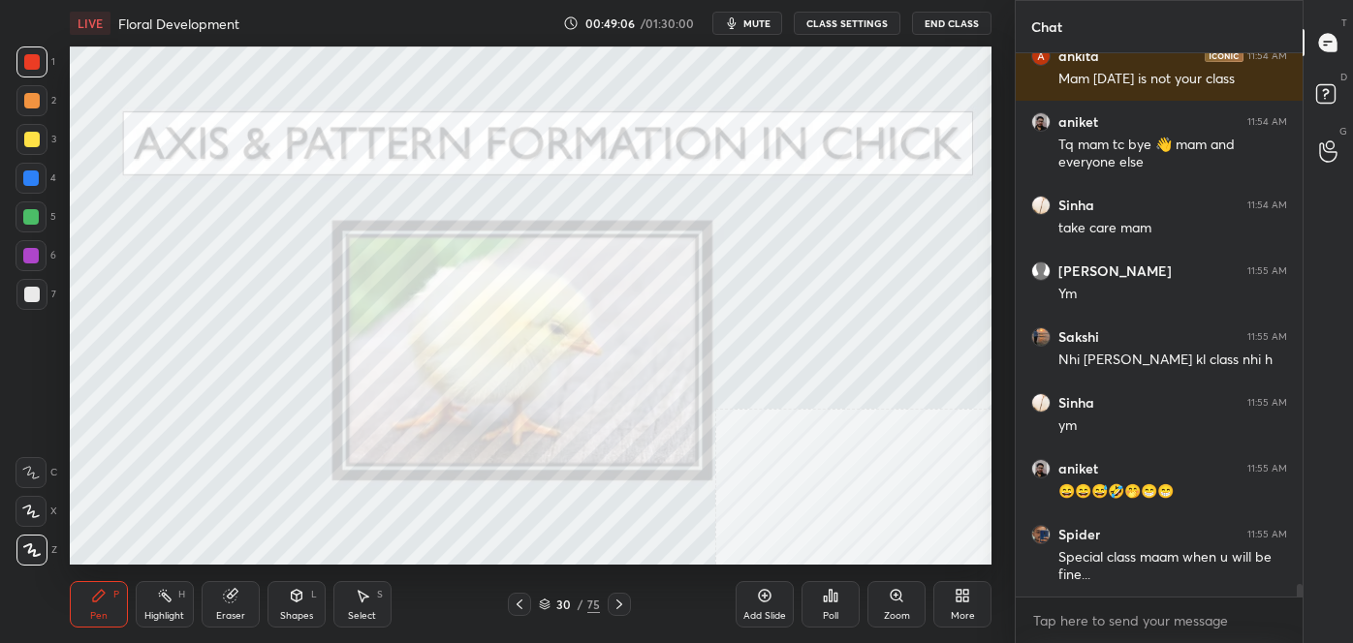
scroll to position [22739, 0]
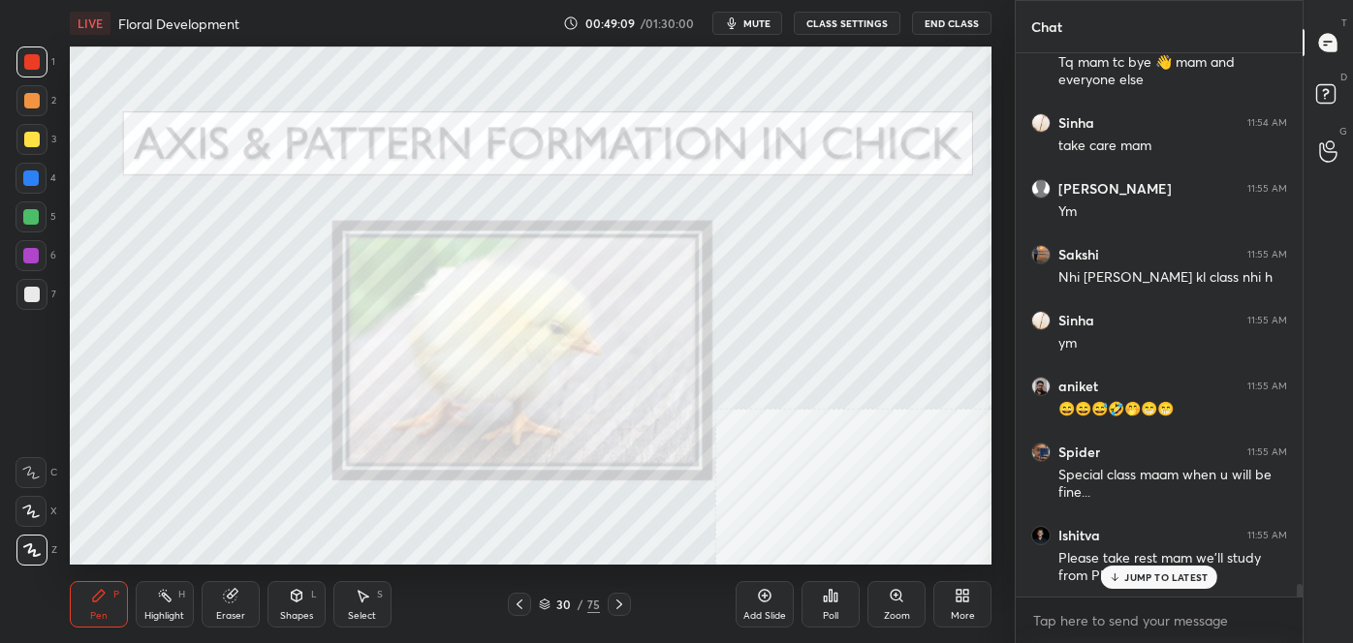
click at [1109, 572] on div "JUMP TO LATEST" at bounding box center [1159, 577] width 116 height 23
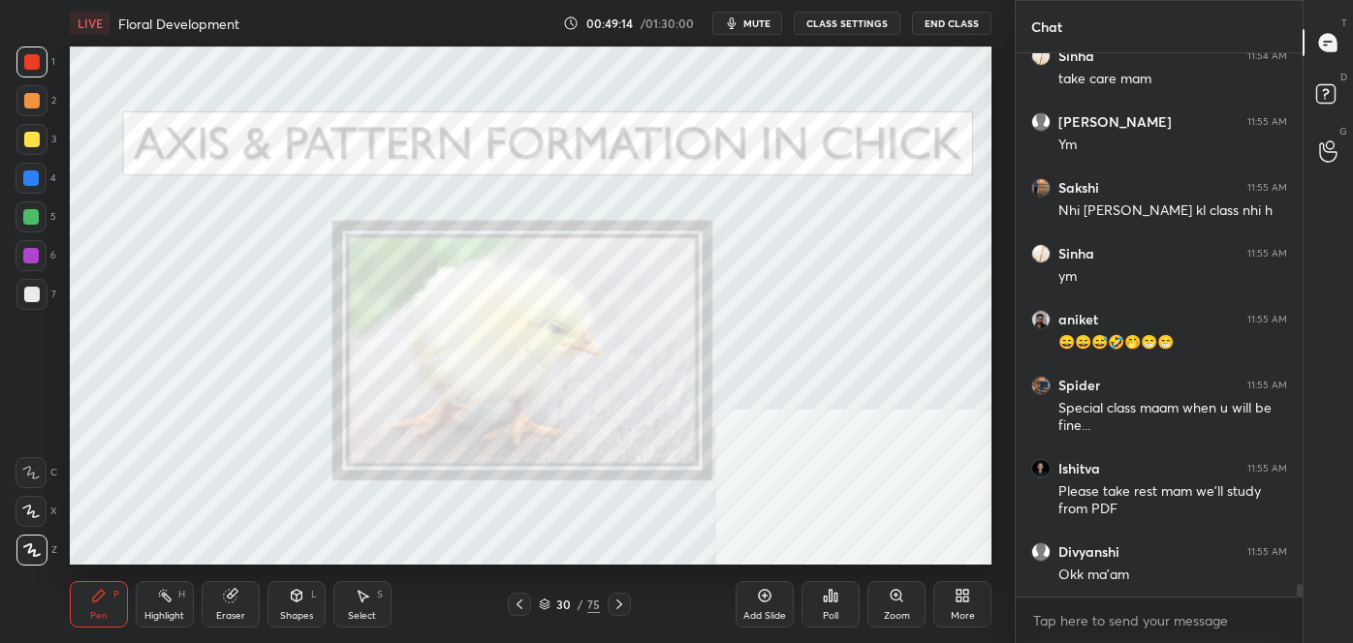
click at [617, 605] on icon at bounding box center [619, 605] width 16 height 16
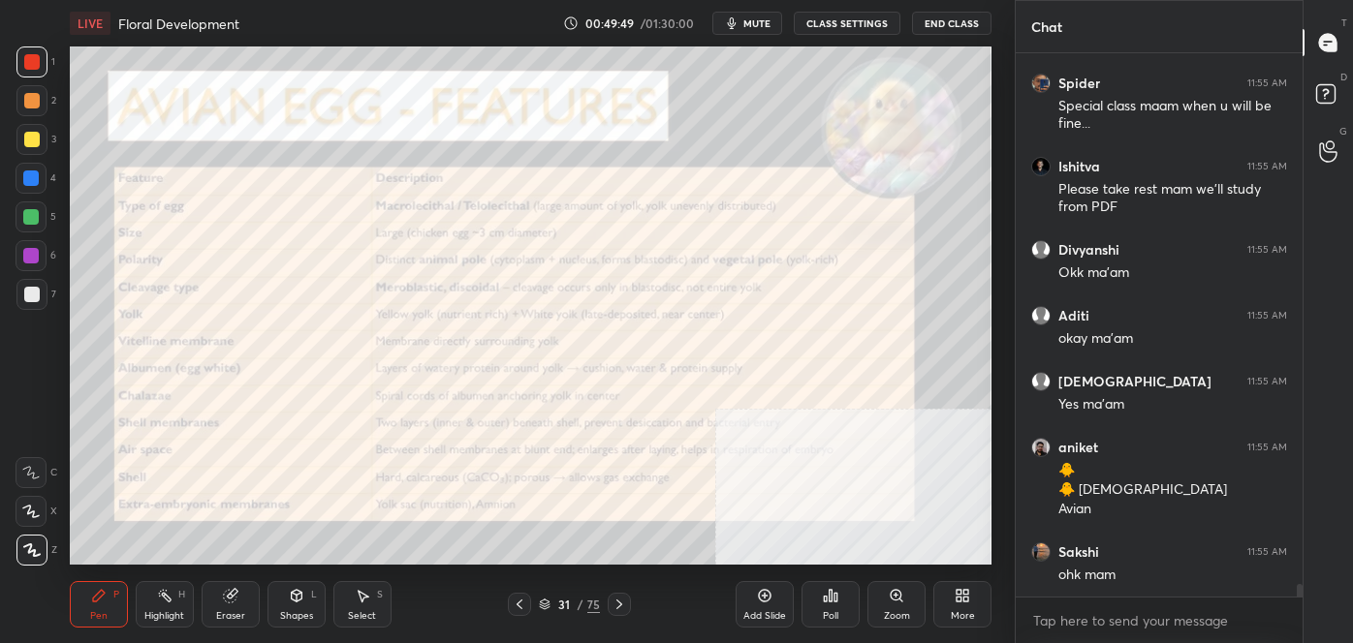
scroll to position [23174, 0]
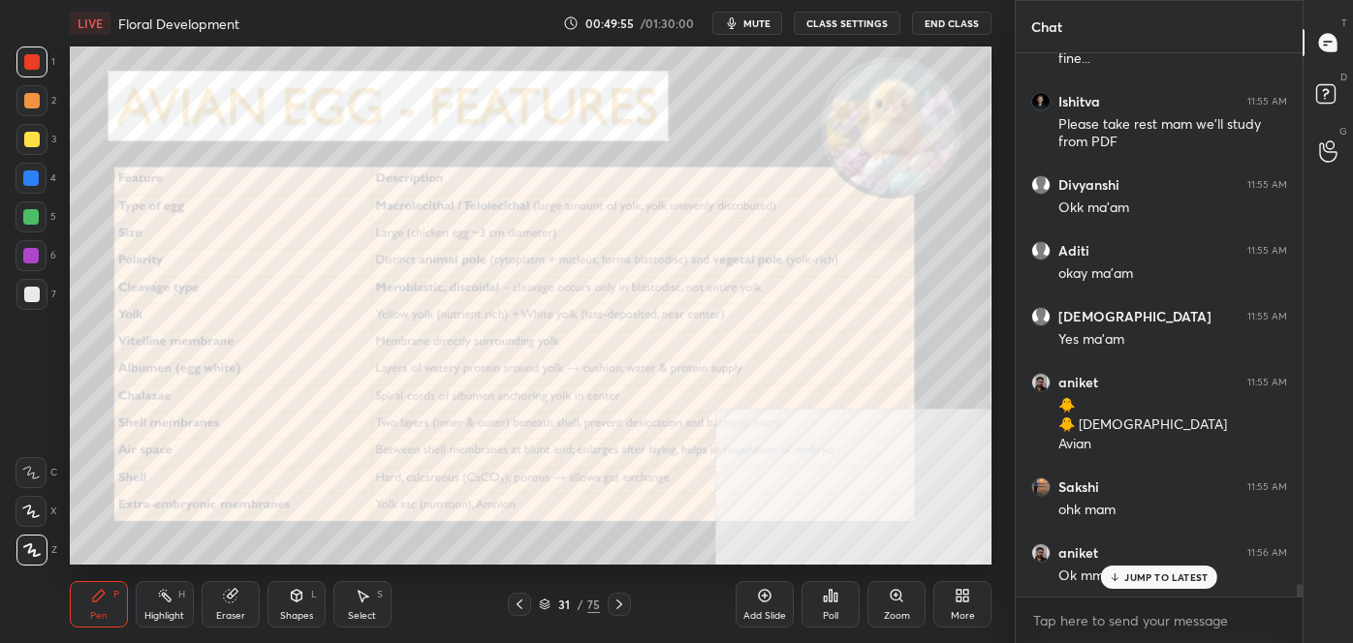
click at [622, 603] on icon at bounding box center [619, 605] width 16 height 16
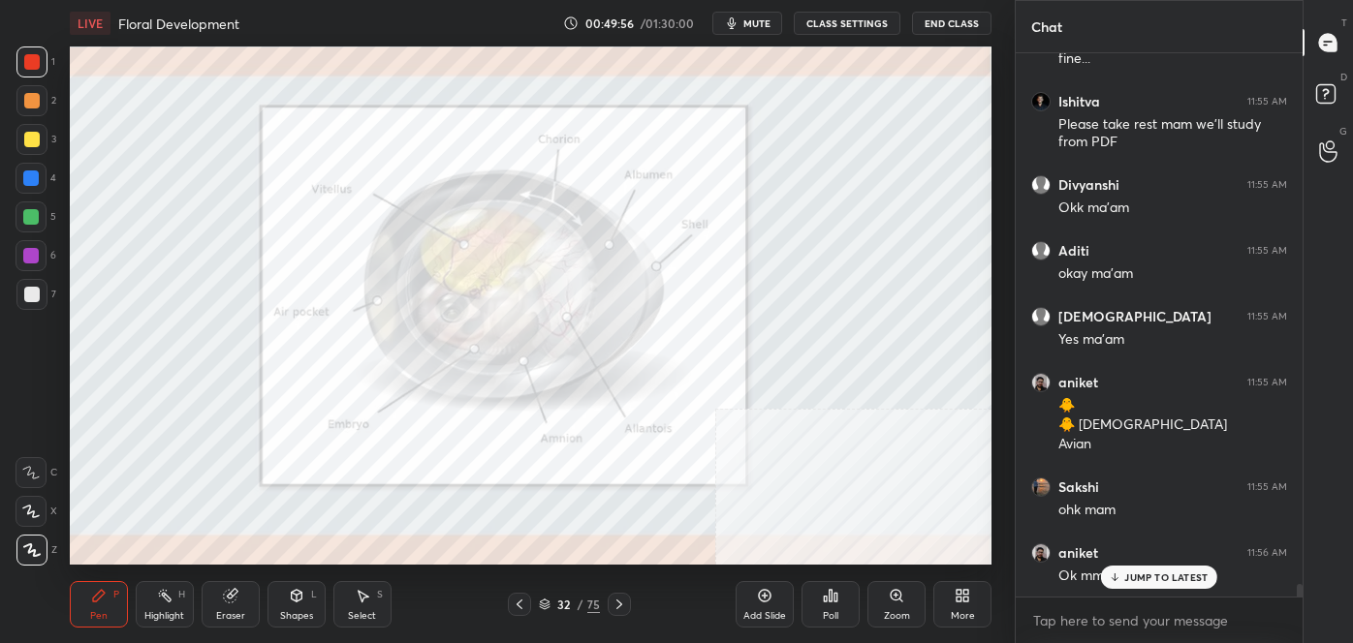
click at [622, 604] on icon at bounding box center [619, 605] width 16 height 16
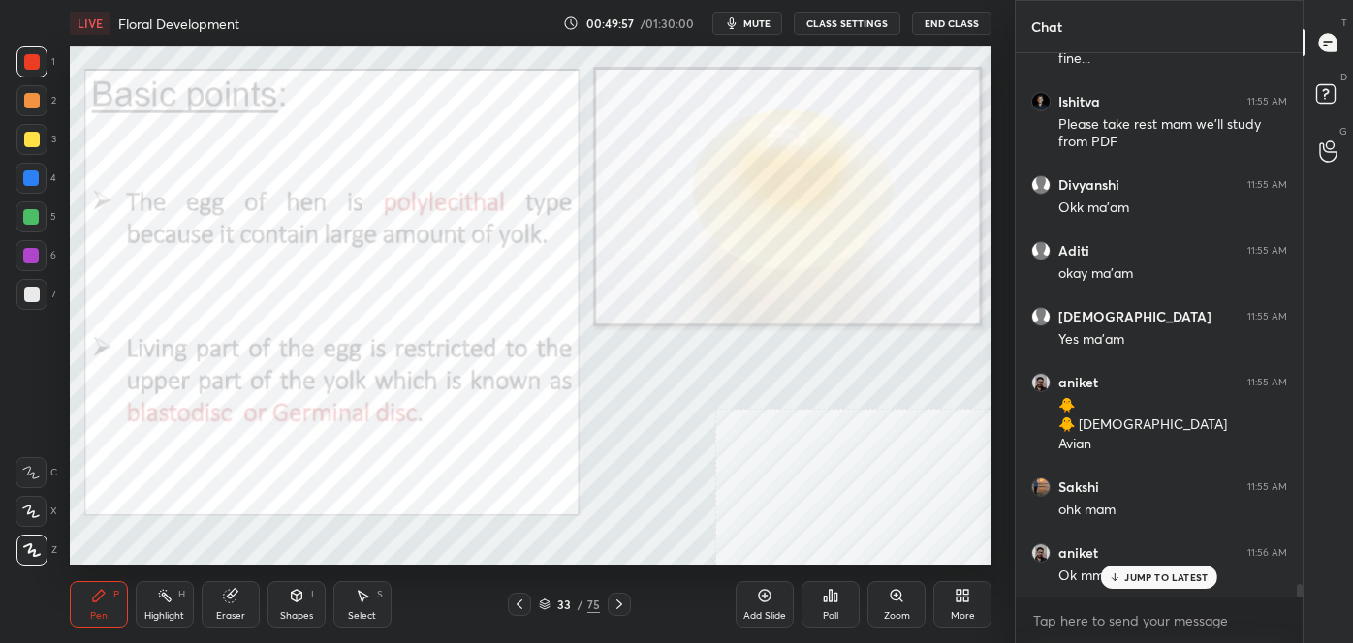
click at [622, 604] on icon at bounding box center [619, 605] width 16 height 16
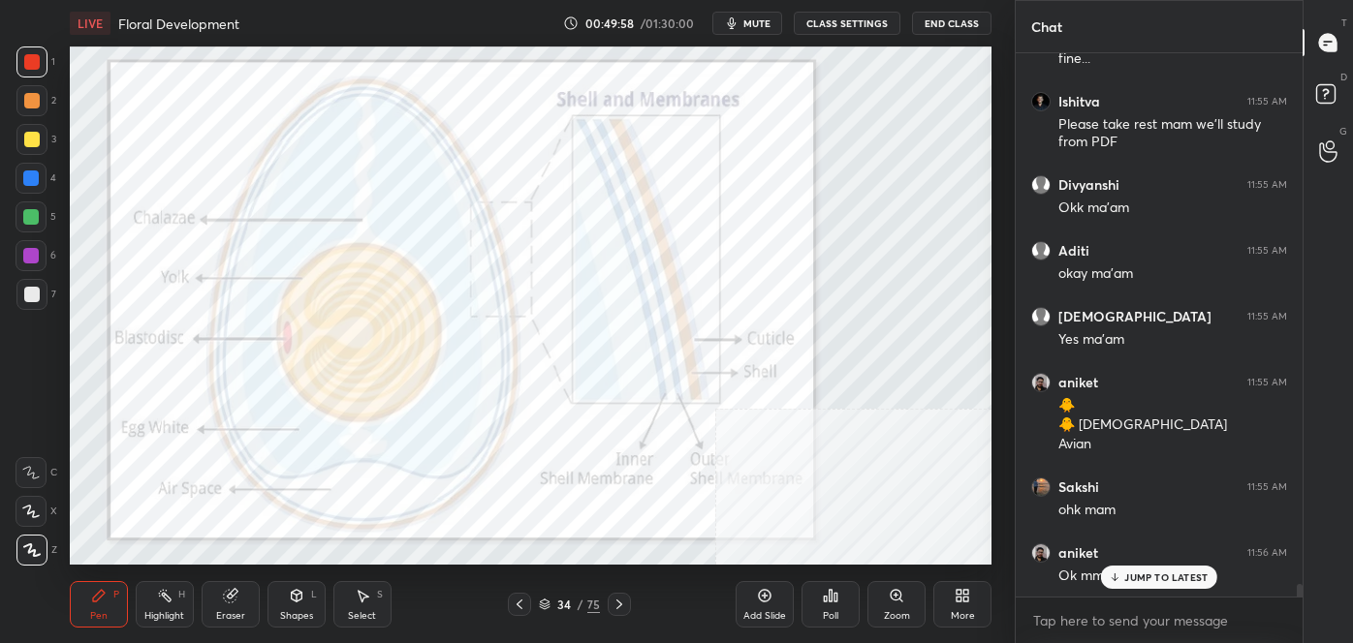
click at [622, 604] on icon at bounding box center [619, 605] width 16 height 16
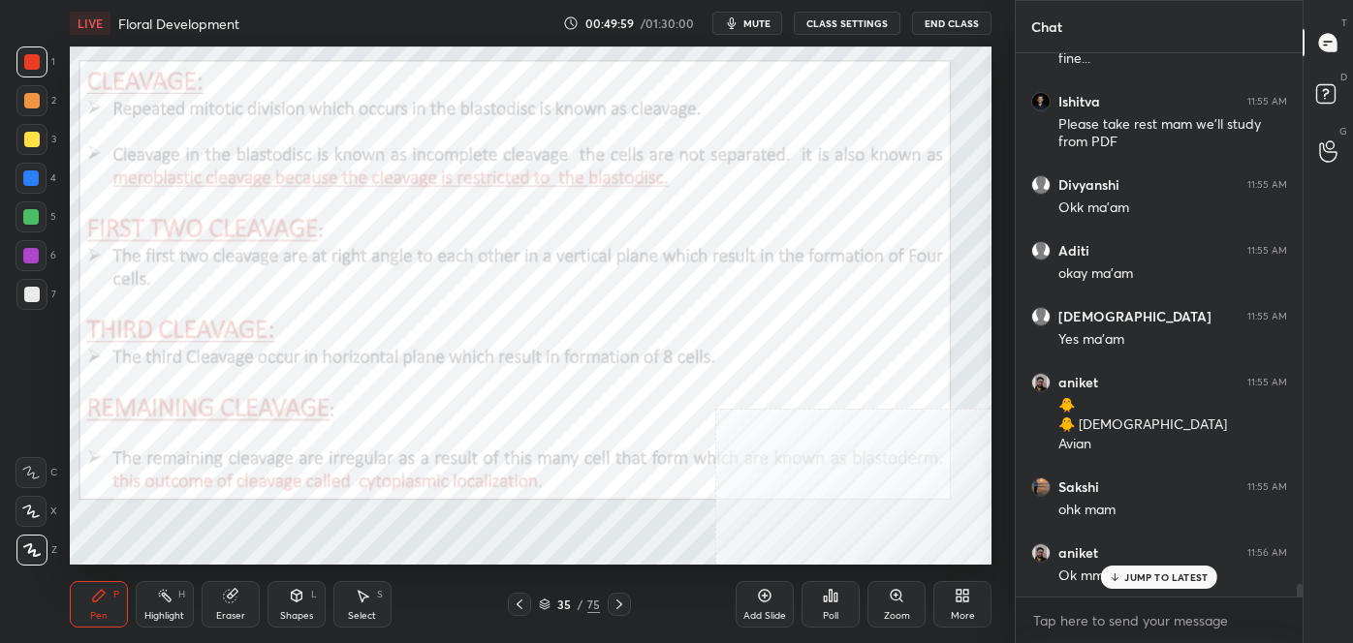
click at [622, 603] on icon at bounding box center [619, 605] width 16 height 16
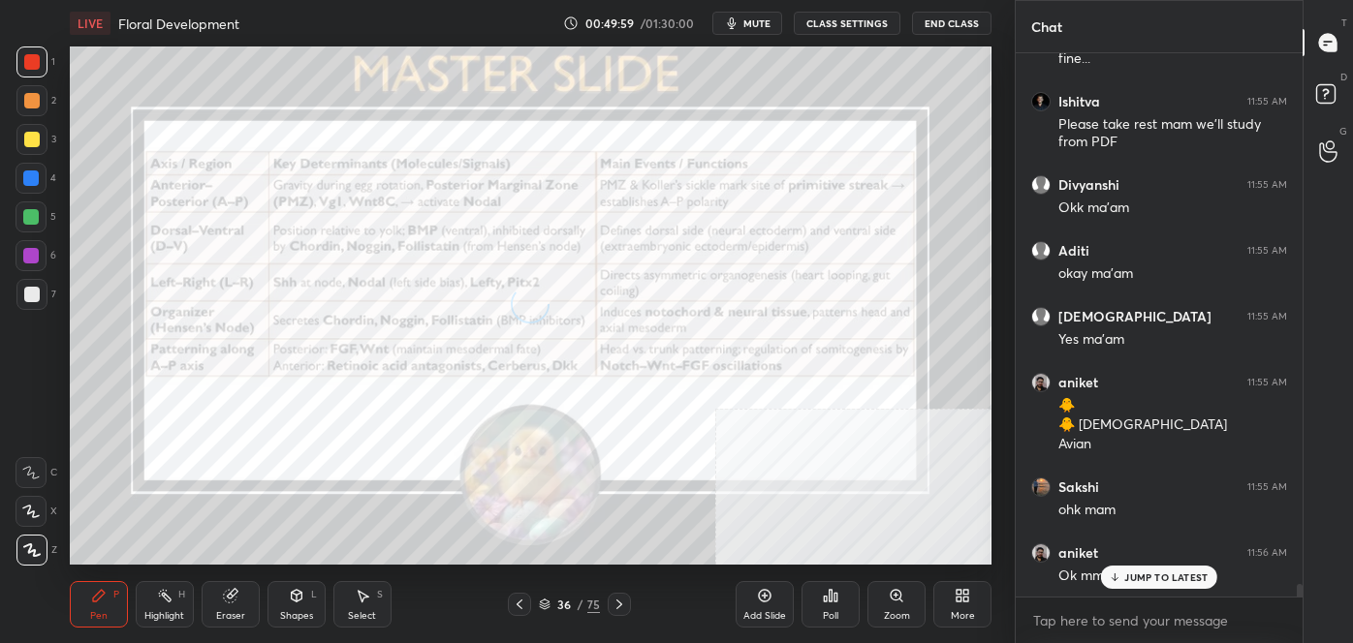
scroll to position [23194, 0]
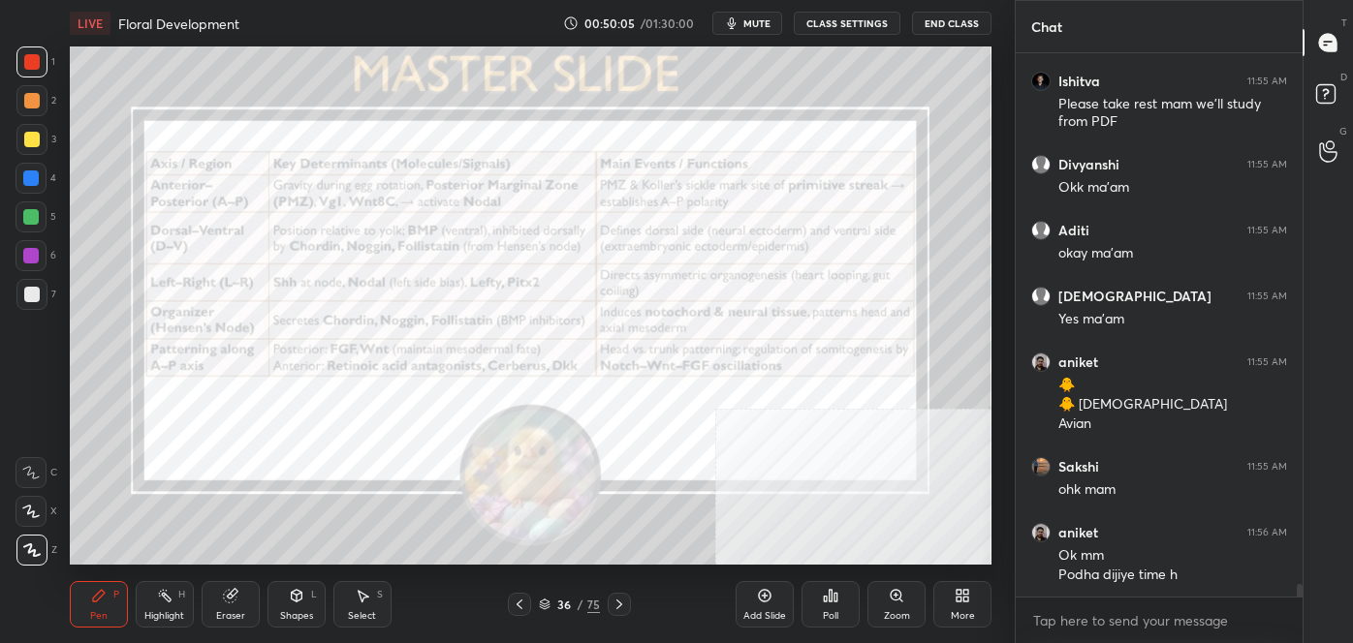
drag, startPoint x: 171, startPoint y: 598, endPoint x: 178, endPoint y: 574, distance: 25.4
click at [171, 597] on icon at bounding box center [165, 596] width 16 height 16
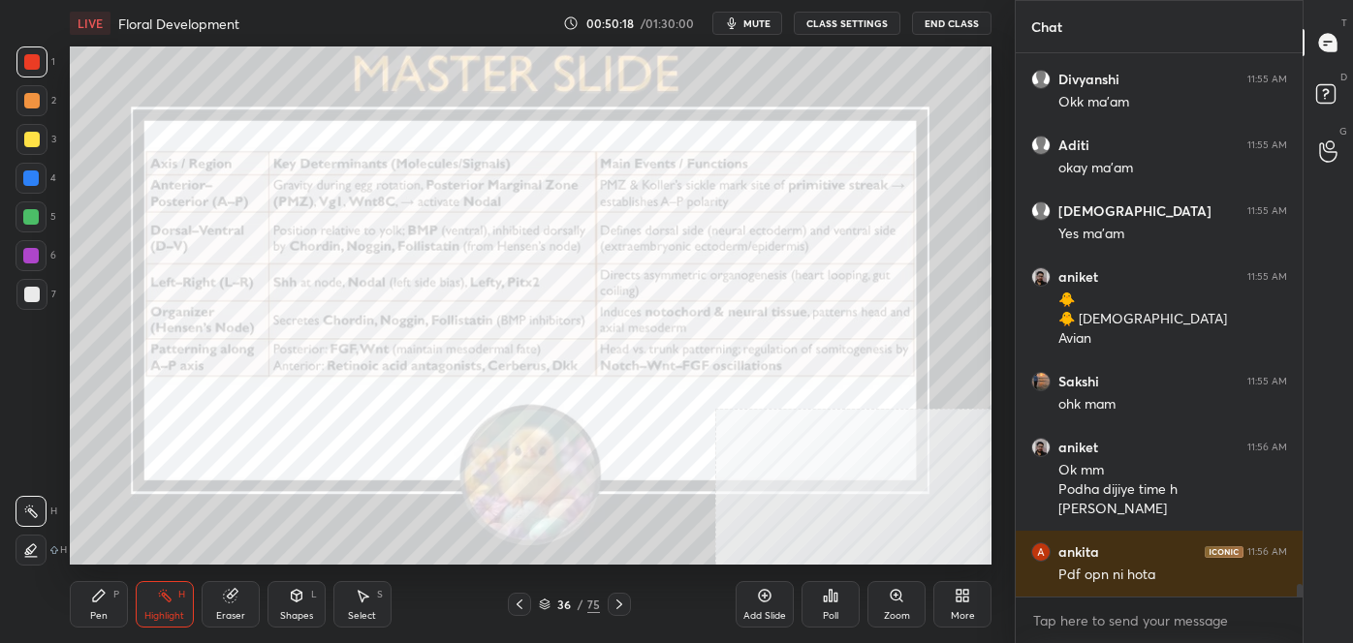
scroll to position [23344, 0]
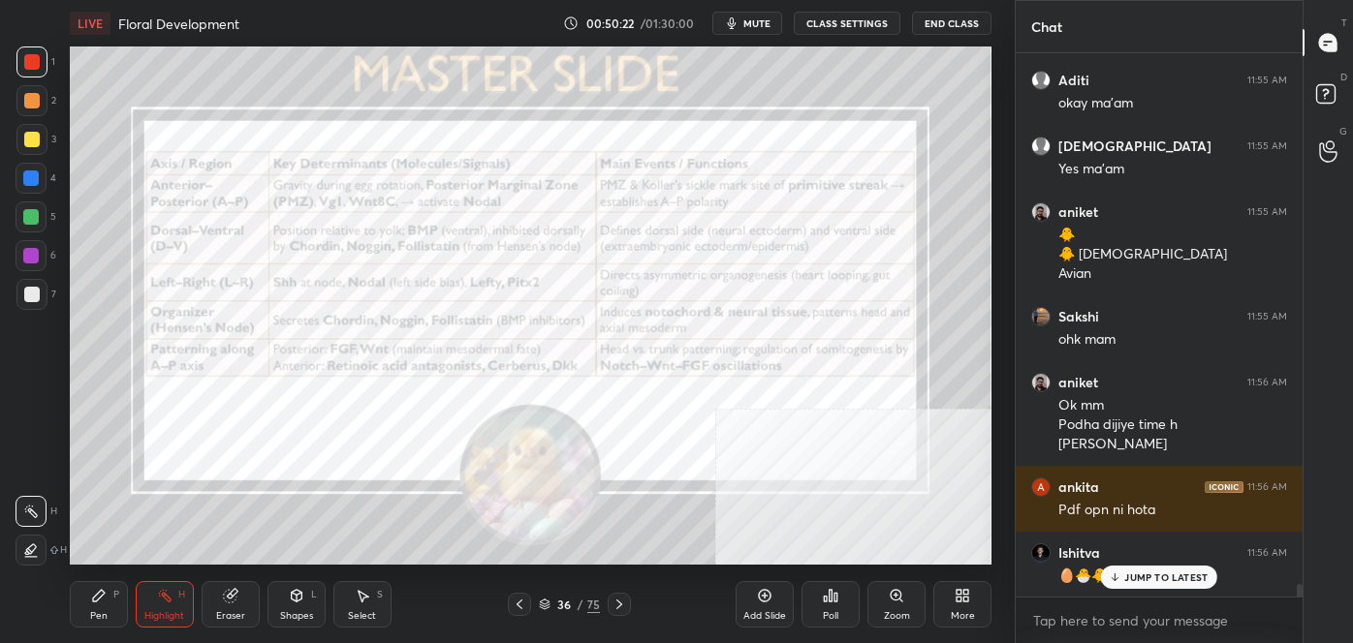
click at [623, 605] on icon at bounding box center [619, 605] width 16 height 16
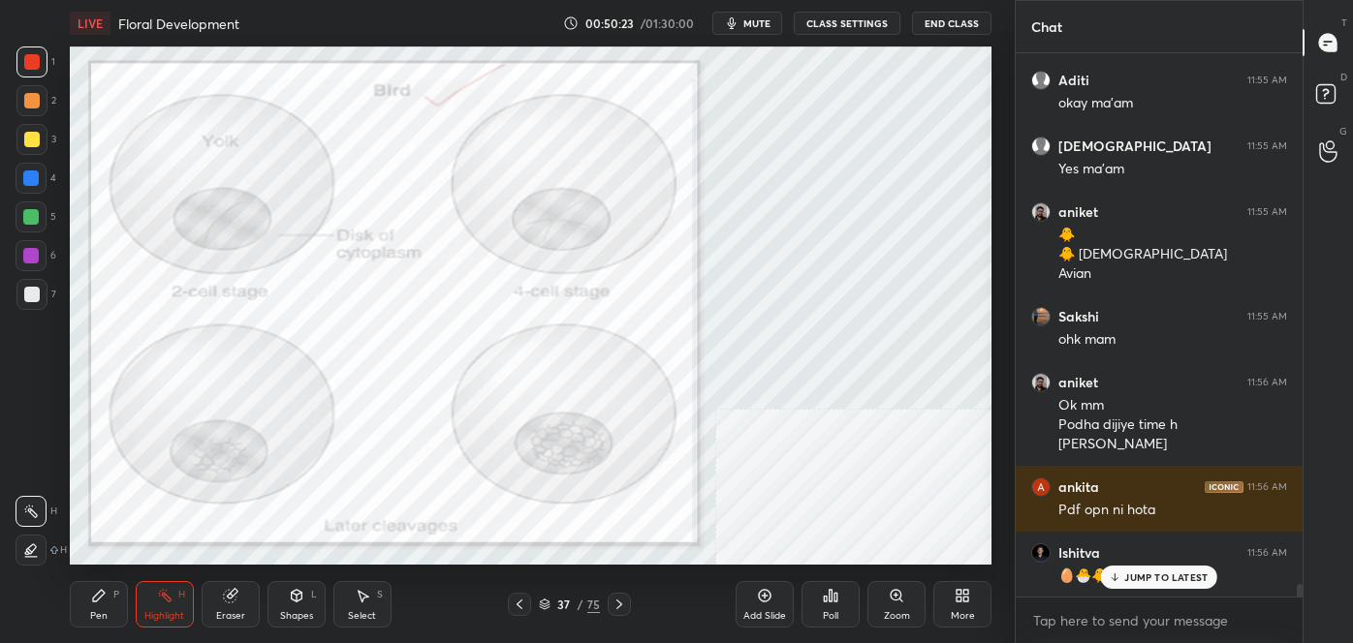
click at [624, 607] on icon at bounding box center [619, 605] width 16 height 16
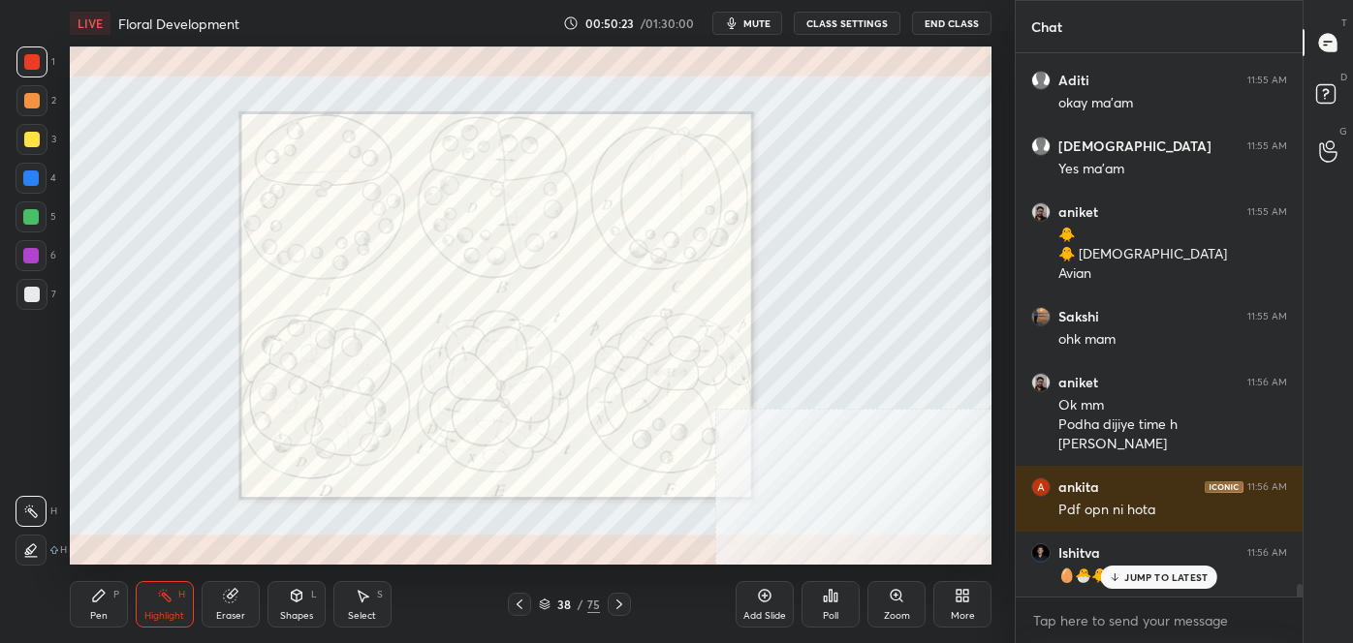
click at [624, 607] on icon at bounding box center [619, 605] width 16 height 16
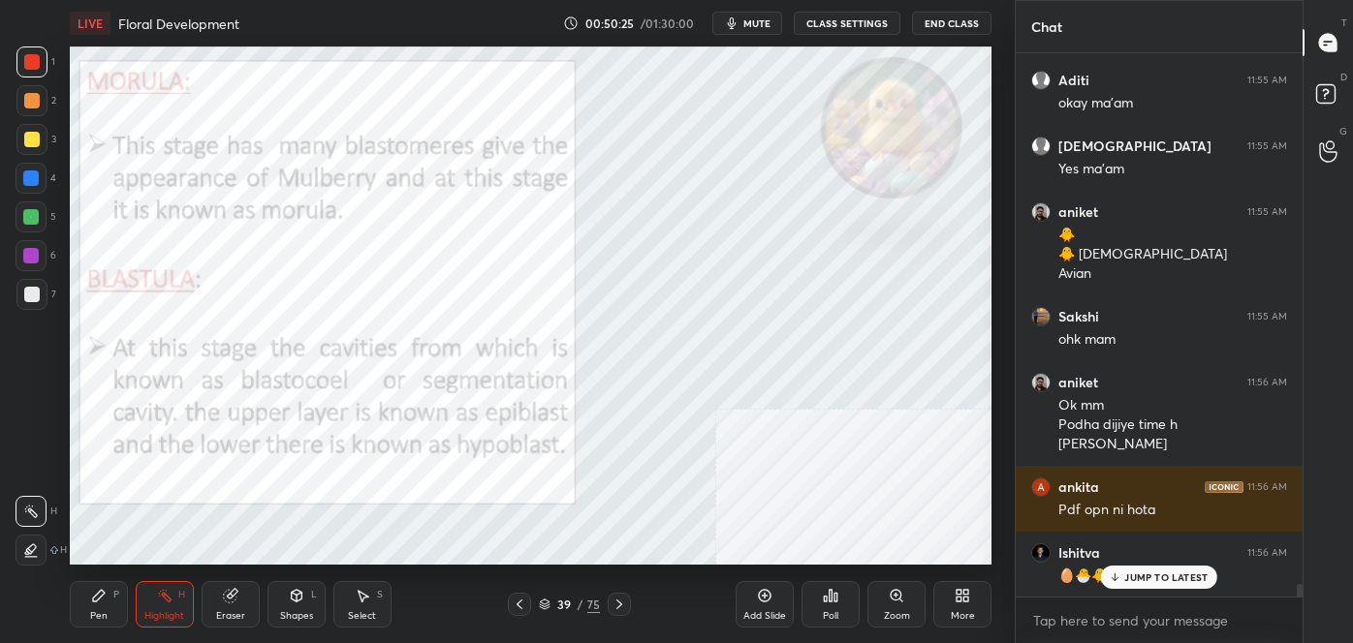
click at [622, 607] on icon at bounding box center [619, 605] width 16 height 16
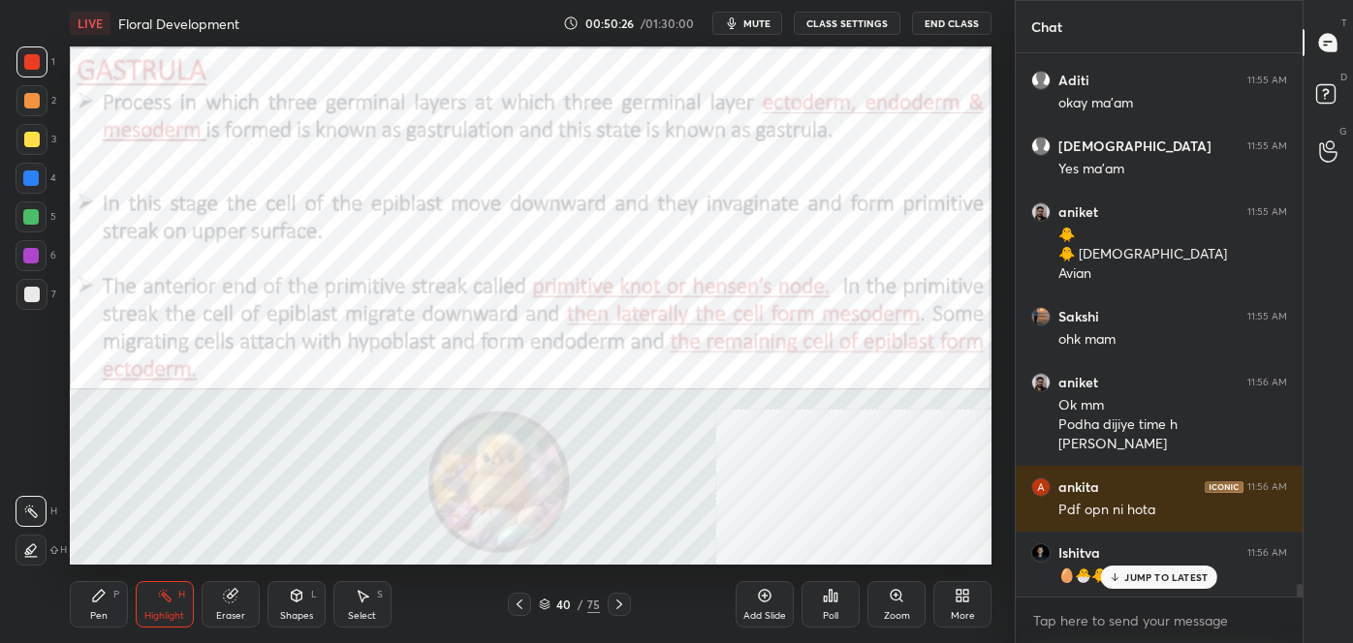
click at [622, 606] on icon at bounding box center [619, 605] width 16 height 16
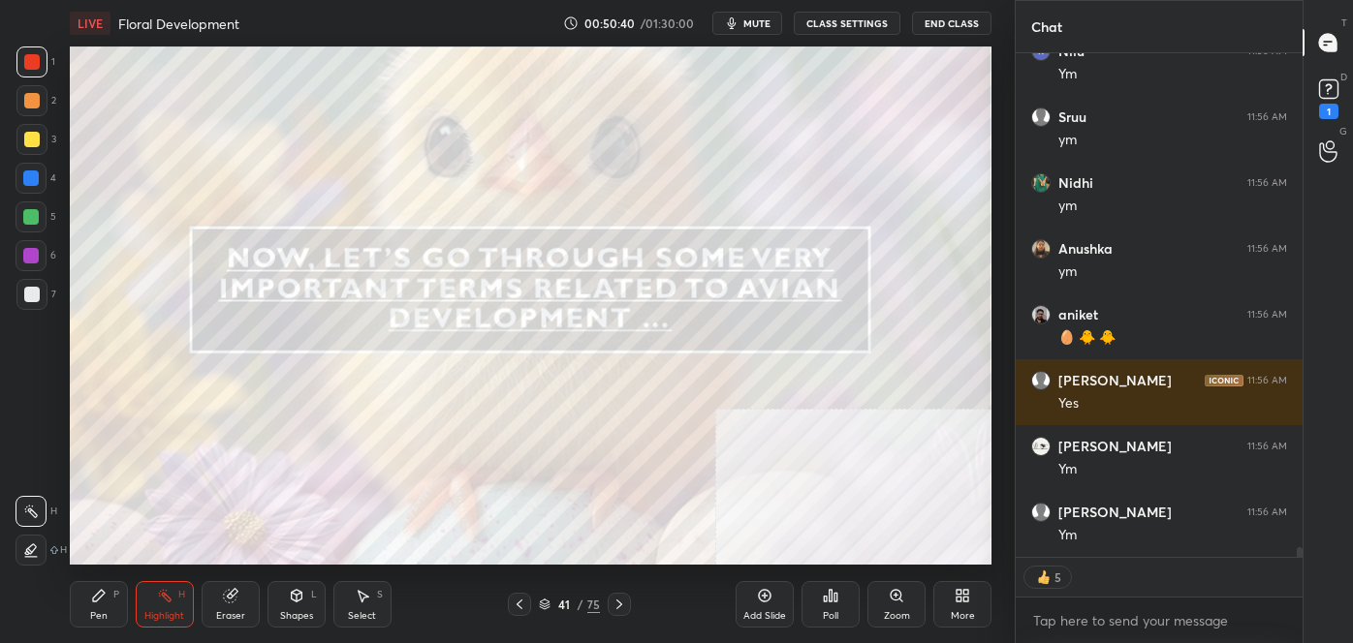
scroll to position [24804, 0]
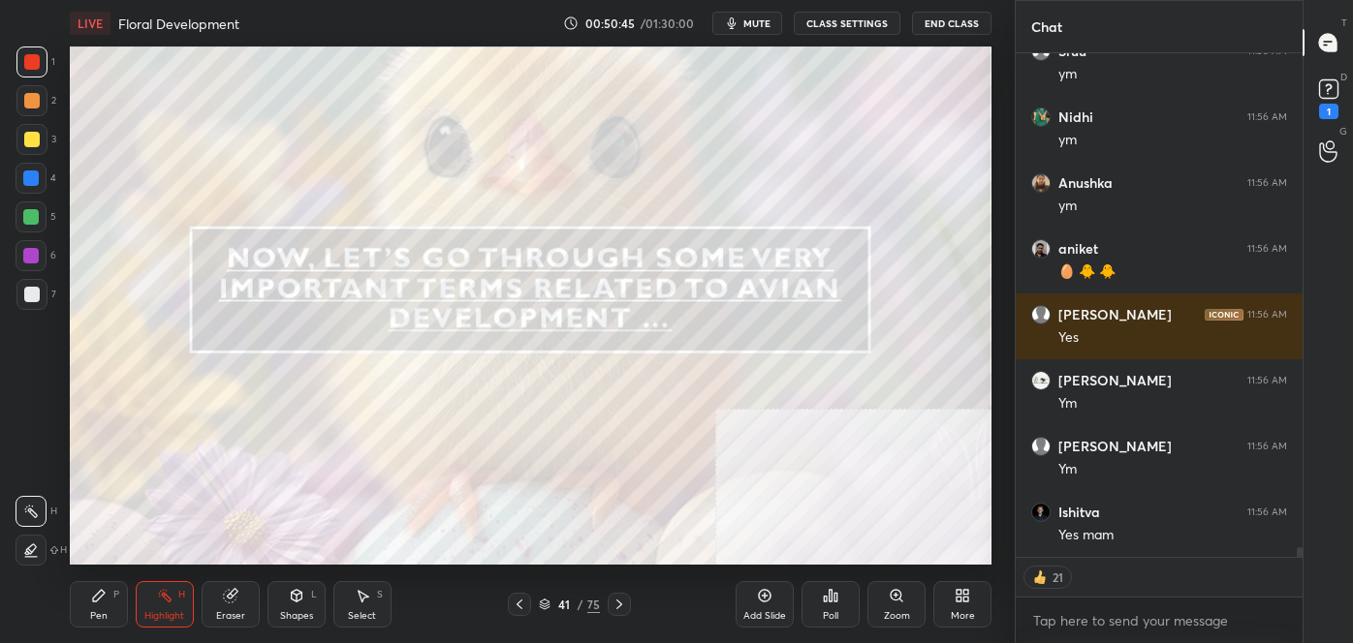
click at [617, 603] on icon at bounding box center [619, 605] width 16 height 16
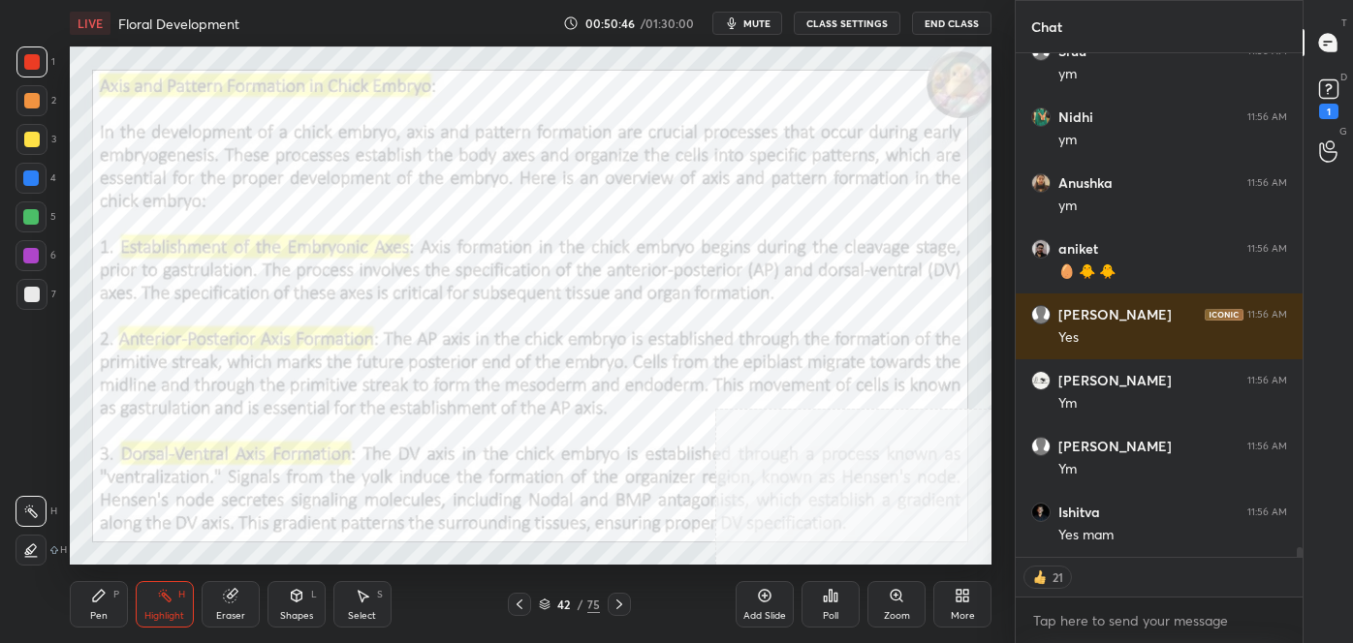
scroll to position [24869, 0]
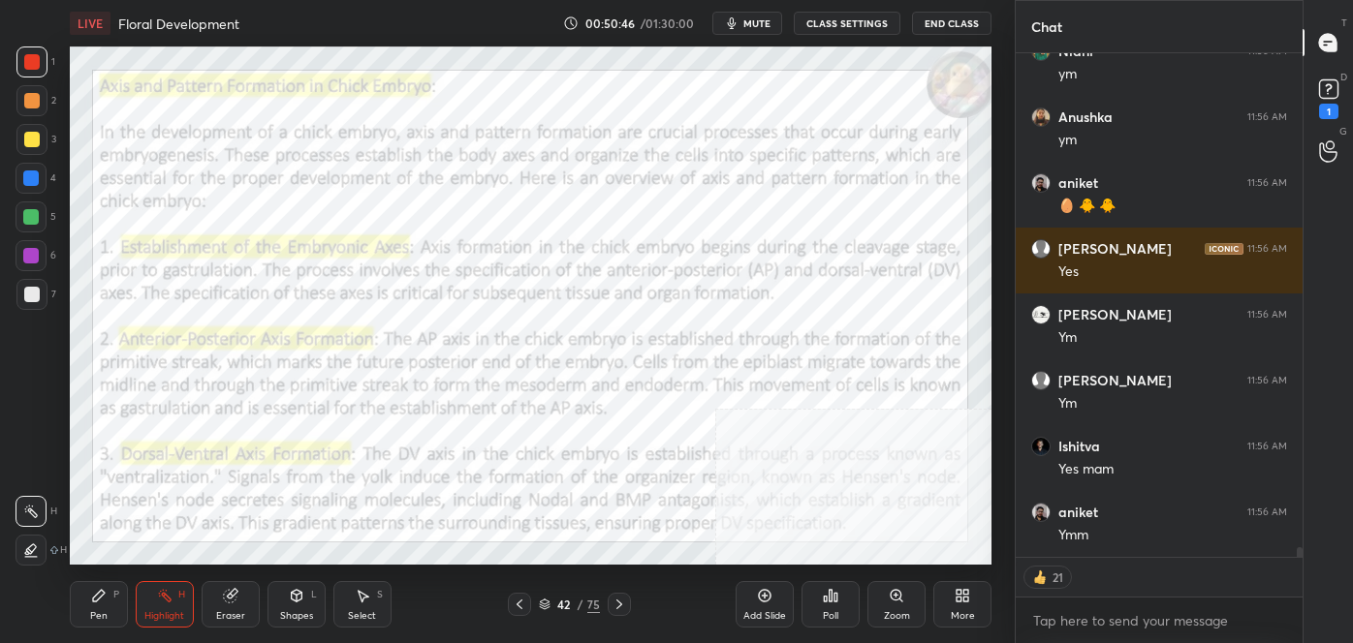
click at [618, 604] on icon at bounding box center [619, 605] width 16 height 16
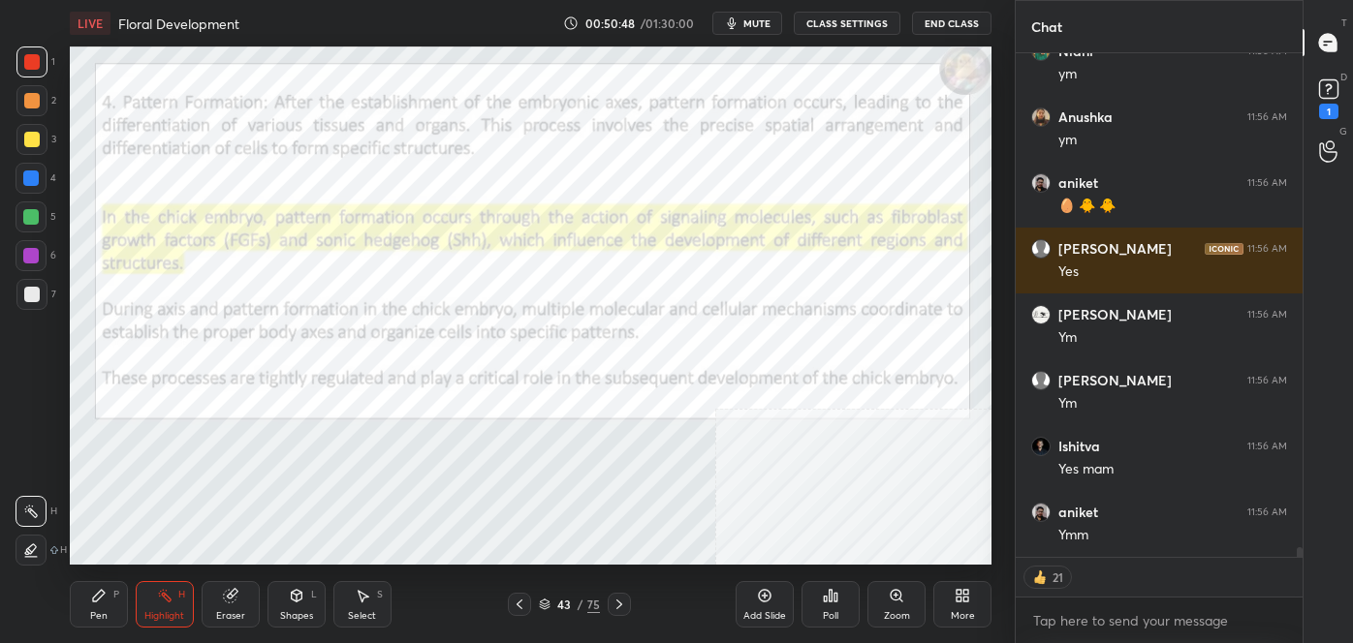
click at [615, 608] on icon at bounding box center [619, 605] width 16 height 16
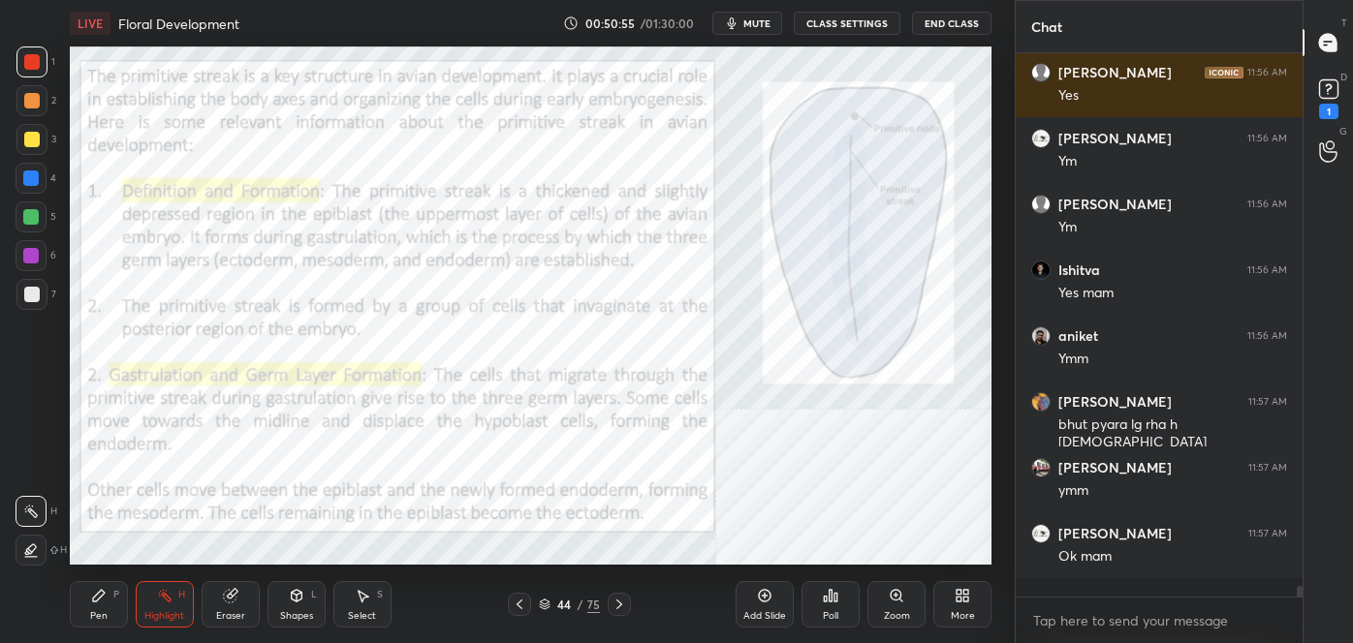
scroll to position [25027, 0]
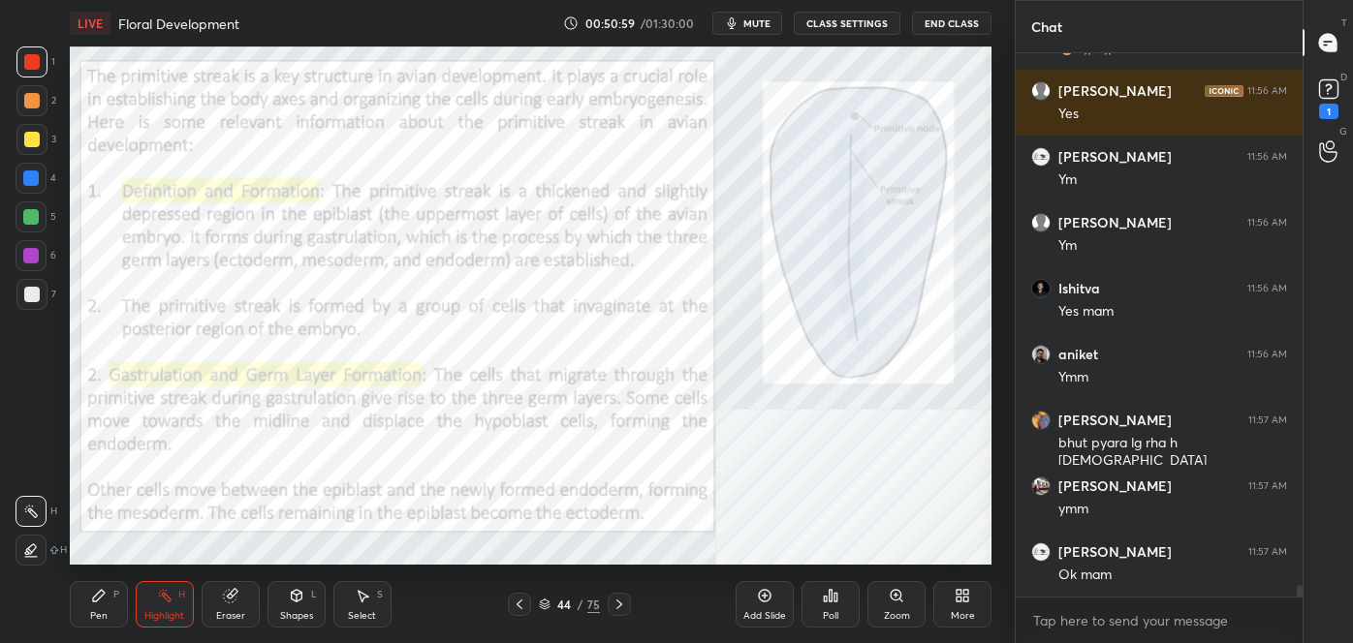
click at [543, 605] on icon at bounding box center [545, 605] width 12 height 12
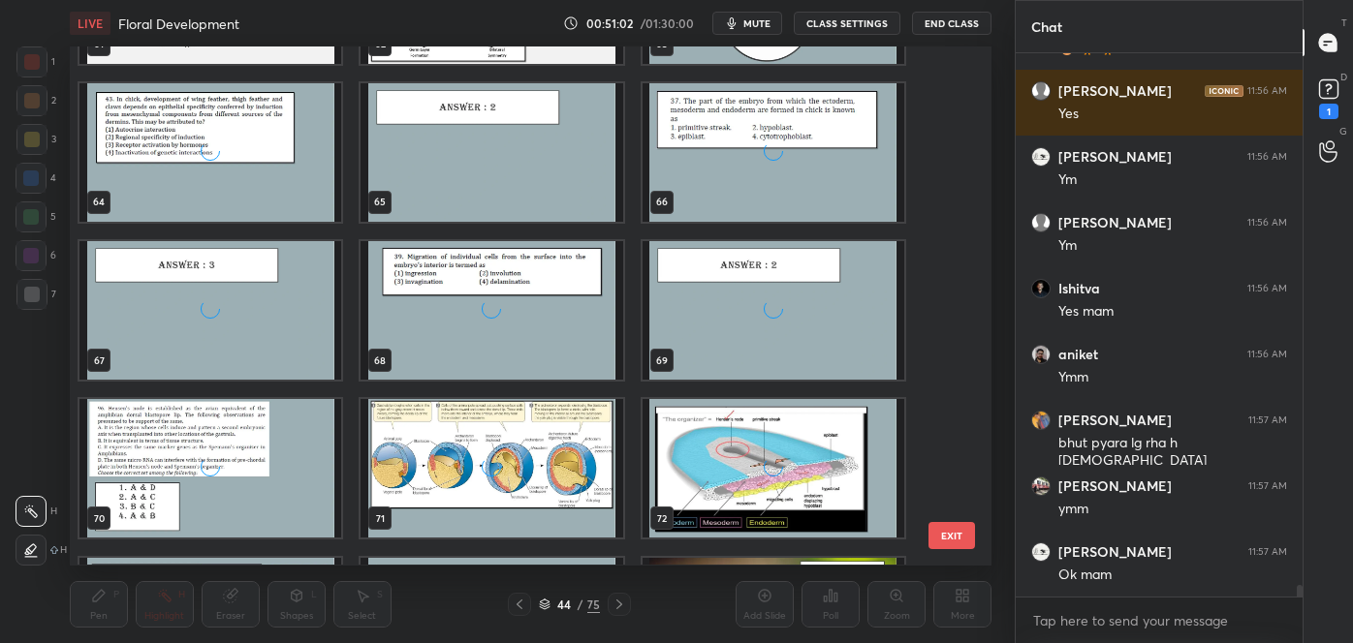
scroll to position [3437, 0]
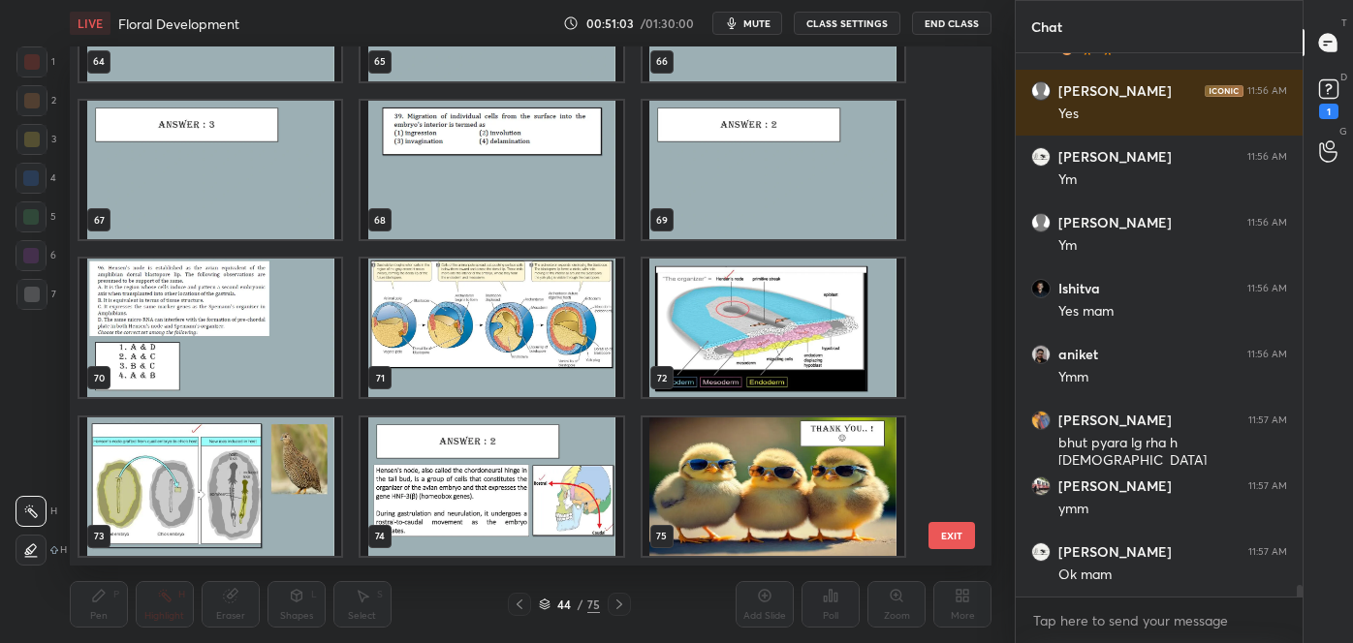
click at [769, 503] on img "grid" at bounding box center [773, 487] width 262 height 139
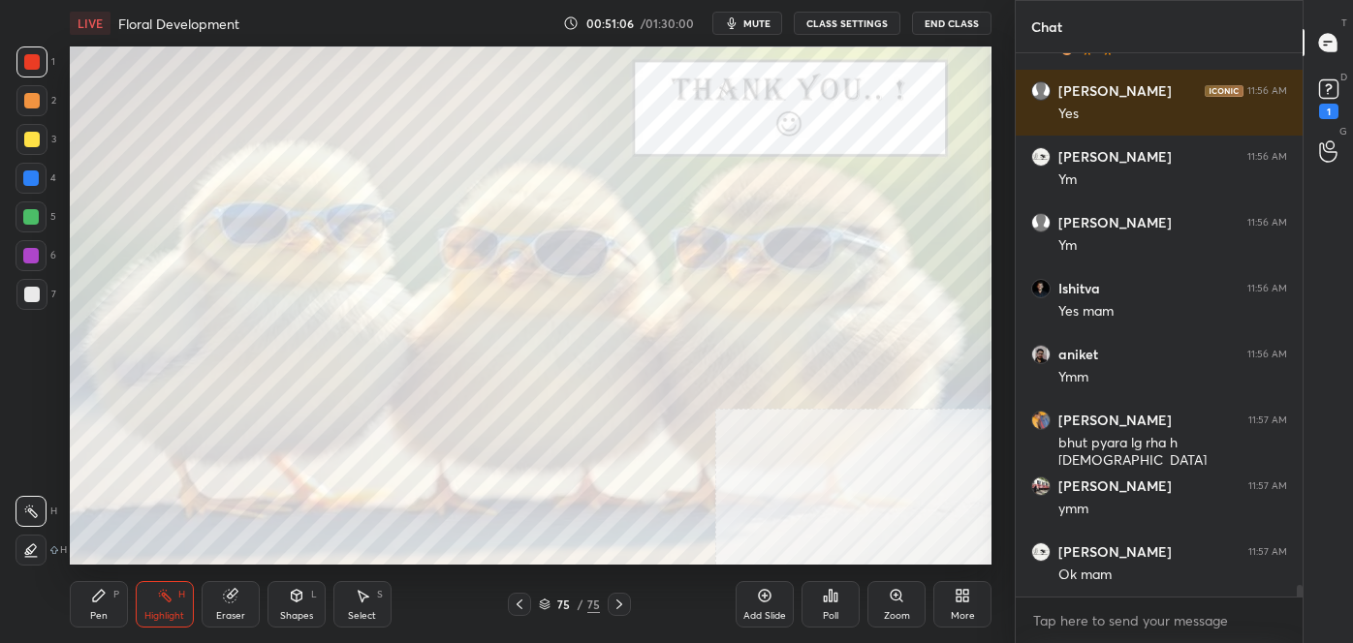
scroll to position [25093, 0]
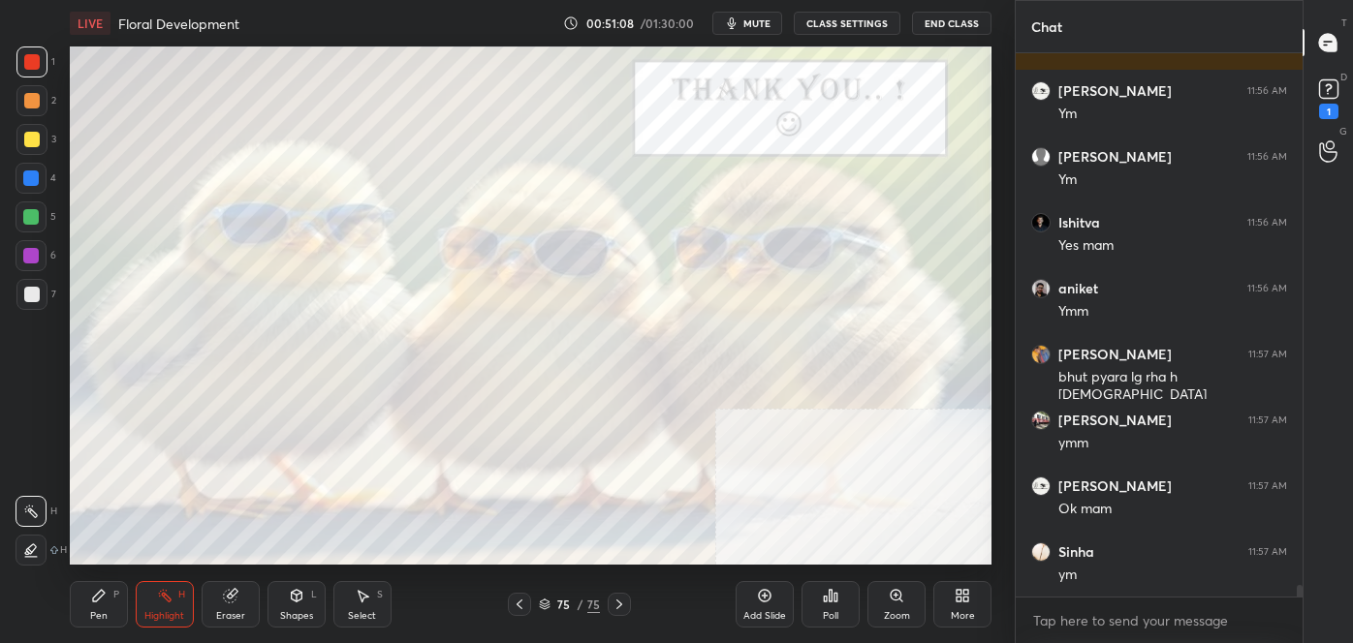
click at [166, 611] on div "Highlight" at bounding box center [164, 616] width 40 height 10
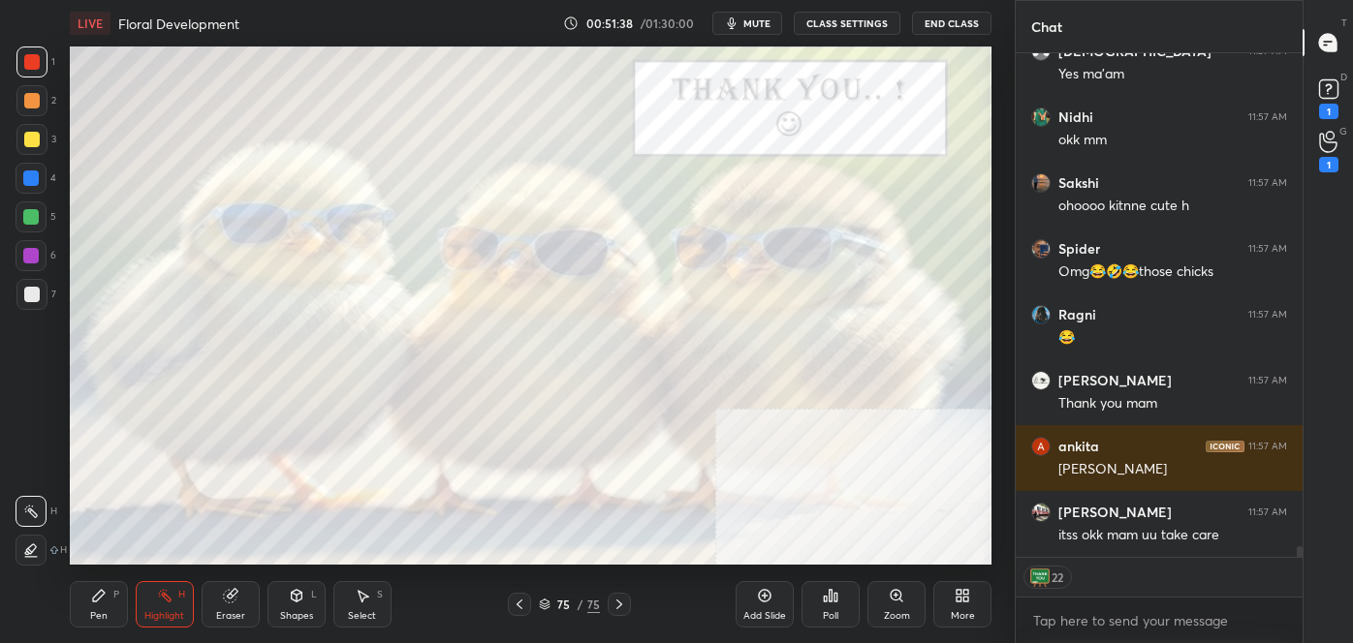
scroll to position [23172, 0]
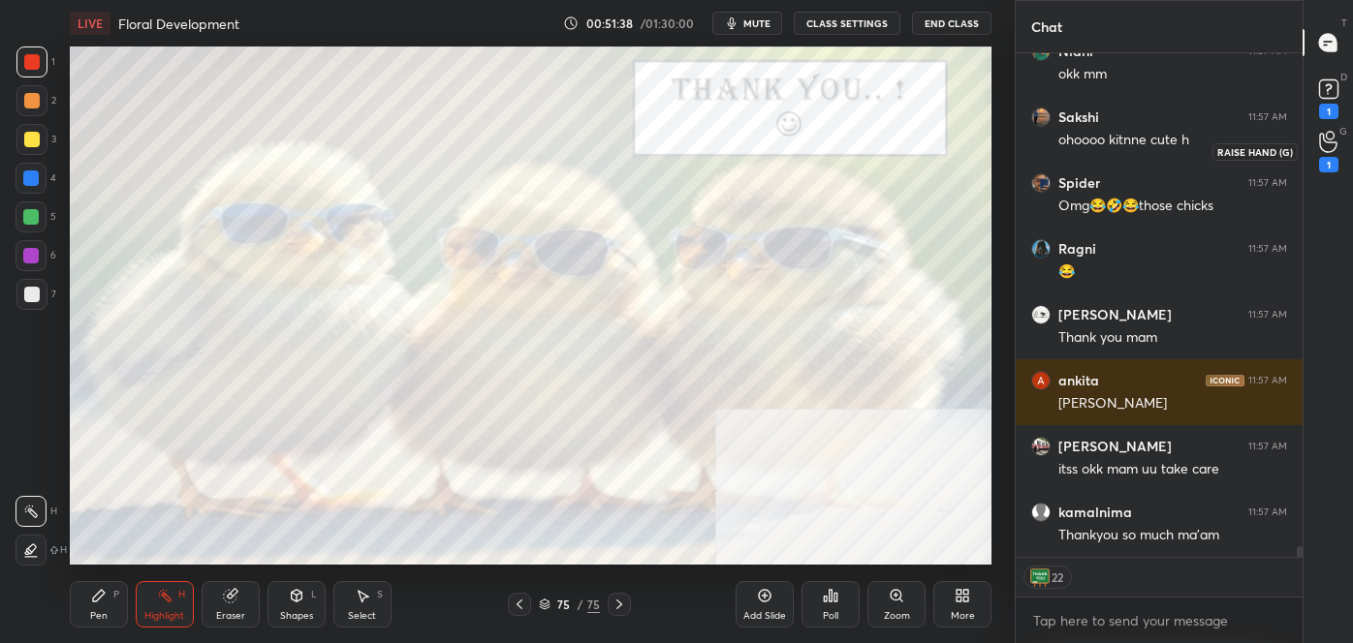
click at [1330, 141] on icon at bounding box center [1328, 142] width 18 height 22
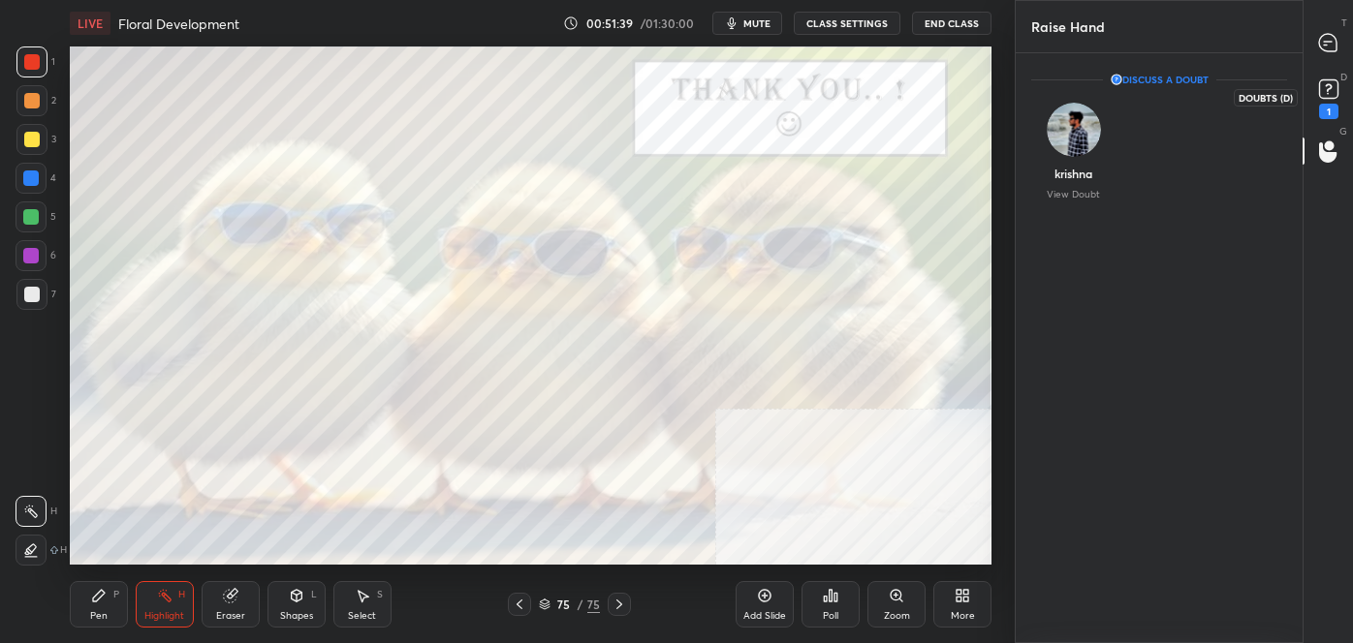
click at [1329, 100] on icon at bounding box center [1328, 89] width 29 height 29
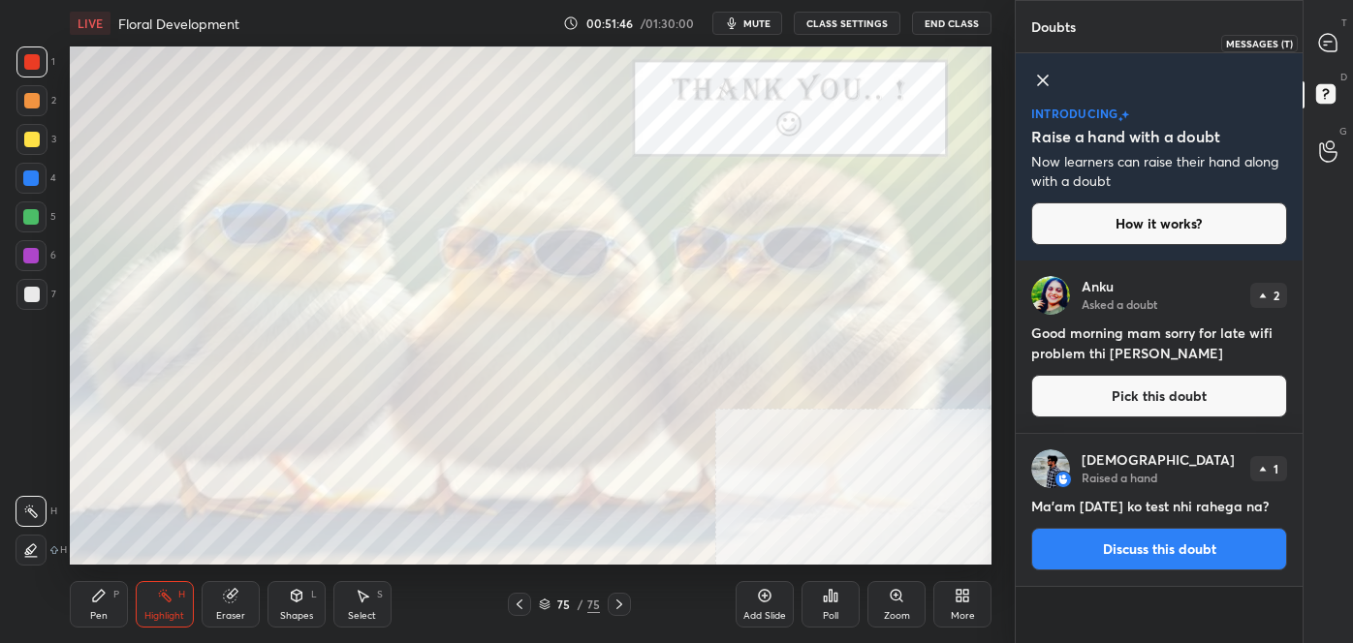
click at [1327, 45] on icon at bounding box center [1327, 42] width 17 height 17
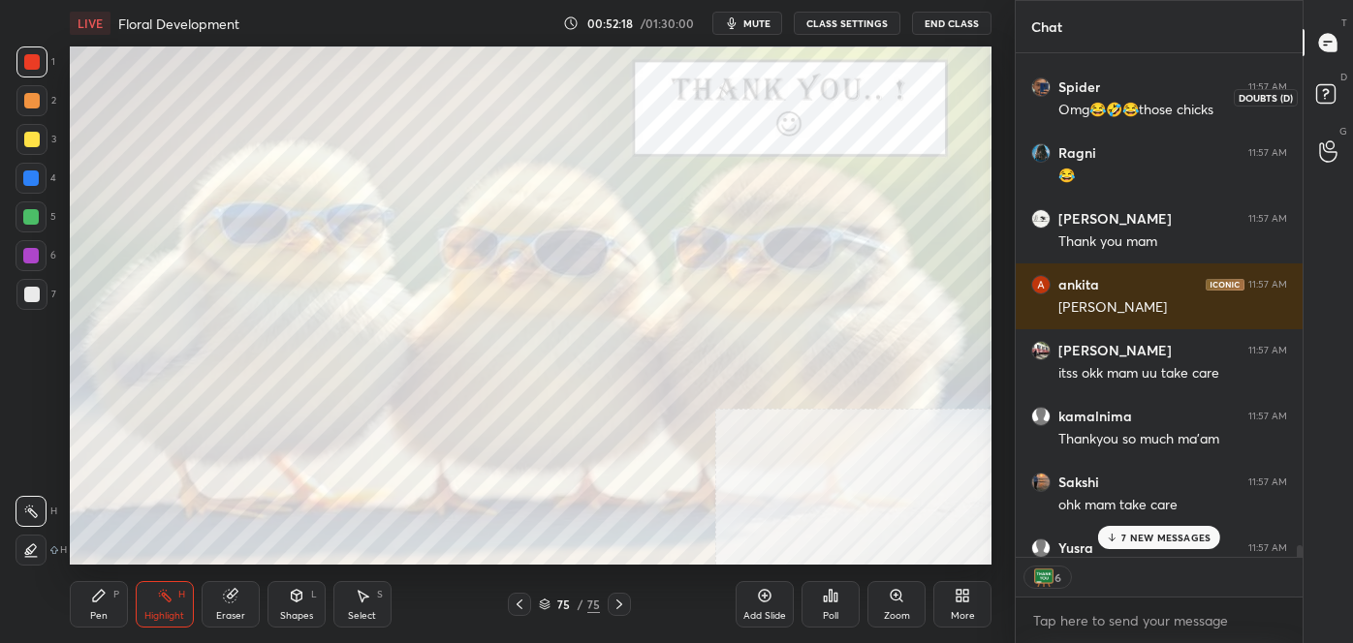
click at [1333, 98] on rect at bounding box center [1325, 94] width 18 height 18
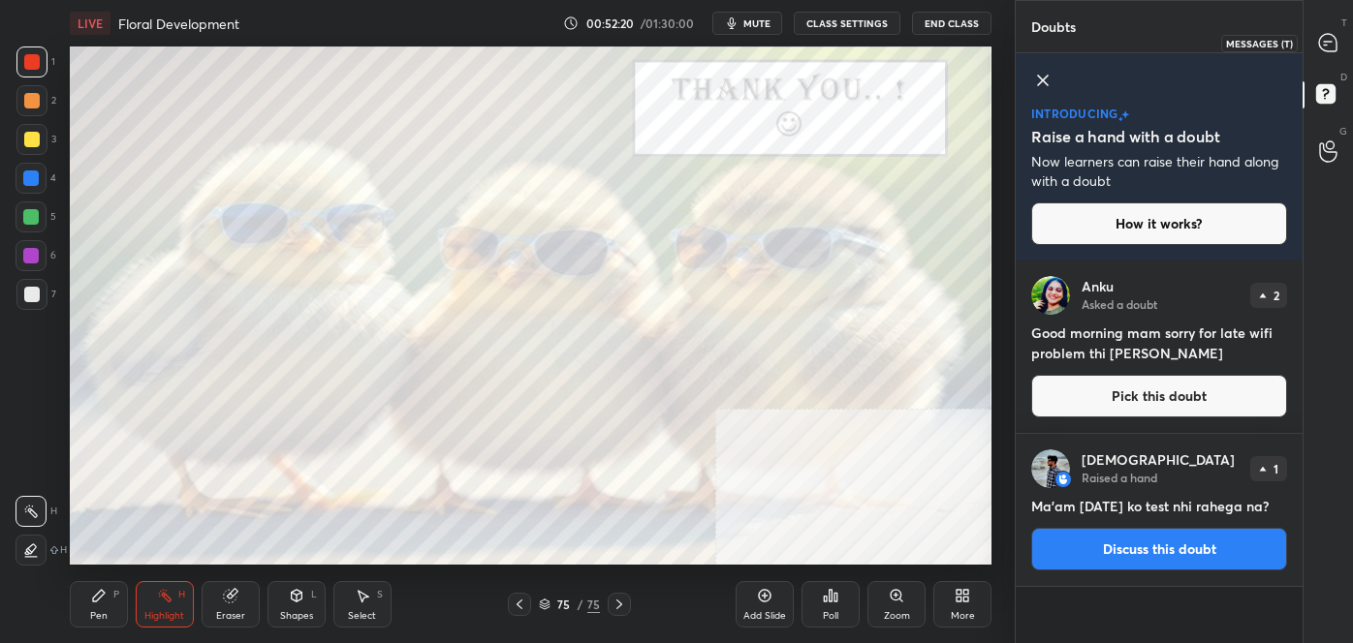
click at [1323, 52] on div at bounding box center [1328, 42] width 39 height 35
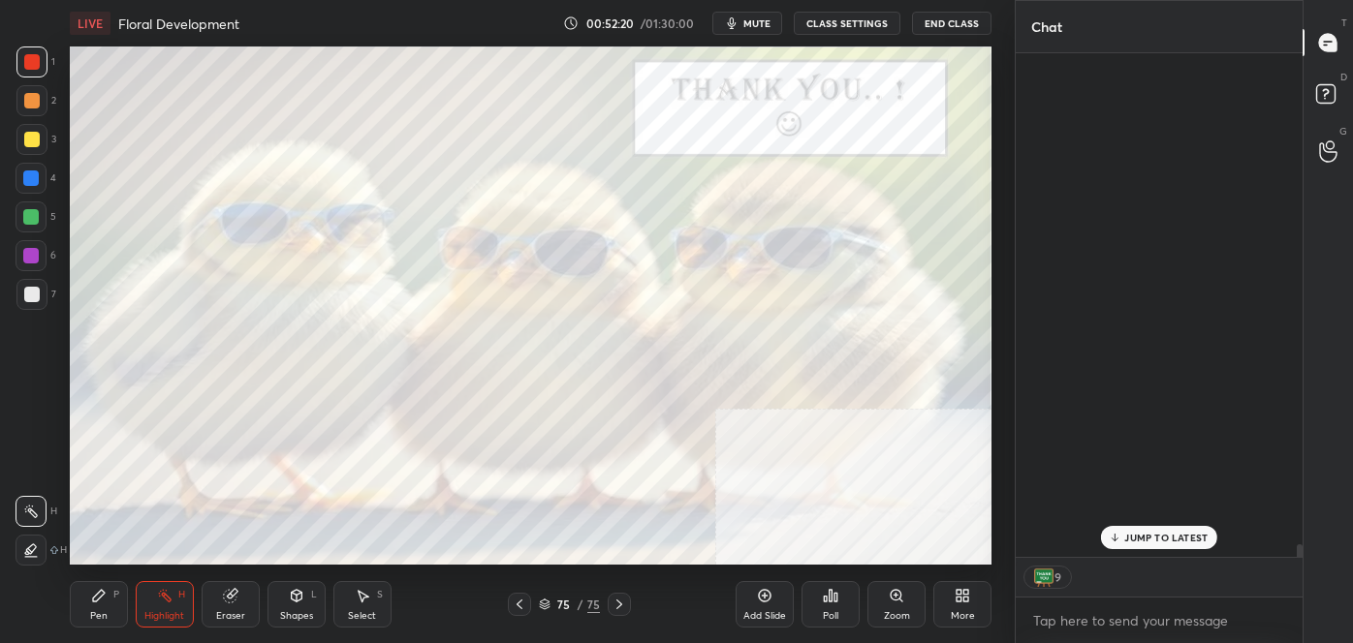
scroll to position [498, 281]
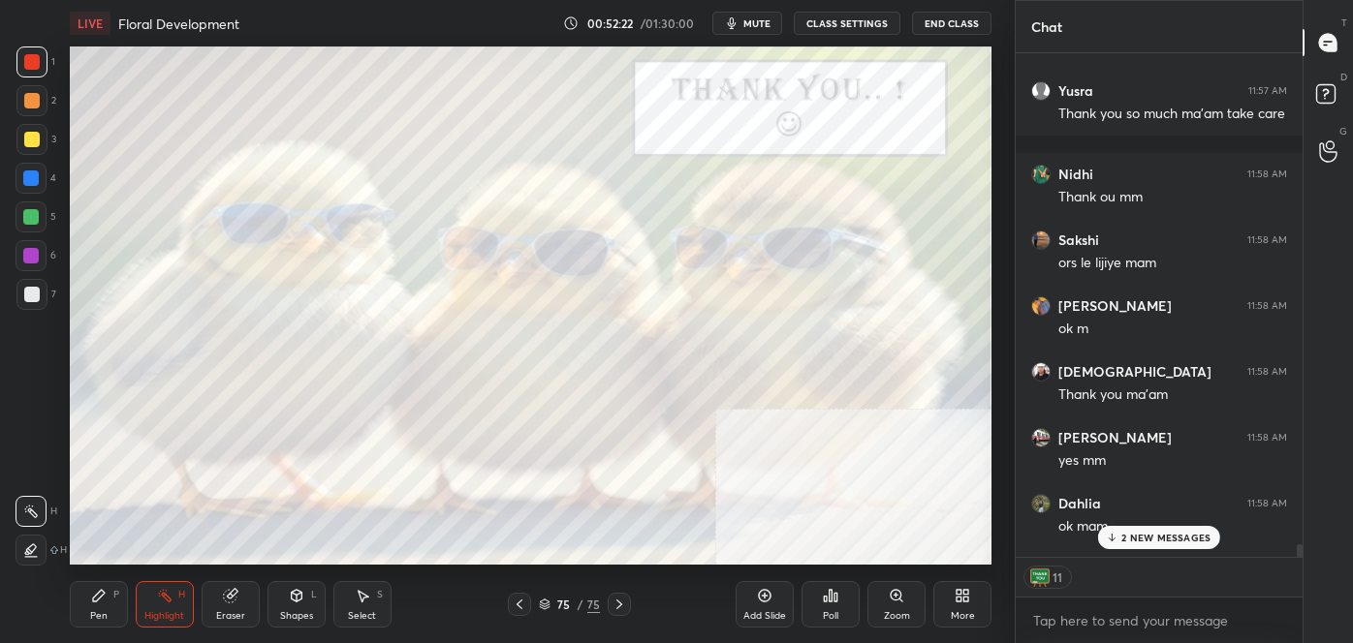
click at [1136, 546] on div "2 NEW MESSAGES" at bounding box center [1159, 537] width 122 height 23
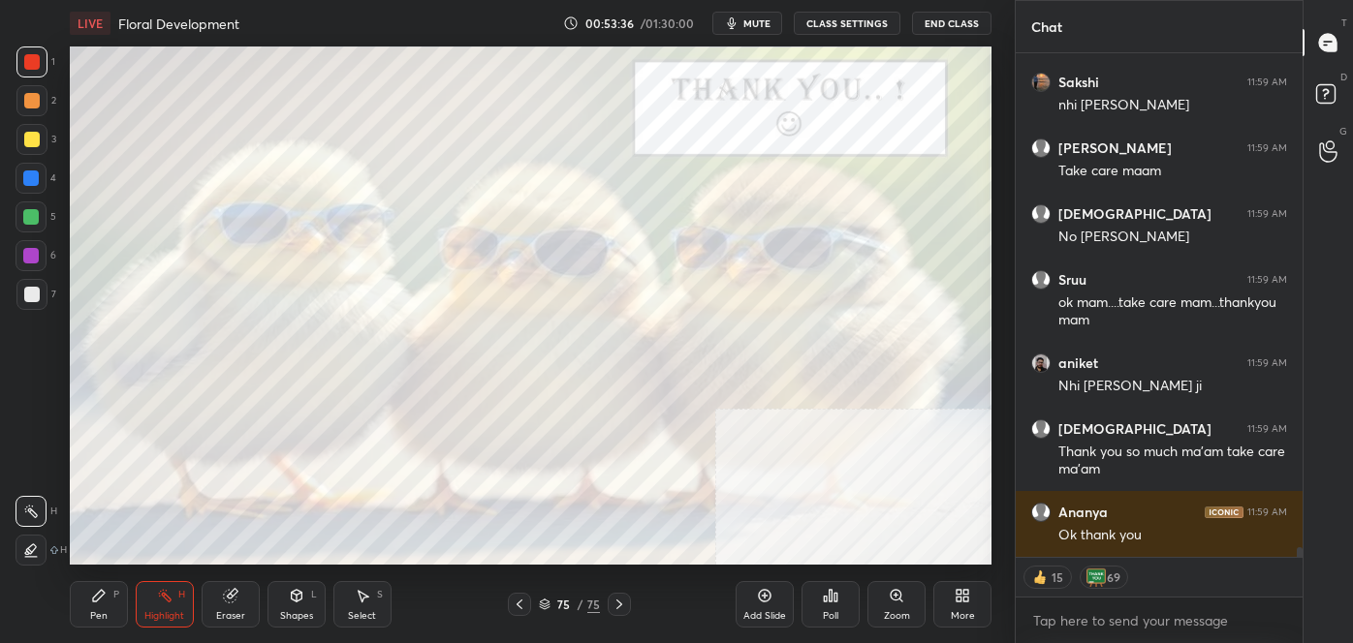
scroll to position [25321, 0]
click at [935, 65] on div "LIVE Floral Development 00:53:40 / 01:30:00 mute CLASS SETTINGS End Class Setti…" at bounding box center [530, 321] width 937 height 643
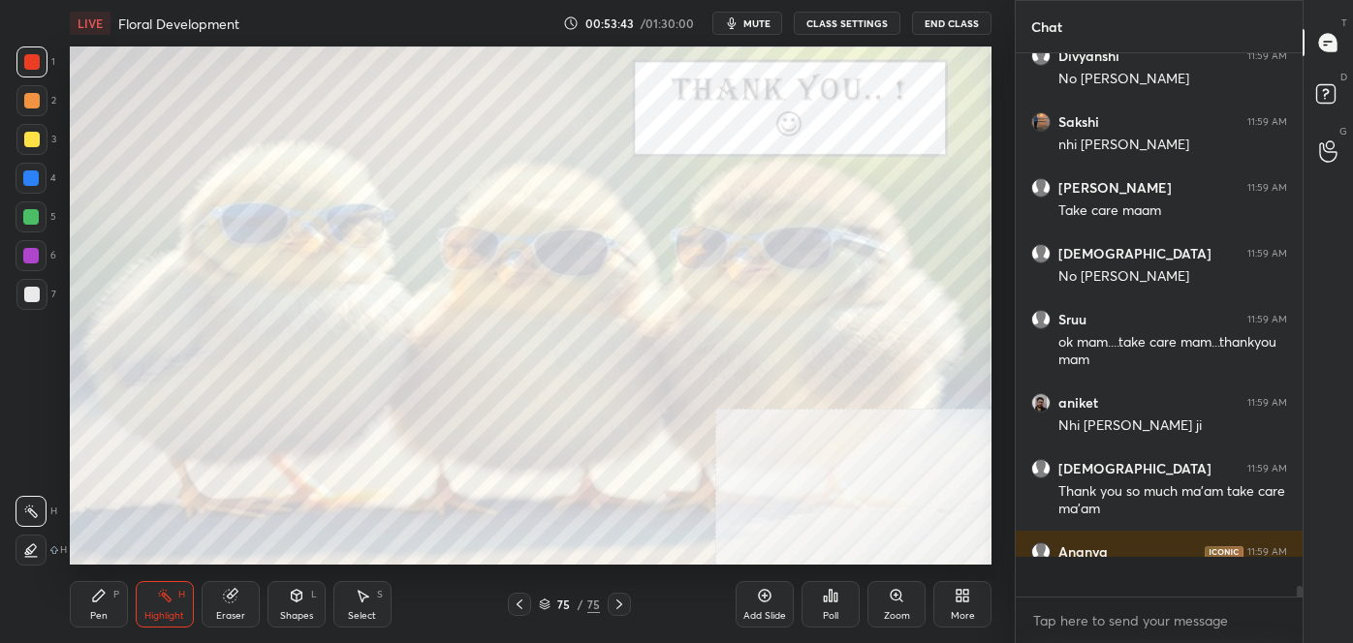
scroll to position [25281, 0]
click at [935, 27] on button "End Class" at bounding box center [951, 23] width 79 height 23
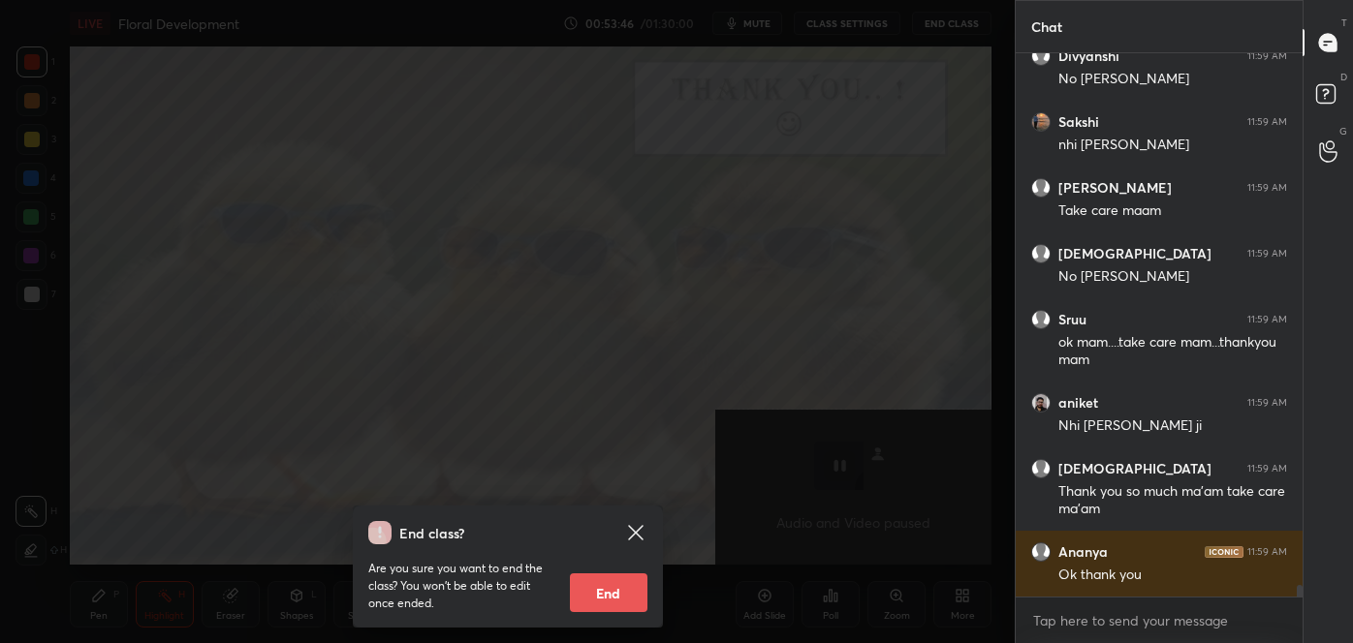
click at [606, 597] on button "End" at bounding box center [609, 593] width 78 height 39
type textarea "x"
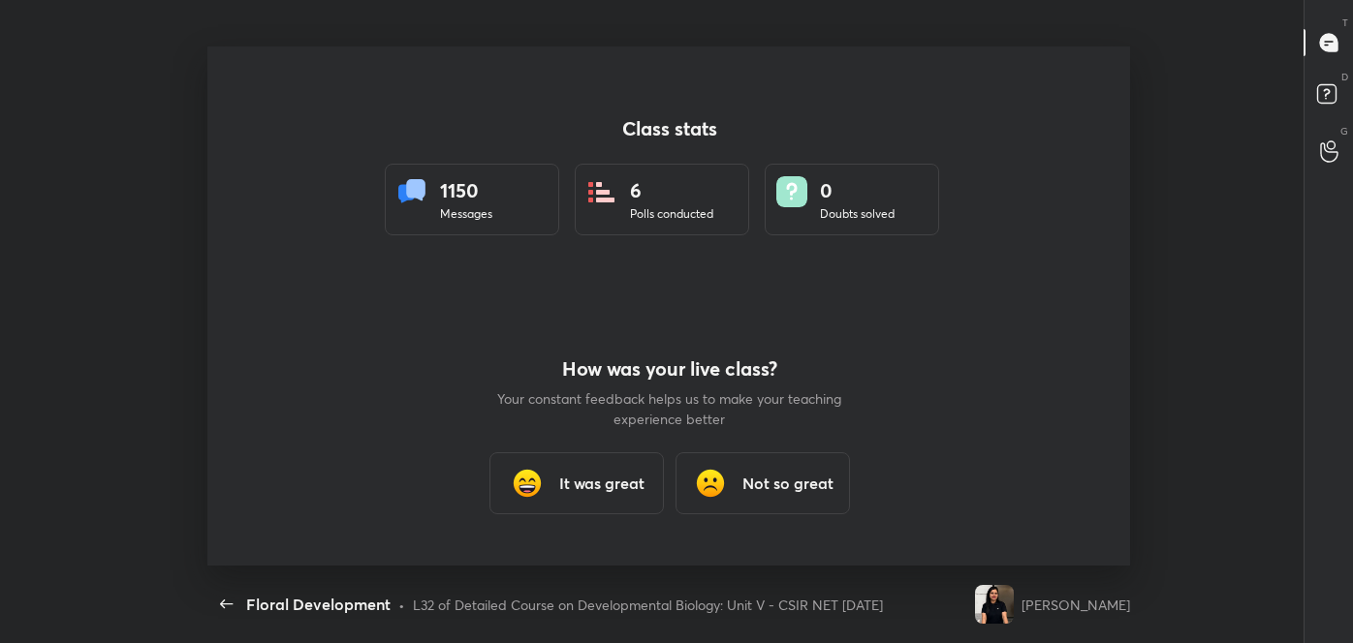
scroll to position [0, 0]
